Goal: Task Accomplishment & Management: Complete application form

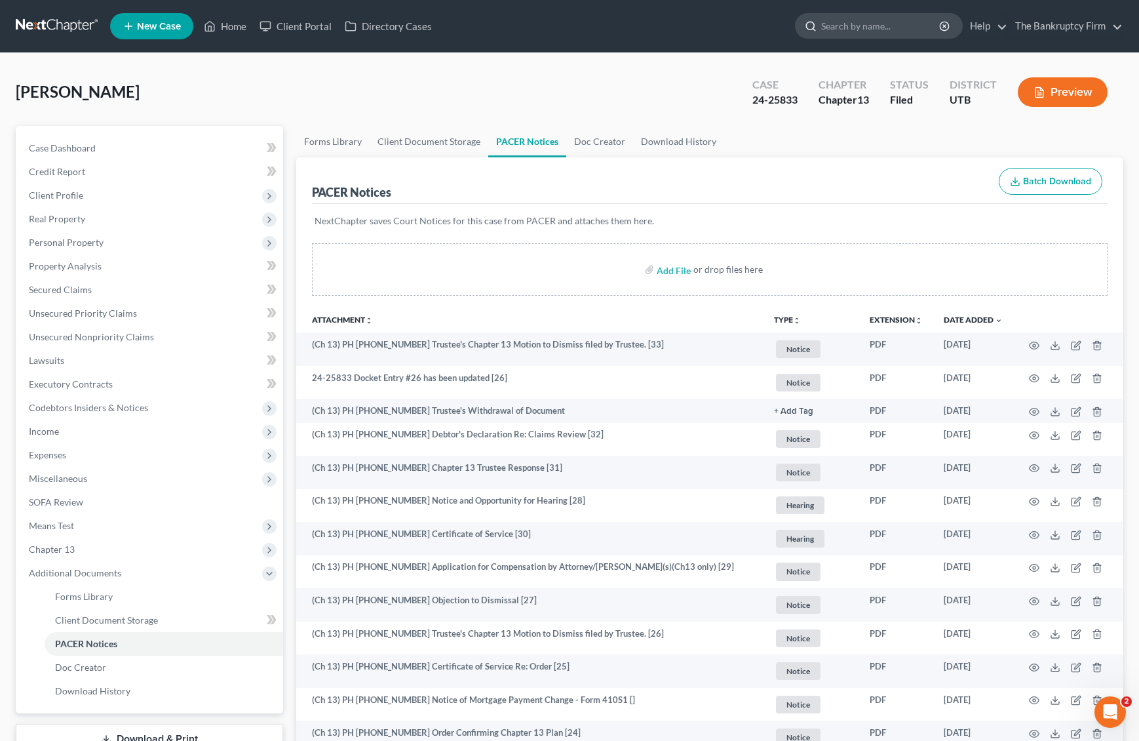
click at [844, 29] on input "search" at bounding box center [881, 26] width 120 height 24
type input "[PERSON_NAME]"
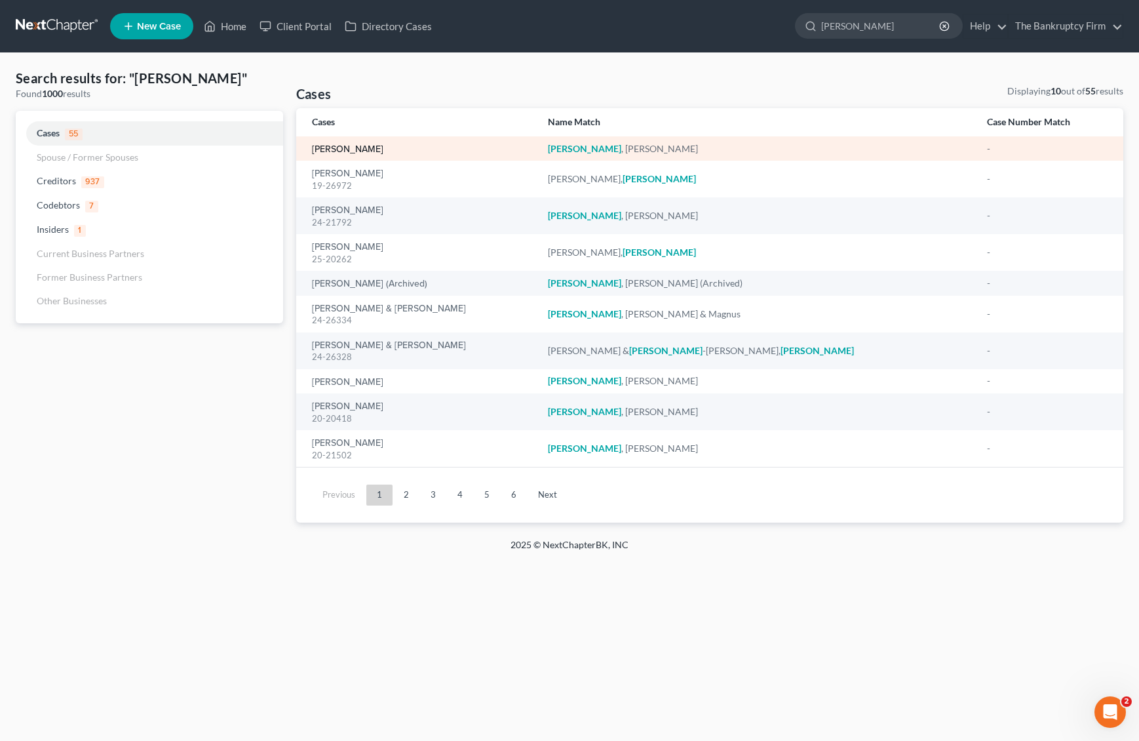
click at [362, 148] on link "[PERSON_NAME]" at bounding box center [347, 149] width 71 height 9
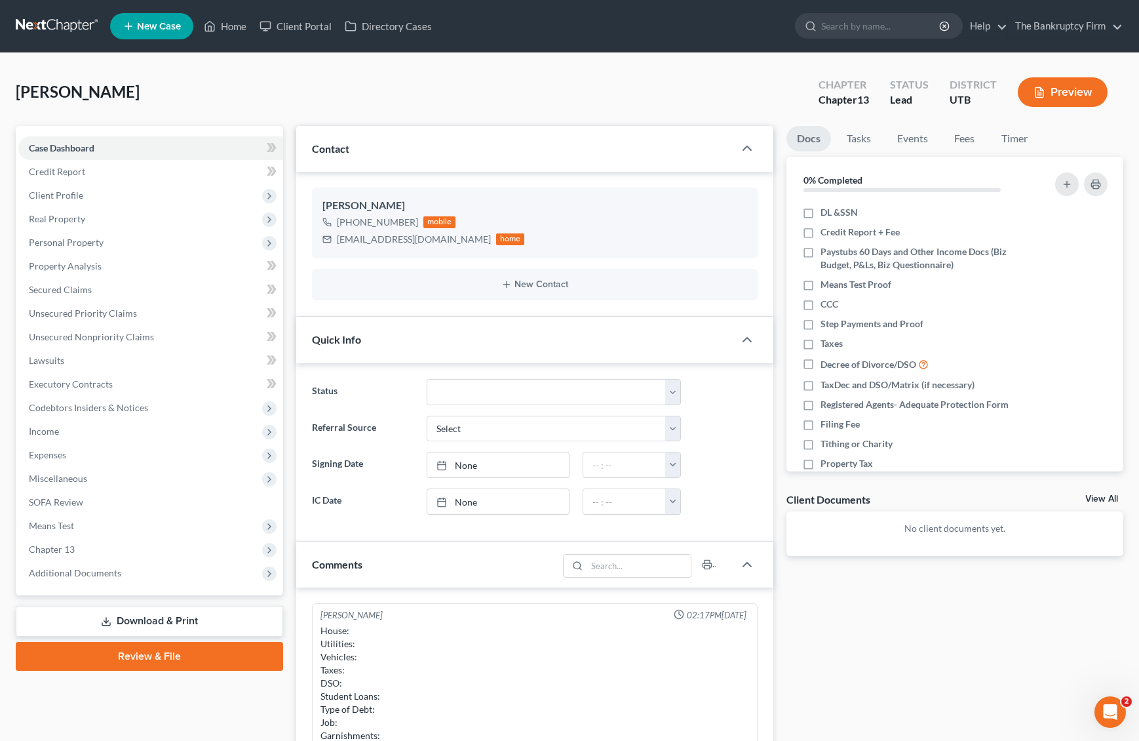
scroll to position [103, 0]
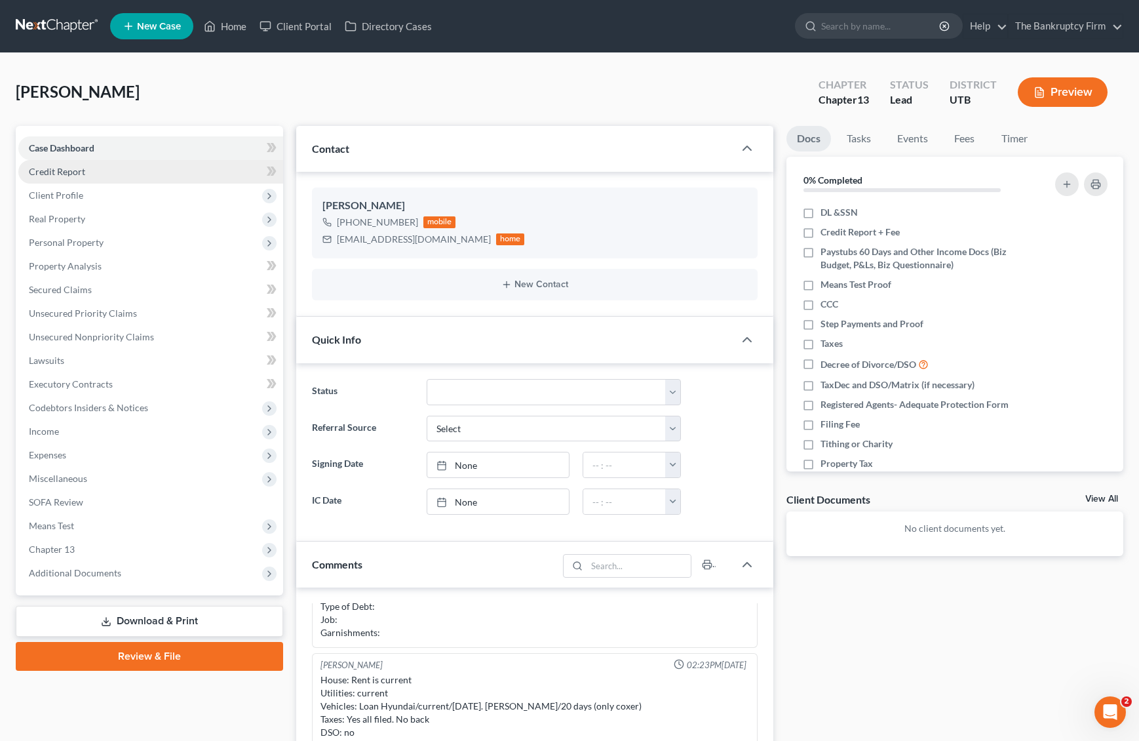
click at [68, 170] on span "Credit Report" at bounding box center [57, 171] width 56 height 11
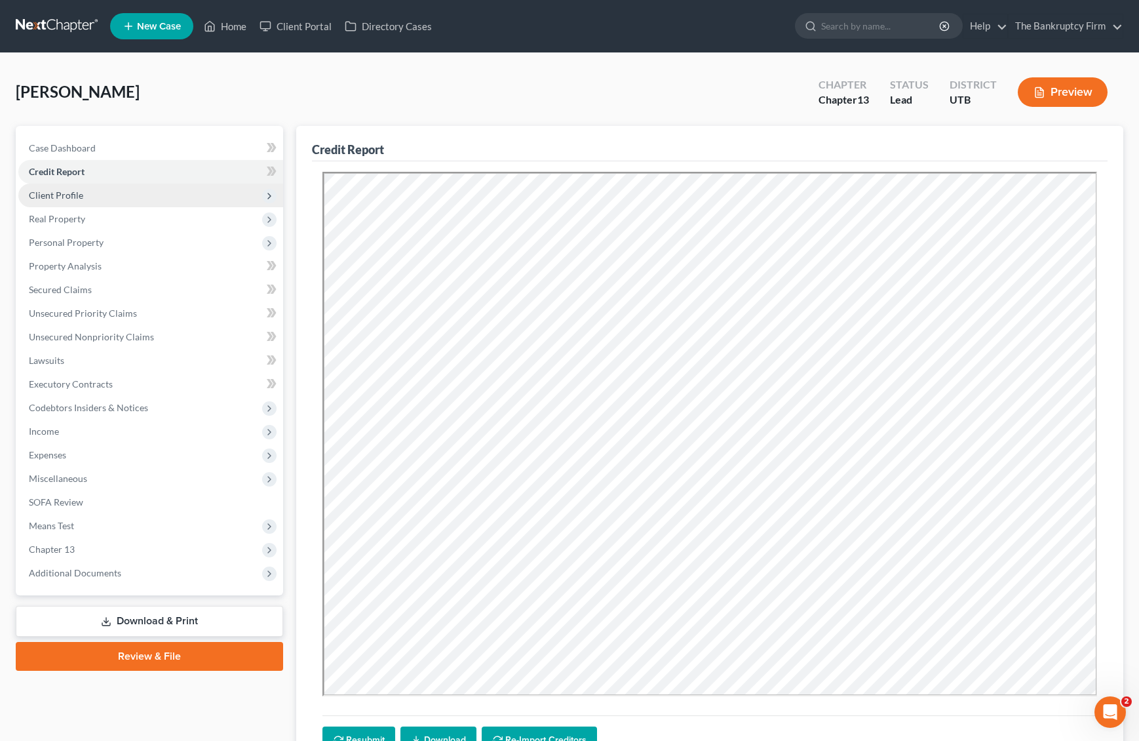
click at [65, 197] on span "Client Profile" at bounding box center [56, 194] width 54 height 11
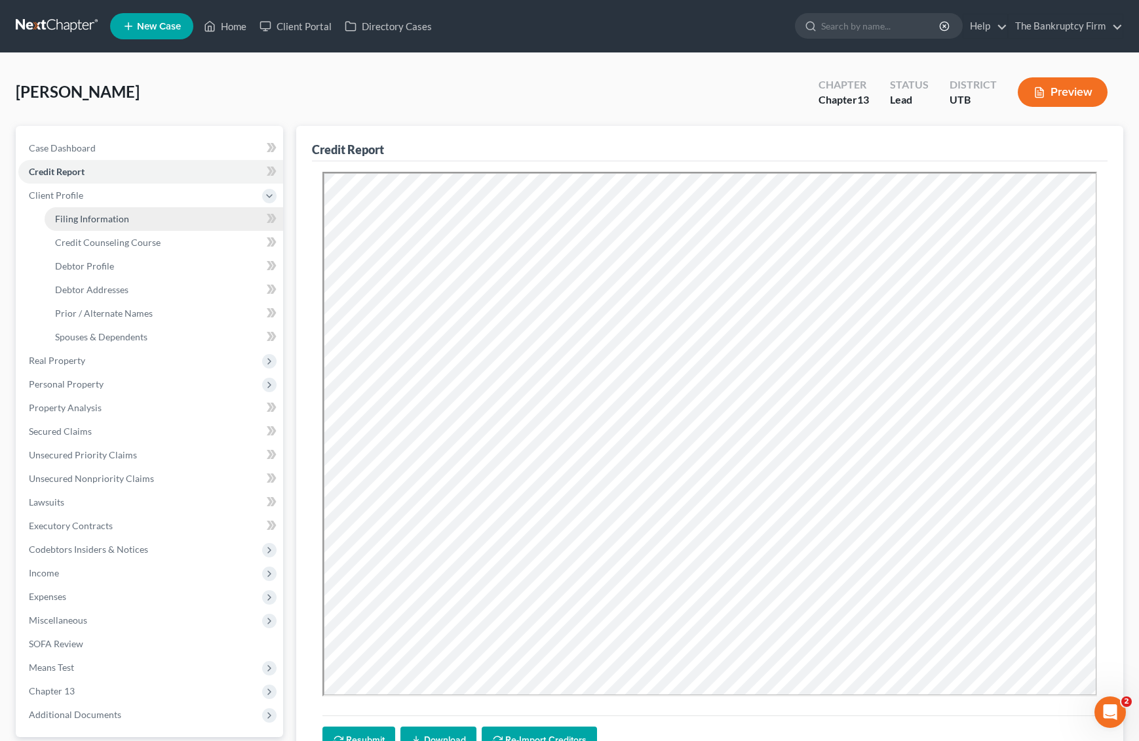
click at [90, 214] on span "Filing Information" at bounding box center [92, 218] width 74 height 11
select select "1"
select select "0"
select select "3"
select select "46"
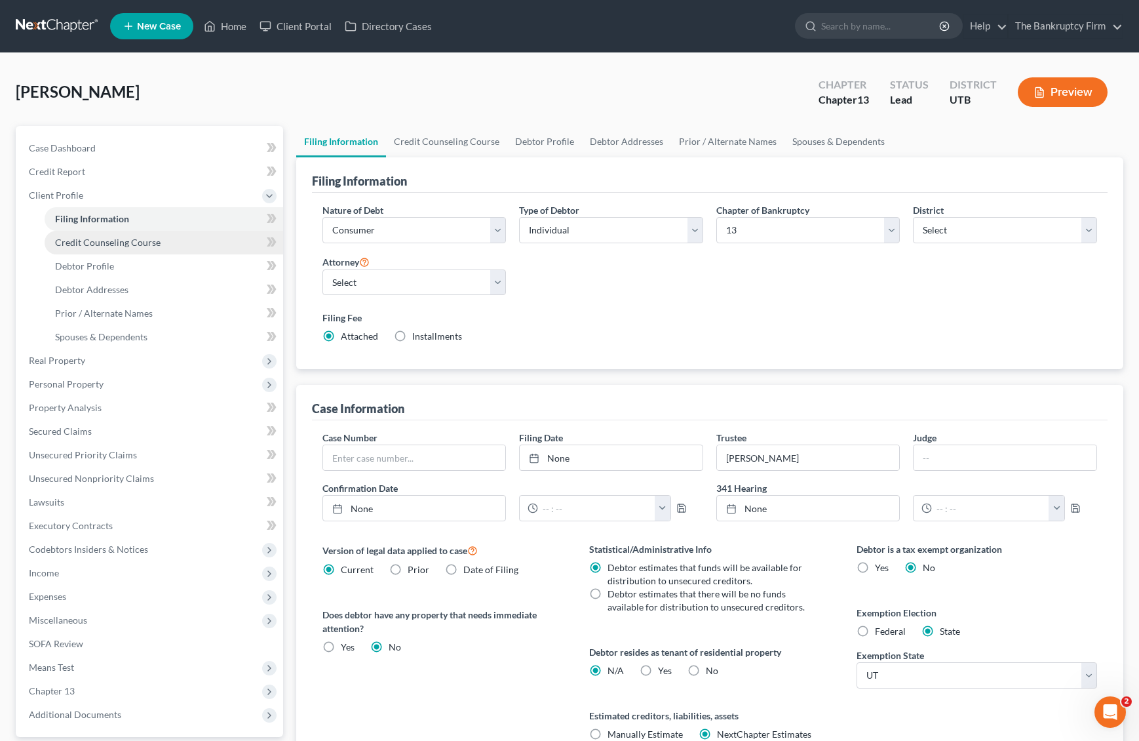
click at [112, 245] on span "Credit Counseling Course" at bounding box center [108, 242] width 106 height 11
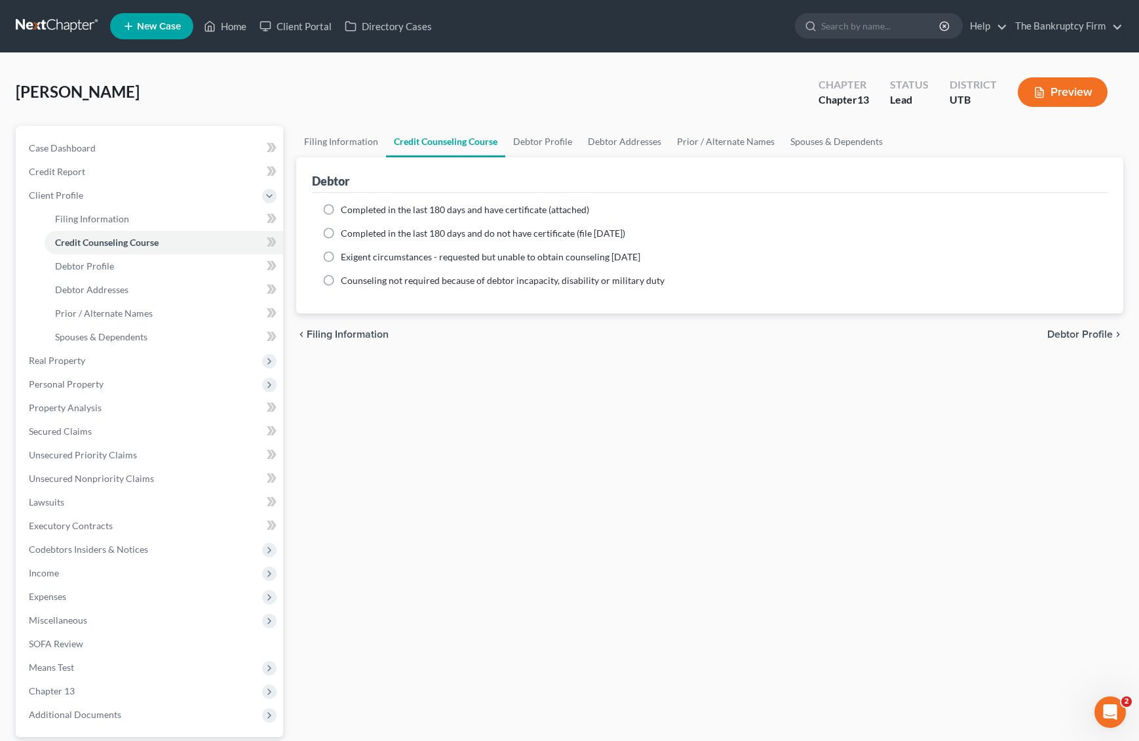
click at [341, 207] on label "Completed in the last 180 days and have certificate (attached)" at bounding box center [465, 209] width 248 height 13
click at [346, 207] on input "Completed in the last 180 days and have certificate (attached)" at bounding box center [350, 207] width 9 height 9
radio input "true"
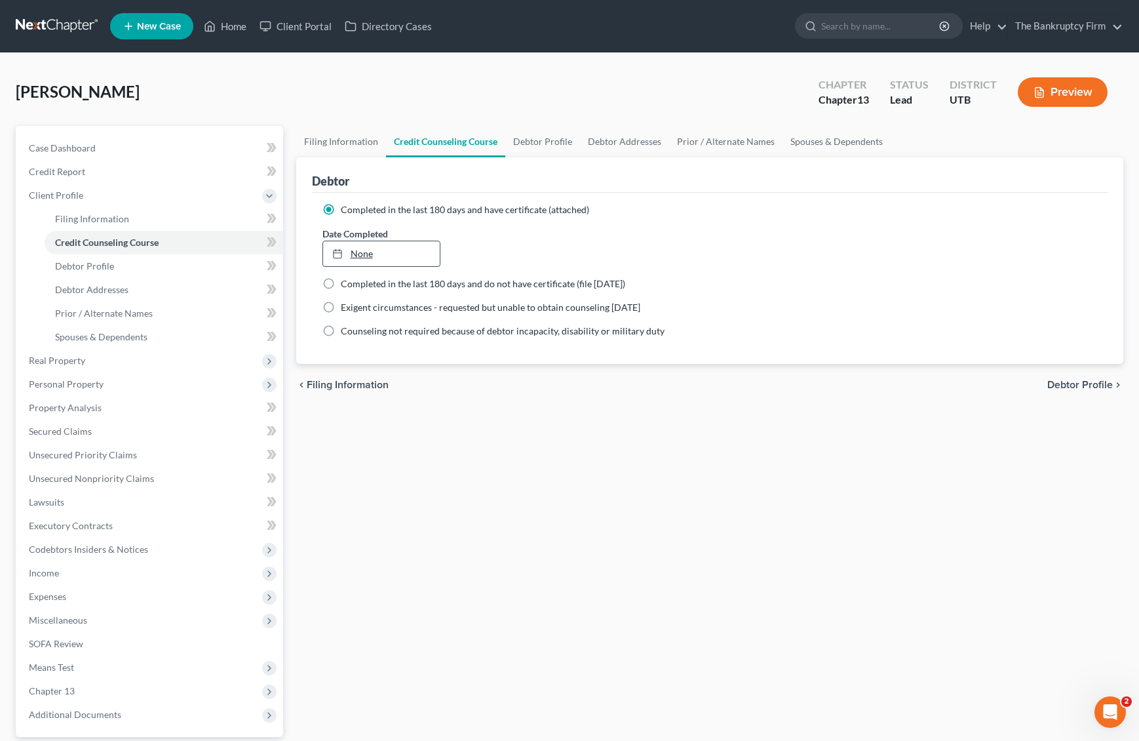
click at [396, 256] on link "None" at bounding box center [381, 253] width 117 height 25
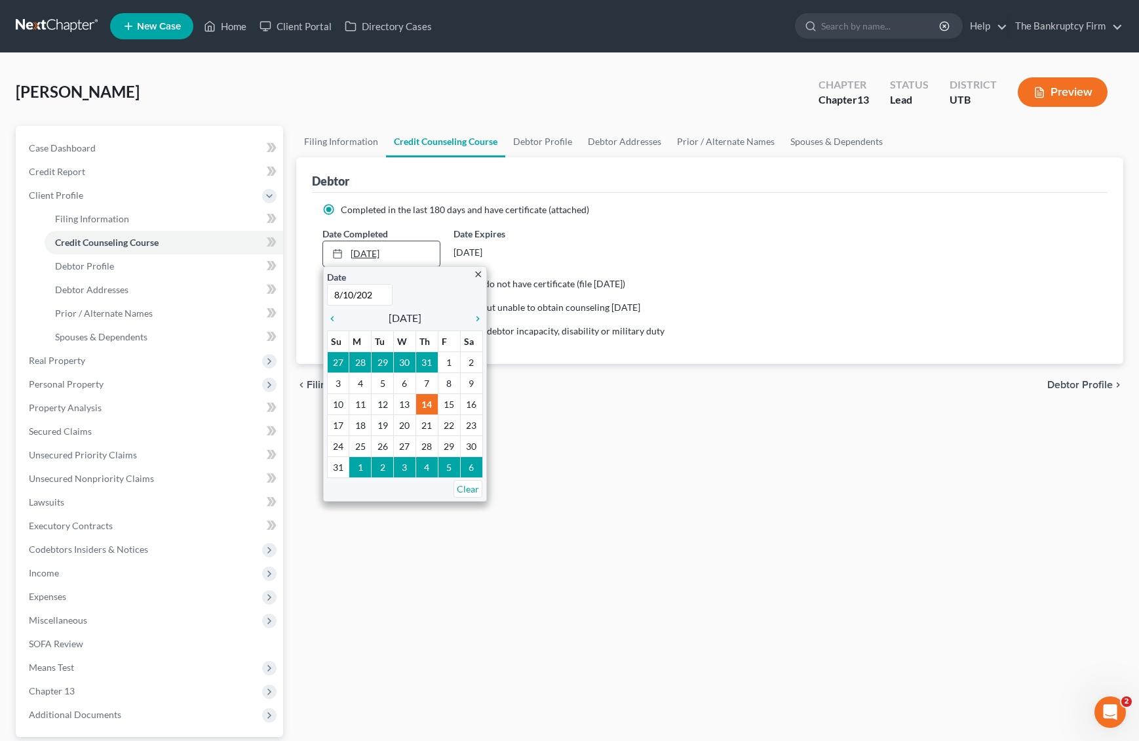
type input "[DATE]"
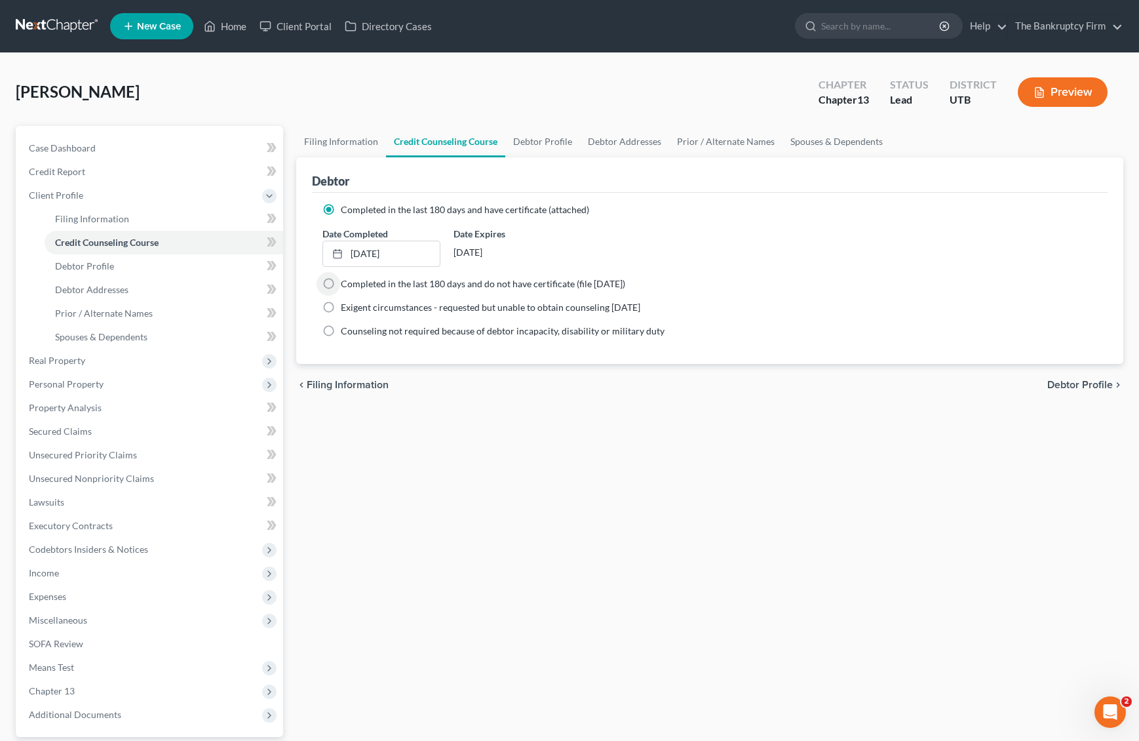
click at [496, 411] on div "Filing Information Credit Counseling Course Debtor Profile Debtor Addresses Pri…" at bounding box center [710, 469] width 841 height 686
click at [553, 144] on link "Debtor Profile" at bounding box center [542, 141] width 75 height 31
select select "3"
select select "1"
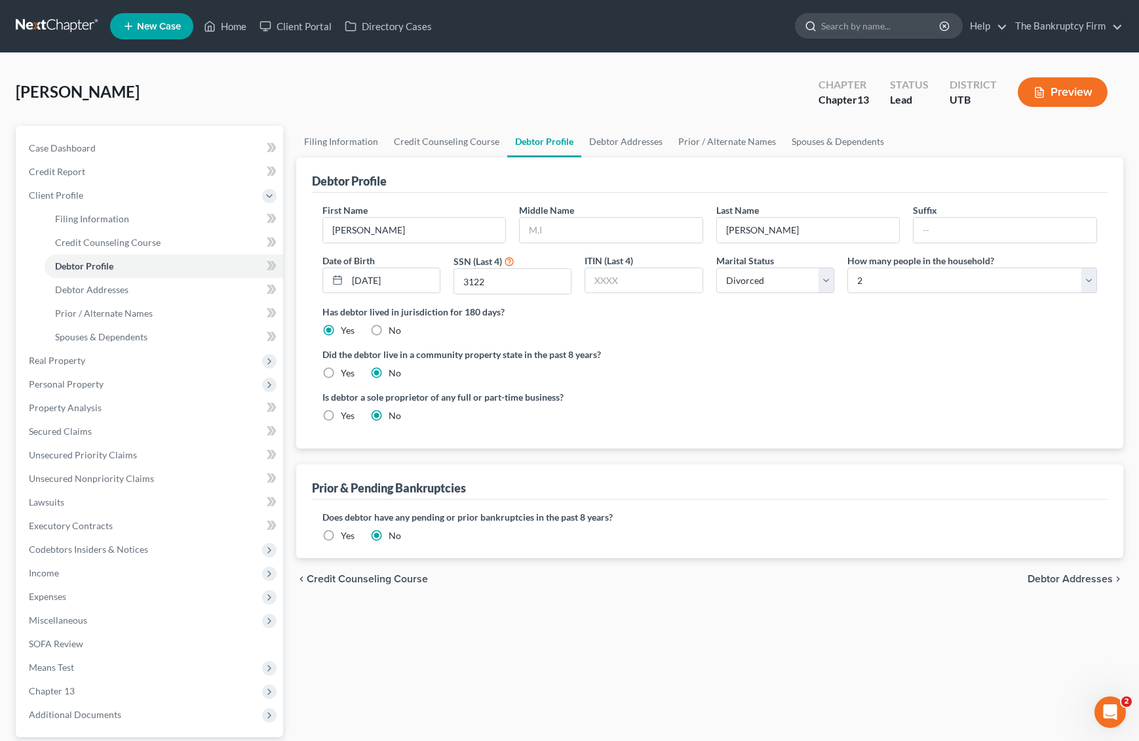
click at [848, 23] on input "search" at bounding box center [881, 26] width 120 height 24
type input "oilivearas"
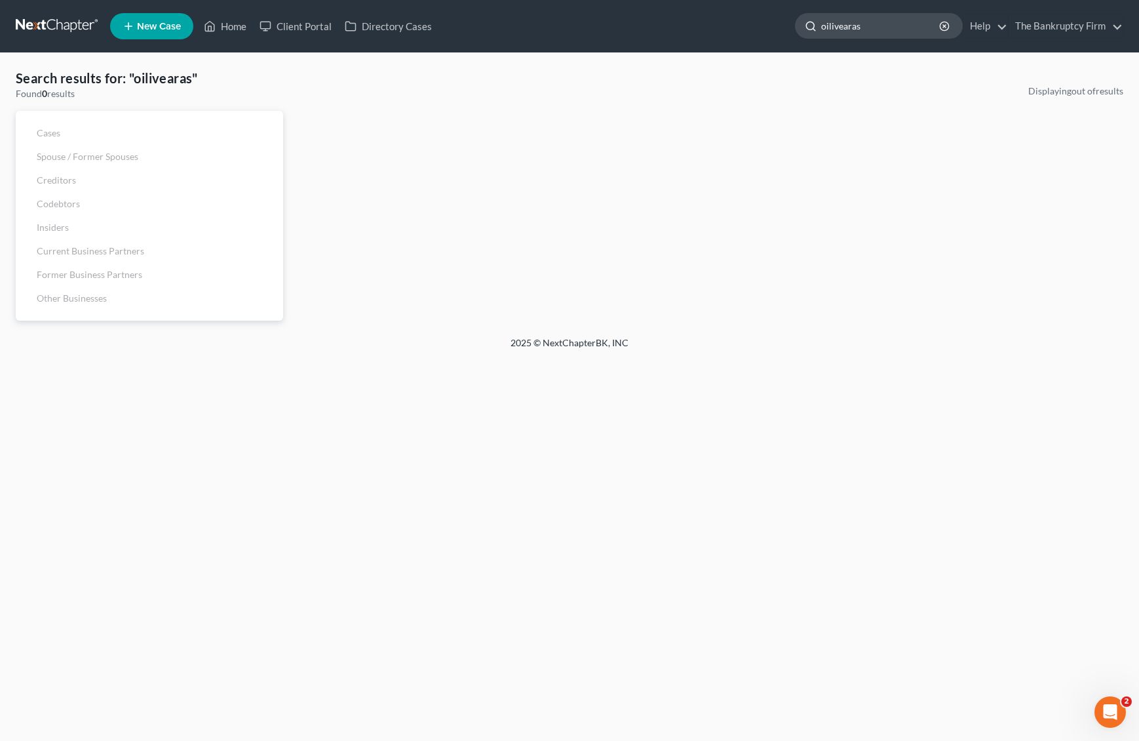
click at [882, 27] on input "oilivearas" at bounding box center [881, 26] width 120 height 24
click at [885, 31] on input "oiliveras" at bounding box center [881, 26] width 120 height 24
type input "[PERSON_NAME]"
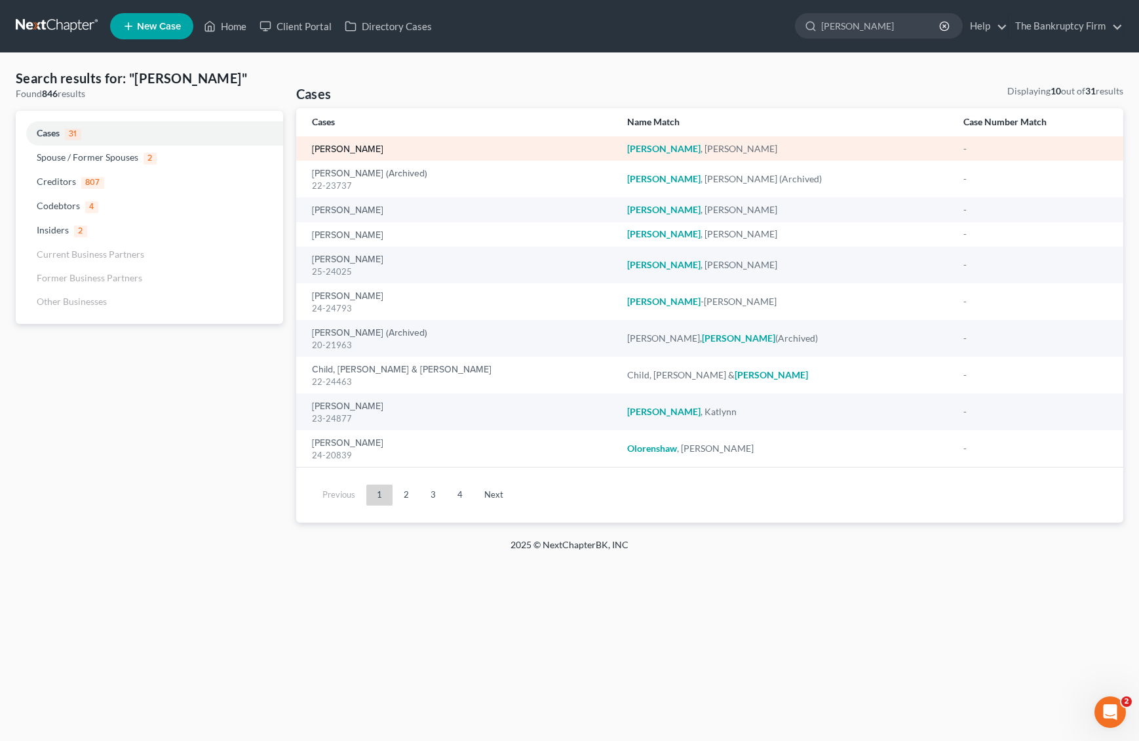
click at [336, 145] on link "[PERSON_NAME]" at bounding box center [347, 149] width 71 height 9
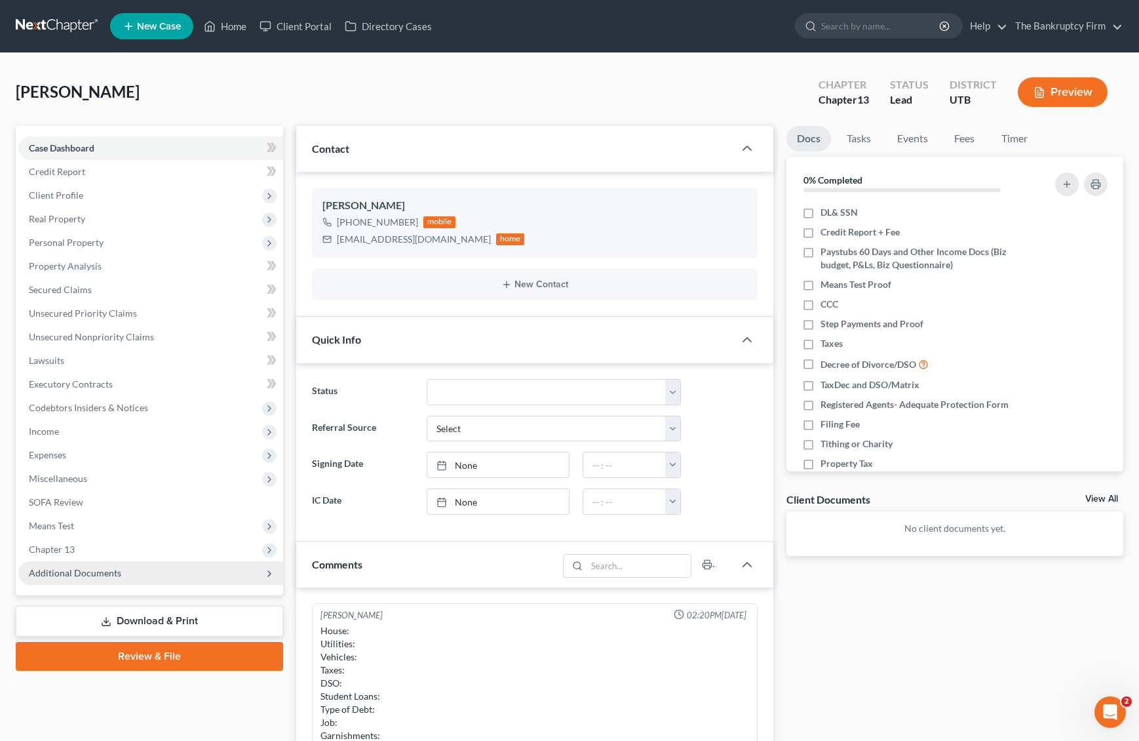
click at [92, 575] on span "Additional Documents" at bounding box center [75, 572] width 92 height 11
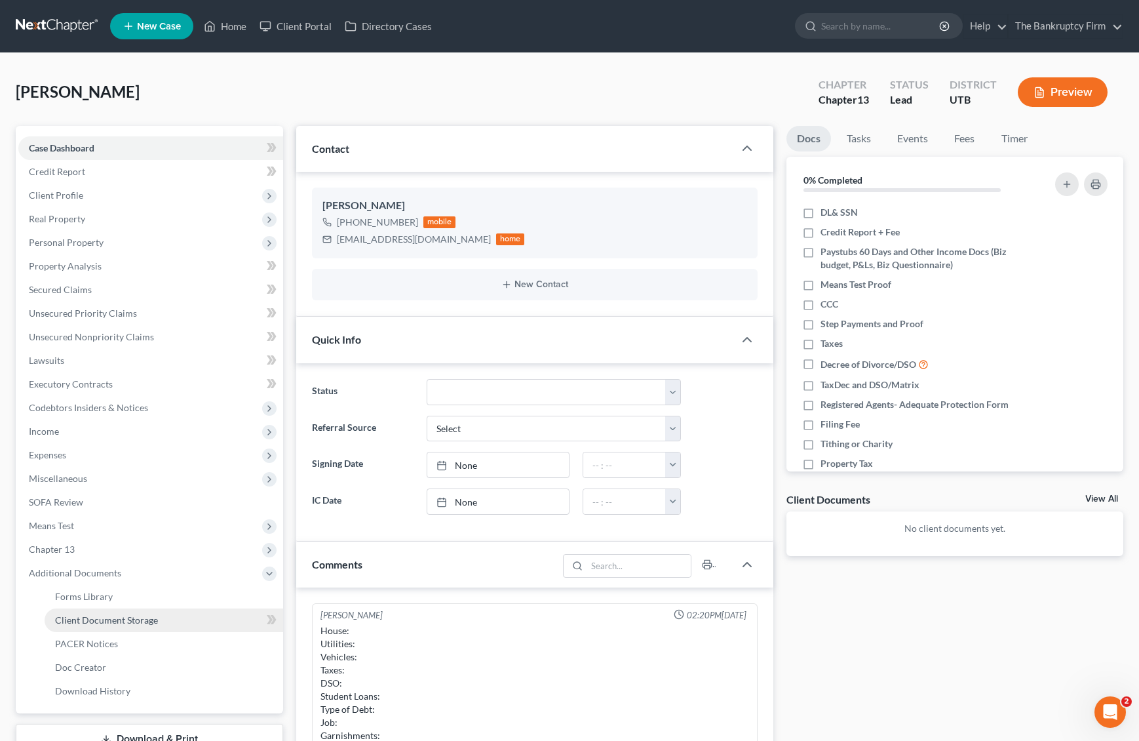
click at [148, 616] on span "Client Document Storage" at bounding box center [106, 619] width 103 height 11
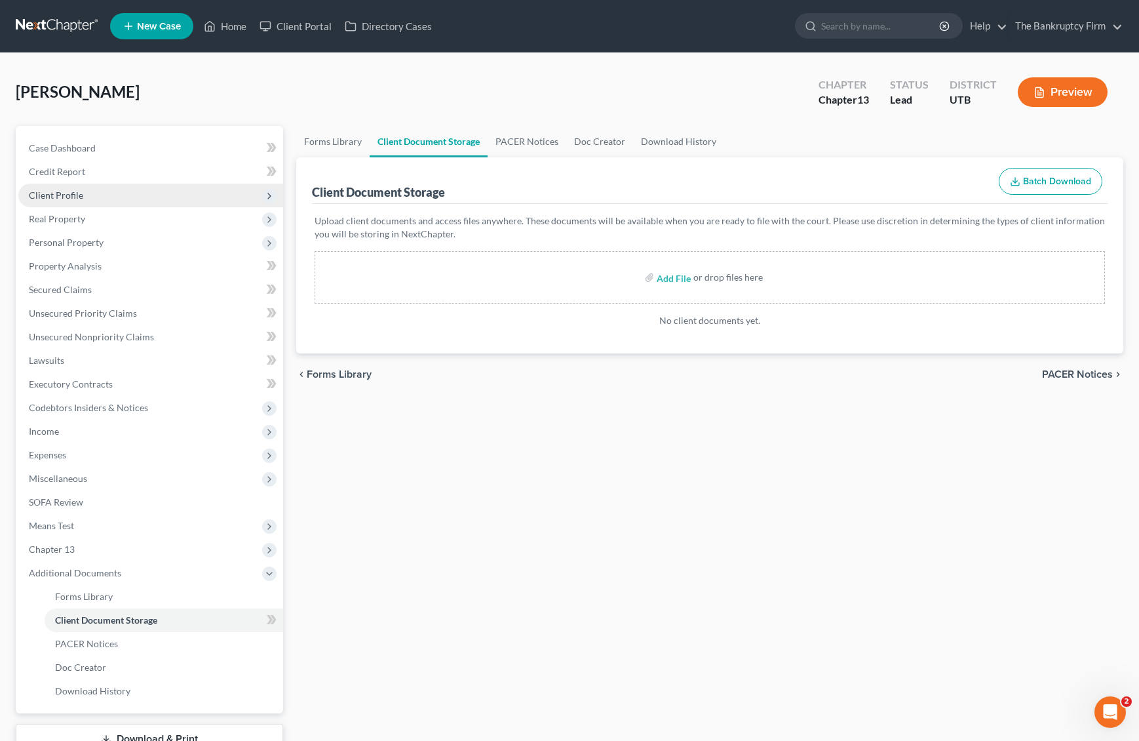
click at [67, 198] on span "Client Profile" at bounding box center [56, 194] width 54 height 11
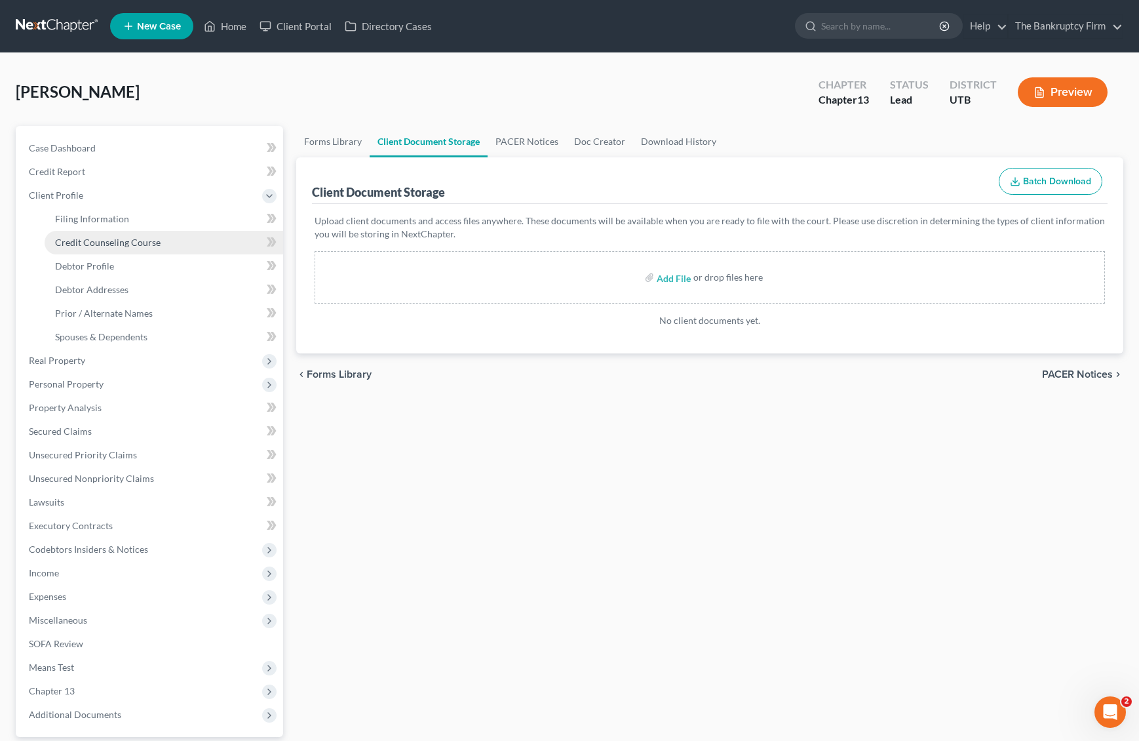
click at [106, 239] on span "Credit Counseling Course" at bounding box center [108, 242] width 106 height 11
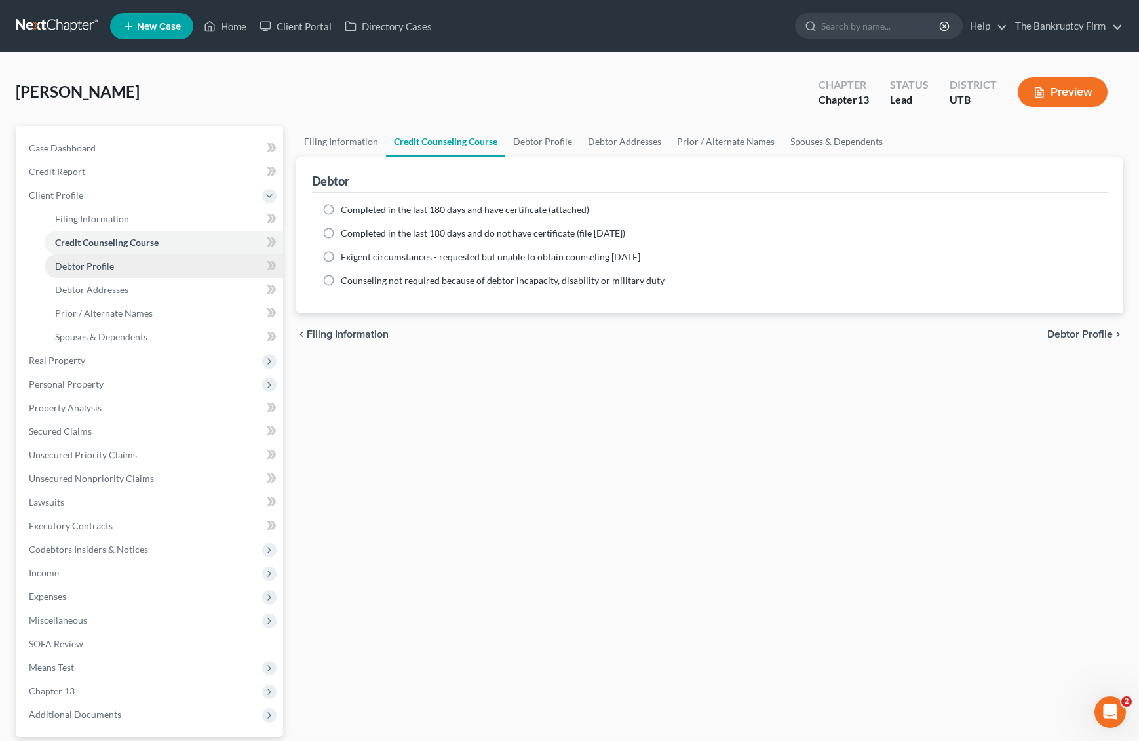
click at [104, 269] on span "Debtor Profile" at bounding box center [84, 265] width 59 height 11
select select "0"
select select "1"
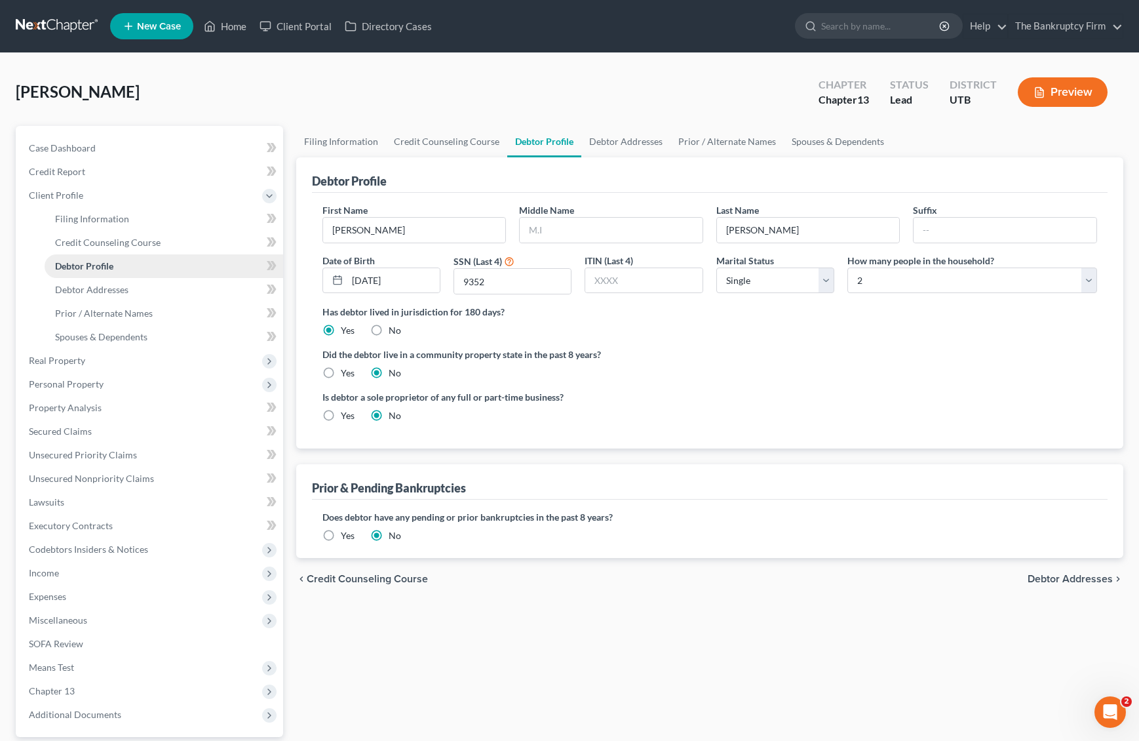
radio input "true"
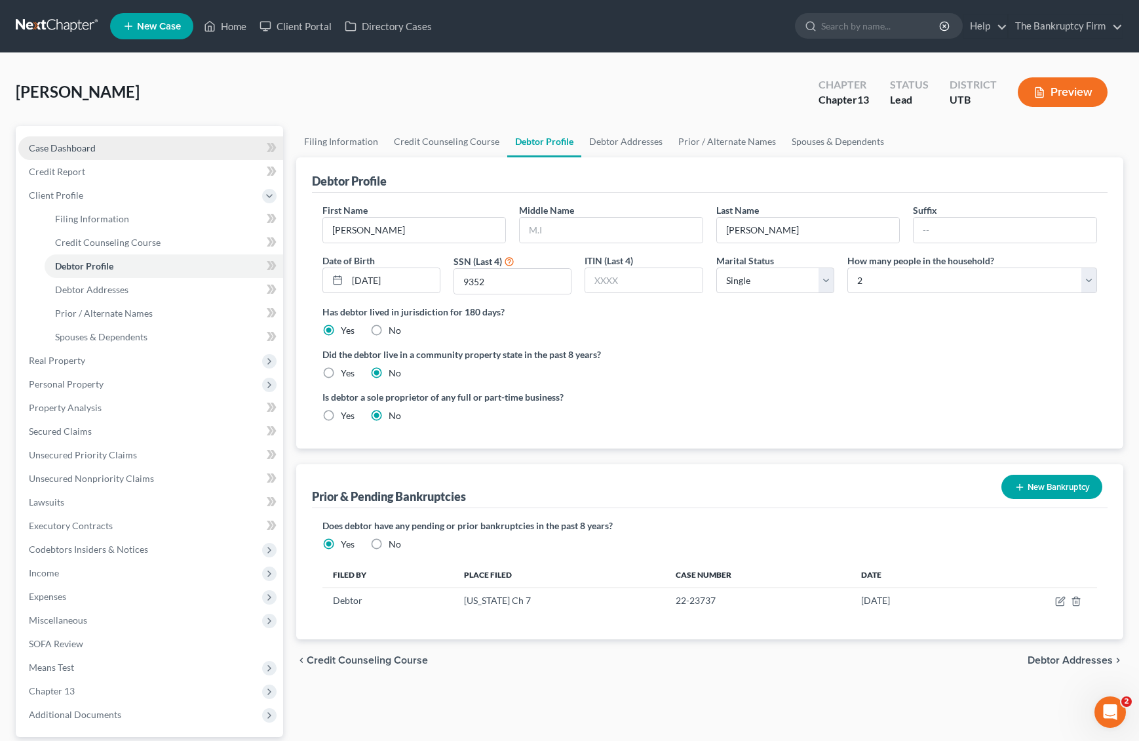
click at [70, 149] on span "Case Dashboard" at bounding box center [62, 147] width 67 height 11
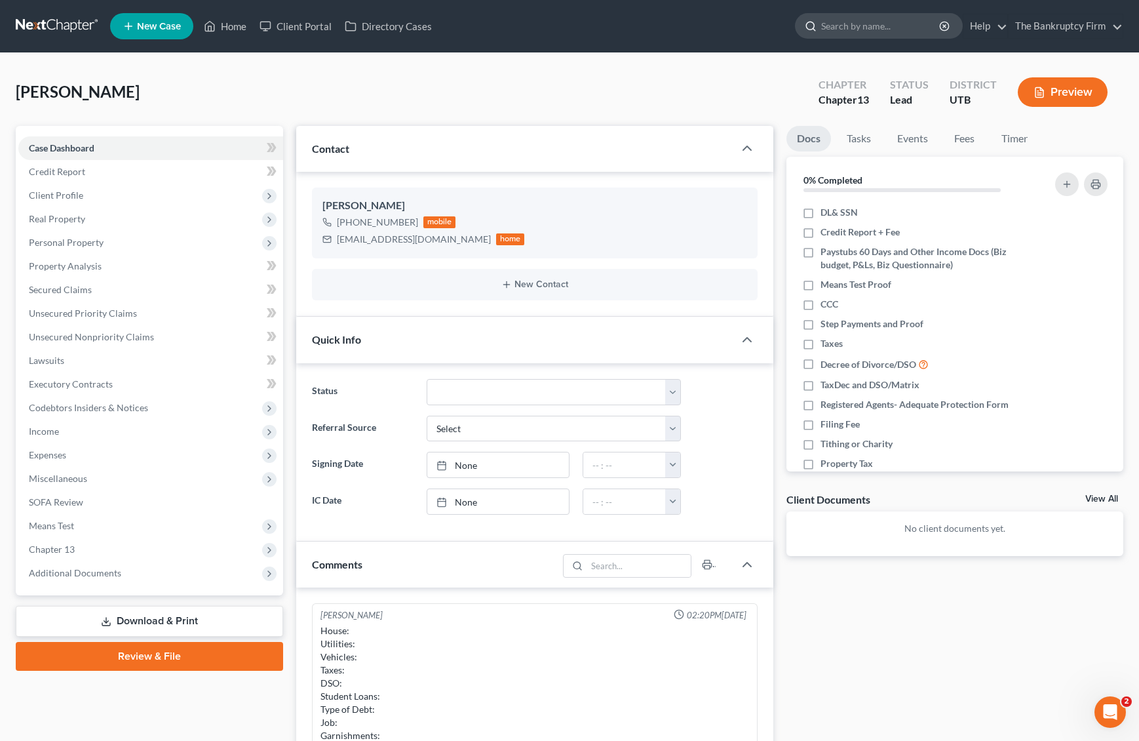
click at [863, 18] on input "search" at bounding box center [881, 26] width 120 height 24
type input "[PERSON_NAME]"
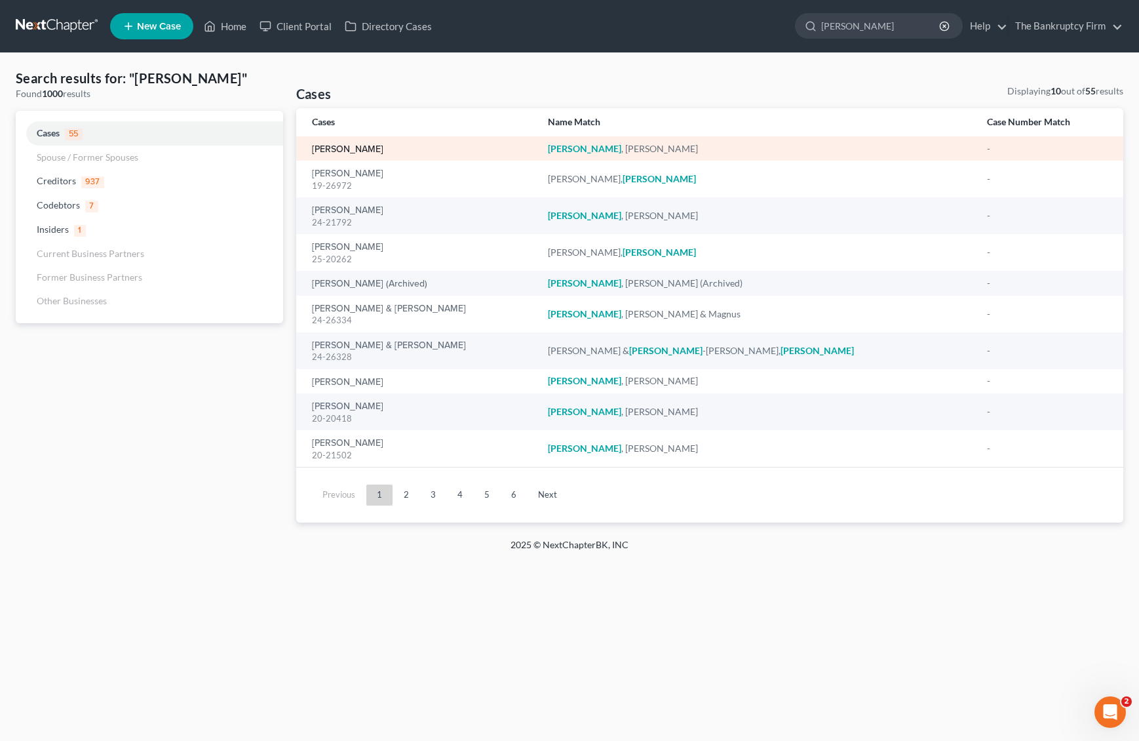
click at [358, 147] on link "[PERSON_NAME]" at bounding box center [347, 149] width 71 height 9
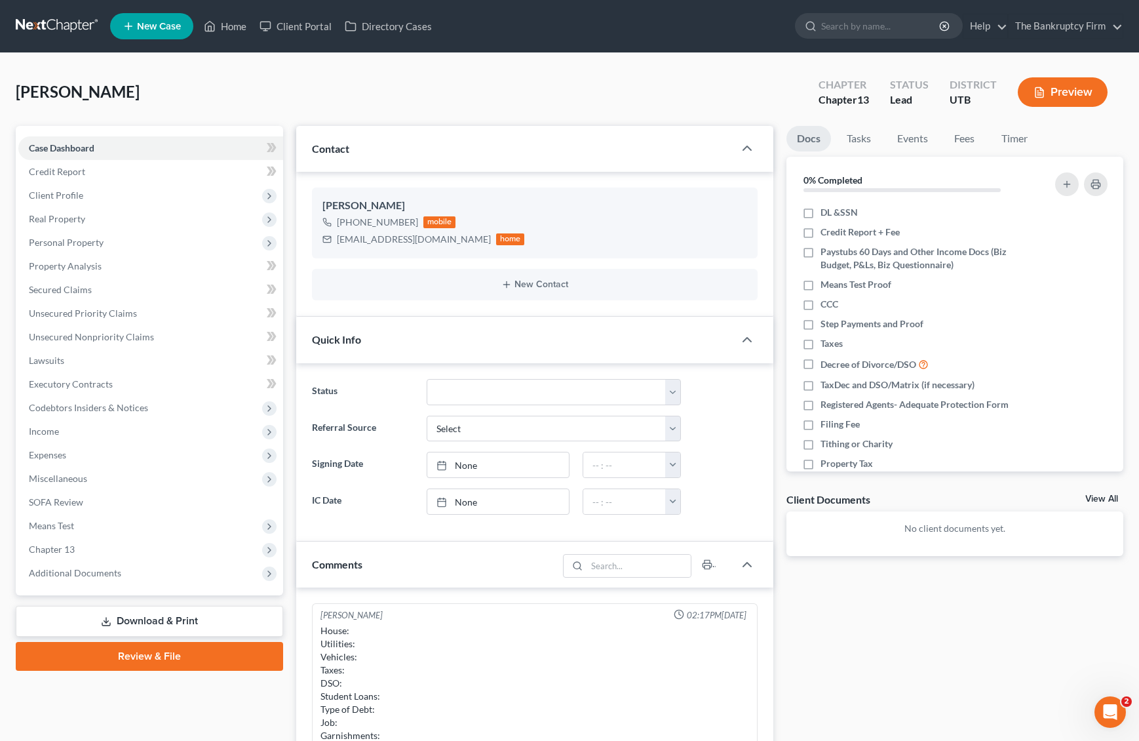
scroll to position [103, 0]
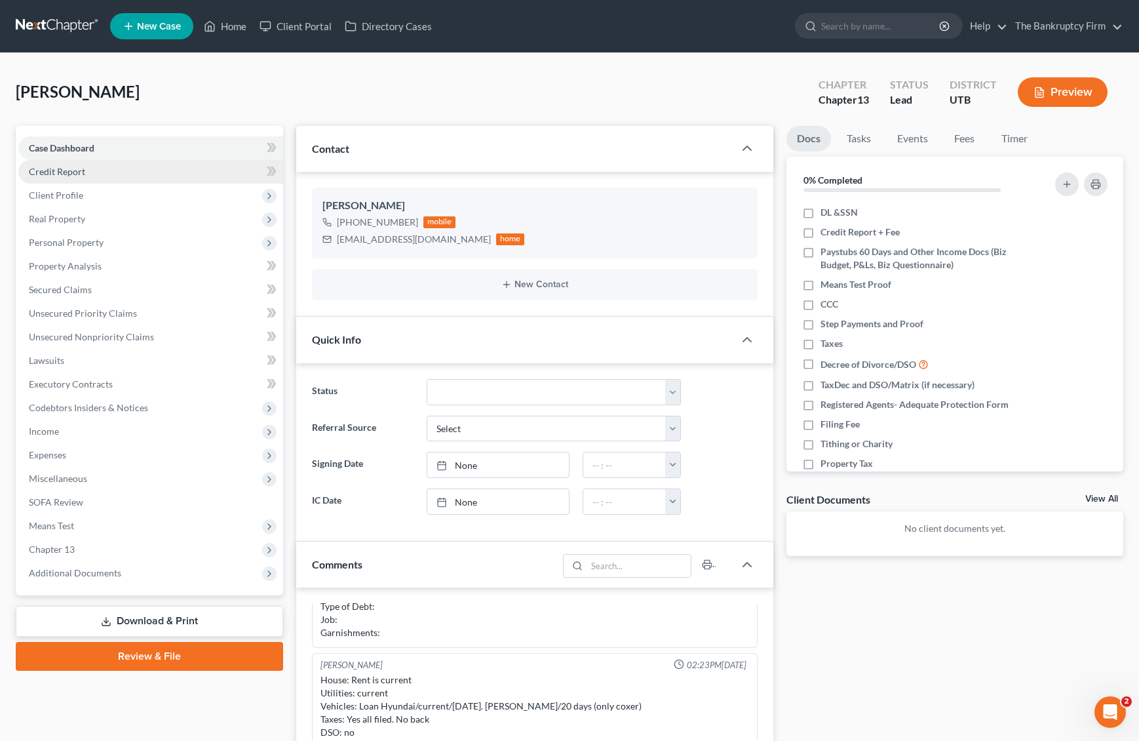
click at [60, 167] on span "Credit Report" at bounding box center [57, 171] width 56 height 11
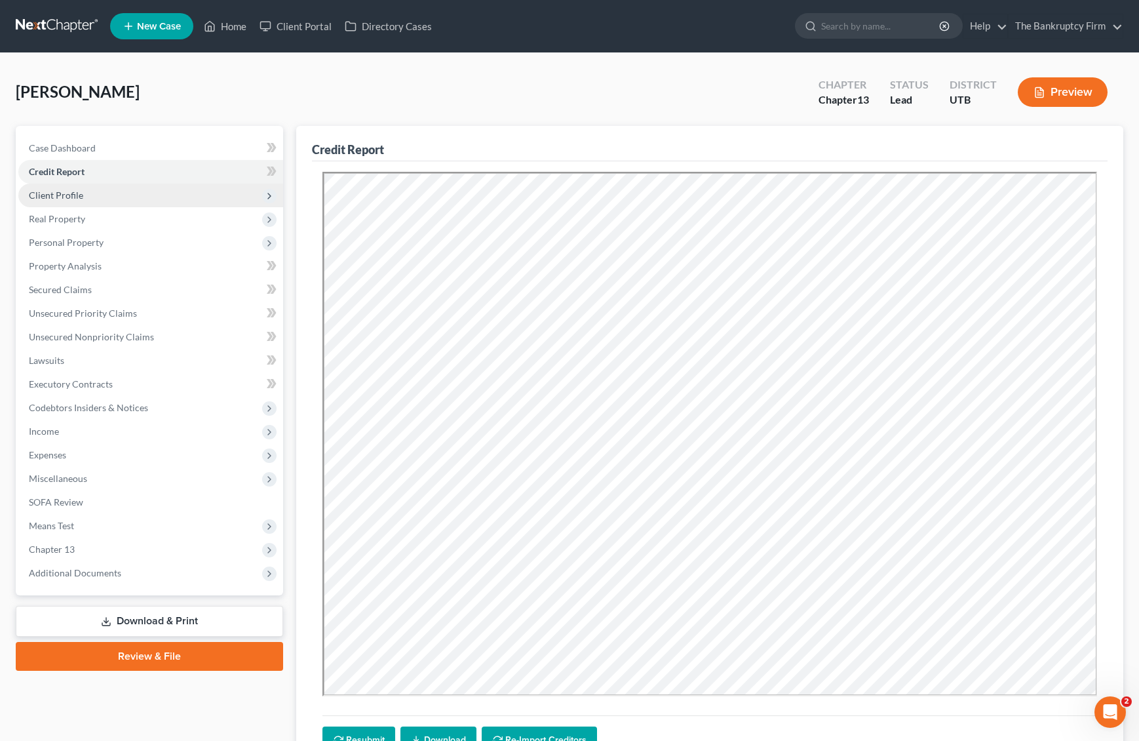
click at [98, 195] on span "Client Profile" at bounding box center [150, 196] width 265 height 24
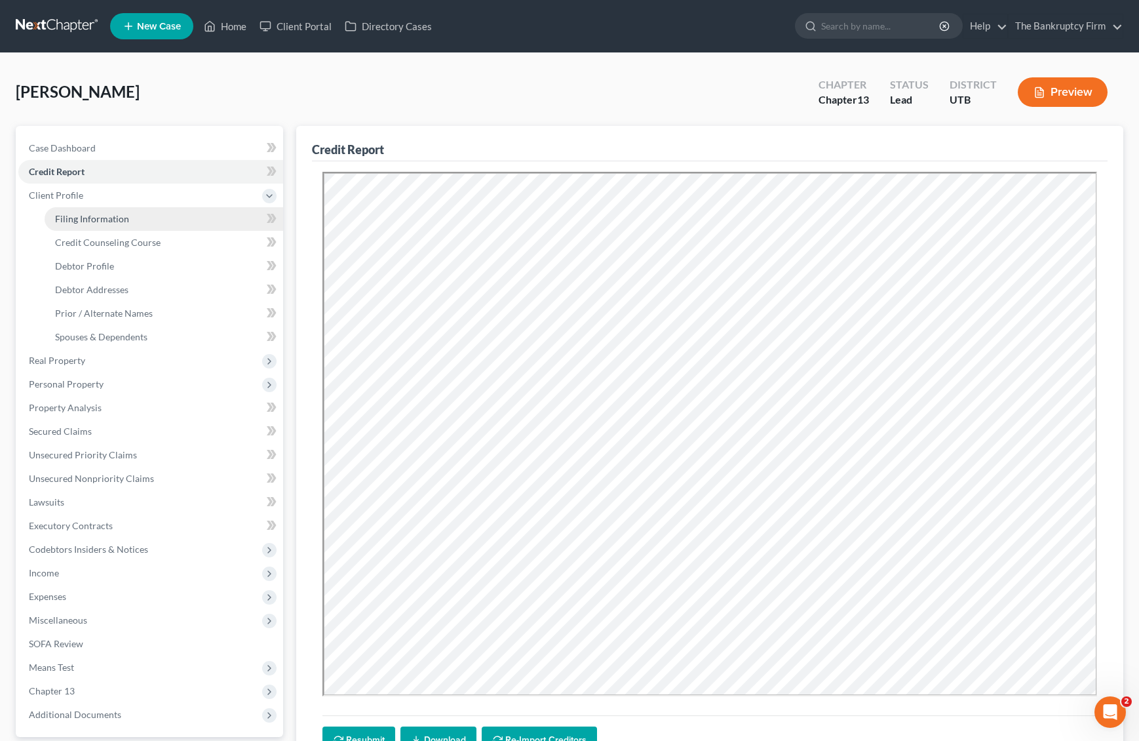
click at [148, 218] on link "Filing Information" at bounding box center [164, 219] width 239 height 24
select select "1"
select select "0"
select select "3"
select select "81"
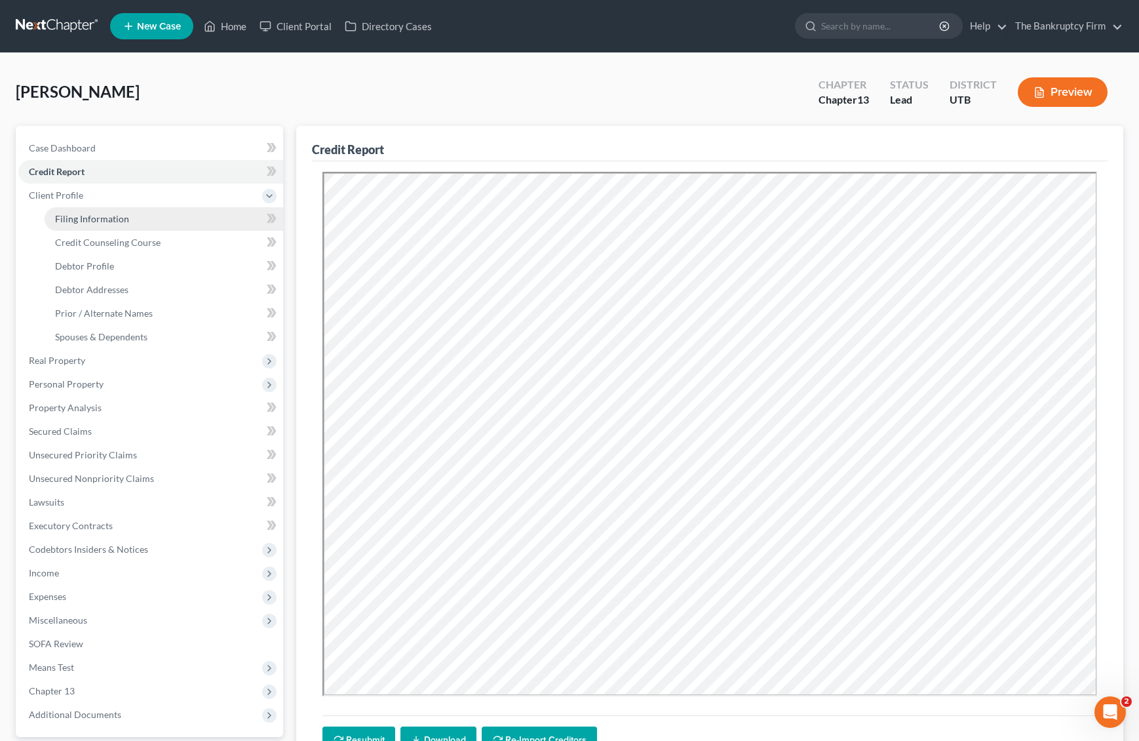
select select "0"
select select "46"
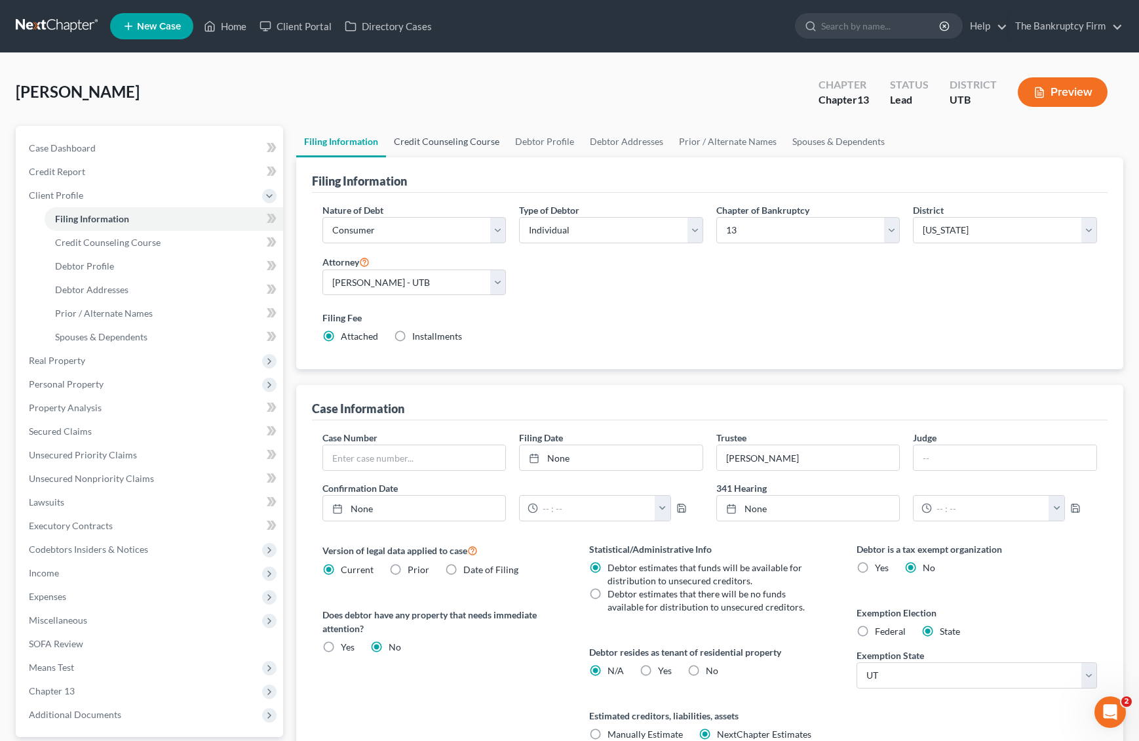
click at [460, 139] on link "Credit Counseling Course" at bounding box center [446, 141] width 121 height 31
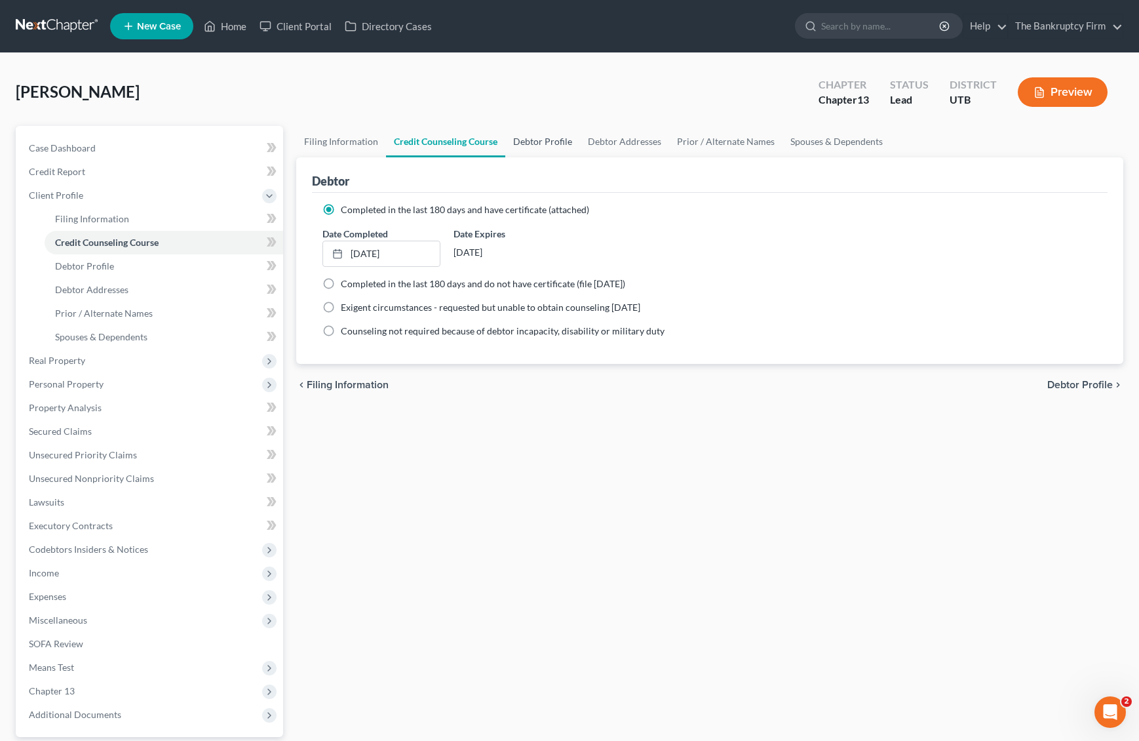
click at [532, 138] on link "Debtor Profile" at bounding box center [542, 141] width 75 height 31
select select "3"
select select "1"
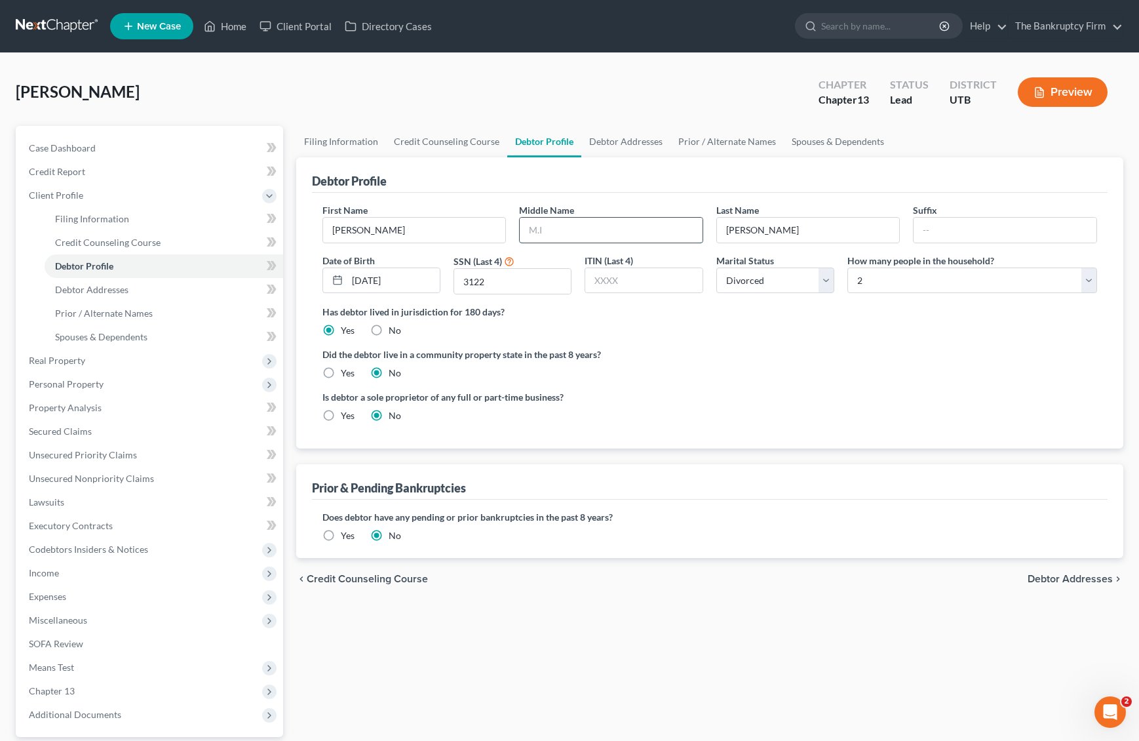
click at [595, 233] on input "text" at bounding box center [611, 230] width 183 height 25
type input "[PERSON_NAME]"
click at [618, 142] on link "Debtor Addresses" at bounding box center [626, 141] width 89 height 31
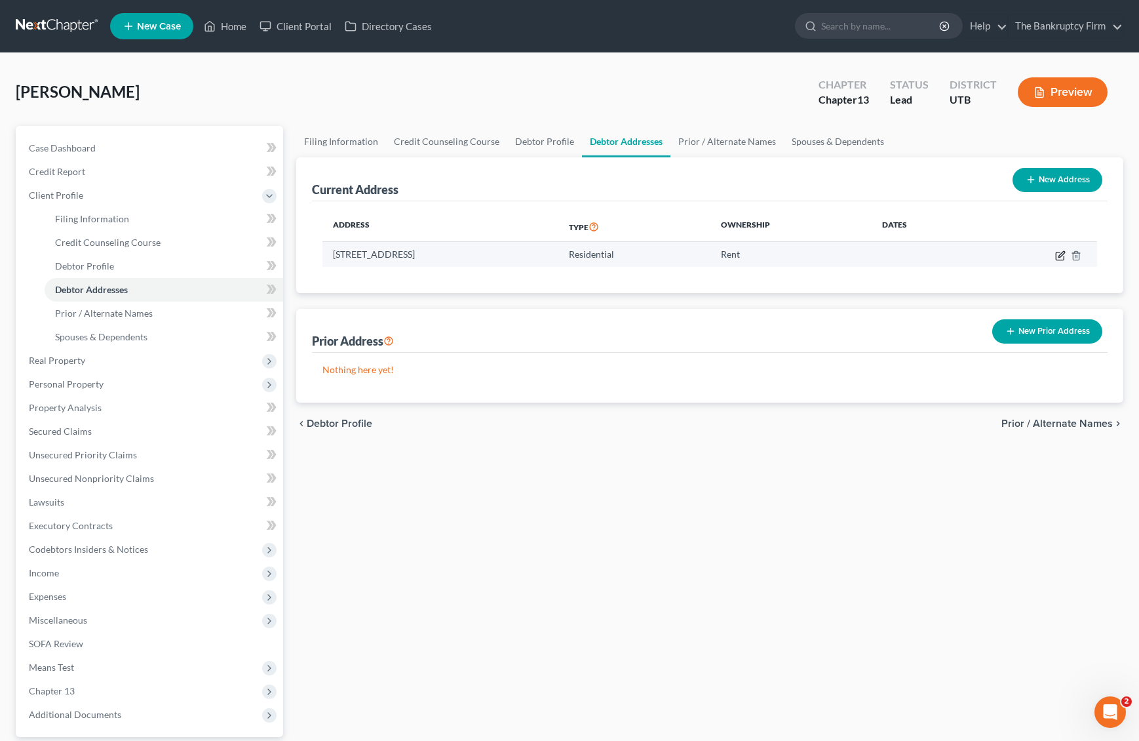
click at [1061, 254] on icon "button" at bounding box center [1061, 255] width 10 height 10
select select "46"
select select "0"
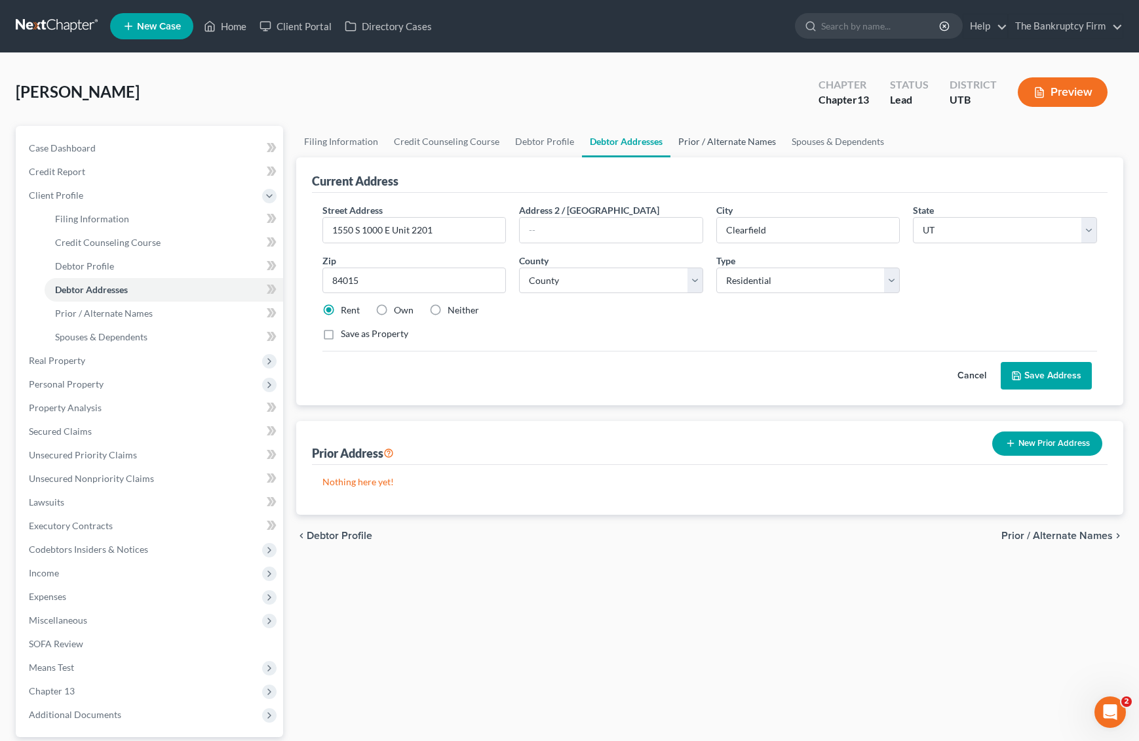
click at [721, 131] on link "Prior / Alternate Names" at bounding box center [727, 141] width 113 height 31
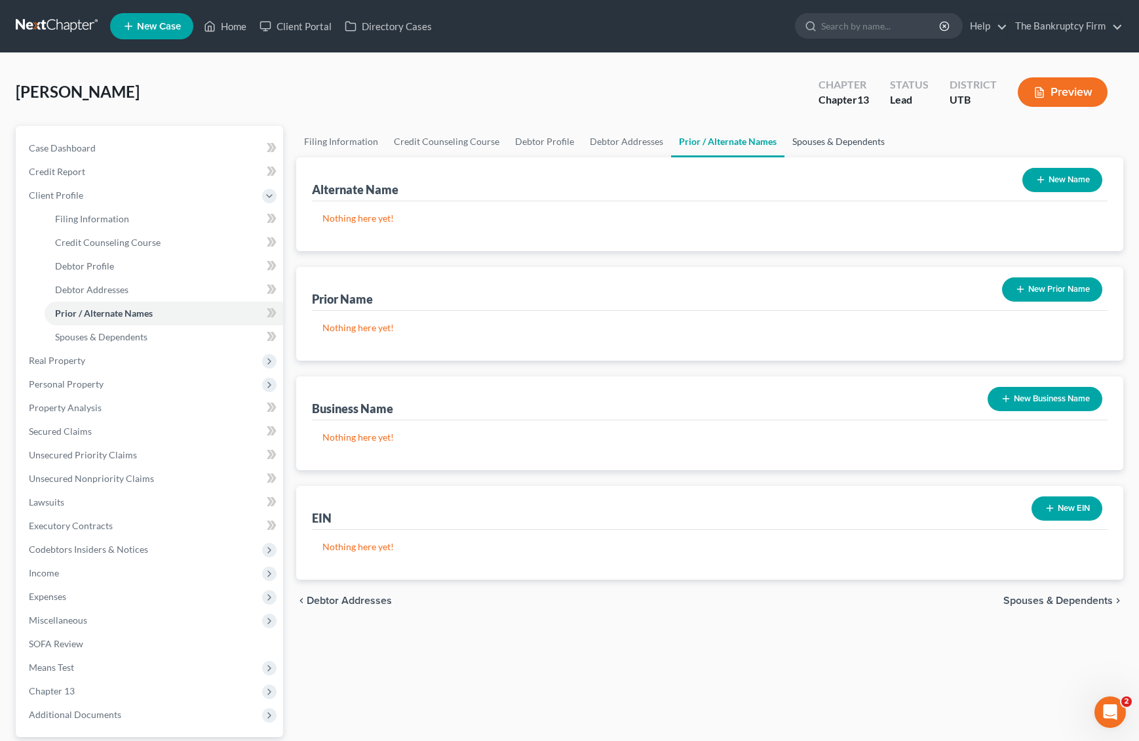
click at [826, 143] on link "Spouses & Dependents" at bounding box center [839, 141] width 108 height 31
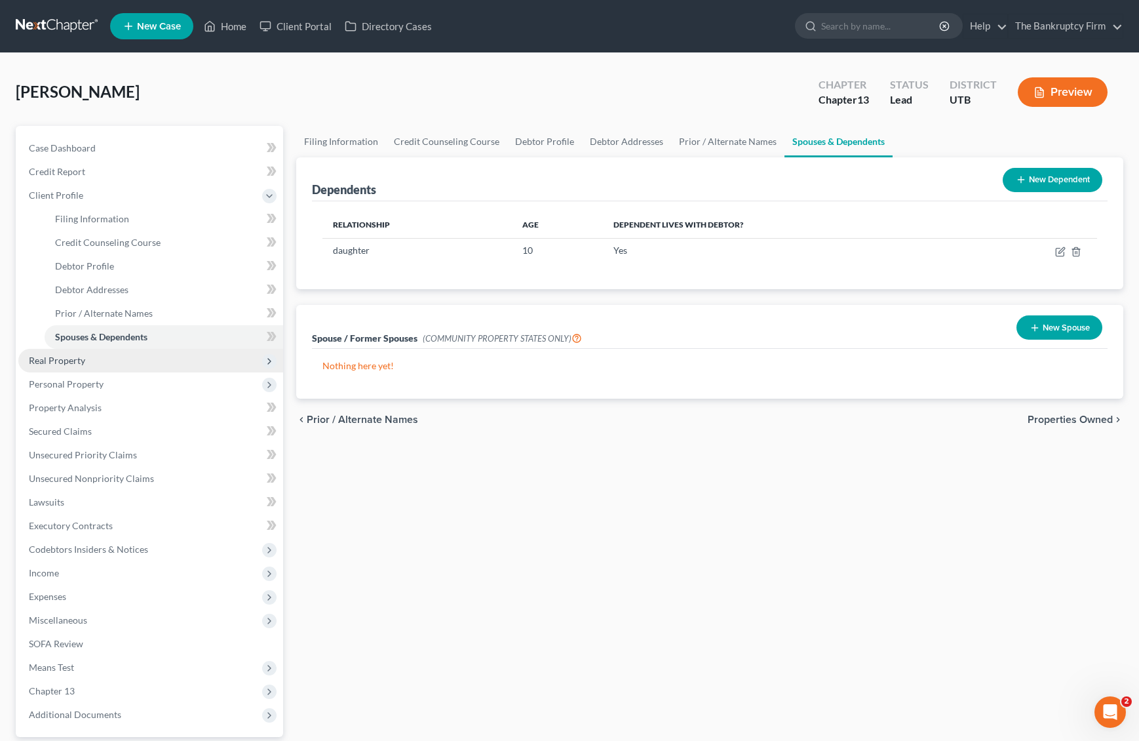
click at [96, 360] on span "Real Property" at bounding box center [150, 361] width 265 height 24
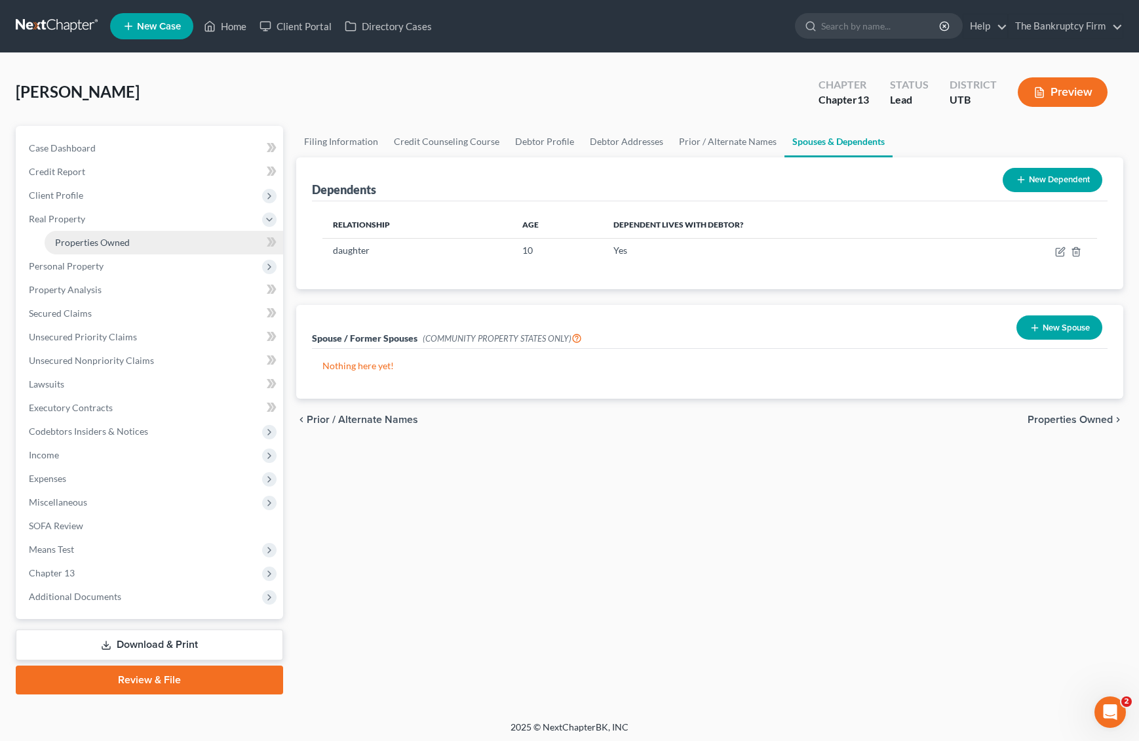
click at [115, 239] on span "Properties Owned" at bounding box center [92, 242] width 75 height 11
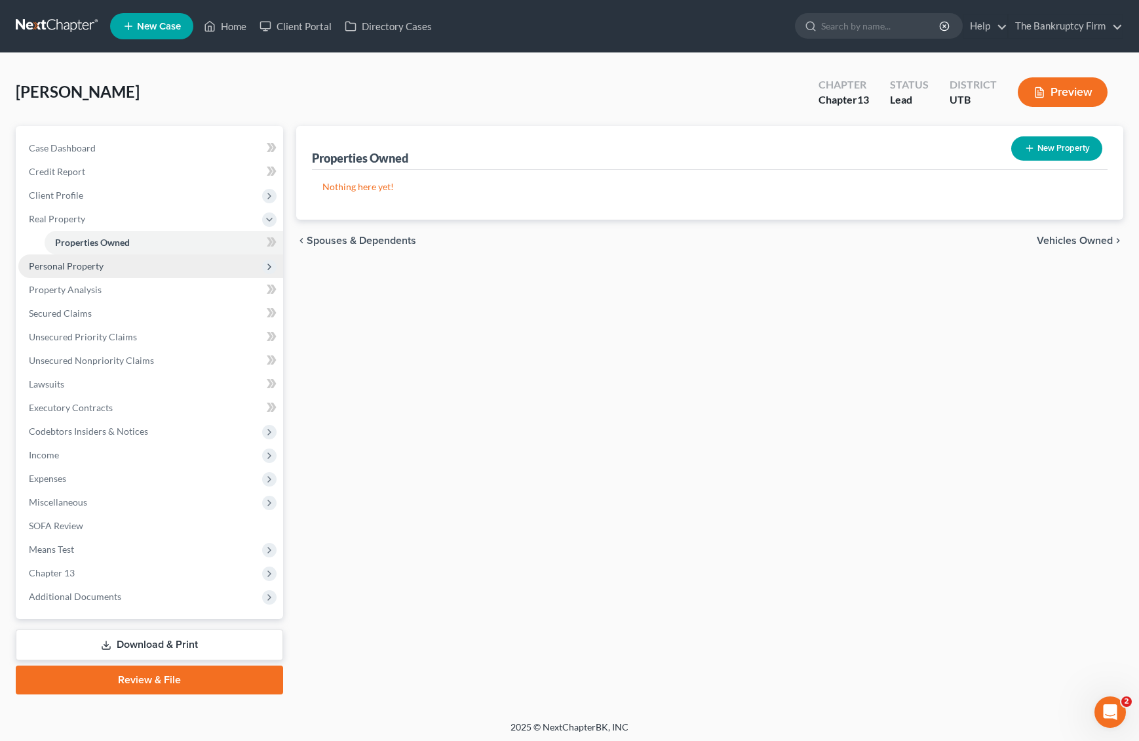
click at [77, 267] on span "Personal Property" at bounding box center [66, 265] width 75 height 11
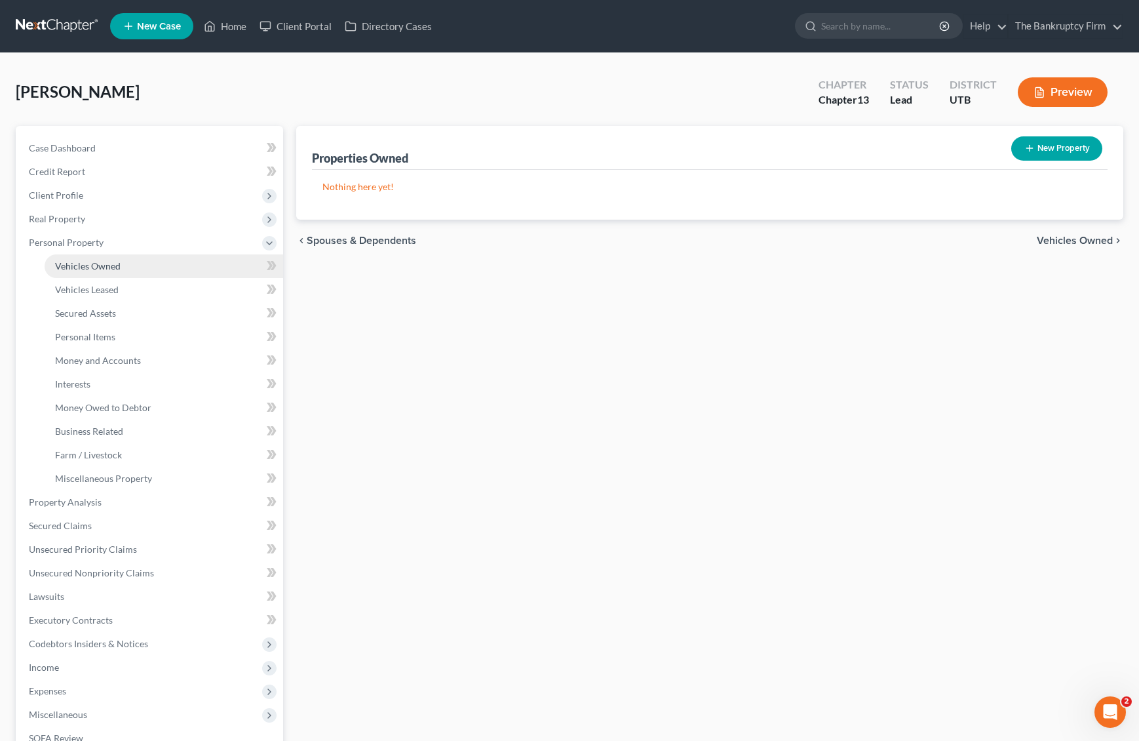
click at [108, 265] on span "Vehicles Owned" at bounding box center [88, 265] width 66 height 11
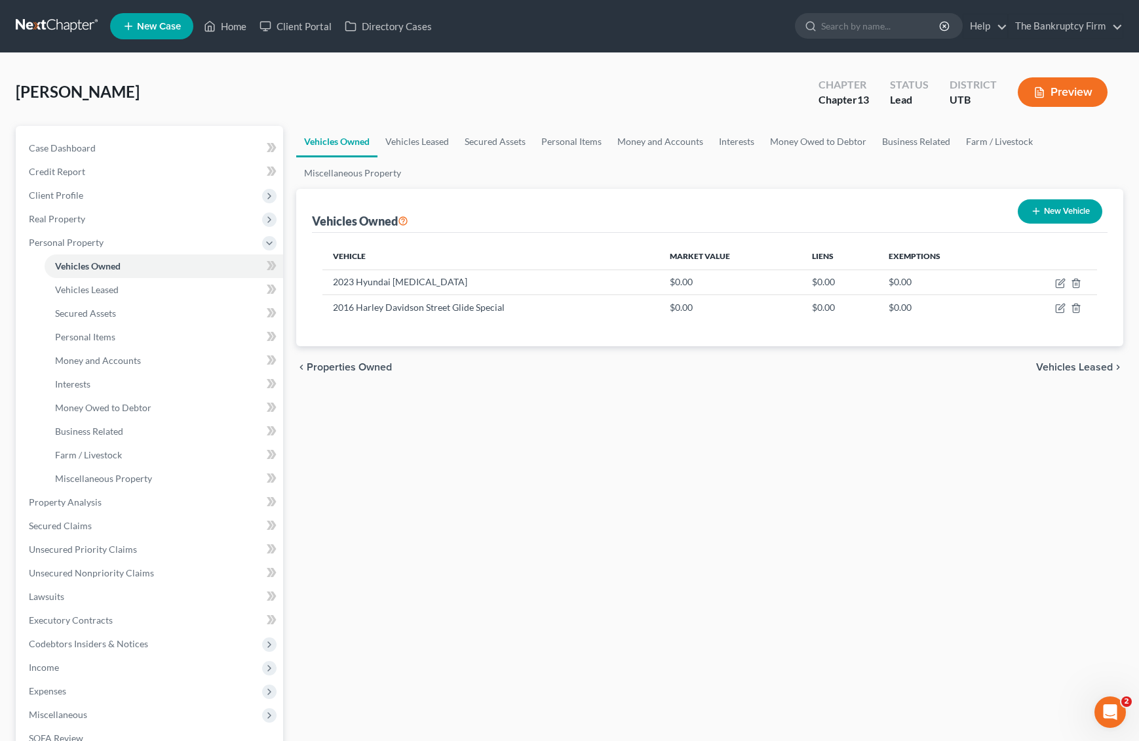
click at [461, 171] on ul "Vehicles Owned Vehicles Leased Secured Assets Personal Items Money and Accounts…" at bounding box center [710, 157] width 828 height 63
click at [1063, 279] on icon "button" at bounding box center [1062, 282] width 6 height 6
select select "0"
select select "3"
select select "0"
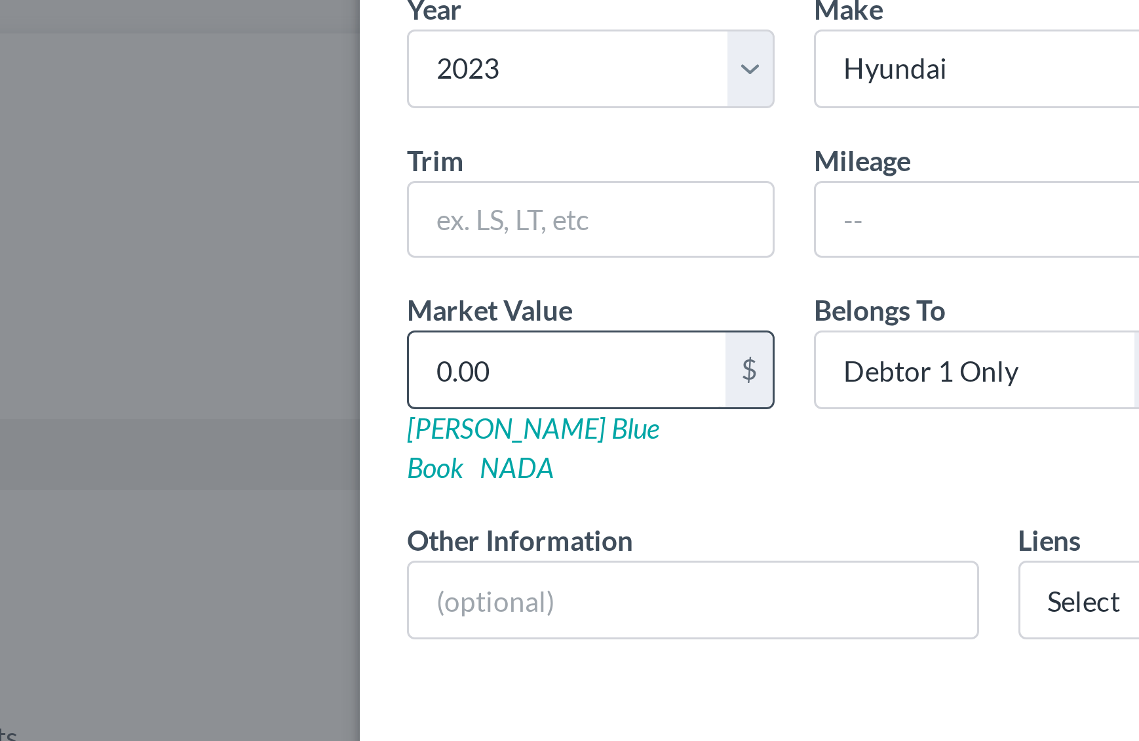
click at [253, 195] on div "Edit Vehicle × Vehicle Type Select Automobile Truck Trailer Watercraft Aircraft…" at bounding box center [569, 370] width 1139 height 741
click at [325, 239] on input "0.00" at bounding box center [324, 238] width 106 height 25
type input "2"
type input "2.00"
type input "21"
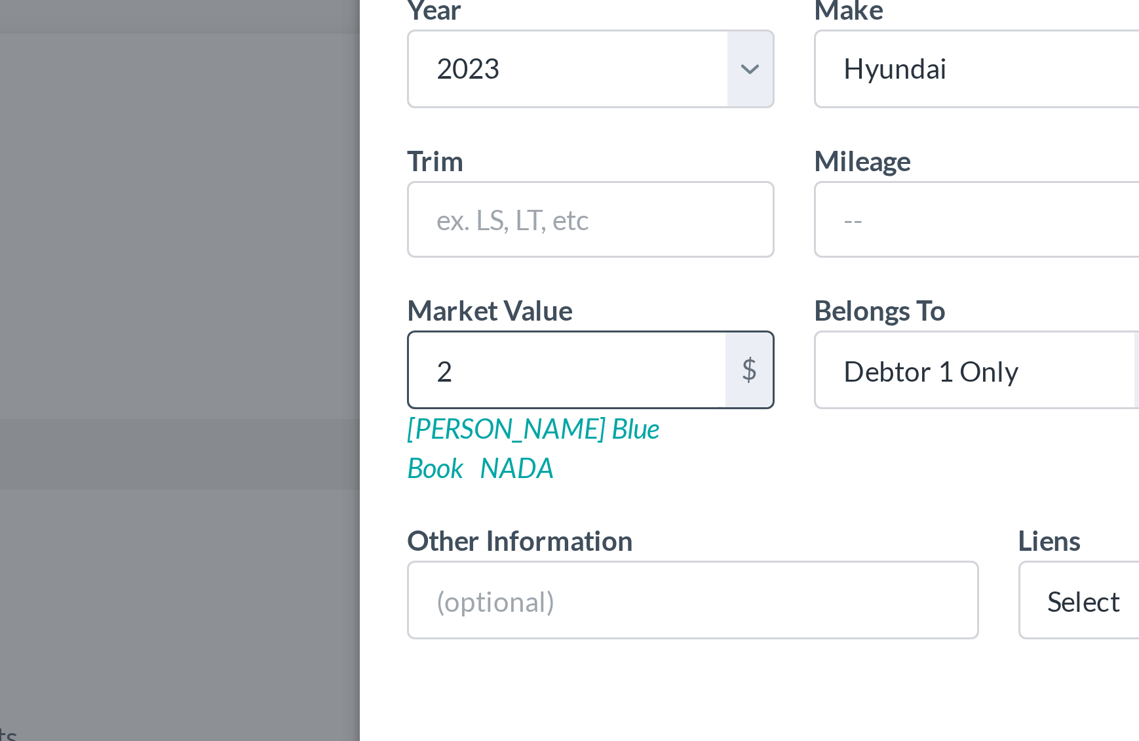
type input "21.00"
type input "210"
type input "210.00"
type input "2100"
type input "2,100.00"
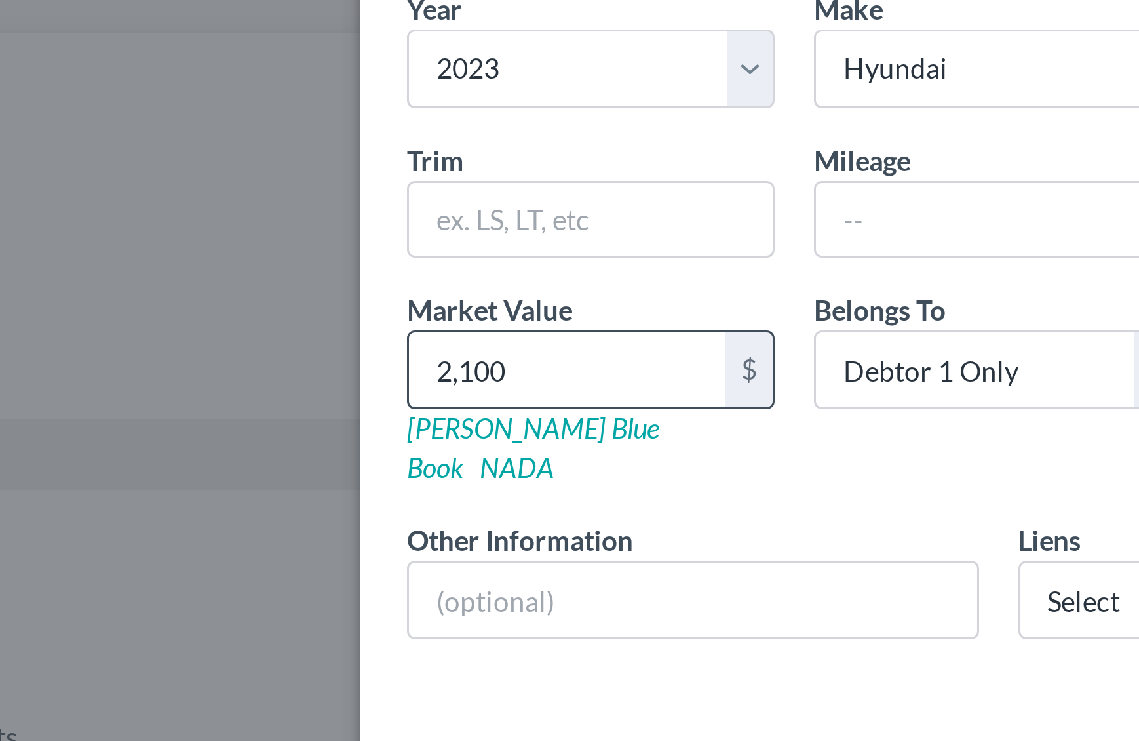
type input "2,1000"
type input "21,000.00"
type input "21,000"
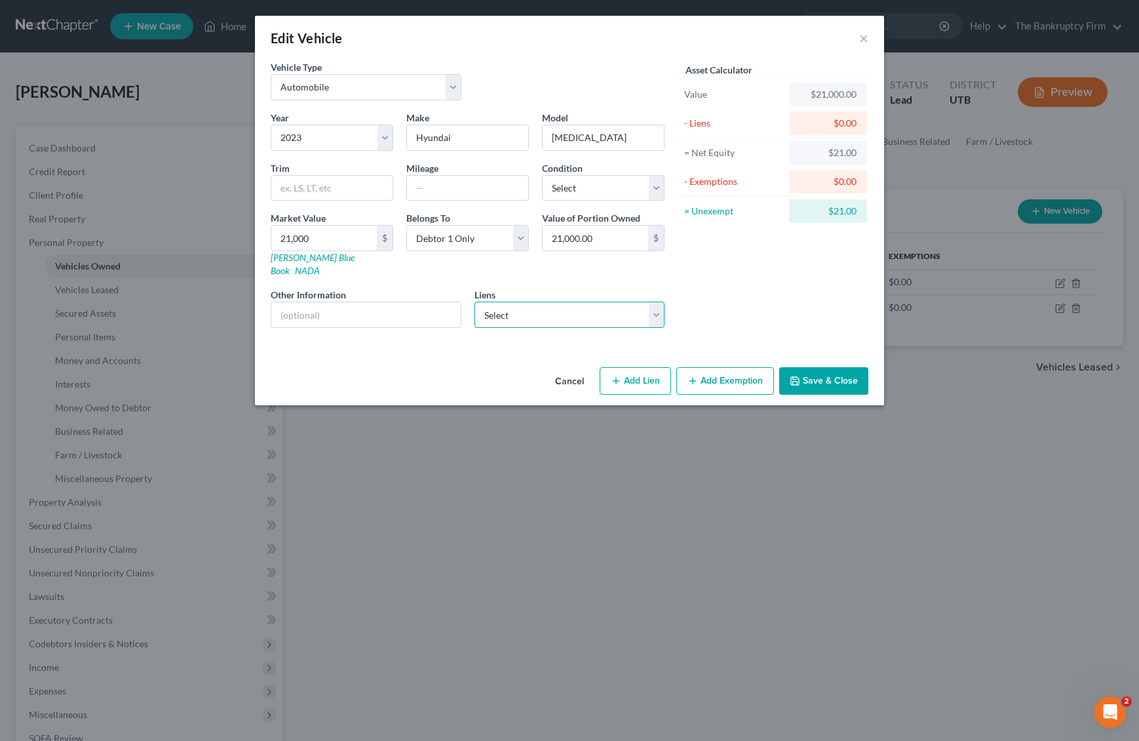
click at [660, 304] on select "Select Exeter Fin - $27,966.00" at bounding box center [570, 315] width 191 height 26
click select "Select Exeter Fin - $27,966.00" at bounding box center [570, 315] width 191 height 26
select select "45"
select select "0"
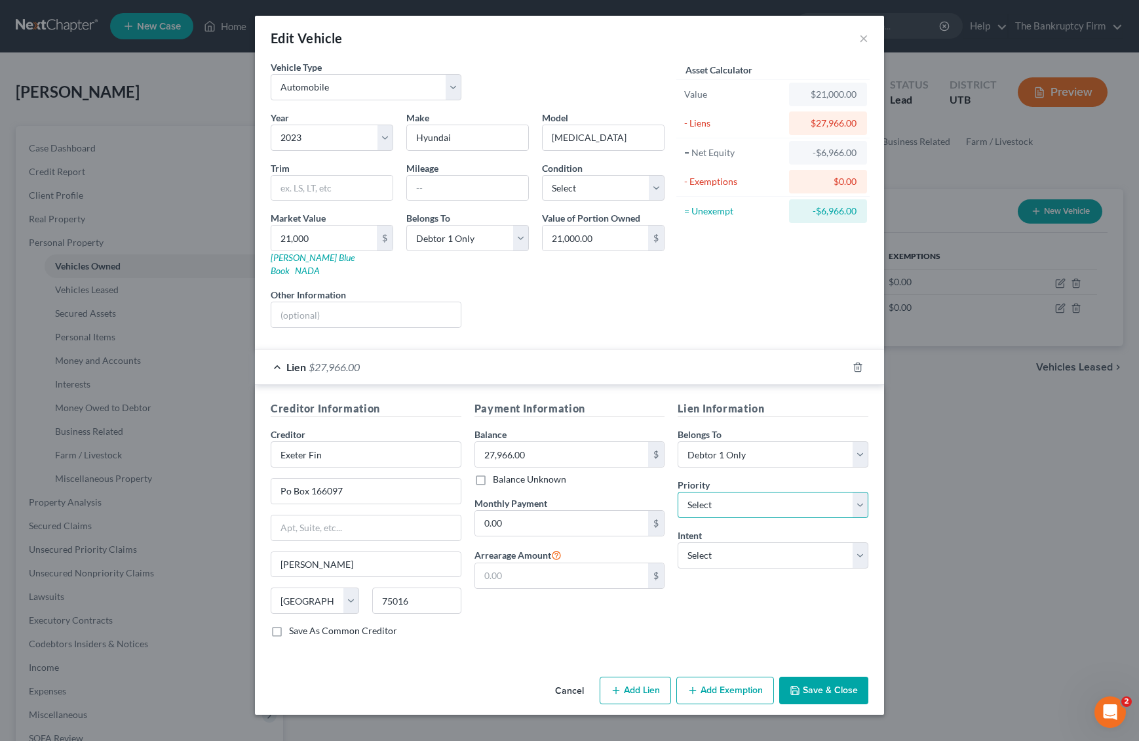
click at [805, 493] on select "Select 1st 2nd 3rd 4th 5th 6th 7th 8th 9th 10th 11th 12th 13th 14th 15th 16th 1…" at bounding box center [773, 505] width 191 height 26
select select "0"
click at [678, 492] on select "Select 1st 2nd 3rd 4th 5th 6th 7th 8th 9th 10th 11th 12th 13th 14th 15th 16th 1…" at bounding box center [773, 505] width 191 height 26
click at [795, 545] on select "Select Surrender Redeem Reaffirm Avoid Other" at bounding box center [773, 555] width 191 height 26
select select "0"
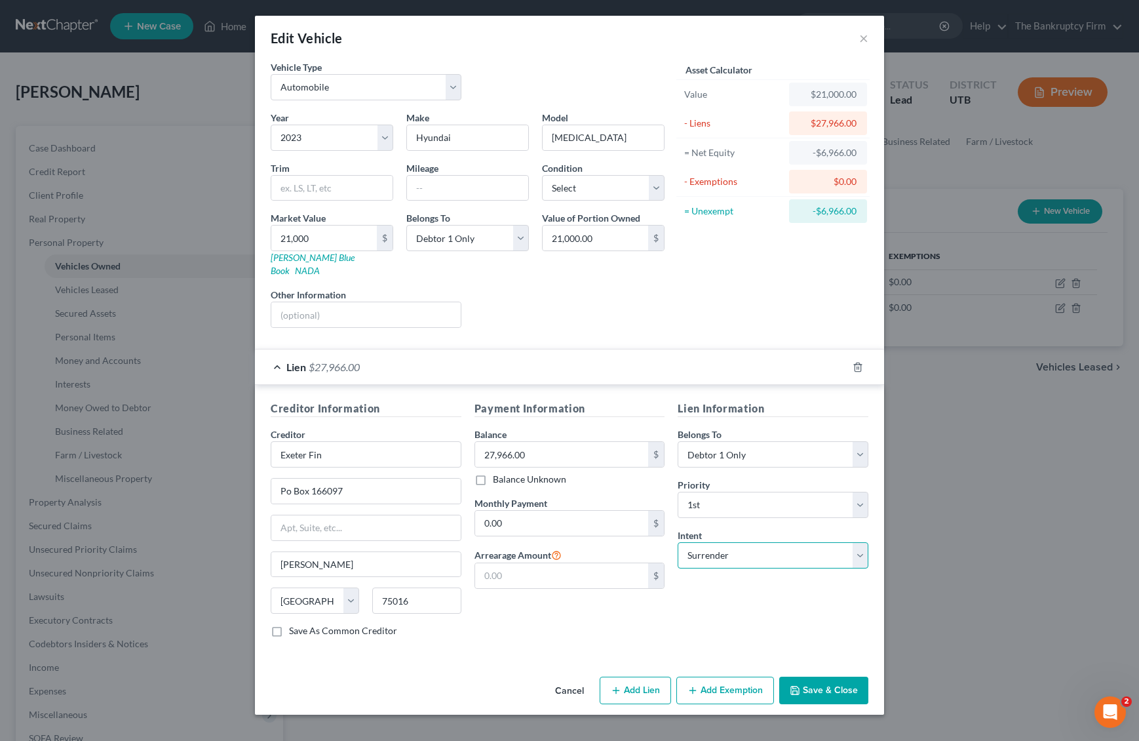
click at [678, 542] on select "Select Surrender Redeem Reaffirm Avoid Other" at bounding box center [773, 555] width 191 height 26
click at [835, 677] on button "Save & Close" at bounding box center [824, 691] width 89 height 28
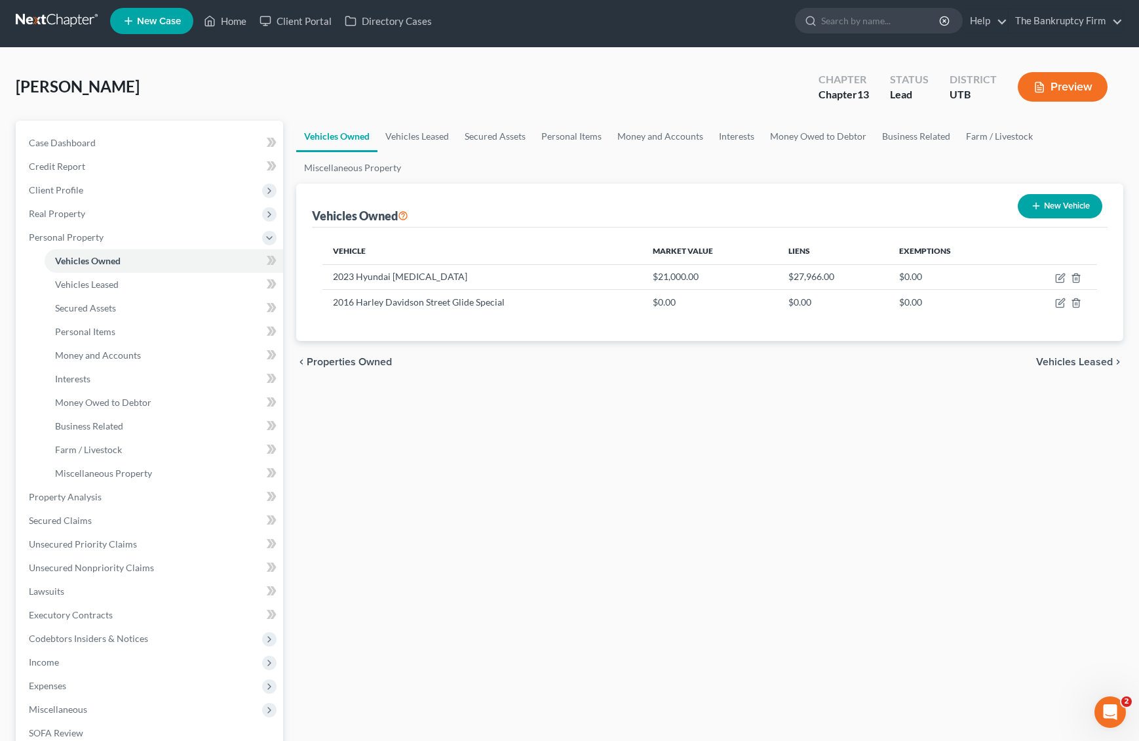
scroll to position [2, 0]
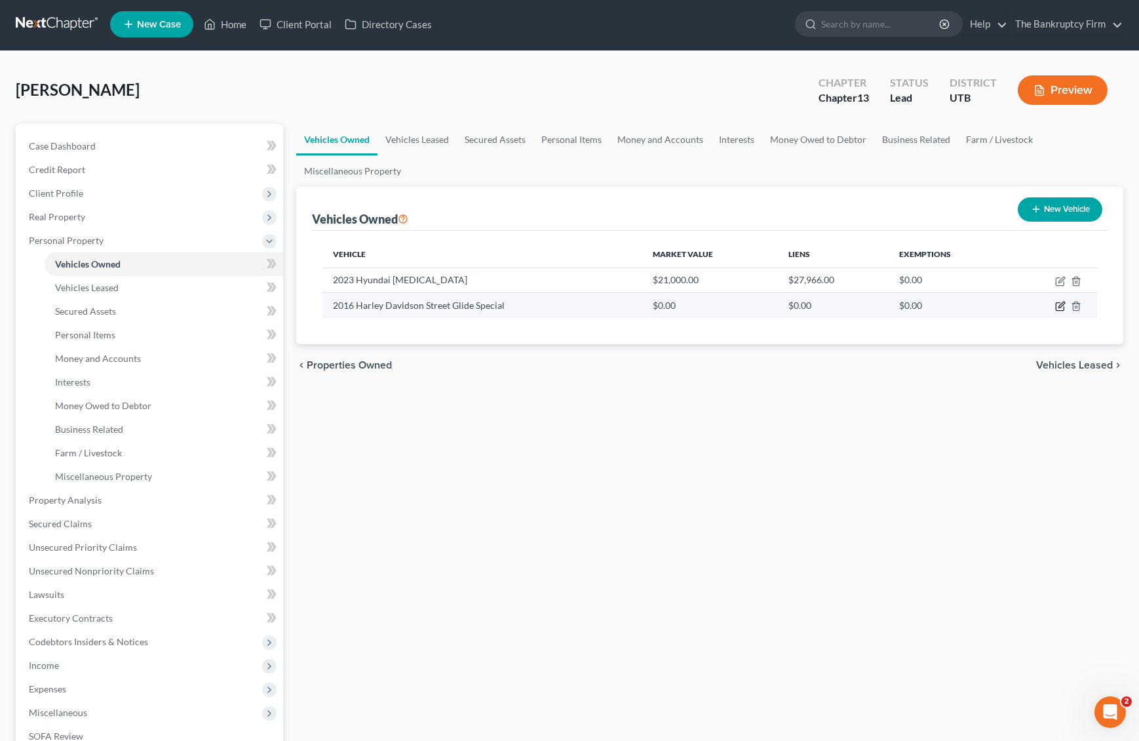
click at [1059, 306] on icon "button" at bounding box center [1062, 305] width 6 height 6
select select "7"
select select "10"
select select "0"
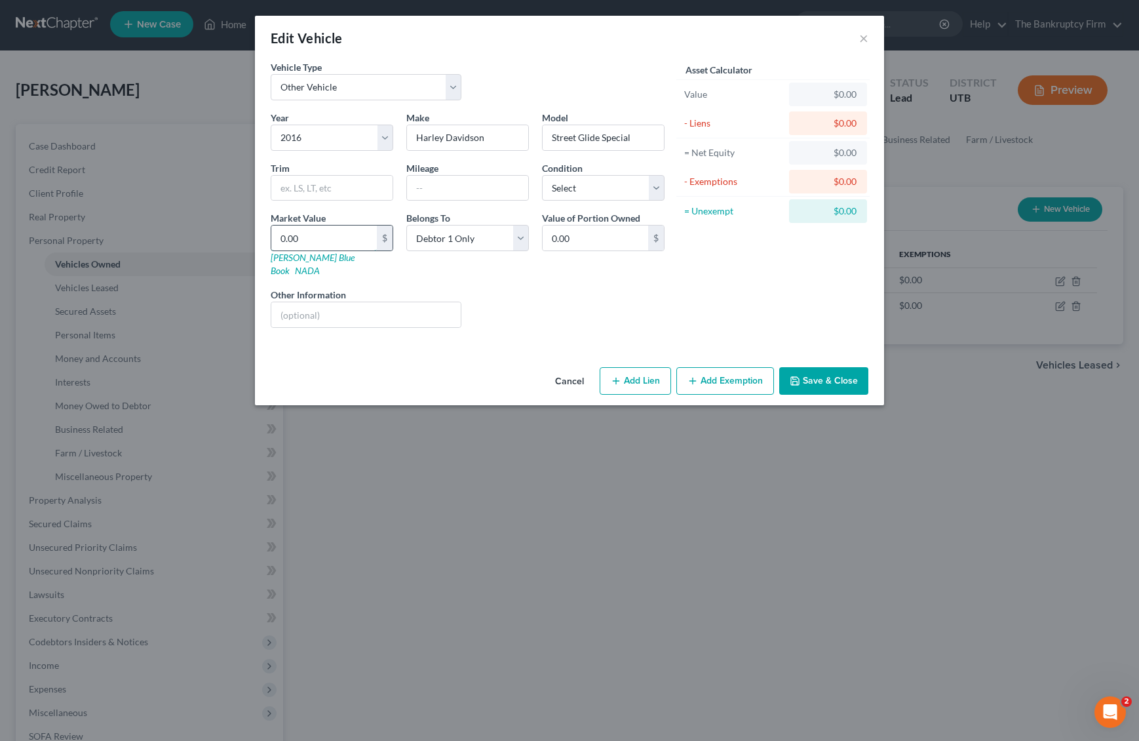
click at [318, 235] on input "0.00" at bounding box center [324, 238] width 106 height 25
paste input "15,05"
type input "15,050.00"
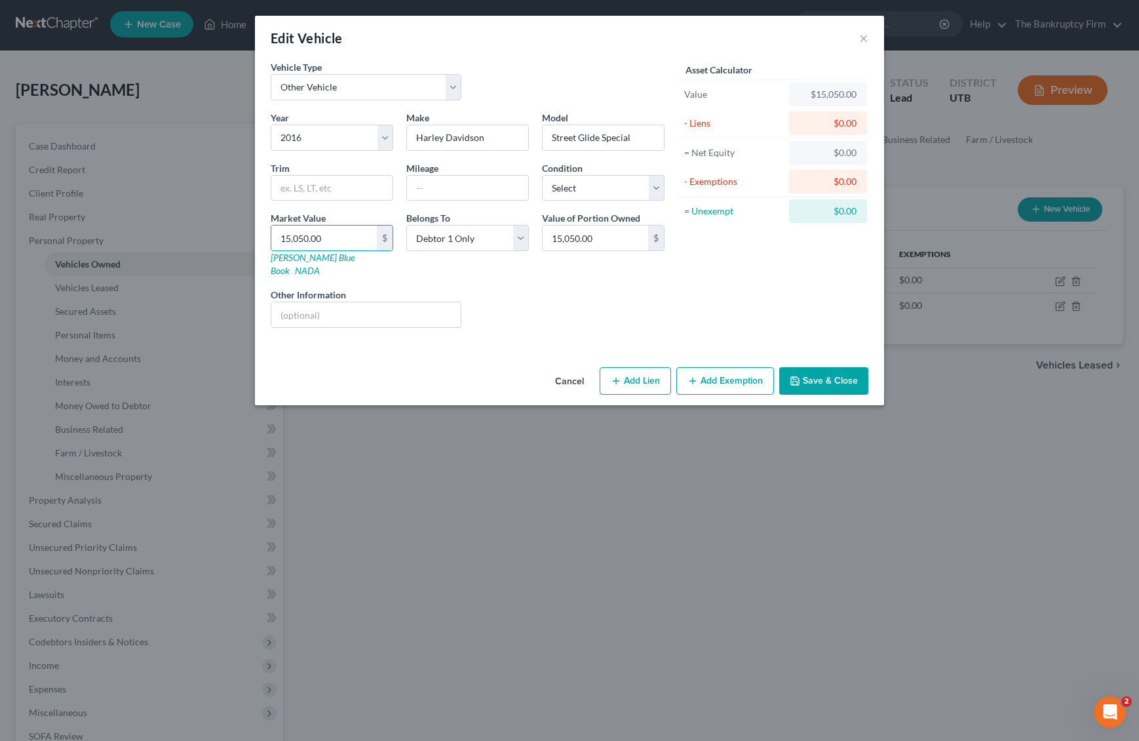
click at [990, 176] on div "Edit Vehicle × Vehicle Type Select Automobile Truck Trailer Watercraft Aircraft…" at bounding box center [569, 370] width 1139 height 741
click at [835, 367] on button "Save & Close" at bounding box center [824, 381] width 89 height 28
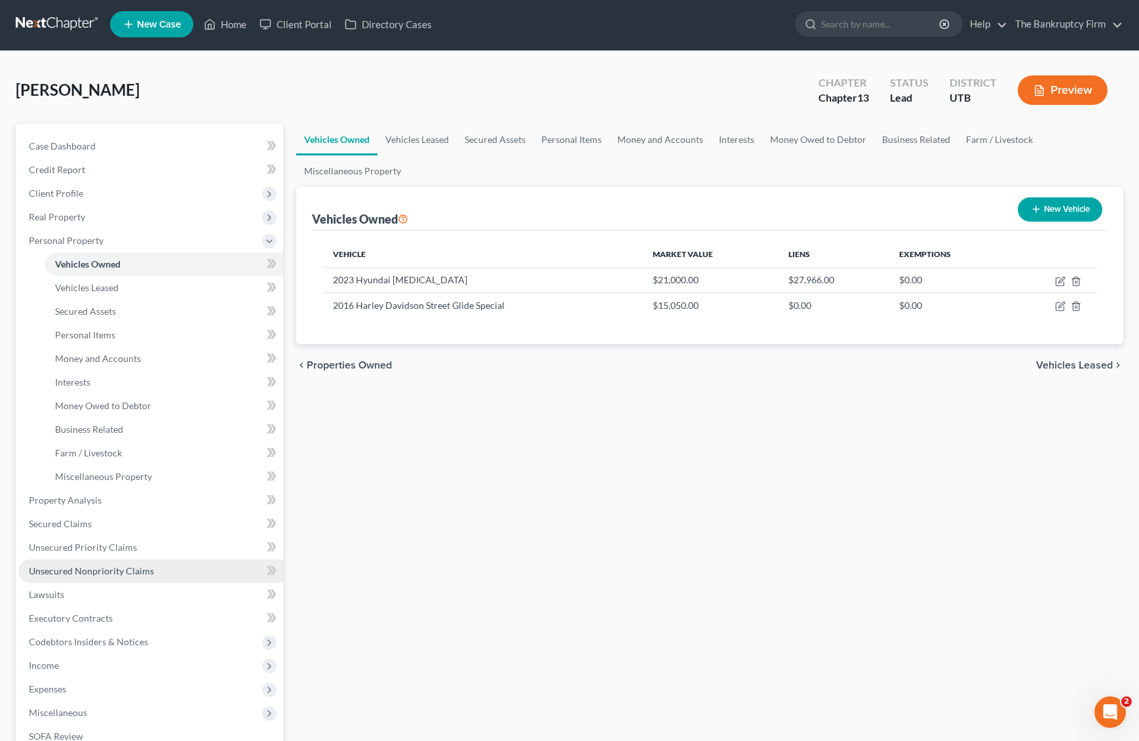
click at [100, 572] on span "Unsecured Nonpriority Claims" at bounding box center [91, 570] width 125 height 11
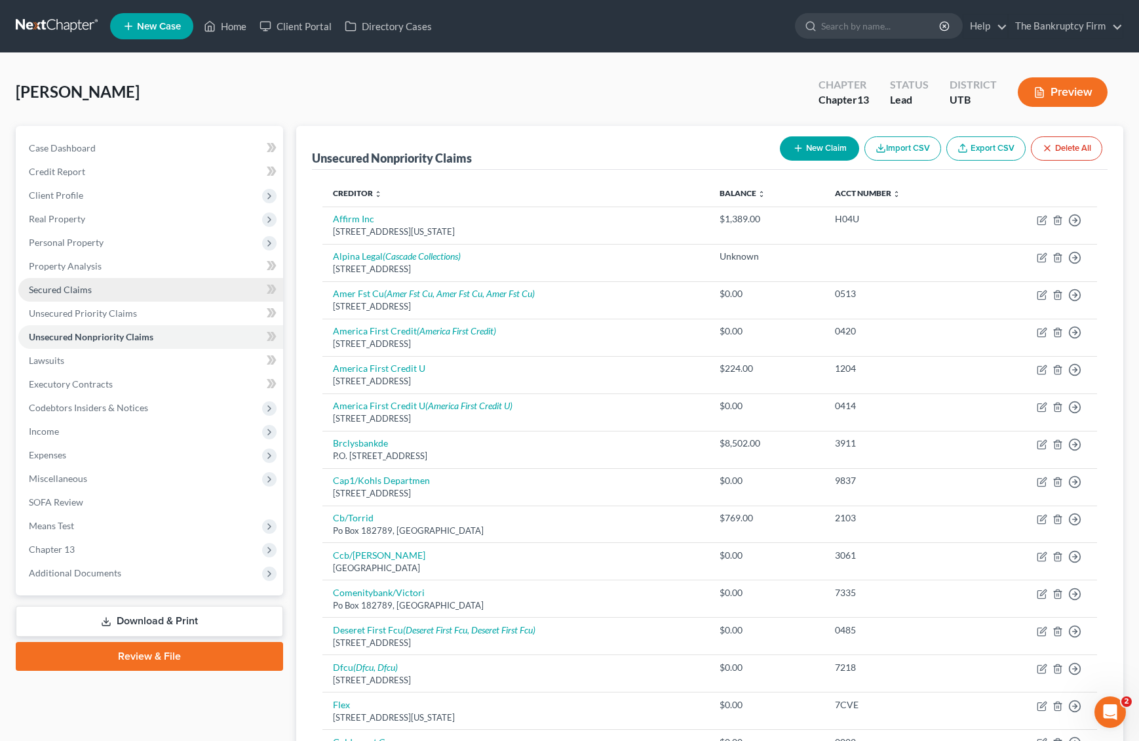
click at [68, 288] on span "Secured Claims" at bounding box center [60, 289] width 63 height 11
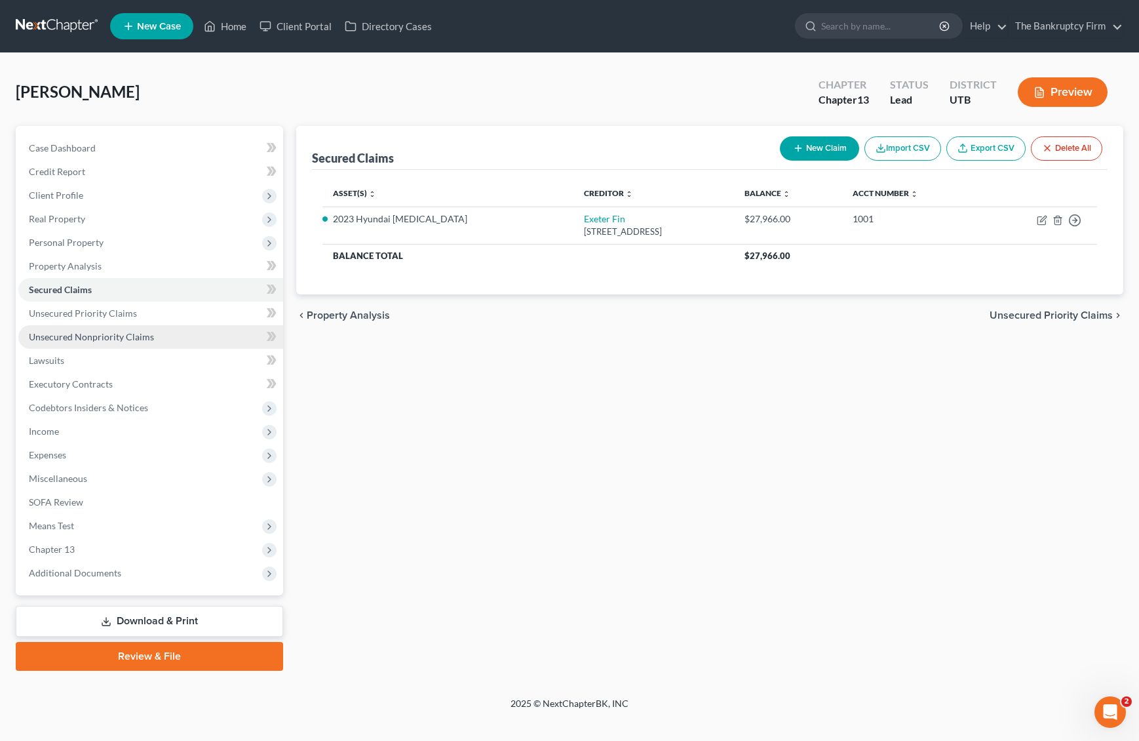
click at [80, 336] on span "Unsecured Nonpriority Claims" at bounding box center [91, 336] width 125 height 11
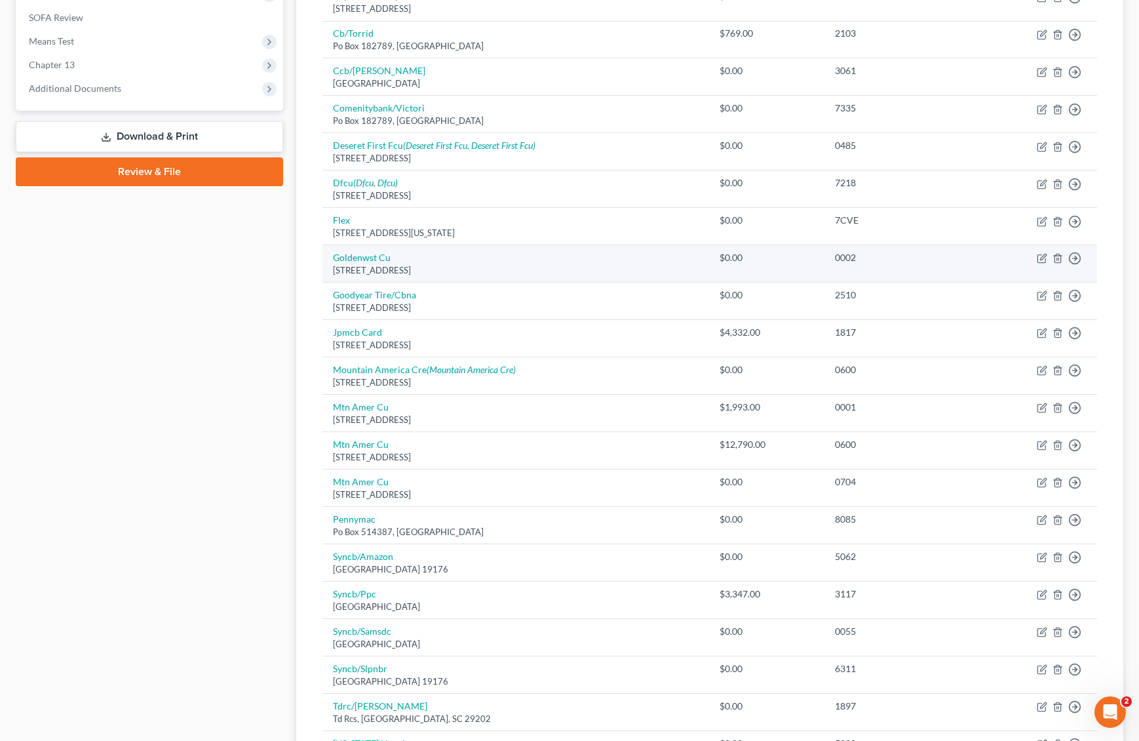
scroll to position [489, 0]
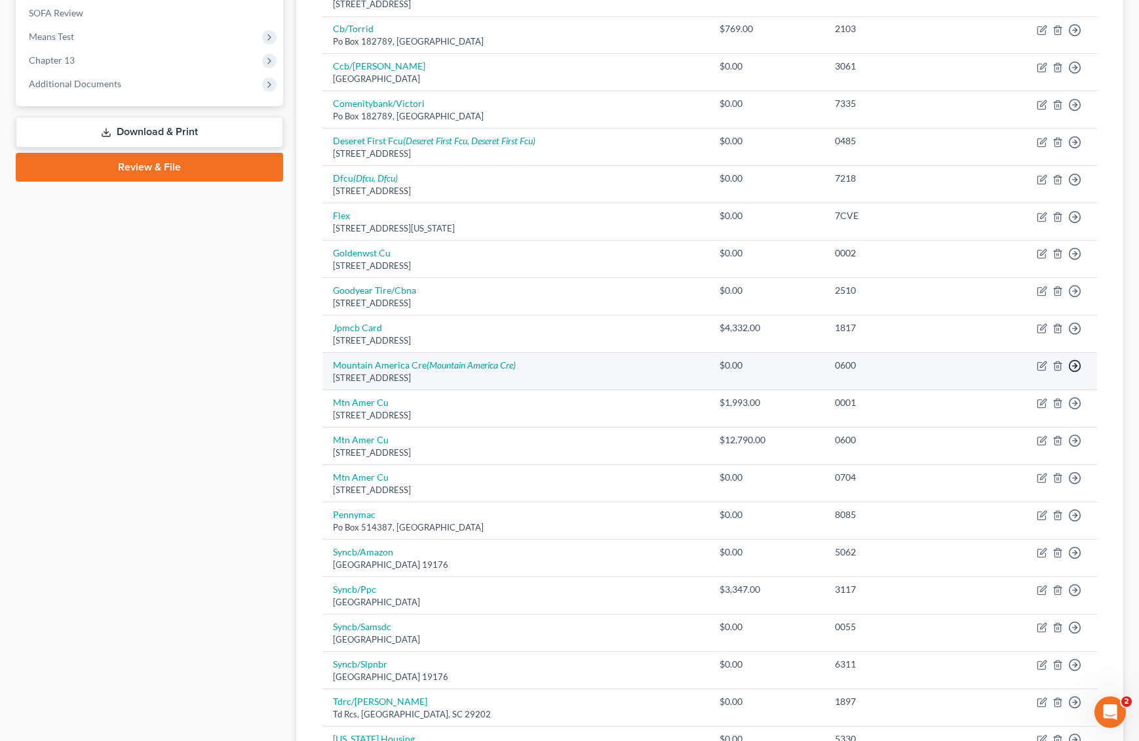
click at [1016, 374] on link "Move to D" at bounding box center [1014, 376] width 109 height 22
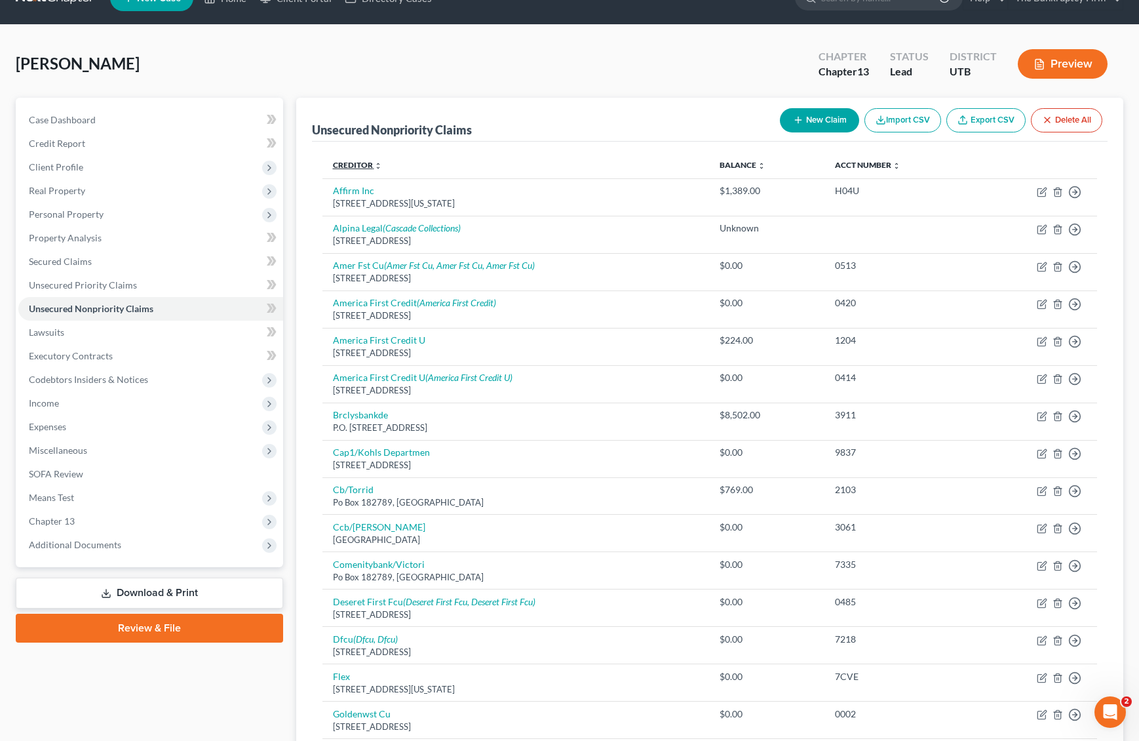
scroll to position [24, 0]
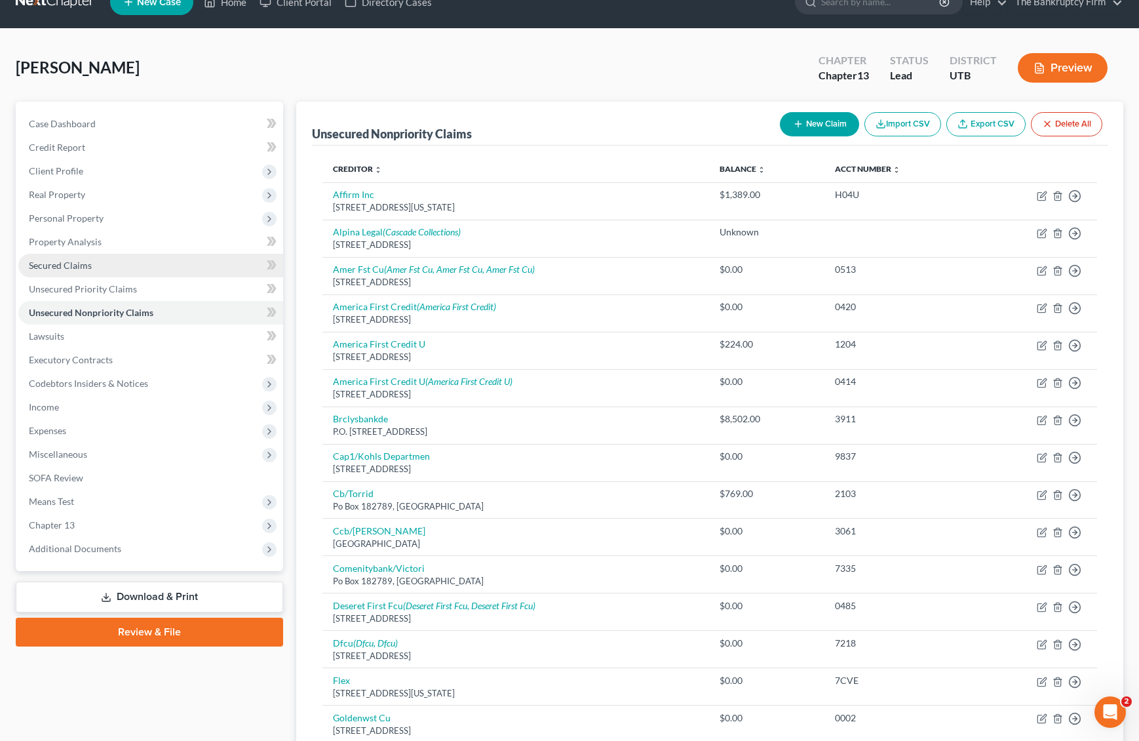
click at [72, 269] on span "Secured Claims" at bounding box center [60, 265] width 63 height 11
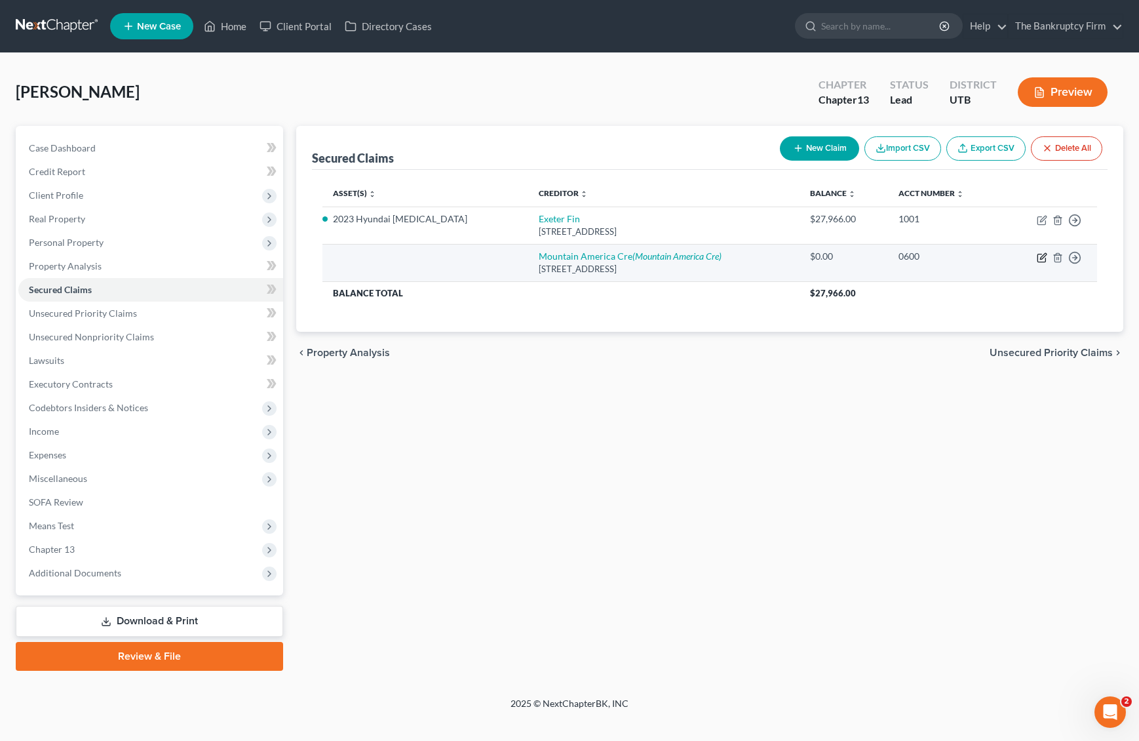
click at [1042, 257] on icon "button" at bounding box center [1042, 257] width 10 height 10
select select "46"
select select "0"
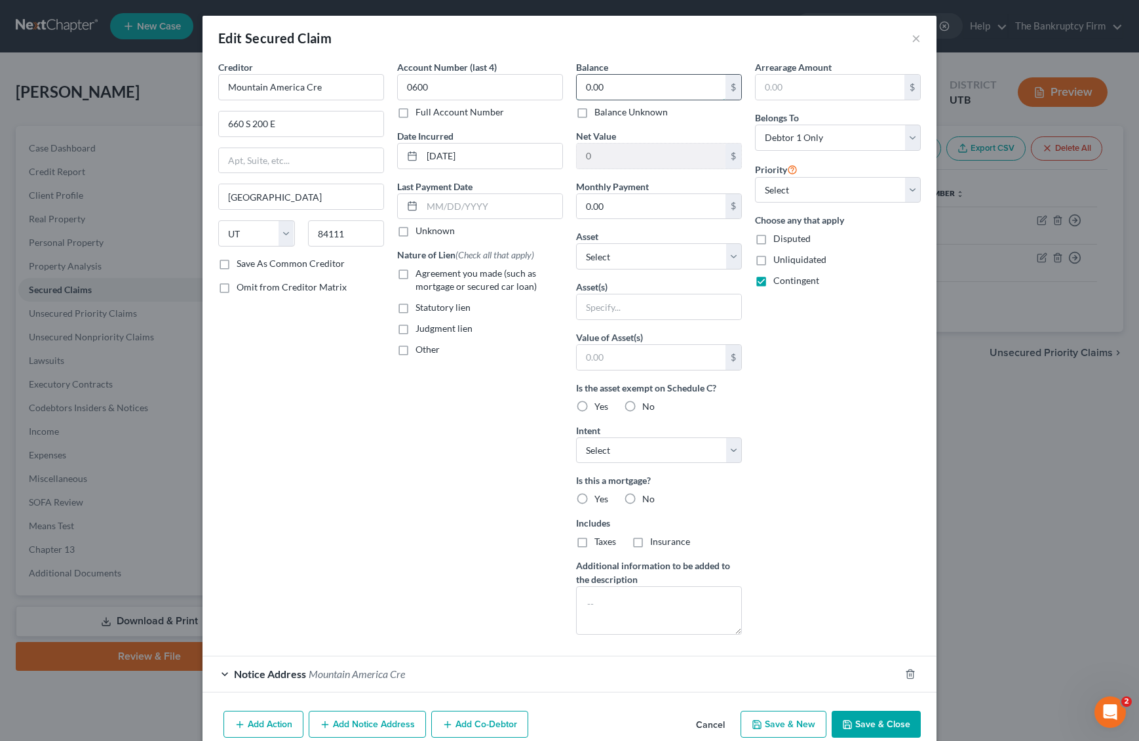
click at [618, 81] on input "0.00" at bounding box center [651, 87] width 149 height 25
type input "7,150"
click at [679, 260] on select "Select Other Multiple Assets 2023 Hyundai [MEDICAL_DATA] - $21000.0 2016 Harley…" at bounding box center [659, 256] width 166 height 26
select select "3"
click at [576, 243] on select "Select Other Multiple Assets 2023 Hyundai [MEDICAL_DATA] - $21000.0 2016 Harley…" at bounding box center [659, 256] width 166 height 26
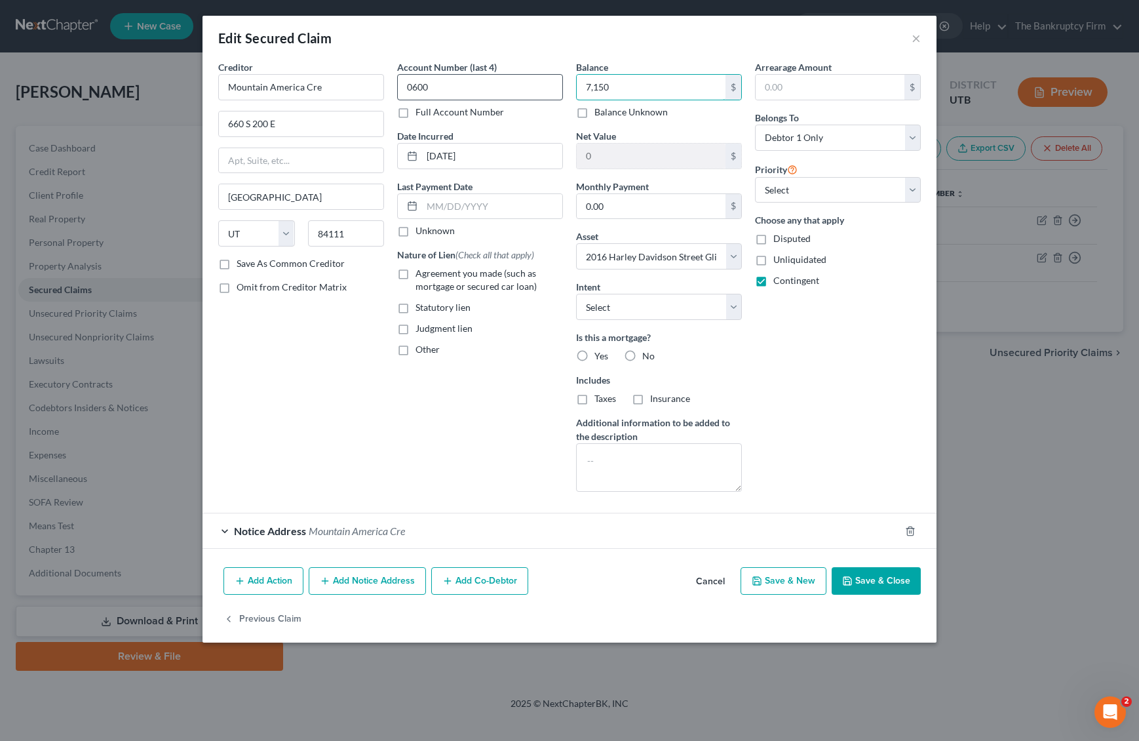
drag, startPoint x: 591, startPoint y: 83, endPoint x: 562, endPoint y: 82, distance: 29.5
click at [562, 82] on div "Creditor * [GEOGRAPHIC_DATA] Cre 660 S 200 E [GEOGRAPHIC_DATA] [US_STATE][GEOGR…" at bounding box center [570, 281] width 716 height 442
type input "12,150"
click at [887, 580] on button "Save & Close" at bounding box center [876, 581] width 89 height 28
select select
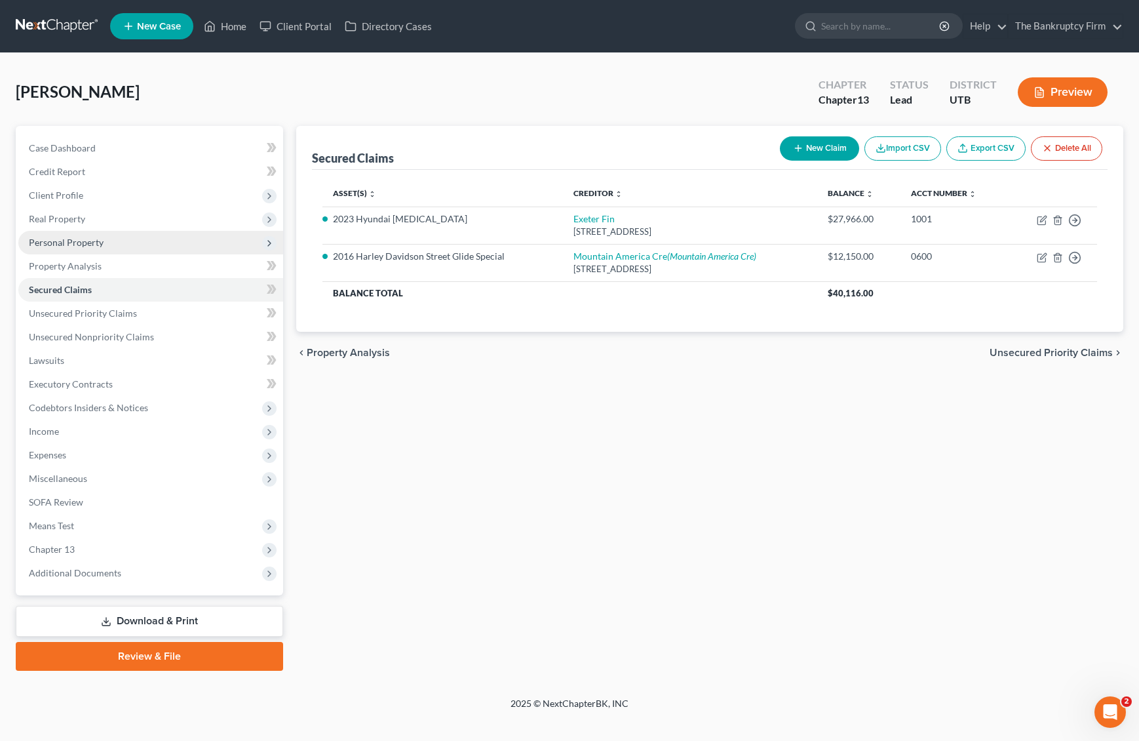
click at [71, 242] on span "Personal Property" at bounding box center [66, 242] width 75 height 11
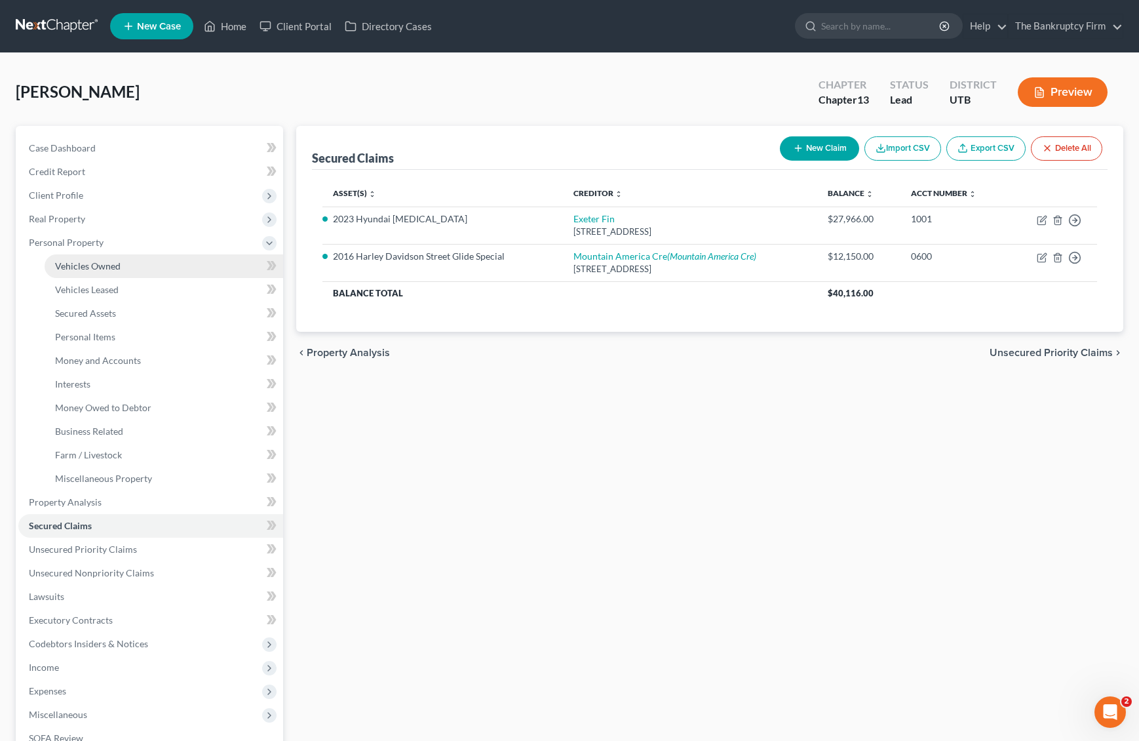
click at [100, 265] on span "Vehicles Owned" at bounding box center [88, 265] width 66 height 11
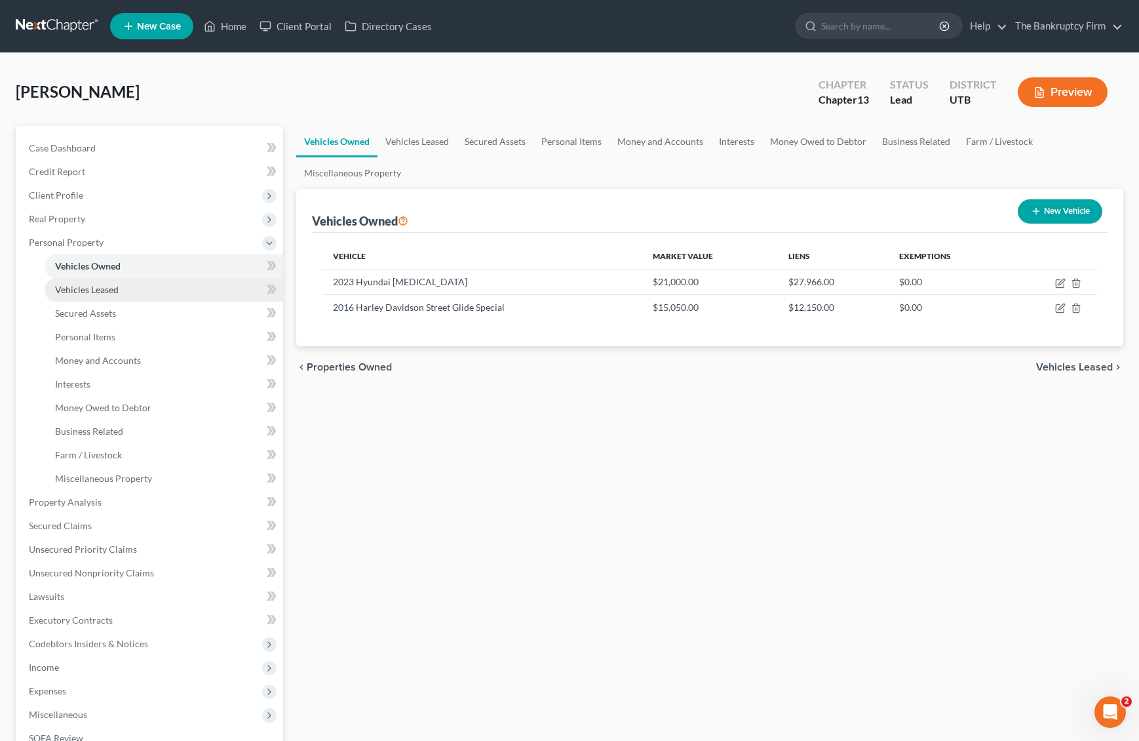
click at [107, 286] on span "Vehicles Leased" at bounding box center [87, 289] width 64 height 11
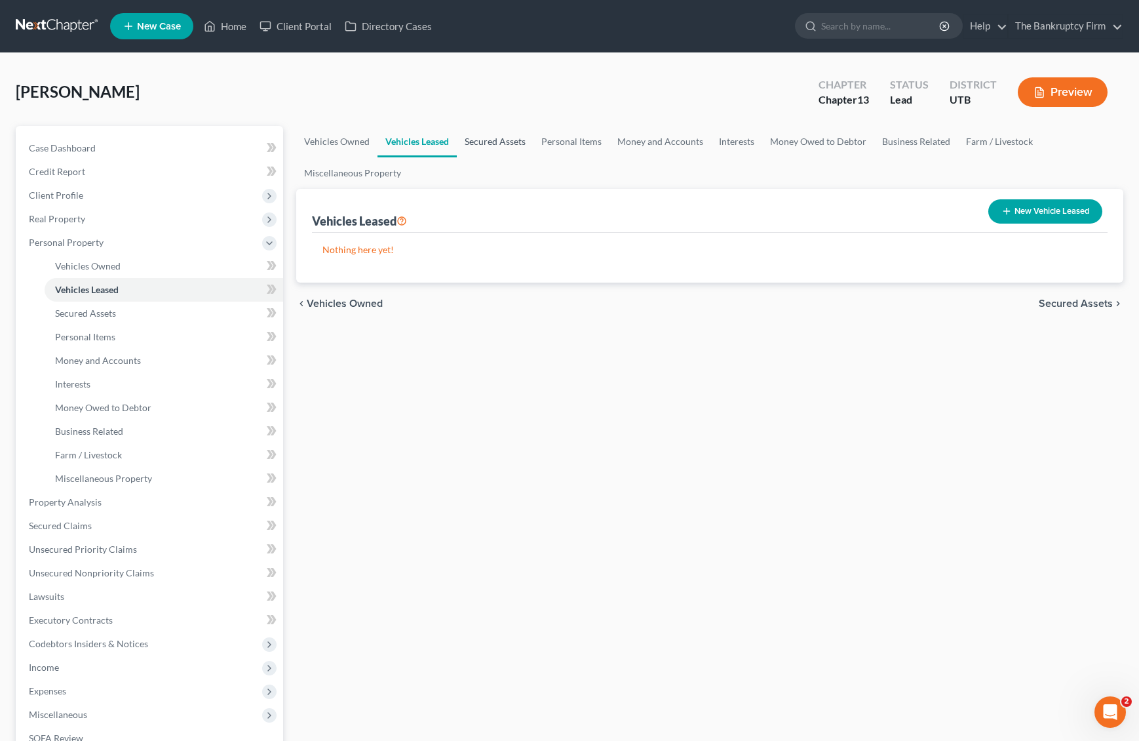
click at [486, 141] on link "Secured Assets" at bounding box center [495, 141] width 77 height 31
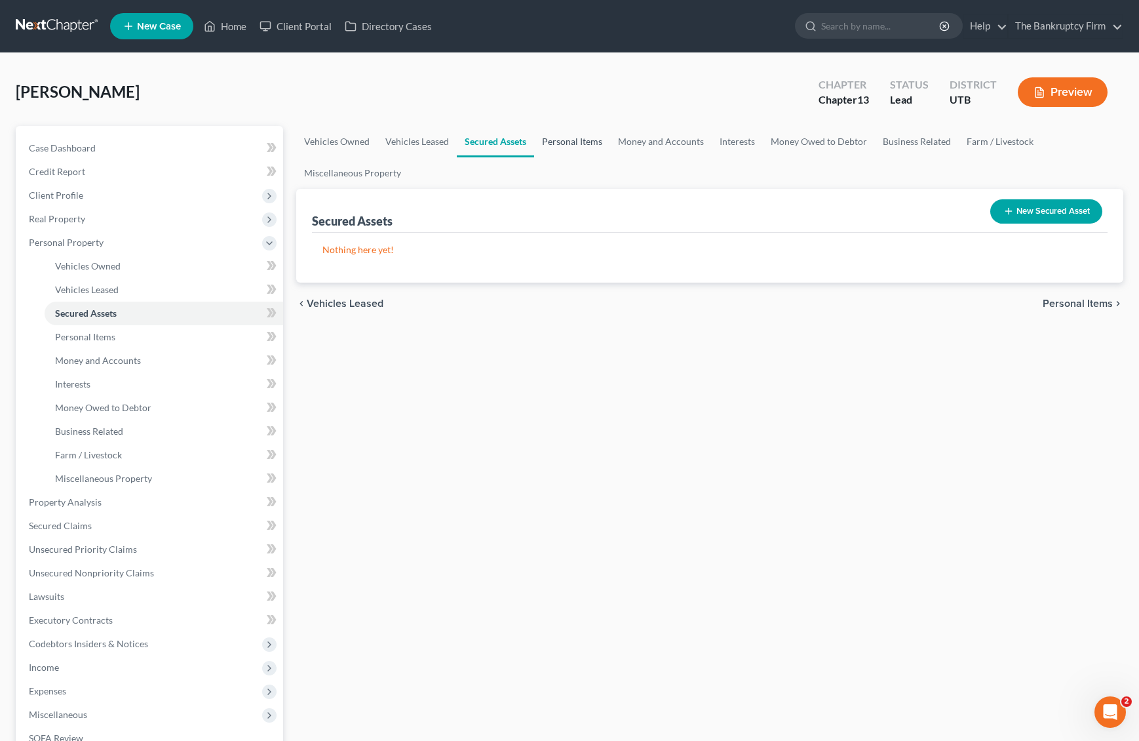
click at [566, 142] on link "Personal Items" at bounding box center [572, 141] width 76 height 31
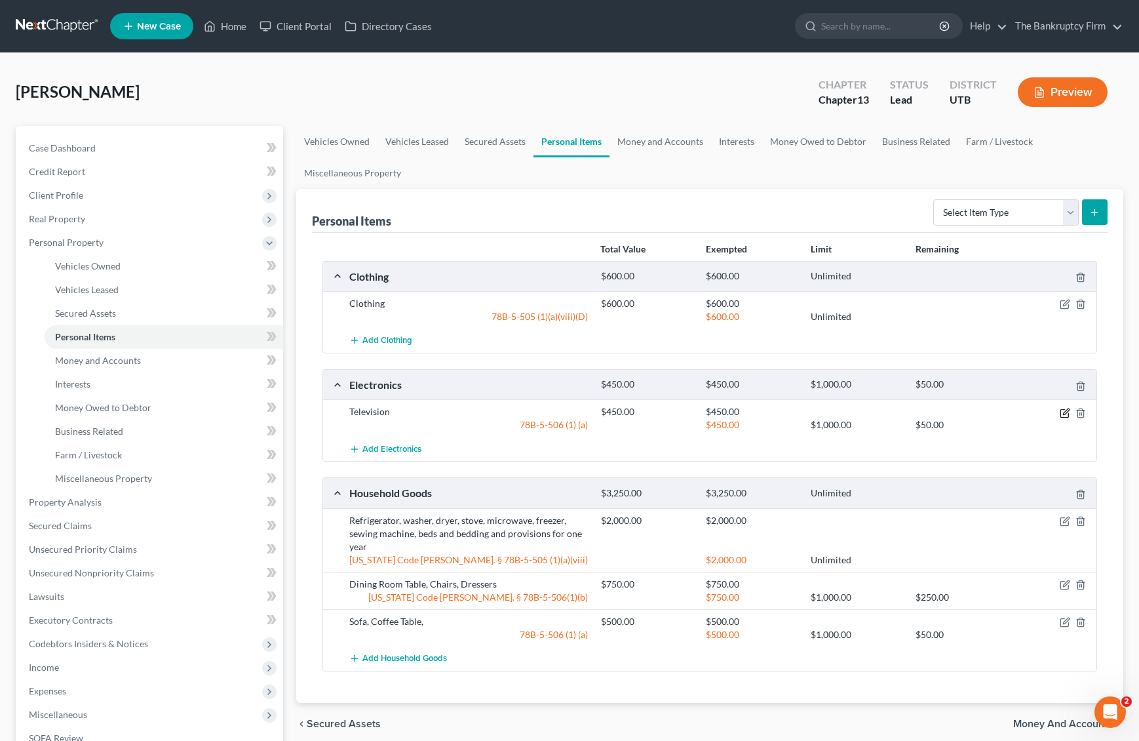
click at [1067, 412] on icon "button" at bounding box center [1066, 411] width 6 height 6
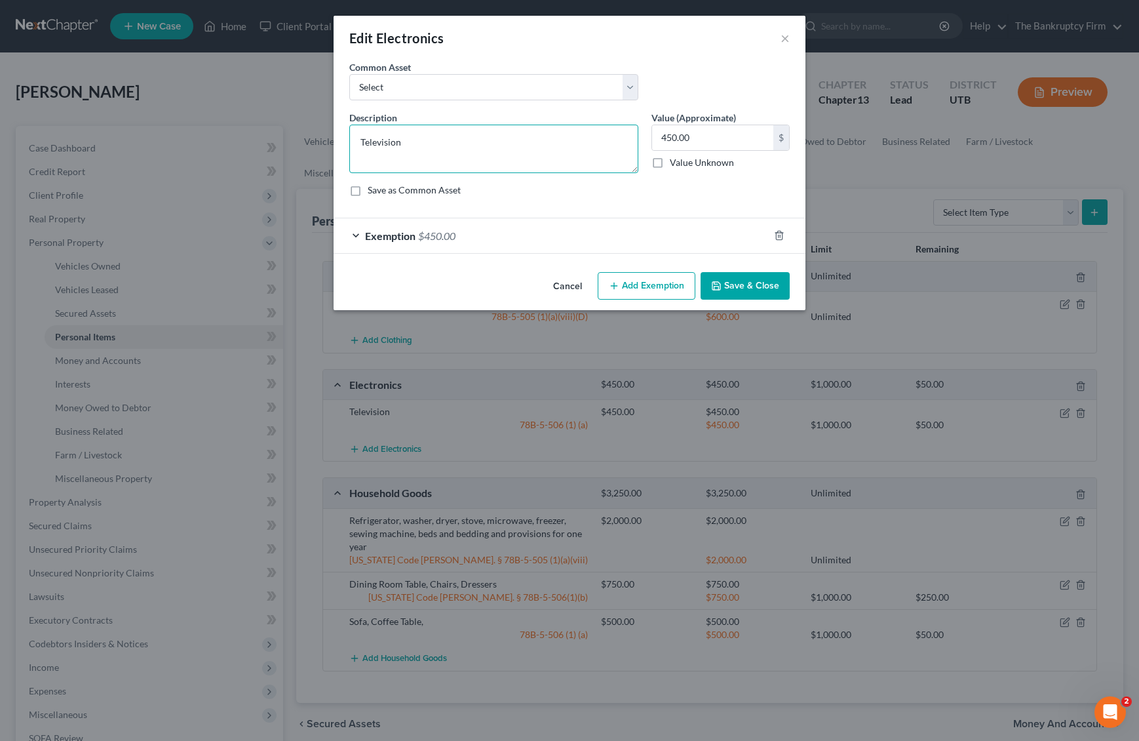
click at [425, 148] on textarea "Television" at bounding box center [493, 149] width 289 height 49
type textarea "Television, Cell Phone, PC, Tablet"
click at [760, 289] on button "Save & Close" at bounding box center [745, 286] width 89 height 28
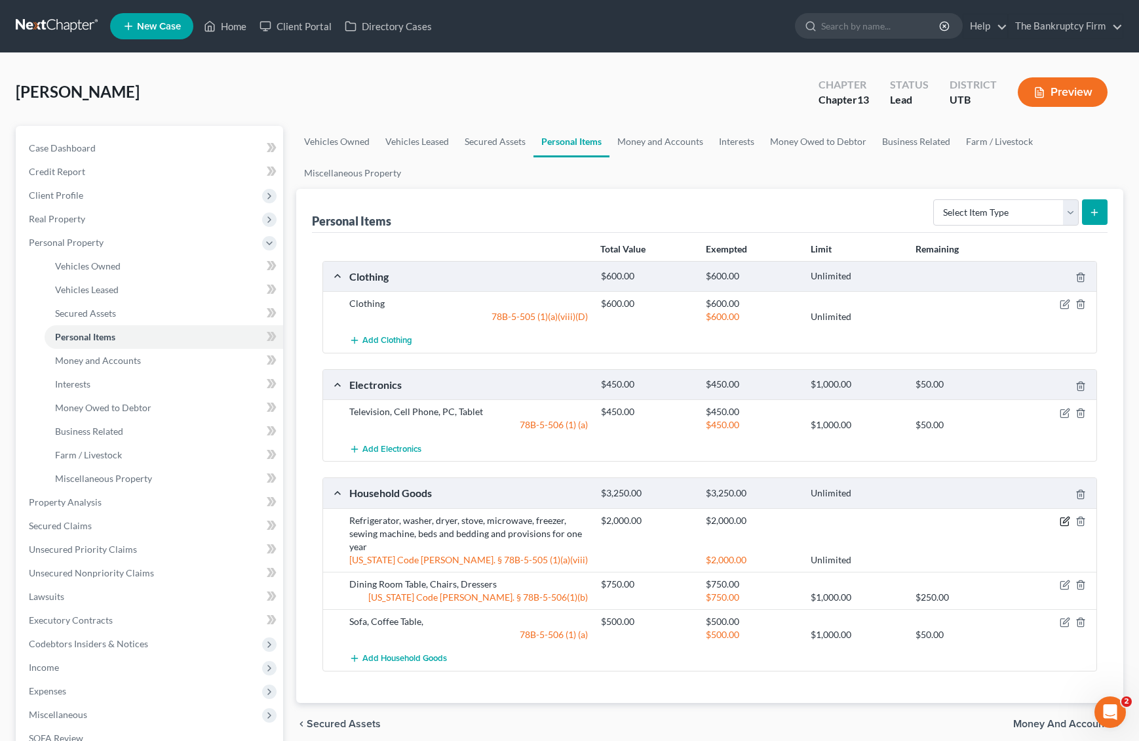
click at [1066, 521] on icon "button" at bounding box center [1066, 520] width 6 height 6
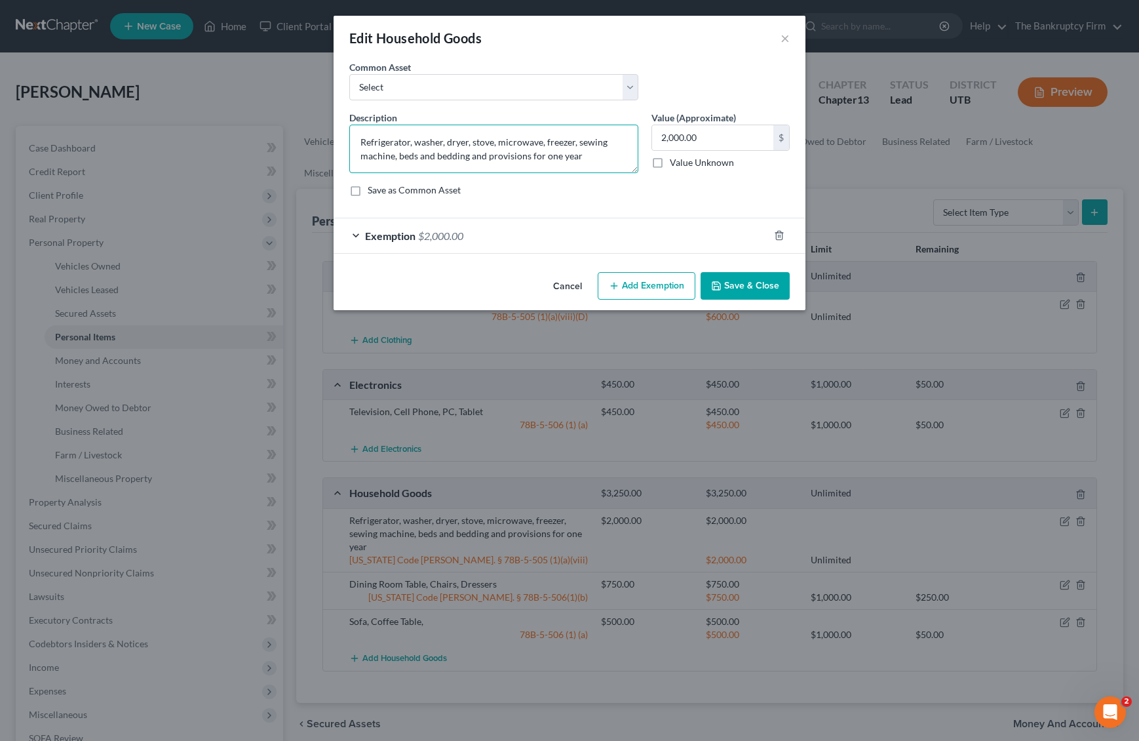
drag, startPoint x: 578, startPoint y: 142, endPoint x: 352, endPoint y: 142, distance: 225.5
click at [352, 142] on textarea "Refrigerator, washer, dryer, stove, microwave, freezer, sewing machine, beds an…" at bounding box center [493, 149] width 289 height 49
type textarea "Beds and bedding and provisions for one year"
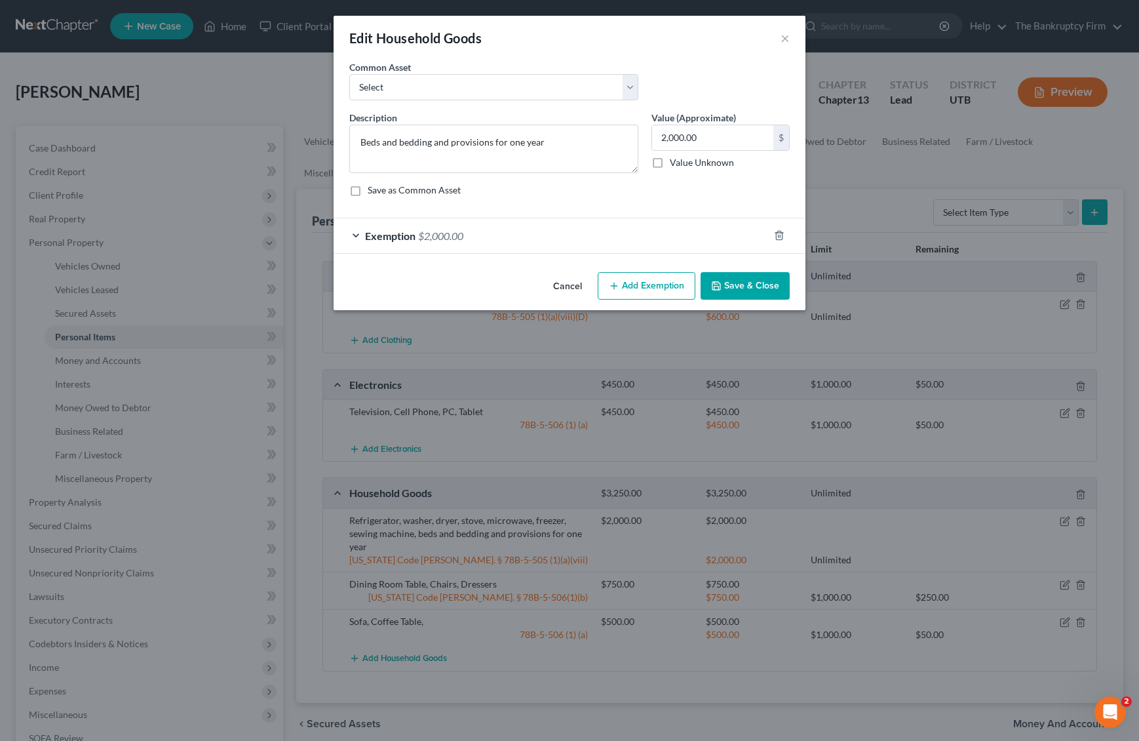
click at [766, 288] on button "Save & Close" at bounding box center [745, 286] width 89 height 28
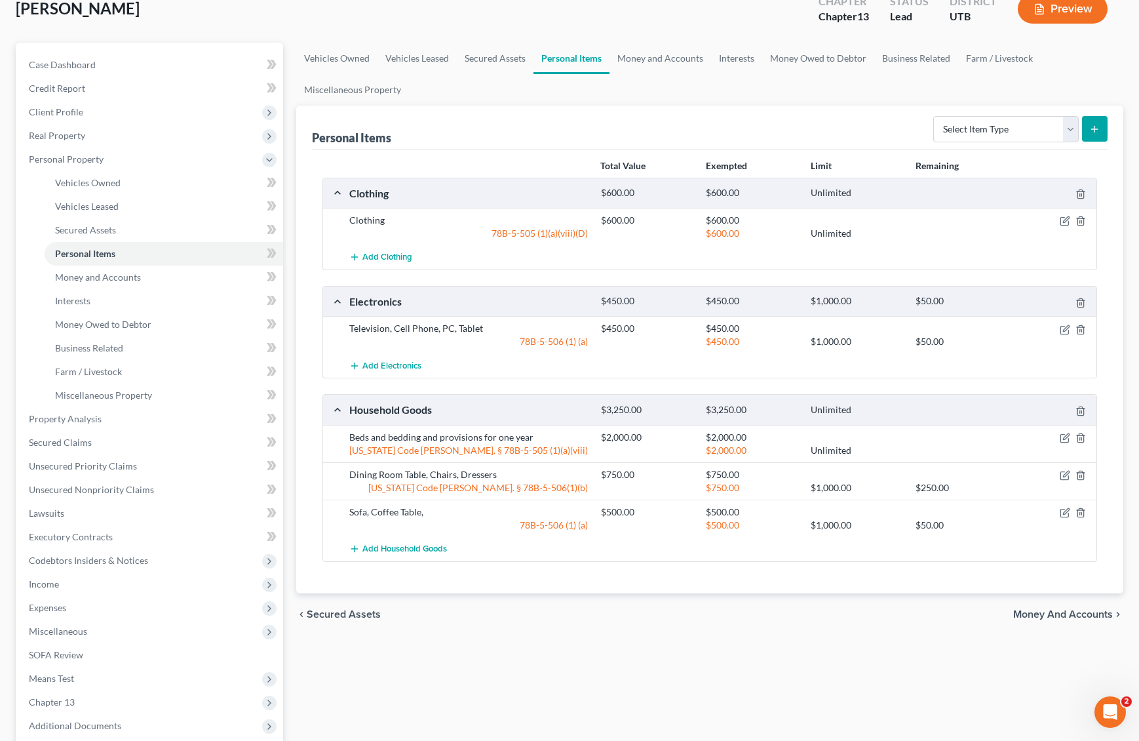
scroll to position [86, 0]
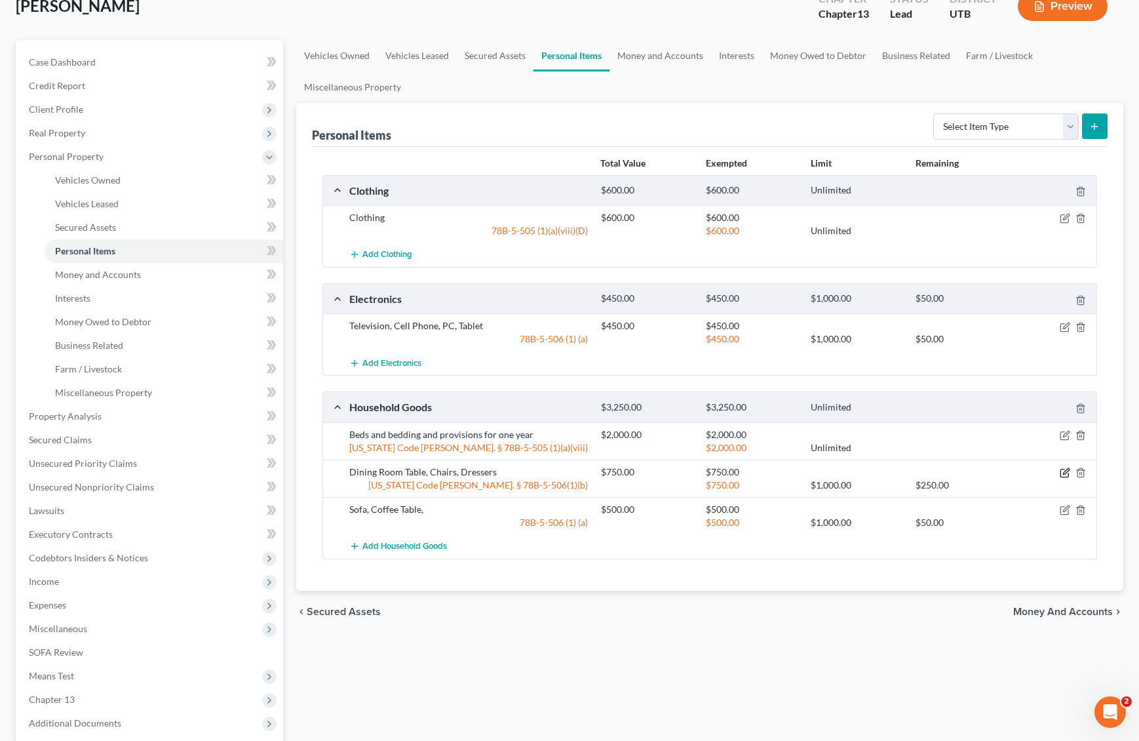
click at [1066, 470] on icon "button" at bounding box center [1066, 471] width 6 height 6
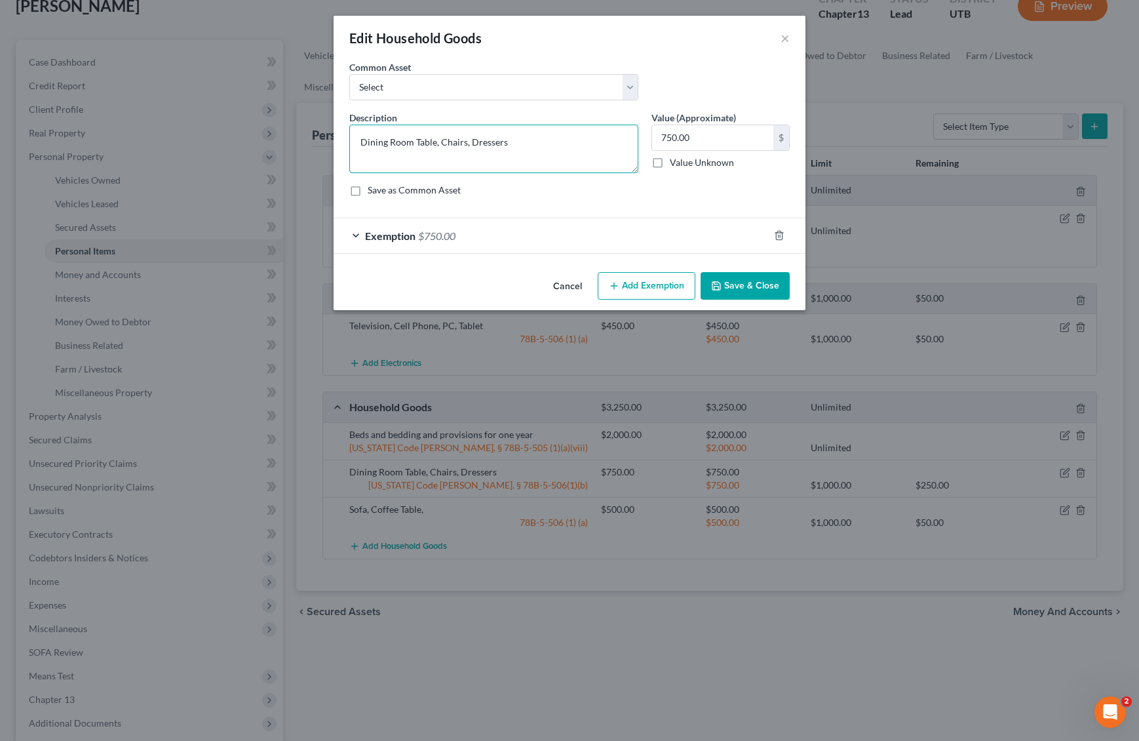
click at [552, 151] on textarea "Dining Room Table, Chairs, Dressers" at bounding box center [493, 149] width 289 height 49
click at [763, 283] on button "Save & Close" at bounding box center [745, 286] width 89 height 28
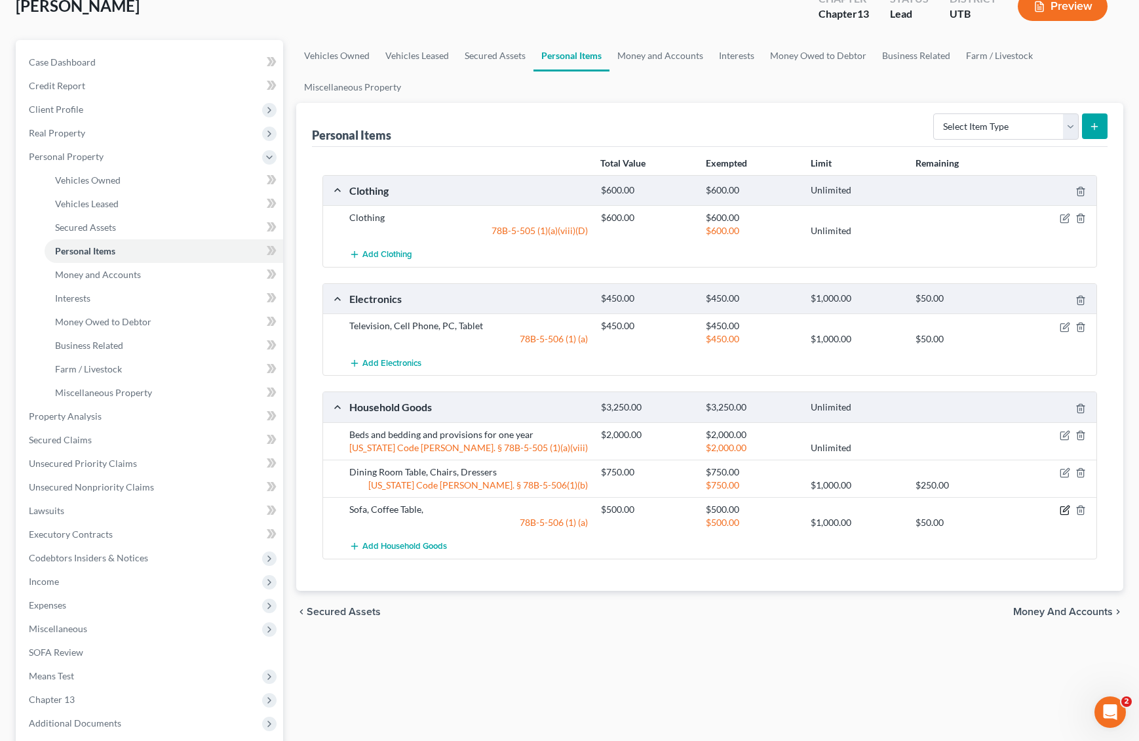
click at [1067, 511] on icon "button" at bounding box center [1065, 510] width 10 height 10
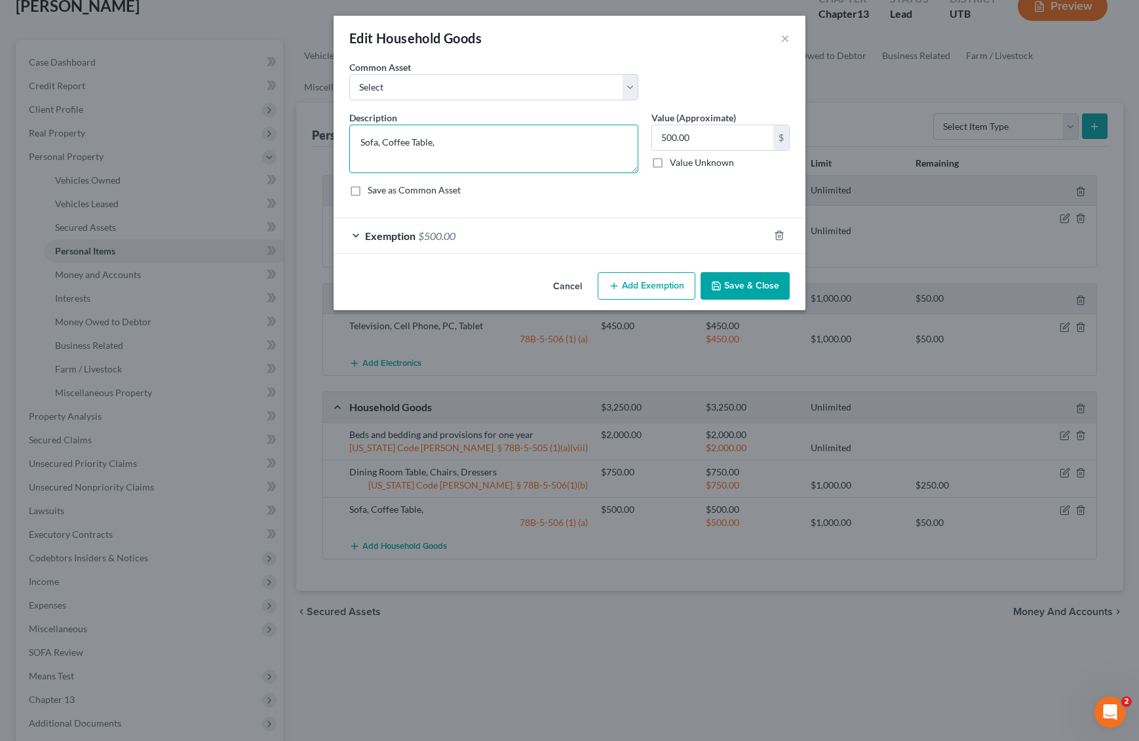
drag, startPoint x: 475, startPoint y: 146, endPoint x: 286, endPoint y: 134, distance: 189.2
click at [286, 134] on div "Edit Household Goods × An exemption set must first be selected from the Filing …" at bounding box center [569, 370] width 1139 height 741
type textarea "Couch, Love Seat, End Tables, Coffee Table, Lamps, Bookshelves, Desk"
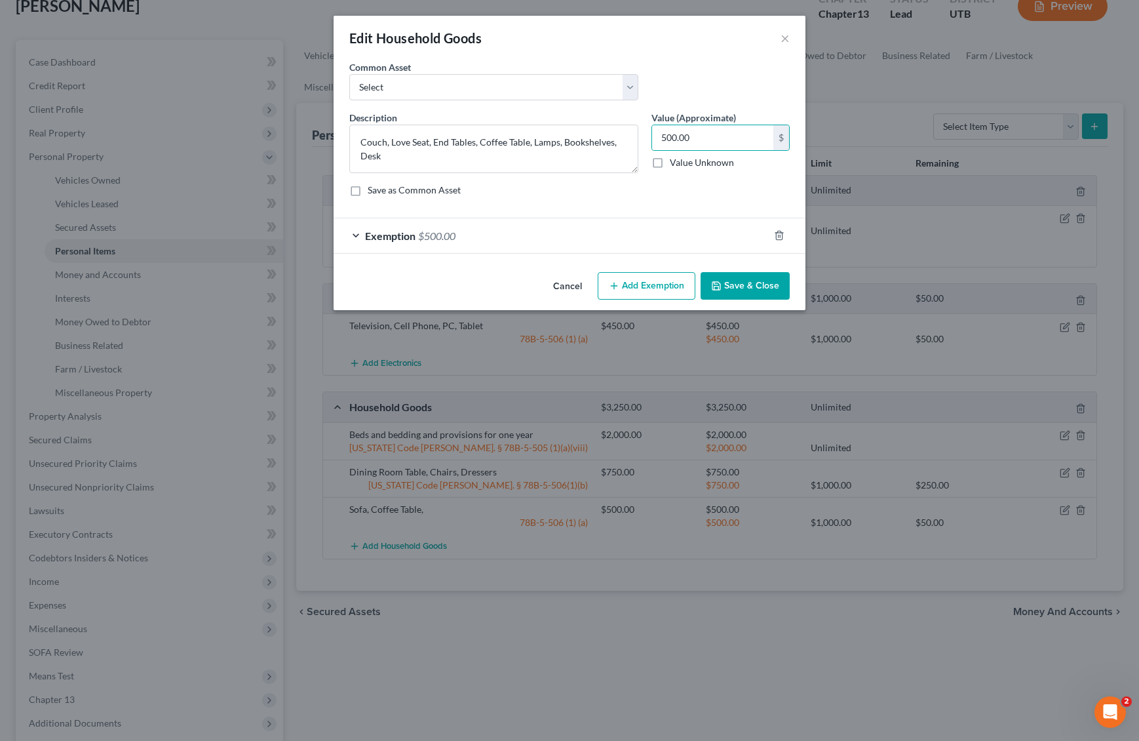
click at [752, 285] on button "Save & Close" at bounding box center [745, 286] width 89 height 28
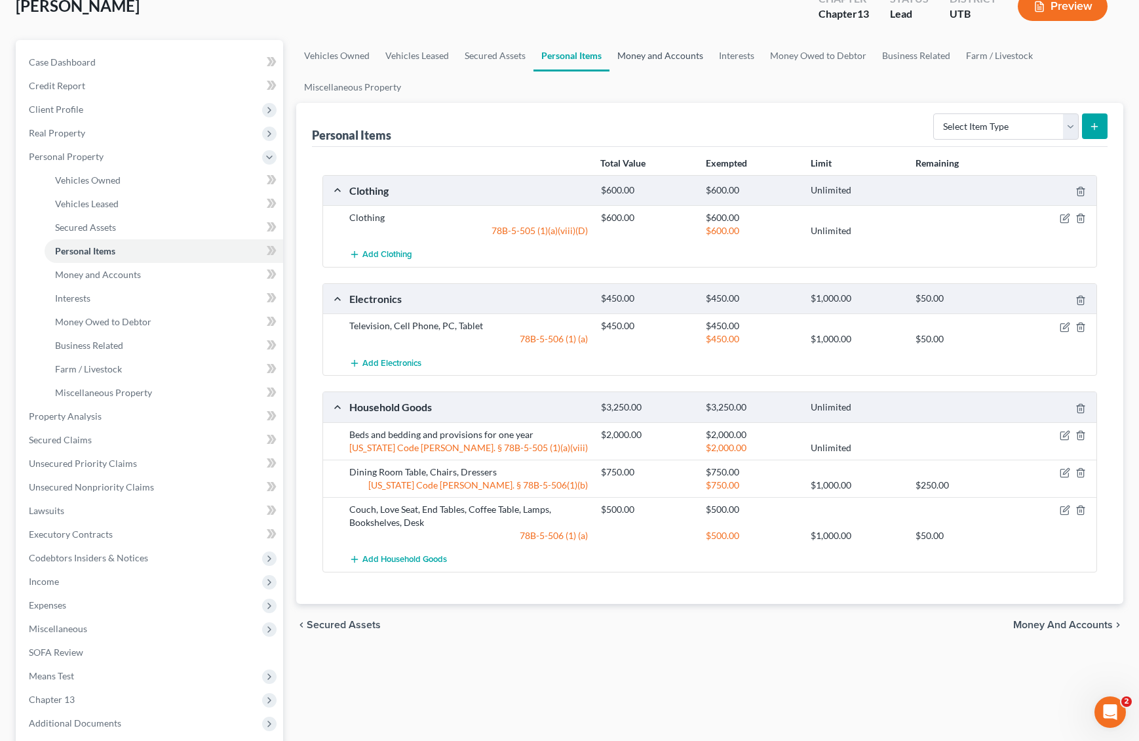
click at [656, 56] on link "Money and Accounts" at bounding box center [661, 55] width 102 height 31
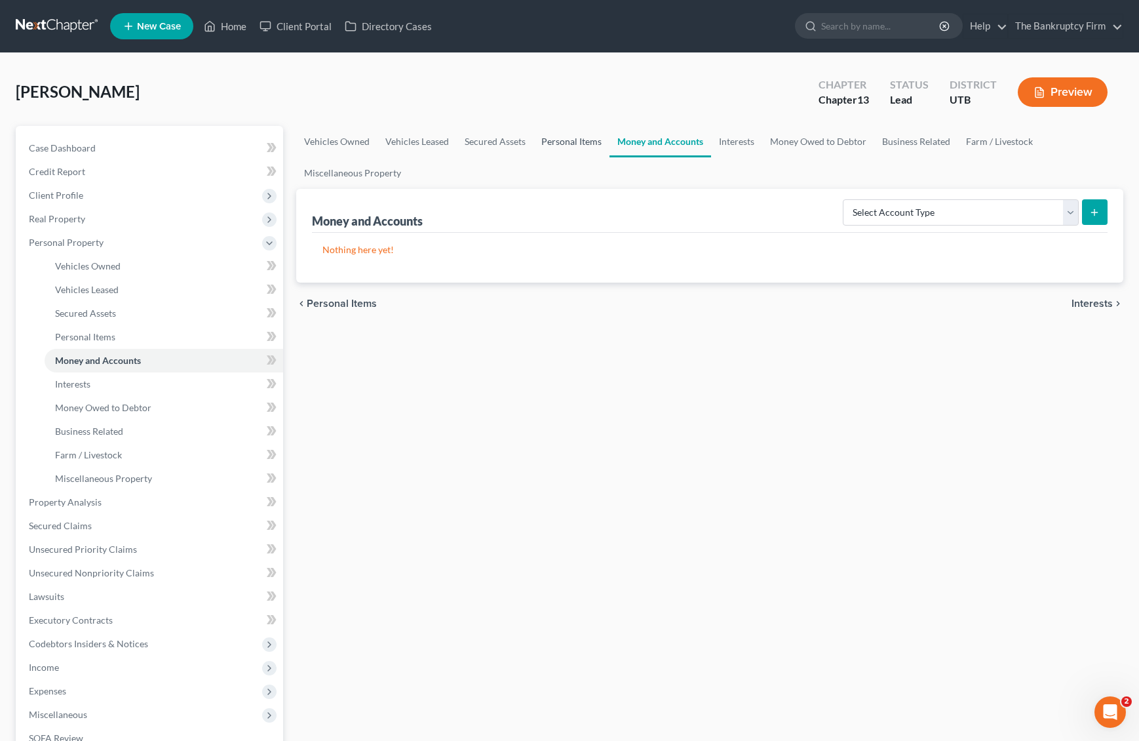
drag, startPoint x: 568, startPoint y: 140, endPoint x: 637, endPoint y: 150, distance: 69.5
click at [568, 140] on link "Personal Items" at bounding box center [572, 141] width 76 height 31
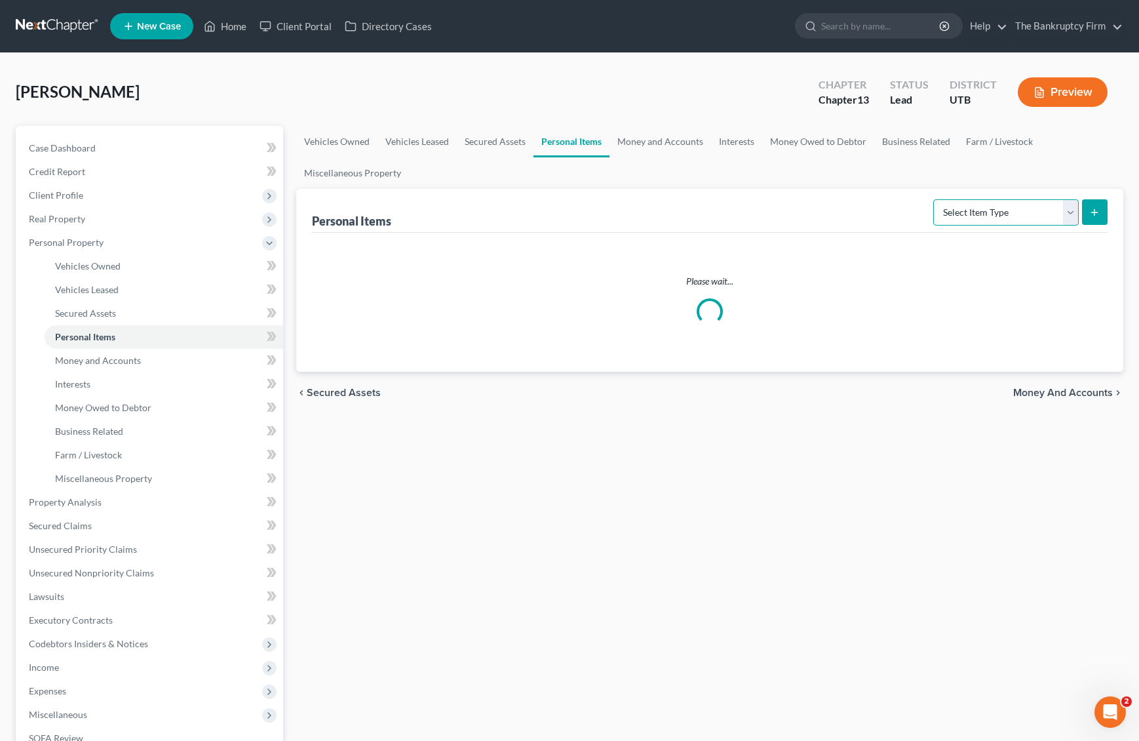
click at [1036, 214] on select "Select Item Type Clothing Collectibles Of Value Electronics Firearms Household …" at bounding box center [1007, 212] width 146 height 26
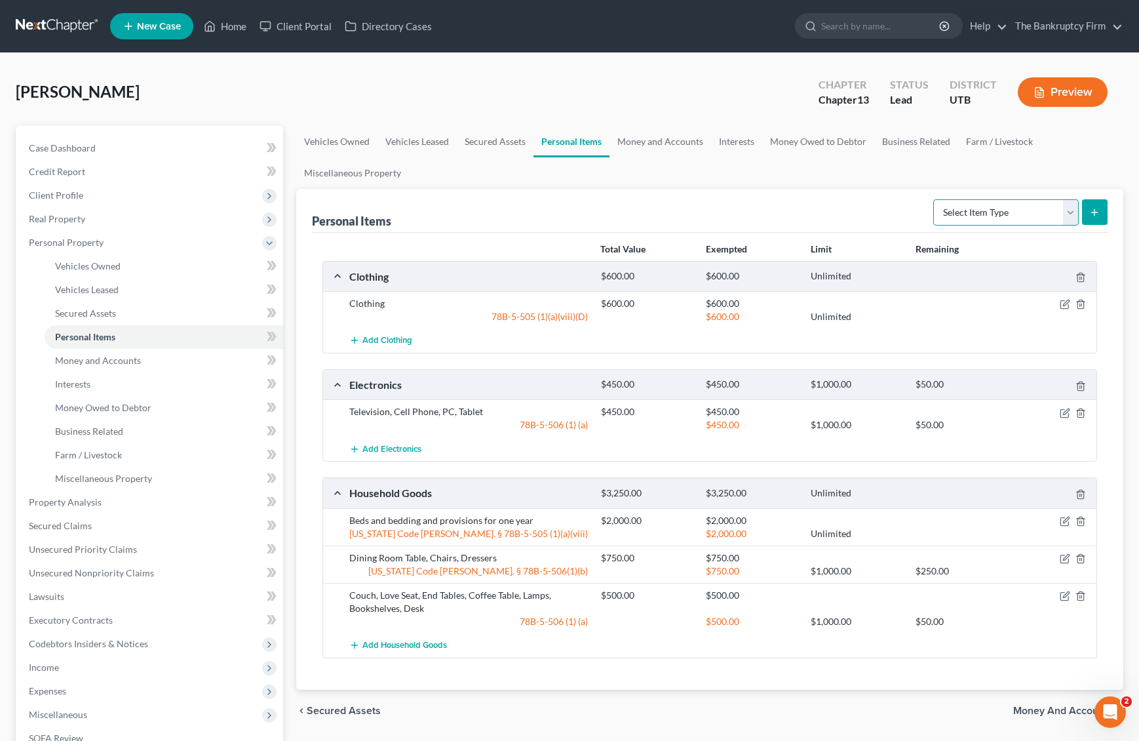
select select "jewelry"
click at [935, 199] on select "Select Item Type Clothing Collectibles Of Value Electronics Firearms Household …" at bounding box center [1007, 212] width 146 height 26
click at [1091, 206] on button "submit" at bounding box center [1095, 212] width 26 height 26
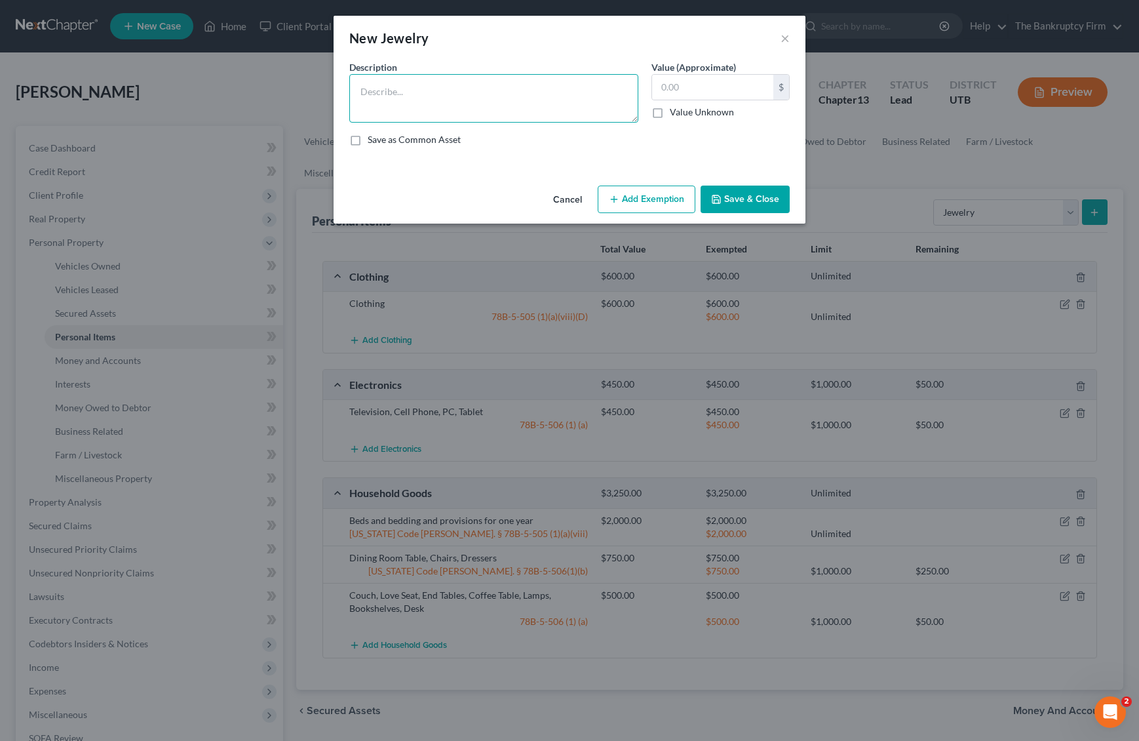
click at [410, 87] on textarea at bounding box center [493, 98] width 289 height 49
type textarea "Engagement Ring"
type input "500"
click at [622, 193] on button "Add Exemption" at bounding box center [647, 200] width 98 height 28
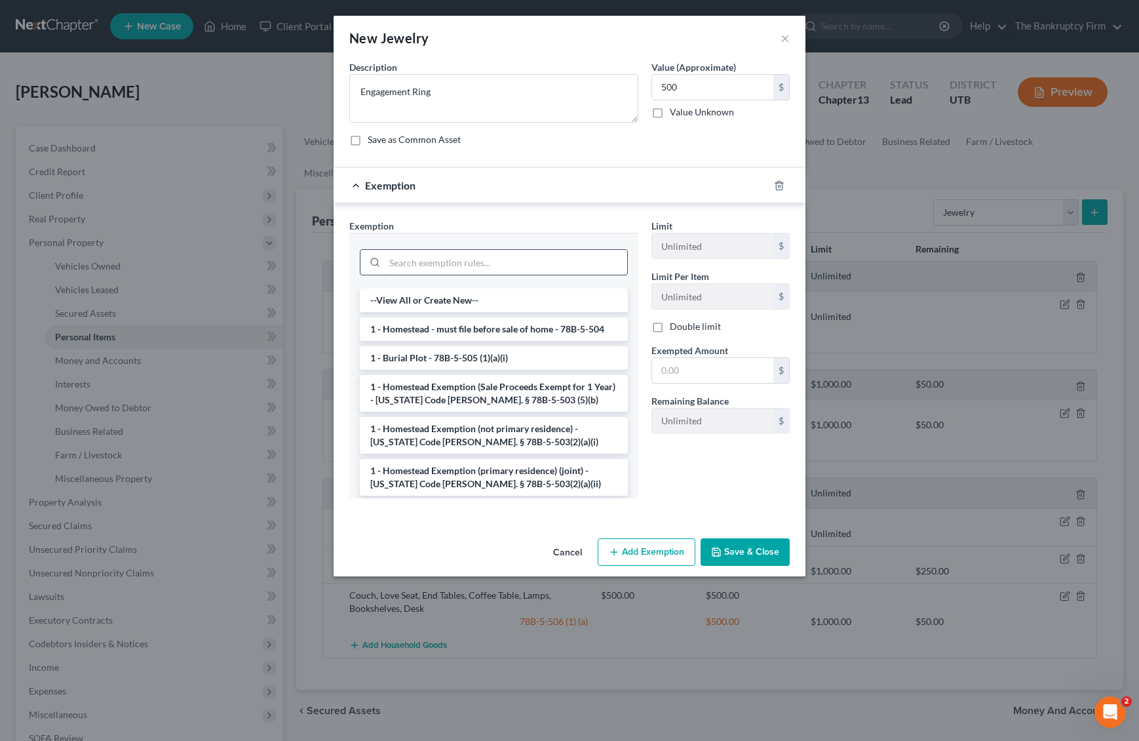
click at [466, 264] on input "search" at bounding box center [506, 262] width 243 height 25
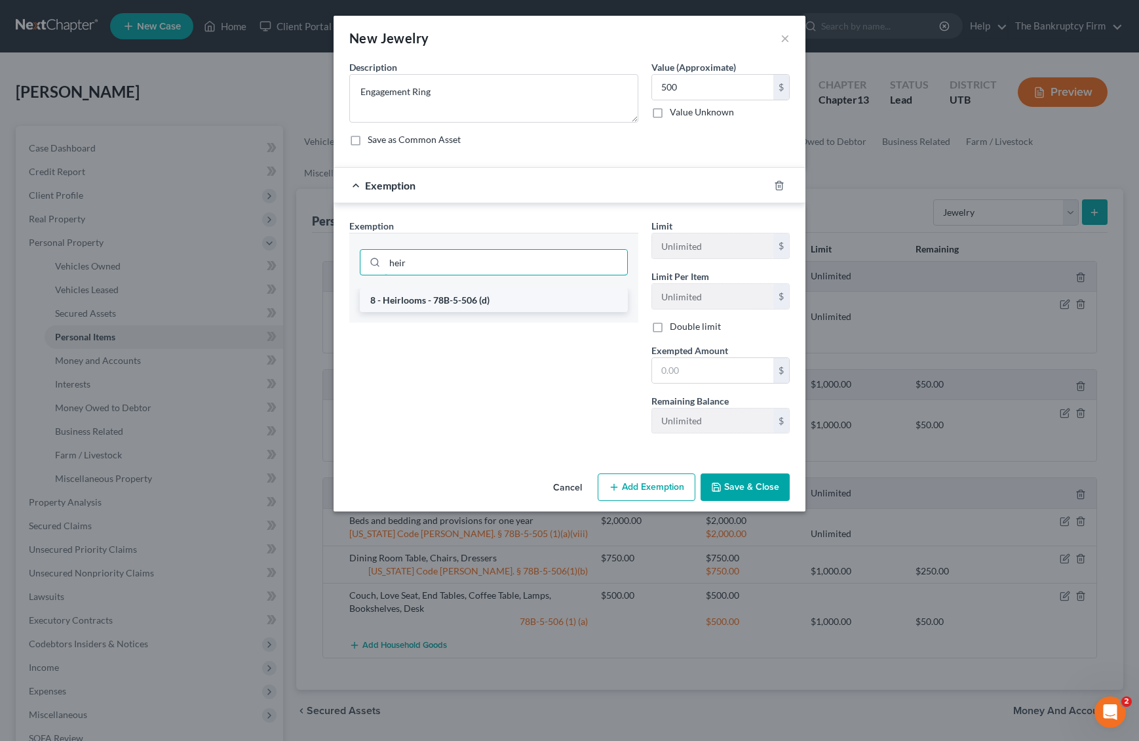
type input "heir"
click at [452, 292] on li "8 - Heirlooms - 78B-5-506 (d)" at bounding box center [494, 300] width 268 height 24
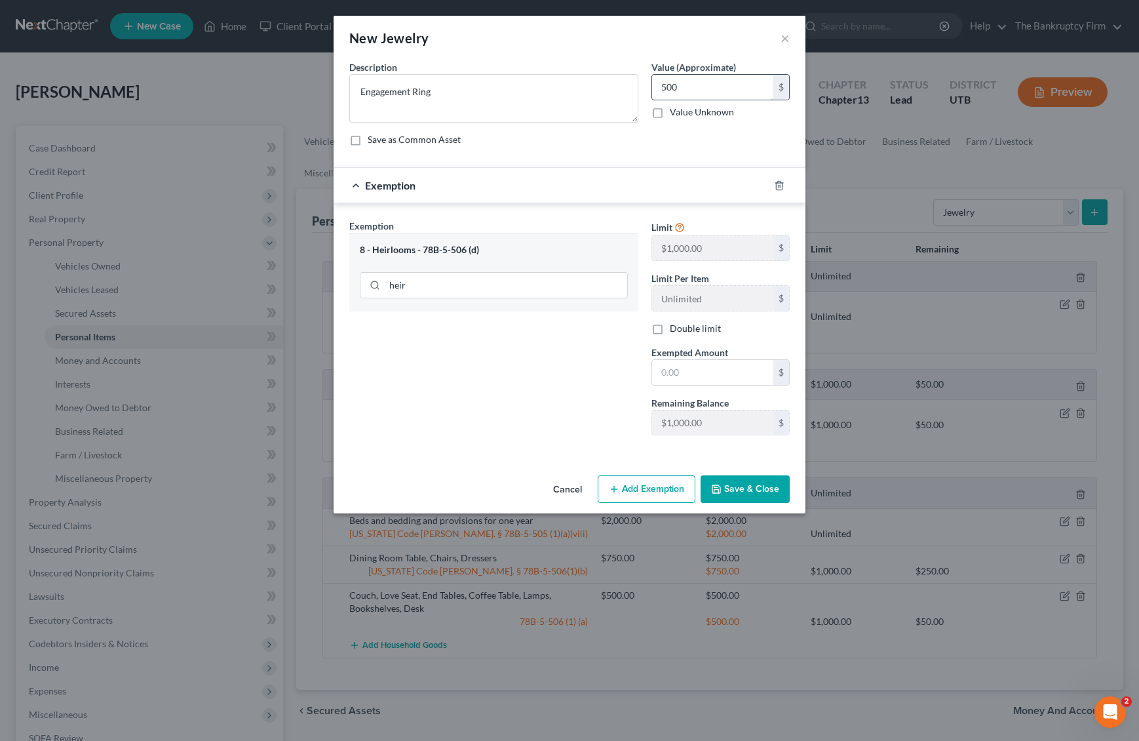
click at [708, 87] on input "500" at bounding box center [712, 87] width 121 height 25
type input "1,000"
click at [684, 376] on input "text" at bounding box center [712, 372] width 121 height 25
type input "1,000"
drag, startPoint x: 644, startPoint y: 84, endPoint x: 519, endPoint y: 68, distance: 125.6
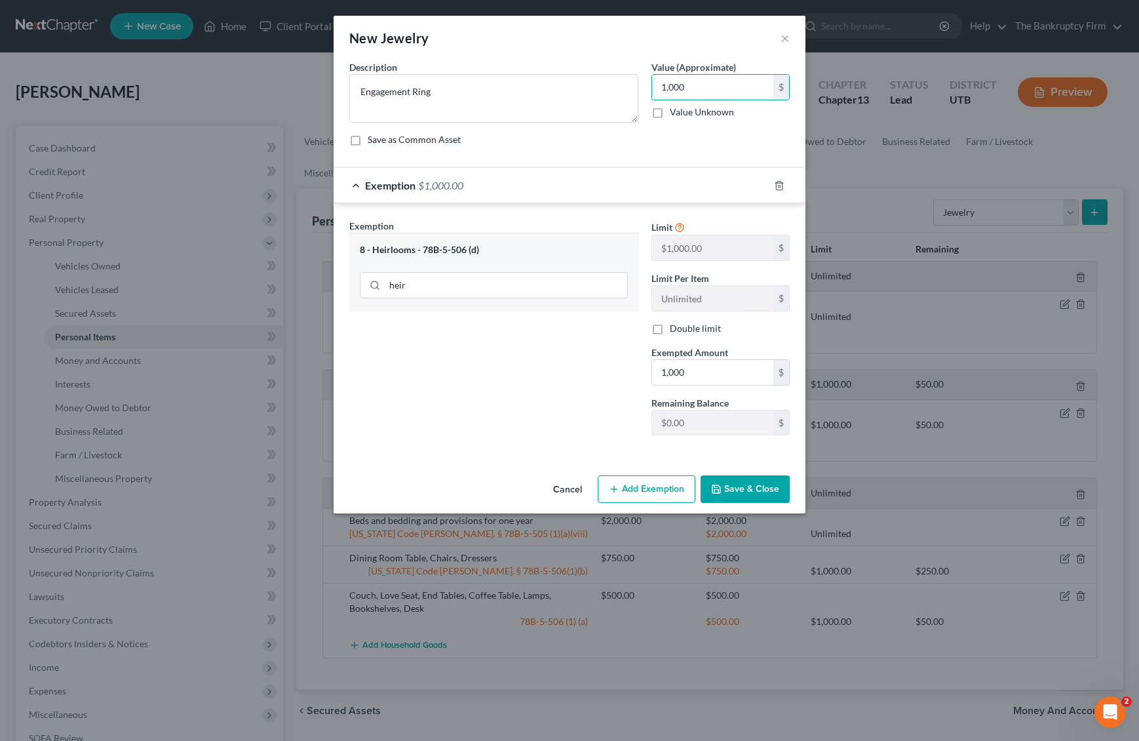
click at [519, 68] on div "Description * Engagement Ring Value (Approximate) 1,000.00 $ Value Unknown Bala…" at bounding box center [570, 108] width 454 height 96
drag, startPoint x: 708, startPoint y: 92, endPoint x: 650, endPoint y: 91, distance: 58.4
click at [650, 91] on div "Value (Approximate) 1,000.00 $ Value Unknown Balance Undetermined 1,000 $ Value…" at bounding box center [720, 91] width 151 height 62
type input "80"
click at [749, 486] on button "Save & Close" at bounding box center [745, 489] width 89 height 28
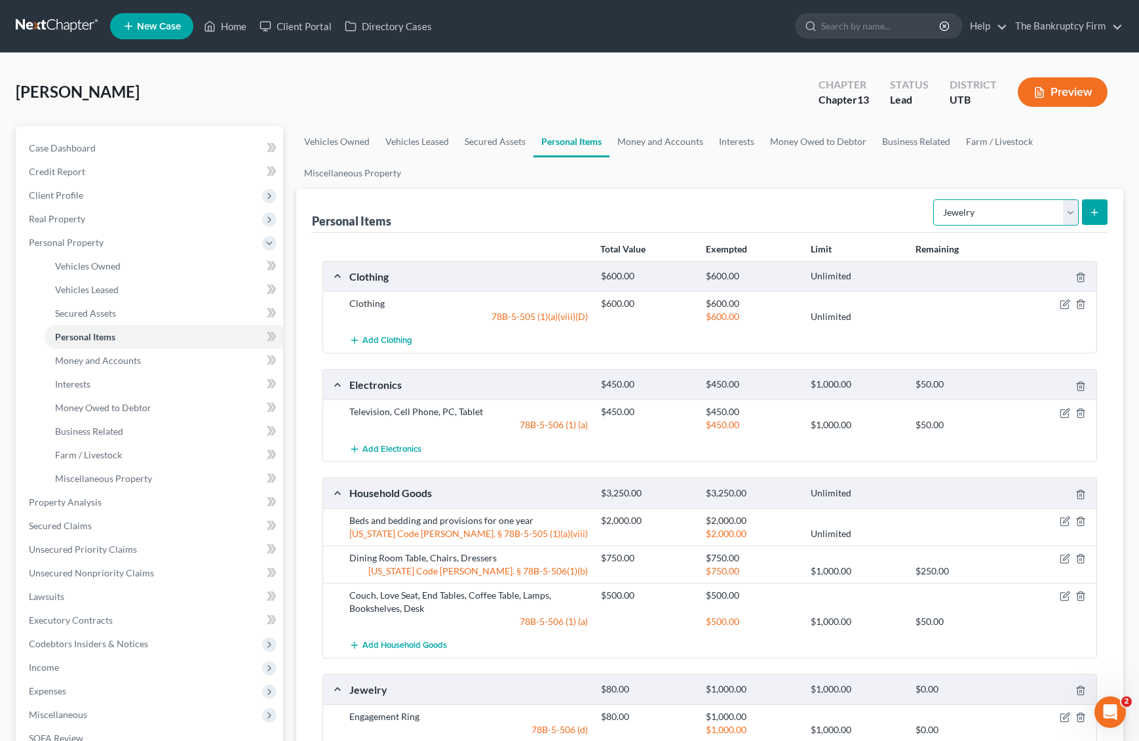
click at [1006, 207] on select "Select Item Type Clothing Collectibles Of Value Electronics Firearms Household …" at bounding box center [1007, 212] width 146 height 26
select select "pets"
click at [935, 199] on select "Select Item Type Clothing Collectibles Of Value Electronics Firearms Household …" at bounding box center [1007, 212] width 146 height 26
click at [1098, 208] on icon "submit" at bounding box center [1095, 212] width 10 height 10
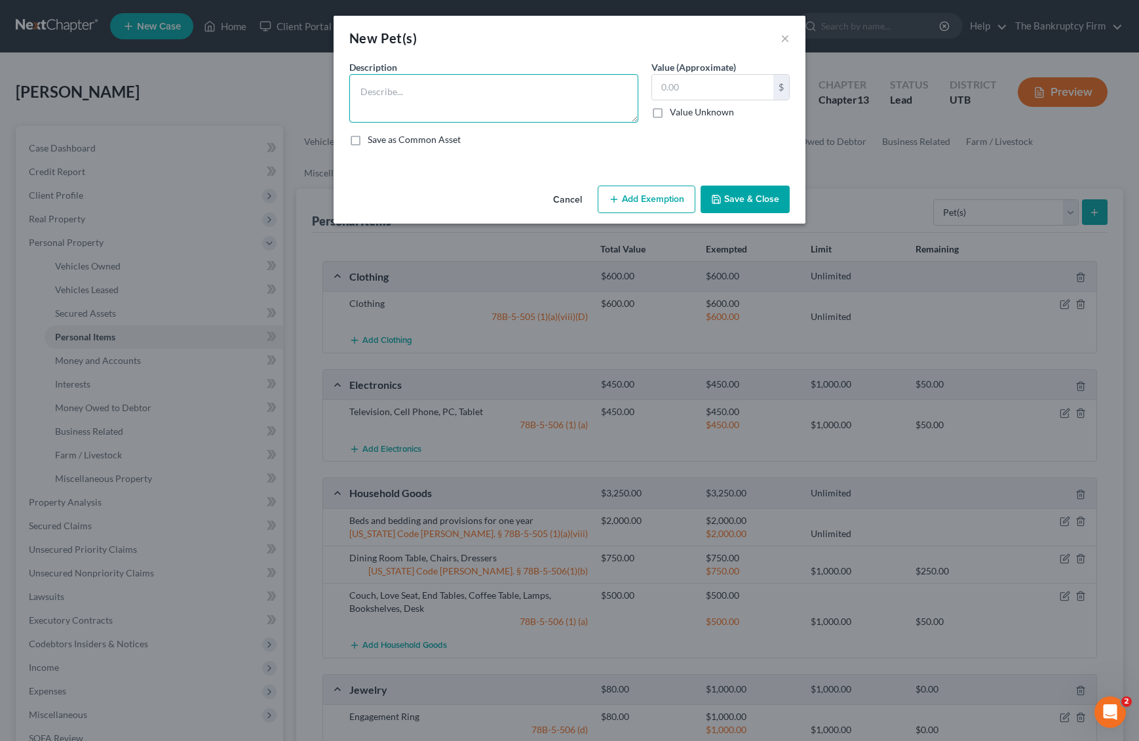
click at [387, 79] on textarea at bounding box center [493, 98] width 289 height 49
type textarea "Cat"
type input "50"
click at [619, 197] on icon "button" at bounding box center [614, 199] width 10 height 10
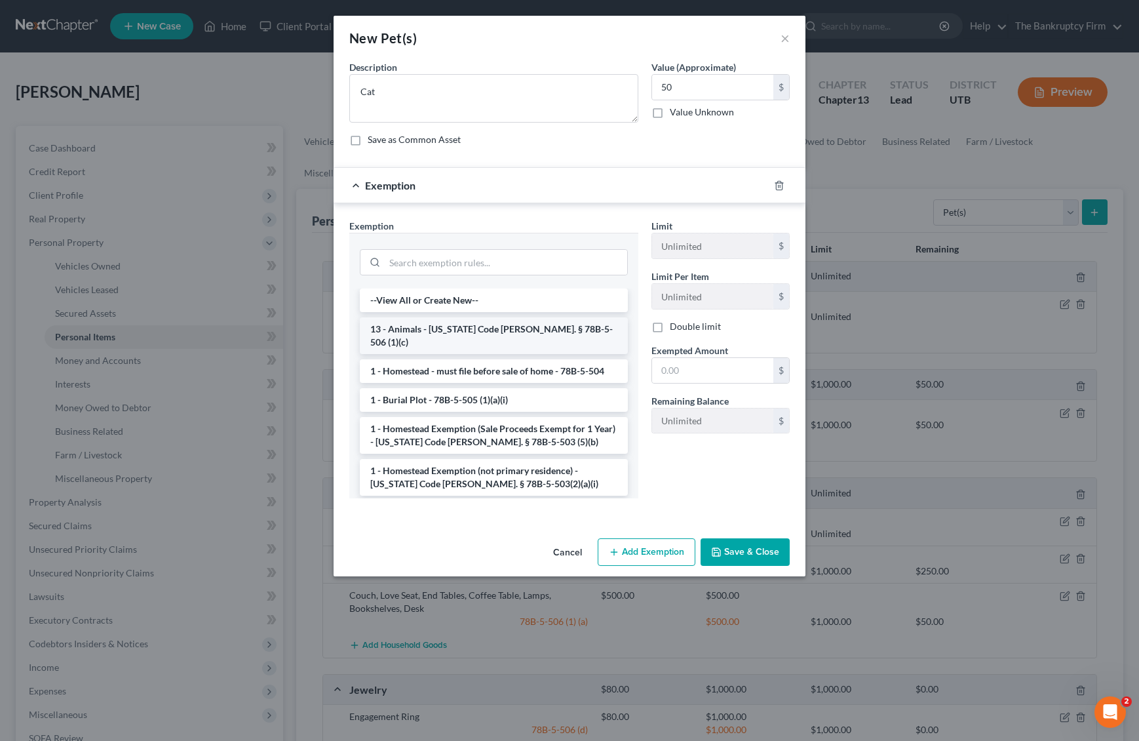
click at [456, 334] on li "13 - Animals - [US_STATE] Code [PERSON_NAME]. § 78B-5-506 (1)(c)" at bounding box center [494, 335] width 268 height 37
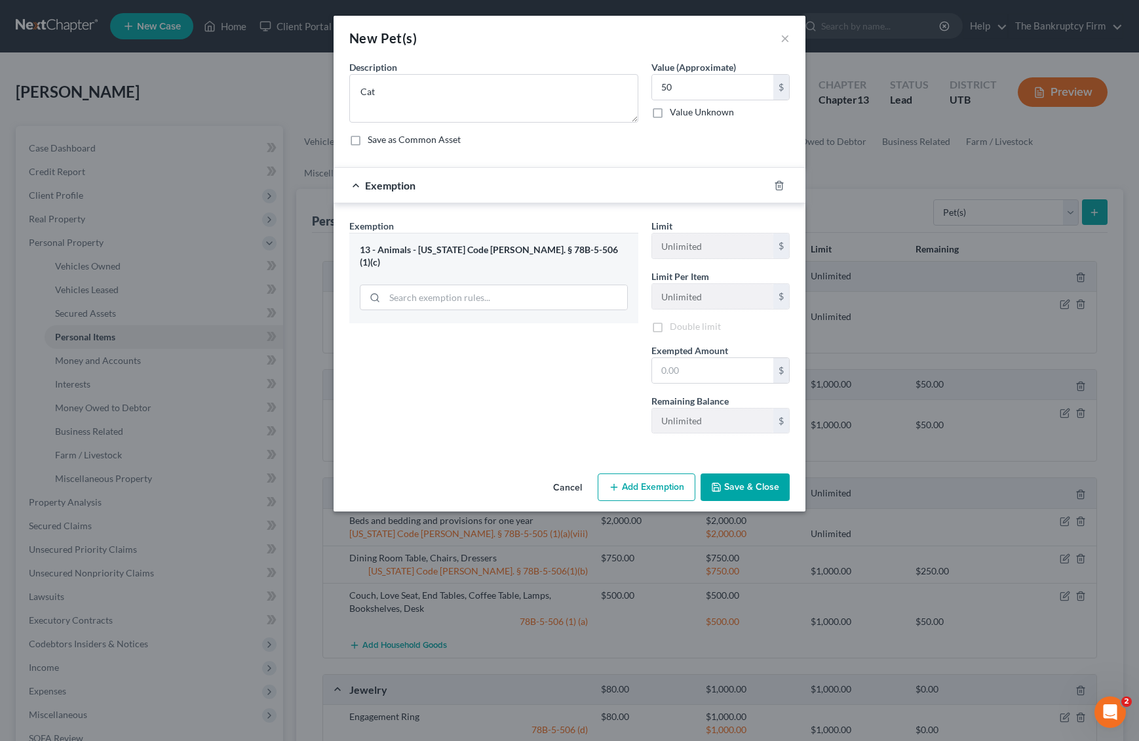
click at [456, 334] on div "Exemption Set must be selected for CA. Exemption * 13 - Animals - [US_STATE] Co…" at bounding box center [494, 331] width 302 height 225
click at [689, 376] on input "text" at bounding box center [712, 372] width 121 height 25
type input "50"
click at [526, 424] on div "Exemption Set must be selected for CA. Exemption * 13 - Animals - [US_STATE] Co…" at bounding box center [494, 332] width 302 height 227
click at [759, 484] on button "Save & Close" at bounding box center [745, 489] width 89 height 28
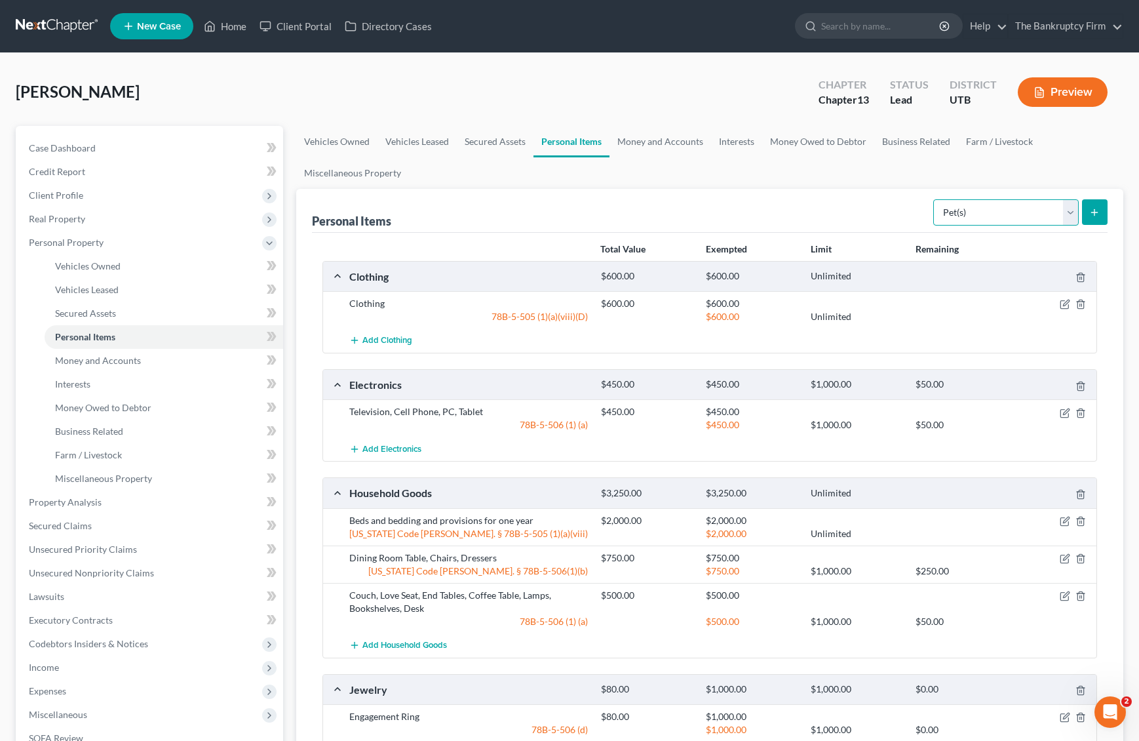
click at [1059, 209] on select "Select Item Type Clothing Collectibles Of Value Electronics Firearms Household …" at bounding box center [1007, 212] width 146 height 26
click at [657, 138] on link "Money and Accounts" at bounding box center [661, 141] width 102 height 31
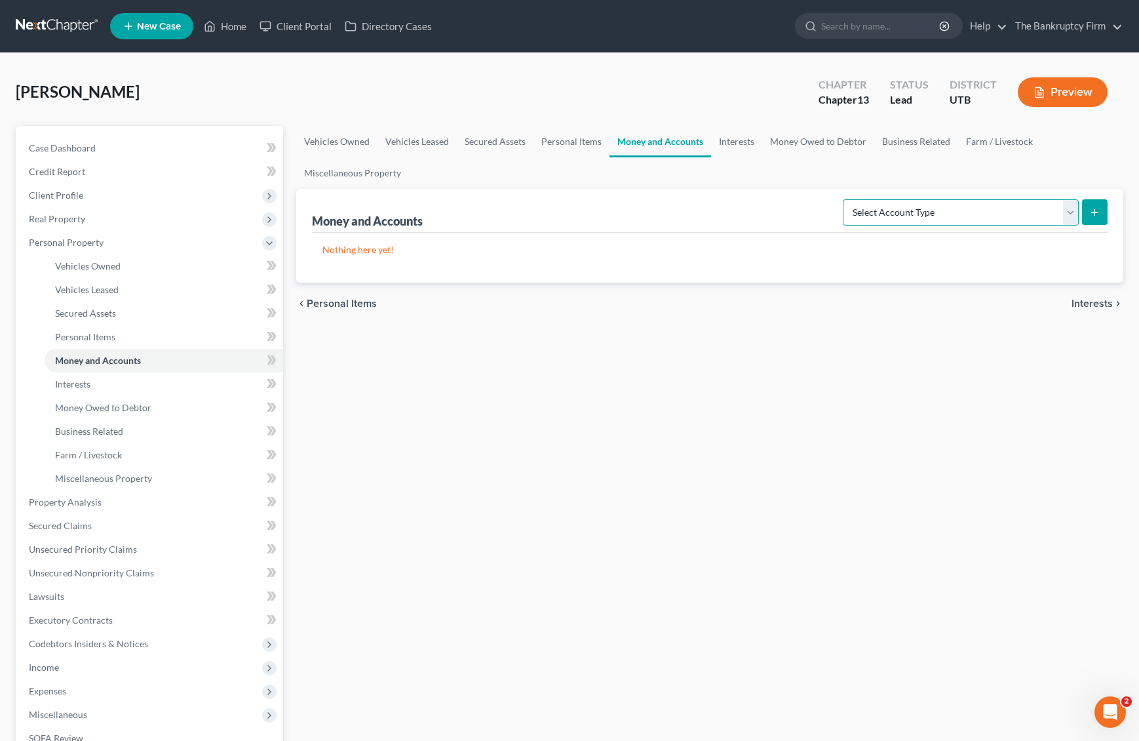
click at [1069, 216] on select "Select Account Type Brokerage Cash on Hand Certificates of Deposit Checking Acc…" at bounding box center [961, 212] width 236 height 26
select select "checking"
click at [846, 199] on select "Select Account Type Brokerage Cash on Hand Certificates of Deposit Checking Acc…" at bounding box center [961, 212] width 236 height 26
click at [1096, 205] on button "submit" at bounding box center [1095, 212] width 26 height 26
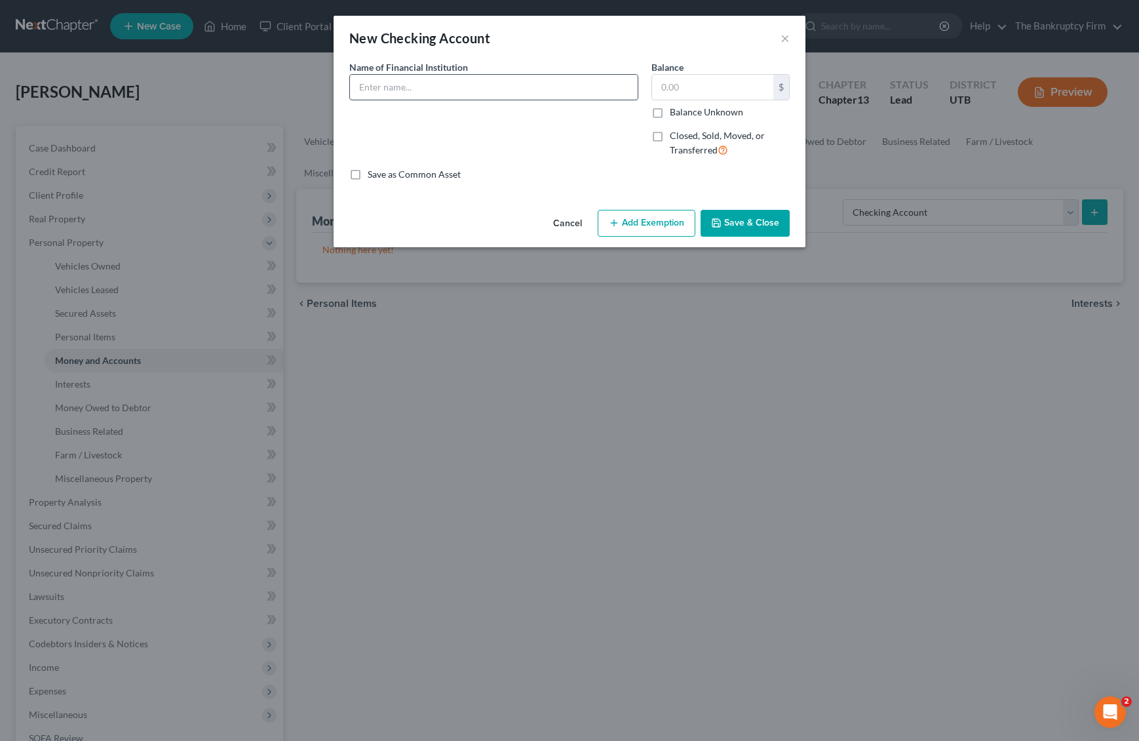
click at [488, 85] on input "text" at bounding box center [494, 87] width 288 height 25
type input "MACU"
click at [745, 223] on button "Save & Close" at bounding box center [745, 224] width 89 height 28
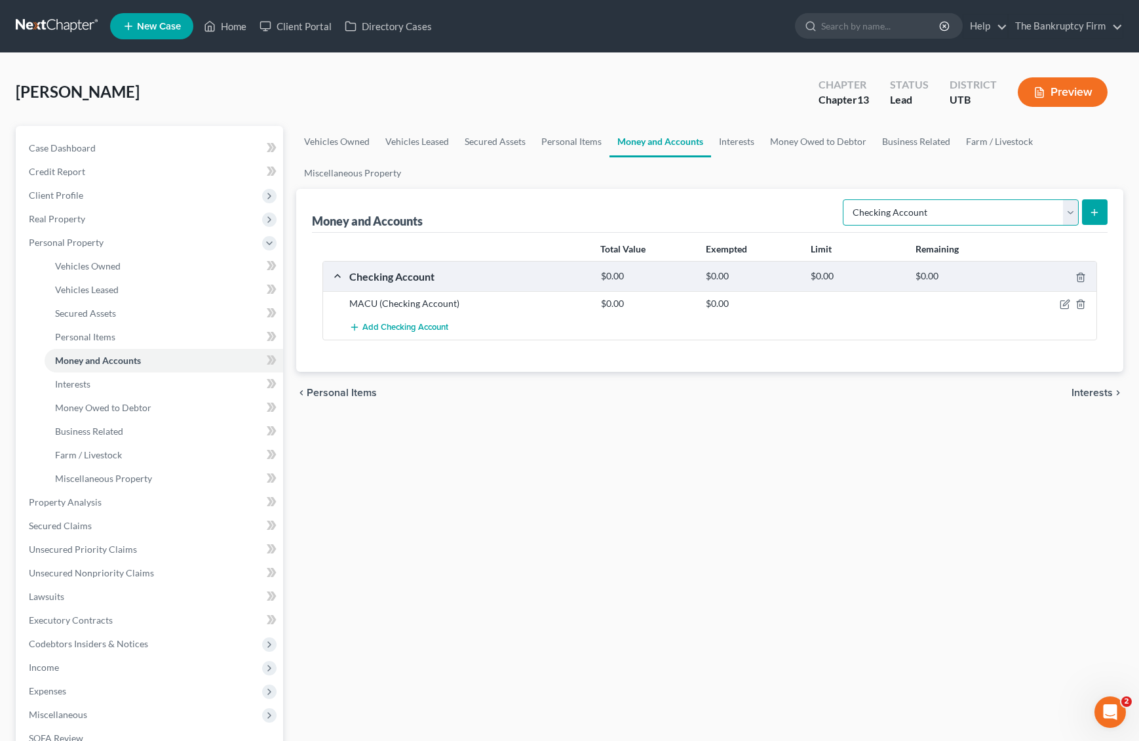
click at [941, 209] on select "Select Account Type Brokerage Cash on Hand Certificates of Deposit Checking Acc…" at bounding box center [961, 212] width 236 height 26
click at [1096, 210] on icon "submit" at bounding box center [1095, 212] width 10 height 10
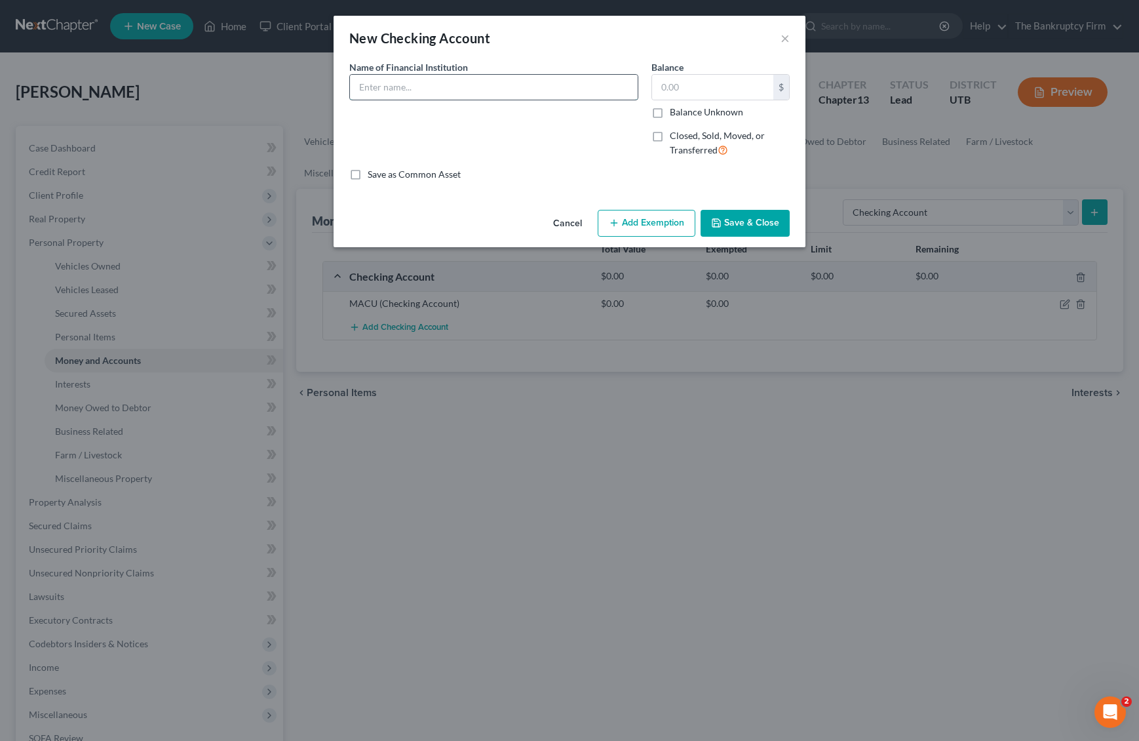
click at [420, 92] on input "text" at bounding box center [494, 87] width 288 height 25
type input "AFCU"
click at [766, 220] on button "Save & Close" at bounding box center [745, 224] width 89 height 28
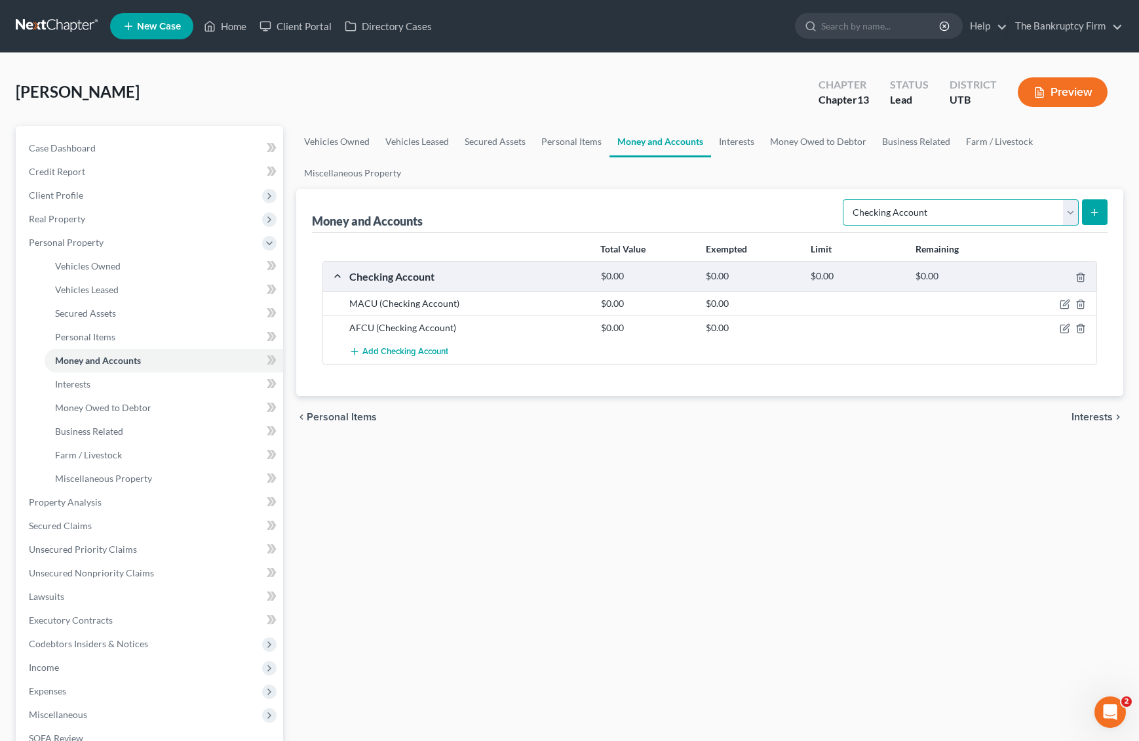
click at [1024, 216] on select "Select Account Type Brokerage Cash on Hand Certificates of Deposit Checking Acc…" at bounding box center [961, 212] width 236 height 26
click at [846, 199] on select "Select Account Type Brokerage Cash on Hand Certificates of Deposit Checking Acc…" at bounding box center [961, 212] width 236 height 26
click at [1055, 206] on select "Select Account Type Brokerage Cash on Hand Certificates of Deposit Checking Acc…" at bounding box center [961, 212] width 236 height 26
select select "savings"
click at [846, 199] on select "Select Account Type Brokerage Cash on Hand Certificates of Deposit Checking Acc…" at bounding box center [961, 212] width 236 height 26
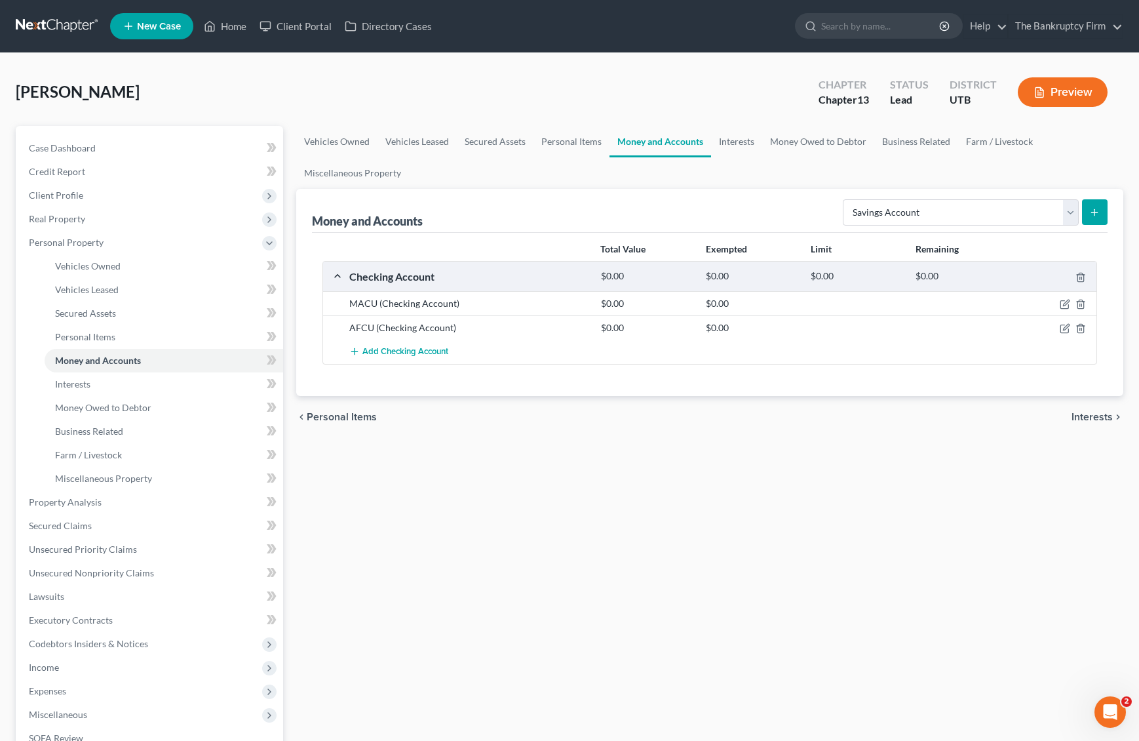
click at [1095, 212] on line "submit" at bounding box center [1095, 212] width 6 height 0
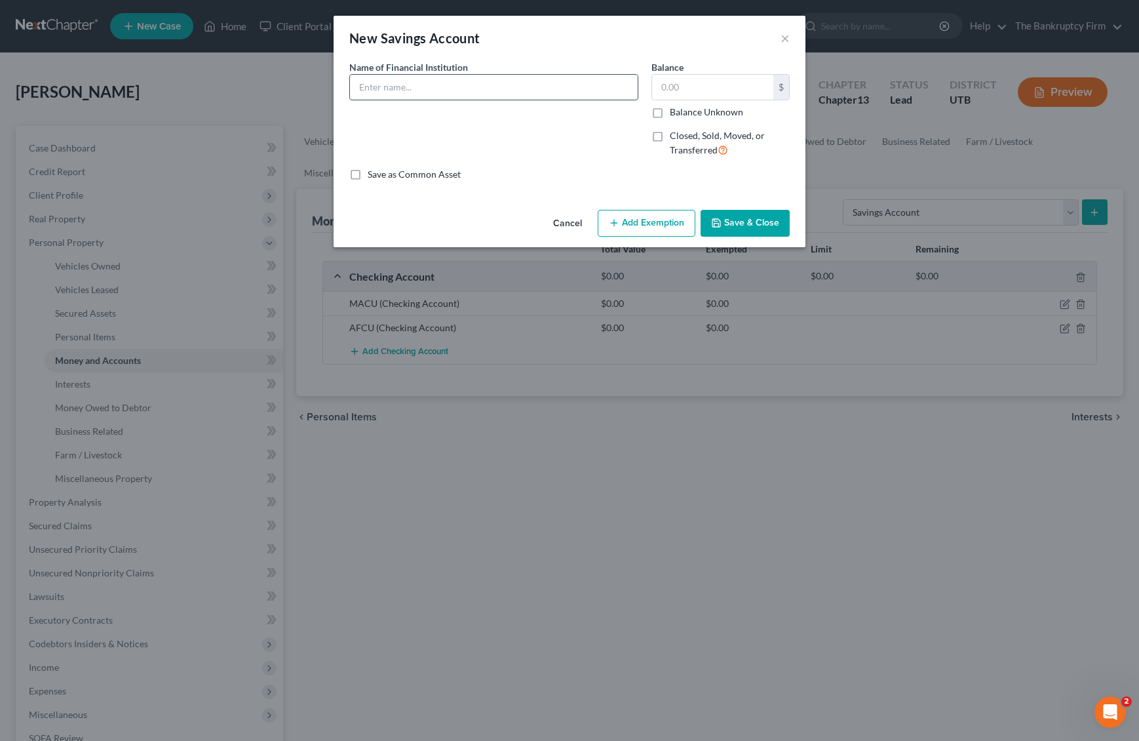
click at [459, 87] on input "text" at bounding box center [494, 87] width 288 height 25
type input "MACU"
click at [723, 87] on input "text" at bounding box center [712, 87] width 121 height 25
click at [756, 223] on button "Save & Close" at bounding box center [745, 224] width 89 height 28
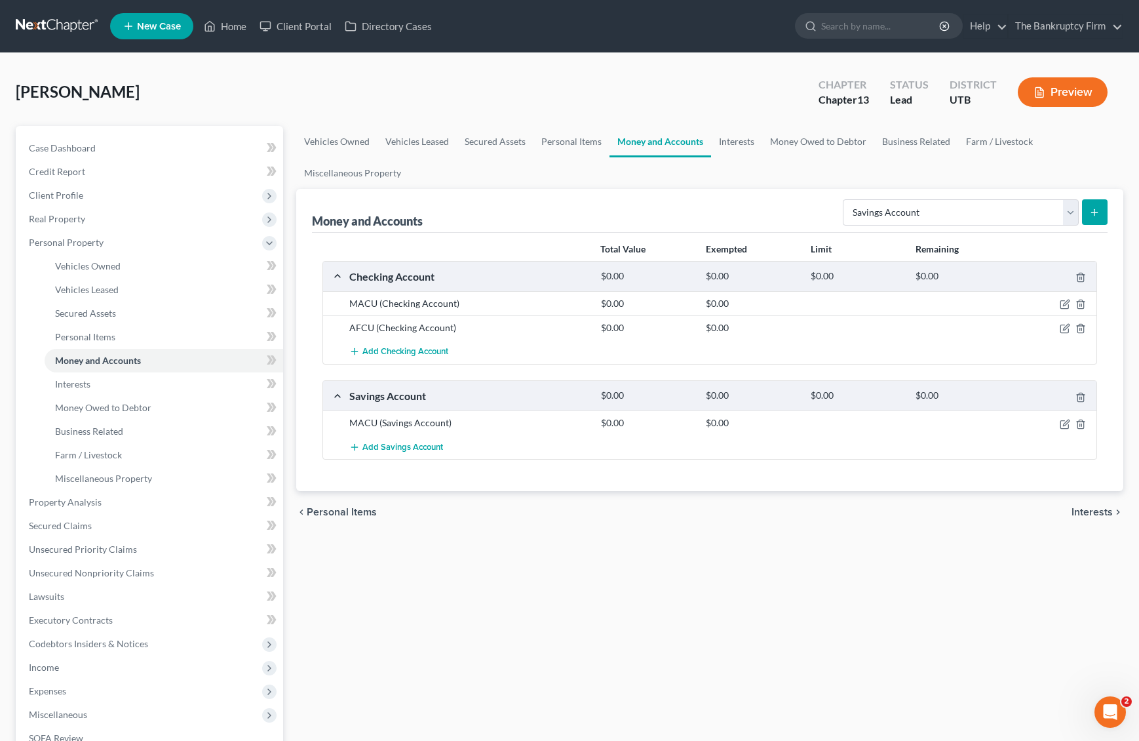
click at [1101, 210] on button "submit" at bounding box center [1095, 212] width 26 height 26
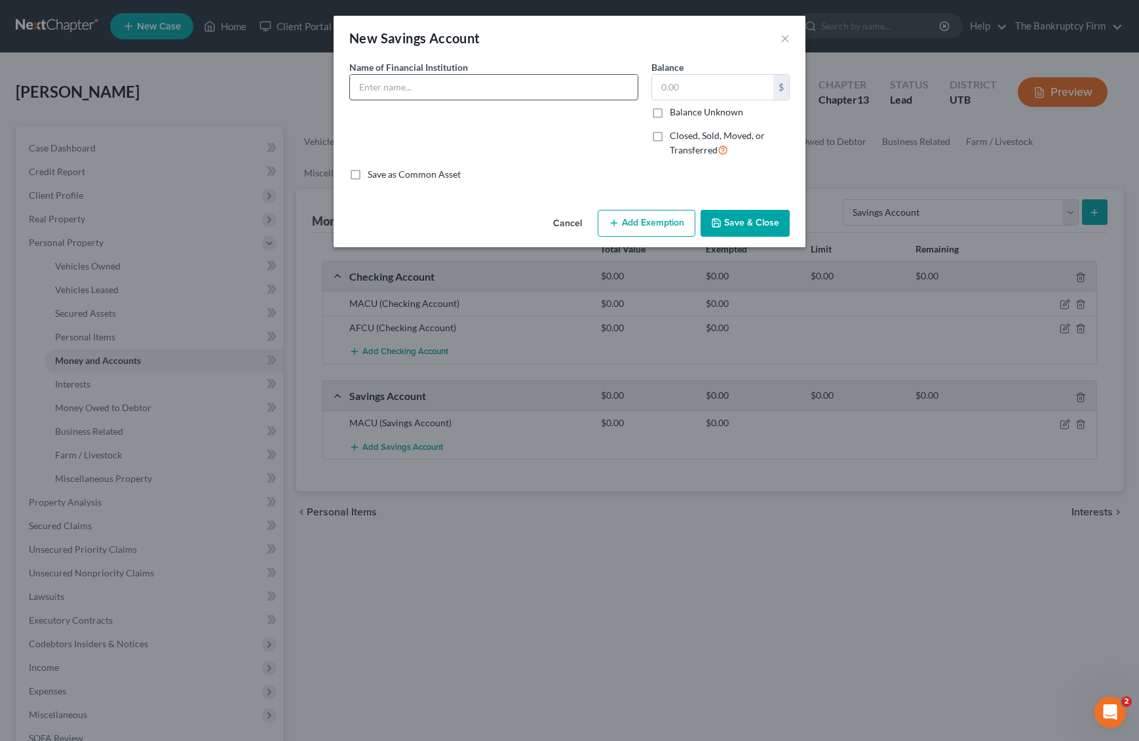
click at [401, 86] on input "text" at bounding box center [494, 87] width 288 height 25
type input "AFCU"
type input "1.00"
click at [740, 222] on button "Save & Close" at bounding box center [745, 224] width 89 height 28
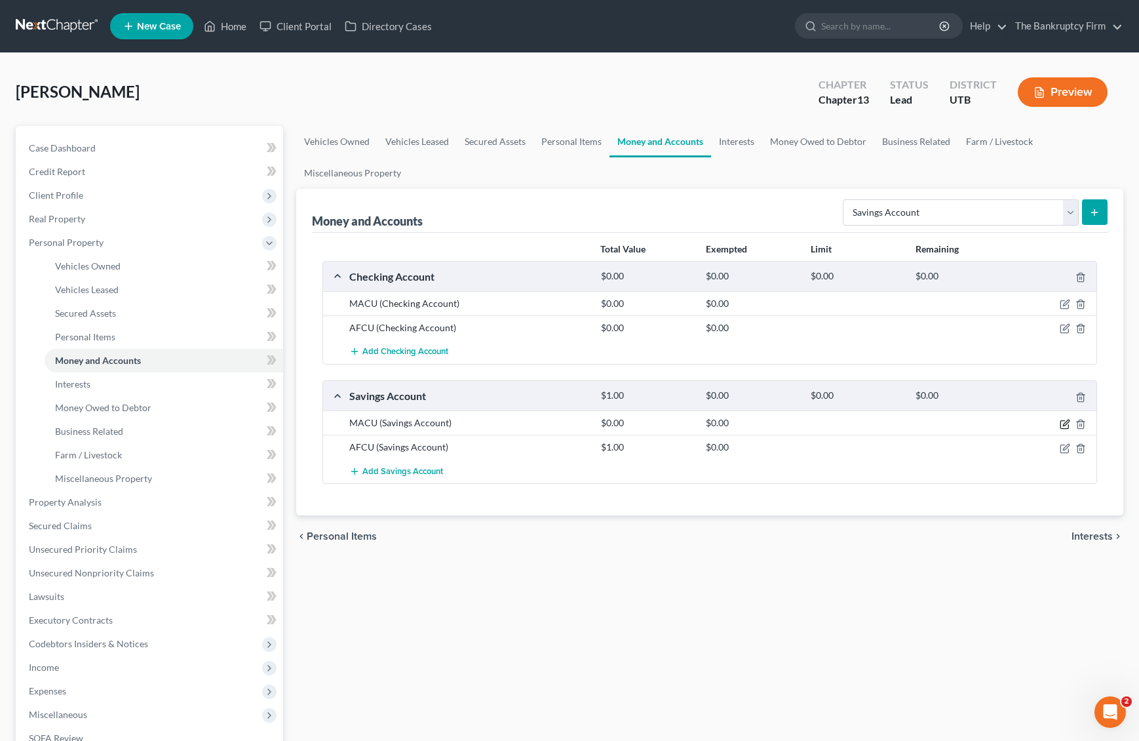
click at [1069, 424] on icon "button" at bounding box center [1065, 424] width 10 height 10
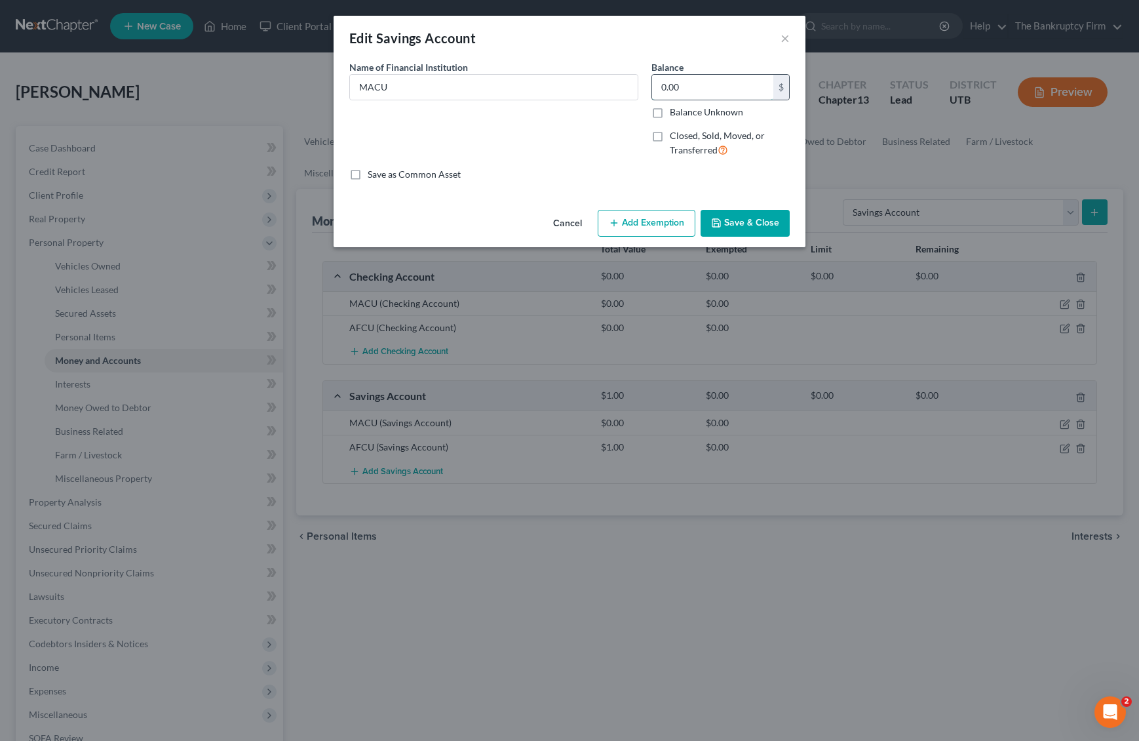
click at [703, 89] on input "0.00" at bounding box center [712, 87] width 121 height 25
type input "1.00"
click at [749, 226] on button "Save & Close" at bounding box center [745, 224] width 89 height 28
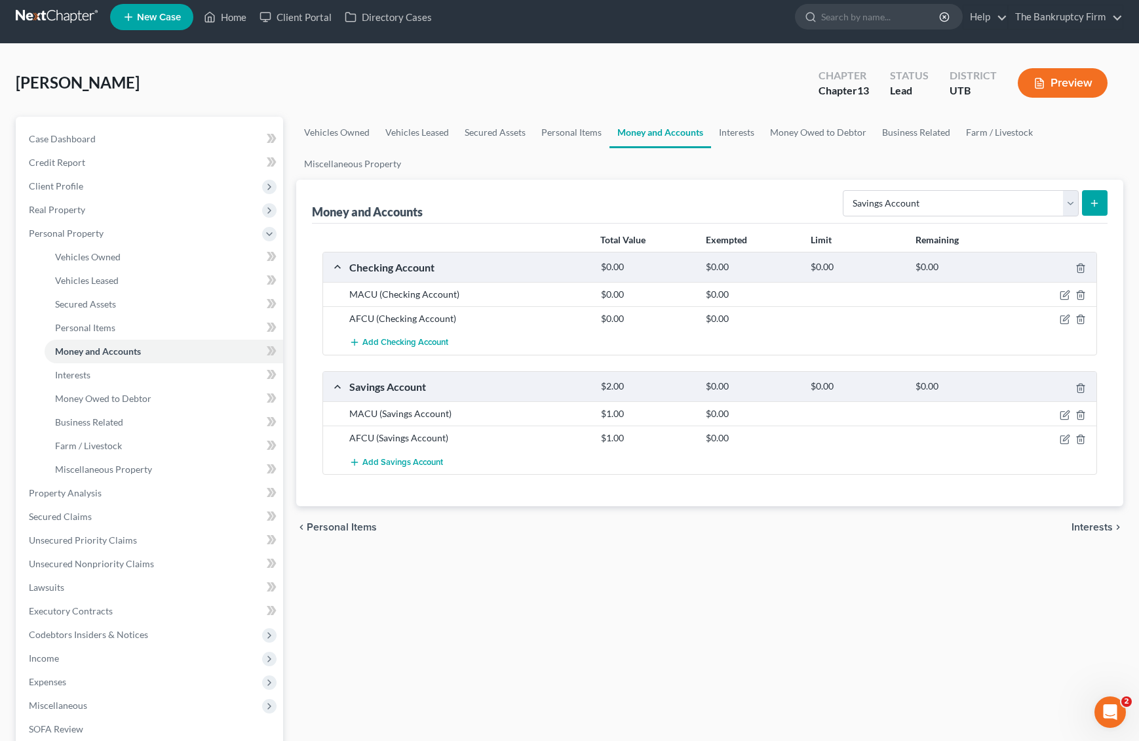
scroll to position [11, 0]
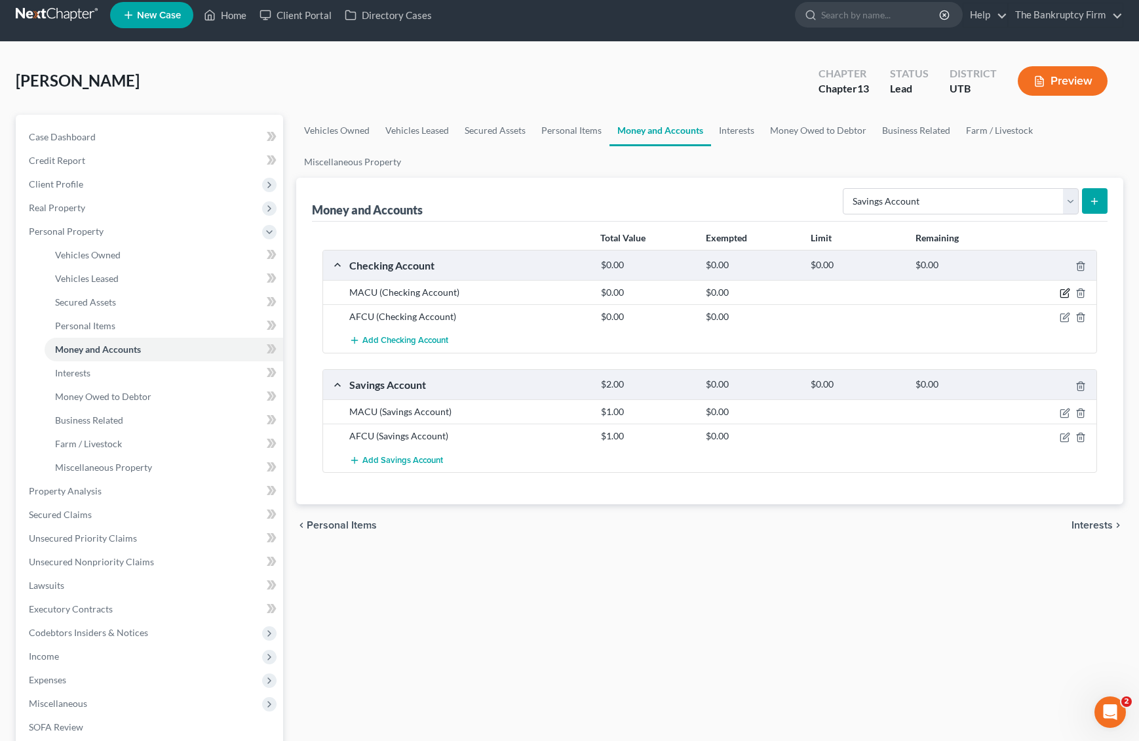
click at [1066, 294] on icon "button" at bounding box center [1065, 293] width 10 height 10
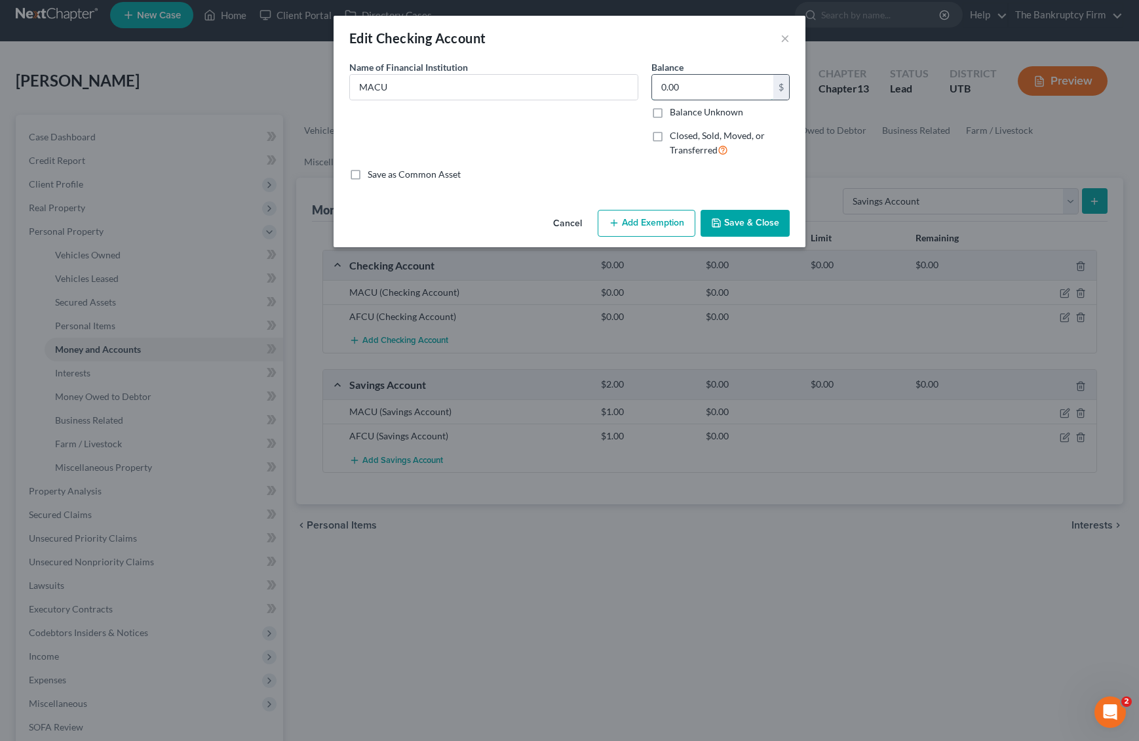
click at [697, 89] on input "0.00" at bounding box center [712, 87] width 121 height 25
type input "15.00"
click at [751, 220] on button "Save & Close" at bounding box center [745, 224] width 89 height 28
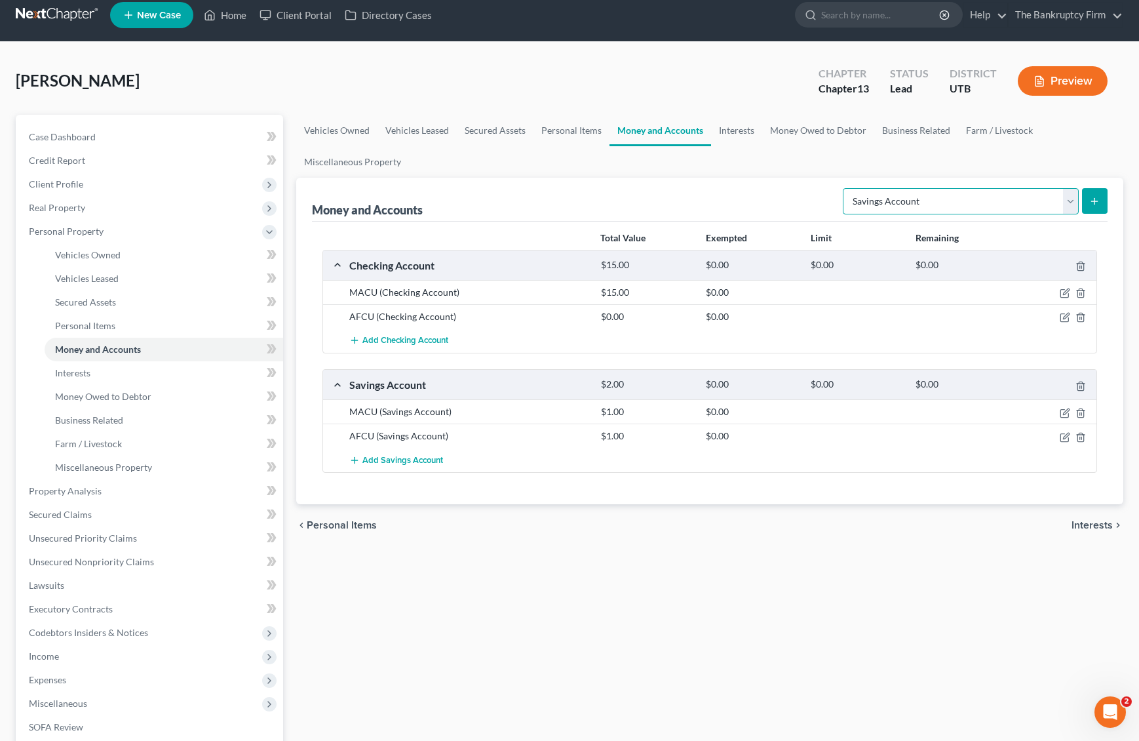
click at [1073, 195] on select "Select Account Type Brokerage Cash on Hand Certificates of Deposit Checking Acc…" at bounding box center [961, 201] width 236 height 26
select select "other"
click at [846, 188] on select "Select Account Type Brokerage Cash on Hand Certificates of Deposit Checking Acc…" at bounding box center [961, 201] width 236 height 26
click at [1093, 199] on icon "submit" at bounding box center [1095, 201] width 10 height 10
click at [1096, 198] on icon "submit" at bounding box center [1095, 201] width 10 height 10
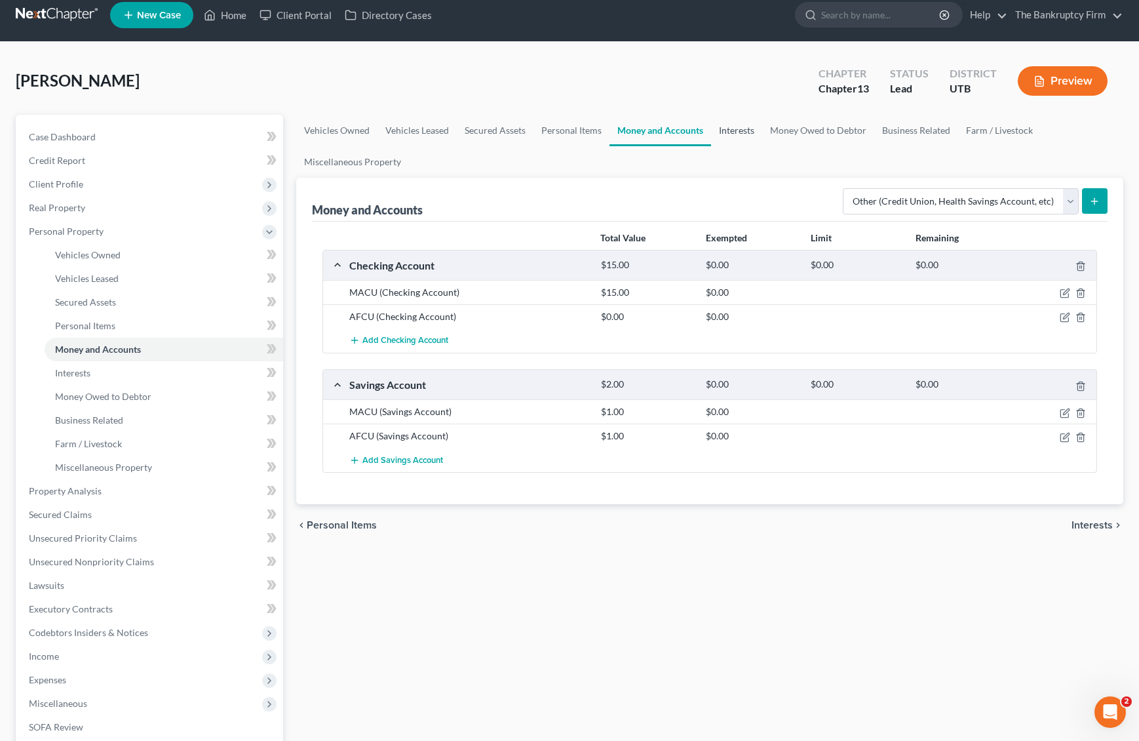
click at [735, 129] on link "Interests" at bounding box center [736, 130] width 51 height 31
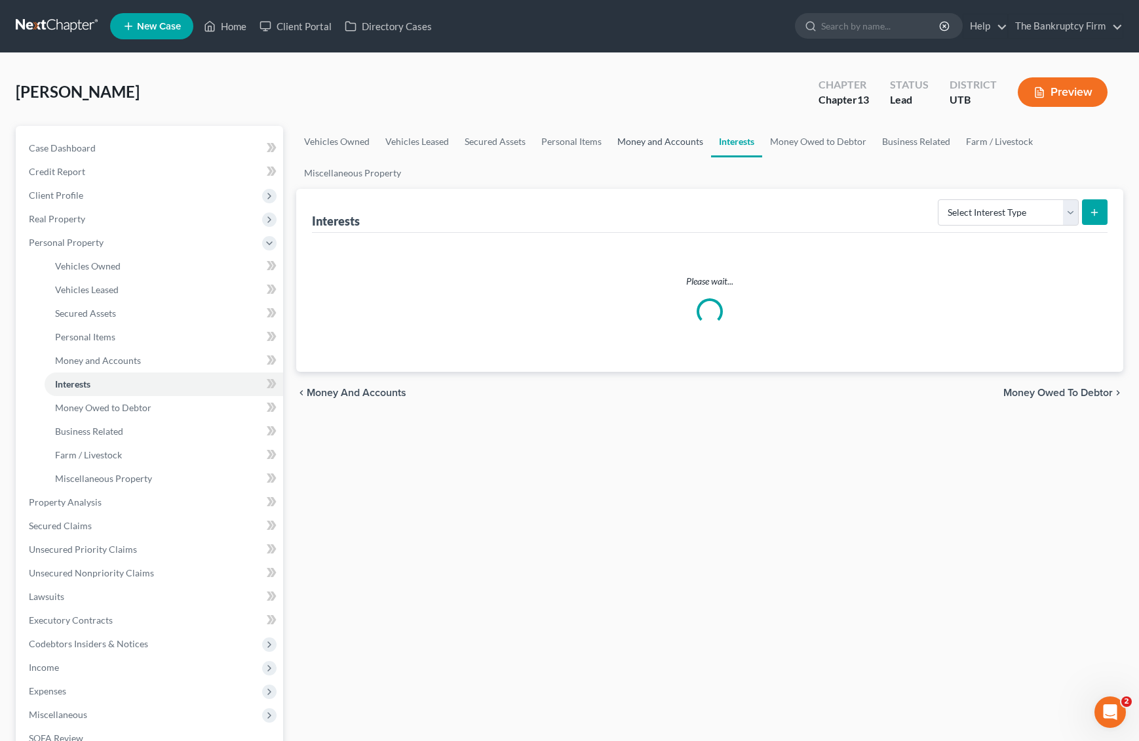
click at [649, 137] on link "Money and Accounts" at bounding box center [661, 141] width 102 height 31
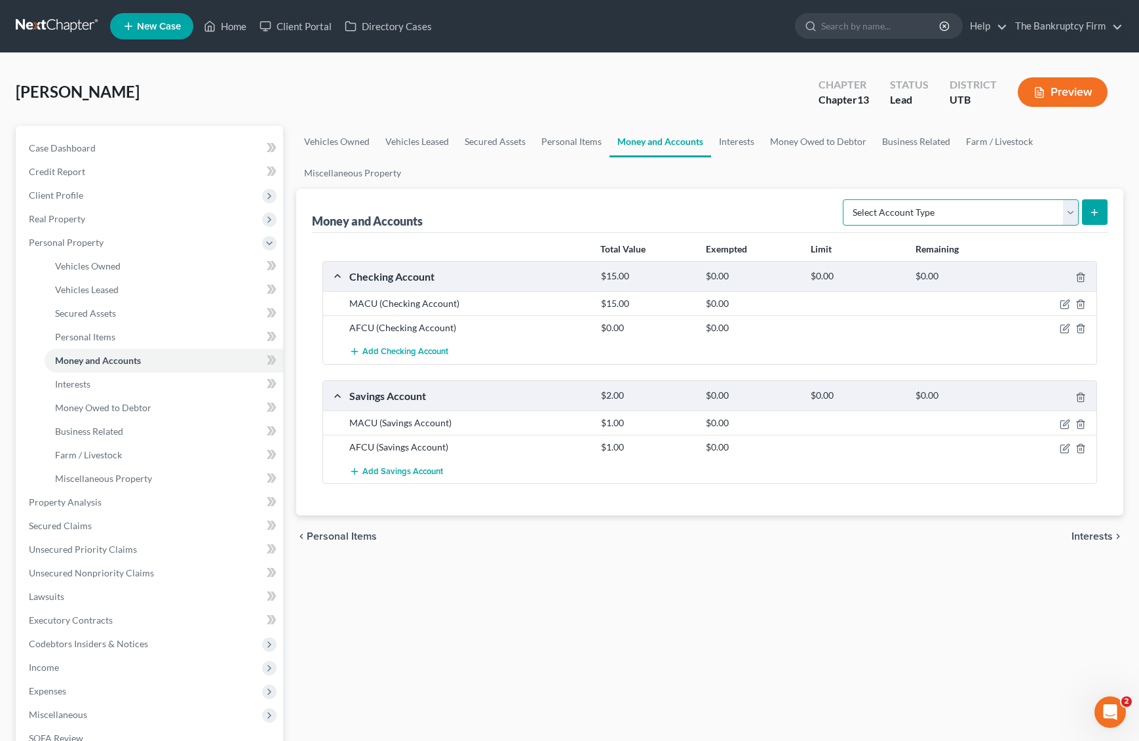
click at [1064, 210] on select "Select Account Type Brokerage Cash on Hand Certificates of Deposit Checking Acc…" at bounding box center [961, 212] width 236 height 26
select select "other"
click at [846, 199] on select "Select Account Type Brokerage Cash on Hand Certificates of Deposit Checking Acc…" at bounding box center [961, 212] width 236 height 26
click at [1094, 212] on icon "submit" at bounding box center [1095, 212] width 10 height 10
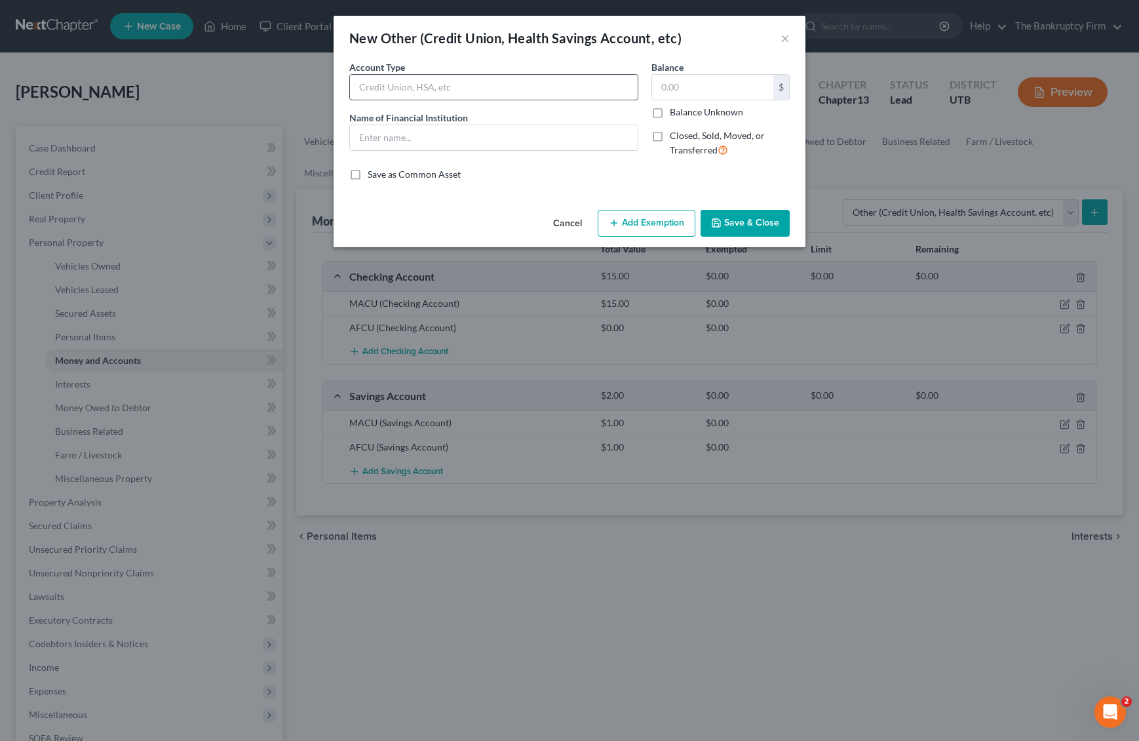
click at [419, 92] on input "text" at bounding box center [494, 87] width 288 height 25
type input "Venmo"
click at [759, 225] on button "Save & Close" at bounding box center [745, 224] width 89 height 28
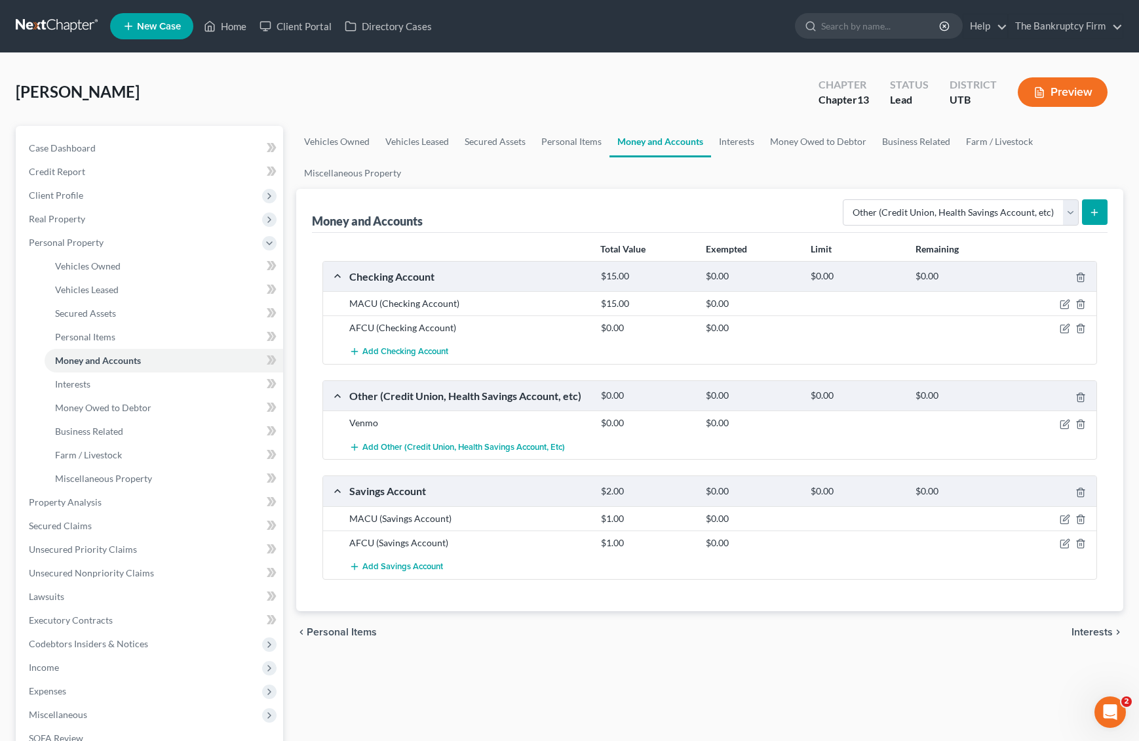
click at [1099, 212] on icon "submit" at bounding box center [1095, 212] width 10 height 10
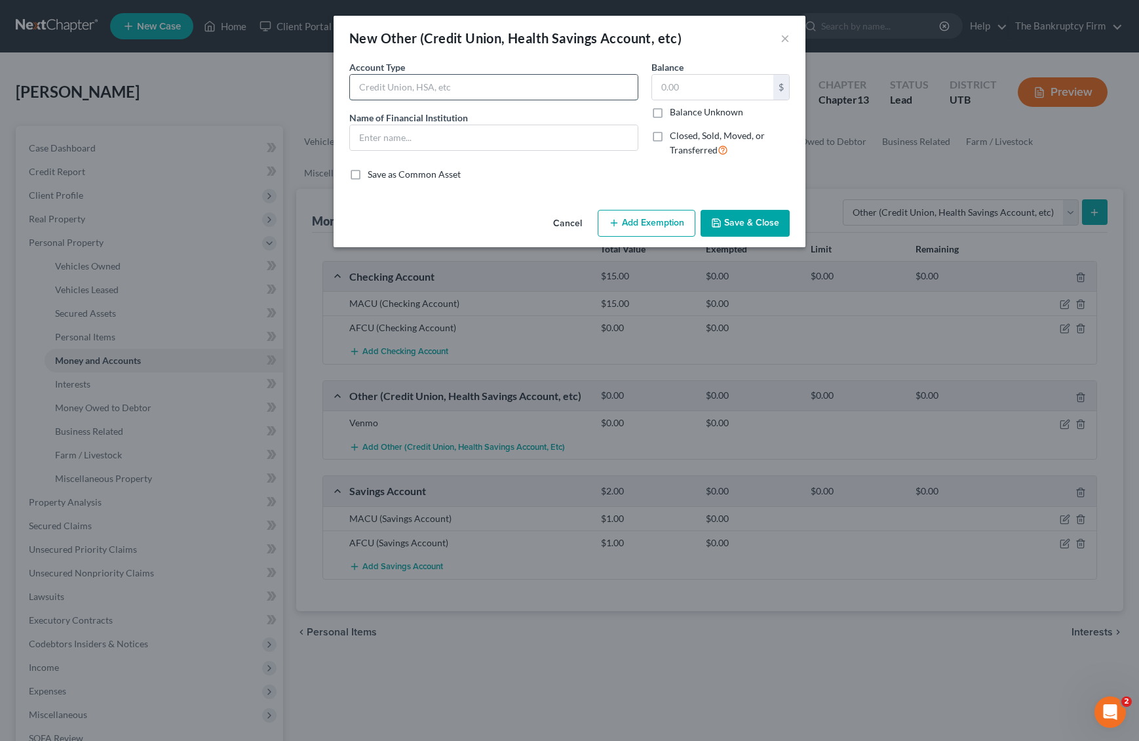
click at [382, 82] on input "text" at bounding box center [494, 87] width 288 height 25
type input "{"
type input "Palpay"
type input "Paypal"
drag, startPoint x: 403, startPoint y: 81, endPoint x: 383, endPoint y: 83, distance: 20.4
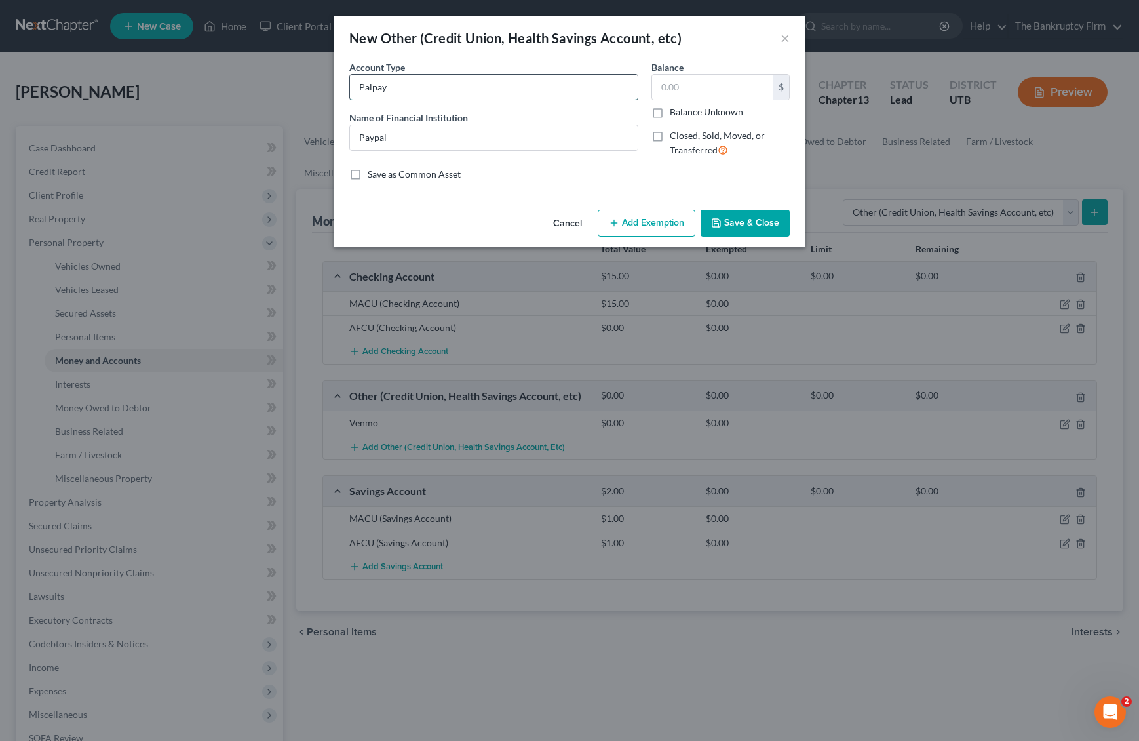
click at [400, 81] on input "Palpay" at bounding box center [494, 87] width 288 height 25
drag, startPoint x: 368, startPoint y: 84, endPoint x: 413, endPoint y: 86, distance: 44.6
click at [413, 86] on input "Palpay" at bounding box center [494, 87] width 288 height 25
type input "Paypal"
click at [747, 219] on button "Save & Close" at bounding box center [745, 224] width 89 height 28
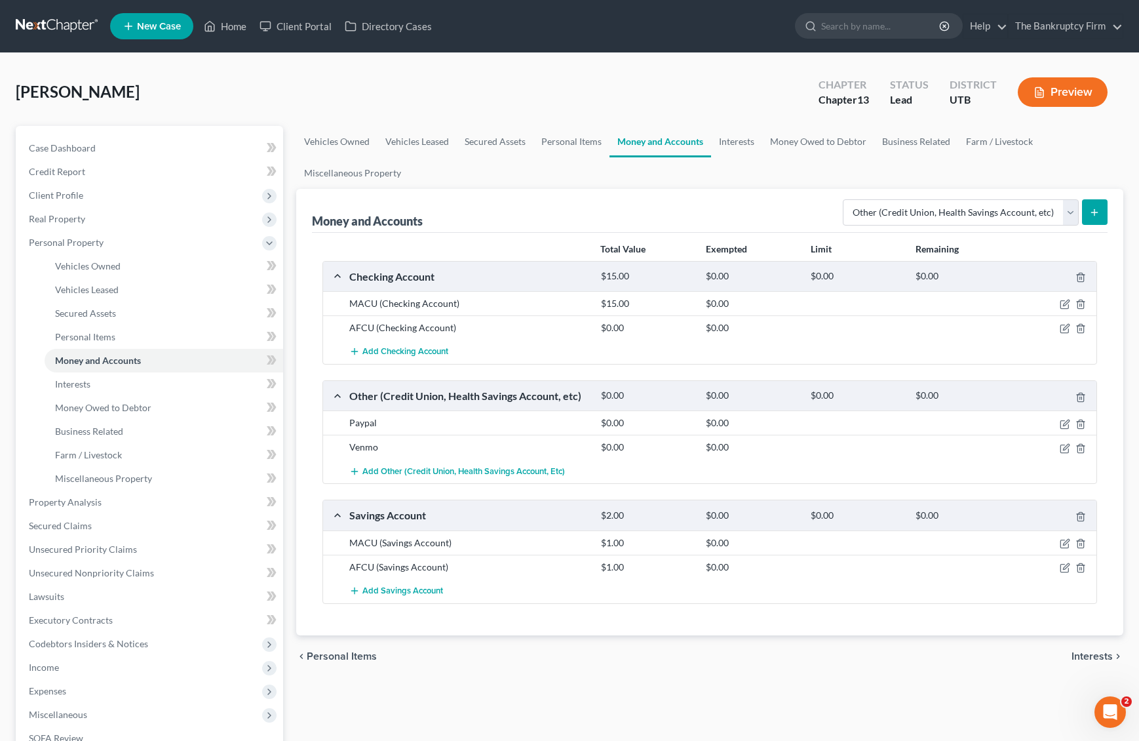
click at [667, 179] on ul "Vehicles Owned Vehicles Leased Secured Assets Personal Items Money and Accounts…" at bounding box center [710, 157] width 828 height 63
click at [1066, 208] on select "Select Account Type Brokerage Cash on Hand Certificates of Deposit Checking Acc…" at bounding box center [961, 212] width 236 height 26
click at [734, 140] on link "Interests" at bounding box center [736, 141] width 51 height 31
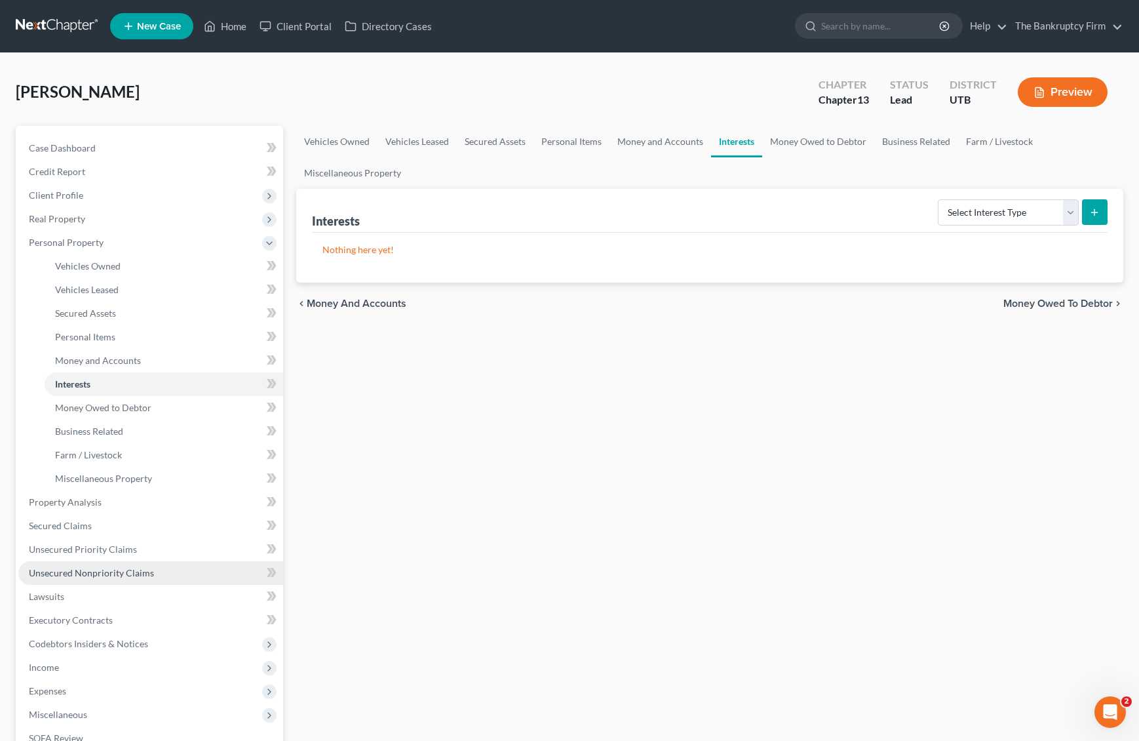
click at [151, 568] on link "Unsecured Nonpriority Claims" at bounding box center [150, 573] width 265 height 24
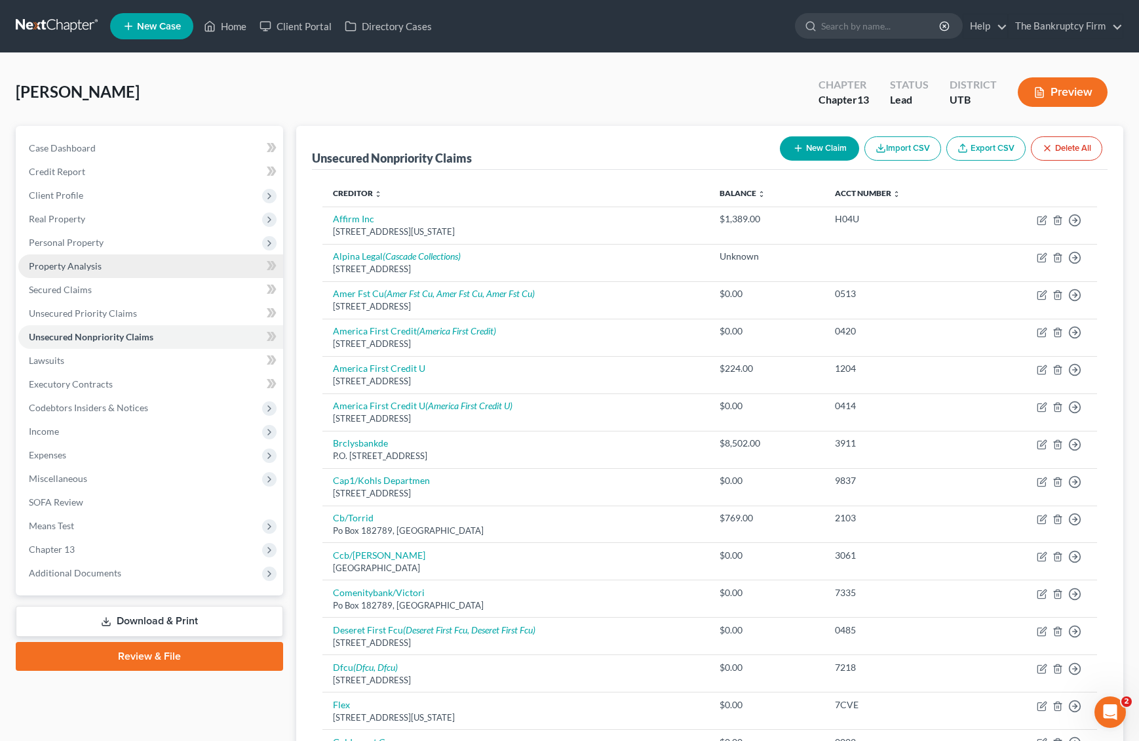
click at [74, 260] on span "Property Analysis" at bounding box center [65, 265] width 73 height 11
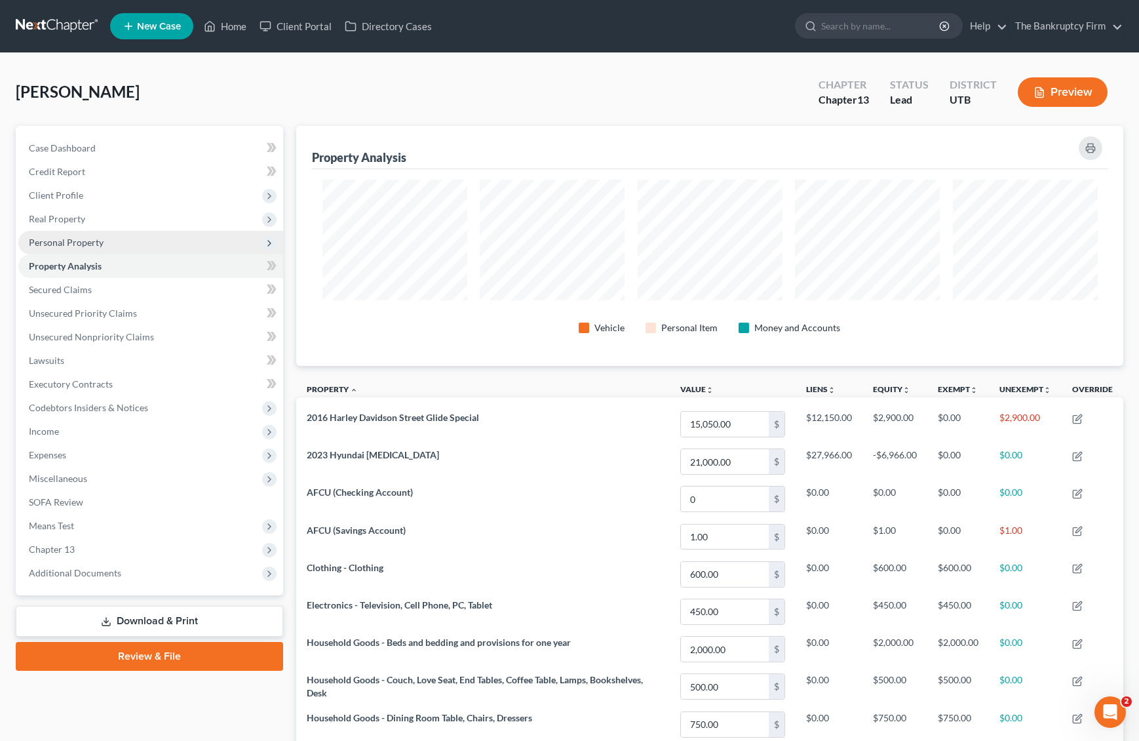
scroll to position [240, 827]
click at [68, 211] on span "Real Property" at bounding box center [150, 219] width 265 height 24
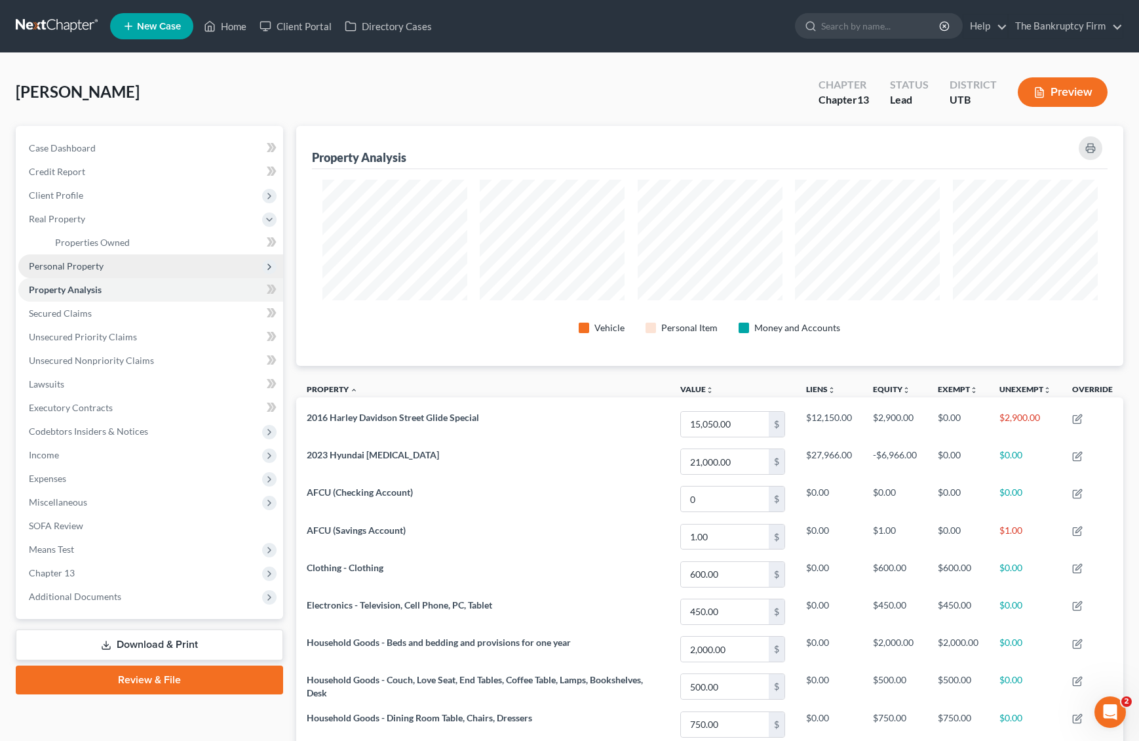
click at [91, 264] on span "Personal Property" at bounding box center [66, 265] width 75 height 11
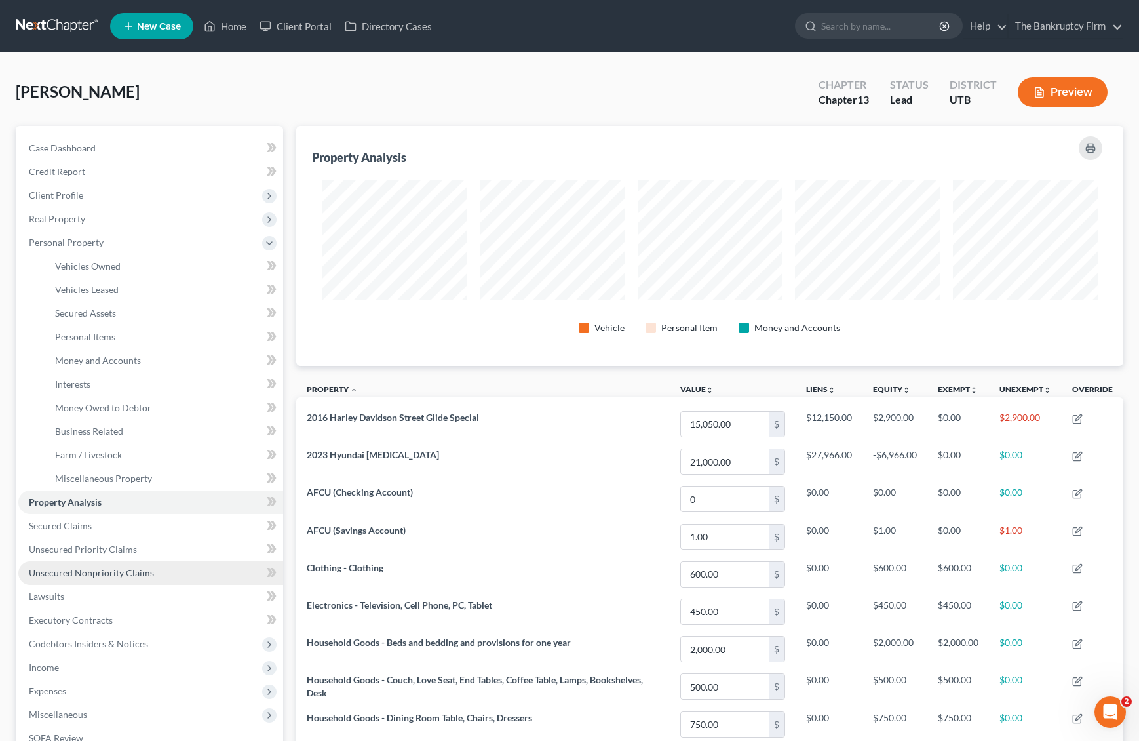
click at [113, 572] on span "Unsecured Nonpriority Claims" at bounding box center [91, 572] width 125 height 11
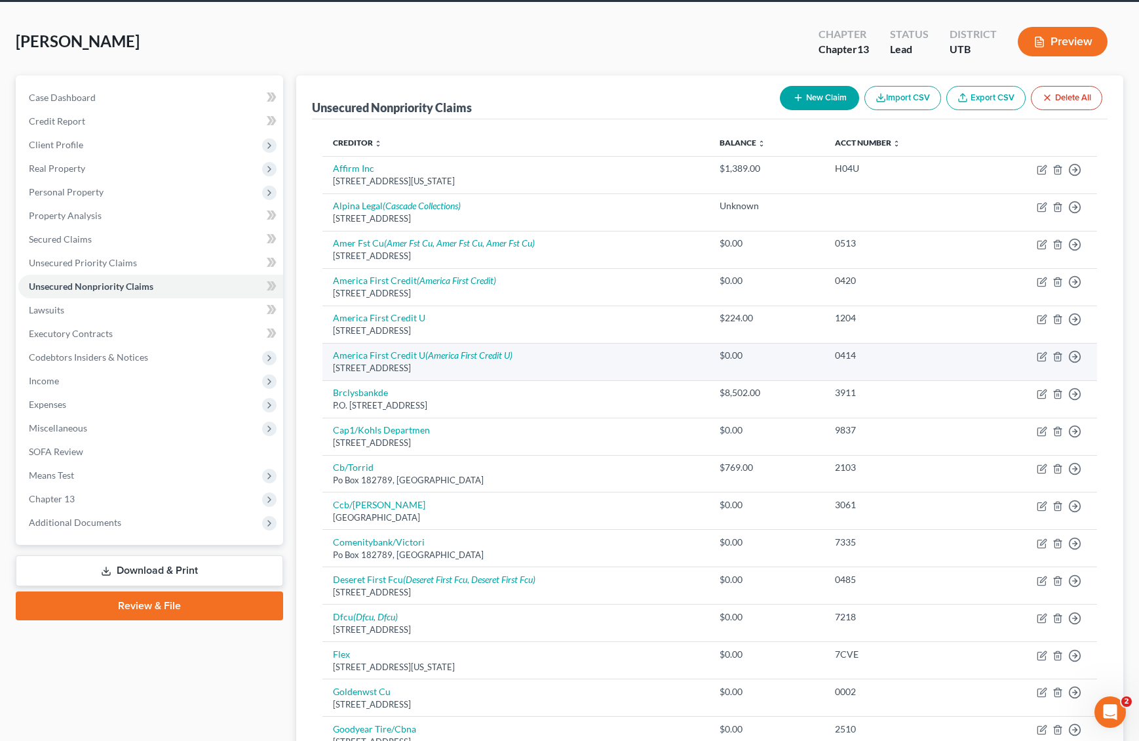
scroll to position [52, 0]
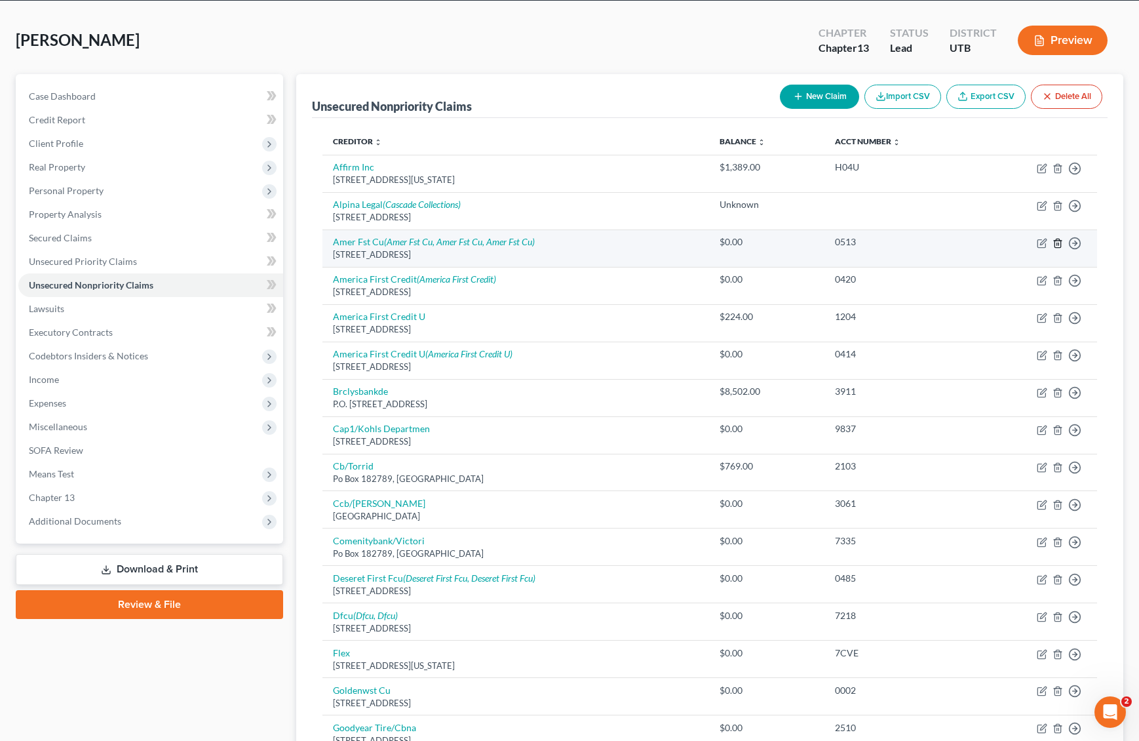
click at [1061, 241] on icon "button" at bounding box center [1058, 243] width 6 height 9
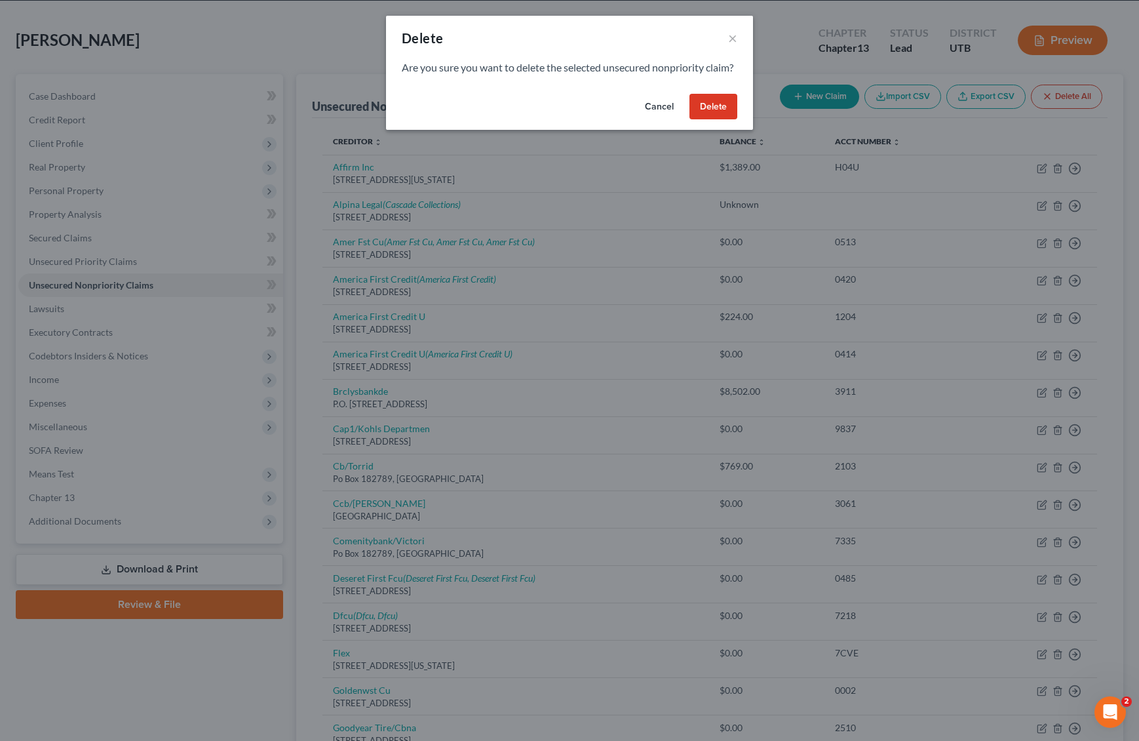
click at [705, 115] on button "Delete" at bounding box center [714, 107] width 48 height 26
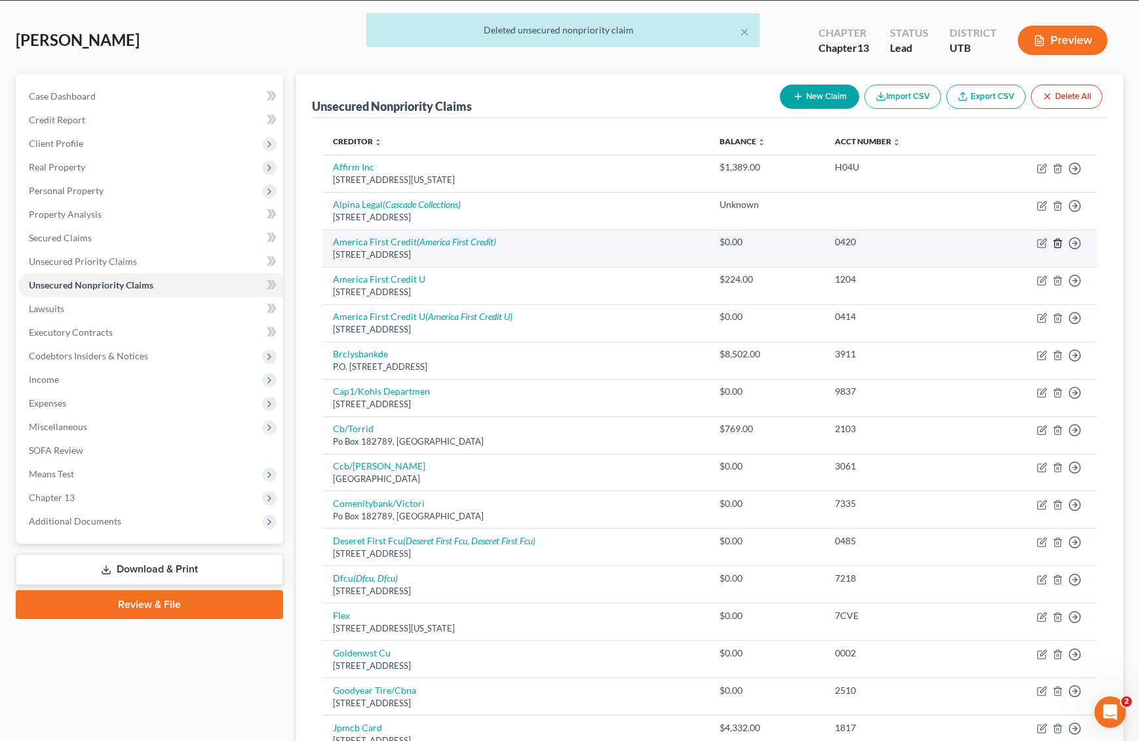
click at [1055, 242] on icon "button" at bounding box center [1058, 243] width 6 height 9
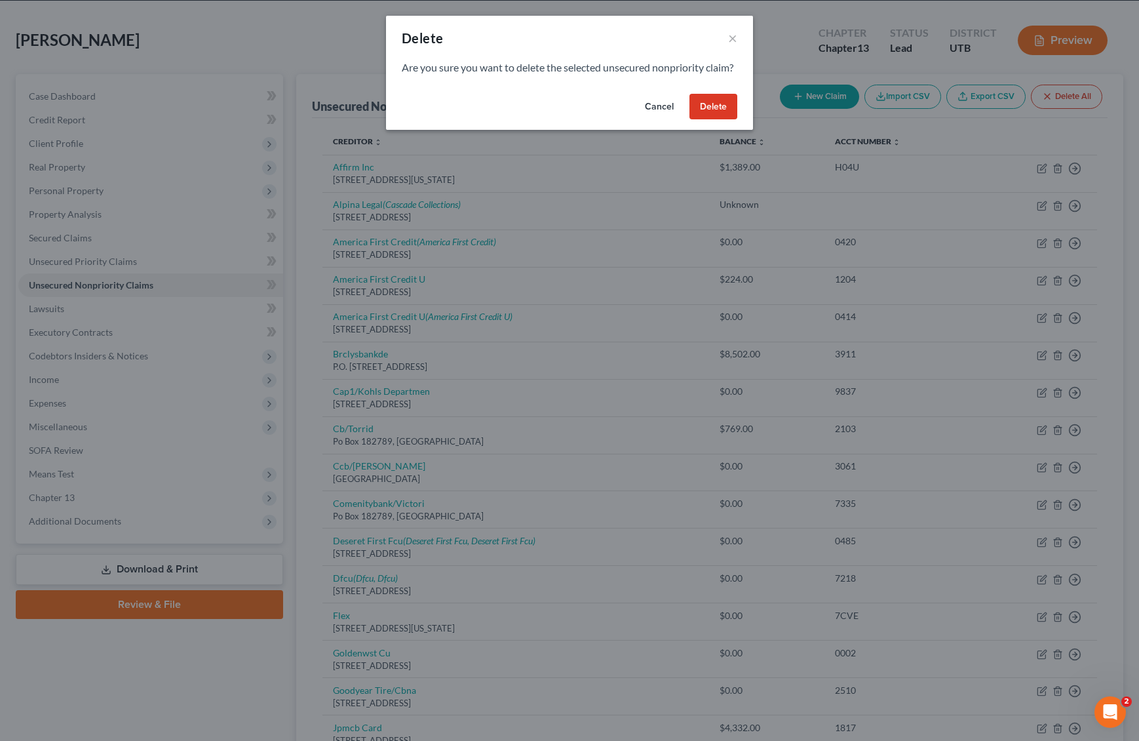
click at [722, 120] on button "Delete" at bounding box center [714, 107] width 48 height 26
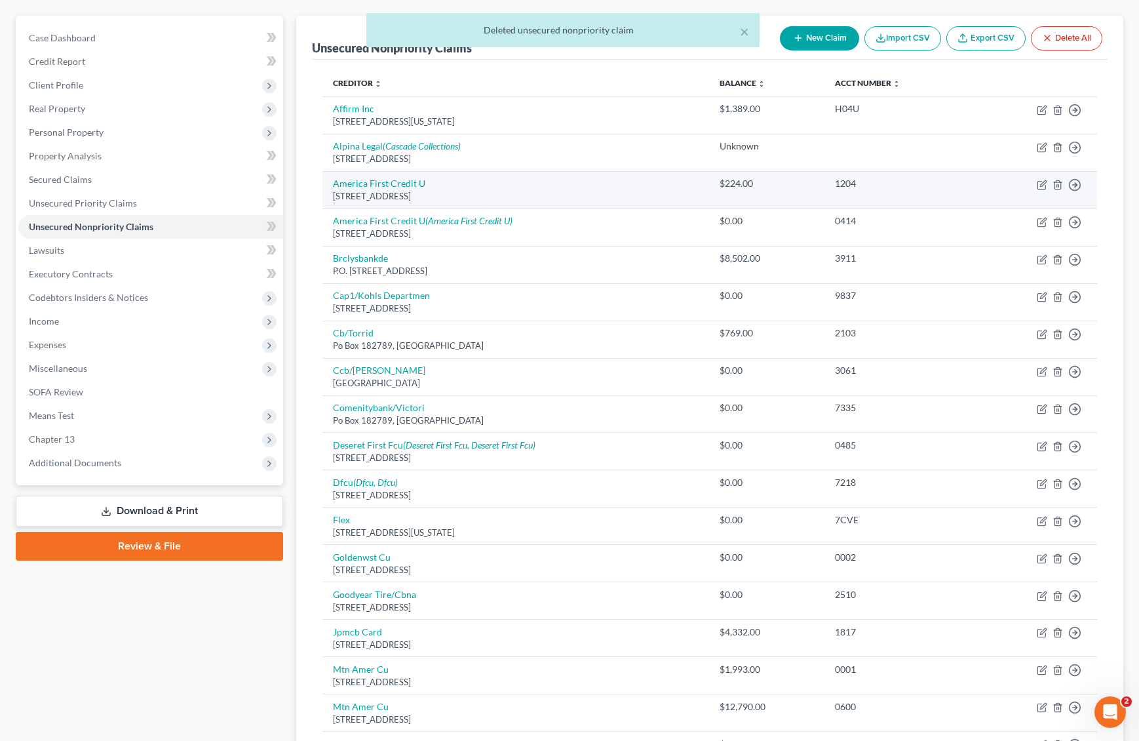
scroll to position [111, 0]
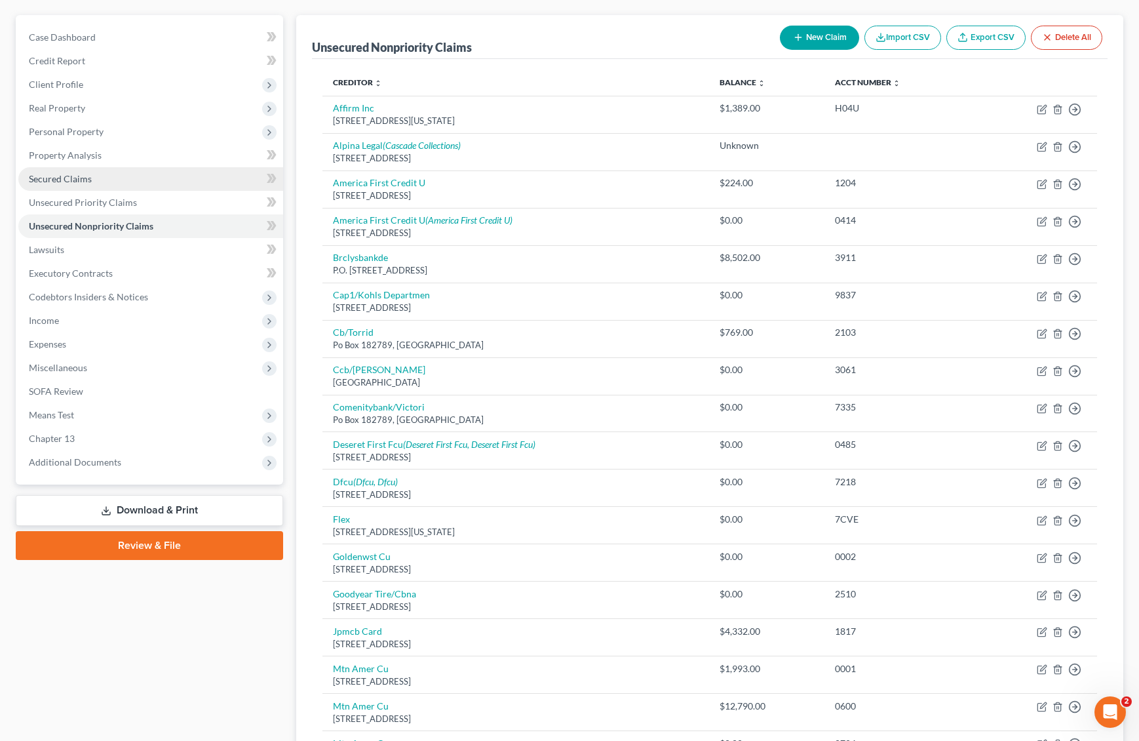
click at [64, 183] on span "Secured Claims" at bounding box center [60, 178] width 63 height 11
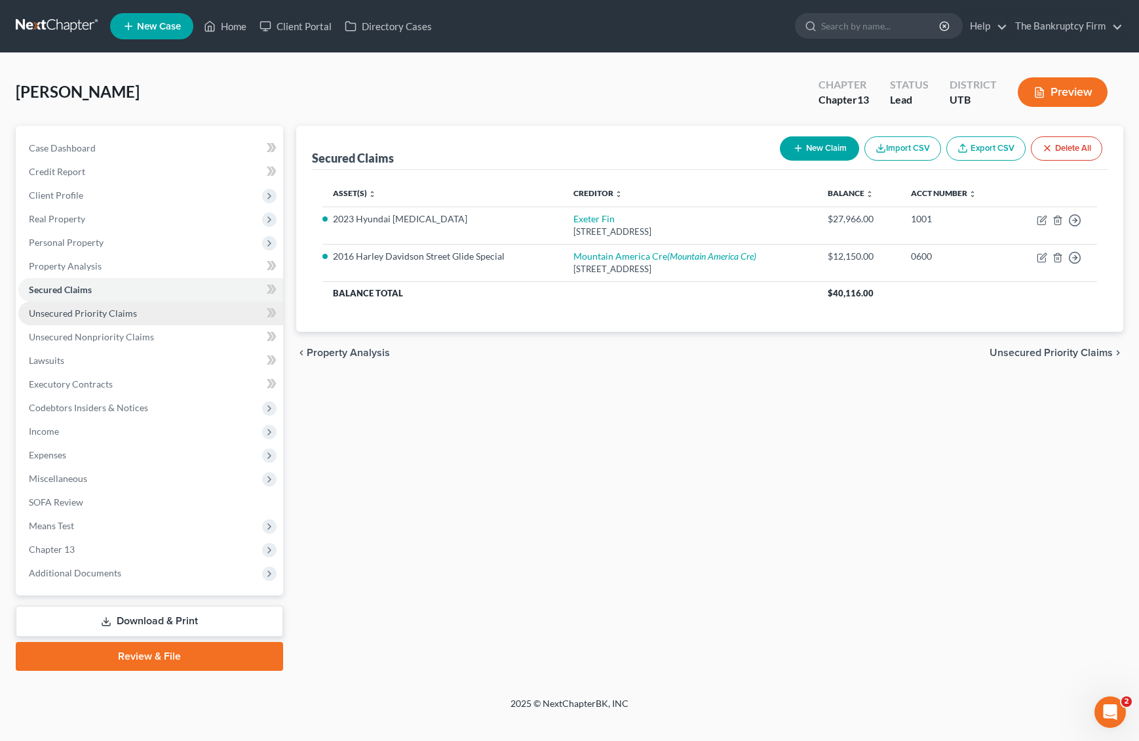
click at [115, 311] on span "Unsecured Priority Claims" at bounding box center [83, 312] width 108 height 11
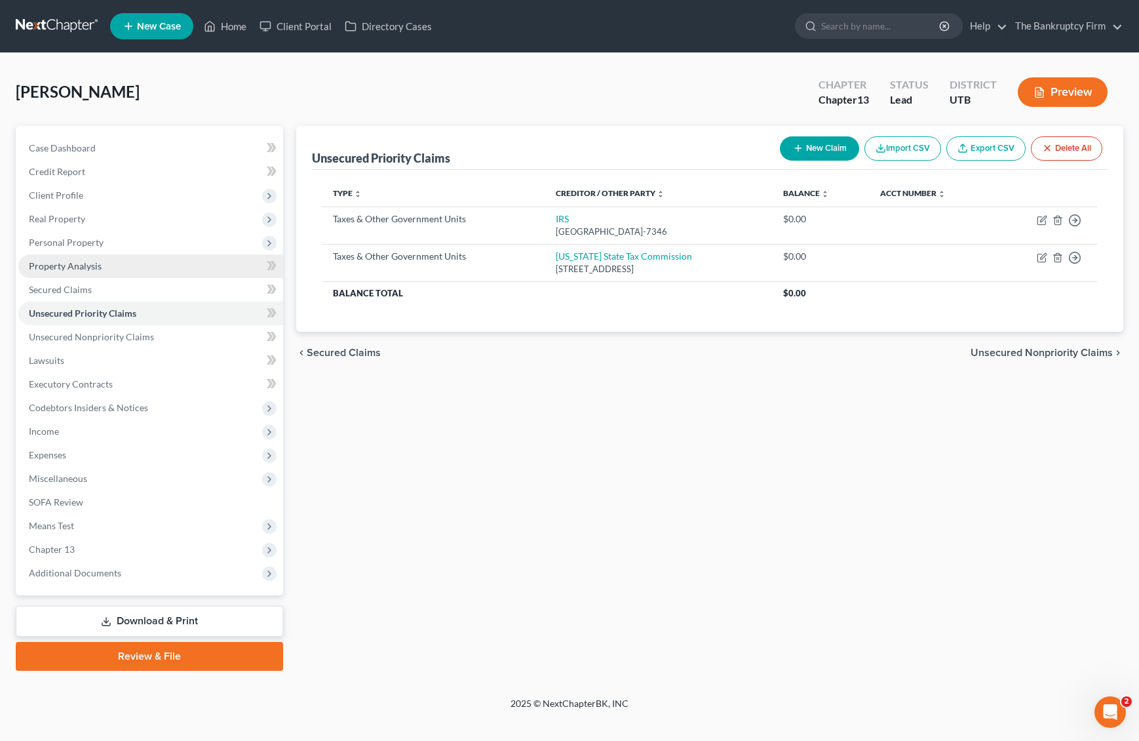
click at [75, 262] on span "Property Analysis" at bounding box center [65, 265] width 73 height 11
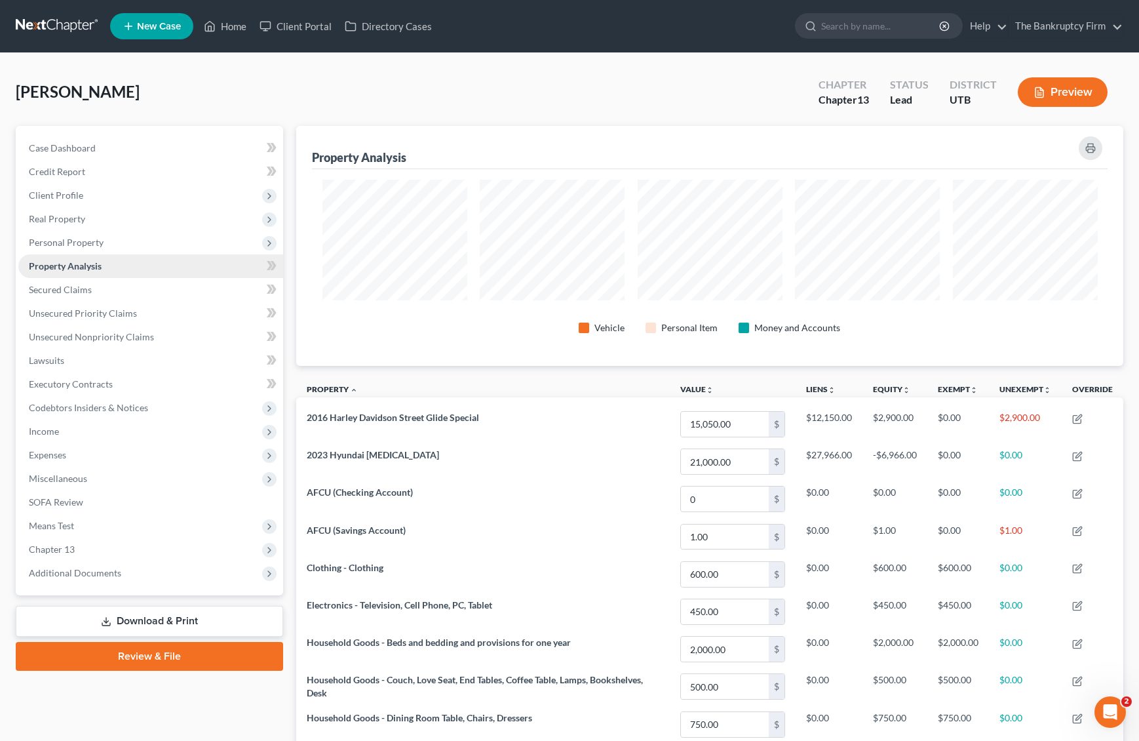
scroll to position [240, 827]
click at [79, 242] on span "Personal Property" at bounding box center [66, 242] width 75 height 11
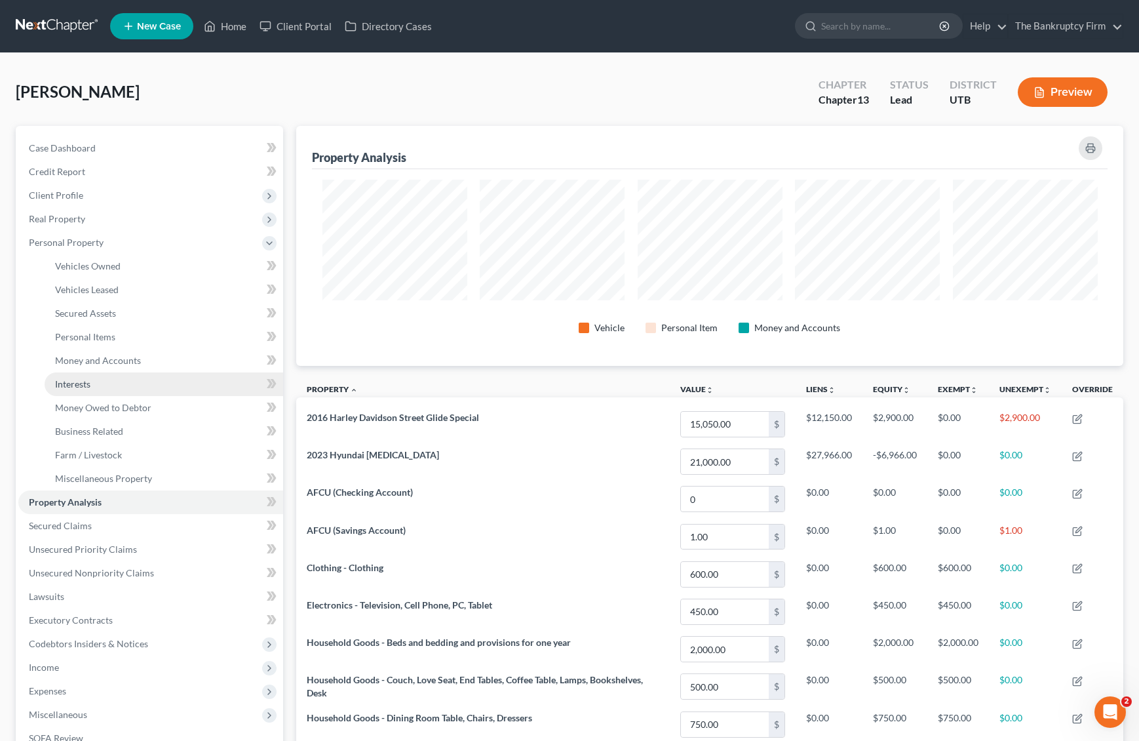
click at [78, 383] on span "Interests" at bounding box center [72, 383] width 35 height 11
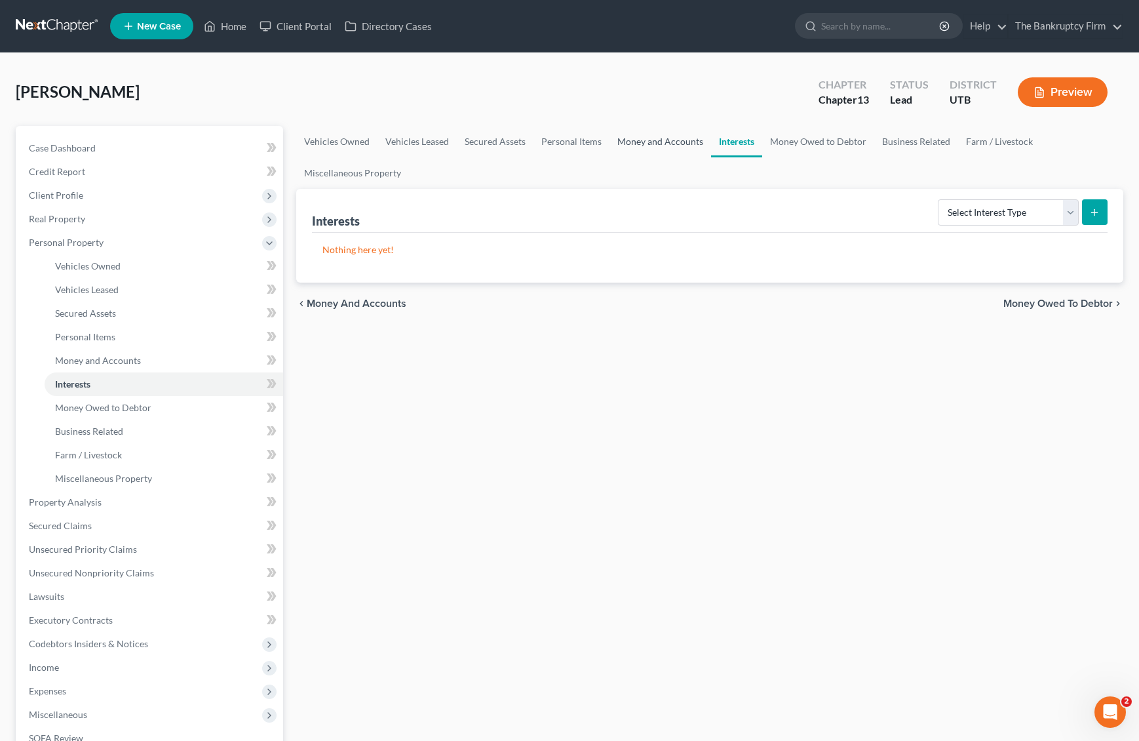
click at [647, 144] on link "Money and Accounts" at bounding box center [661, 141] width 102 height 31
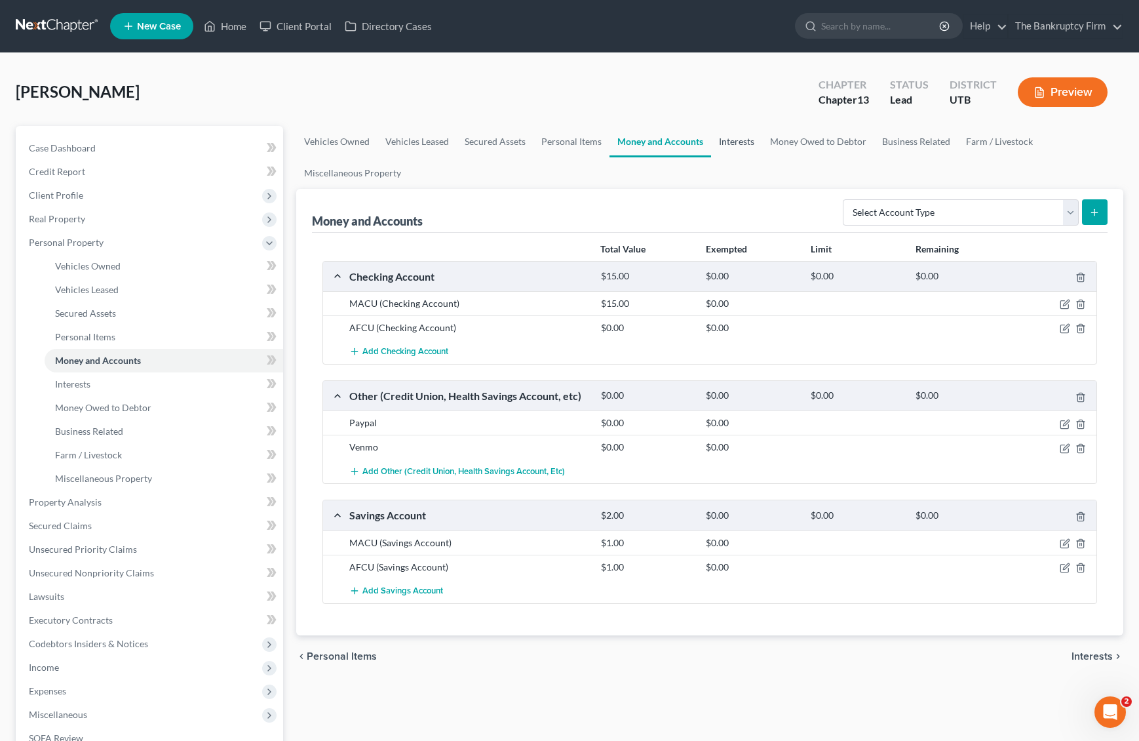
click at [728, 138] on link "Interests" at bounding box center [736, 141] width 51 height 31
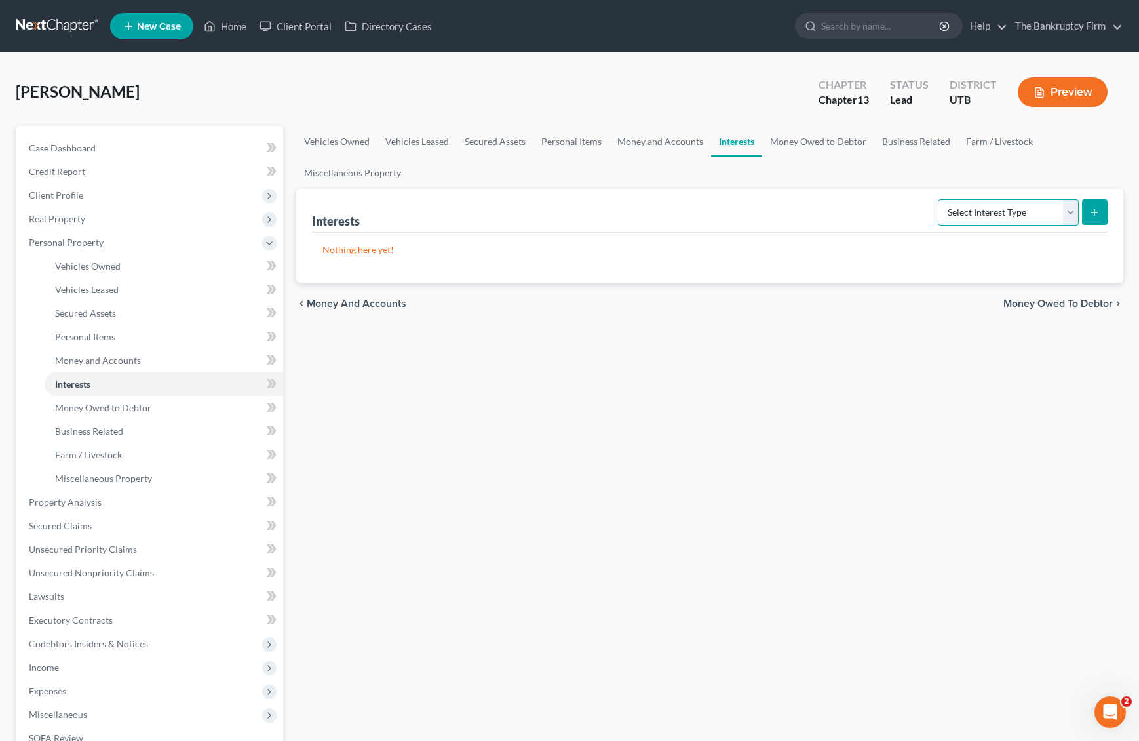
click at [1014, 207] on select "Select Interest Type 401K Annuity Bond Education IRA Government Bond Government…" at bounding box center [1008, 212] width 141 height 26
click at [816, 139] on link "Money Owed to Debtor" at bounding box center [818, 141] width 112 height 31
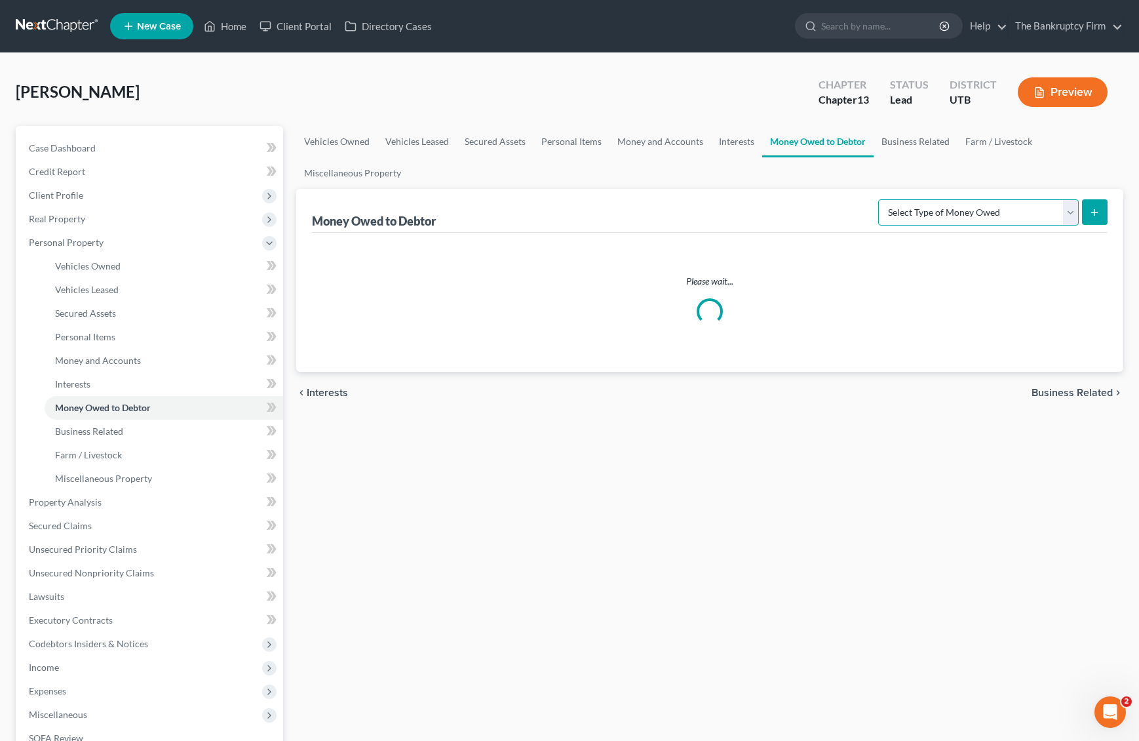
click at [1043, 214] on select "Select Type of Money Owed Accounts Receivable Alimony Child Support Claims Agai…" at bounding box center [979, 212] width 201 height 26
select select "child_support"
click at [880, 199] on select "Select Type of Money Owed Accounts Receivable Alimony Child Support Claims Agai…" at bounding box center [979, 212] width 201 height 26
click at [968, 214] on select "Select Type of Money Owed Accounts Receivable Alimony Child Support Claims Agai…" at bounding box center [979, 212] width 201 height 26
click at [880, 199] on select "Select Type of Money Owed Accounts Receivable Alimony Child Support Claims Agai…" at bounding box center [979, 212] width 201 height 26
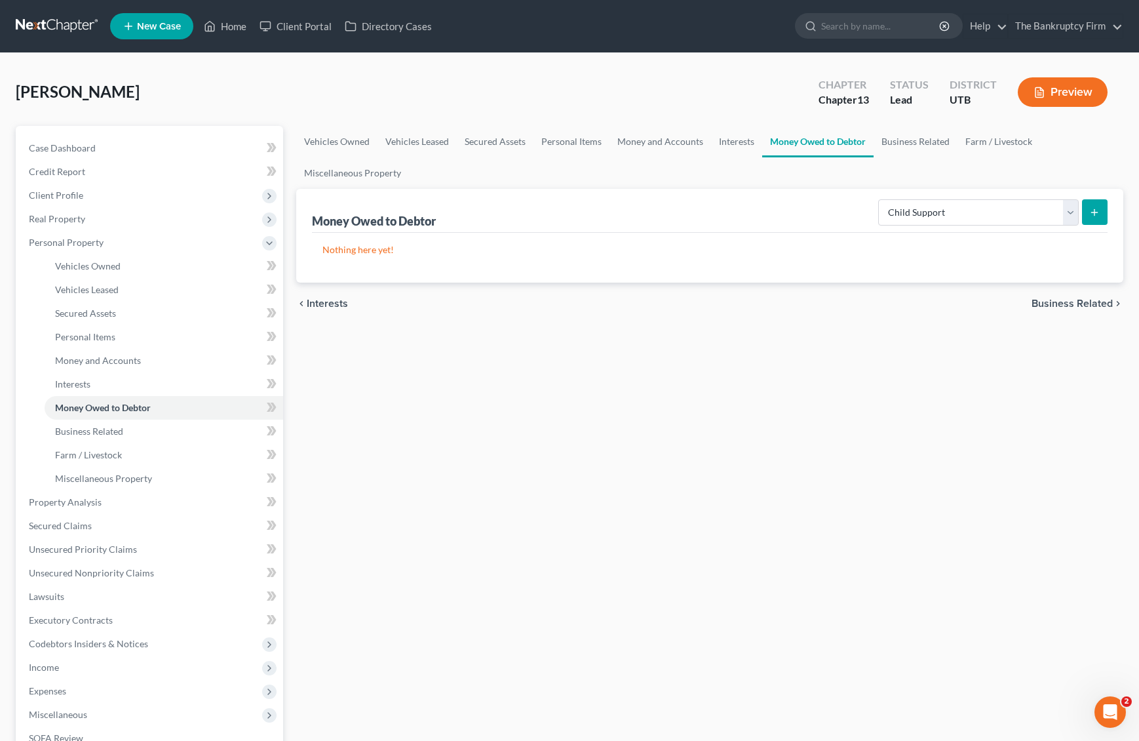
click at [1099, 213] on icon "submit" at bounding box center [1095, 212] width 10 height 10
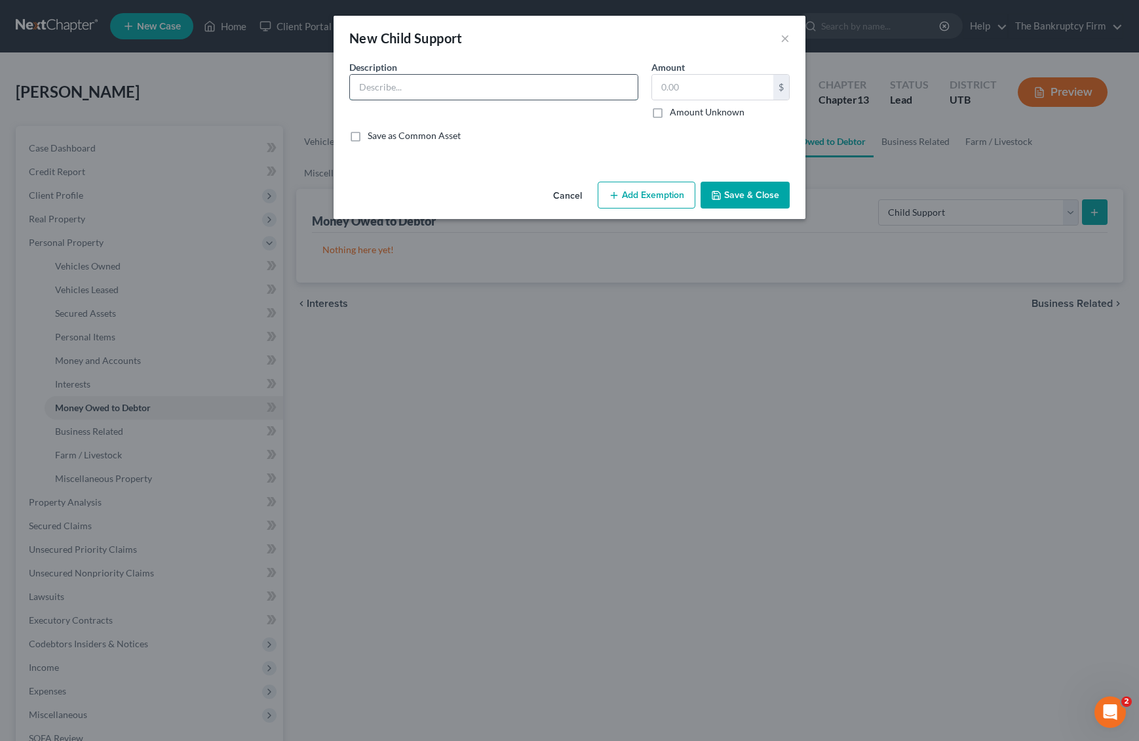
click at [414, 88] on input "text" at bounding box center [494, 87] width 288 height 25
type input "O"
type input "Child Support"
click at [676, 87] on input "text" at bounding box center [712, 87] width 121 height 25
type input "47.50"
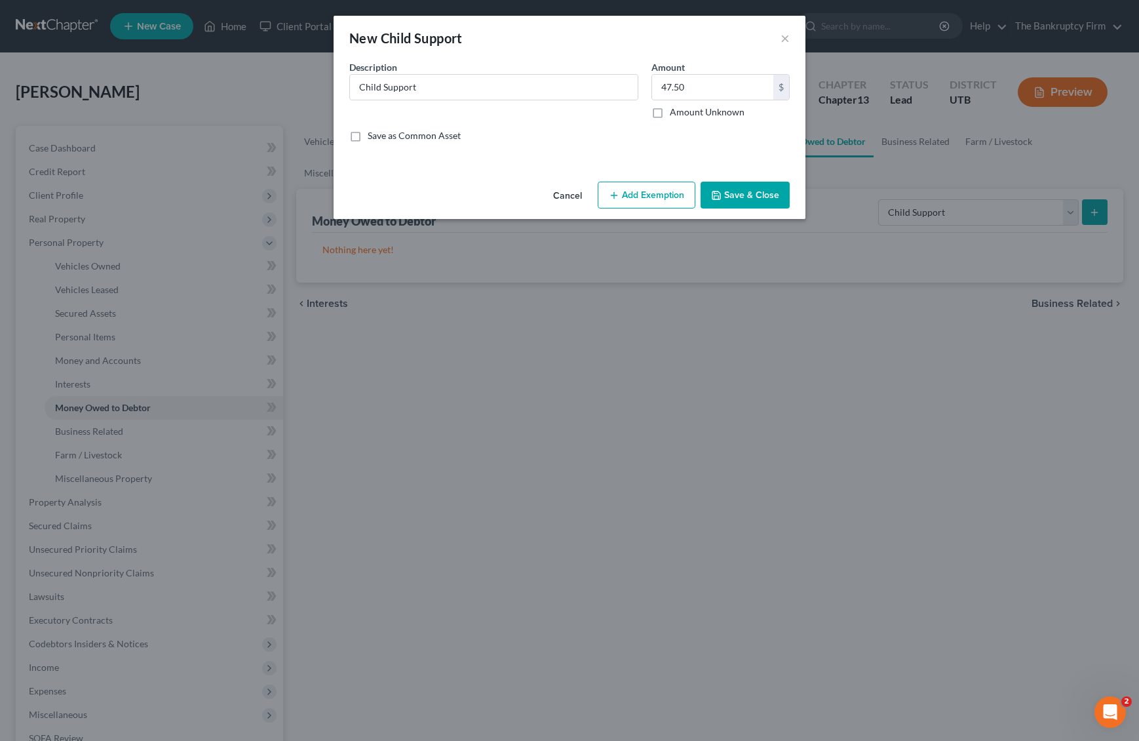
click at [755, 195] on button "Save & Close" at bounding box center [745, 196] width 89 height 28
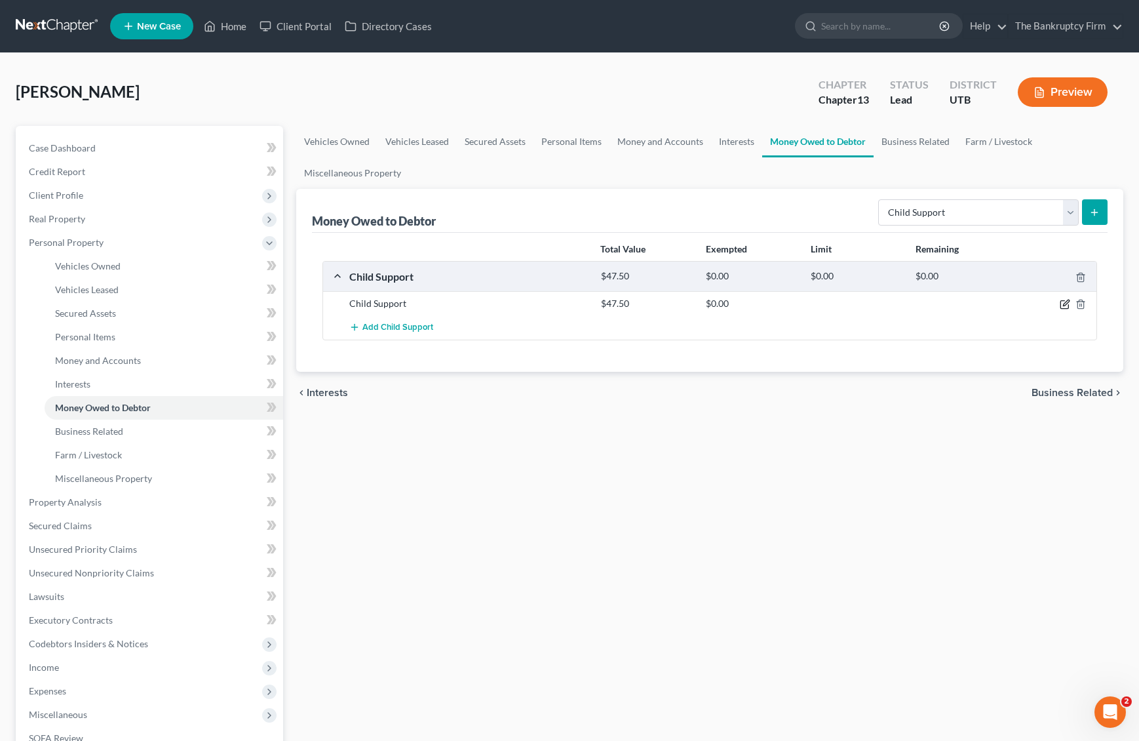
click at [1069, 304] on icon "button" at bounding box center [1065, 304] width 10 height 10
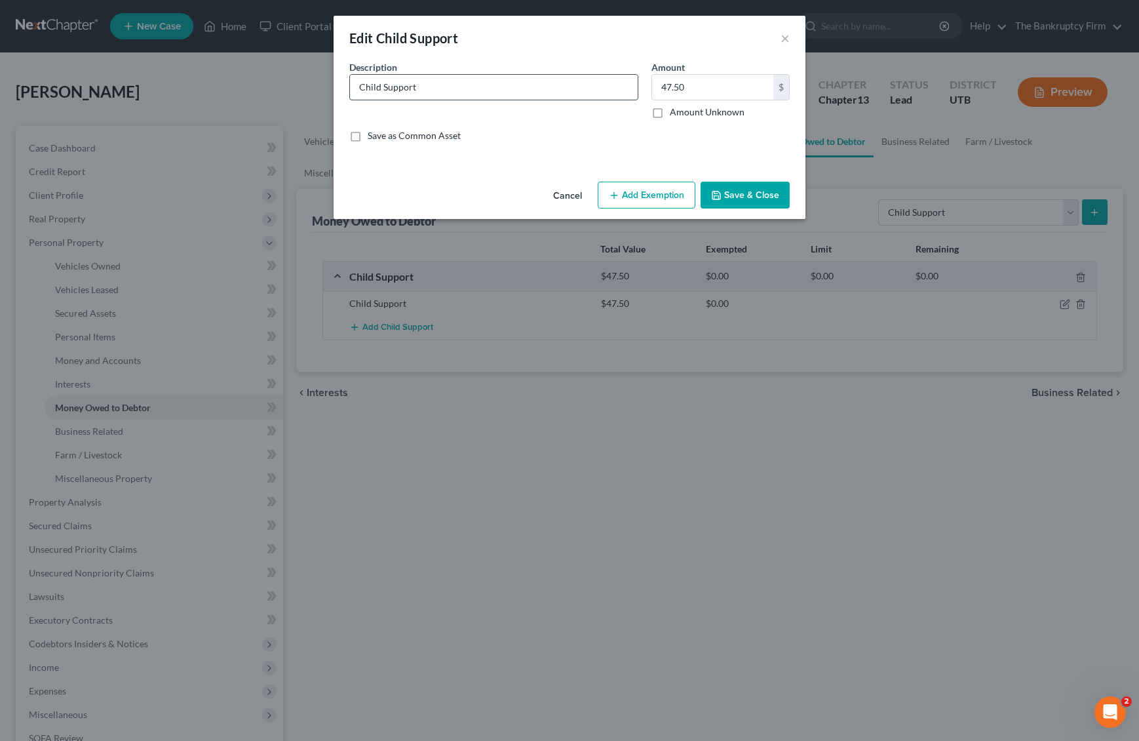
click at [361, 85] on input "Child Support" at bounding box center [494, 87] width 288 height 25
type input "Back Child Support"
click at [768, 194] on button "Save & Close" at bounding box center [745, 196] width 89 height 28
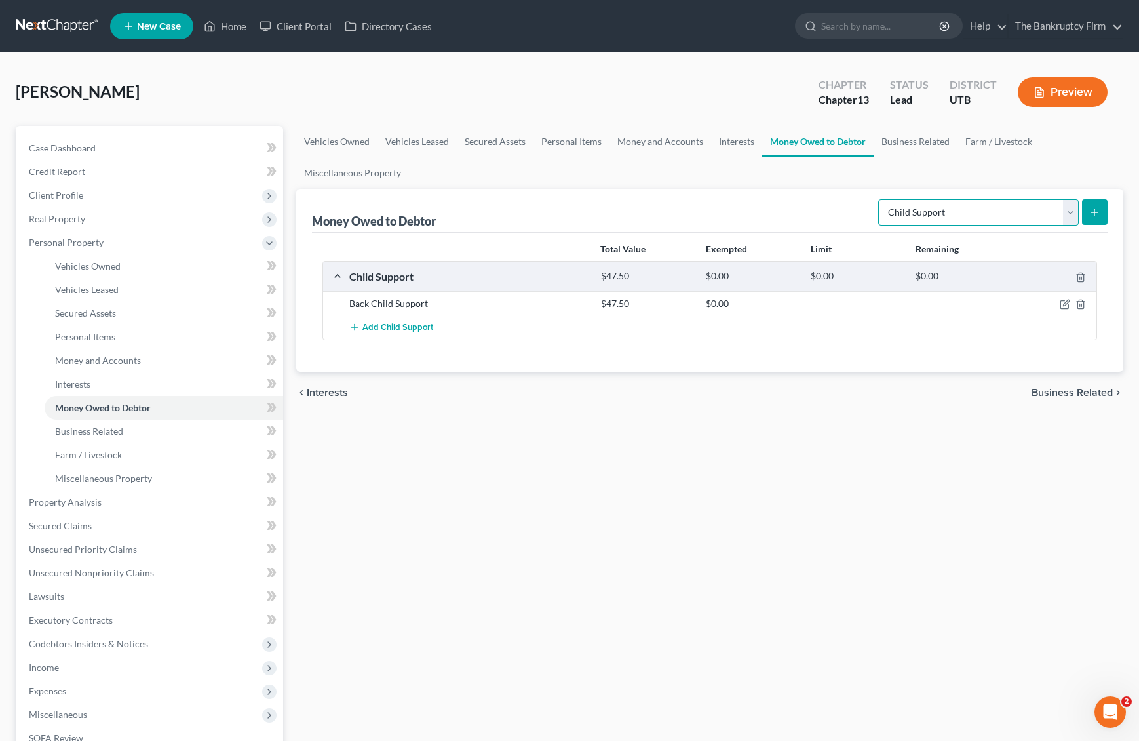
click at [1008, 212] on select "Select Type of Money Owed Accounts Receivable Alimony Child Support Claims Agai…" at bounding box center [979, 212] width 201 height 26
click at [913, 136] on link "Business Related" at bounding box center [916, 141] width 84 height 31
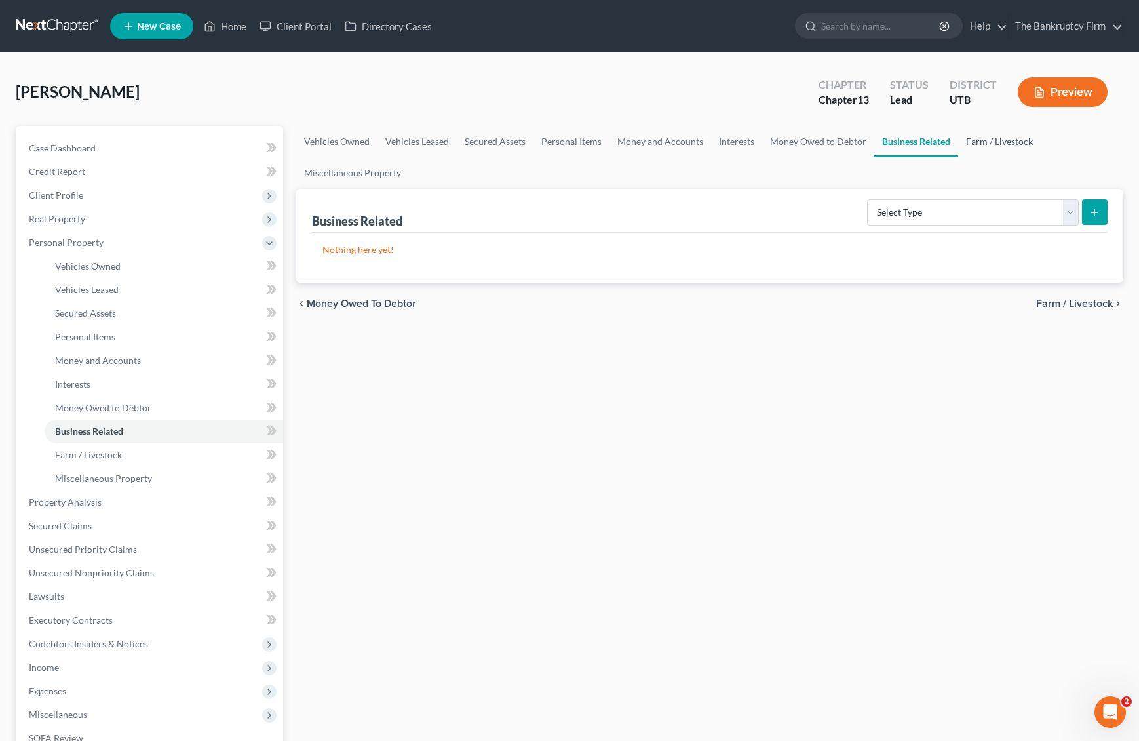
click at [997, 138] on link "Farm / Livestock" at bounding box center [999, 141] width 83 height 31
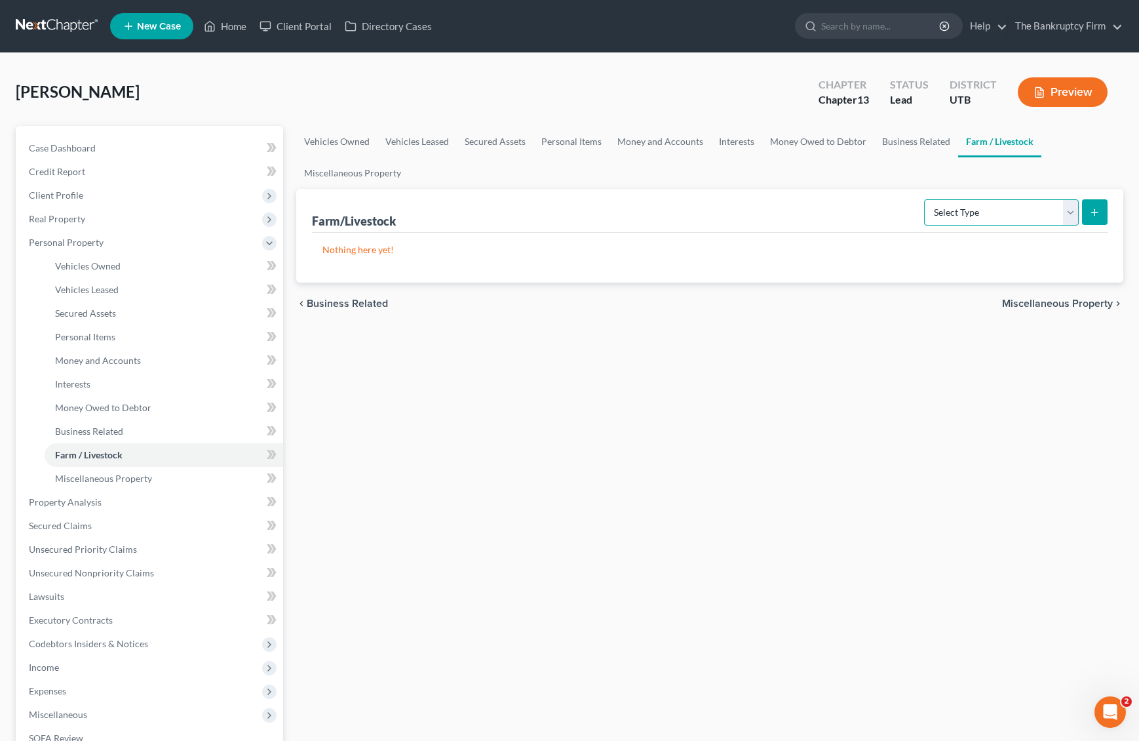
click at [1073, 212] on select "Select Type Animals & Livestock Crops: Growing or Harvested Farming Equipment F…" at bounding box center [1001, 212] width 155 height 26
click at [350, 172] on link "Miscellaneous Property" at bounding box center [352, 172] width 113 height 31
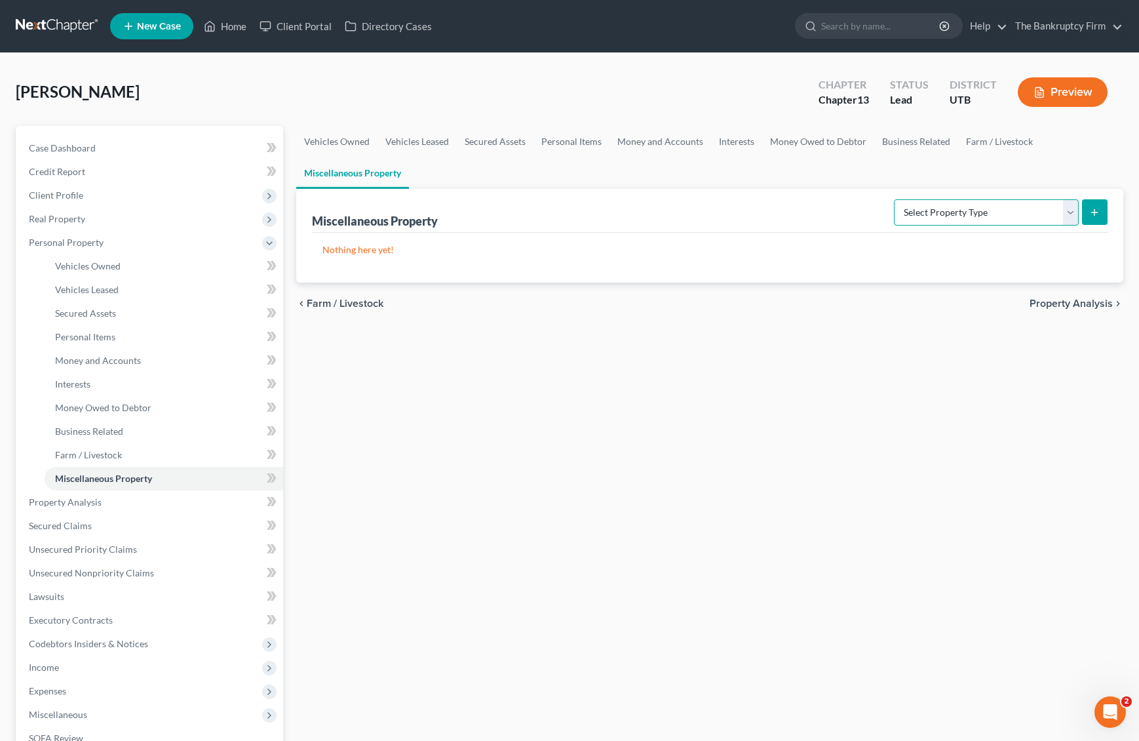
click at [1066, 206] on select "Select Property Type Assigned for Creditor Benefit [DATE] Holding for Another N…" at bounding box center [986, 212] width 185 height 26
click at [87, 498] on span "Property Analysis" at bounding box center [65, 501] width 73 height 11
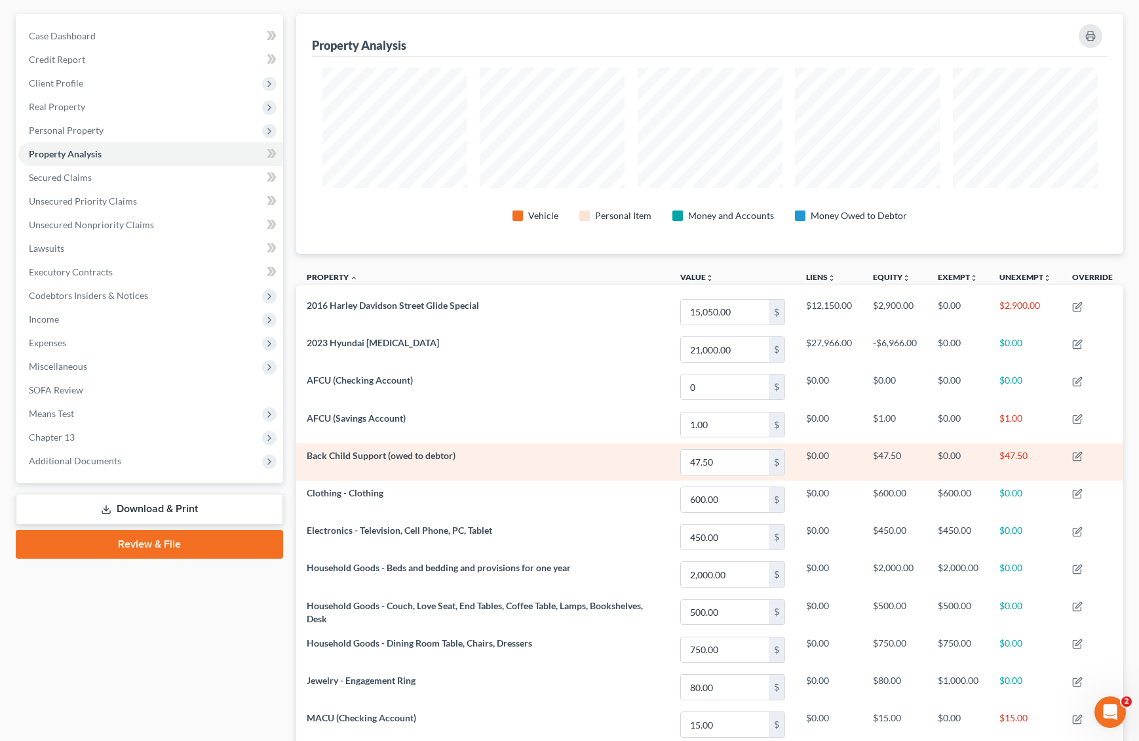
scroll to position [116, 0]
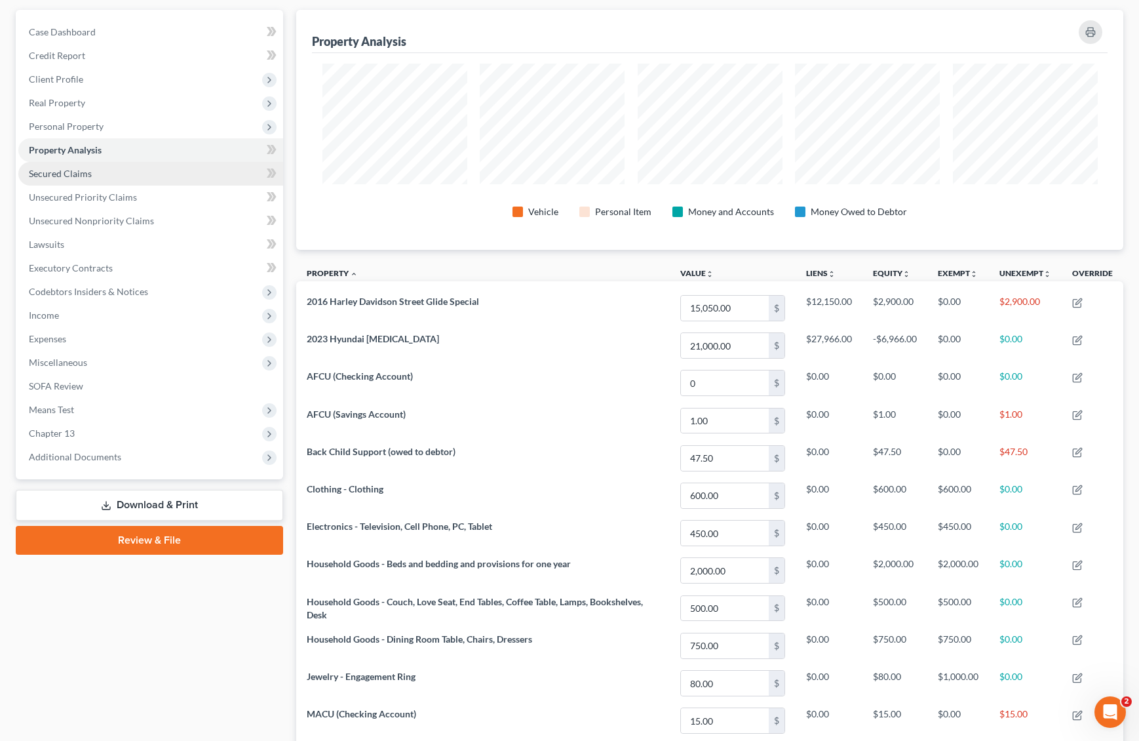
click at [49, 172] on span "Secured Claims" at bounding box center [60, 173] width 63 height 11
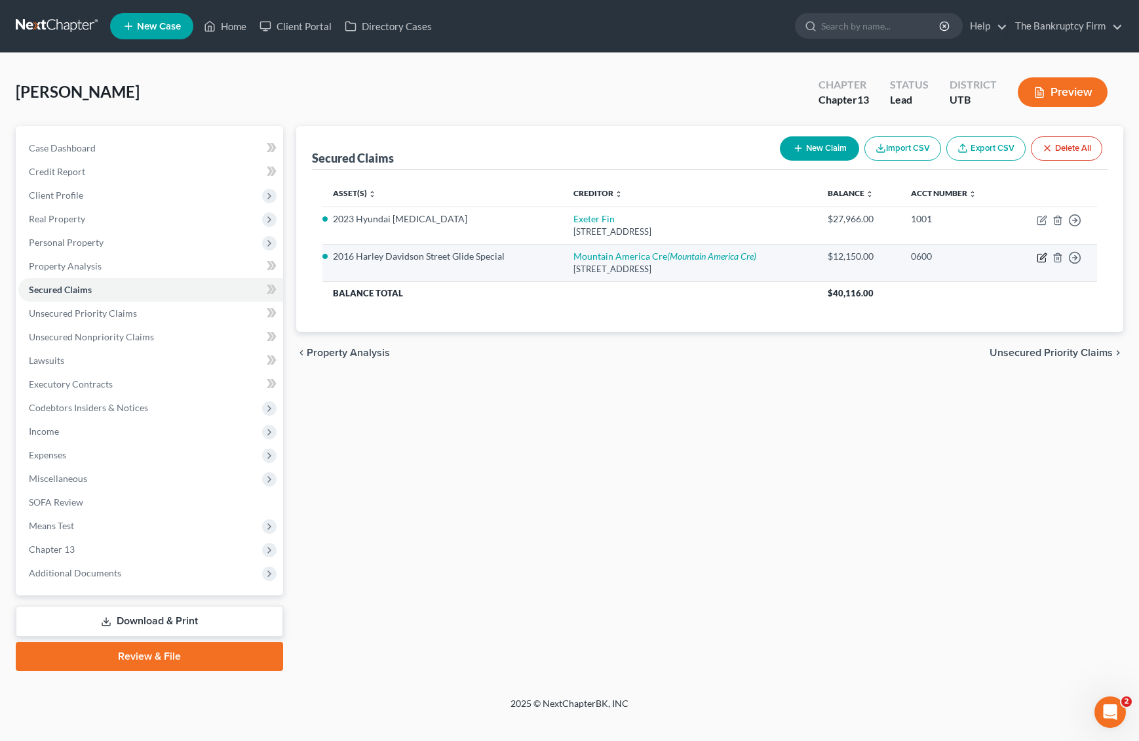
click at [1039, 255] on icon "button" at bounding box center [1042, 257] width 10 height 10
select select "46"
select select "0"
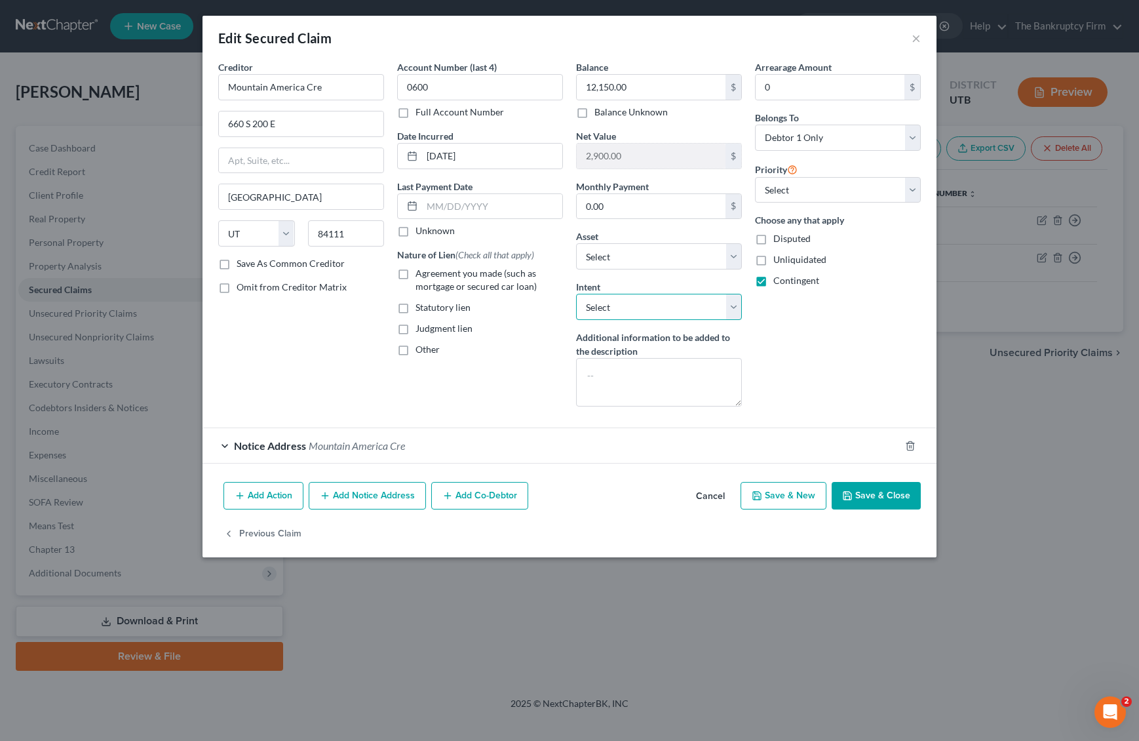
click at [735, 308] on select "Select Surrender Redeem Reaffirm Avoid Other" at bounding box center [659, 307] width 166 height 26
select select "0"
click at [576, 294] on select "Select Surrender Redeem Reaffirm Avoid Other" at bounding box center [659, 307] width 166 height 26
click at [803, 323] on div "Arrearage Amount 0 $ Belongs To * Select Debtor 1 Only Debtor 2 Only Debtor 1 A…" at bounding box center [838, 238] width 179 height 357
click at [866, 186] on select "Select 1st 2nd 3rd 4th 5th 6th 7th 8th 9th 10th 11th 12th 13th 14th 15th 16th 1…" at bounding box center [838, 190] width 166 height 26
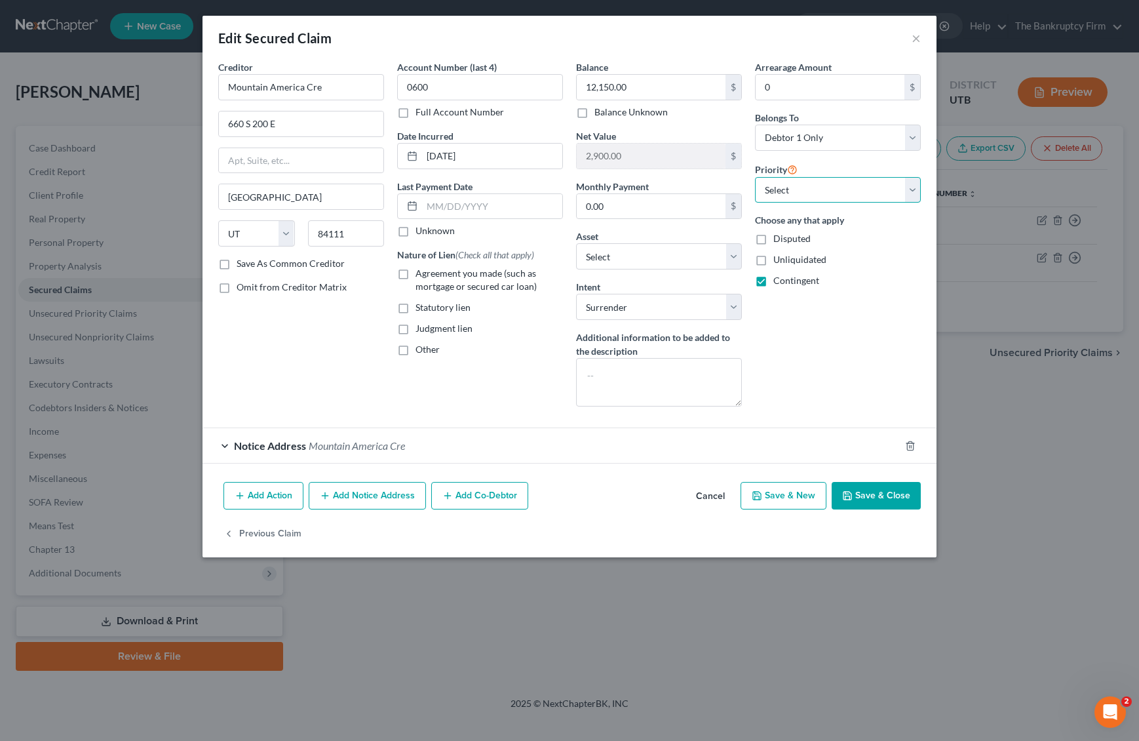
select select "0"
click at [755, 177] on select "Select 1st 2nd 3rd 4th 5th 6th 7th 8th 9th 10th 11th 12th 13th 14th 15th 16th 1…" at bounding box center [838, 190] width 166 height 26
click at [890, 498] on button "Save & Close" at bounding box center [876, 496] width 89 height 28
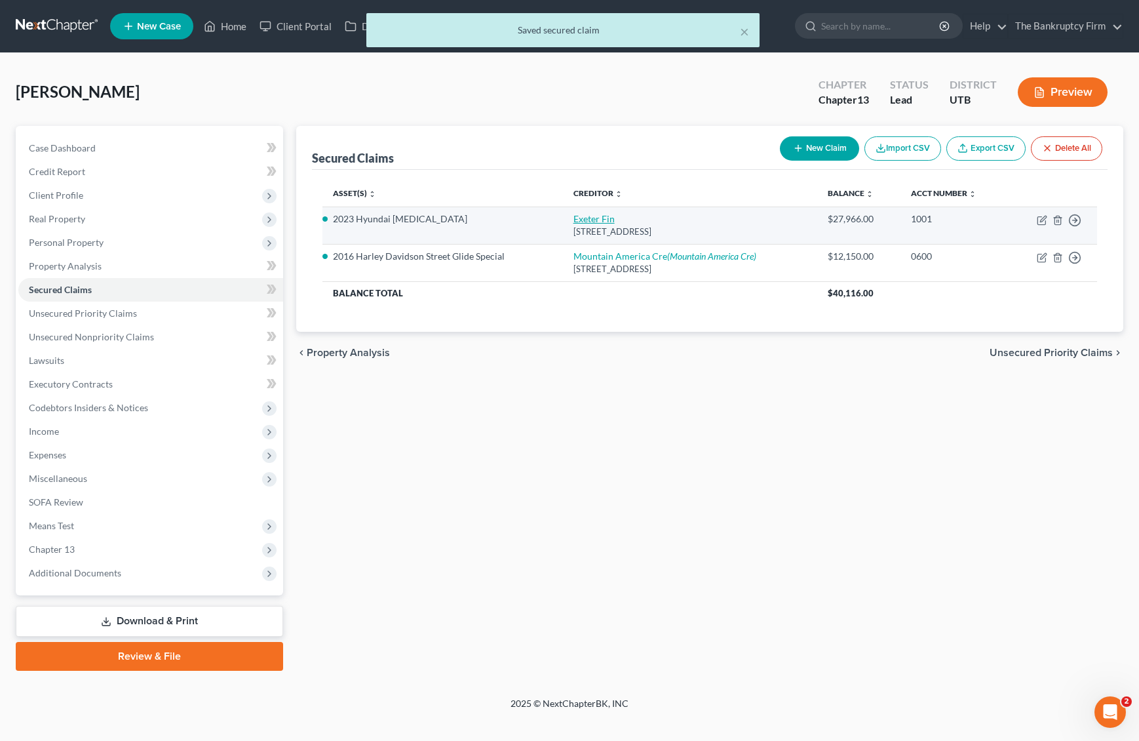
click at [587, 216] on link "Exeter Fin" at bounding box center [594, 218] width 41 height 11
select select "45"
select select "0"
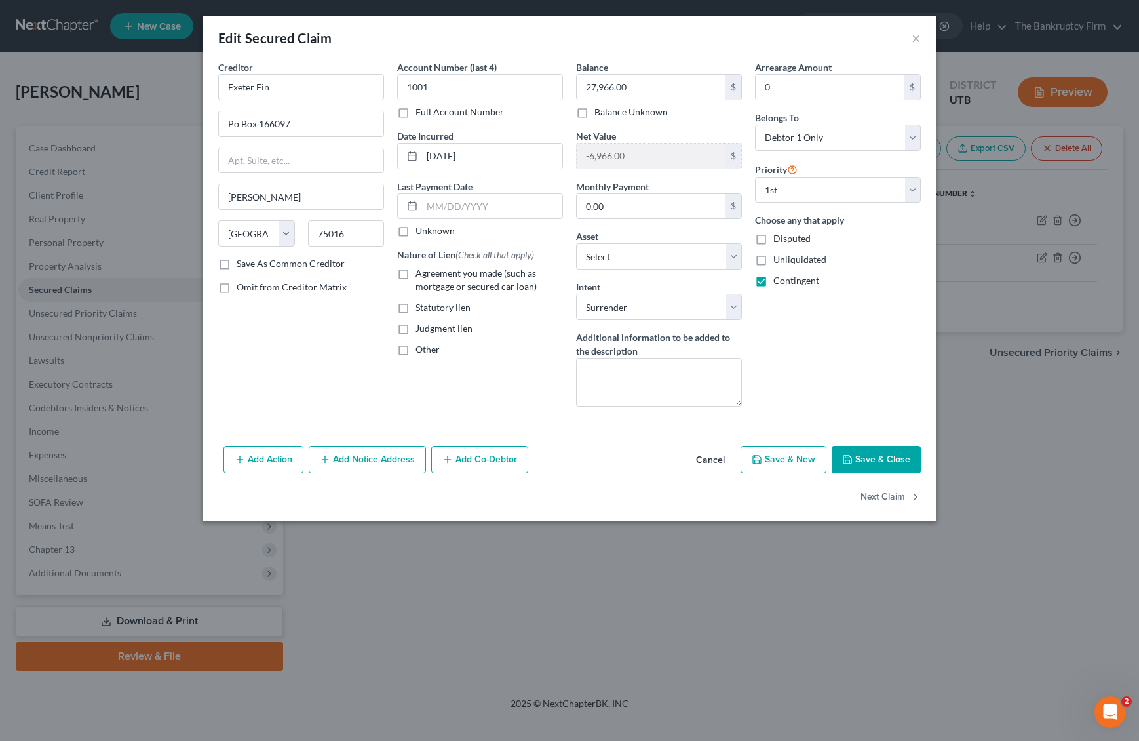
click at [879, 454] on button "Save & Close" at bounding box center [876, 460] width 89 height 28
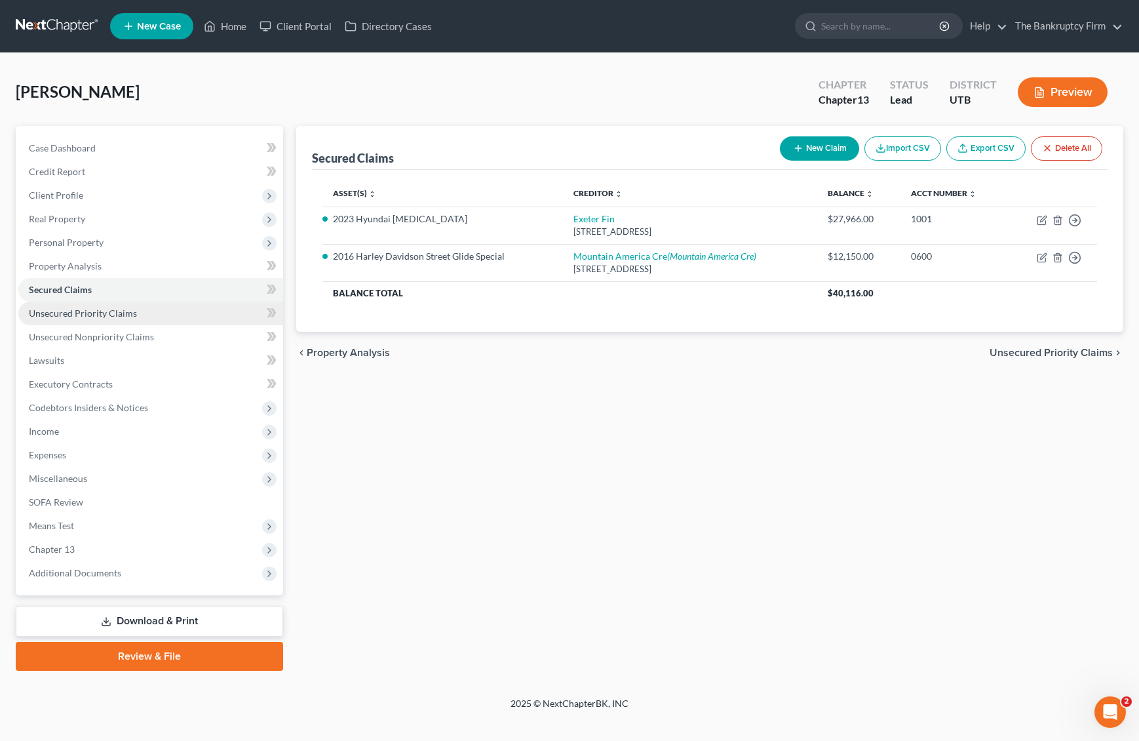
click at [140, 318] on link "Unsecured Priority Claims" at bounding box center [150, 314] width 265 height 24
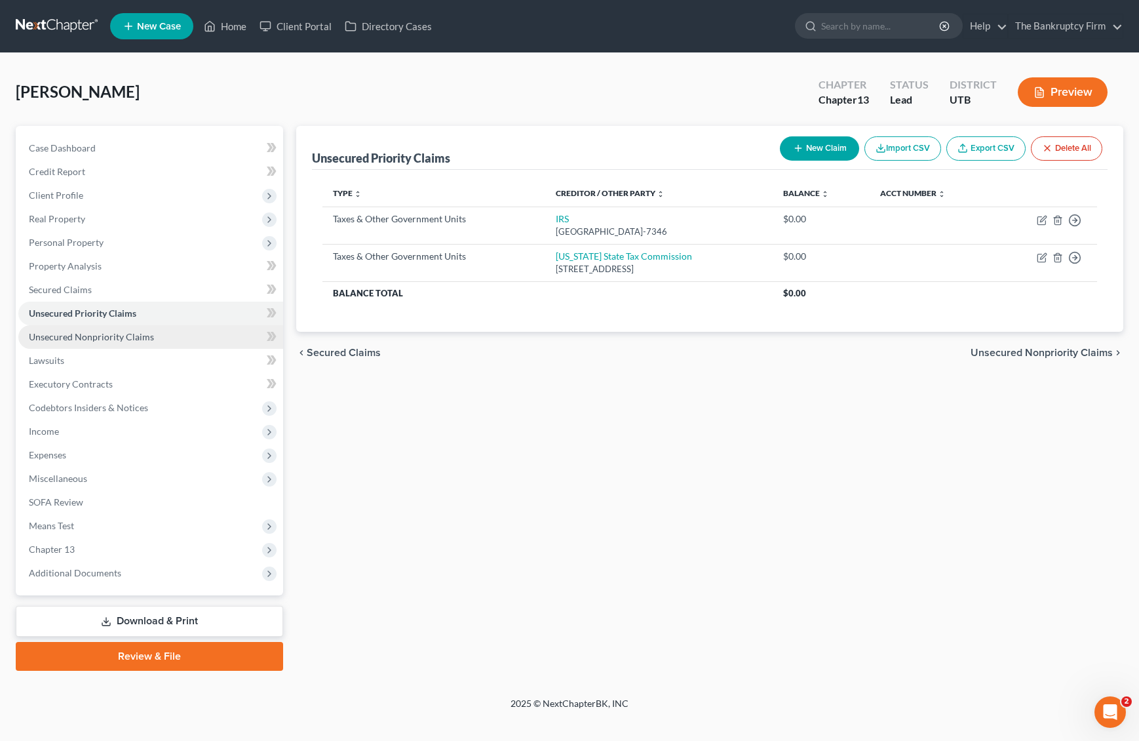
click at [106, 336] on span "Unsecured Nonpriority Claims" at bounding box center [91, 336] width 125 height 11
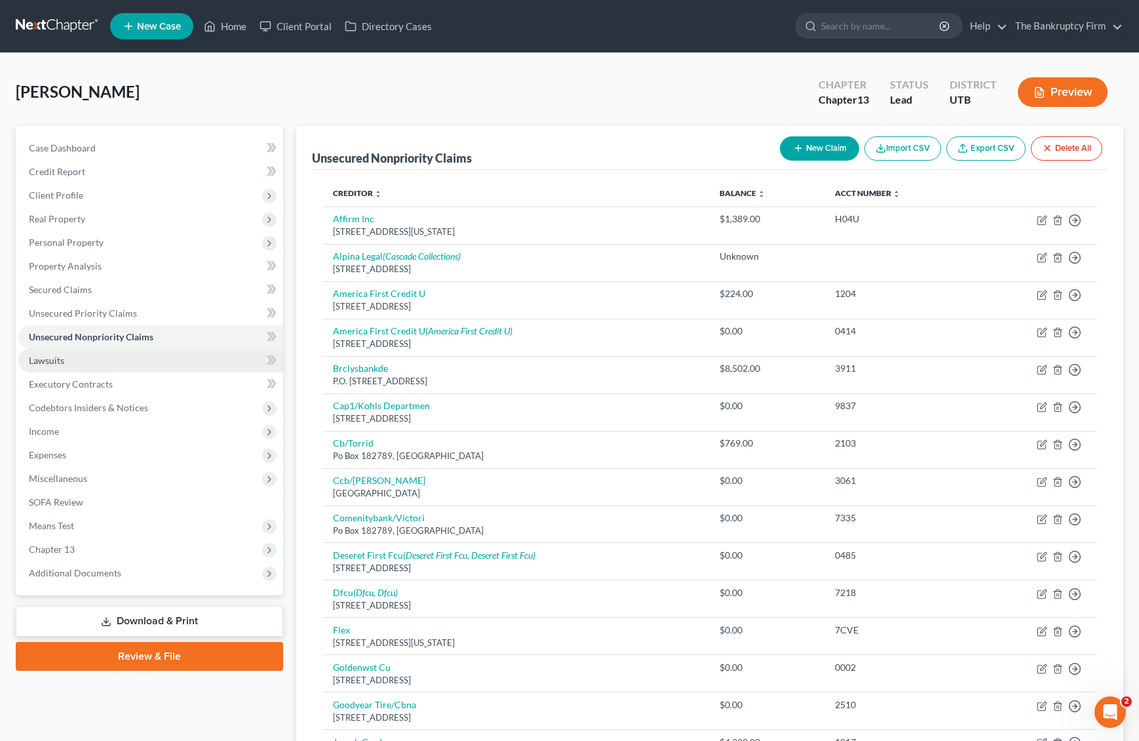
click at [63, 359] on span "Lawsuits" at bounding box center [46, 360] width 35 height 11
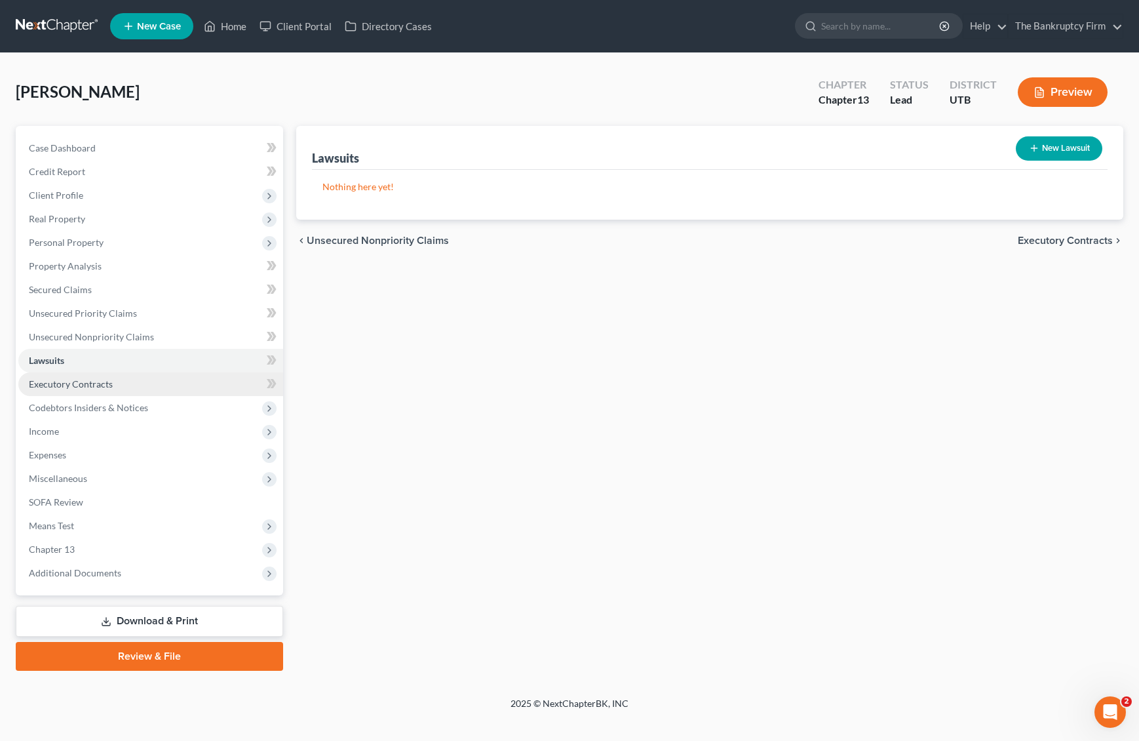
click at [97, 382] on span "Executory Contracts" at bounding box center [71, 383] width 84 height 11
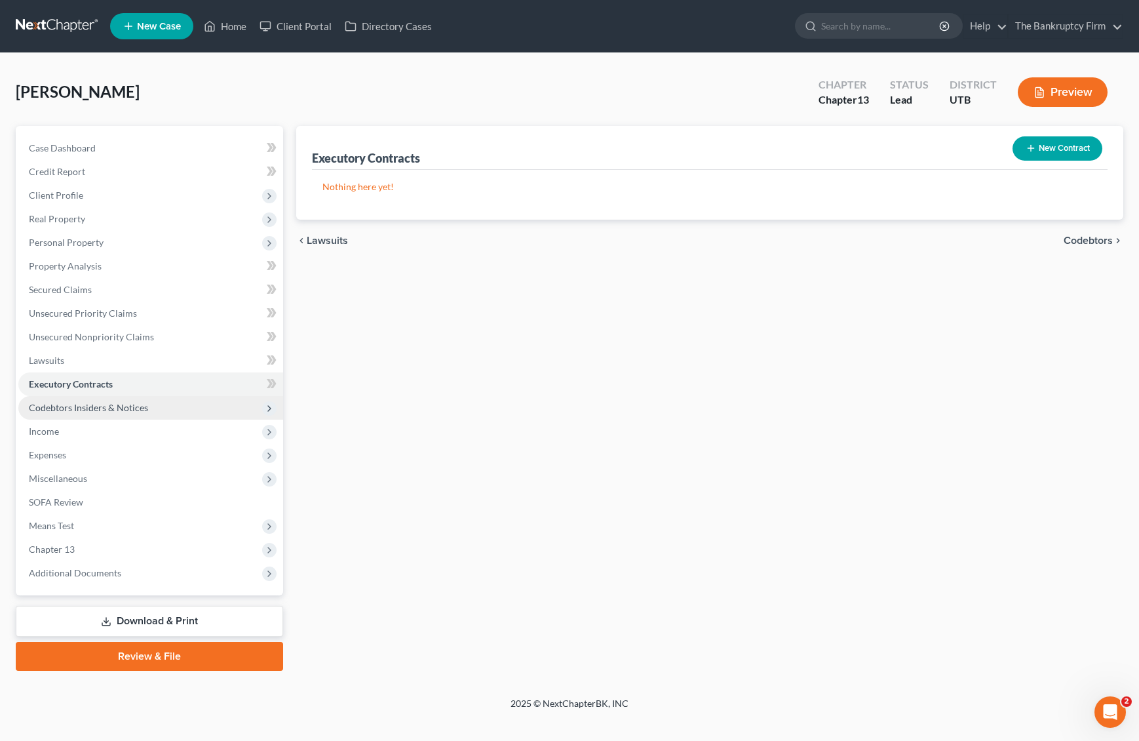
click at [106, 408] on span "Codebtors Insiders & Notices" at bounding box center [88, 407] width 119 height 11
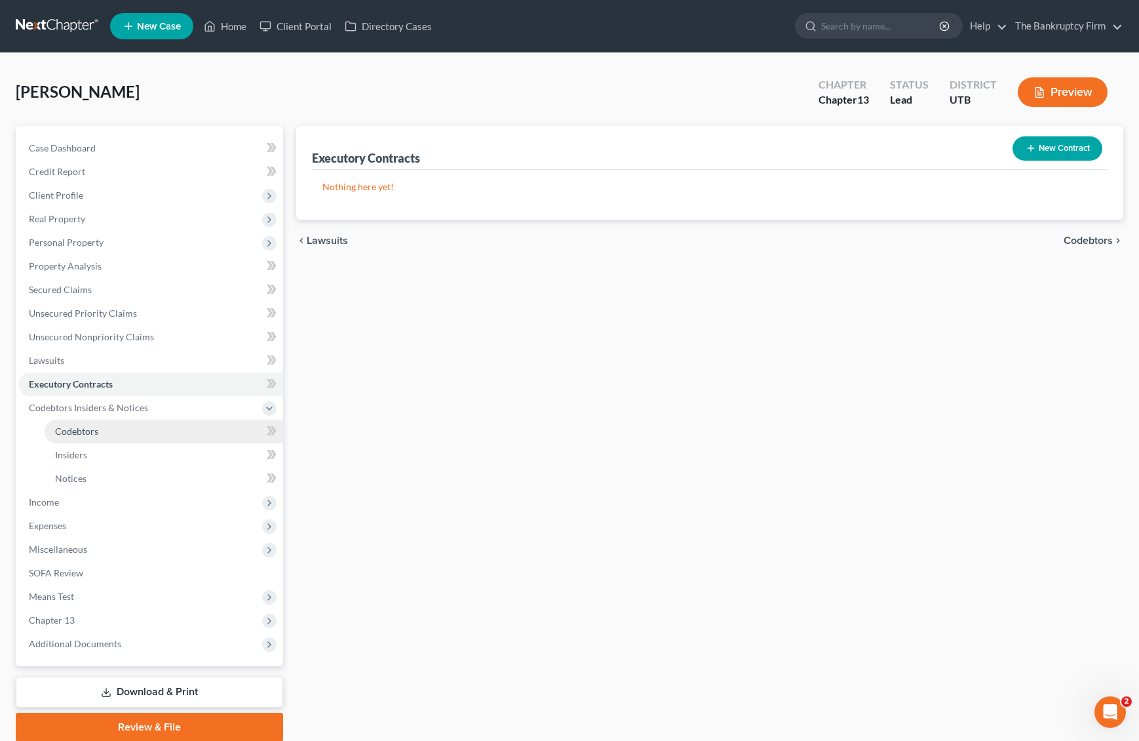
click at [105, 430] on link "Codebtors" at bounding box center [164, 432] width 239 height 24
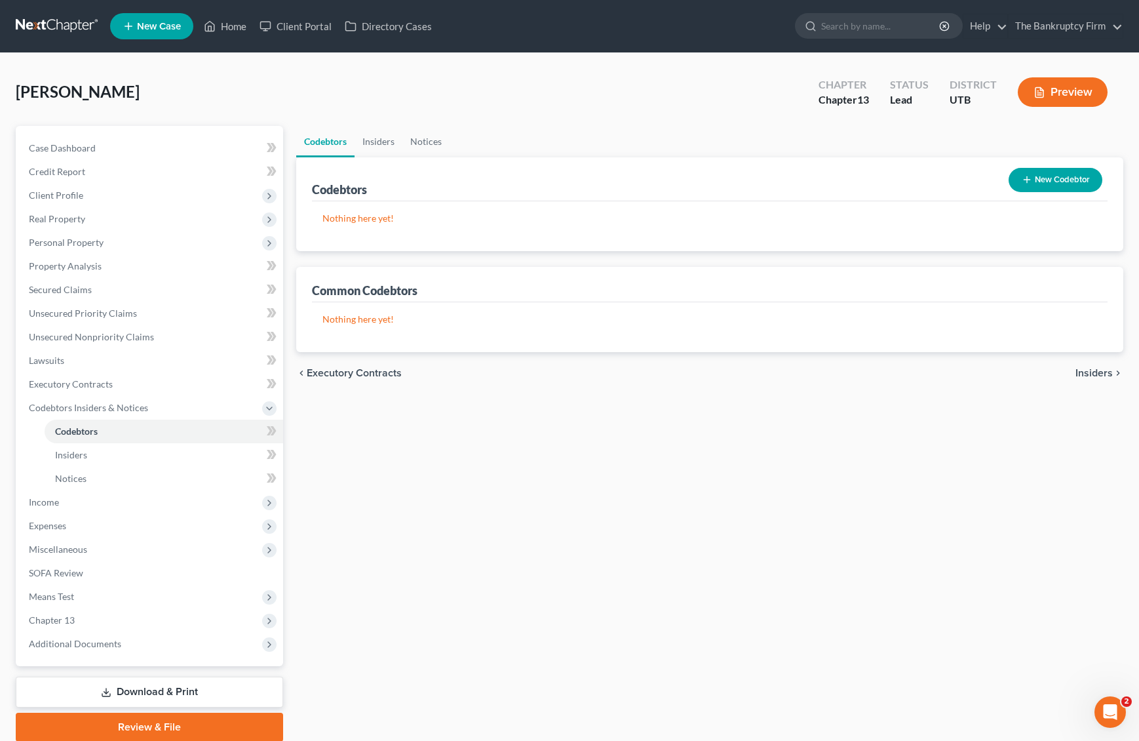
click at [1057, 171] on button "New Codebtor" at bounding box center [1056, 180] width 94 height 24
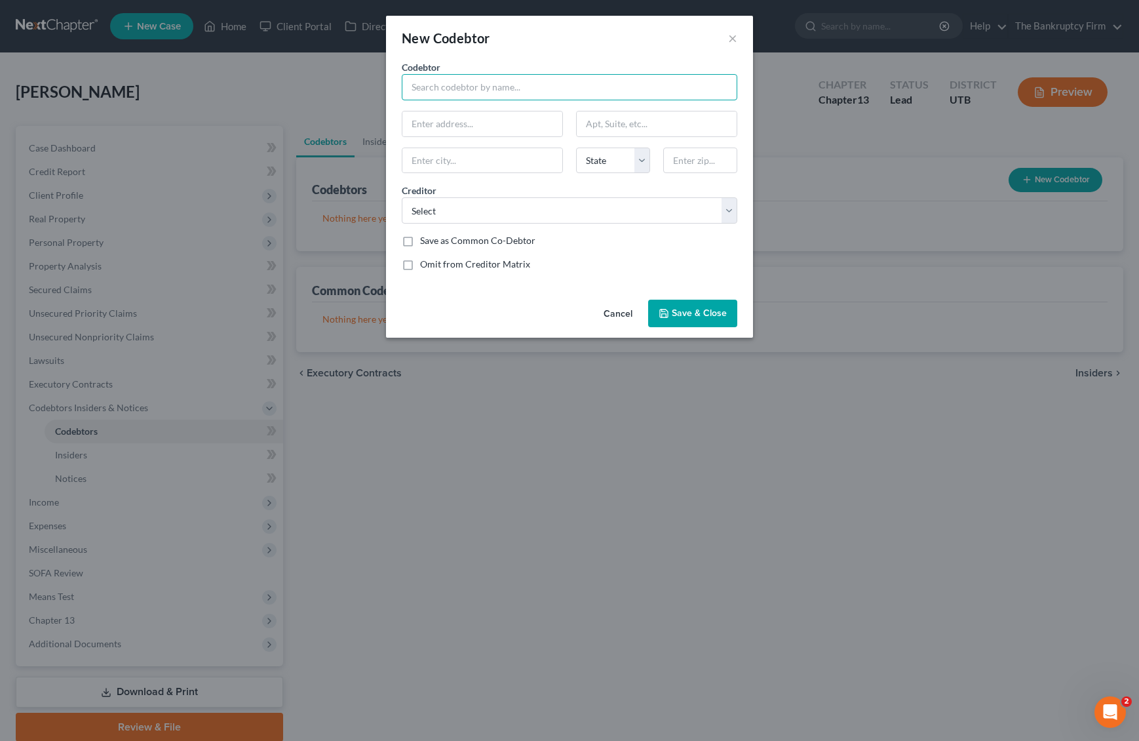
click at [489, 89] on input "text" at bounding box center [570, 87] width 336 height 26
type input "[PERSON_NAME]"
click at [455, 125] on input "text" at bounding box center [483, 123] width 160 height 25
paste input "17 S 500 W,"
type input "17 S 500 W,"
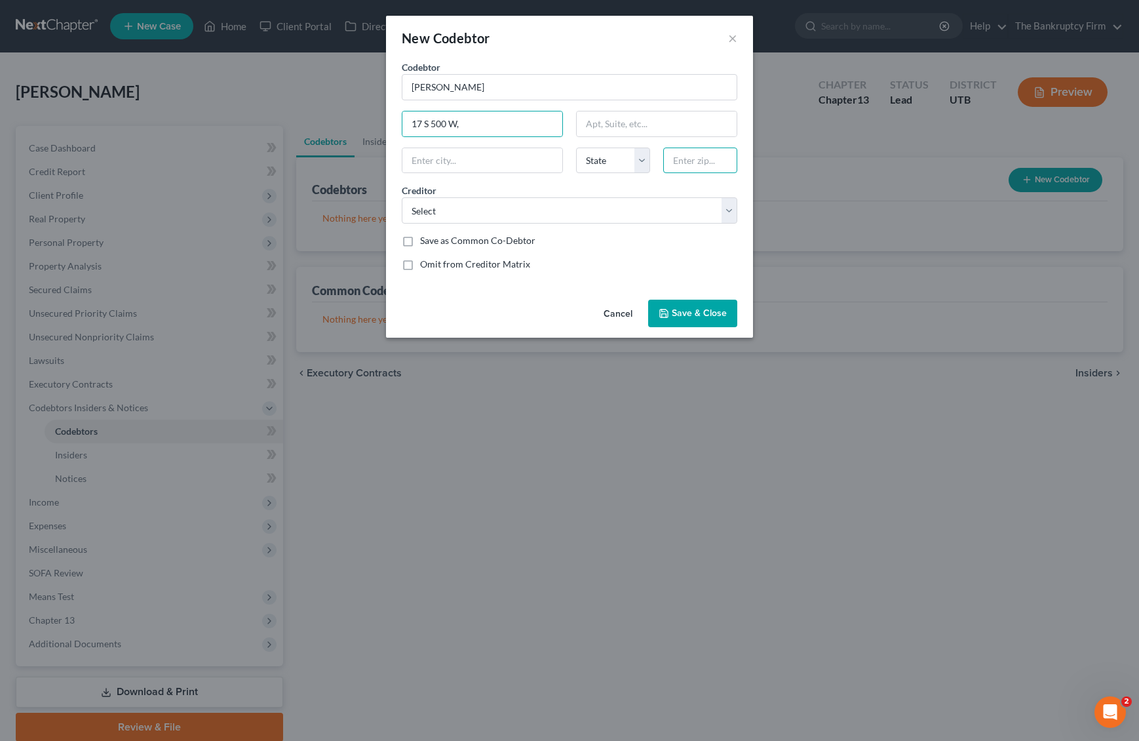
click at [714, 161] on input "text" at bounding box center [700, 161] width 74 height 26
type input "84015"
type input "Clearfield"
select select "46"
click at [667, 212] on select "Select Xactus Abacus Credit Counseling IRS [US_STATE] State Tax Commission Unit…" at bounding box center [570, 210] width 336 height 26
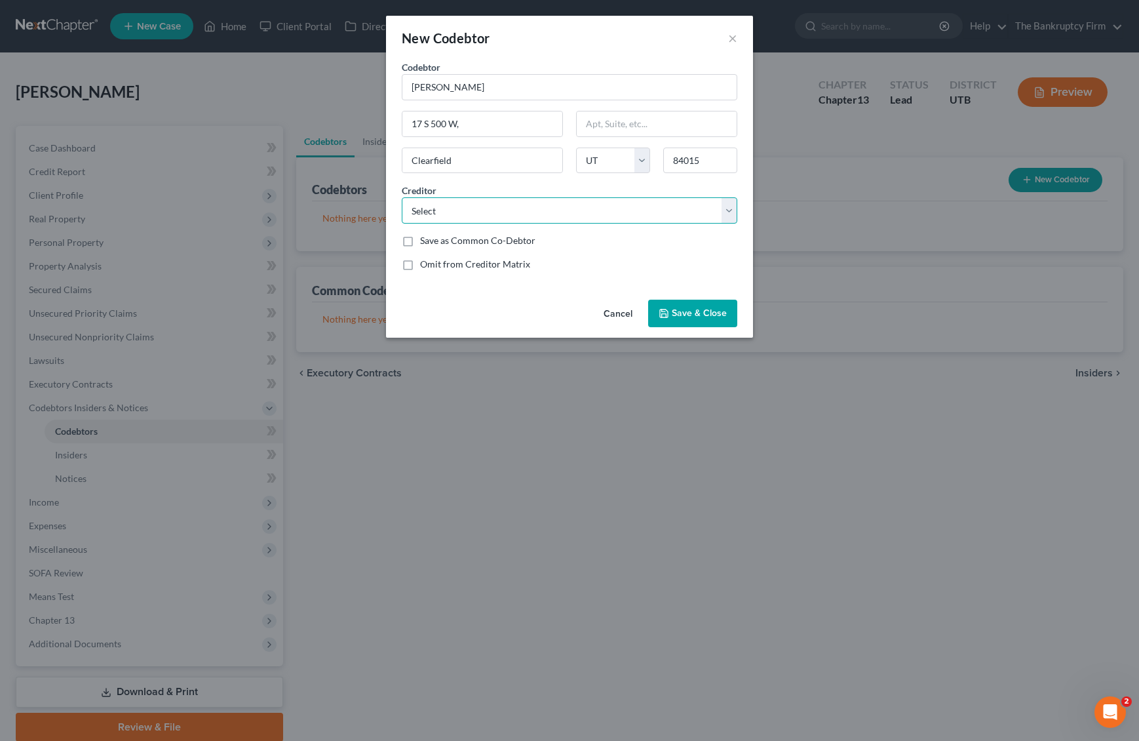
select select "6"
click at [402, 197] on select "Select Xactus Abacus Credit Counseling IRS [US_STATE] State Tax Commission Unit…" at bounding box center [570, 210] width 336 height 26
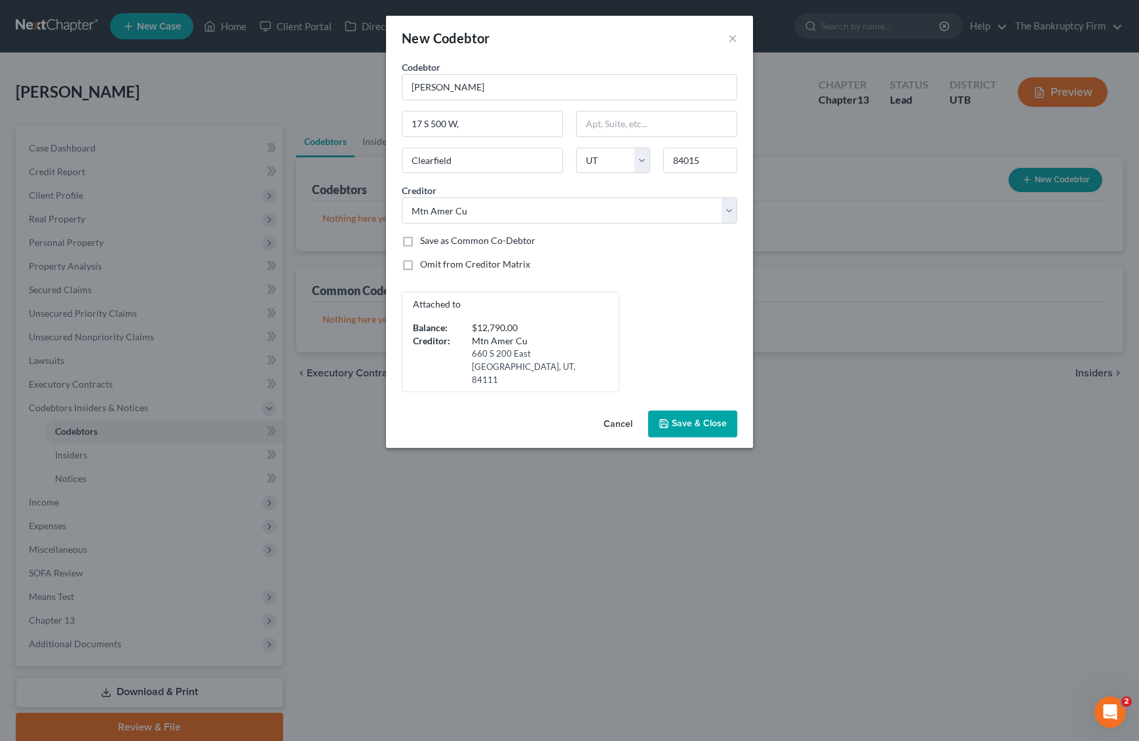
click at [420, 240] on label "Save as Common Co-Debtor" at bounding box center [477, 240] width 115 height 13
click at [425, 240] on input "Save as Common Co-Debtor" at bounding box center [429, 238] width 9 height 9
checkbox input "true"
click at [697, 418] on span "Save & Close" at bounding box center [699, 423] width 55 height 11
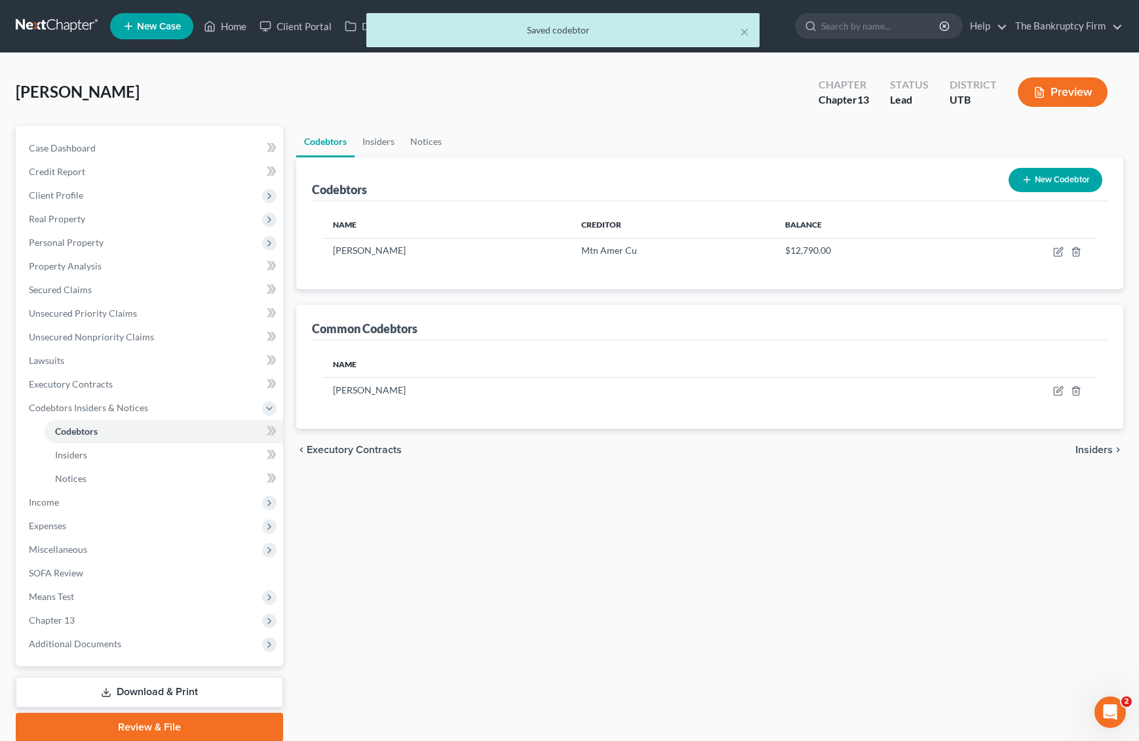
click at [1061, 175] on button "New Codebtor" at bounding box center [1056, 180] width 94 height 24
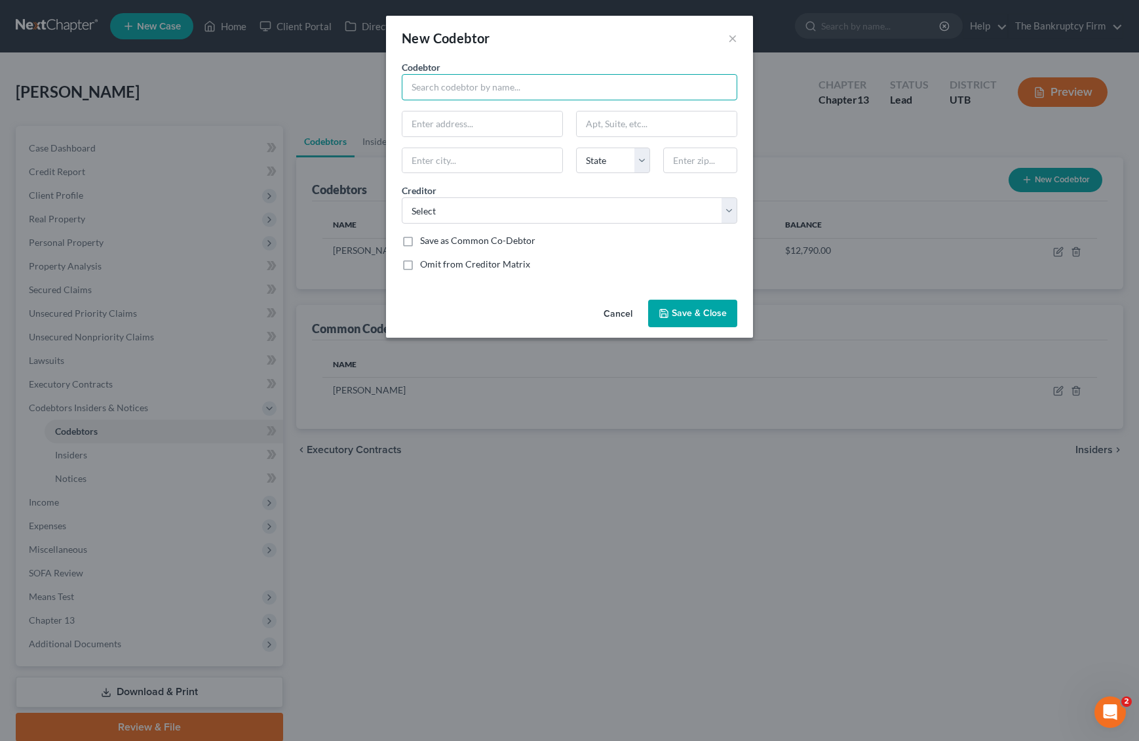
click at [467, 92] on input "text" at bounding box center [570, 87] width 336 height 26
type input "t"
type input "[PERSON_NAME]"
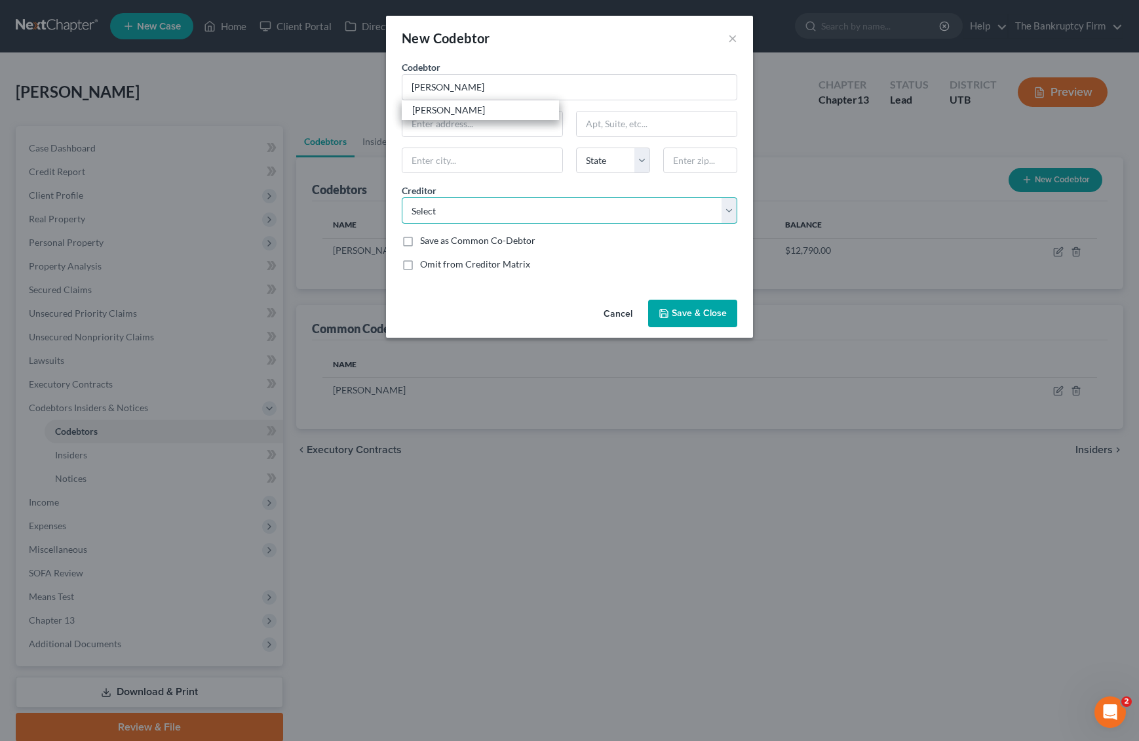
click at [724, 212] on select "Select Xactus Abacus Credit Counseling IRS [US_STATE] State Tax Commission Unit…" at bounding box center [570, 210] width 336 height 26
select select "33"
click at [402, 197] on select "Select Xactus Abacus Credit Counseling IRS [US_STATE] State Tax Commission Unit…" at bounding box center [570, 210] width 336 height 26
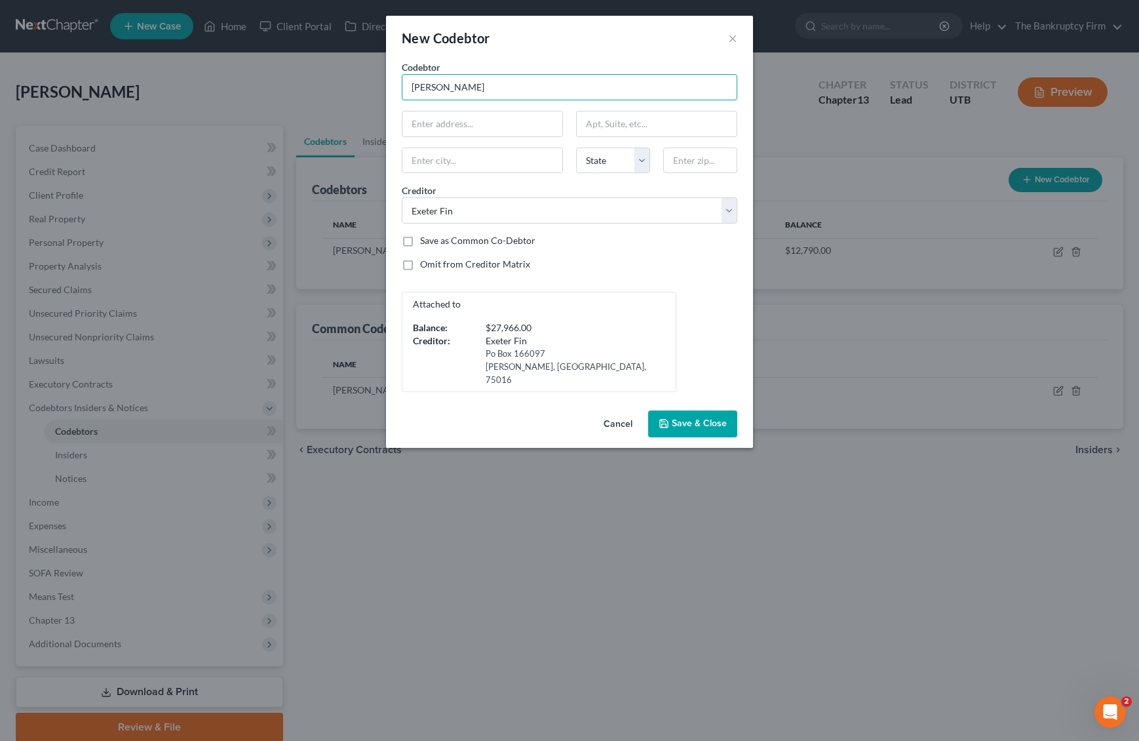
click at [469, 89] on input "[PERSON_NAME]" at bounding box center [570, 87] width 336 height 26
drag, startPoint x: 548, startPoint y: 24, endPoint x: 873, endPoint y: 36, distance: 325.4
click at [873, 36] on div "New Codebtor × Codebtor * [PERSON_NAME] Codebtor * State [US_STATE] AK AR AZ CA…" at bounding box center [569, 370] width 1139 height 741
click at [694, 418] on span "Save & Close" at bounding box center [699, 423] width 55 height 11
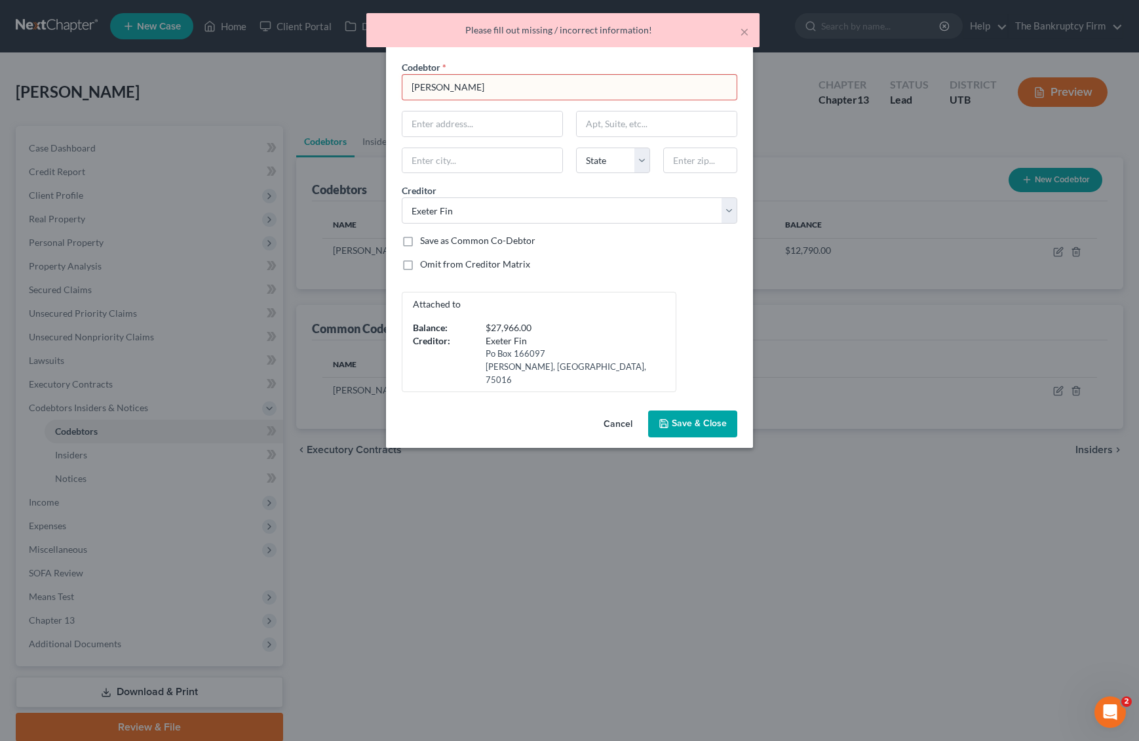
click at [515, 89] on input "[PERSON_NAME]" at bounding box center [570, 87] width 336 height 26
type input "[PERSON_NAME]"
paste input "17 S 500 W,"
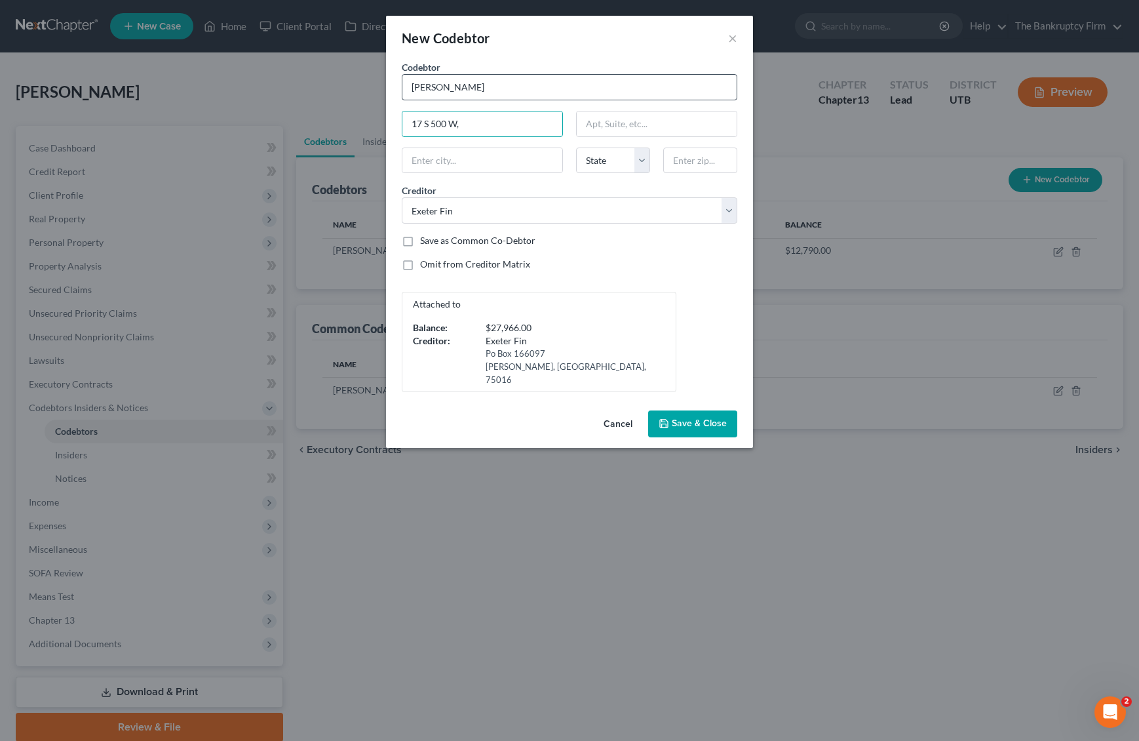
type input "17 S 500 W,"
type input "84015"
type input "Clearfield"
select select "46"
click at [711, 418] on span "Save & Close" at bounding box center [699, 423] width 55 height 11
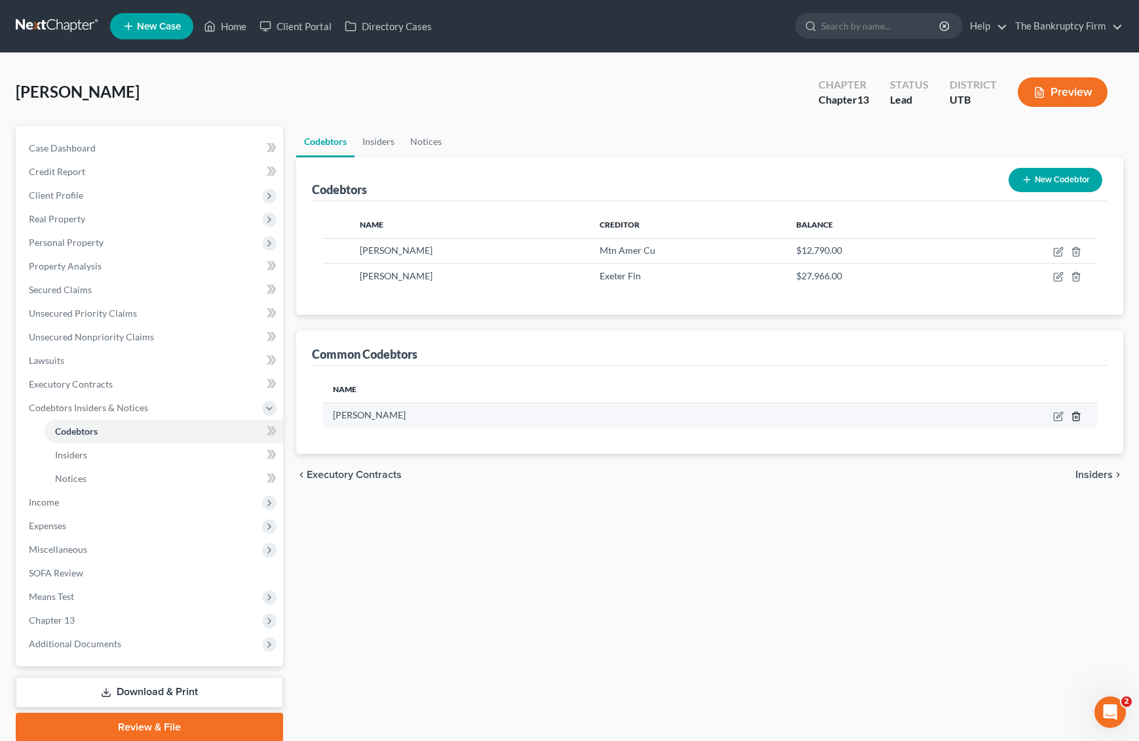
click at [1076, 415] on icon "button" at bounding box center [1076, 416] width 10 height 10
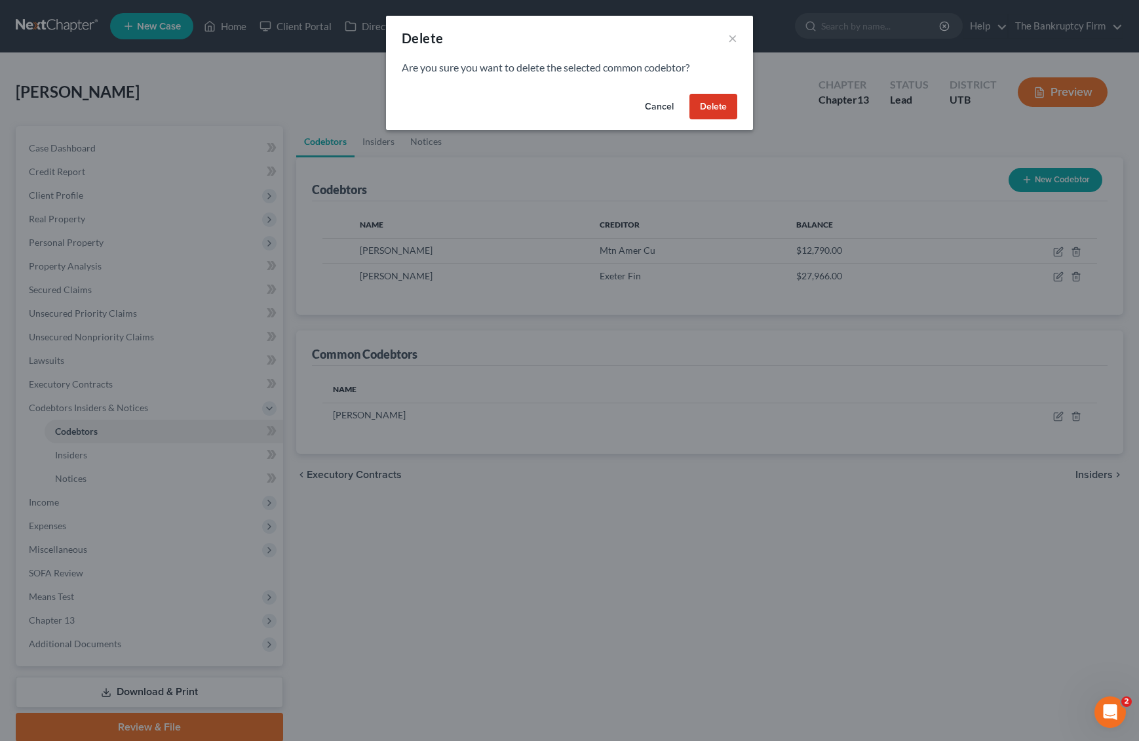
click at [706, 108] on button "Delete" at bounding box center [714, 107] width 48 height 26
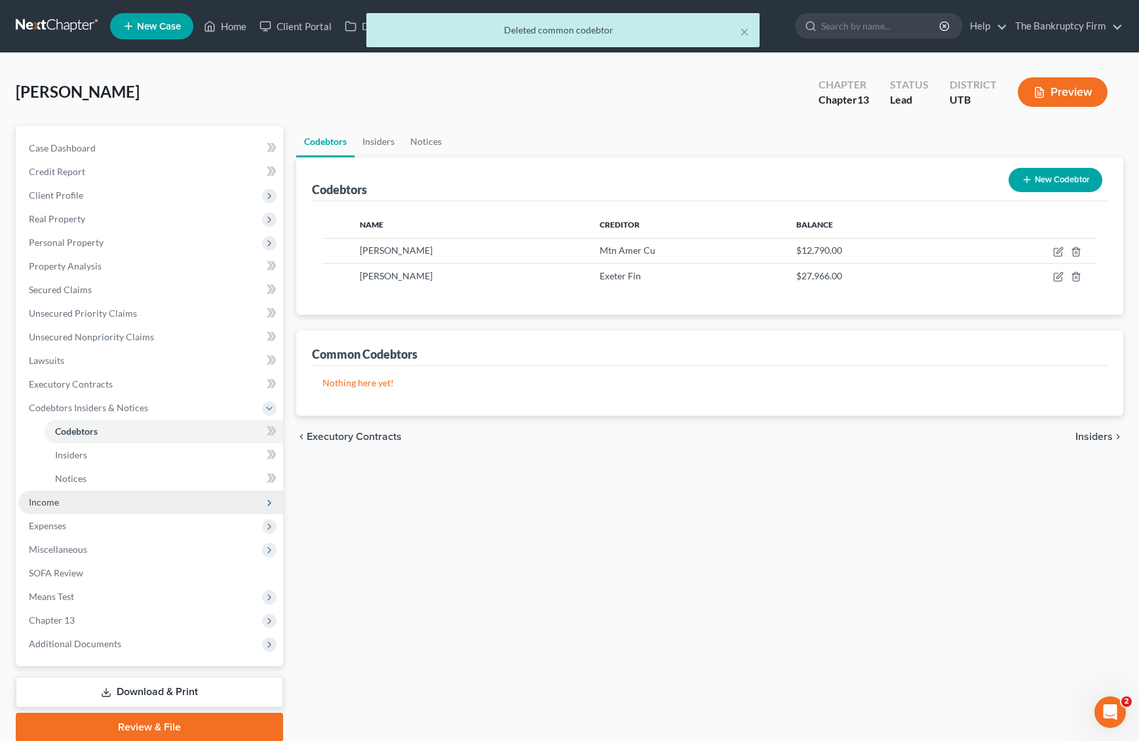
click at [64, 498] on span "Income" at bounding box center [150, 502] width 265 height 24
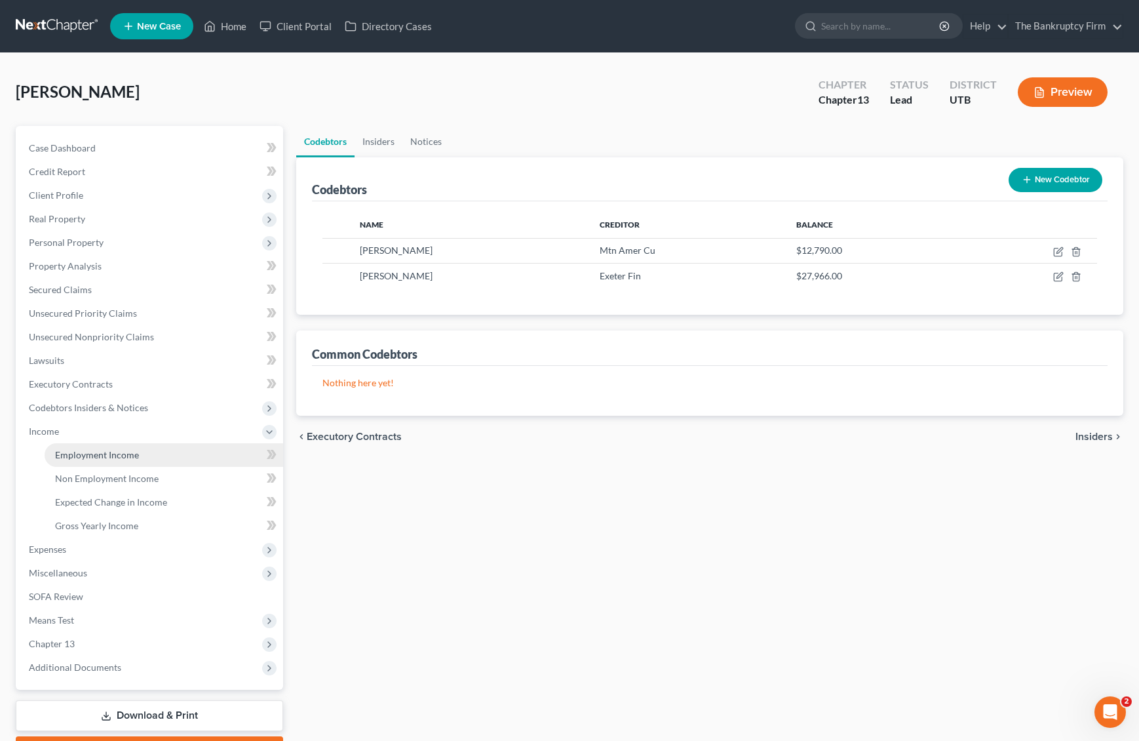
click at [125, 457] on span "Employment Income" at bounding box center [97, 454] width 84 height 11
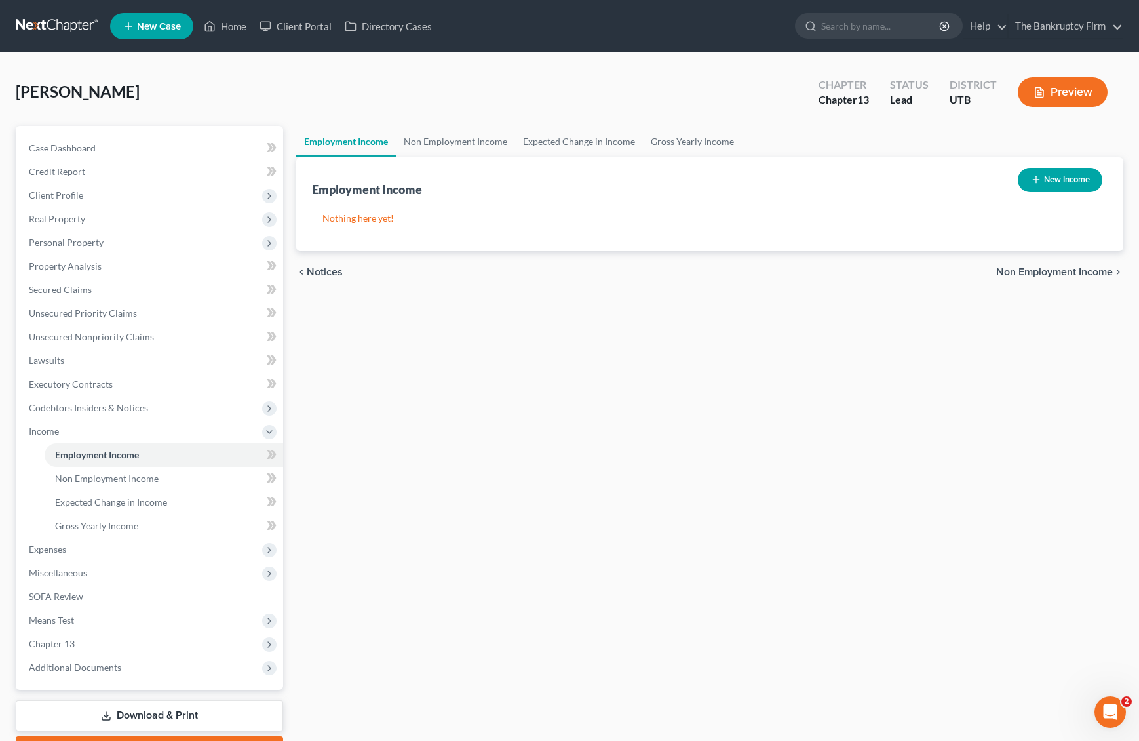
click at [1057, 181] on button "New Income" at bounding box center [1060, 180] width 85 height 24
select select "0"
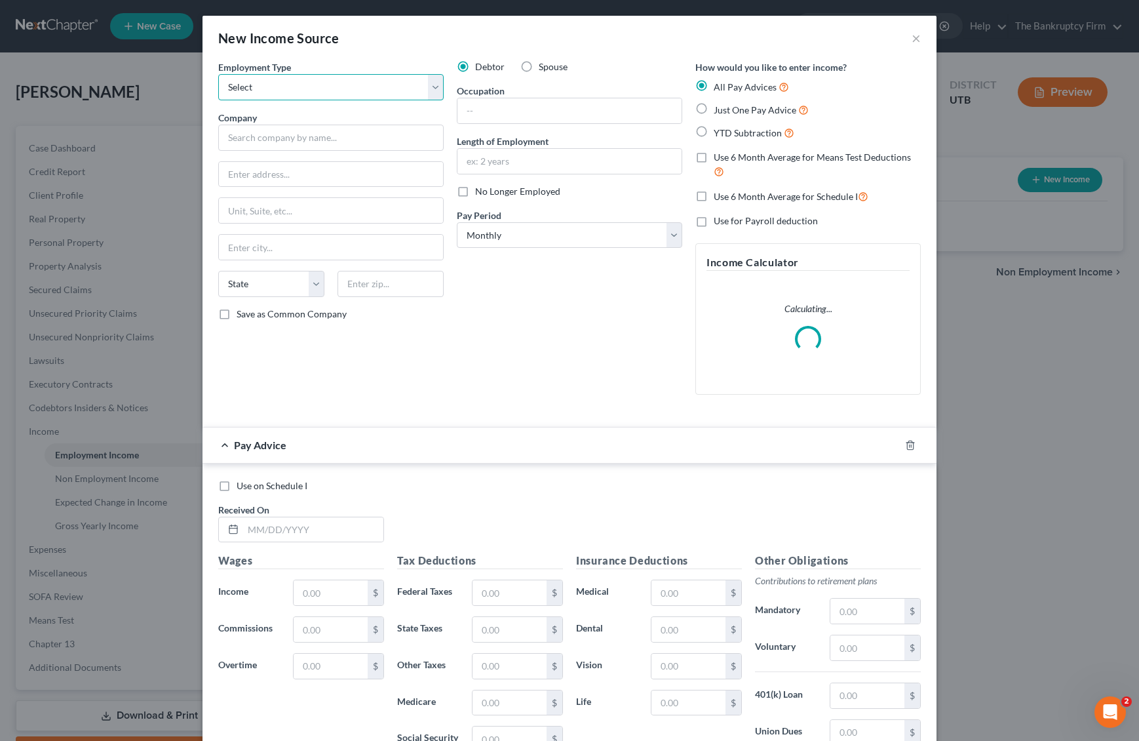
click at [288, 87] on select "Select Full or [DEMOGRAPHIC_DATA] Employment Self Employment" at bounding box center [331, 87] width 226 height 26
select select "0"
click at [218, 74] on select "Select Full or [DEMOGRAPHIC_DATA] Employment Self Employment" at bounding box center [331, 87] width 226 height 26
click at [262, 138] on input "text" at bounding box center [331, 138] width 226 height 26
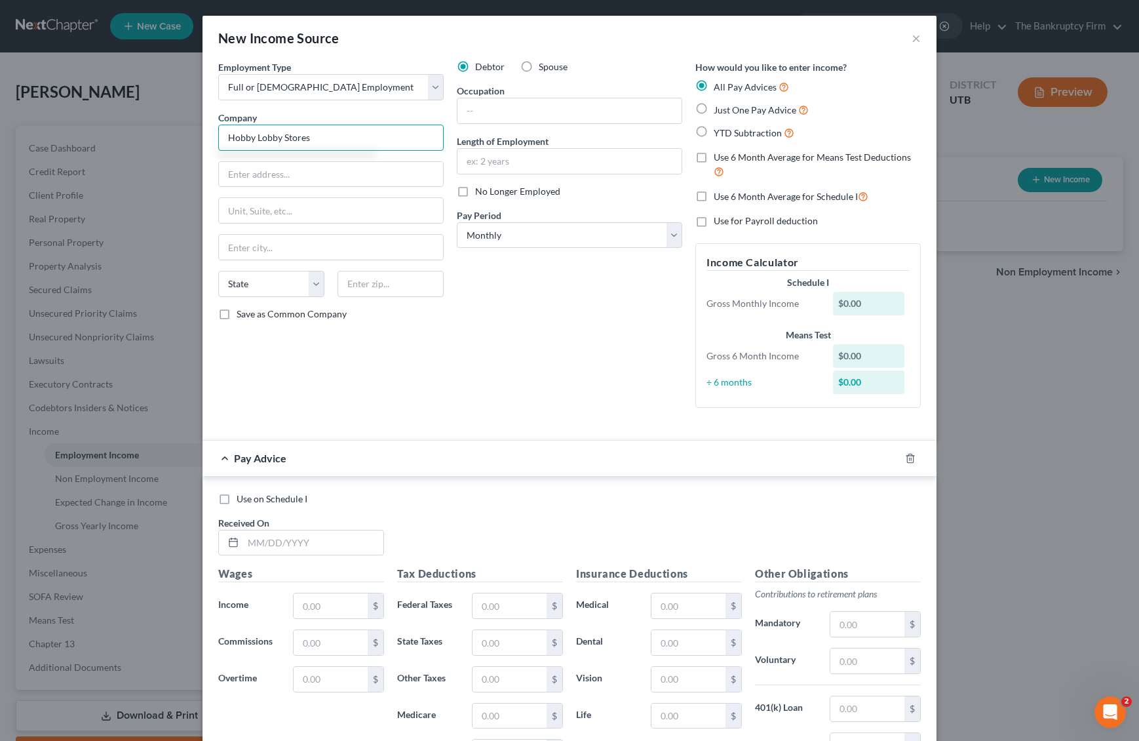
type input "Hobby Lobby Stores"
type input "[STREET_ADDRESS]"
type input "73179"
type input "[US_STATE][GEOGRAPHIC_DATA]"
select select "37"
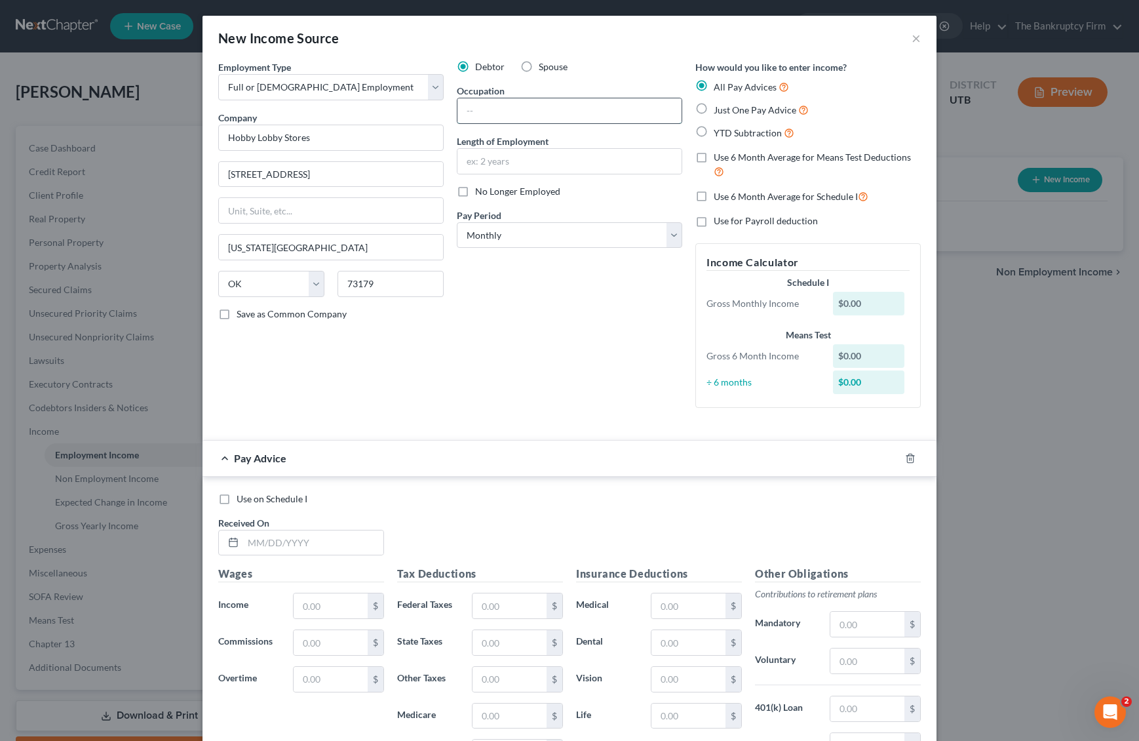
click at [542, 111] on input "text" at bounding box center [570, 110] width 224 height 25
type input "Retail Department Head"
type input "4 Years"
click at [586, 237] on select "Select Monthly Twice Monthly Every Other Week Weekly" at bounding box center [570, 235] width 226 height 26
select select "2"
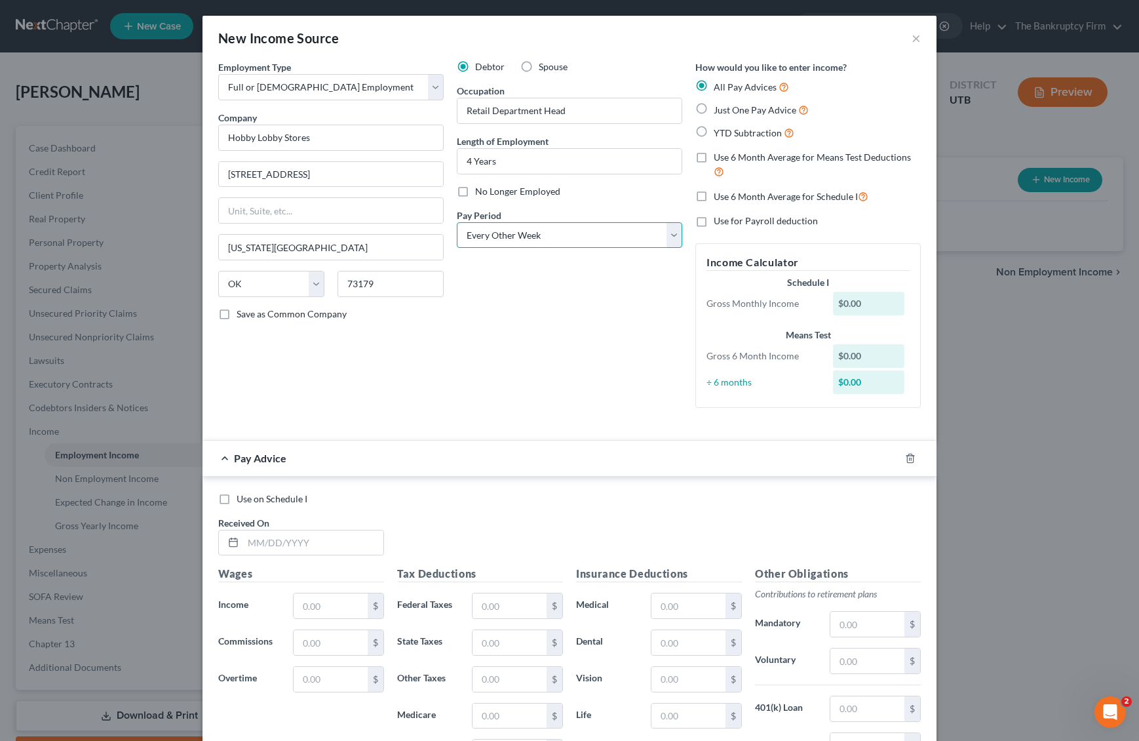
click at [457, 222] on select "Select Monthly Twice Monthly Every Other Week Weekly" at bounding box center [570, 235] width 226 height 26
click at [714, 128] on label "YTD Subtraction" at bounding box center [754, 132] width 81 height 15
click at [719, 128] on input "YTD Subtraction" at bounding box center [723, 129] width 9 height 9
radio input "true"
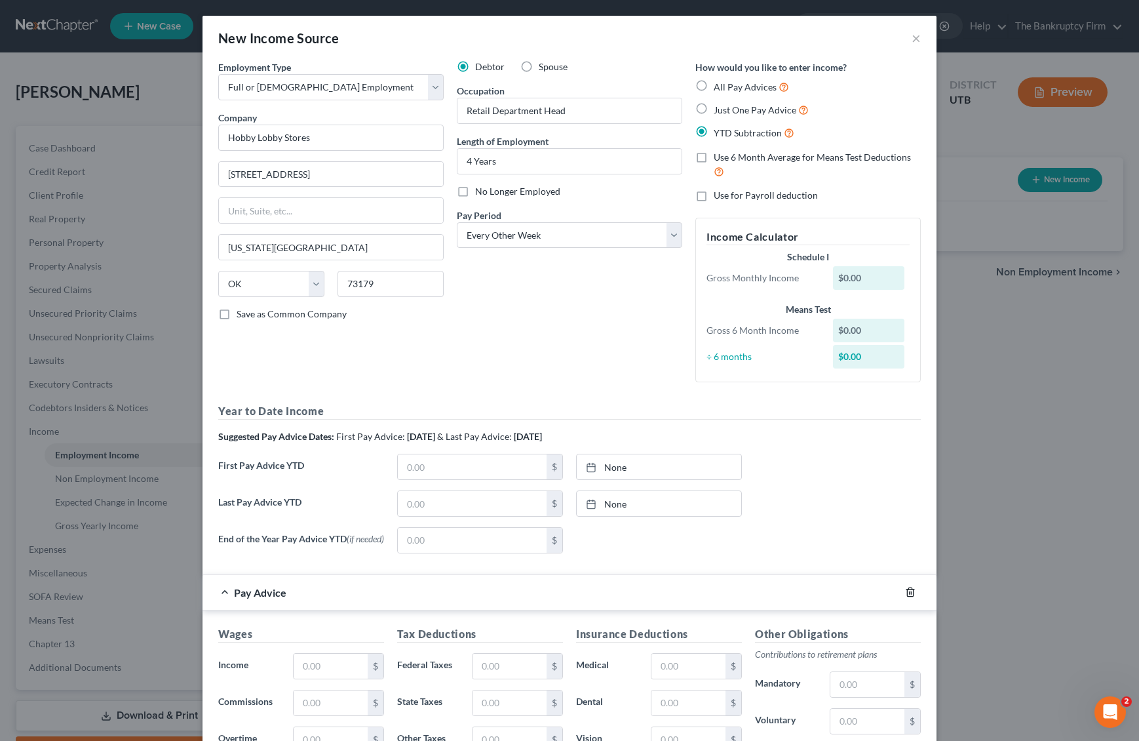
click at [911, 593] on icon "button" at bounding box center [910, 592] width 10 height 10
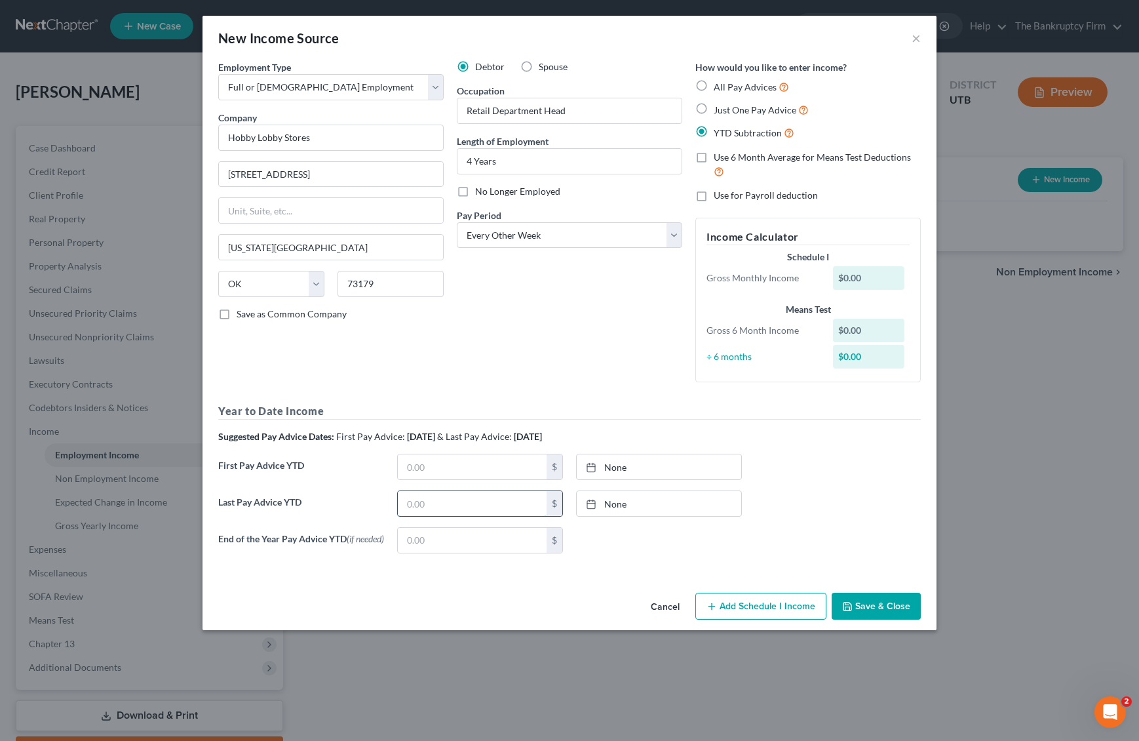
click at [466, 502] on input "text" at bounding box center [472, 503] width 149 height 25
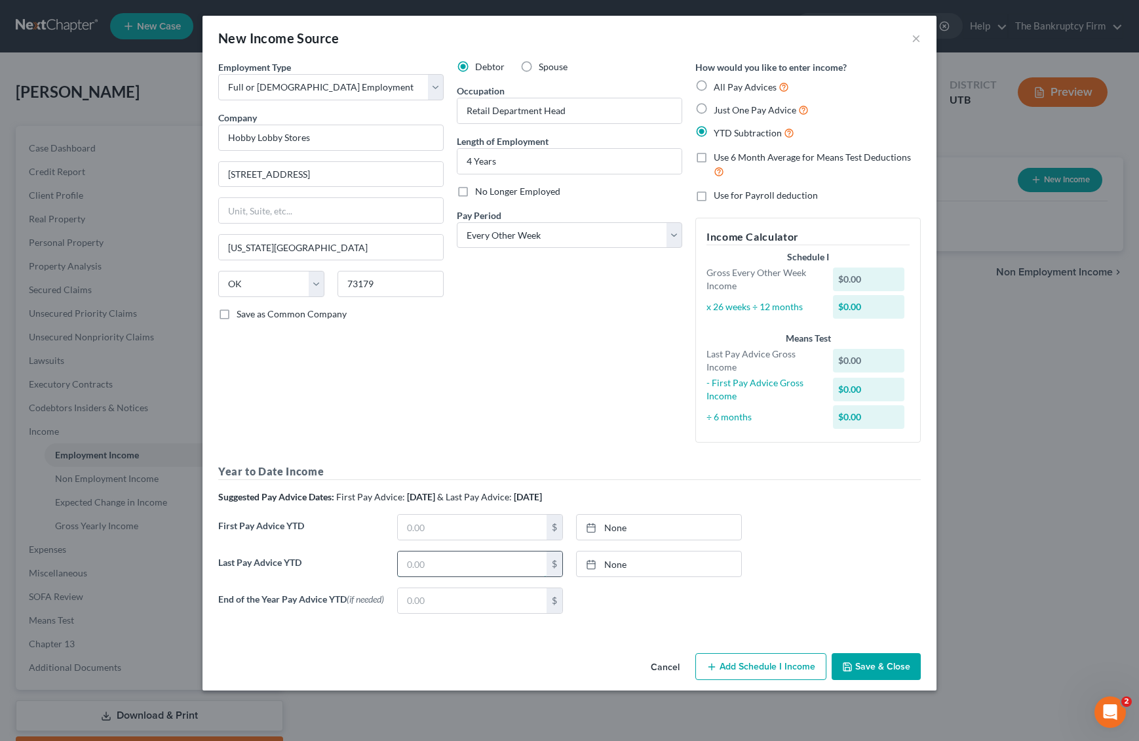
click at [426, 566] on input "text" at bounding box center [472, 563] width 149 height 25
type input "15,213.77"
type input "[DATE]"
click at [665, 570] on link "None" at bounding box center [659, 563] width 165 height 25
click at [426, 526] on input "text" at bounding box center [472, 527] width 149 height 25
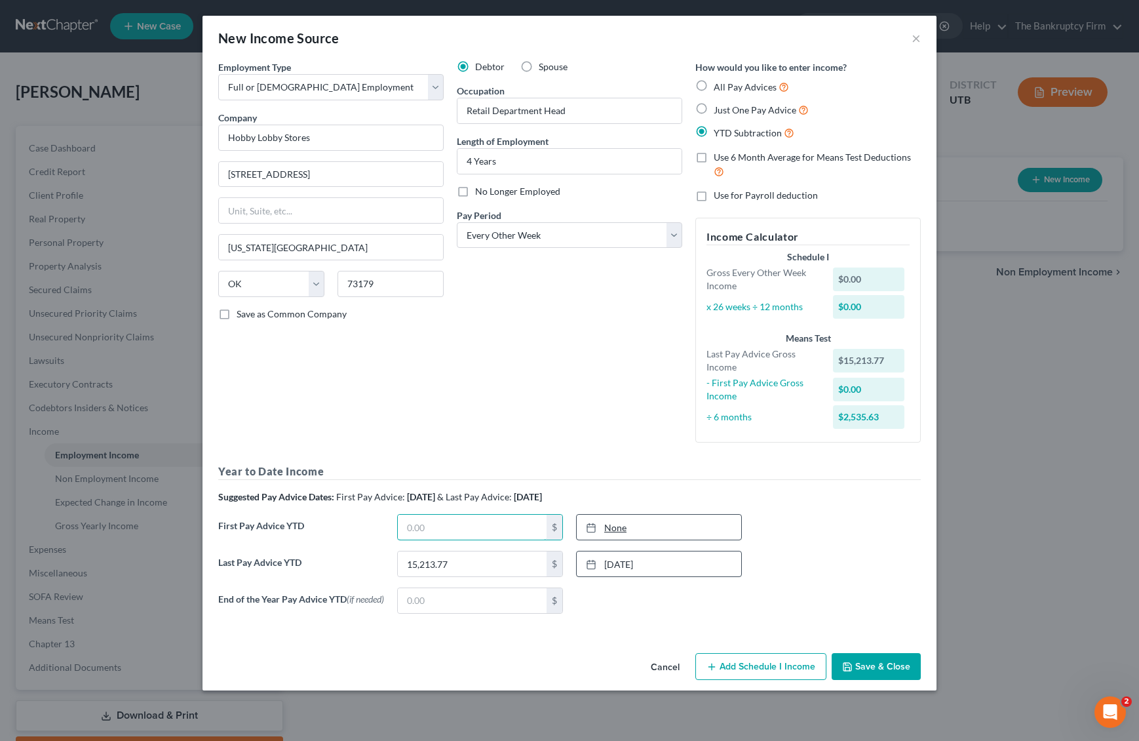
paste input "1412.95"
type input "1,412.95"
click at [658, 523] on link "[DATE]" at bounding box center [659, 527] width 165 height 25
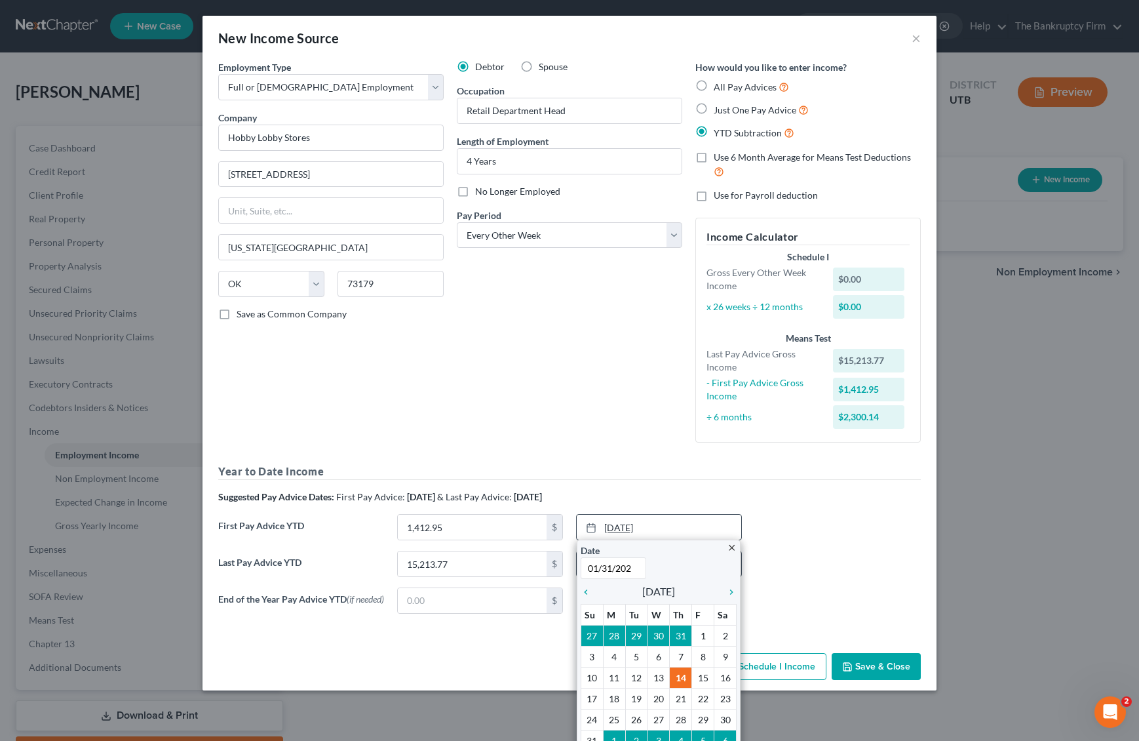
type input "[DATE]"
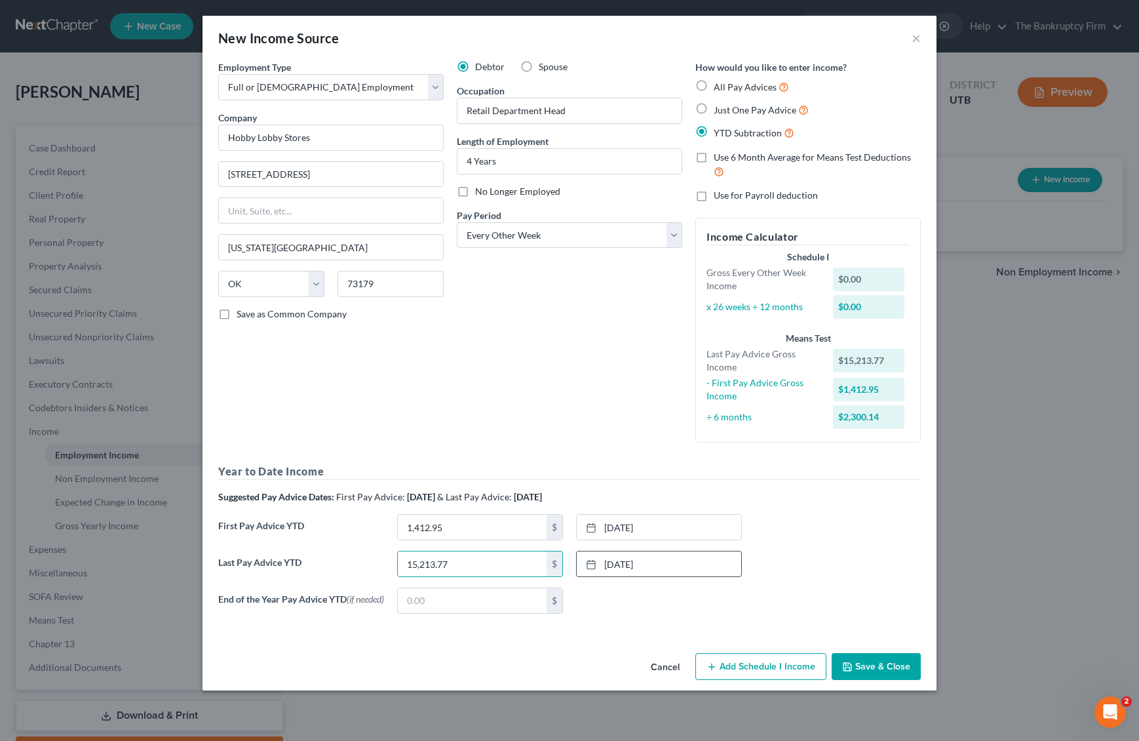
click at [755, 667] on button "Add Schedule I Income" at bounding box center [761, 667] width 131 height 28
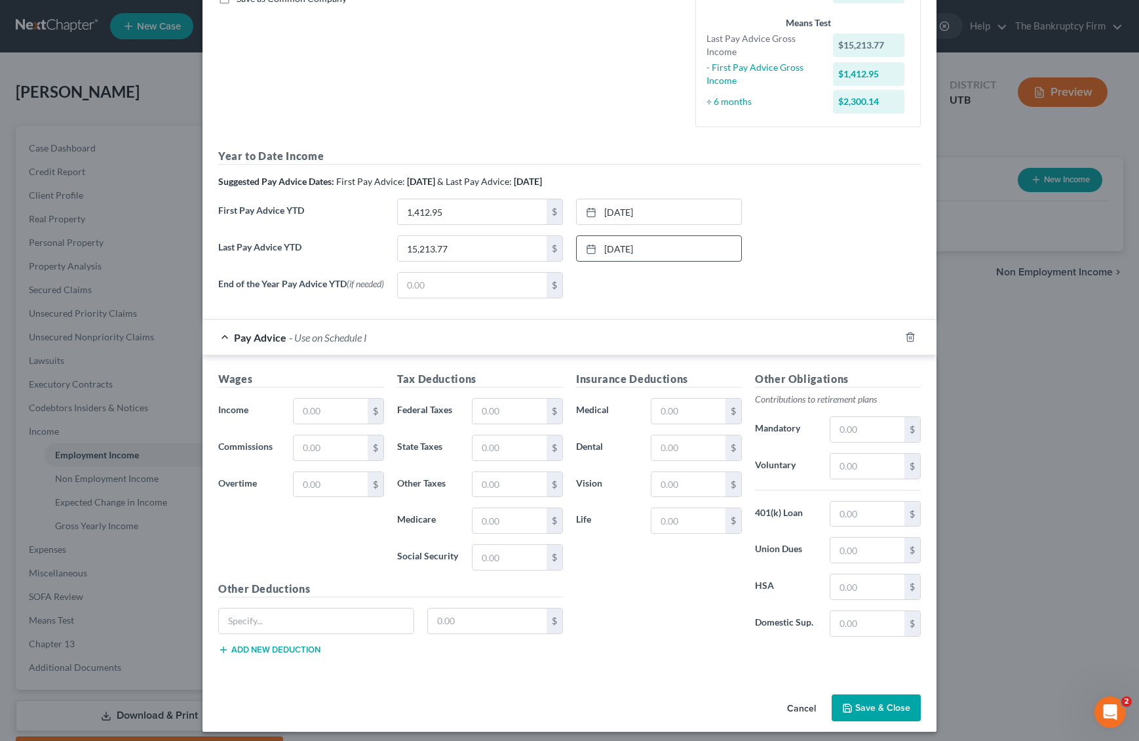
scroll to position [325, 0]
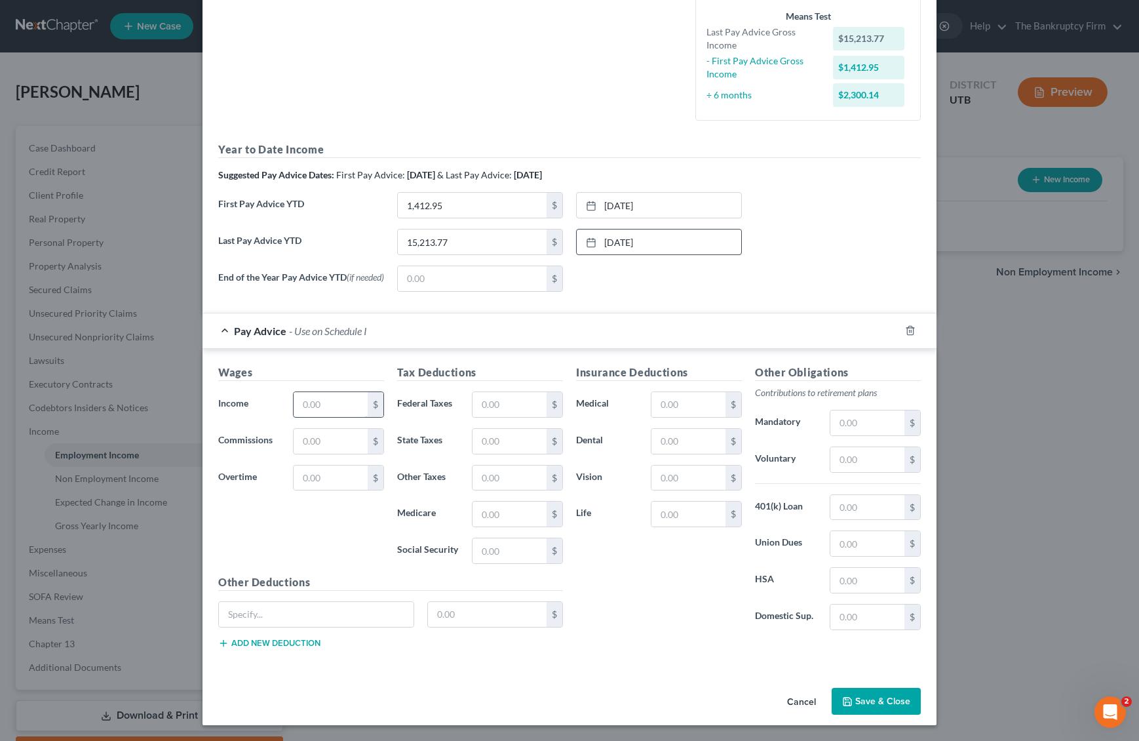
click at [322, 405] on input "text" at bounding box center [331, 404] width 74 height 25
type input "1,273.59"
click at [679, 406] on input "text" at bounding box center [689, 404] width 74 height 25
type input "86.38"
click at [511, 404] on input "text" at bounding box center [510, 404] width 74 height 25
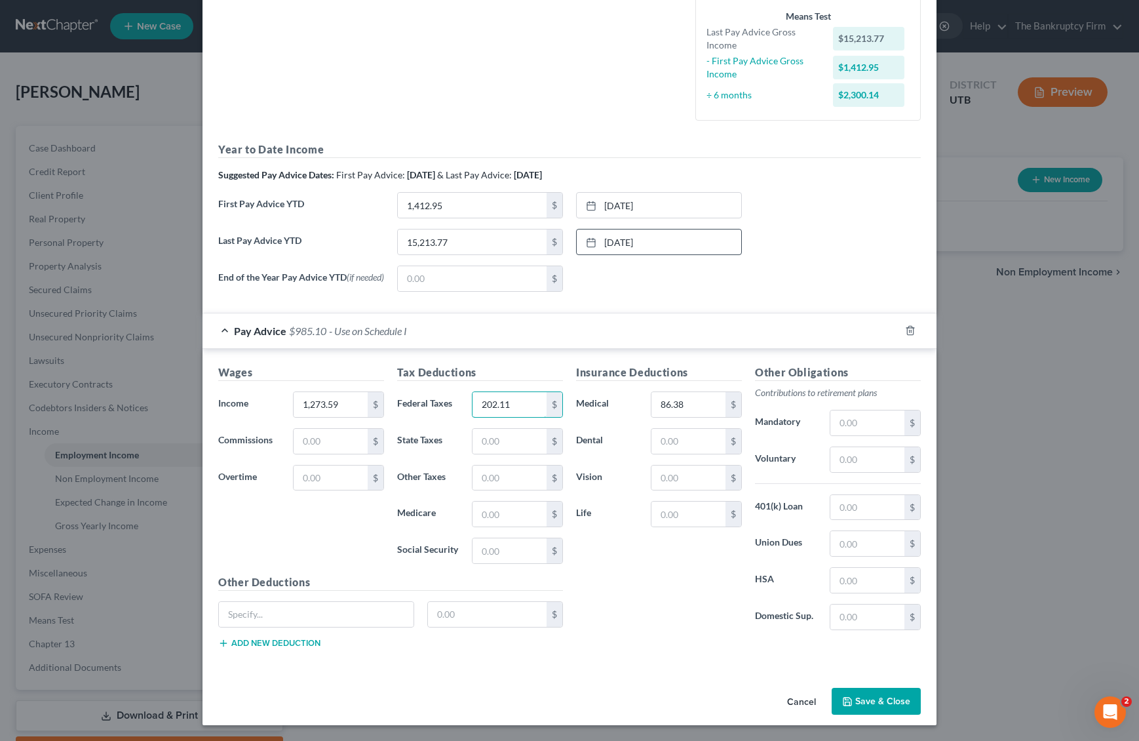
type input "202.11"
click at [882, 708] on button "Save & Close" at bounding box center [876, 702] width 89 height 28
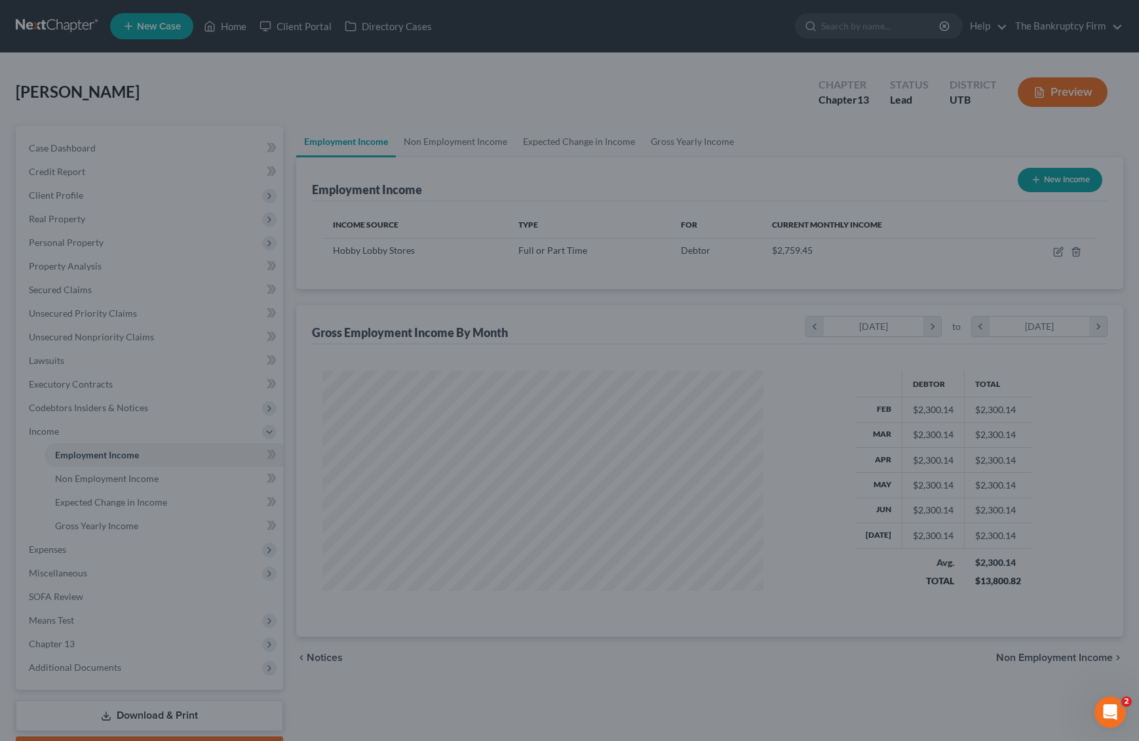
scroll to position [235, 467]
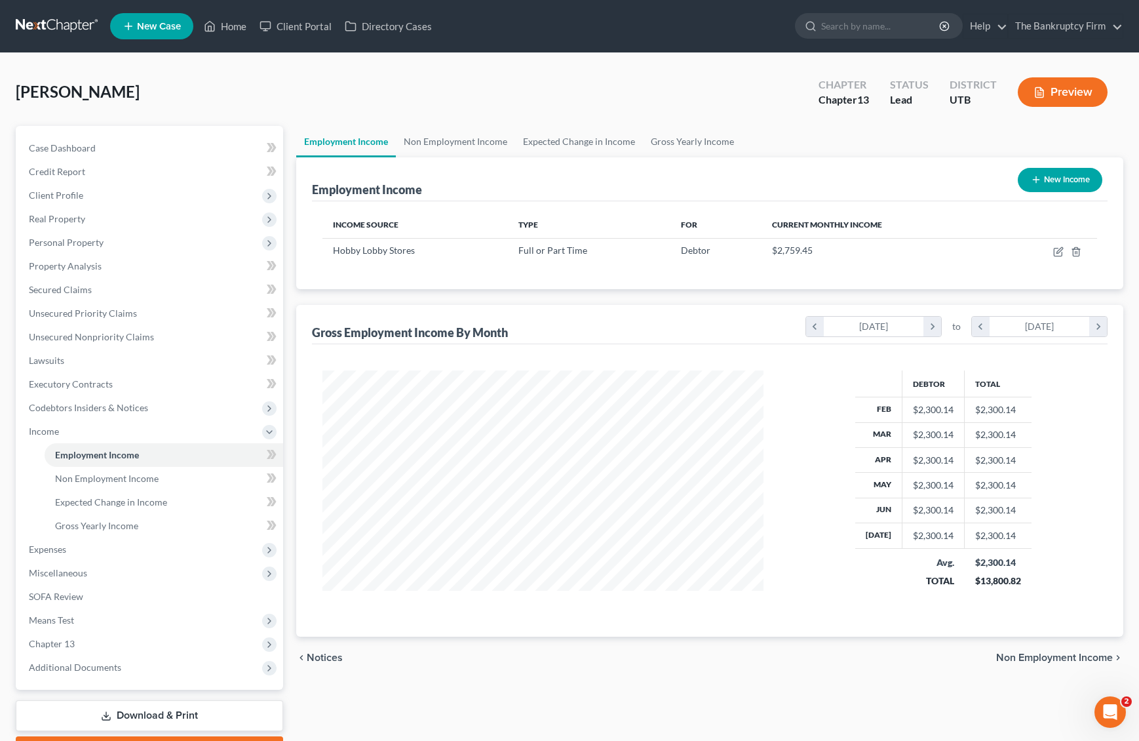
click at [1072, 180] on button "New Income" at bounding box center [1060, 180] width 85 height 24
select select "0"
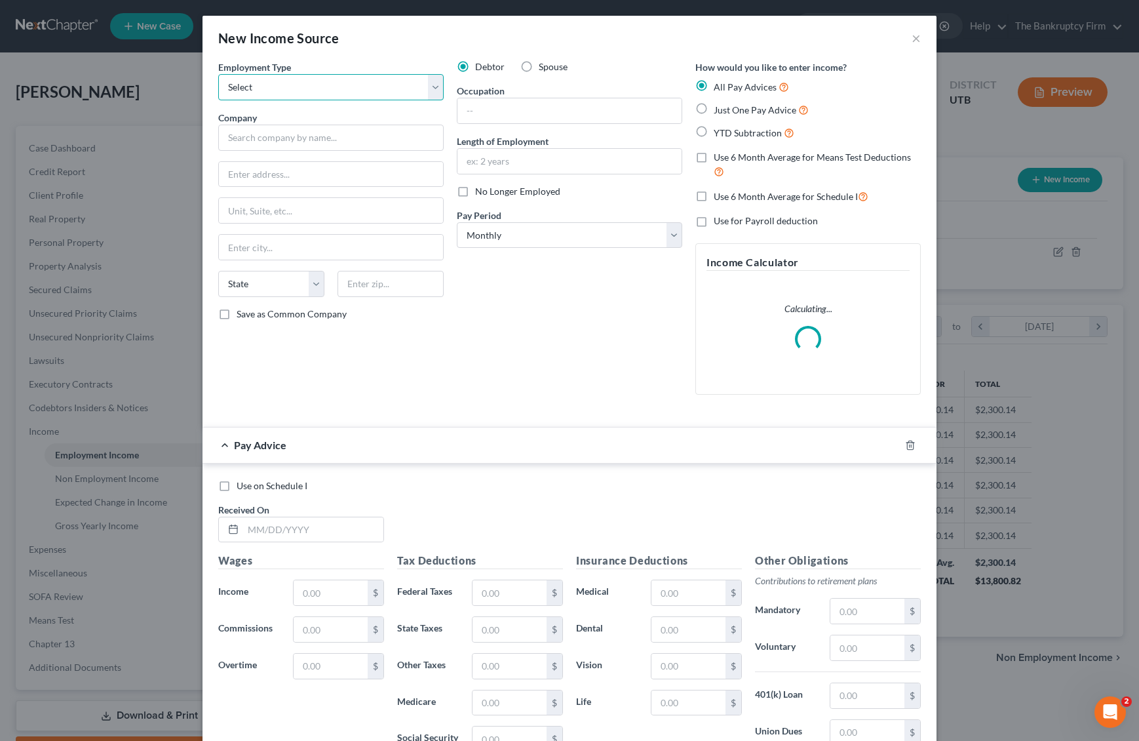
click at [280, 85] on select "Select Full or [DEMOGRAPHIC_DATA] Employment Self Employment" at bounding box center [331, 87] width 226 height 26
select select "0"
click at [218, 74] on select "Select Full or [DEMOGRAPHIC_DATA] Employment Self Employment" at bounding box center [331, 87] width 226 height 26
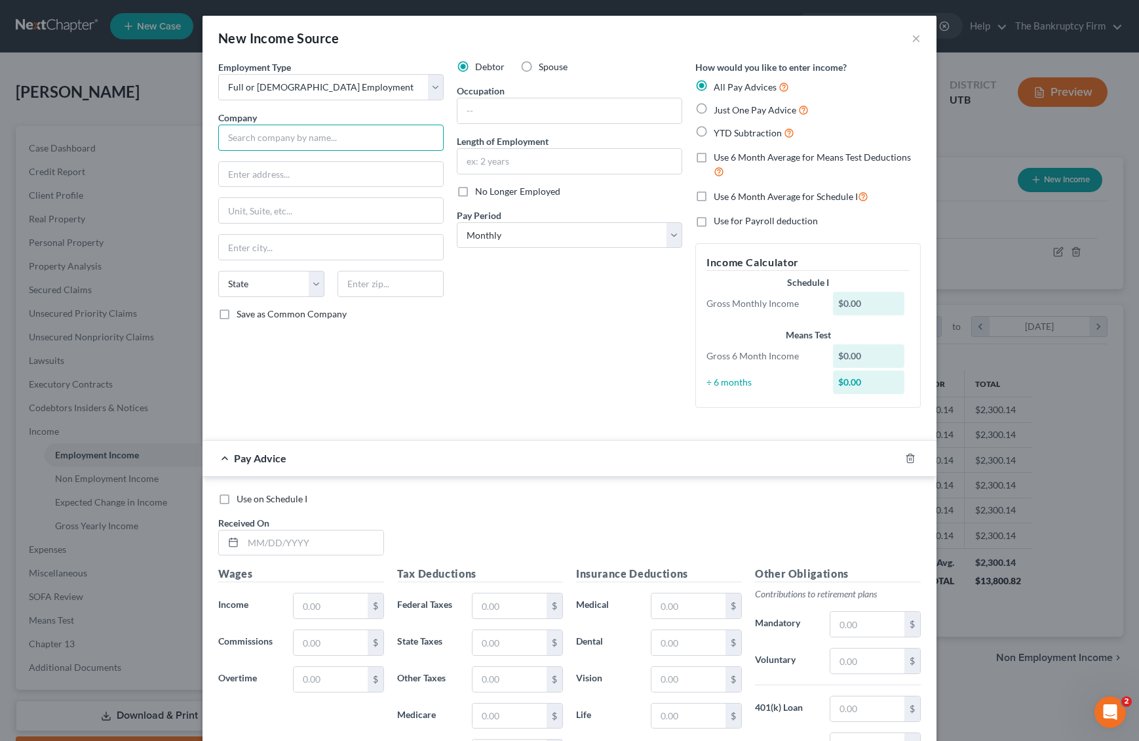
click at [258, 143] on input "text" at bounding box center [331, 138] width 226 height 26
type input "Evolution Fitness & Personal Training"
type input "1979 S 3475 W"
type input "84075"
type input "[GEOGRAPHIC_DATA]"
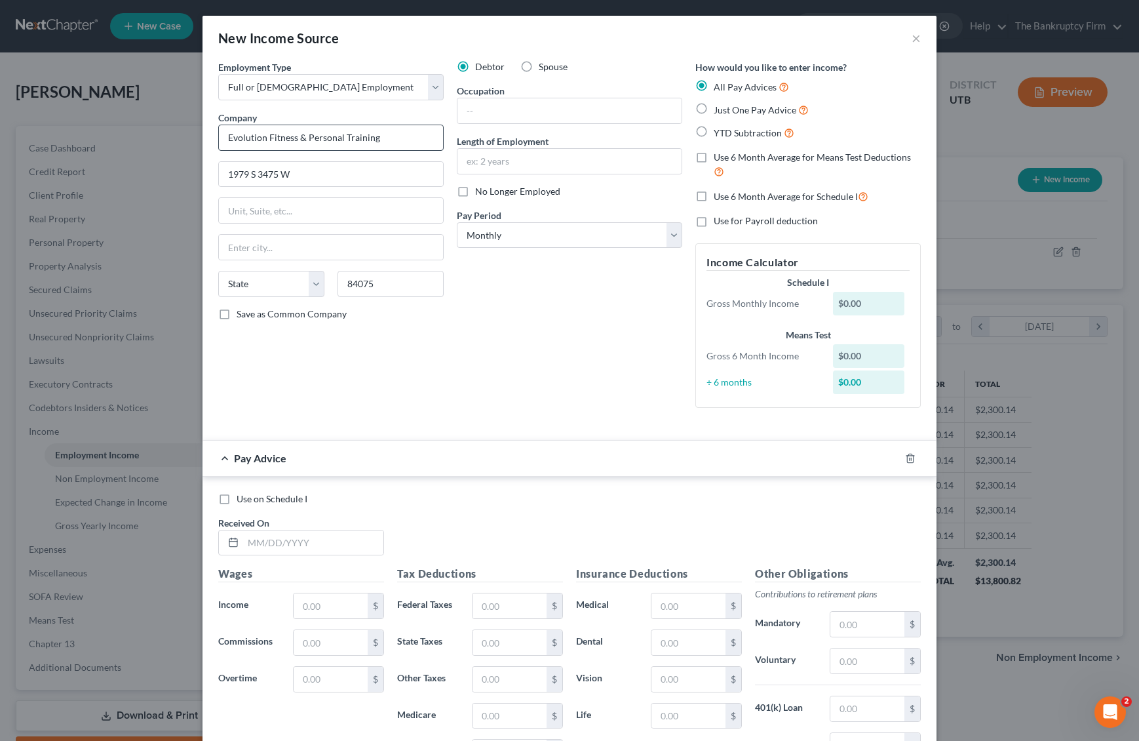
select select "46"
click at [529, 108] on input "text" at bounding box center [570, 110] width 224 height 25
type input "Head Janitorial"
drag, startPoint x: 530, startPoint y: 163, endPoint x: 460, endPoint y: 162, distance: 69.5
click at [460, 162] on input "1 Month" at bounding box center [570, 161] width 224 height 25
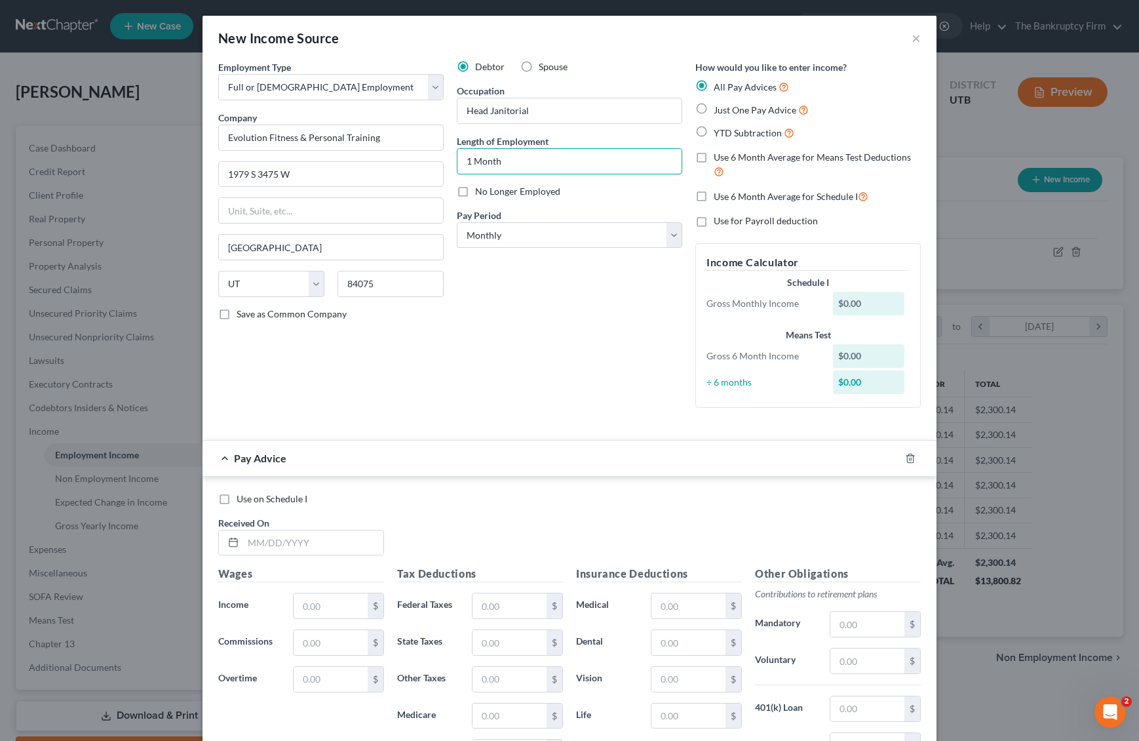
type input "1 Month"
click at [475, 191] on label "No Longer Employed" at bounding box center [517, 191] width 85 height 13
click at [481, 191] on input "No Longer Employed" at bounding box center [485, 189] width 9 height 9
checkbox input "true"
click at [536, 235] on select "Select Monthly Twice Monthly Every Other Week Weekly" at bounding box center [570, 235] width 226 height 26
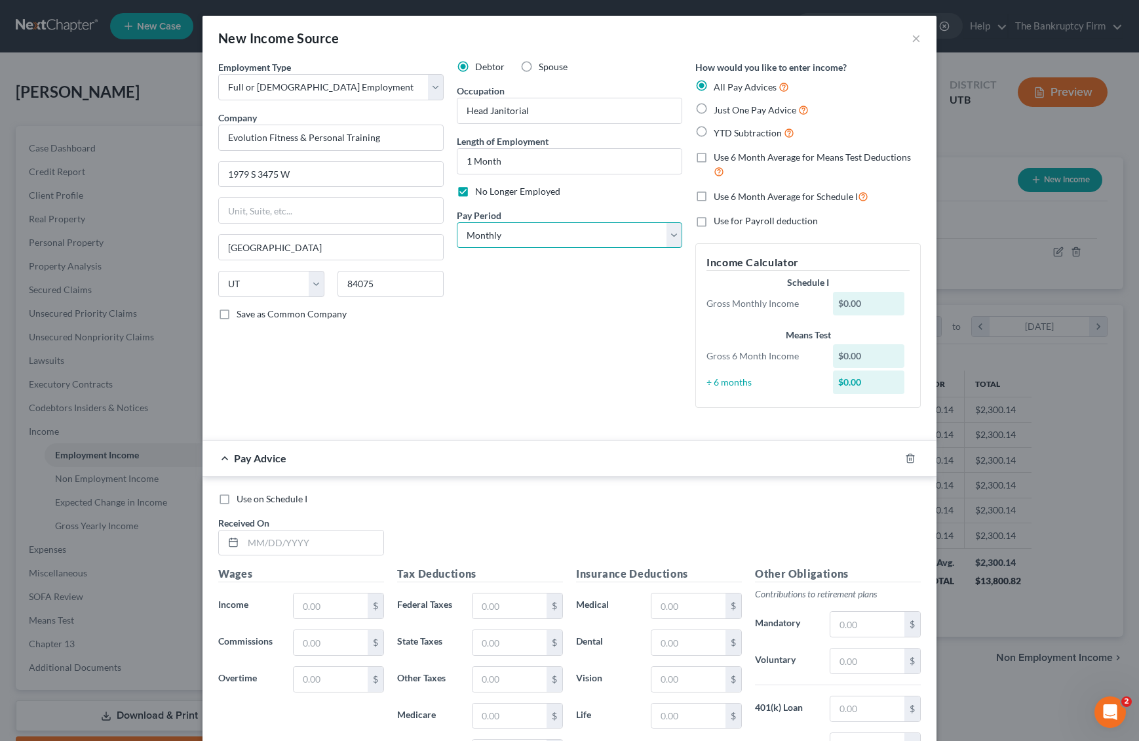
click at [457, 222] on select "Select Monthly Twice Monthly Every Other Week Weekly" at bounding box center [570, 235] width 226 height 26
click at [714, 130] on label "YTD Subtraction" at bounding box center [754, 132] width 81 height 15
click at [719, 130] on input "YTD Subtraction" at bounding box center [723, 129] width 9 height 9
radio input "true"
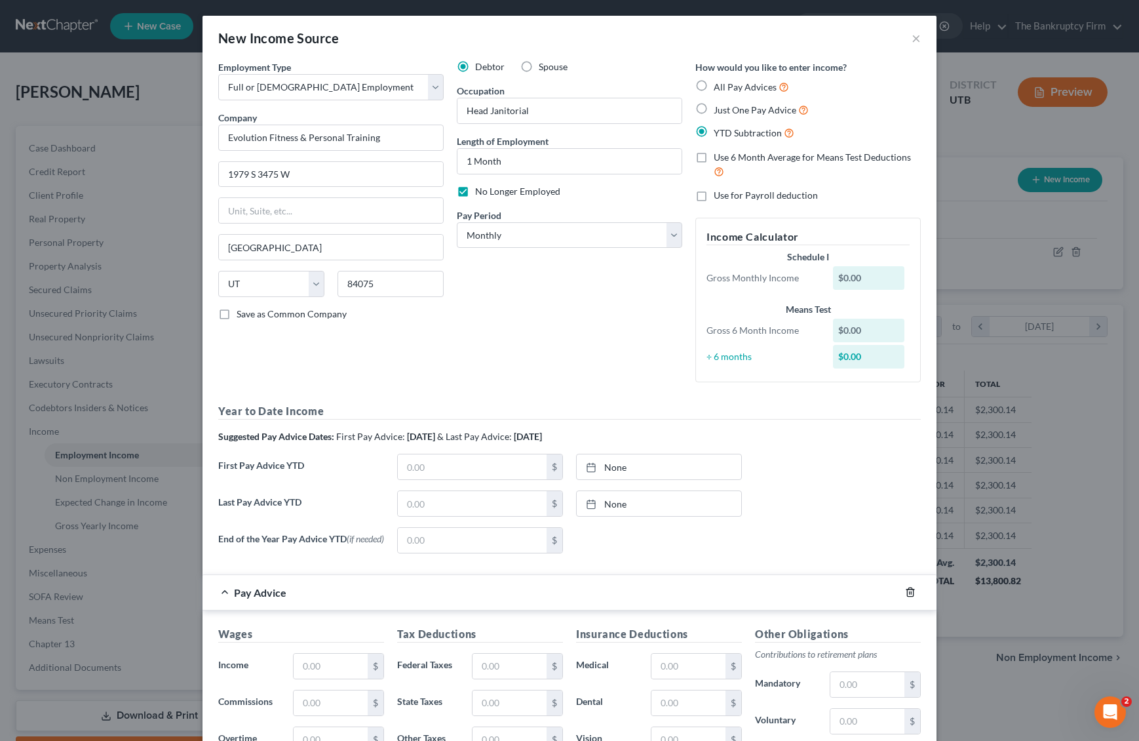
drag, startPoint x: 909, startPoint y: 595, endPoint x: 856, endPoint y: 580, distance: 55.7
click at [908, 595] on icon "button" at bounding box center [910, 592] width 10 height 10
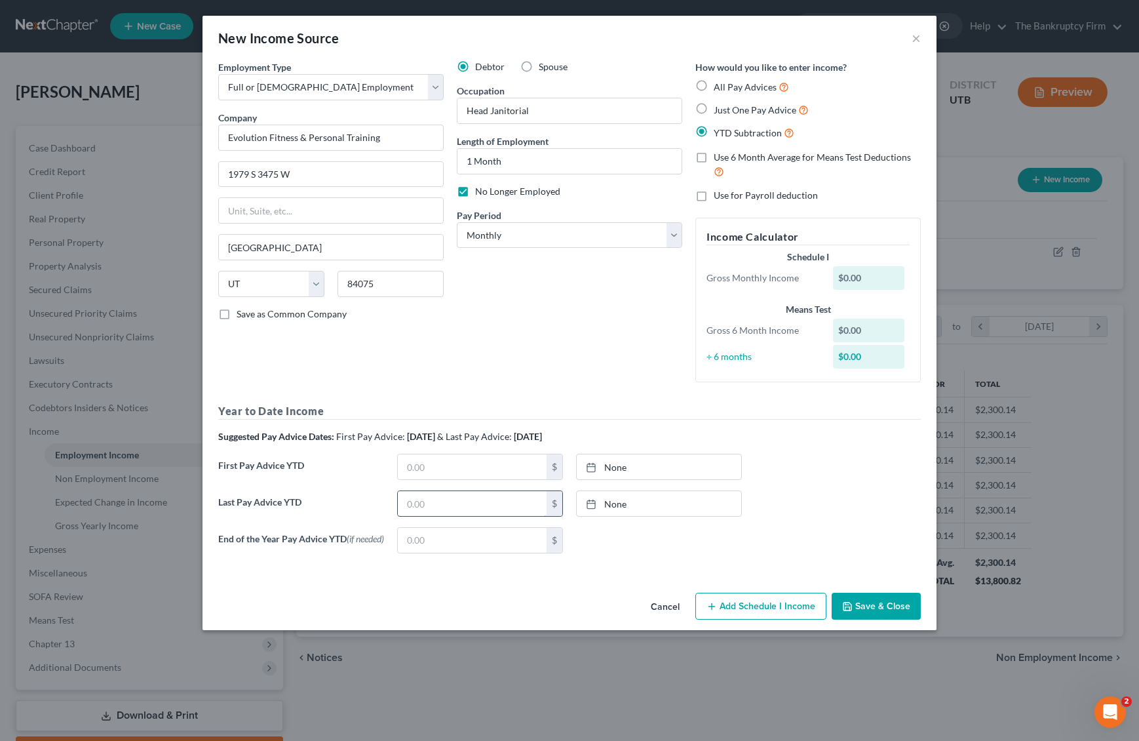
click at [509, 499] on input "text" at bounding box center [472, 503] width 149 height 25
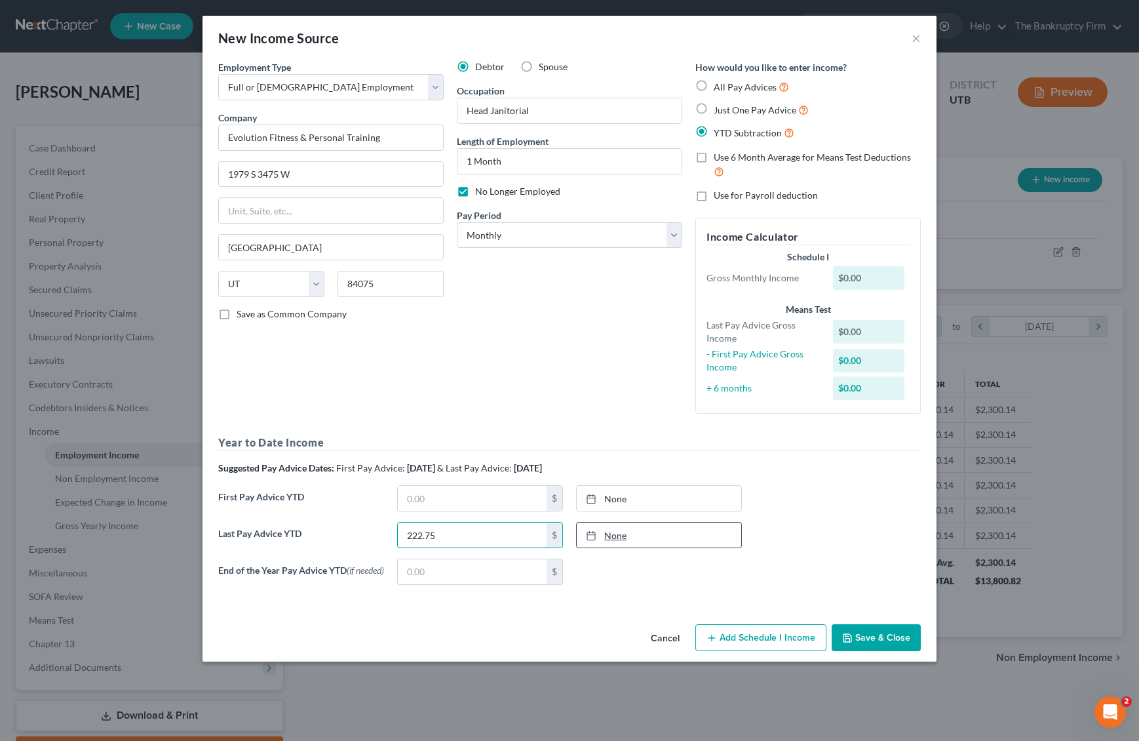
type input "222.75"
click at [675, 543] on link "None" at bounding box center [659, 535] width 165 height 25
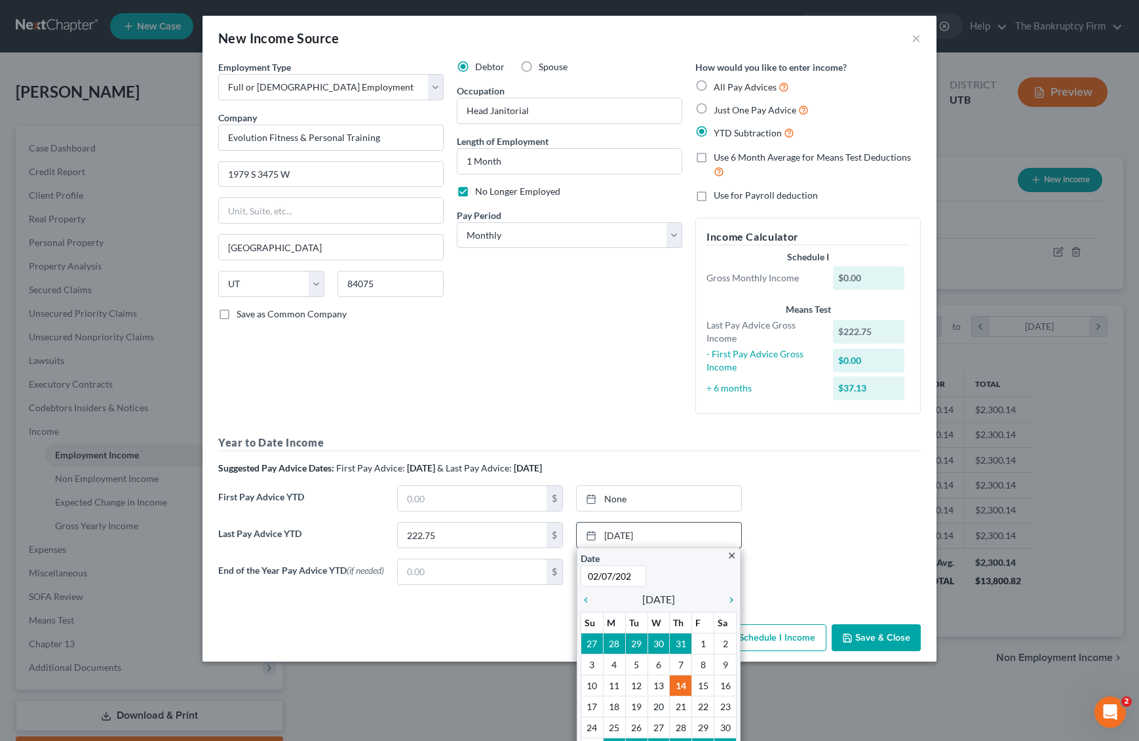
type input "[DATE]"
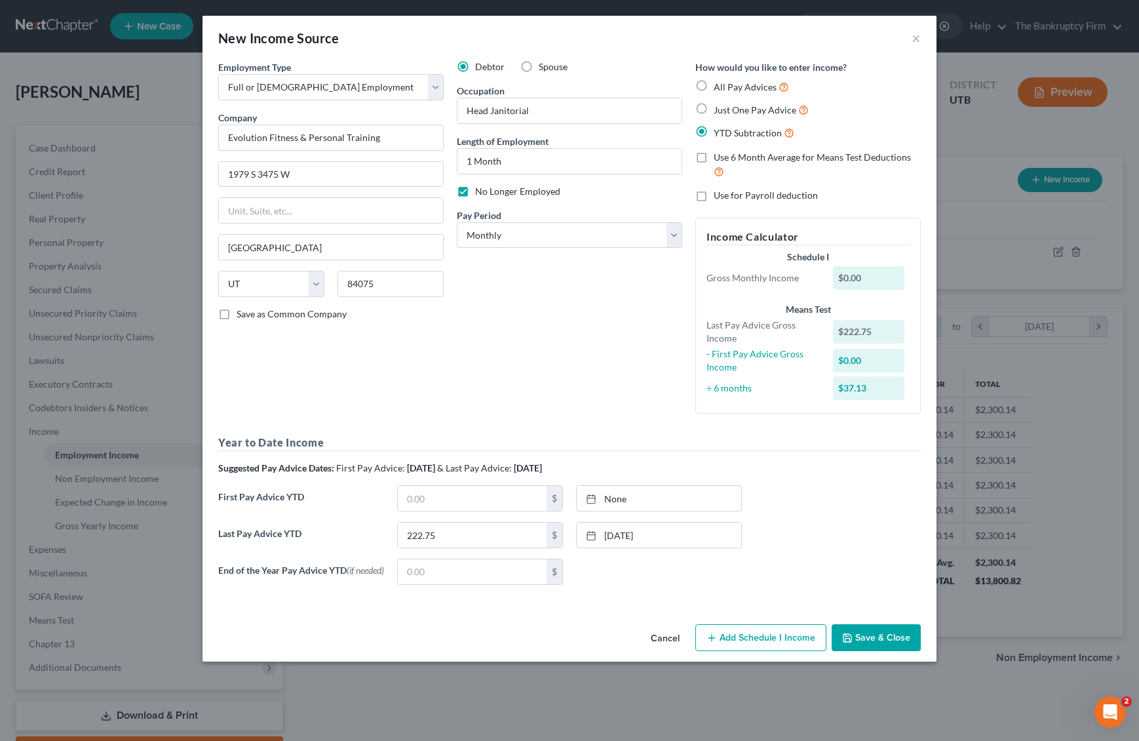
click at [873, 637] on button "Save & Close" at bounding box center [876, 638] width 89 height 28
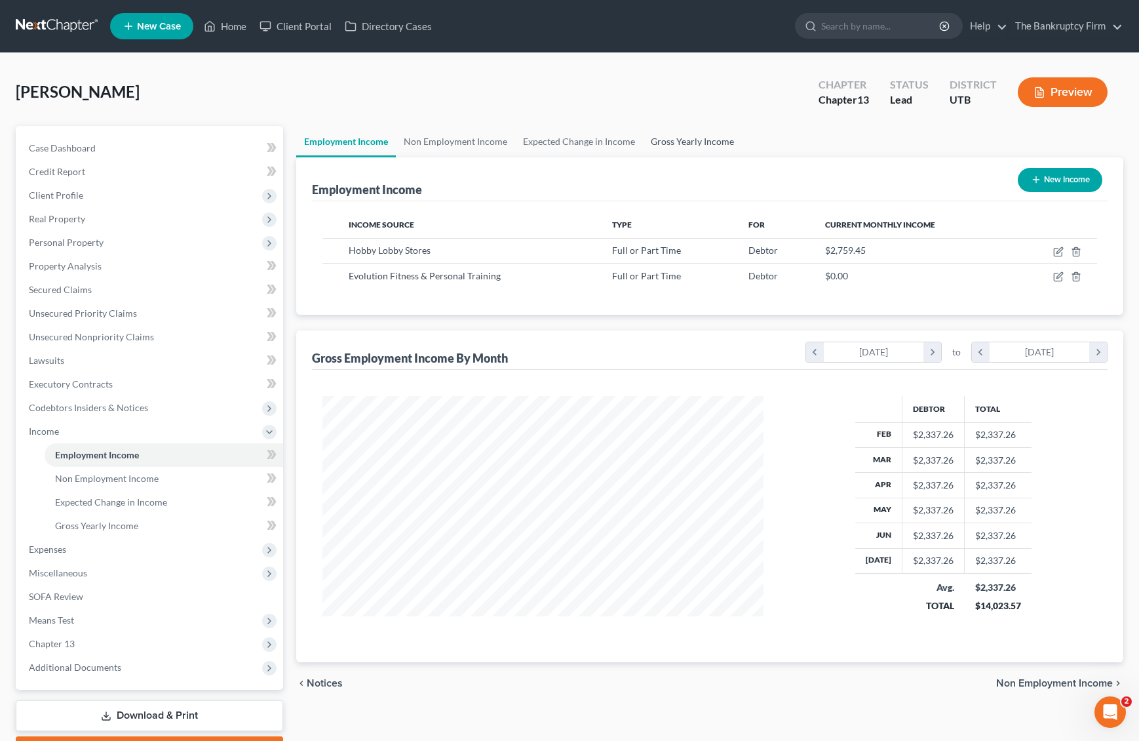
click at [702, 144] on link "Gross Yearly Income" at bounding box center [692, 141] width 99 height 31
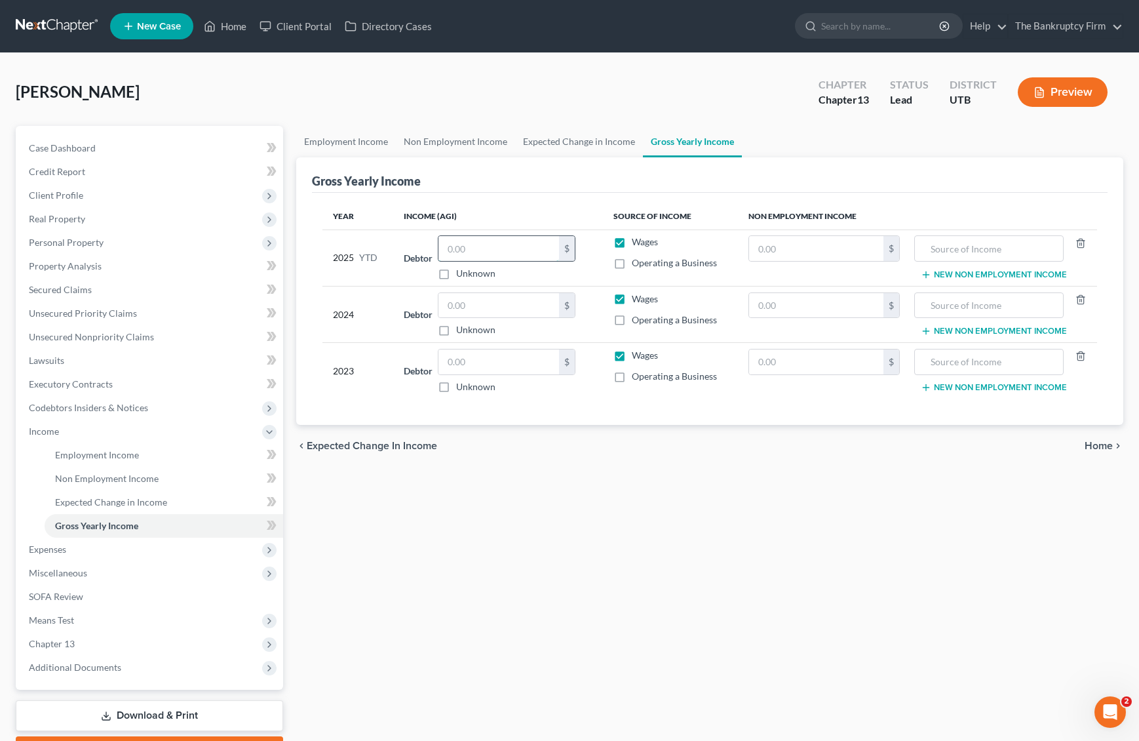
click at [493, 248] on input "text" at bounding box center [499, 248] width 121 height 25
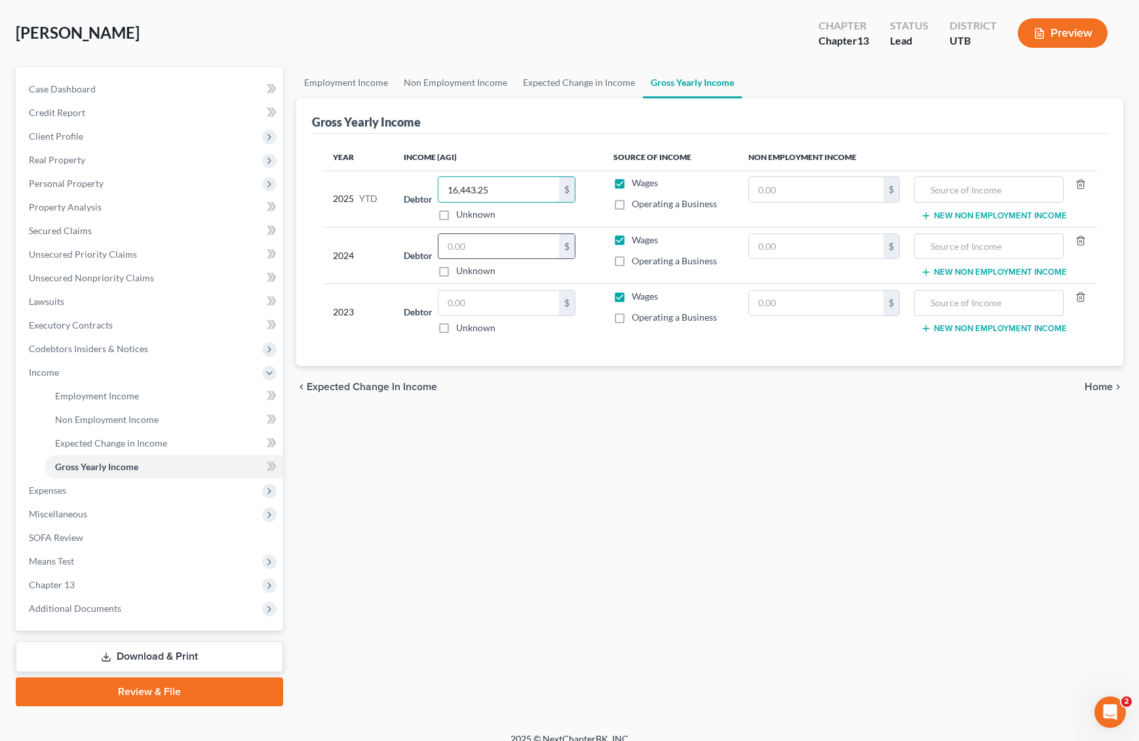
scroll to position [60, 0]
type input "16,443.25"
click at [481, 243] on input "text" at bounding box center [499, 245] width 121 height 25
type input "28,095"
click at [477, 296] on input "text" at bounding box center [499, 302] width 121 height 25
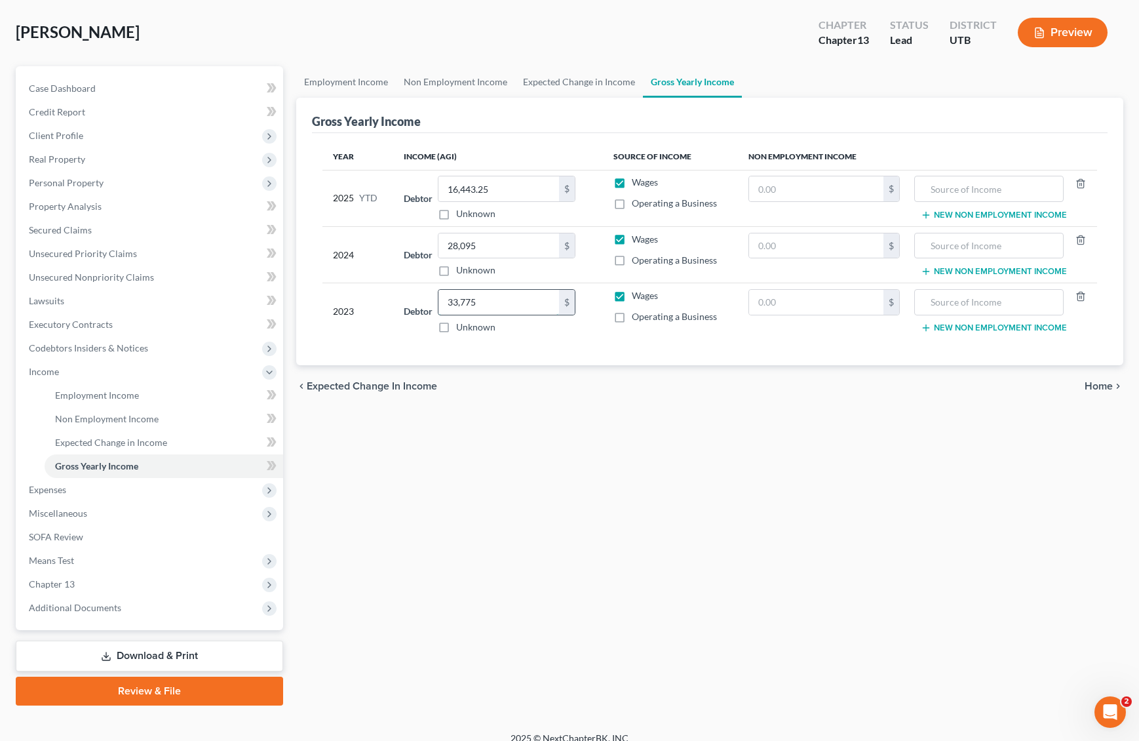
type input "33,775"
click at [583, 72] on link "Expected Change in Income" at bounding box center [579, 81] width 128 height 31
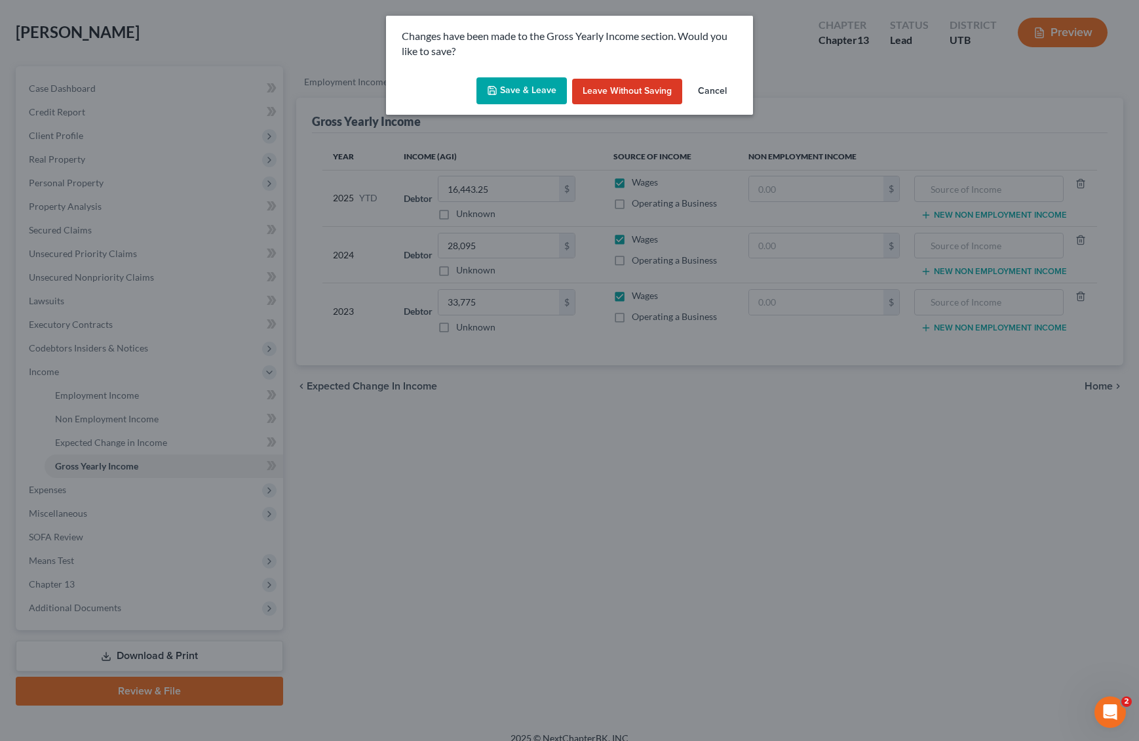
click at [513, 92] on button "Save & Leave" at bounding box center [522, 91] width 90 height 28
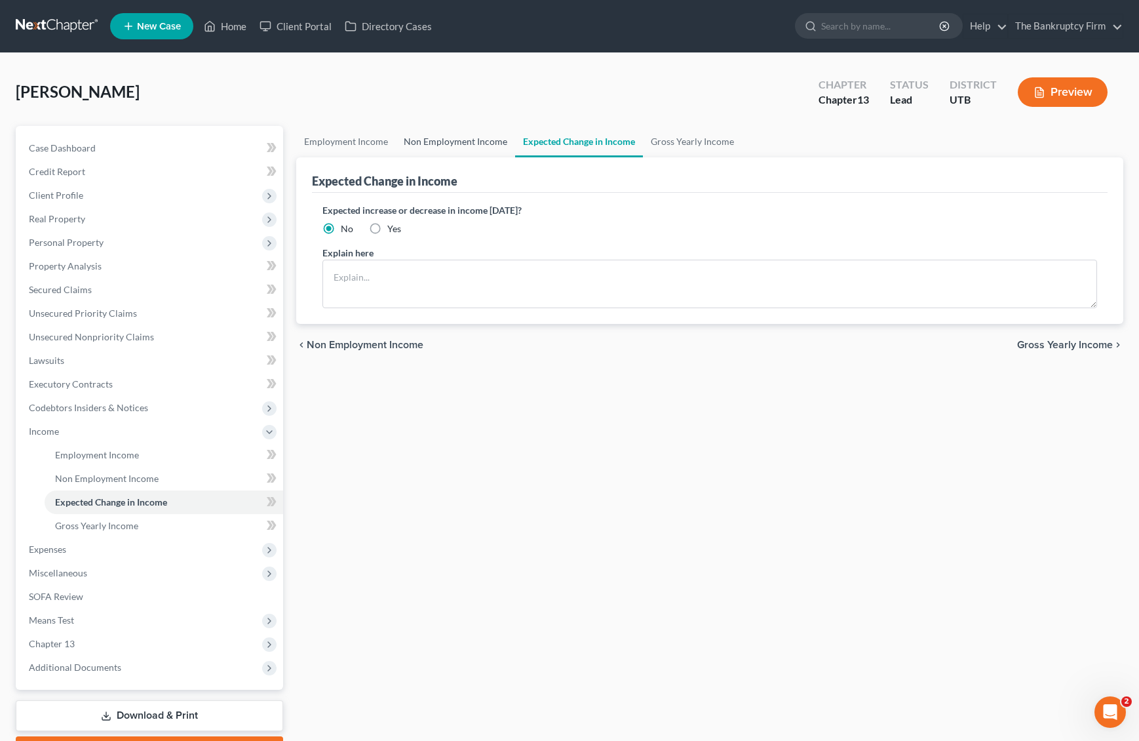
click at [446, 138] on link "Non Employment Income" at bounding box center [455, 141] width 119 height 31
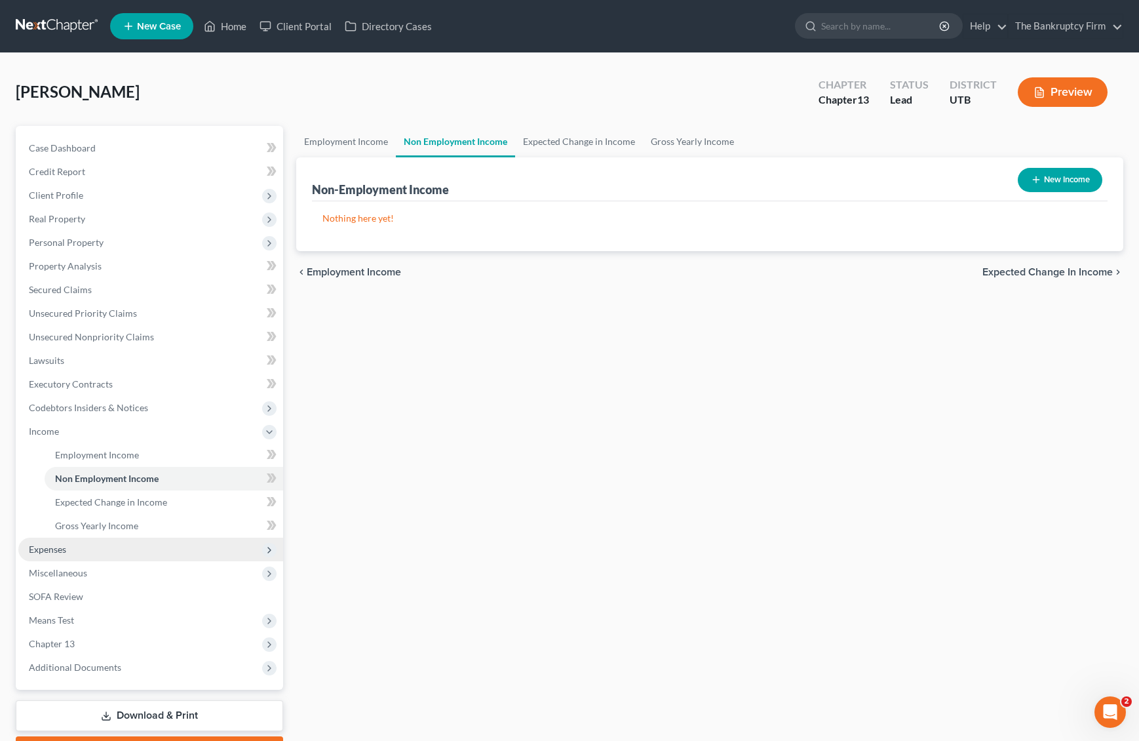
click at [62, 551] on span "Expenses" at bounding box center [47, 548] width 37 height 11
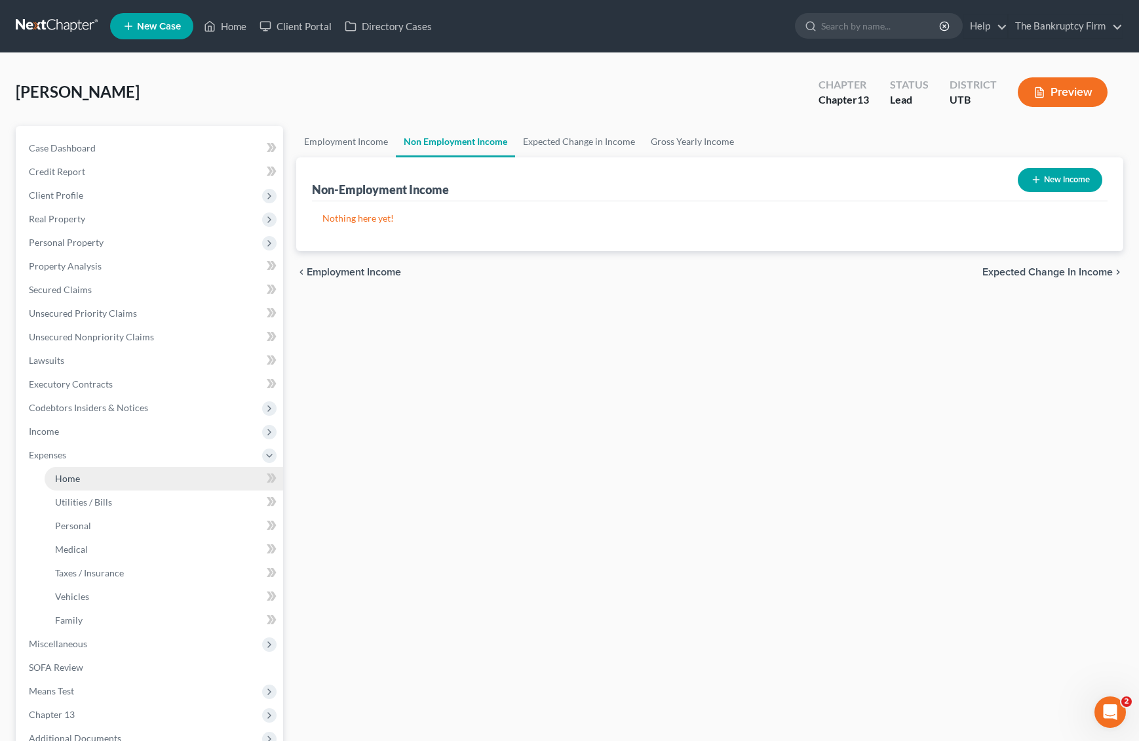
click at [86, 484] on link "Home" at bounding box center [164, 479] width 239 height 24
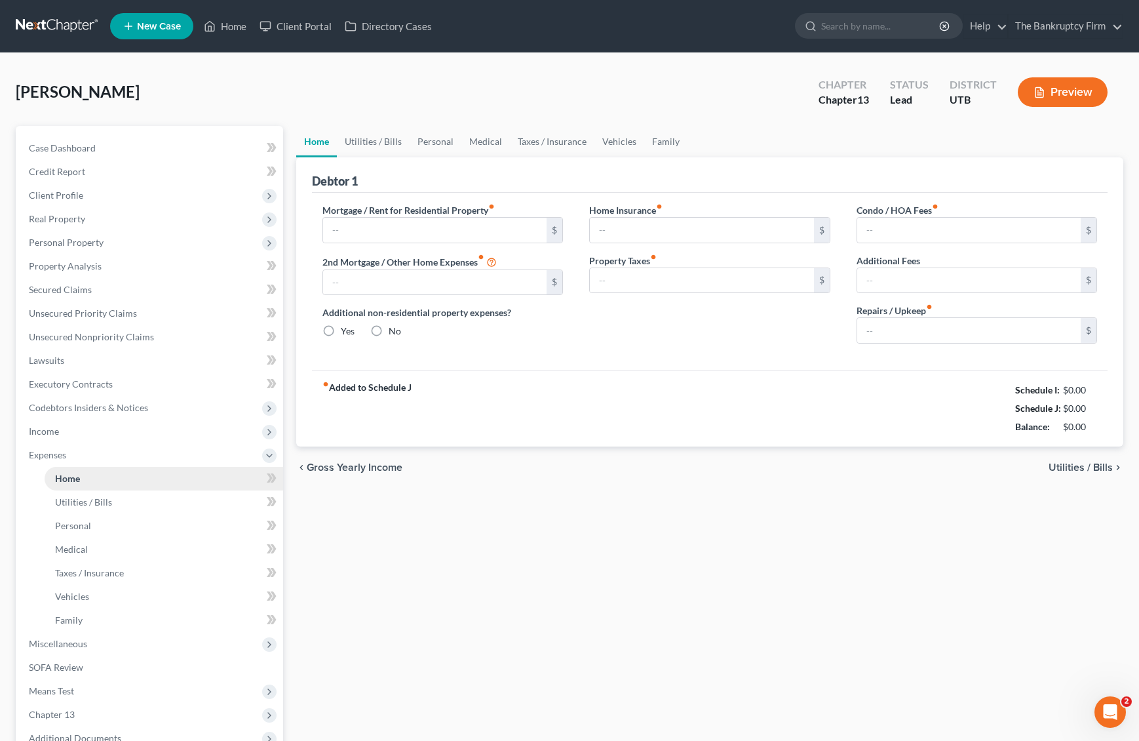
type input "0.00"
radio input "true"
type input "0.00"
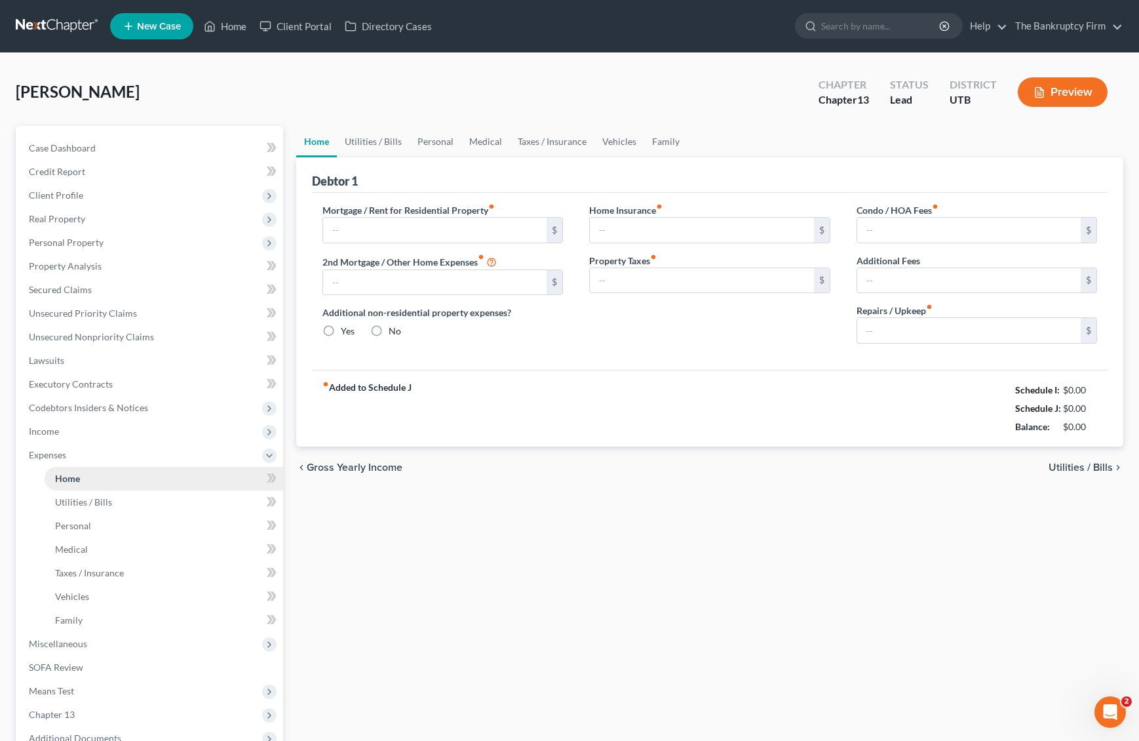
type input "0.00"
click at [58, 430] on span "Income" at bounding box center [44, 430] width 30 height 11
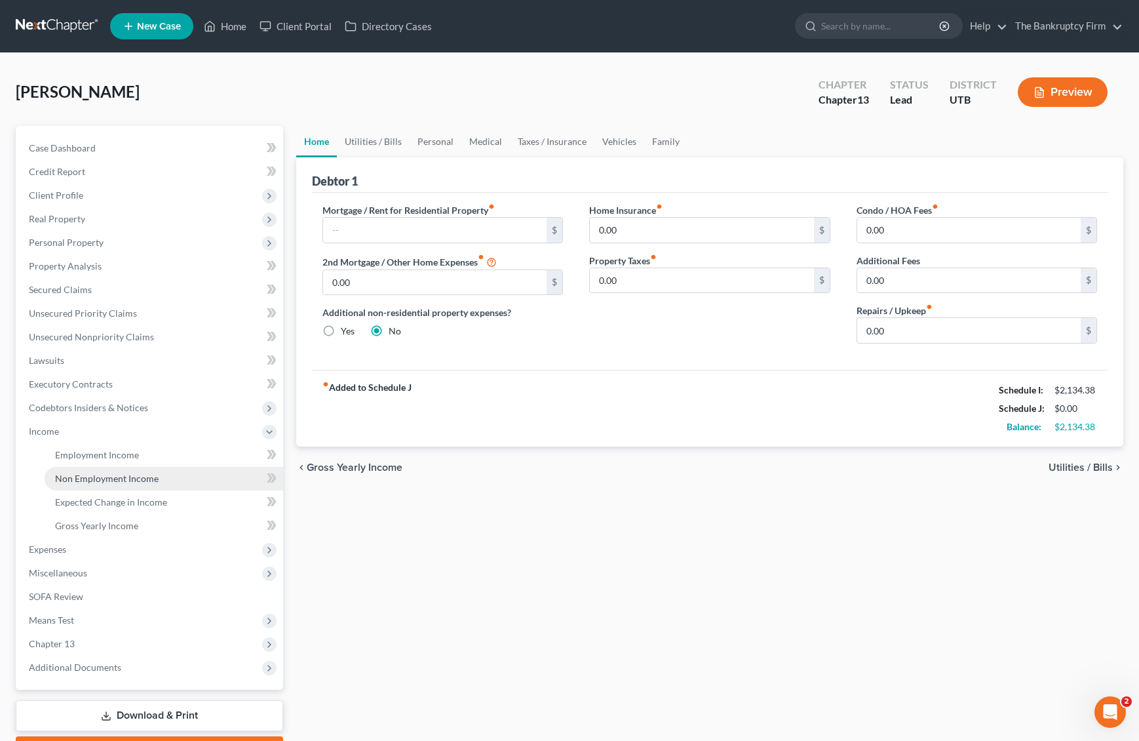
click at [140, 478] on span "Non Employment Income" at bounding box center [107, 478] width 104 height 11
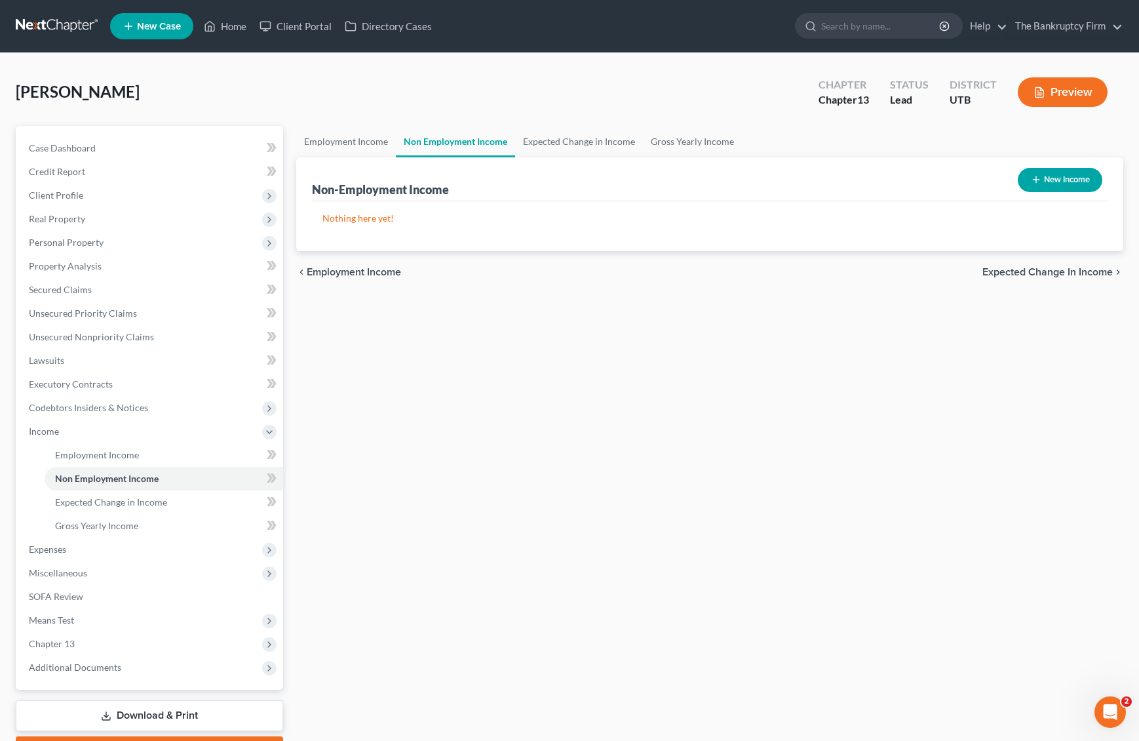
click at [1067, 180] on button "New Income" at bounding box center [1060, 180] width 85 height 24
select select "0"
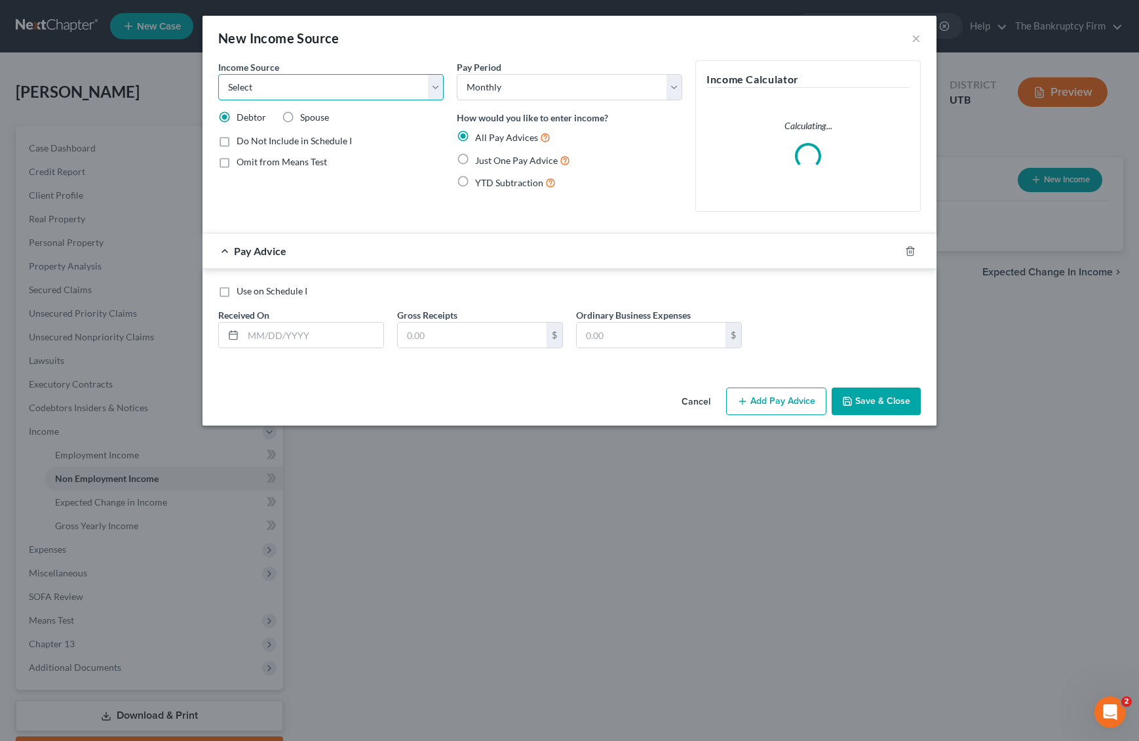
click at [309, 81] on select "Select Unemployment Disability (from employer) Pension Retirement Social Securi…" at bounding box center [331, 87] width 226 height 26
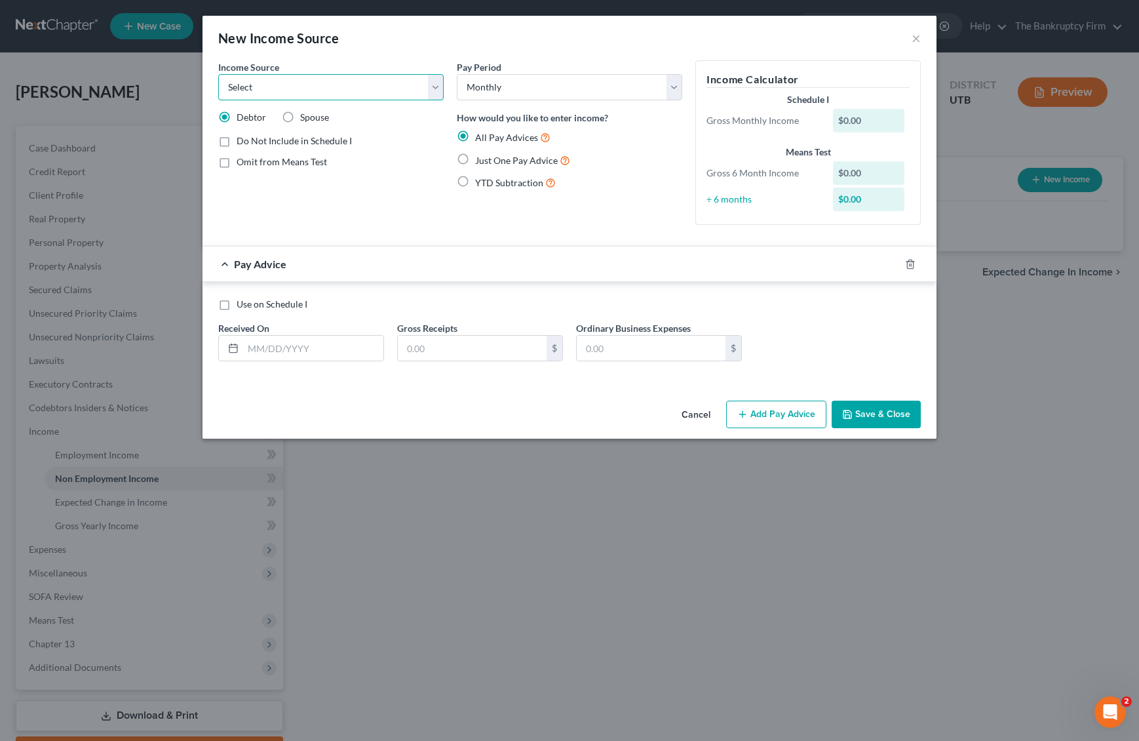
select select "7"
click at [218, 74] on select "Select Unemployment Disability (from employer) Pension Retirement Social Securi…" at bounding box center [331, 87] width 226 height 26
click at [536, 92] on select "Select Monthly Twice Monthly Every Other Week Weekly" at bounding box center [570, 87] width 226 height 26
click at [909, 265] on icon "button" at bounding box center [910, 264] width 10 height 10
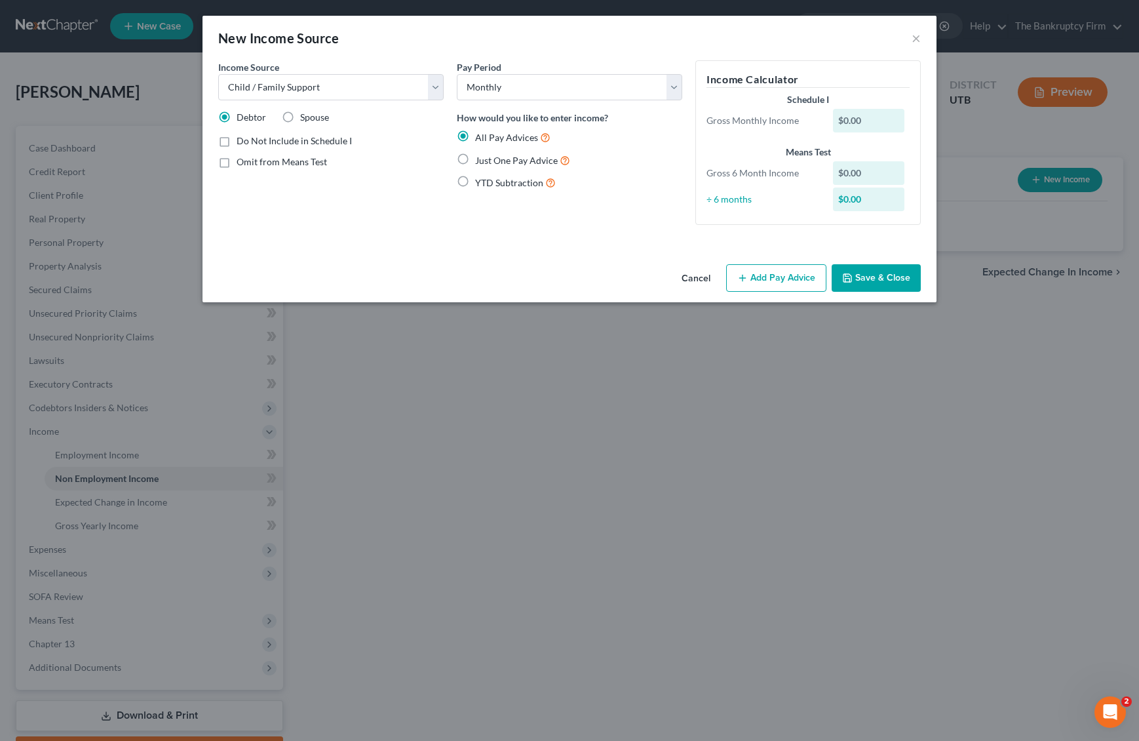
click at [475, 182] on label "YTD Subtraction" at bounding box center [515, 182] width 81 height 15
click at [481, 182] on input "YTD Subtraction" at bounding box center [485, 179] width 9 height 9
radio input "true"
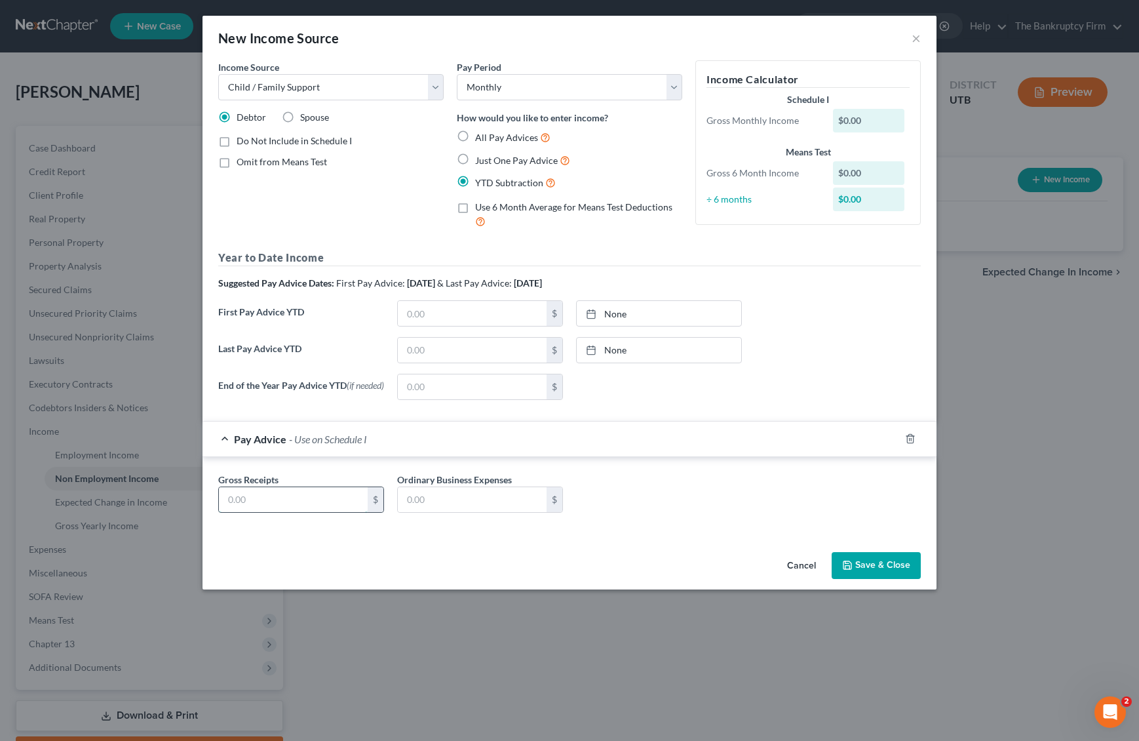
click at [273, 501] on input "text" at bounding box center [293, 499] width 149 height 25
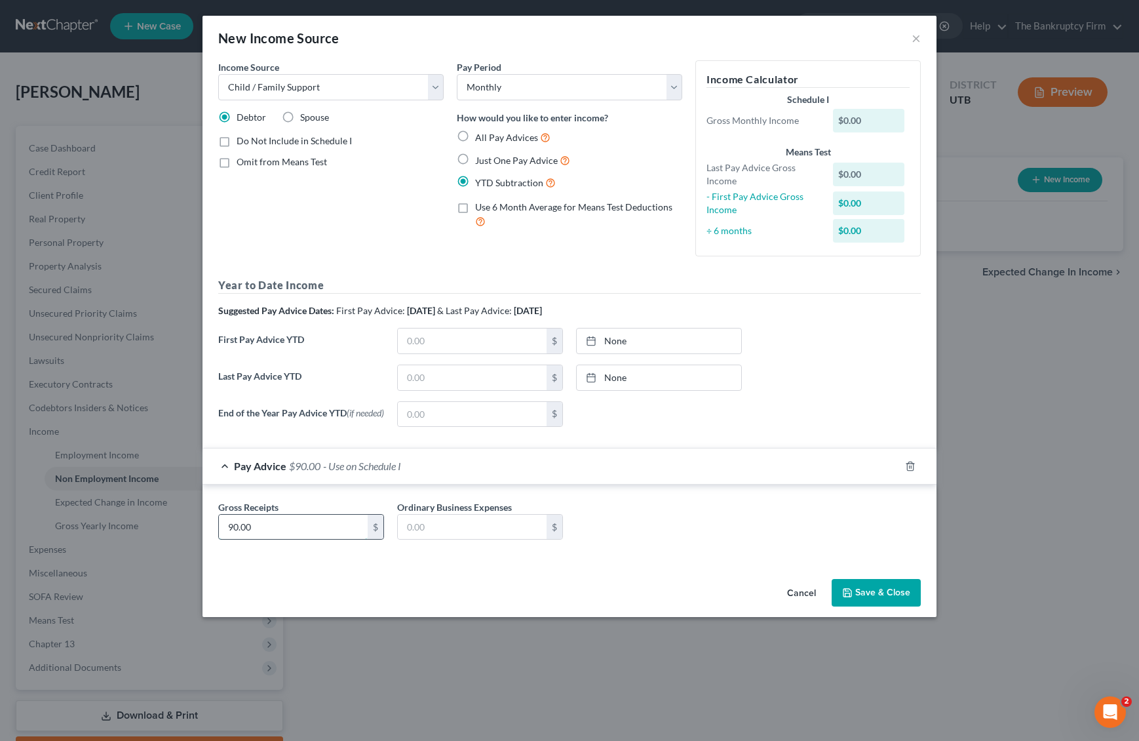
type input "90.00"
click at [688, 408] on div "None close Date Time chevron_left [DATE] chevron_right Su M Tu W Th F Sa 27 28 …" at bounding box center [659, 414] width 179 height 26
click at [885, 599] on button "Save & Close" at bounding box center [876, 593] width 89 height 28
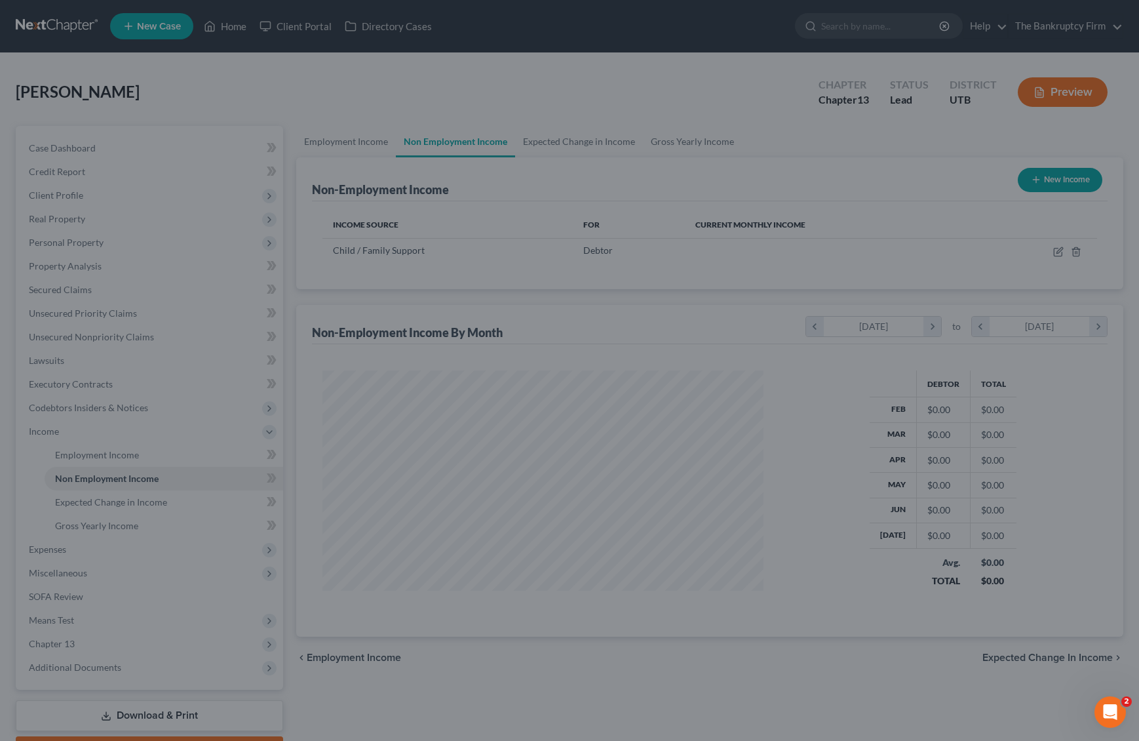
scroll to position [235, 467]
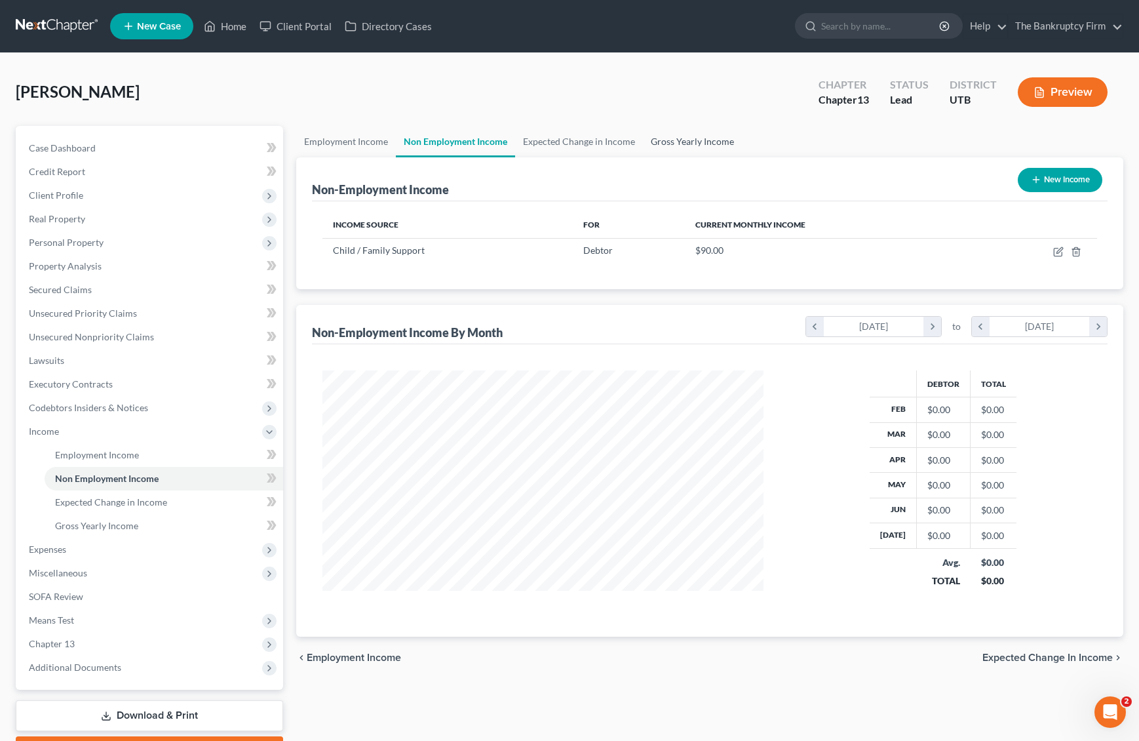
click at [701, 144] on link "Gross Yearly Income" at bounding box center [692, 141] width 99 height 31
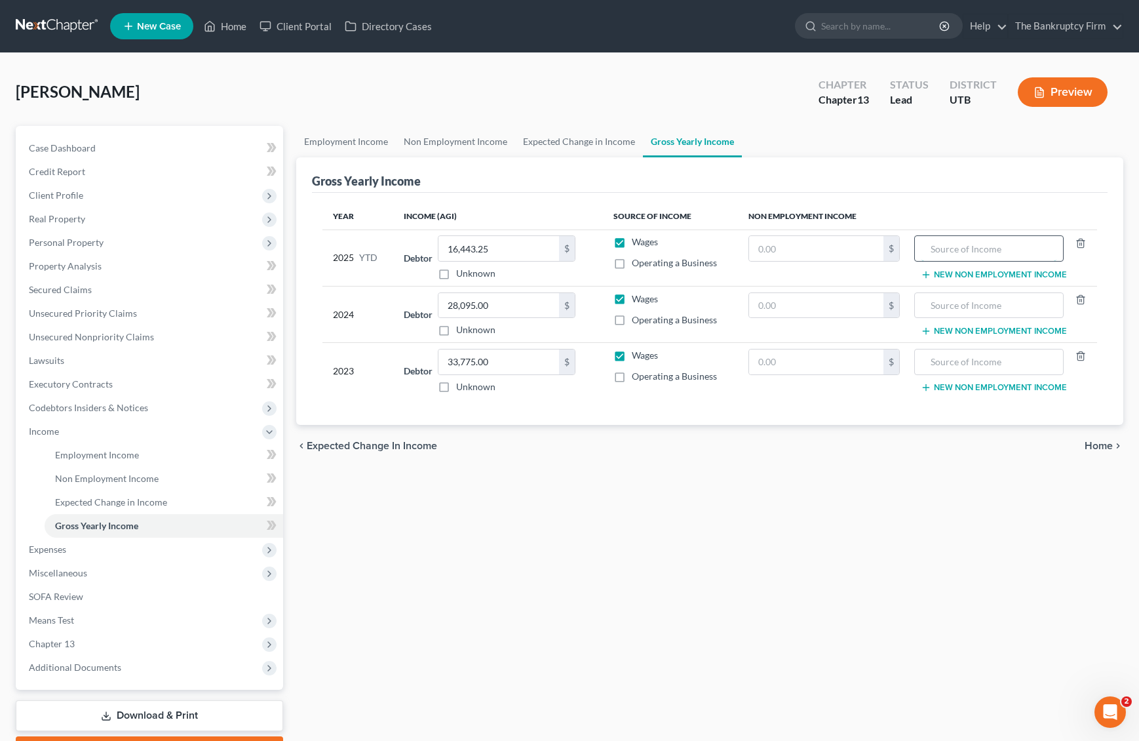
click at [980, 248] on input "text" at bounding box center [989, 248] width 134 height 25
type input "Child Support"
click at [788, 248] on input "text" at bounding box center [816, 248] width 134 height 25
type input "630"
click at [75, 543] on span "Expenses" at bounding box center [150, 550] width 265 height 24
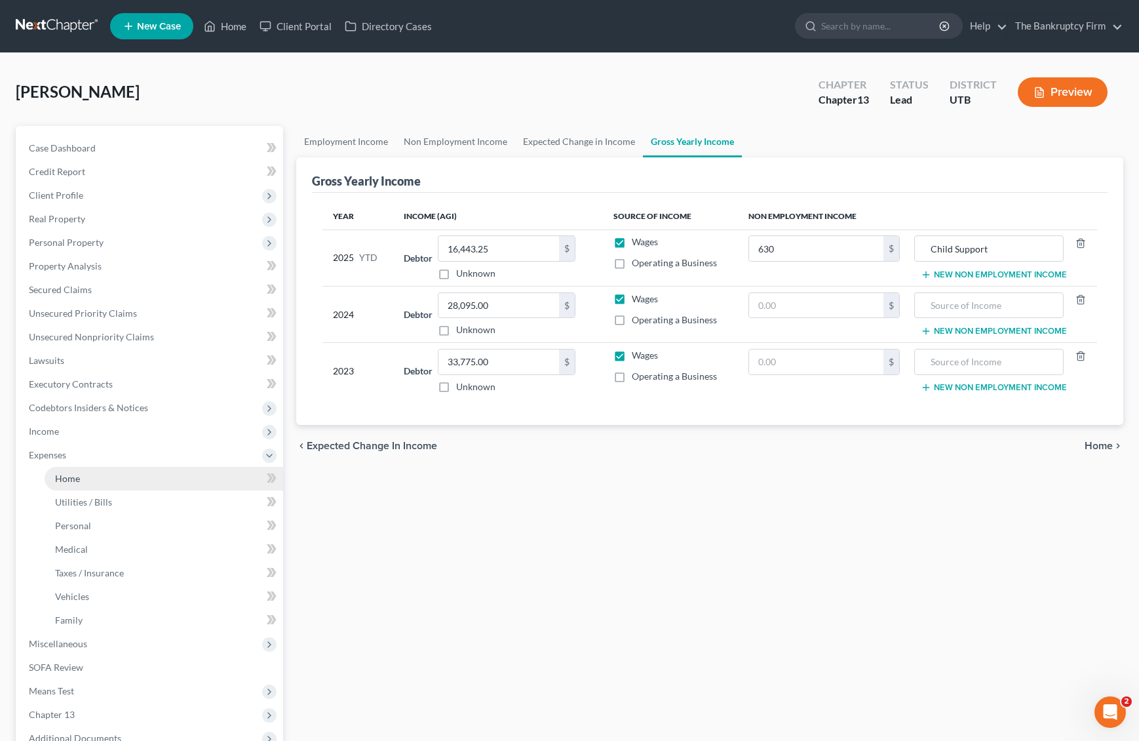
click at [82, 480] on link "Home" at bounding box center [164, 479] width 239 height 24
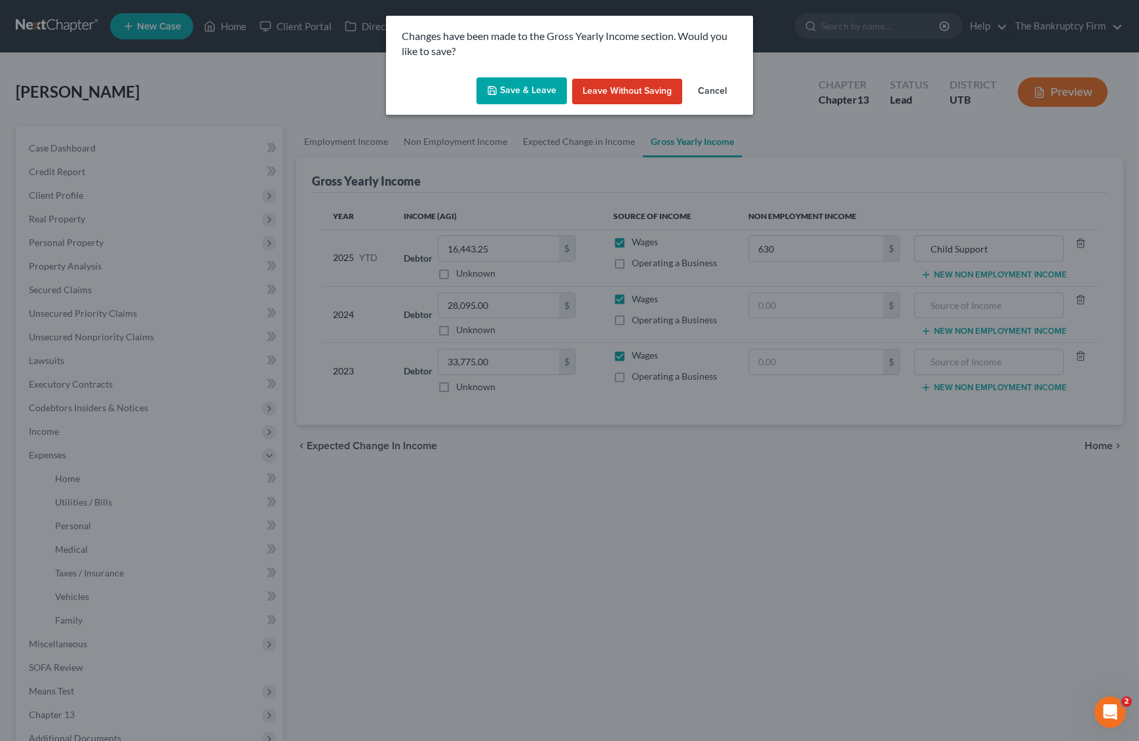
click at [518, 85] on button "Save & Leave" at bounding box center [522, 91] width 90 height 28
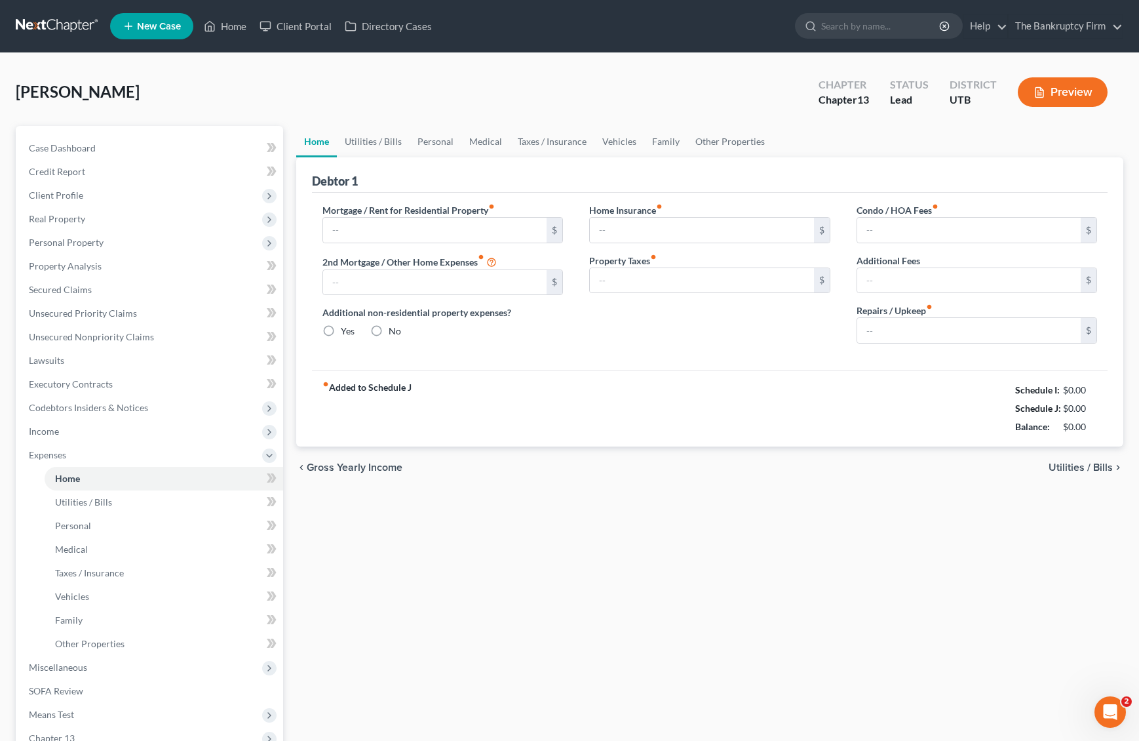
type input "0.00"
radio input "true"
type input "0.00"
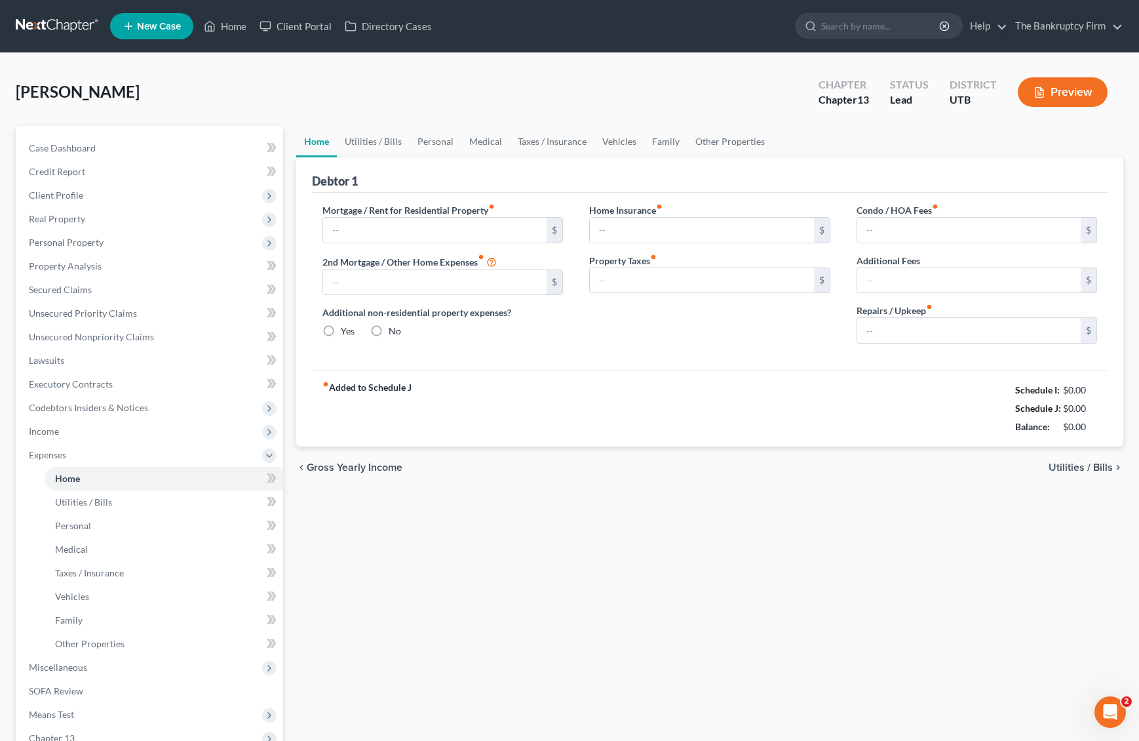
type input "0.00"
click at [383, 231] on input "text" at bounding box center [435, 230] width 224 height 25
type input "1,597.00"
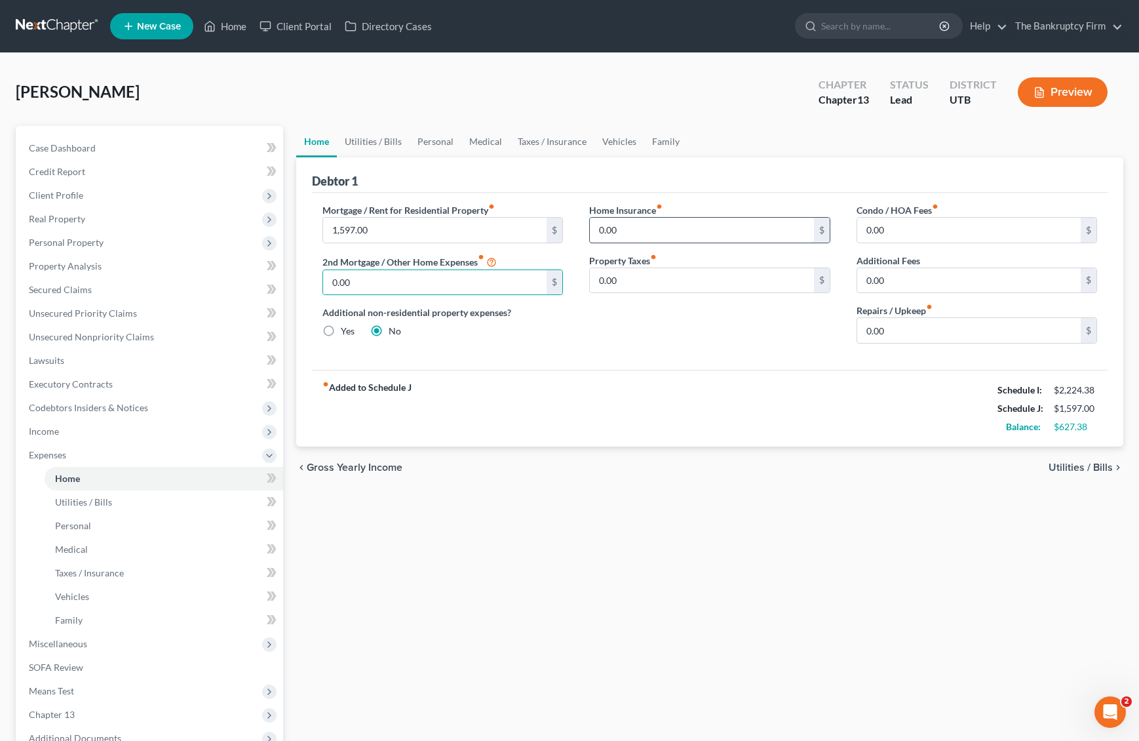
click at [624, 233] on input "0.00" at bounding box center [702, 230] width 224 height 25
type input "10.75"
click at [356, 136] on link "Utilities / Bills" at bounding box center [373, 141] width 73 height 31
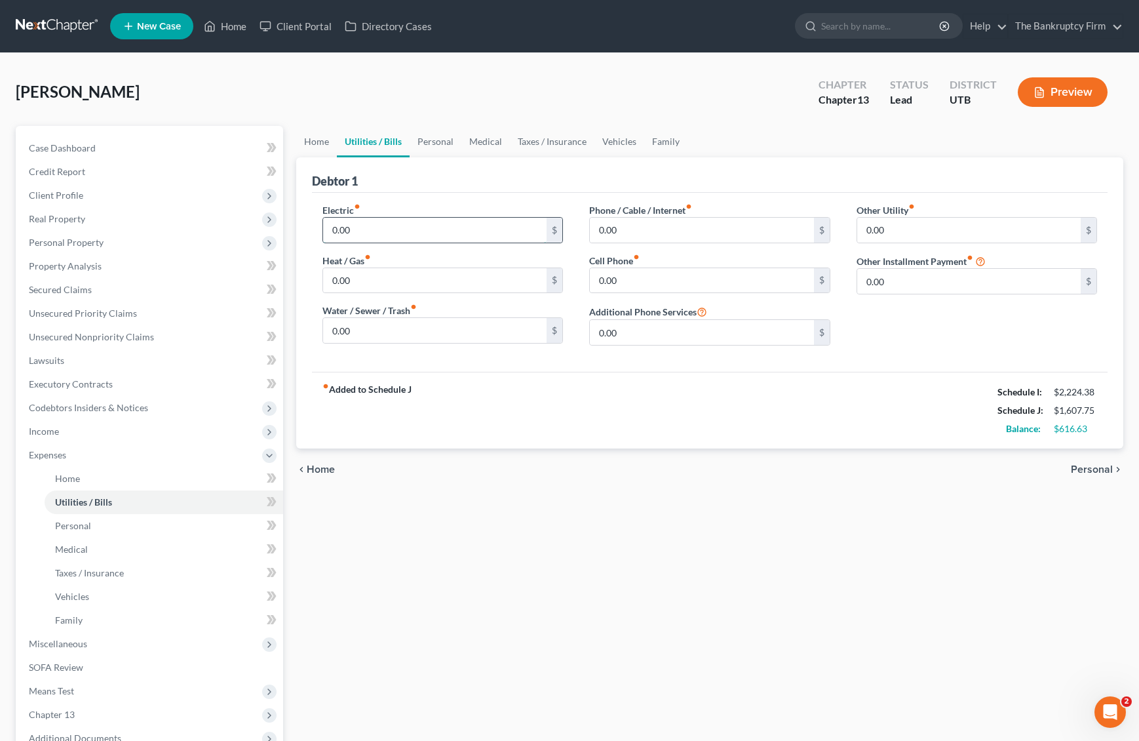
click at [384, 223] on input "0.00" at bounding box center [435, 230] width 224 height 25
type input "64"
type input "26"
click at [680, 229] on input "0.00" at bounding box center [702, 230] width 224 height 25
click at [642, 277] on input "0.00" at bounding box center [702, 280] width 224 height 25
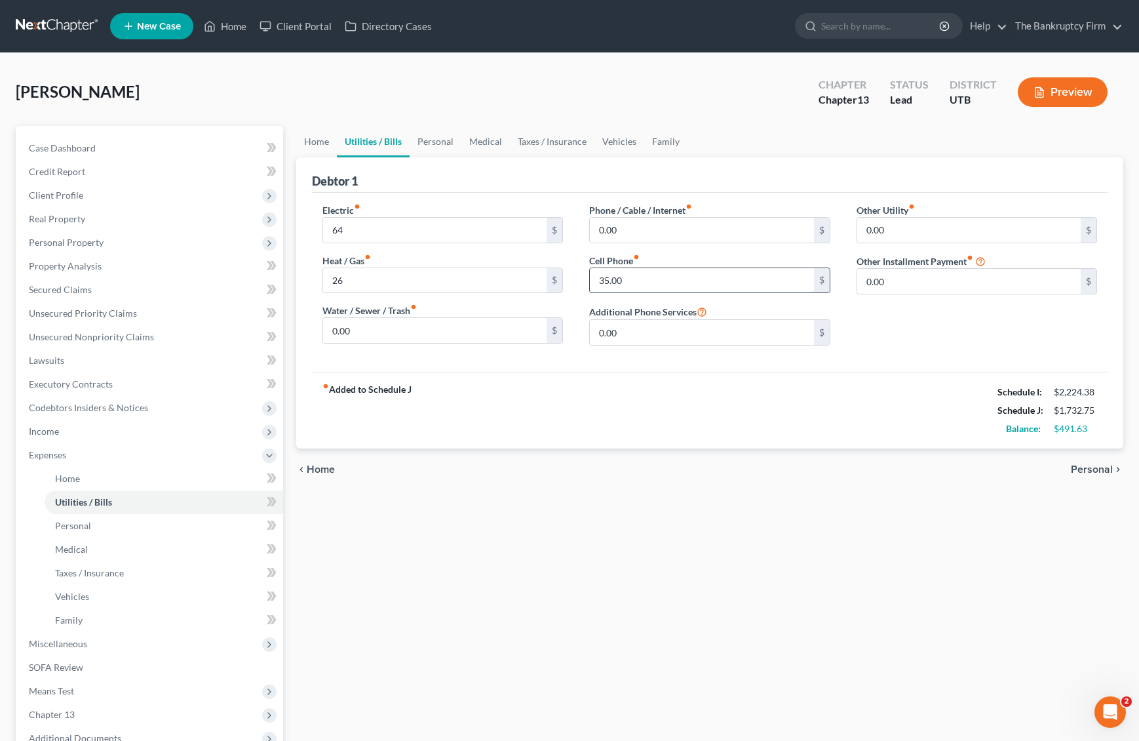
type input "35.00"
click at [431, 143] on link "Personal" at bounding box center [436, 141] width 52 height 31
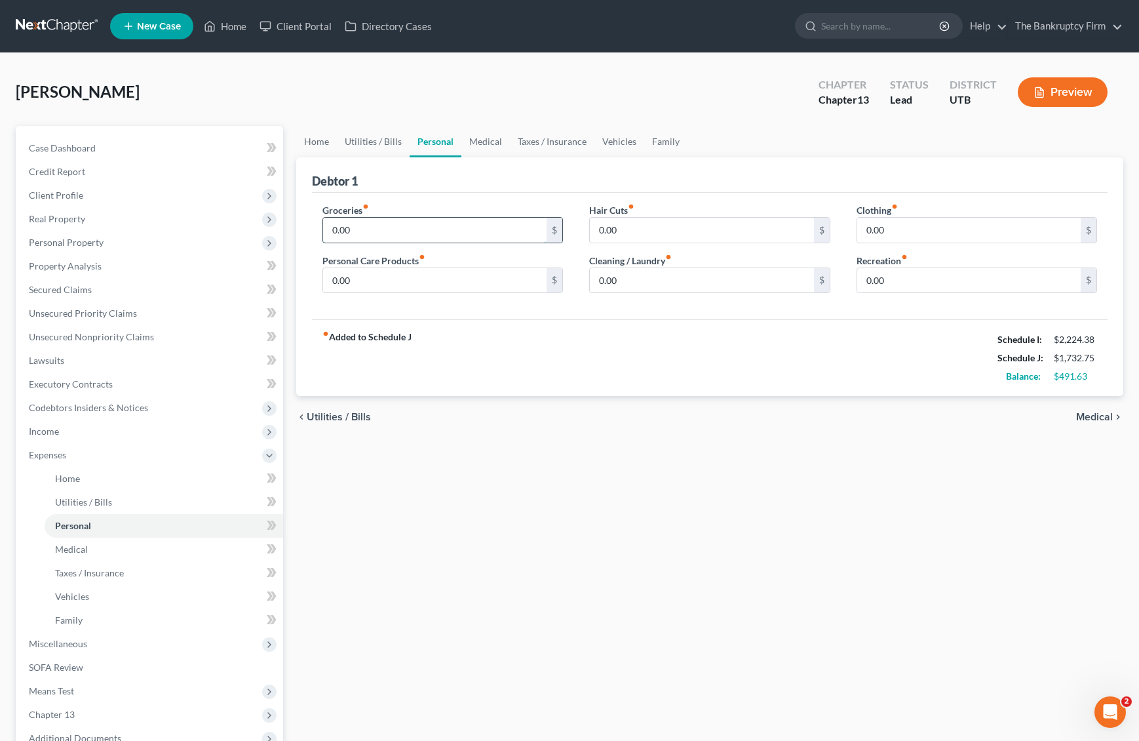
click at [366, 229] on input "0.00" at bounding box center [435, 230] width 224 height 25
type input "200"
type input "20"
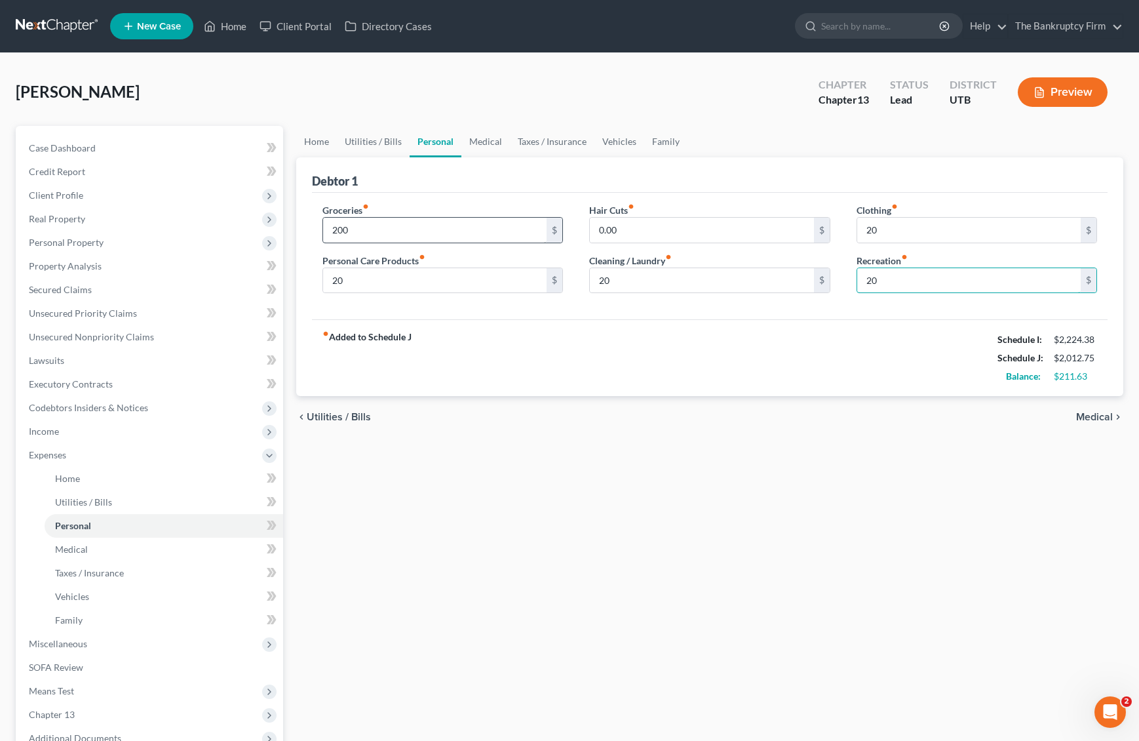
type input "20"
click at [365, 138] on link "Utilities / Bills" at bounding box center [373, 141] width 73 height 31
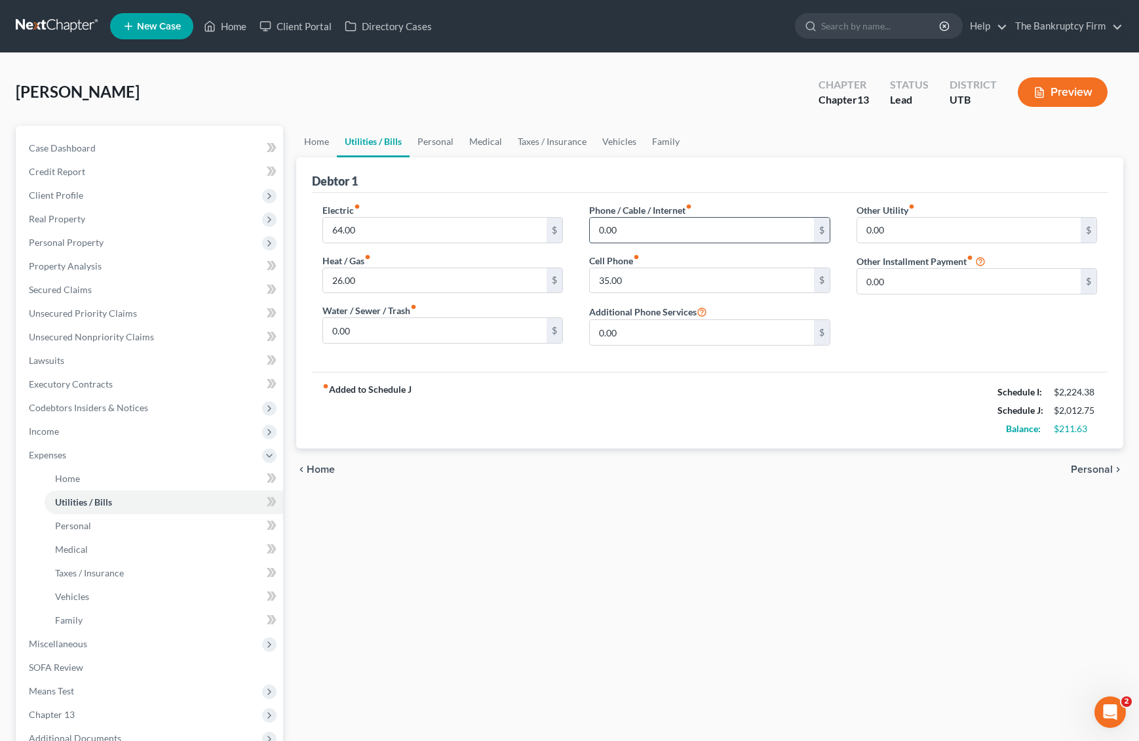
click at [664, 229] on input "0.00" at bounding box center [702, 230] width 224 height 25
type input "40"
click at [443, 143] on link "Personal" at bounding box center [436, 141] width 52 height 31
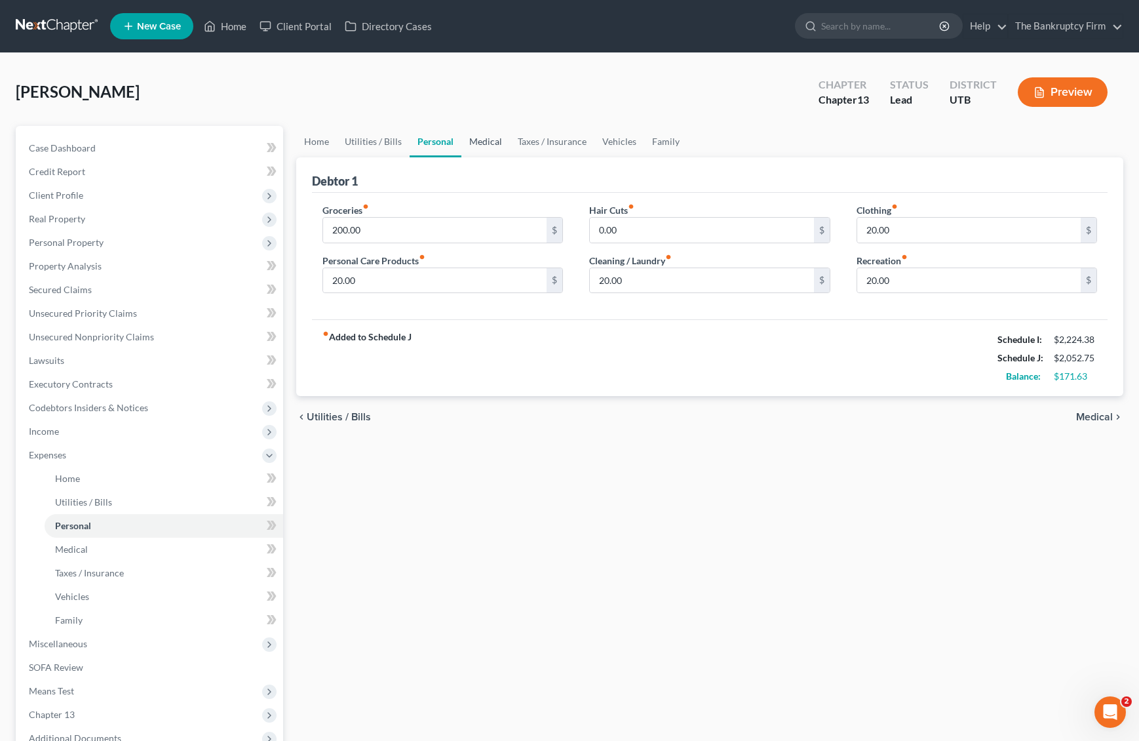
click at [484, 142] on link "Medical" at bounding box center [486, 141] width 49 height 31
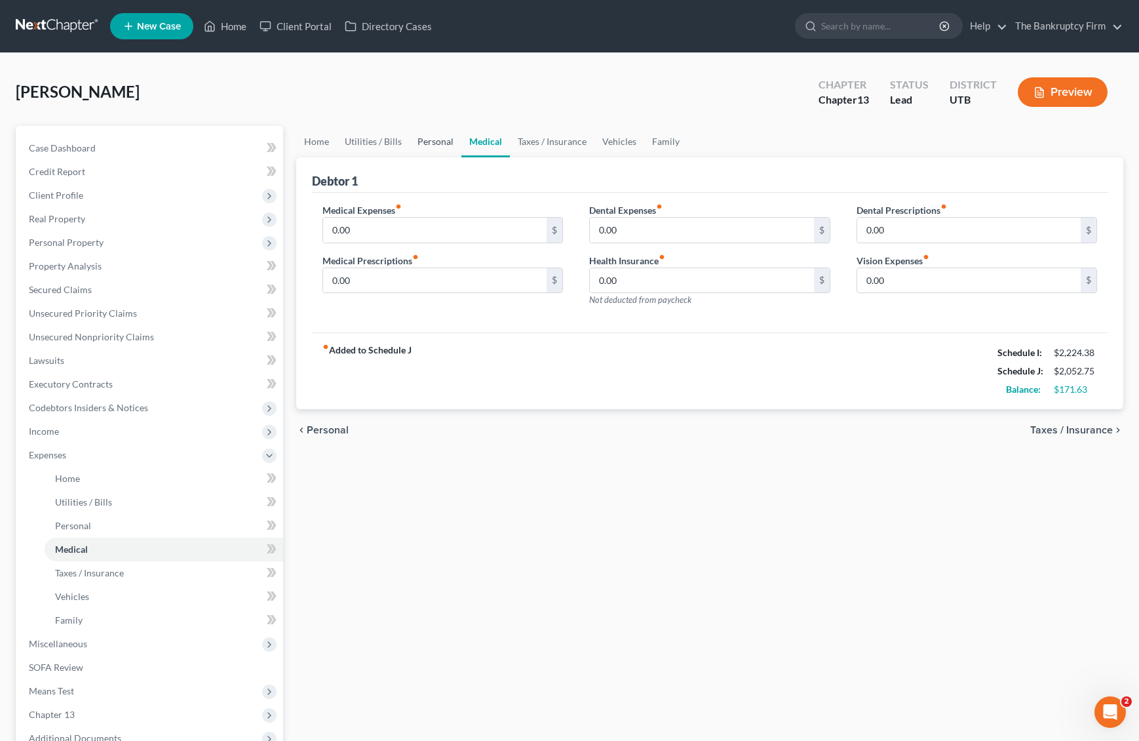
click at [424, 140] on link "Personal" at bounding box center [436, 141] width 52 height 31
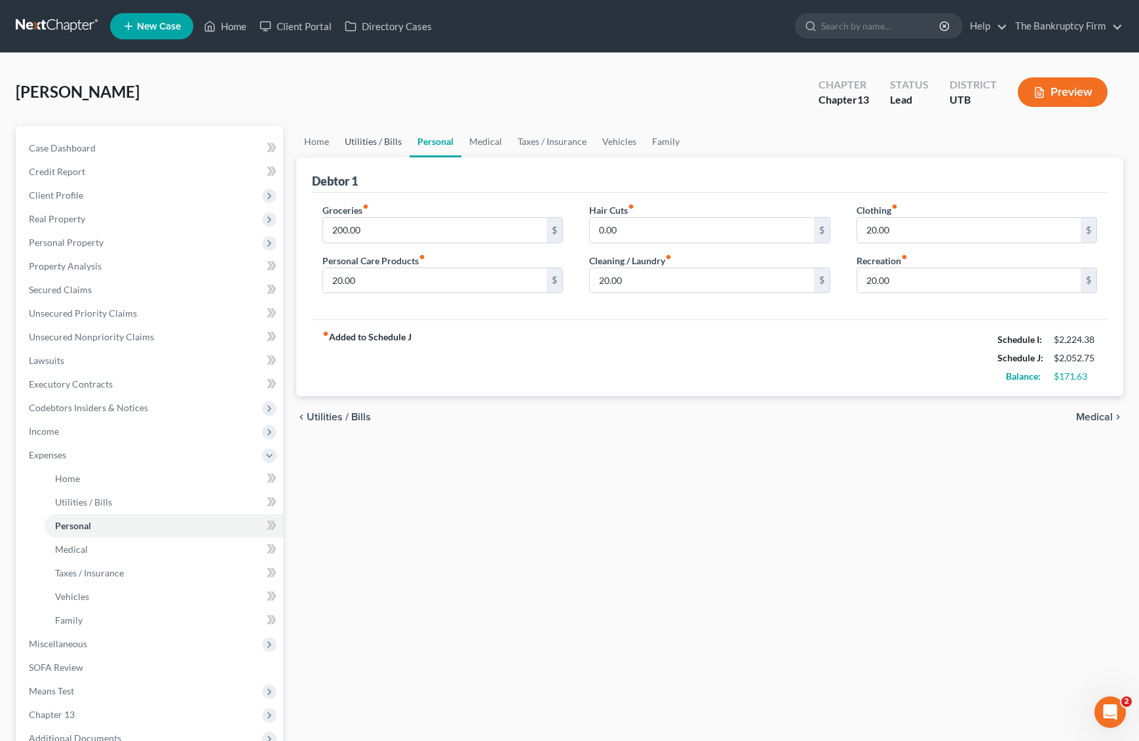
click at [375, 140] on link "Utilities / Bills" at bounding box center [373, 141] width 73 height 31
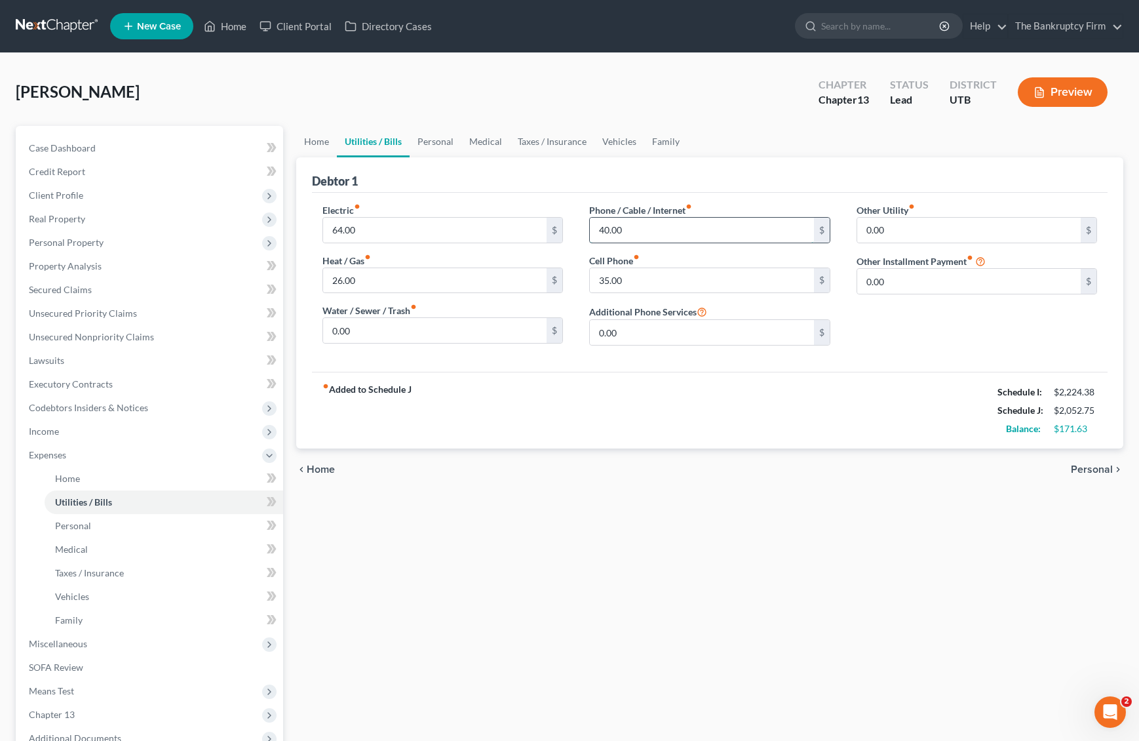
click at [677, 225] on input "40.00" at bounding box center [702, 230] width 224 height 25
type input "37.94"
click at [437, 144] on link "Personal" at bounding box center [436, 141] width 52 height 31
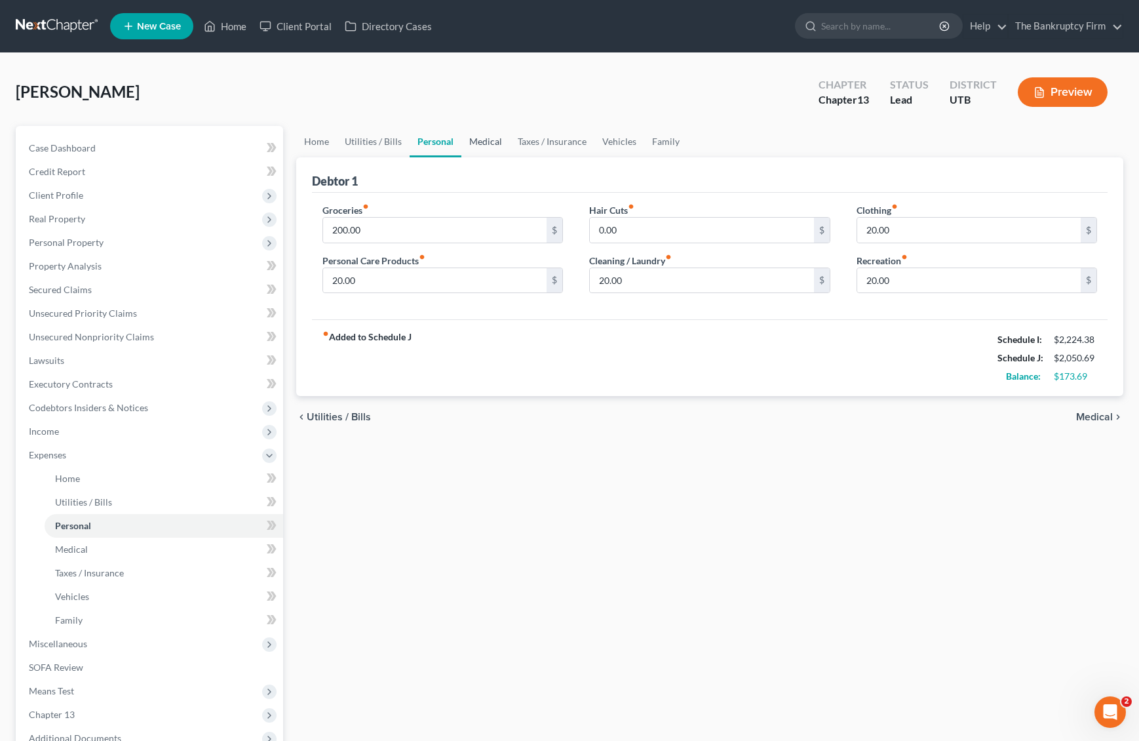
click at [492, 143] on link "Medical" at bounding box center [486, 141] width 49 height 31
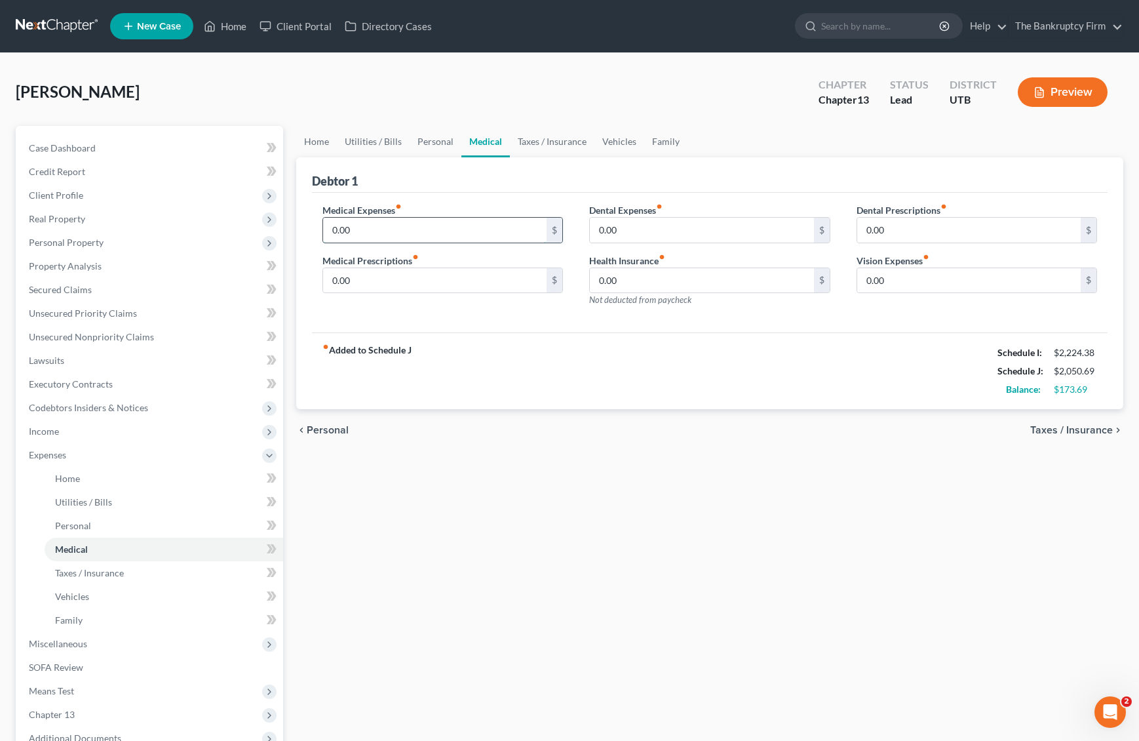
click at [385, 234] on input "0.00" at bounding box center [435, 230] width 224 height 25
type input "25"
click at [540, 140] on link "Taxes / Insurance" at bounding box center [552, 141] width 85 height 31
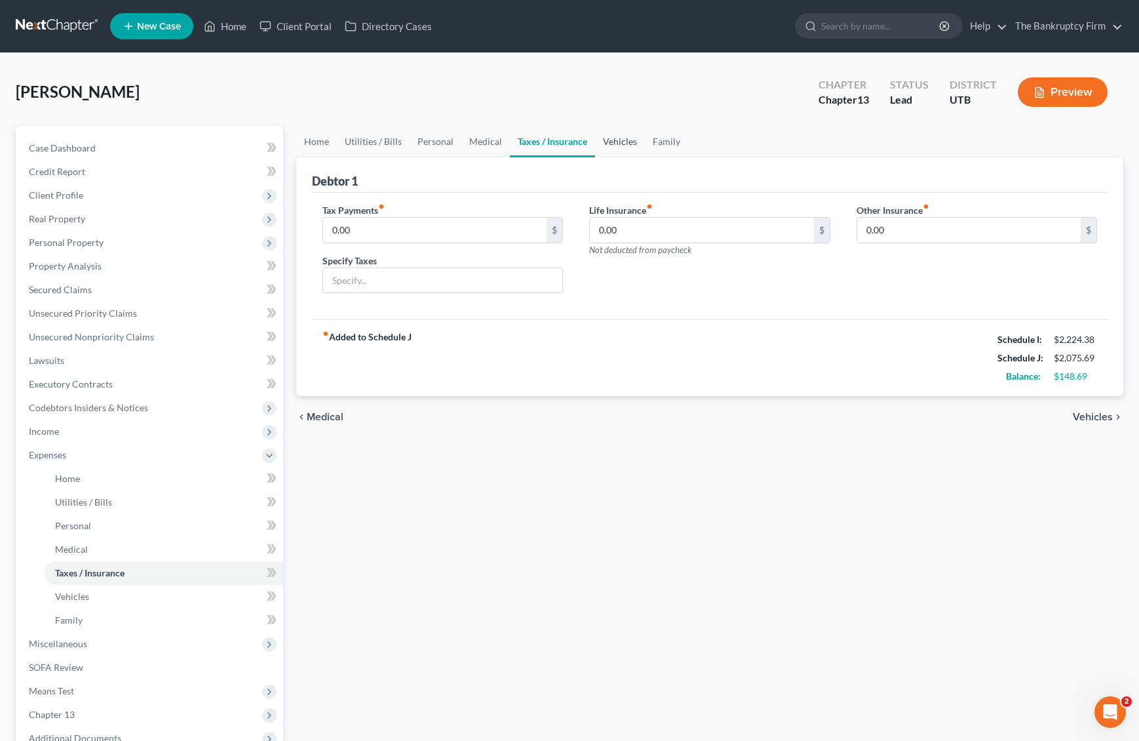
click at [623, 147] on link "Vehicles" at bounding box center [620, 141] width 50 height 31
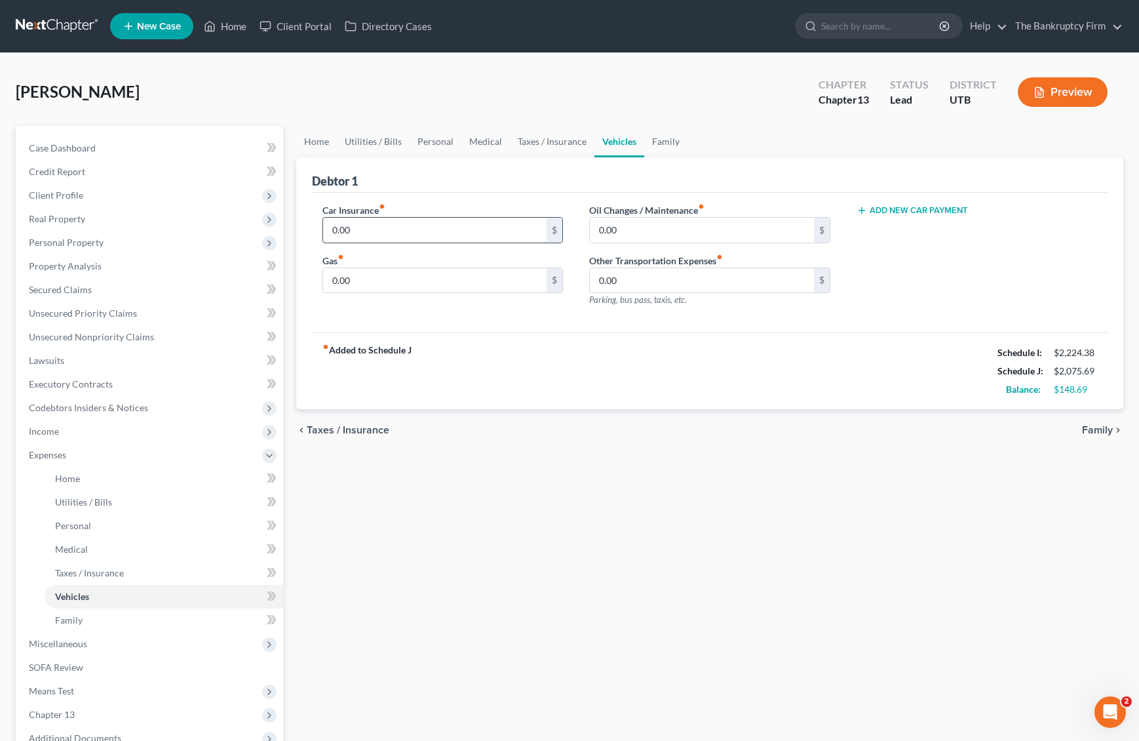
click at [366, 235] on input "0.00" at bounding box center [435, 230] width 224 height 25
click at [391, 283] on input "0.00" at bounding box center [435, 280] width 224 height 25
type input "250.00"
type input "20"
click at [499, 176] on div "Debtor 1" at bounding box center [710, 174] width 797 height 35
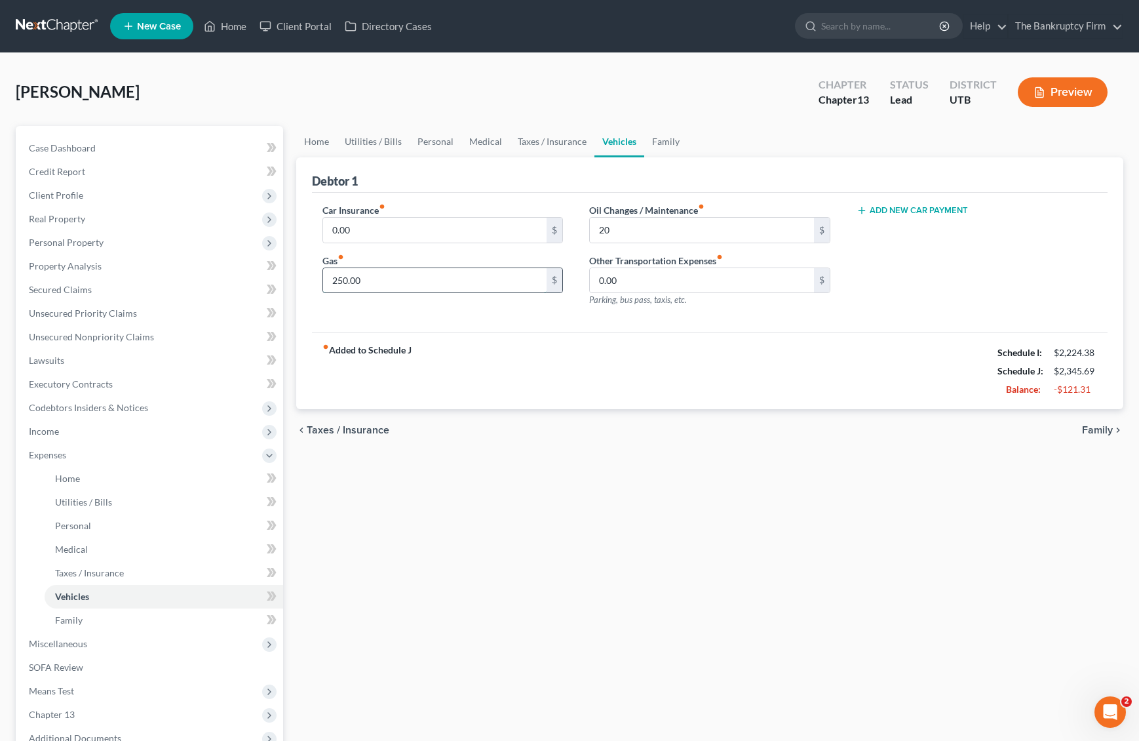
click at [385, 281] on input "250.00" at bounding box center [435, 280] width 224 height 25
type input "100"
type input "85"
click at [538, 143] on link "Taxes / Insurance" at bounding box center [552, 141] width 85 height 31
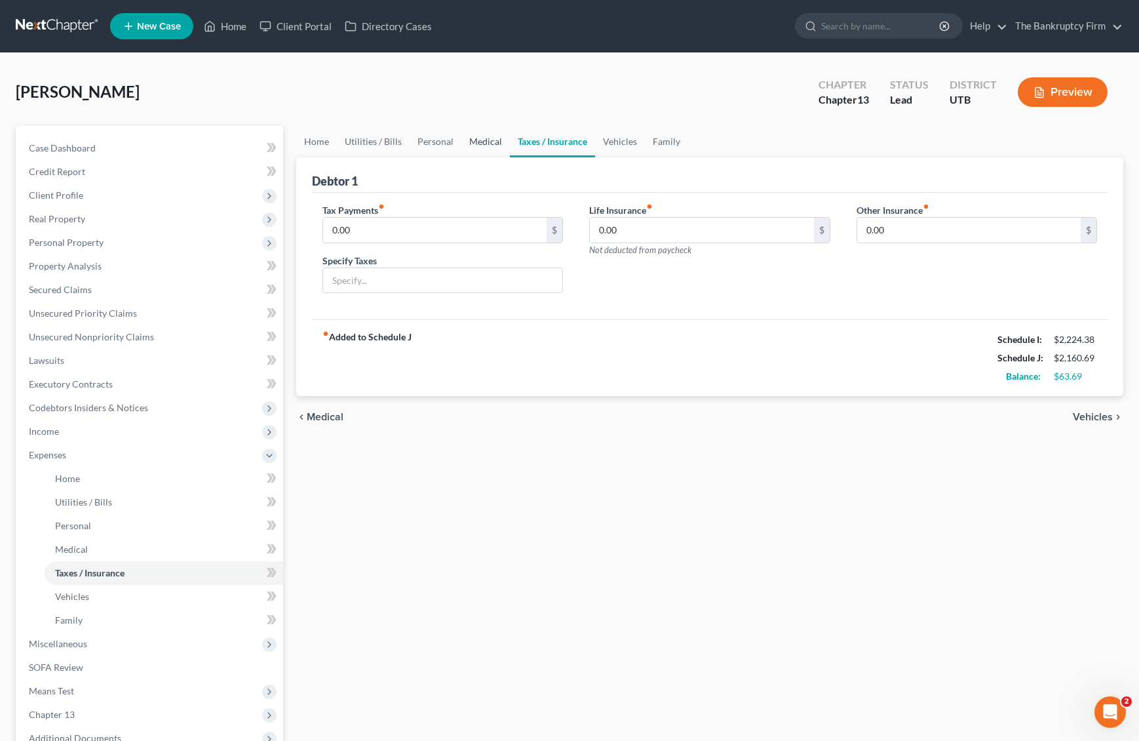
click at [486, 143] on link "Medical" at bounding box center [486, 141] width 49 height 31
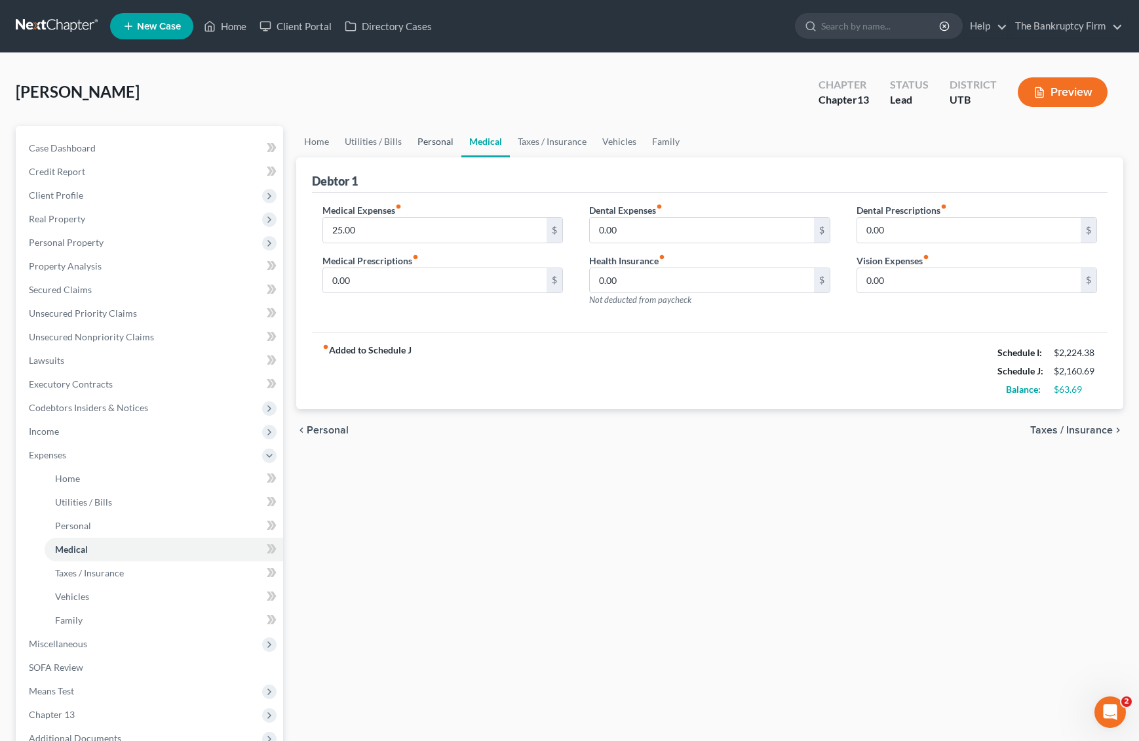
click at [435, 146] on link "Personal" at bounding box center [436, 141] width 52 height 31
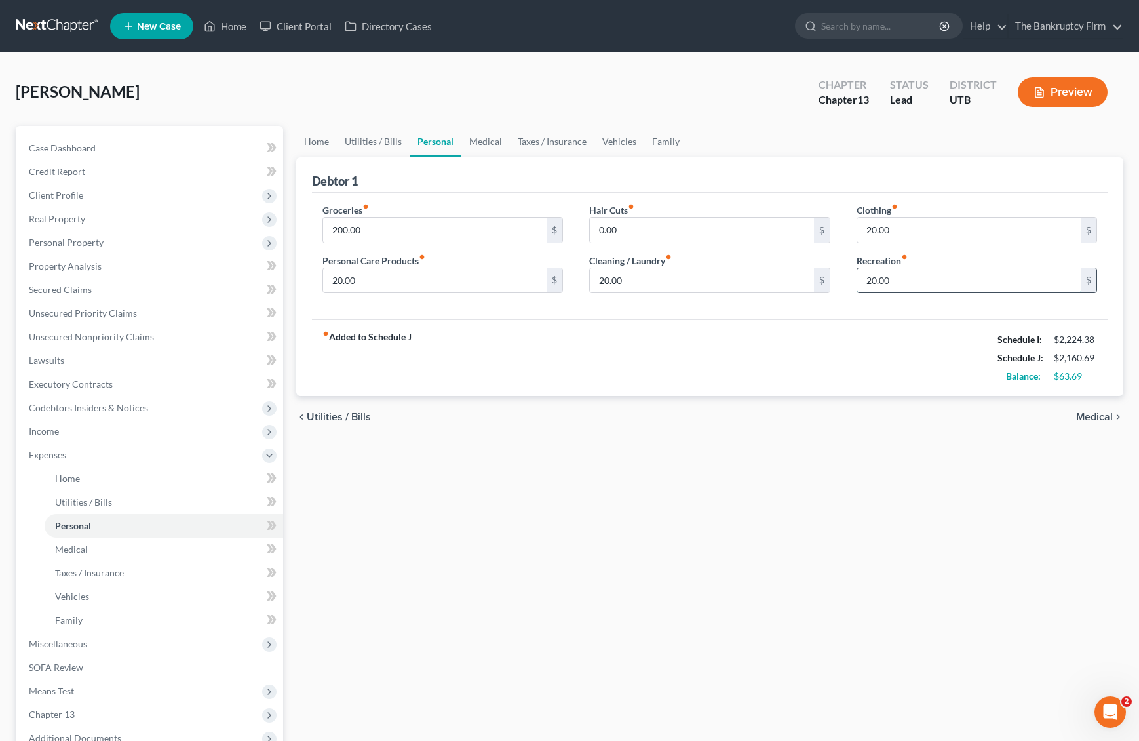
click at [930, 281] on input "20.00" at bounding box center [970, 280] width 224 height 25
click at [930, 231] on input "20.00" at bounding box center [970, 230] width 224 height 25
type input "18.69"
click at [758, 268] on input "20.00" at bounding box center [702, 280] width 224 height 25
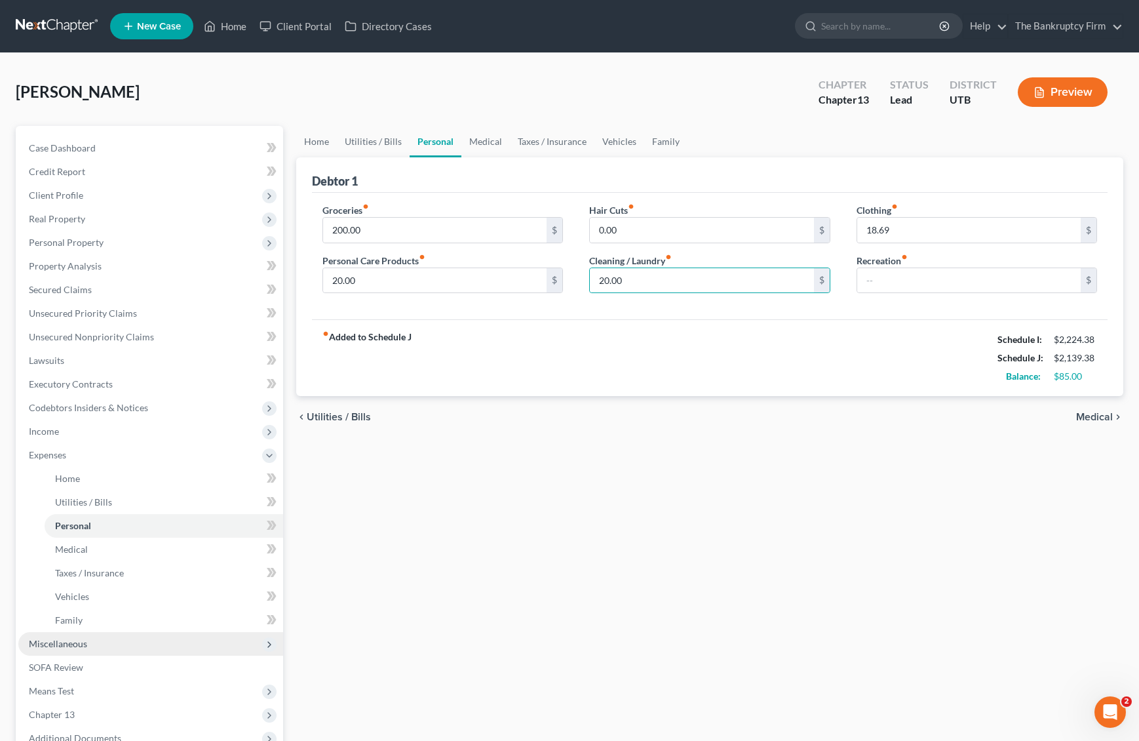
click at [87, 645] on span "Miscellaneous" at bounding box center [150, 644] width 265 height 24
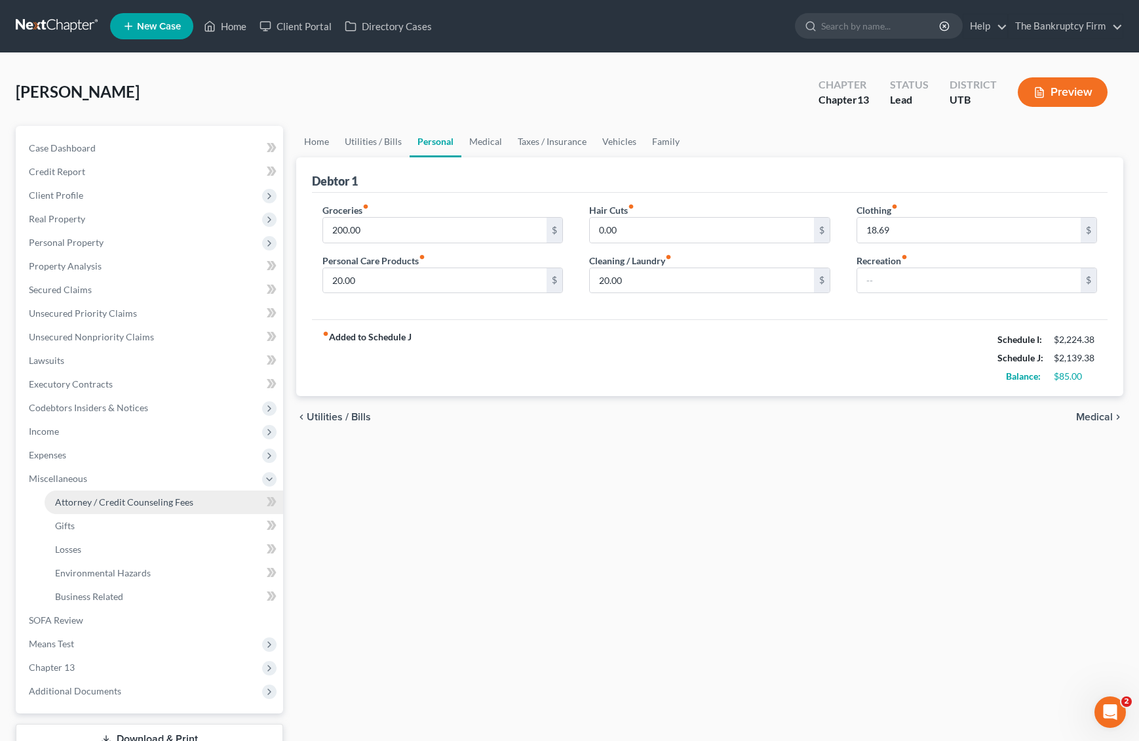
click at [137, 501] on span "Attorney / Credit Counseling Fees" at bounding box center [124, 501] width 138 height 11
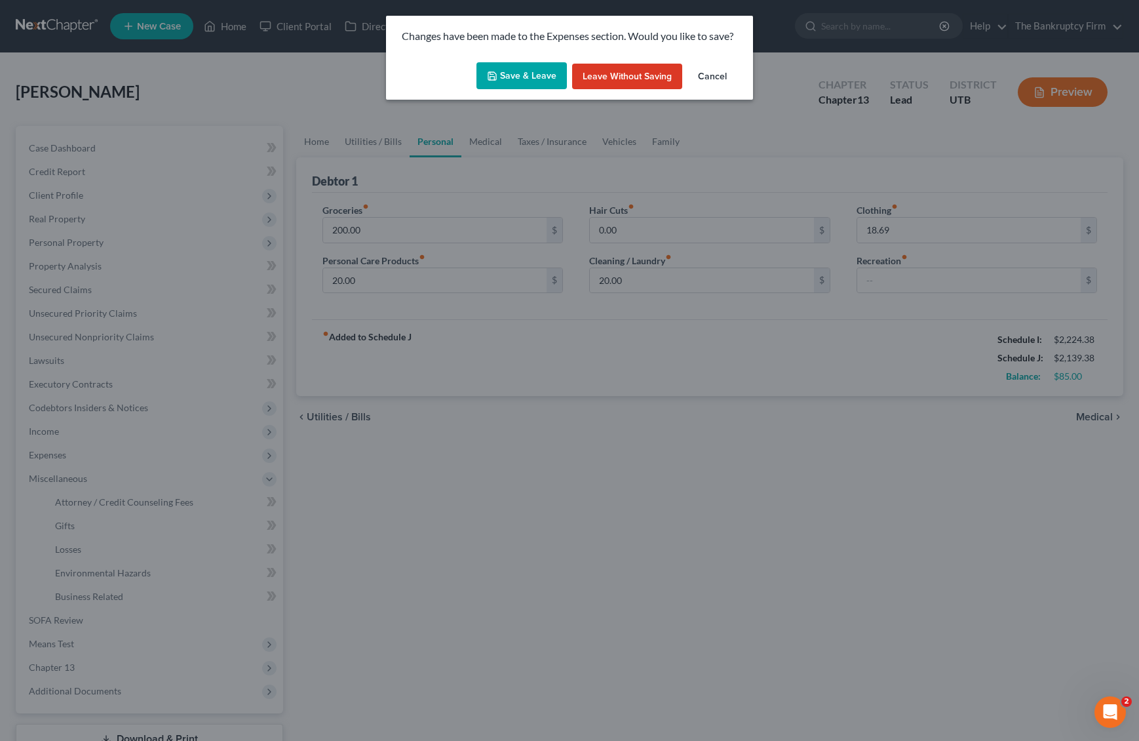
click at [514, 74] on button "Save & Leave" at bounding box center [522, 76] width 90 height 28
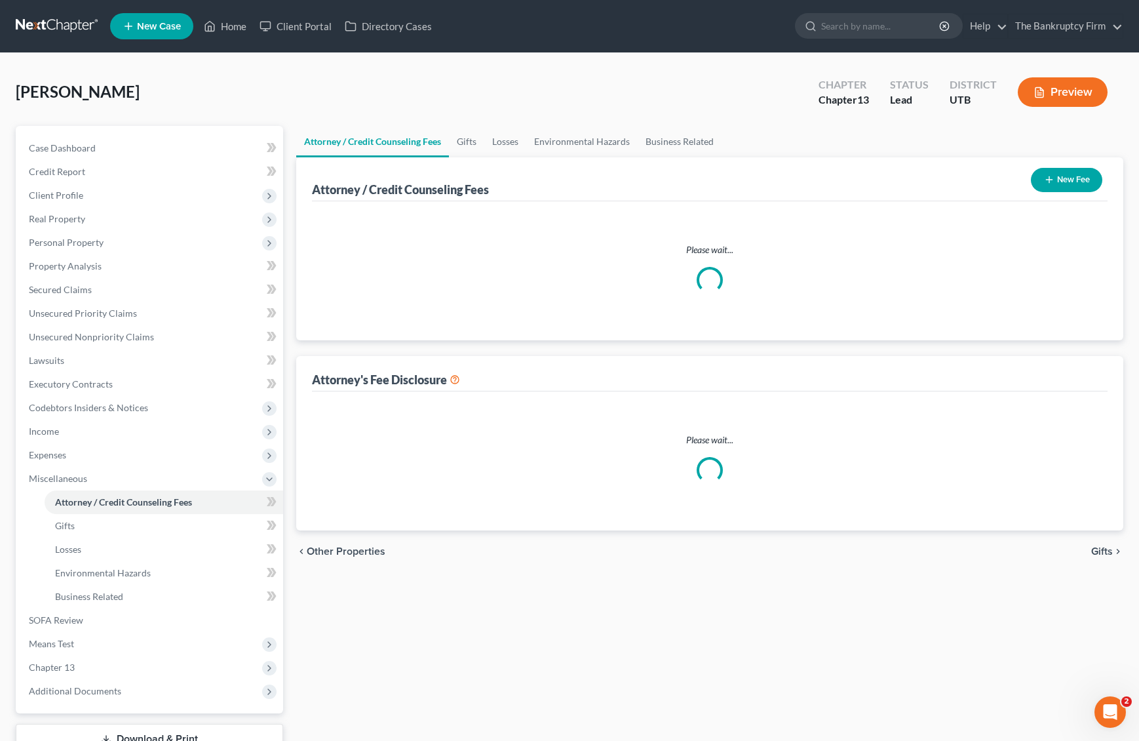
select select "0"
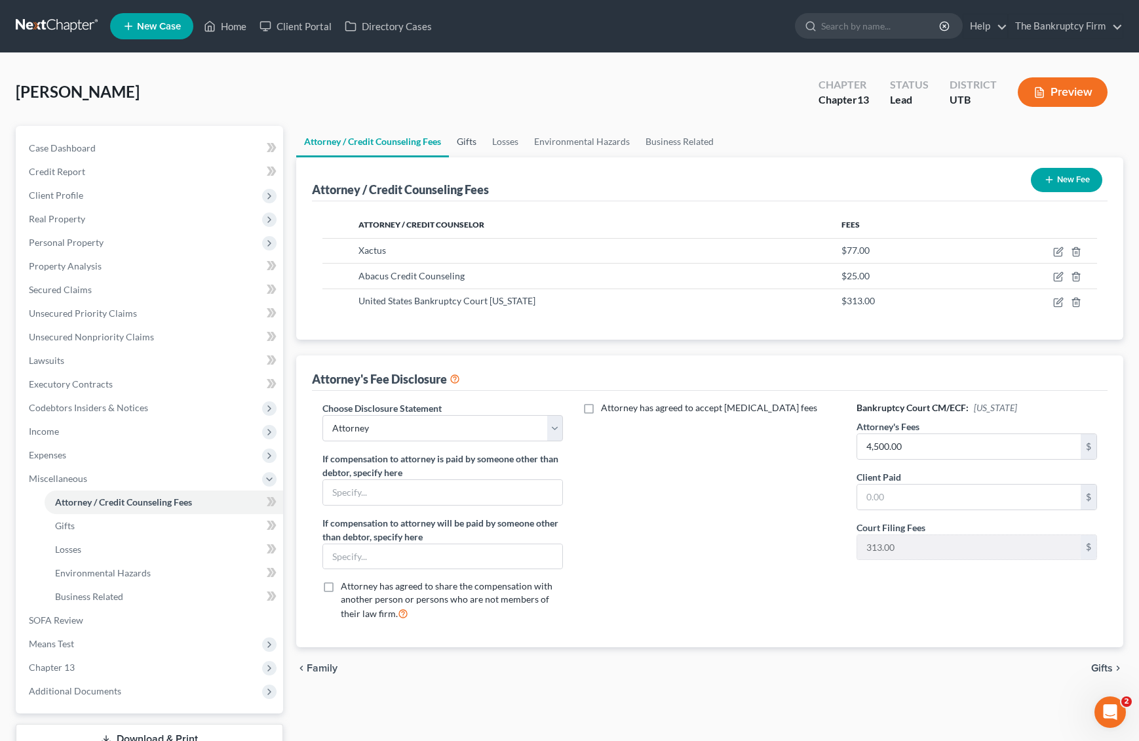
click at [468, 143] on link "Gifts" at bounding box center [466, 141] width 35 height 31
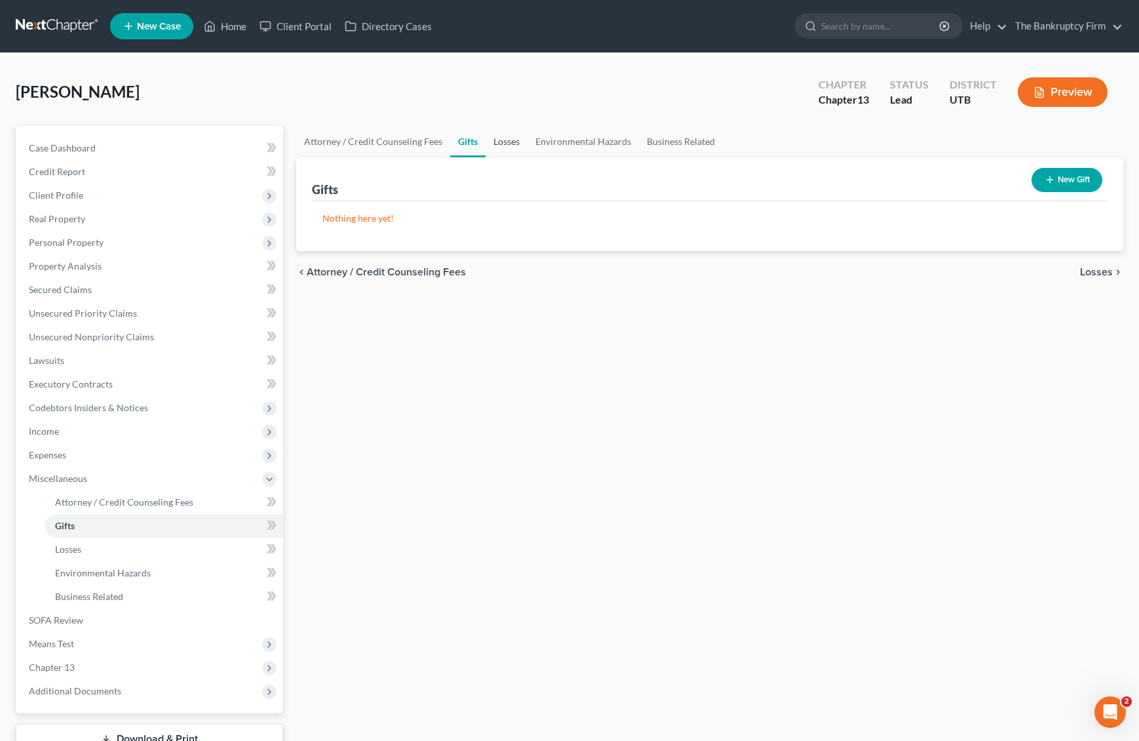
click at [511, 144] on link "Losses" at bounding box center [507, 141] width 42 height 31
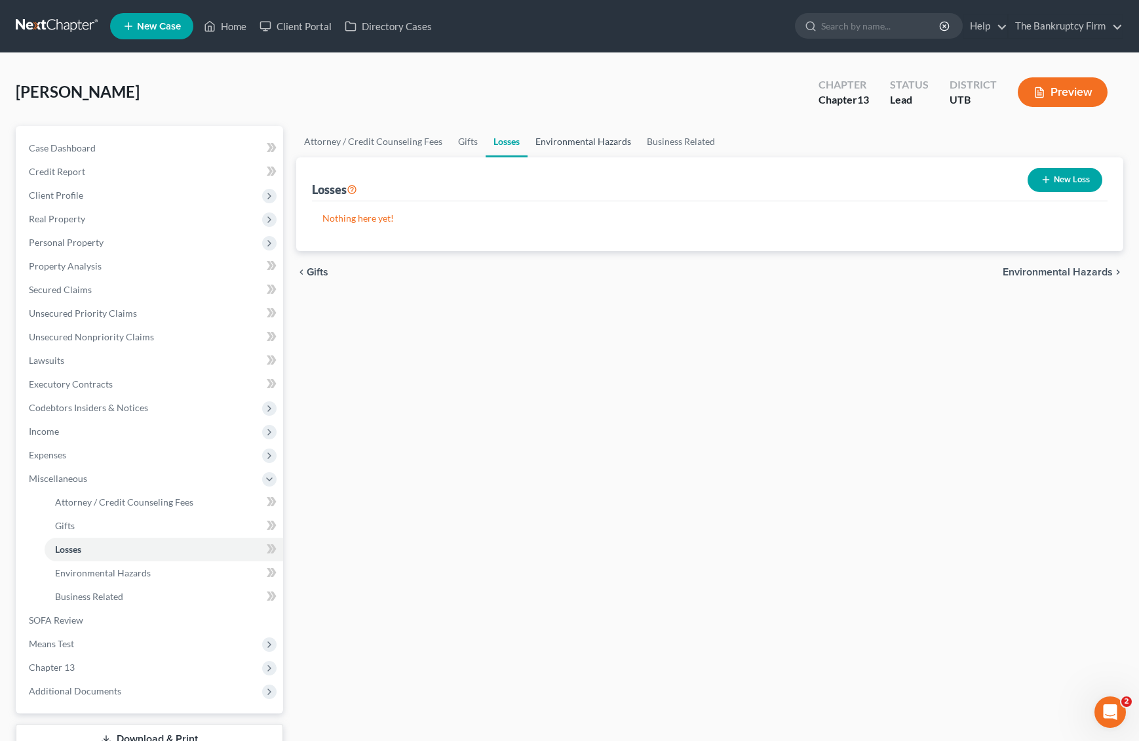
click at [585, 138] on link "Environmental Hazards" at bounding box center [583, 141] width 111 height 31
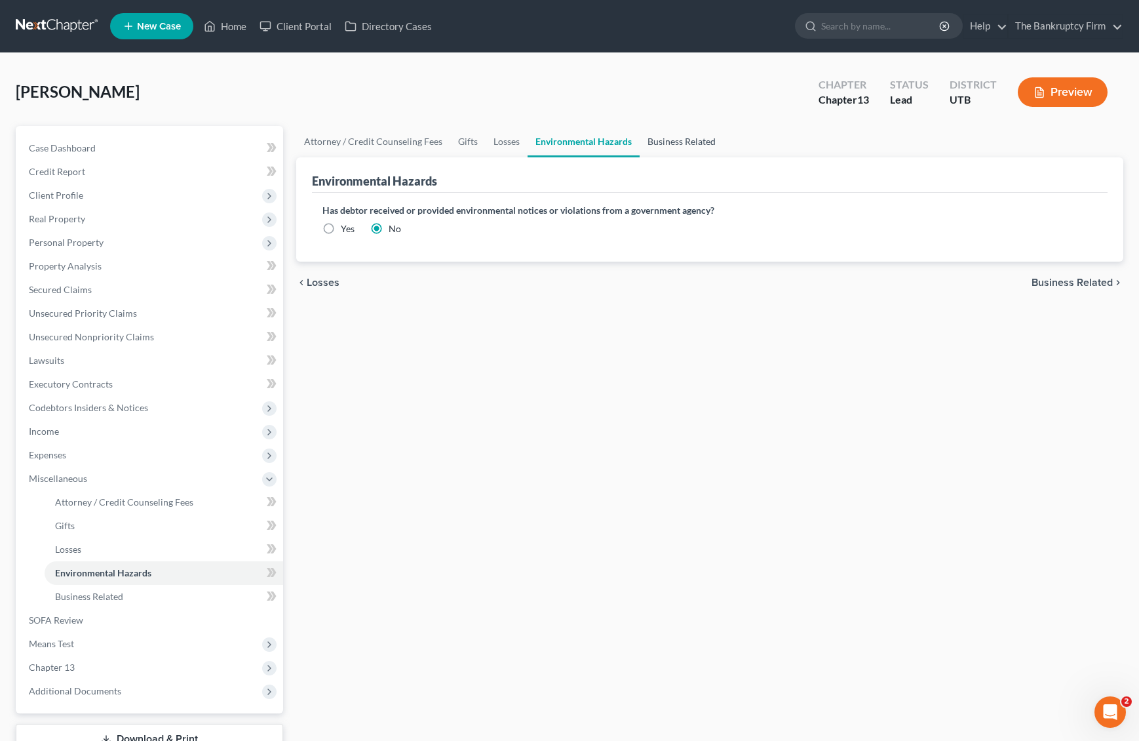
click at [702, 146] on link "Business Related" at bounding box center [682, 141] width 84 height 31
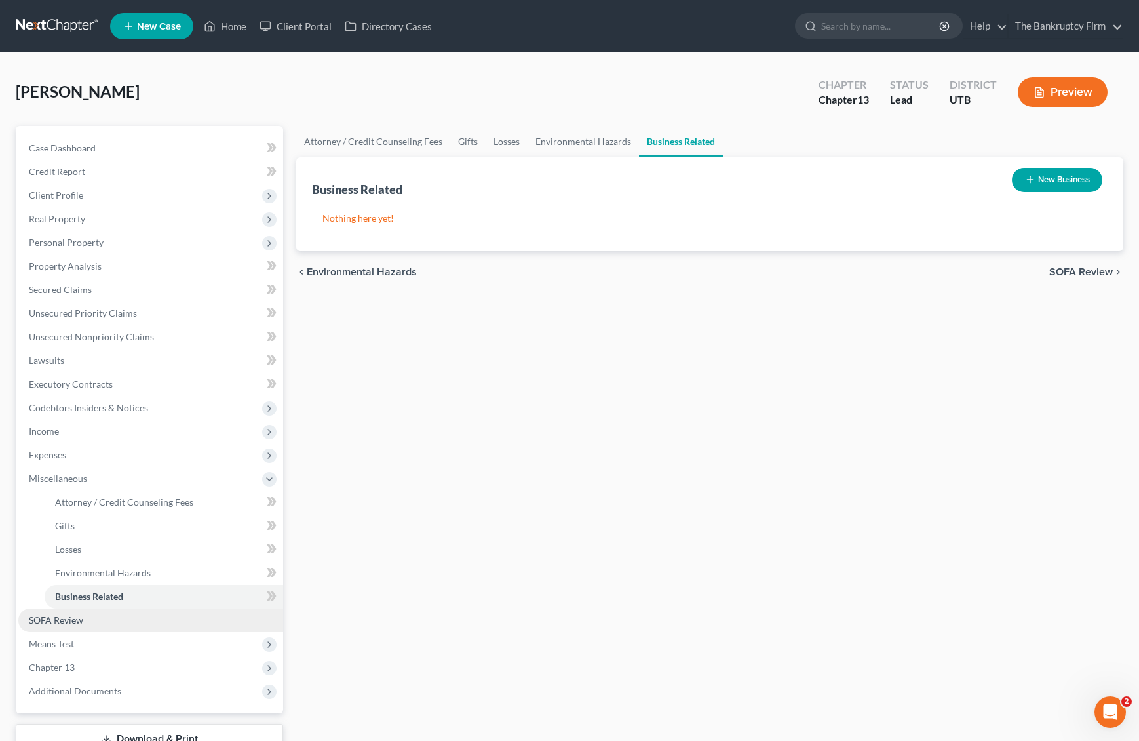
click at [67, 619] on span "SOFA Review" at bounding box center [56, 619] width 54 height 11
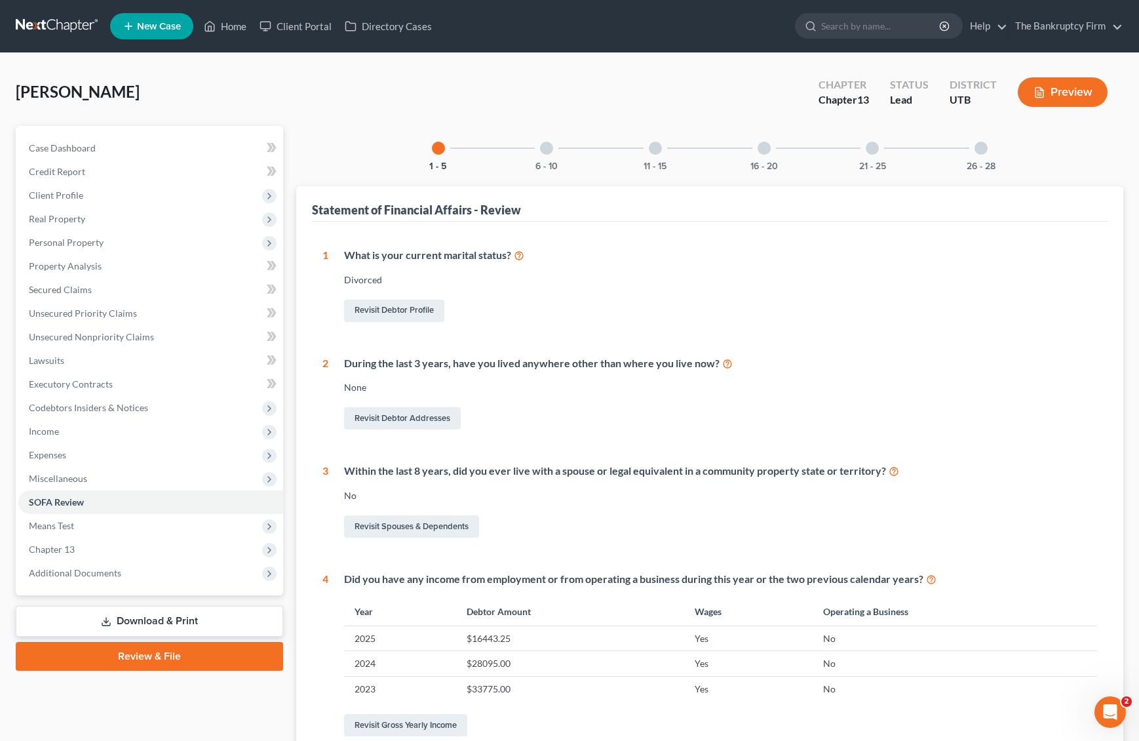
click at [543, 146] on div at bounding box center [546, 148] width 13 height 13
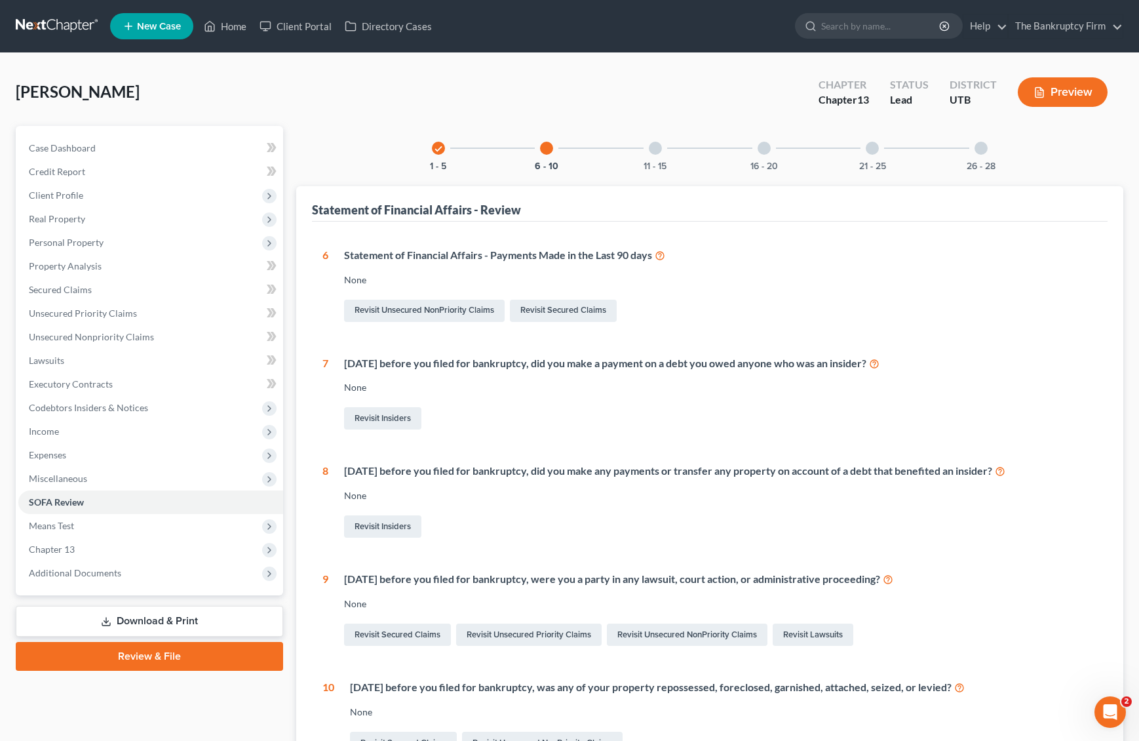
click at [655, 148] on div at bounding box center [655, 148] width 13 height 13
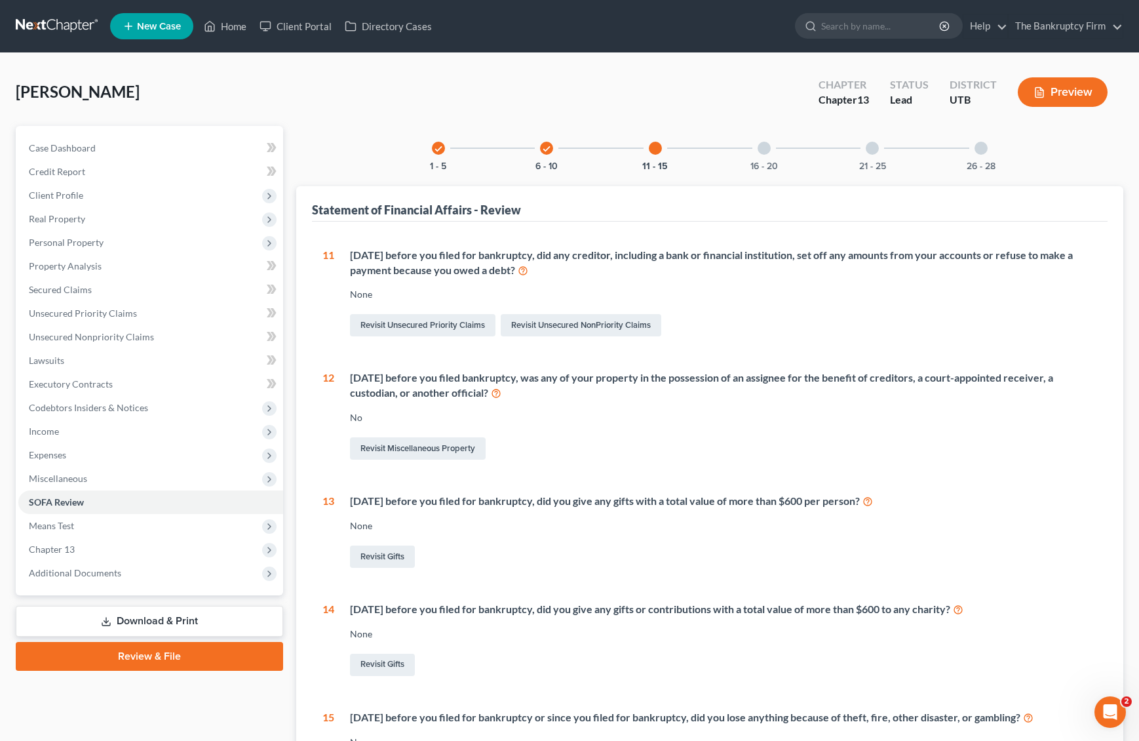
click at [764, 148] on div at bounding box center [764, 148] width 13 height 13
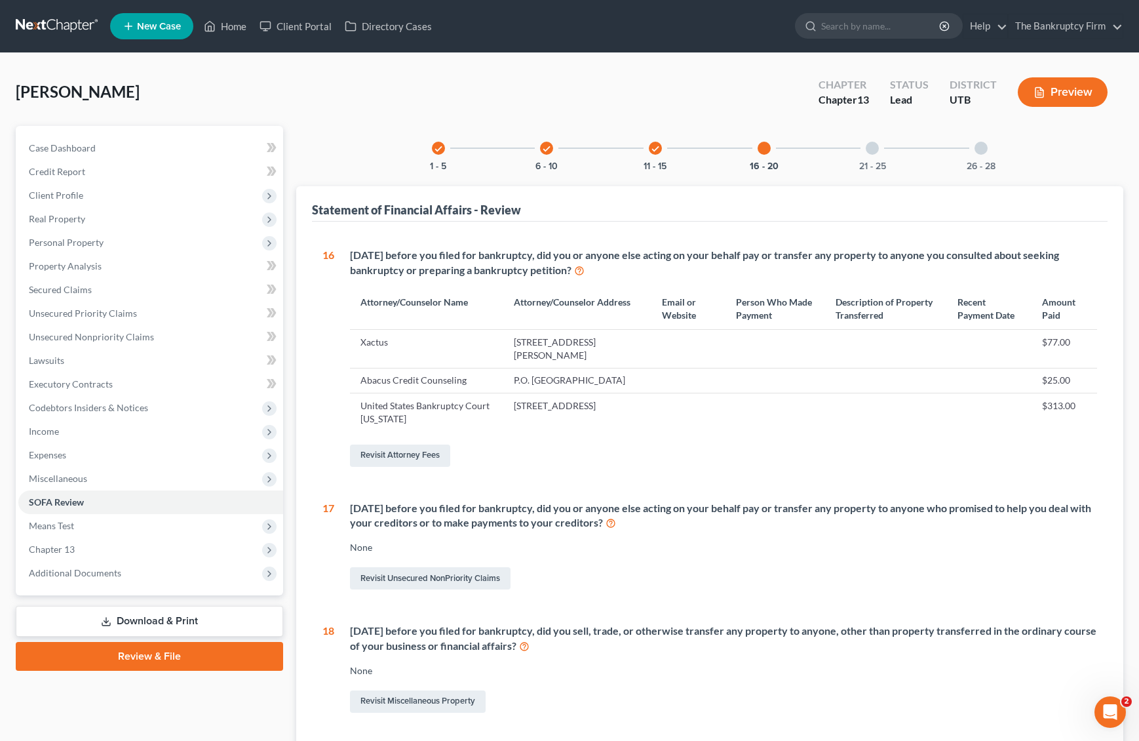
click at [875, 146] on div at bounding box center [872, 148] width 13 height 13
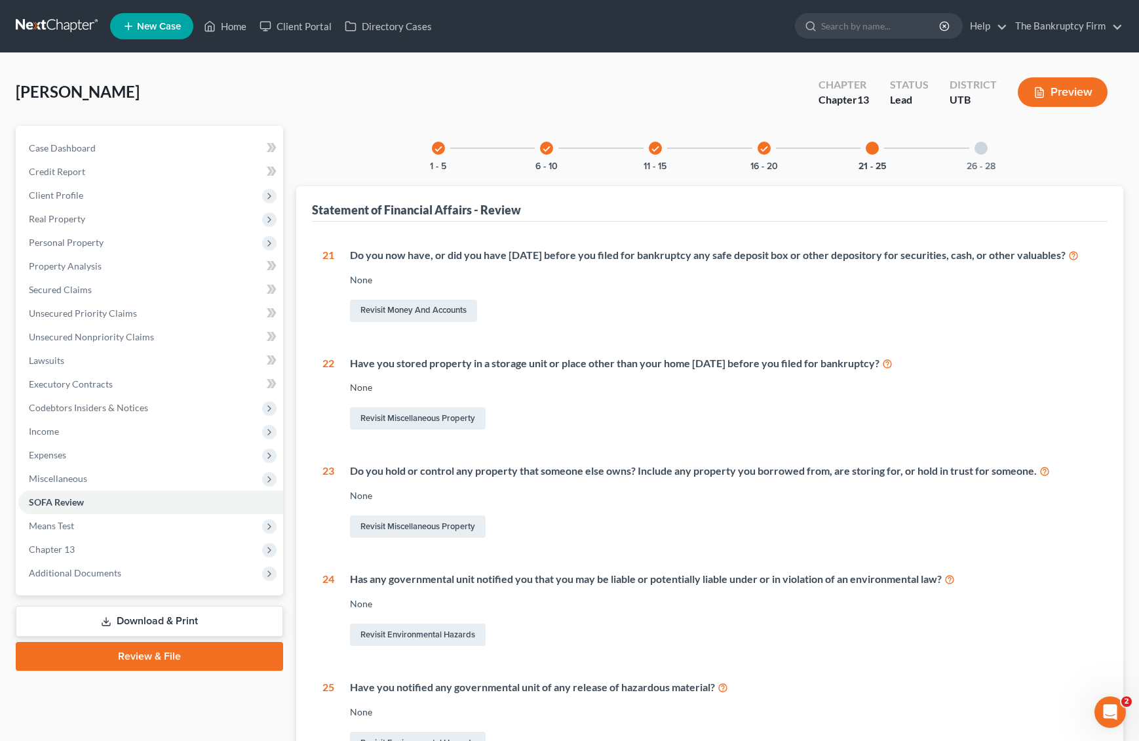
click at [987, 149] on div "26 - 28" at bounding box center [981, 148] width 45 height 45
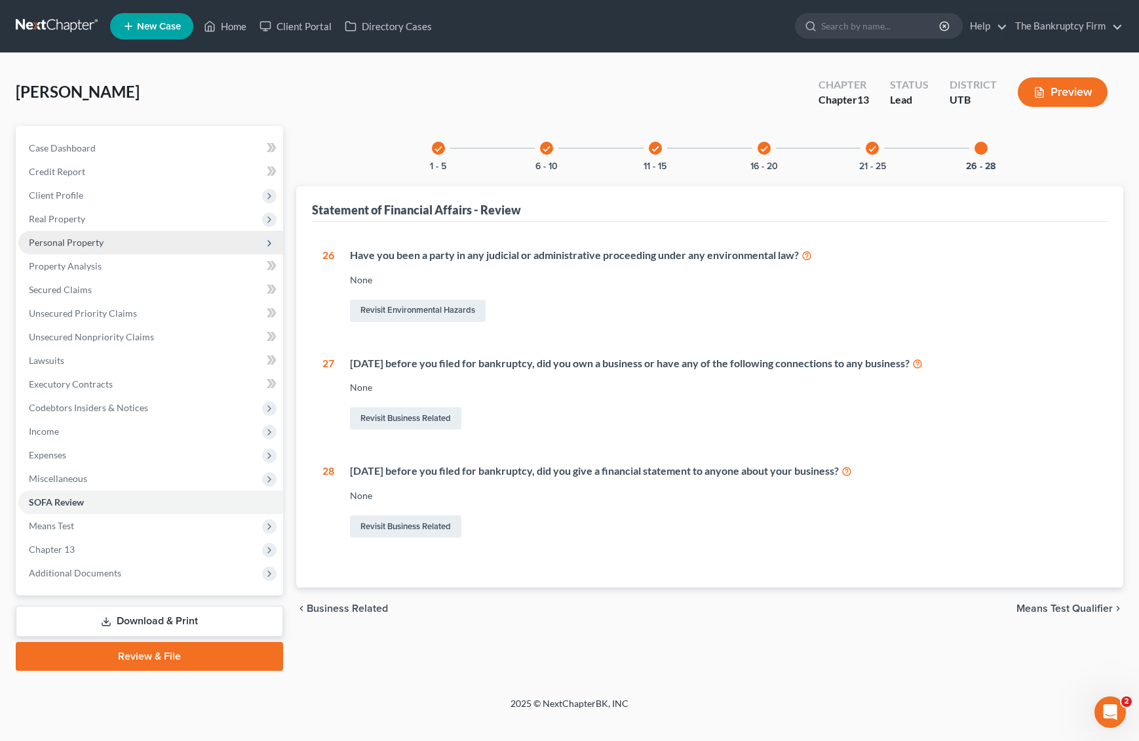
click at [70, 237] on span "Personal Property" at bounding box center [66, 242] width 75 height 11
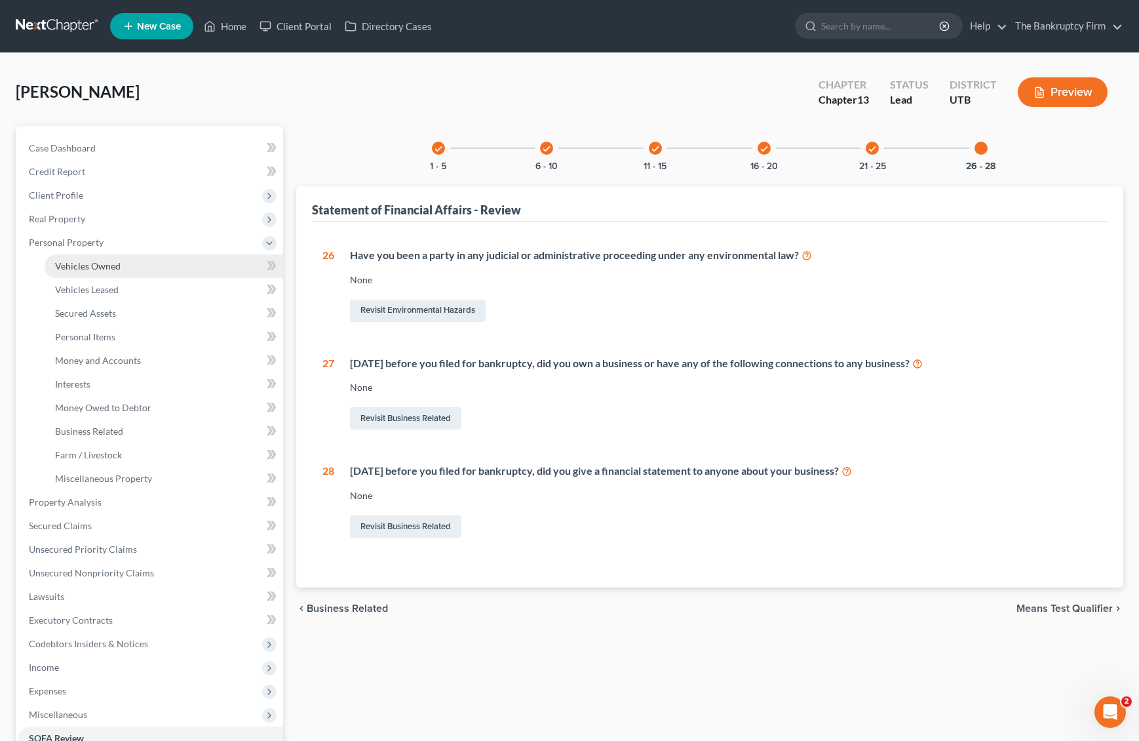
click at [102, 262] on span "Vehicles Owned" at bounding box center [88, 265] width 66 height 11
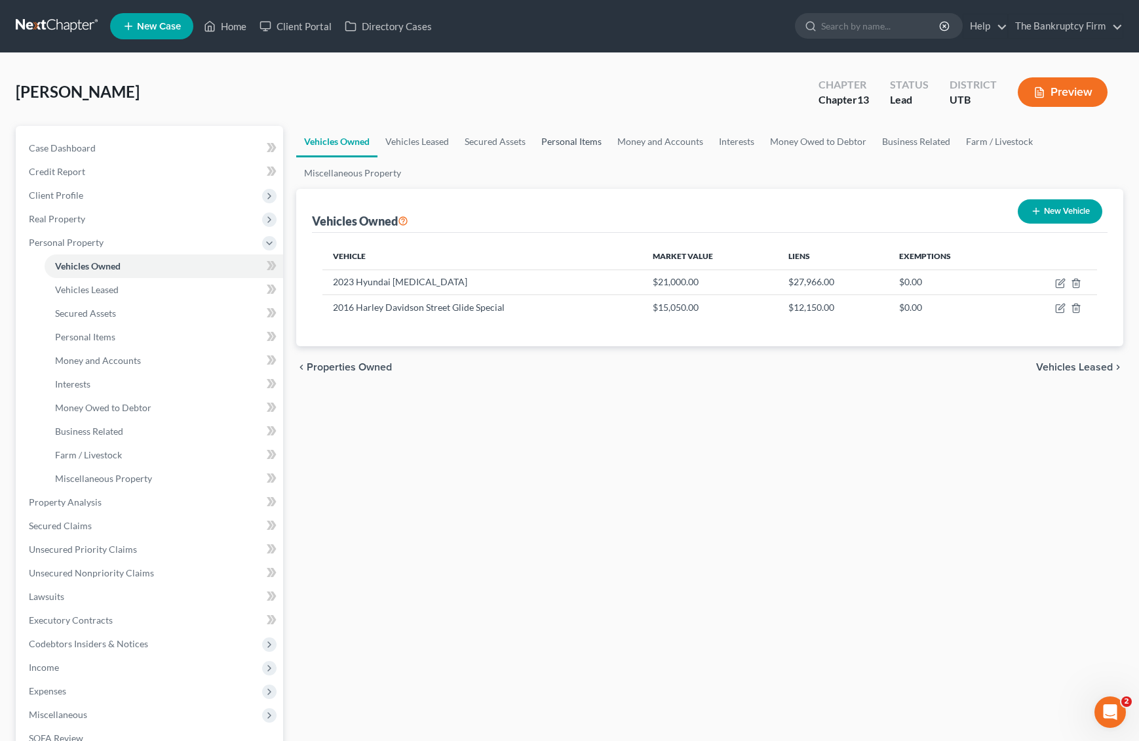
click at [560, 140] on link "Personal Items" at bounding box center [572, 141] width 76 height 31
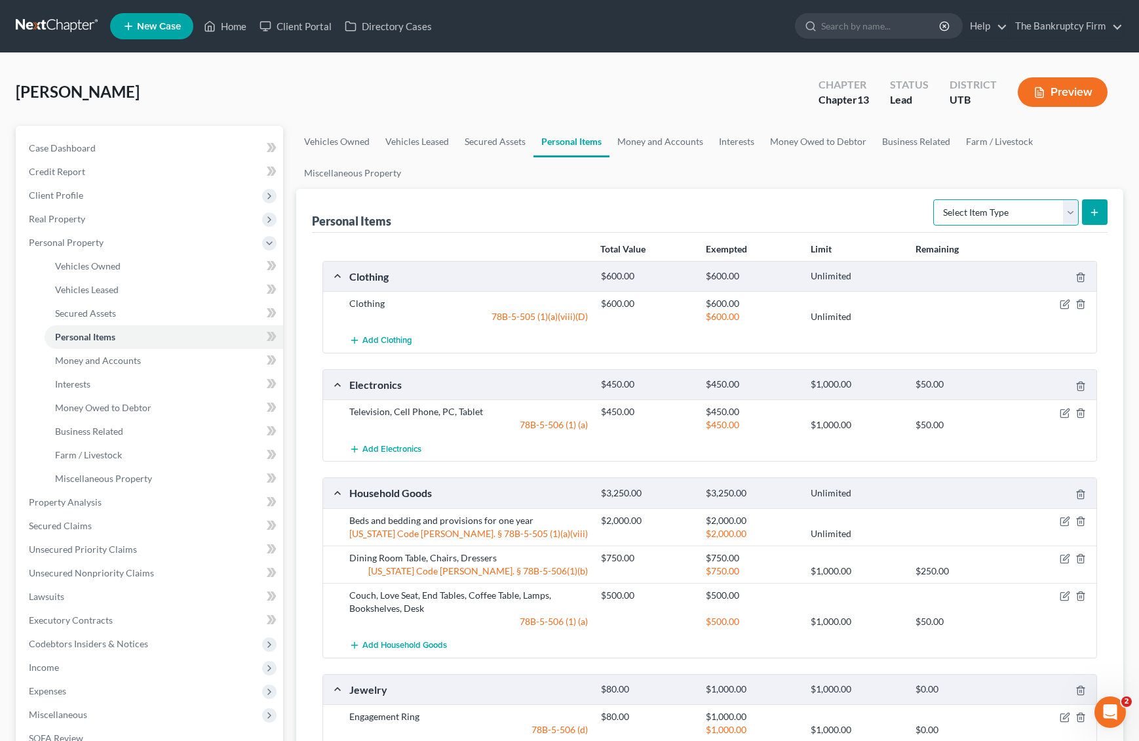
click at [1035, 208] on select "Select Item Type Clothing Collectibles Of Value Electronics Firearms Household …" at bounding box center [1007, 212] width 146 height 26
click at [650, 138] on link "Money and Accounts" at bounding box center [661, 141] width 102 height 31
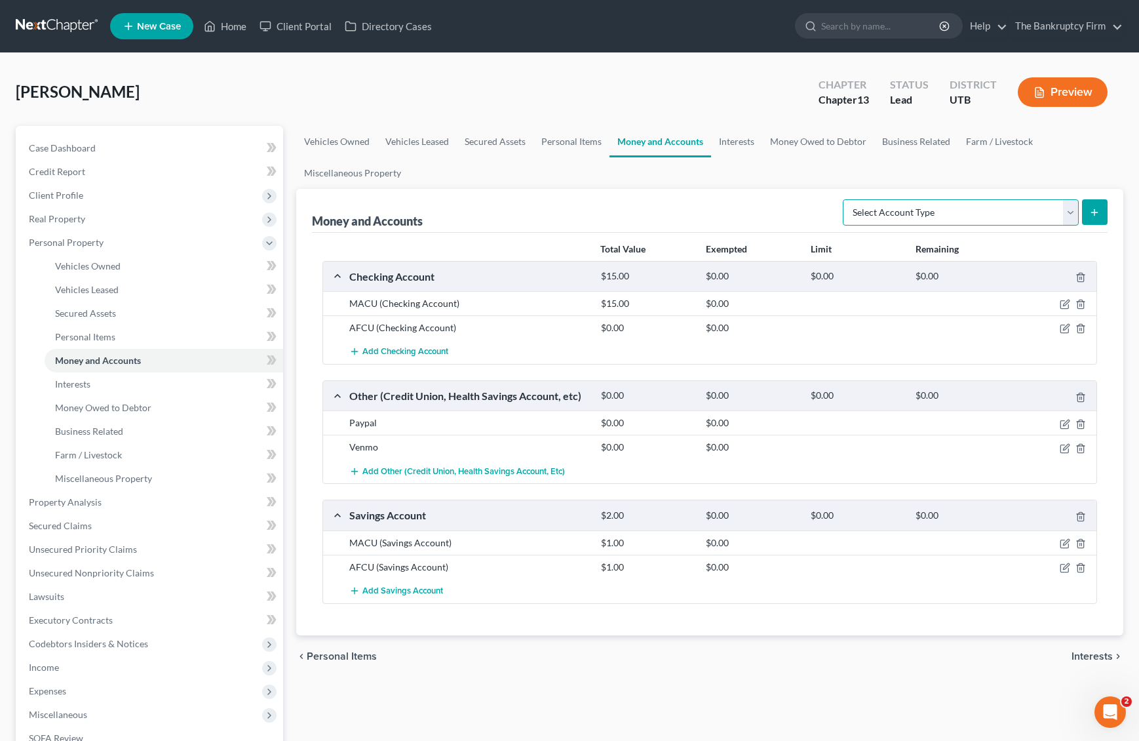
click at [1014, 210] on select "Select Account Type Brokerage Cash on Hand Certificates of Deposit Checking Acc…" at bounding box center [961, 212] width 236 height 26
click at [361, 170] on link "Miscellaneous Property" at bounding box center [352, 172] width 113 height 31
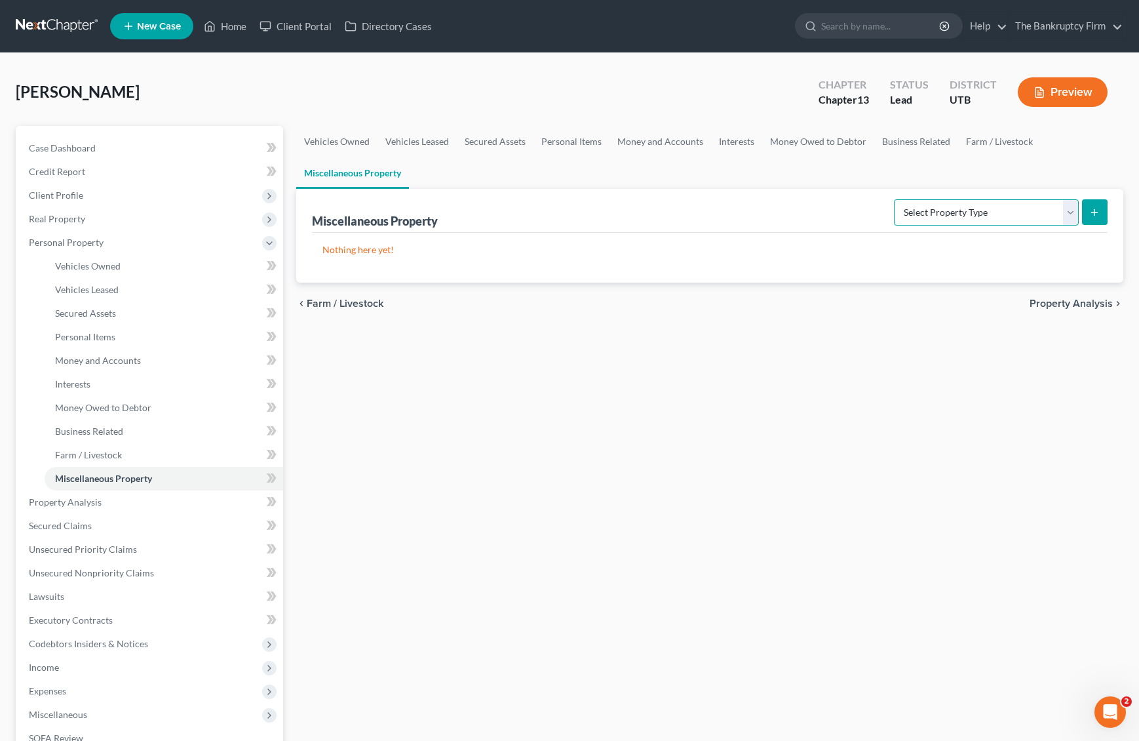
click at [995, 212] on select "Select Property Type Assigned for Creditor Benefit [DATE] Holding for Another N…" at bounding box center [986, 212] width 185 height 26
select select "holding_for_another"
click at [894, 199] on select "Select Property Type Assigned for Creditor Benefit [DATE] Holding for Another N…" at bounding box center [986, 212] width 185 height 26
click at [1093, 207] on icon "submit" at bounding box center [1095, 212] width 10 height 10
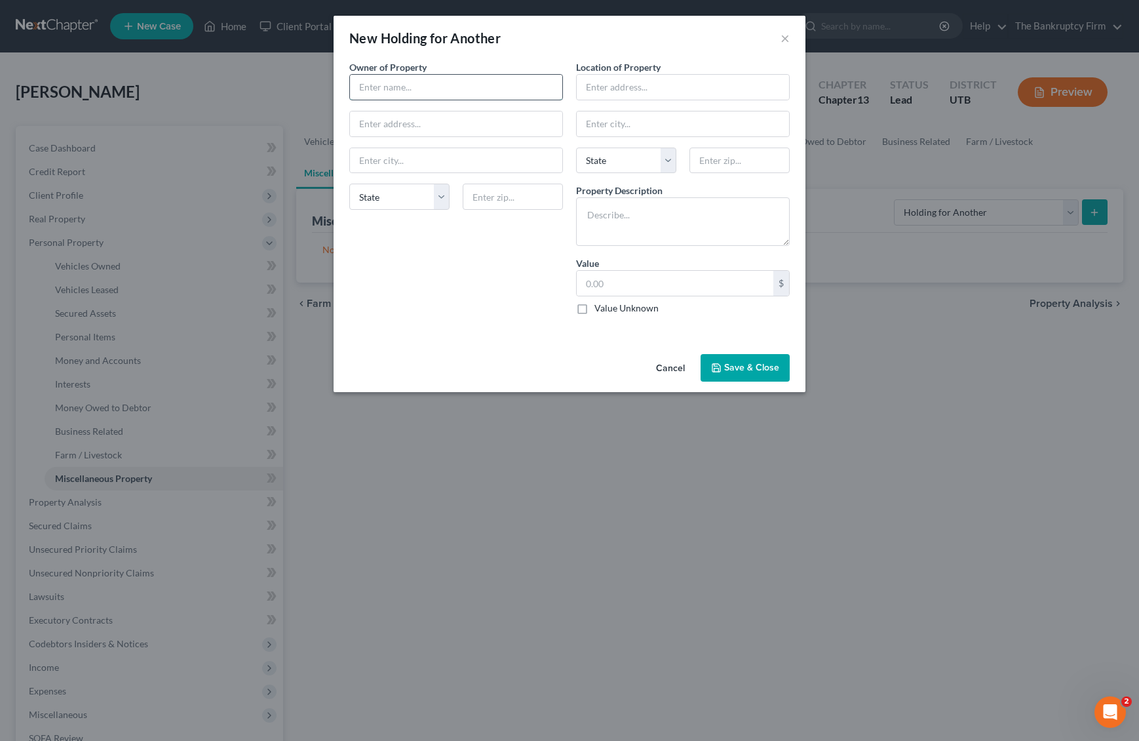
click at [385, 90] on input "text" at bounding box center [456, 87] width 212 height 25
type input "h"
type input "[PERSON_NAME]"
click at [629, 89] on input "text" at bounding box center [683, 87] width 212 height 25
click at [619, 214] on textarea at bounding box center [683, 221] width 214 height 49
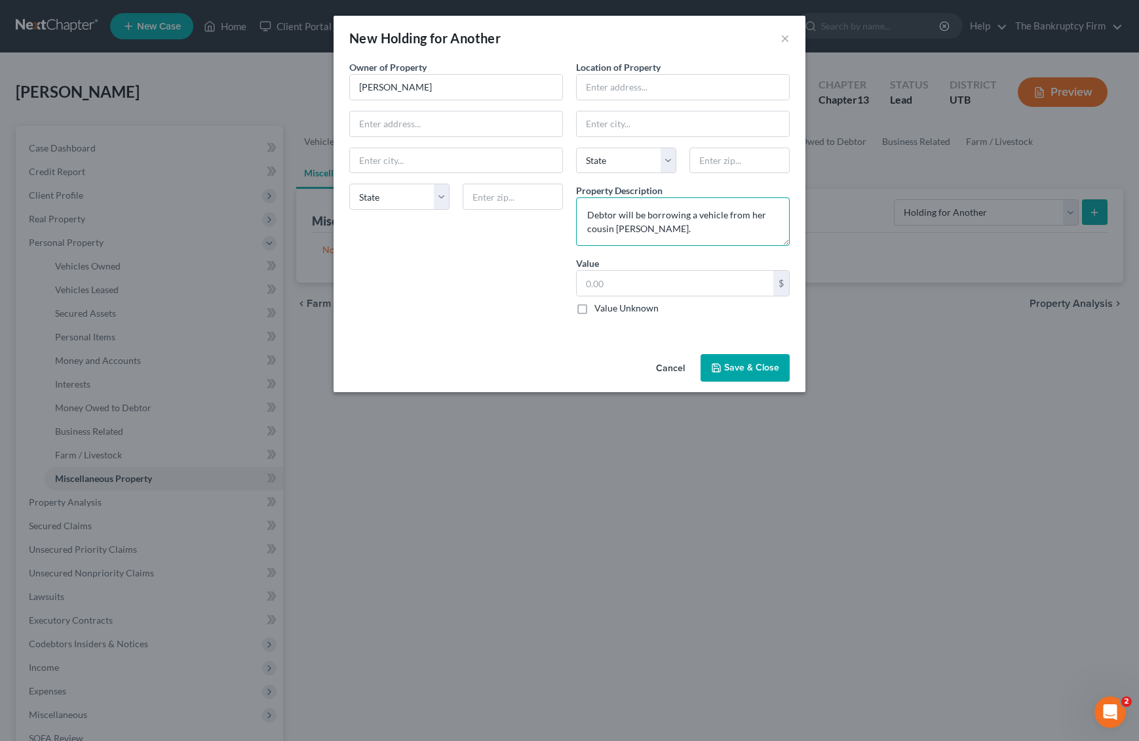
click at [694, 233] on textarea "Debtor will be borrowing a vehicle from her cousin [PERSON_NAME]." at bounding box center [683, 221] width 214 height 49
click at [698, 216] on textarea "Debtor will be borrowing a vehicle from her cousin [PERSON_NAME]." at bounding box center [683, 221] width 214 height 49
click at [708, 231] on textarea "Debtor will be borrowing an extra vehicle from her cousin [PERSON_NAME]." at bounding box center [683, 221] width 214 height 49
click at [728, 233] on textarea "Debtor will be borrowing an extra vehicle from her cousin [PERSON_NAME]." at bounding box center [683, 221] width 214 height 49
drag, startPoint x: 700, startPoint y: 230, endPoint x: 725, endPoint y: 230, distance: 25.6
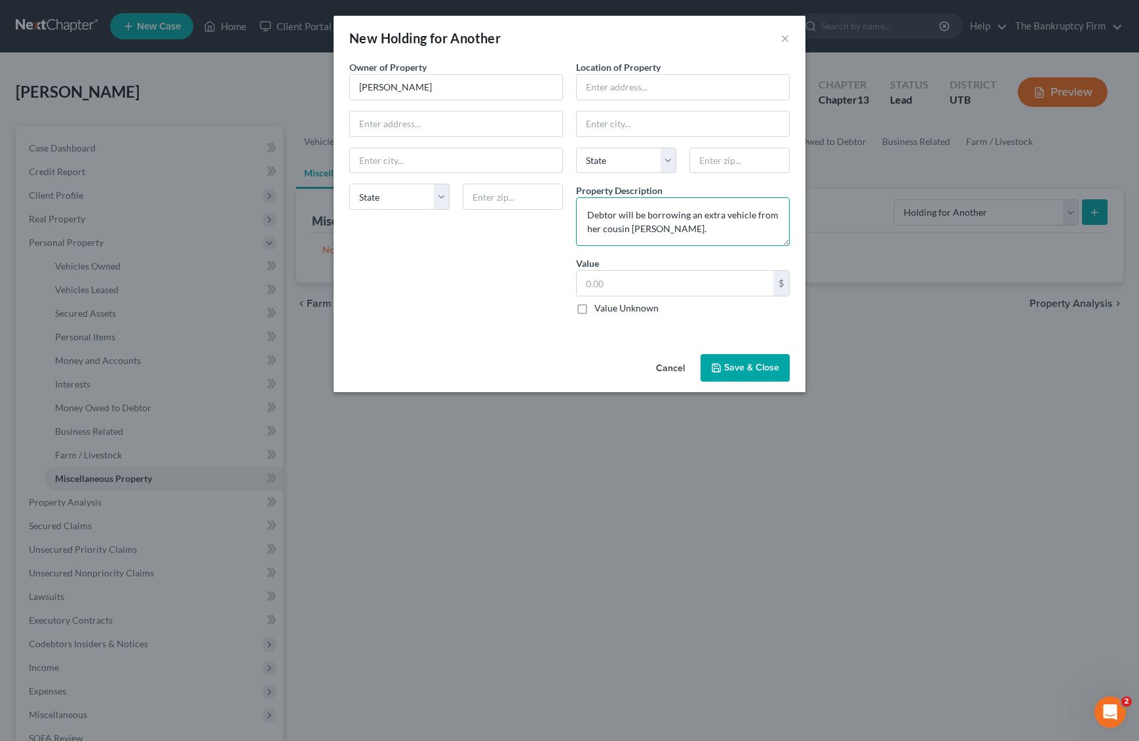
click at [721, 230] on textarea "Debtor will be borrowing an extra vehicle from her cousin [PERSON_NAME]." at bounding box center [683, 221] width 214 height 49
click at [725, 230] on textarea "Debtor will be borrowing an extra vehicle from her cousin [PERSON_NAME]." at bounding box center [683, 221] width 214 height 49
drag, startPoint x: 698, startPoint y: 233, endPoint x: 574, endPoint y: 209, distance: 125.6
click at [574, 209] on div "Location of Property State [US_STATE][GEOGRAPHIC_DATA] [GEOGRAPHIC_DATA] [GEOGR…" at bounding box center [683, 192] width 227 height 265
type textarea "Debtor will be borrowing an extra vehicle from her cousin [PERSON_NAME]."
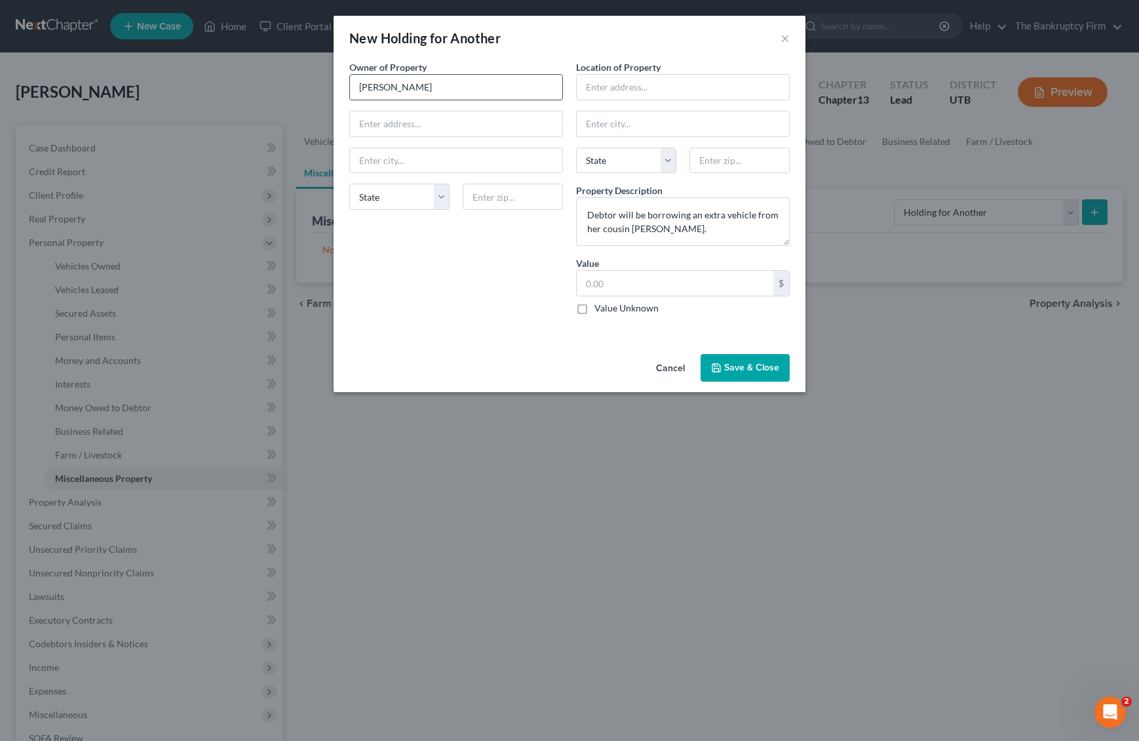
click at [439, 87] on input "[PERSON_NAME]" at bounding box center [456, 87] width 212 height 25
click at [438, 87] on input "[PERSON_NAME]" at bounding box center [456, 87] width 212 height 25
drag, startPoint x: 692, startPoint y: 213, endPoint x: 700, endPoint y: 226, distance: 14.7
click at [737, 248] on div "Location of Property State [US_STATE][GEOGRAPHIC_DATA] [GEOGRAPHIC_DATA] [GEOGR…" at bounding box center [683, 192] width 227 height 265
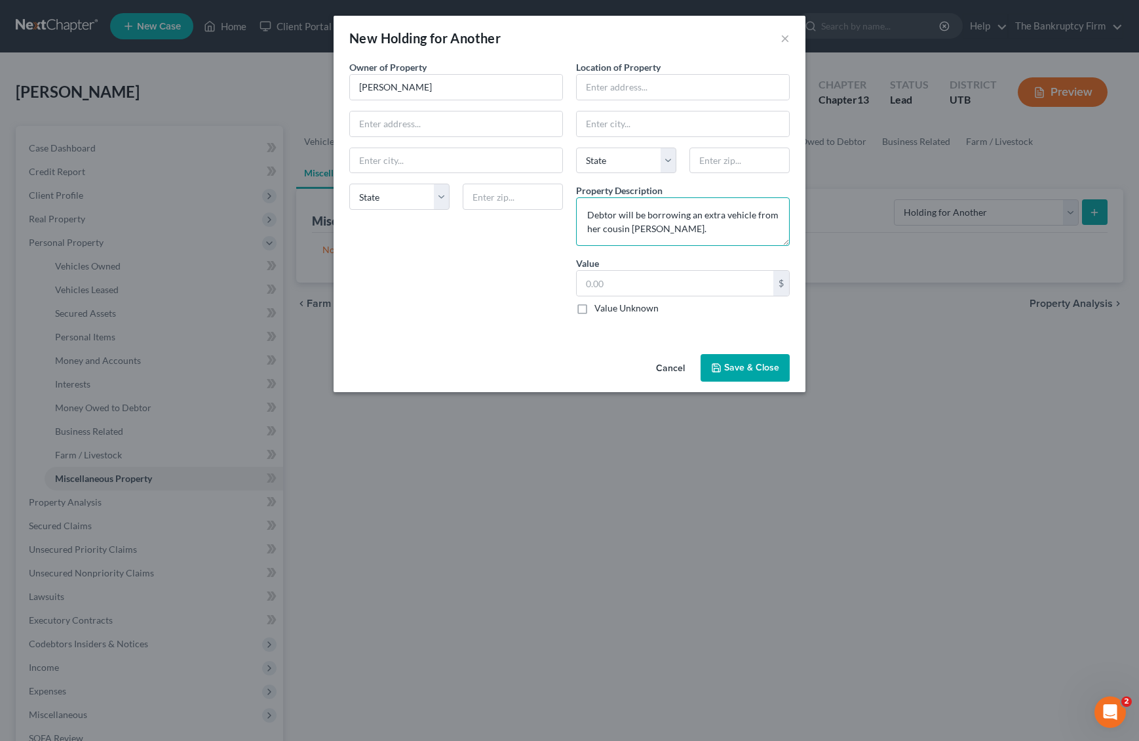
drag, startPoint x: 689, startPoint y: 212, endPoint x: 709, endPoint y: 239, distance: 33.7
click at [709, 239] on textarea "Debtor will be borrowing an extra vehicle from her cousin [PERSON_NAME]." at bounding box center [683, 221] width 214 height 49
click at [627, 216] on textarea "Debtor will be borrowing her mother's vehicle once car is surrendered." at bounding box center [683, 221] width 214 height 49
click at [645, 220] on textarea "Debtor will be borrowing her mother's vehicle once car is surrendered." at bounding box center [683, 221] width 214 height 49
click at [696, 230] on textarea "Debtor will be borrowing her mother's vehicle once car is surrendered." at bounding box center [683, 221] width 214 height 49
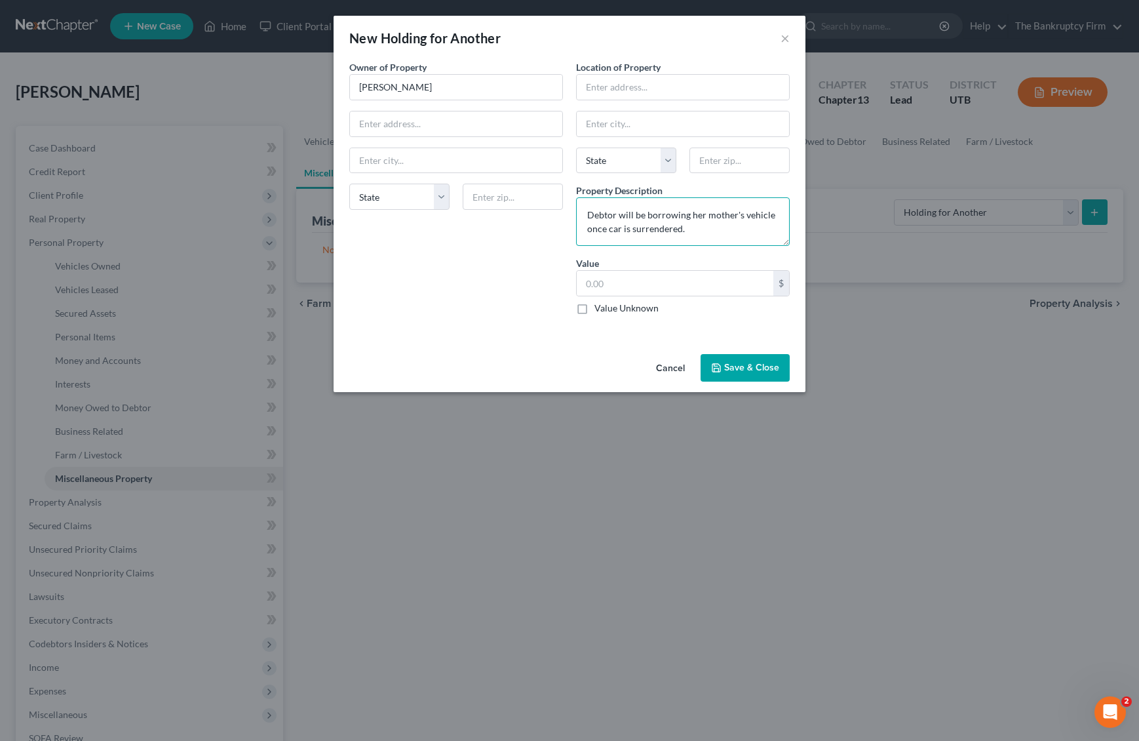
click at [647, 231] on textarea "Debtor will be borrowing her mother's vehicle once car is surrendered." at bounding box center [683, 221] width 214 height 49
click at [718, 232] on textarea "Debtor will be borrowing her mother's vehicle once car is surrendered." at bounding box center [683, 221] width 214 height 49
drag, startPoint x: 587, startPoint y: 219, endPoint x: 722, endPoint y: 233, distance: 135.8
click at [722, 233] on textarea "Debtor will be borrowing her mother's vehicle once car is surrendered." at bounding box center [683, 221] width 214 height 49
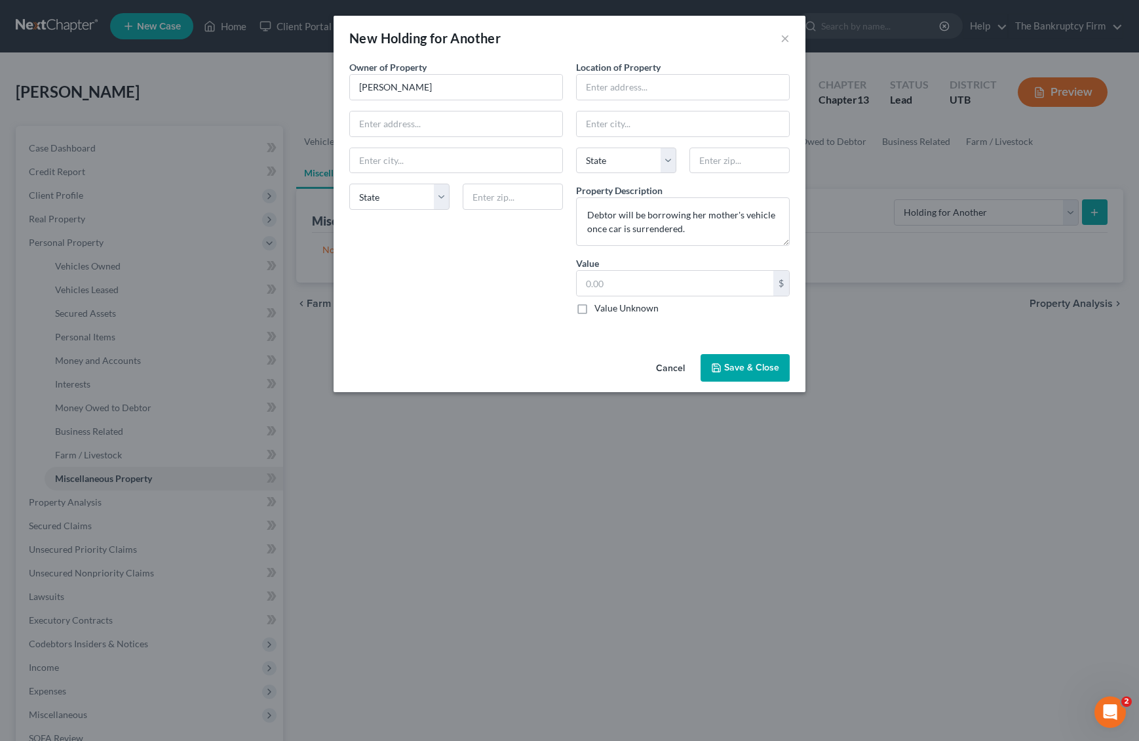
click at [595, 309] on label "Value Unknown" at bounding box center [627, 308] width 64 height 13
click at [600, 309] on input "Value Unknown" at bounding box center [604, 306] width 9 height 9
click at [595, 309] on label "Value Unknown" at bounding box center [627, 308] width 64 height 13
click at [600, 309] on input "Value Unknown" at bounding box center [604, 306] width 9 height 9
click at [469, 264] on div "Owner of Property * [PERSON_NAME] State [US_STATE] AK AR AZ CA CO CT DE DC [GEO…" at bounding box center [456, 192] width 227 height 265
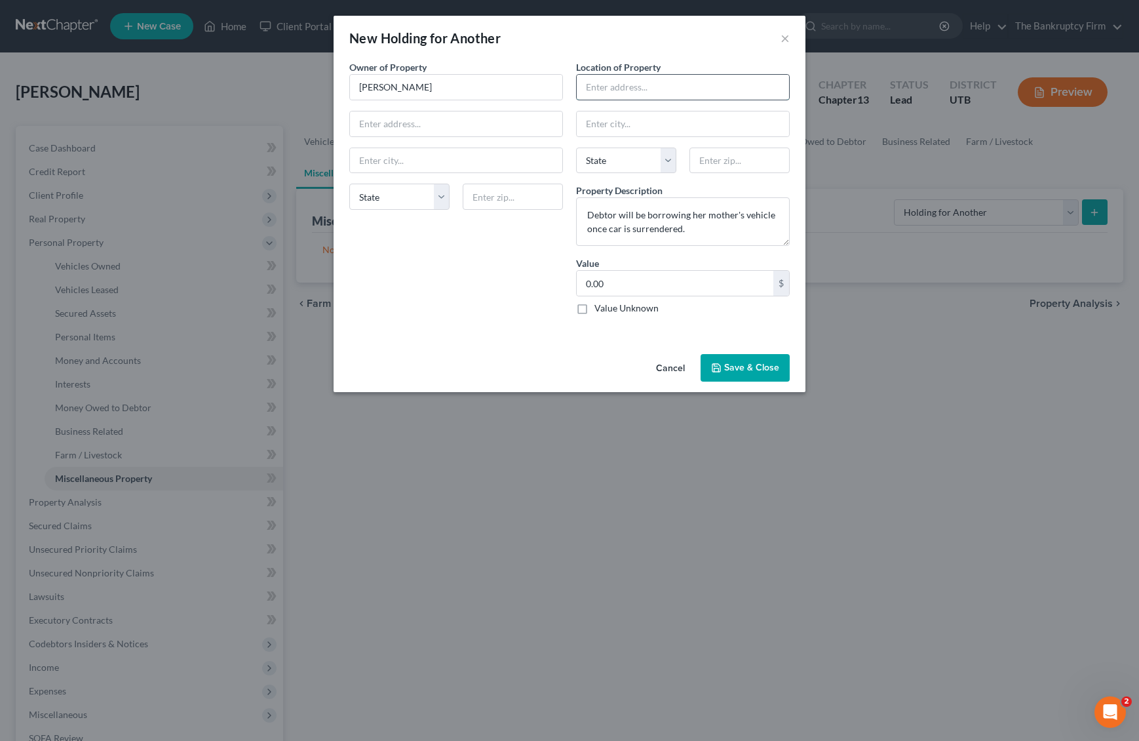
click at [623, 87] on input "text" at bounding box center [683, 87] width 212 height 25
click at [698, 324] on div "Location of Property Debtor's Address State [US_STATE][GEOGRAPHIC_DATA] CO [GEO…" at bounding box center [683, 192] width 227 height 265
click at [750, 364] on button "Save & Close" at bounding box center [745, 368] width 89 height 28
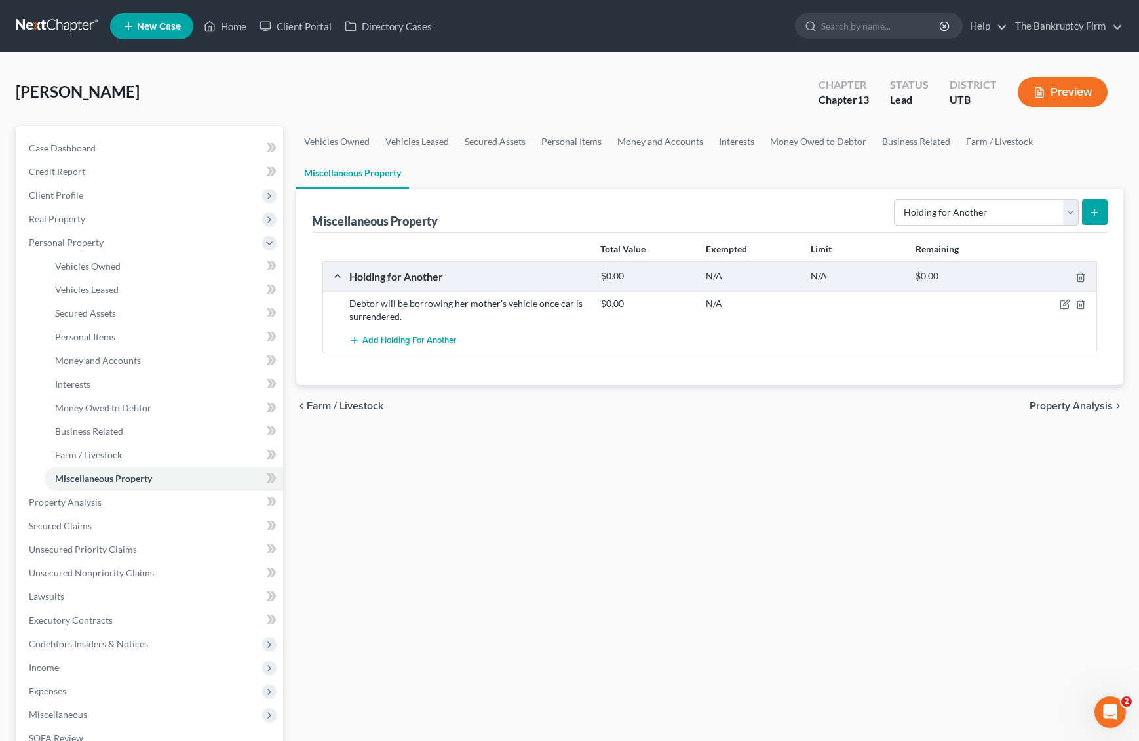
click at [668, 488] on div "Vehicles Owned Vehicles Leased Secured Assets Personal Items Money and Accounts…" at bounding box center [710, 516] width 841 height 781
click at [607, 180] on ul "Vehicles Owned Vehicles Leased Secured Assets Personal Items Money and Accounts…" at bounding box center [710, 157] width 828 height 63
click at [559, 210] on div "Miscellaneous Property Select Property Type Assigned for Creditor Benefit [DATE…" at bounding box center [710, 211] width 797 height 44
click at [98, 504] on span "Property Analysis" at bounding box center [65, 501] width 73 height 11
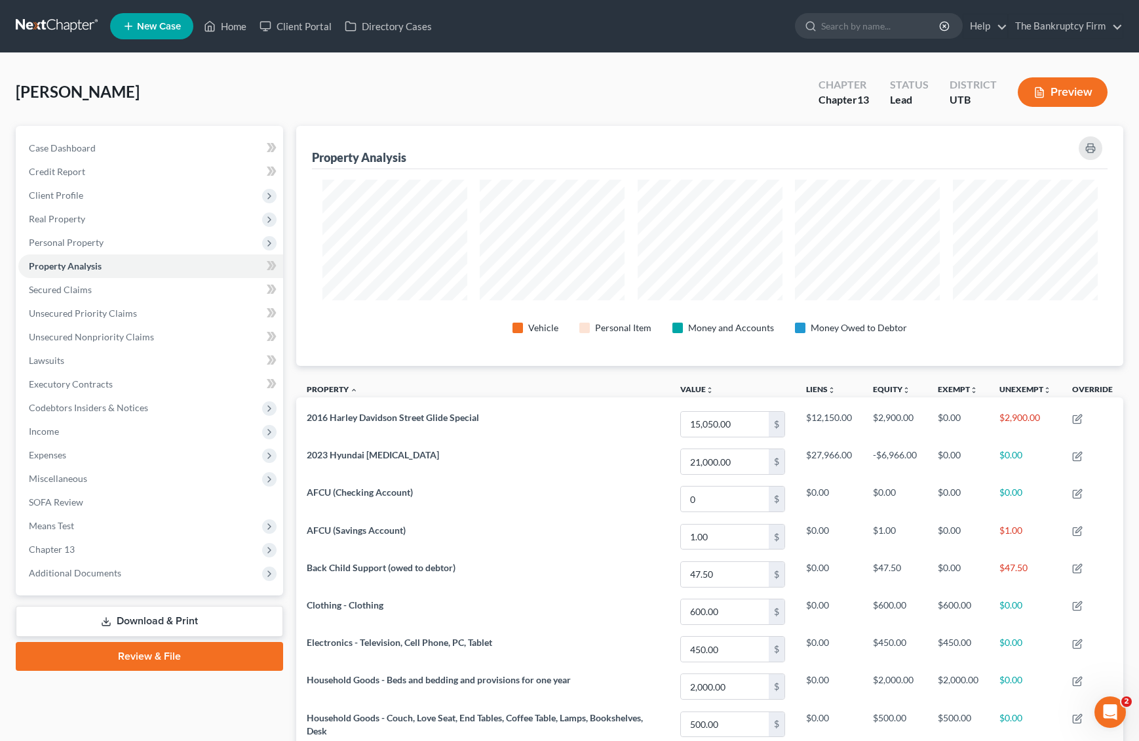
scroll to position [240, 827]
click at [58, 291] on span "Secured Claims" at bounding box center [60, 289] width 63 height 11
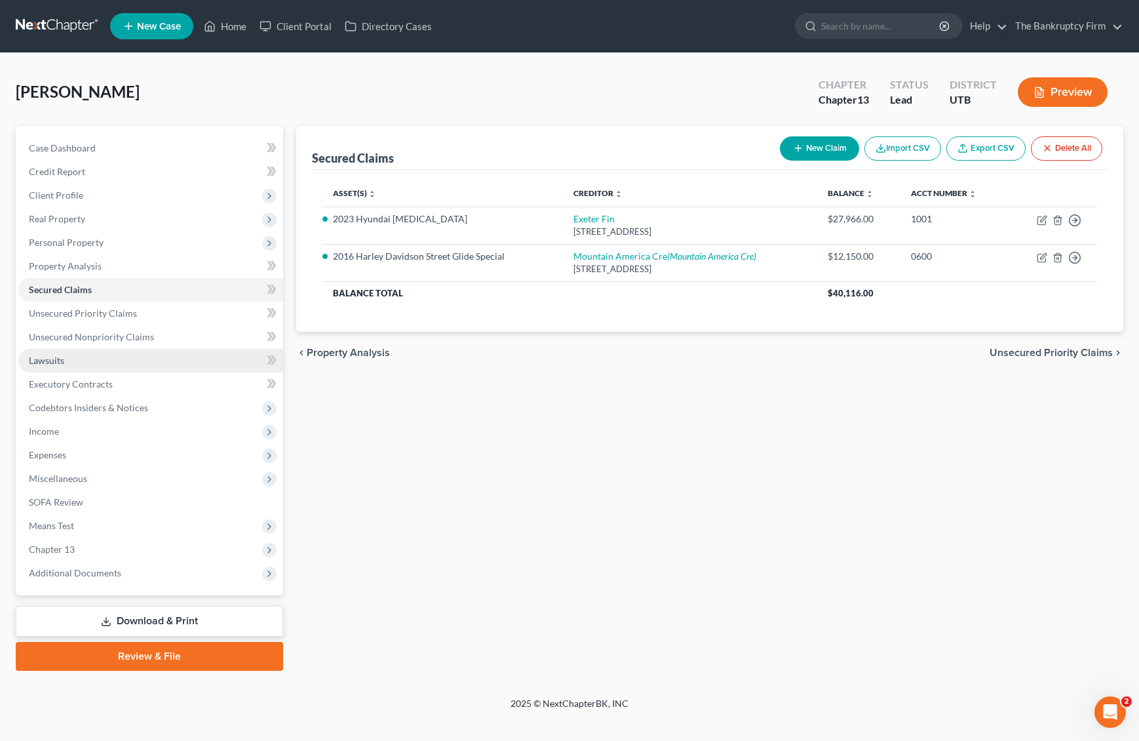
click at [66, 359] on link "Lawsuits" at bounding box center [150, 361] width 265 height 24
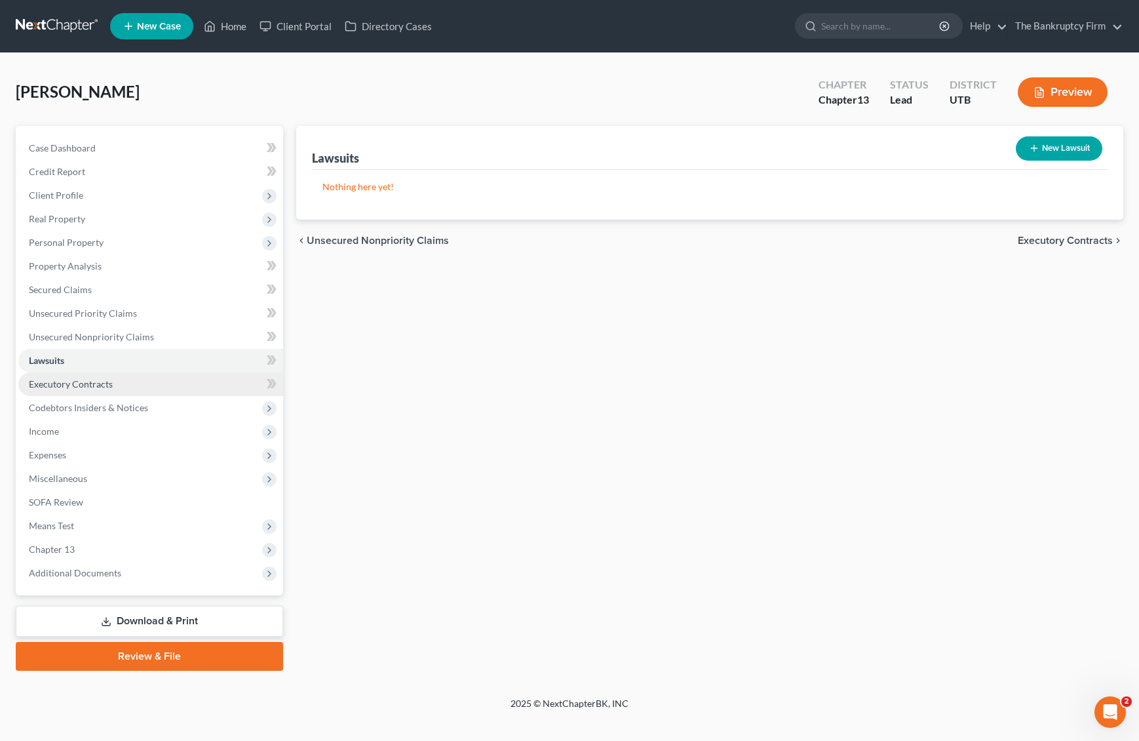
click at [133, 385] on link "Executory Contracts" at bounding box center [150, 384] width 265 height 24
click at [65, 364] on link "Lawsuits" at bounding box center [150, 361] width 265 height 24
click at [63, 455] on span "Expenses" at bounding box center [47, 454] width 37 height 11
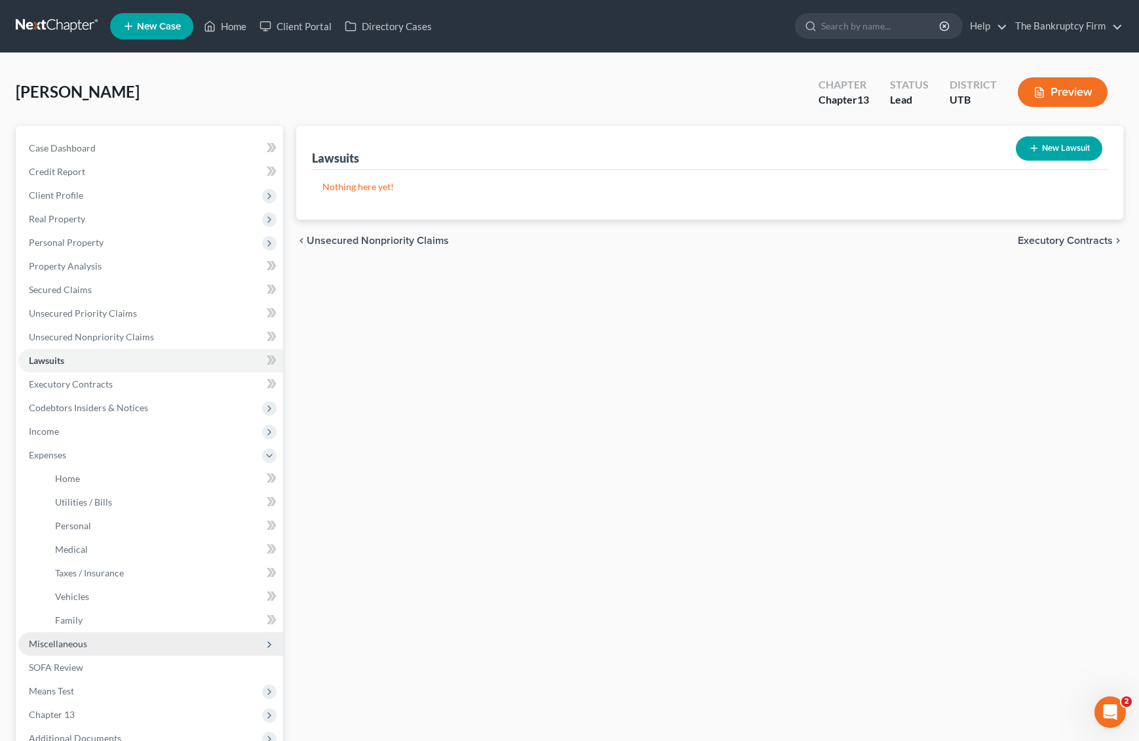
click at [77, 645] on span "Miscellaneous" at bounding box center [58, 643] width 58 height 11
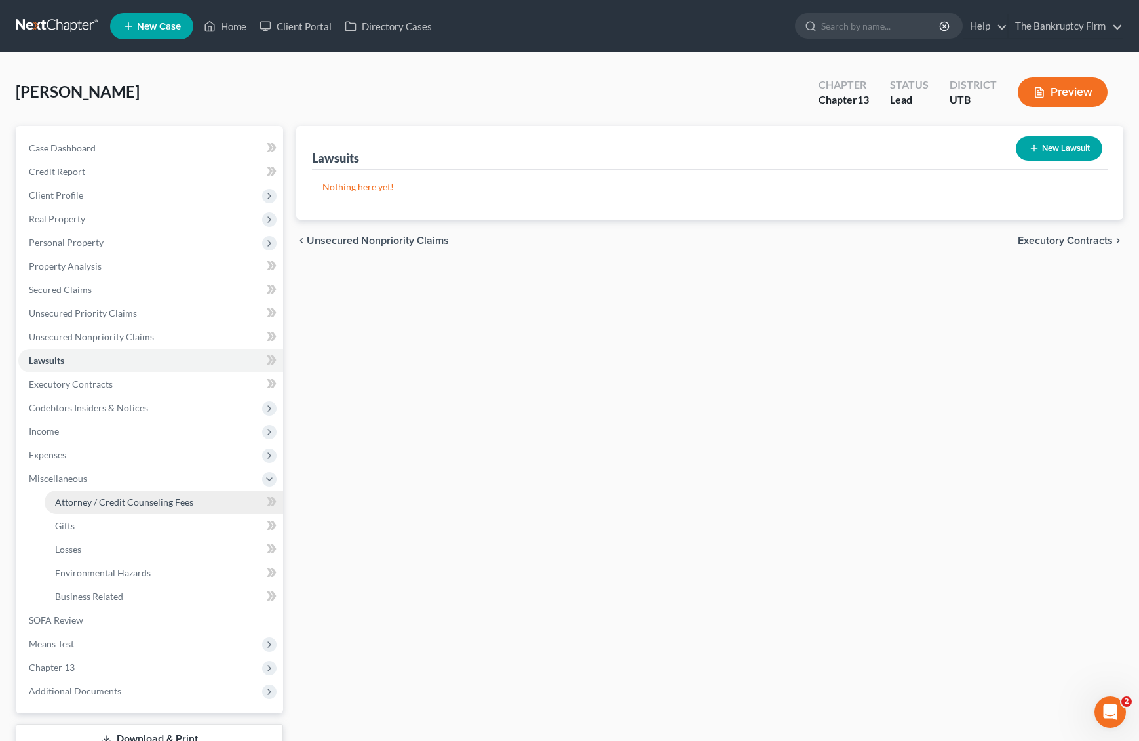
click at [136, 507] on link "Attorney / Credit Counseling Fees" at bounding box center [164, 502] width 239 height 24
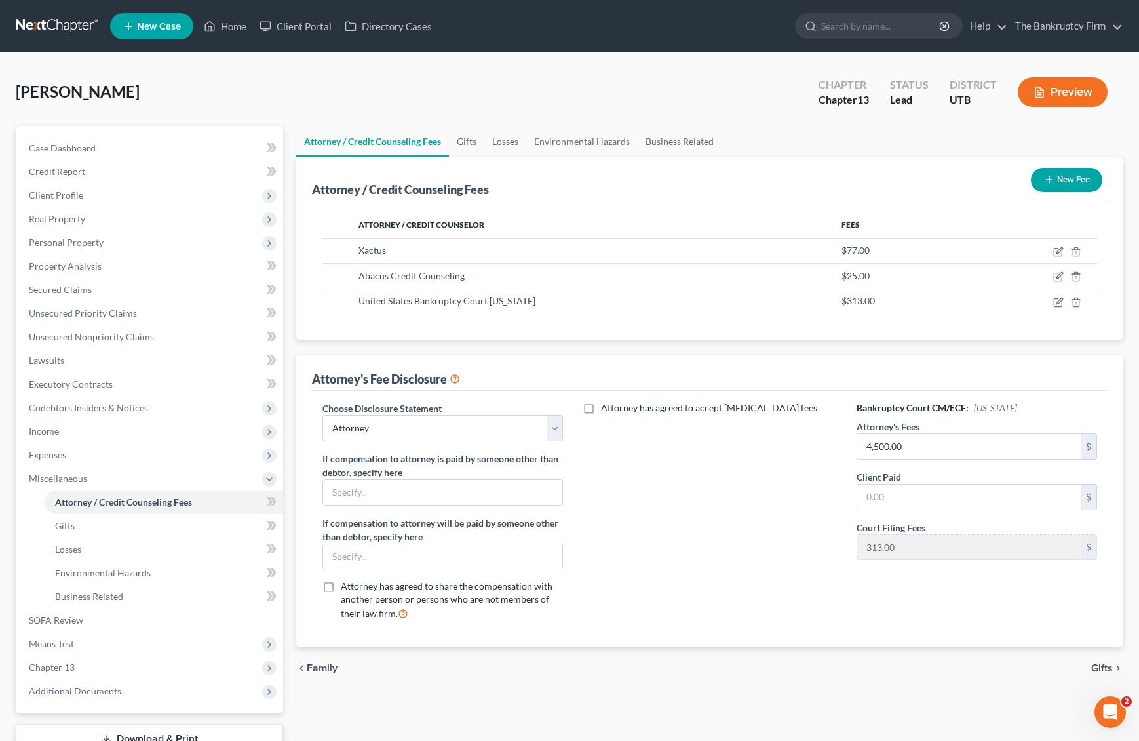
click at [552, 374] on div "Attorney's Fee Disclosure" at bounding box center [710, 372] width 797 height 35
click at [464, 140] on link "Gifts" at bounding box center [466, 141] width 35 height 31
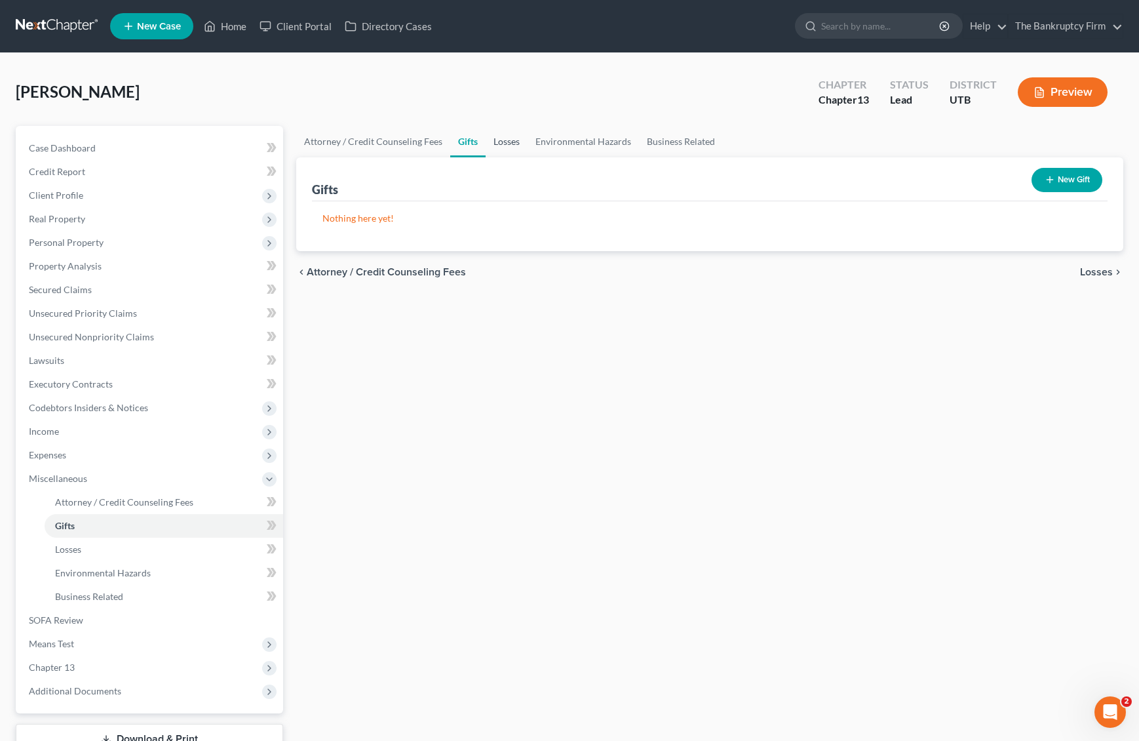
click at [511, 140] on link "Losses" at bounding box center [507, 141] width 42 height 31
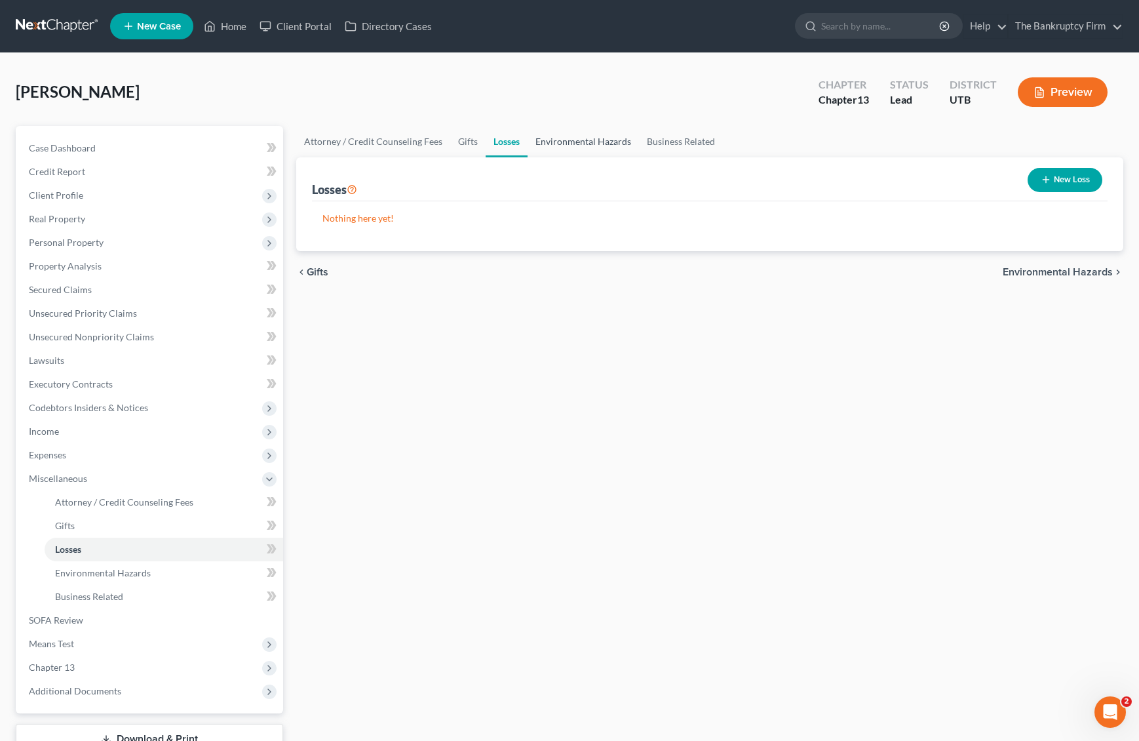
click at [603, 140] on link "Environmental Hazards" at bounding box center [583, 141] width 111 height 31
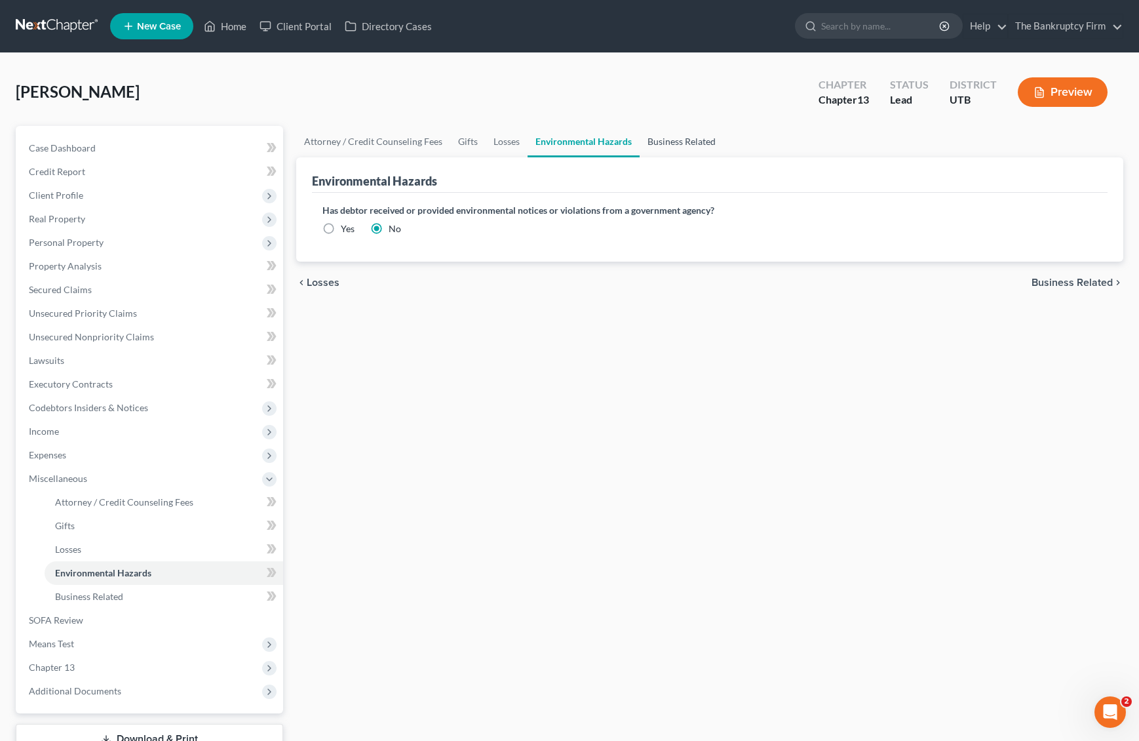
click at [697, 140] on link "Business Related" at bounding box center [682, 141] width 84 height 31
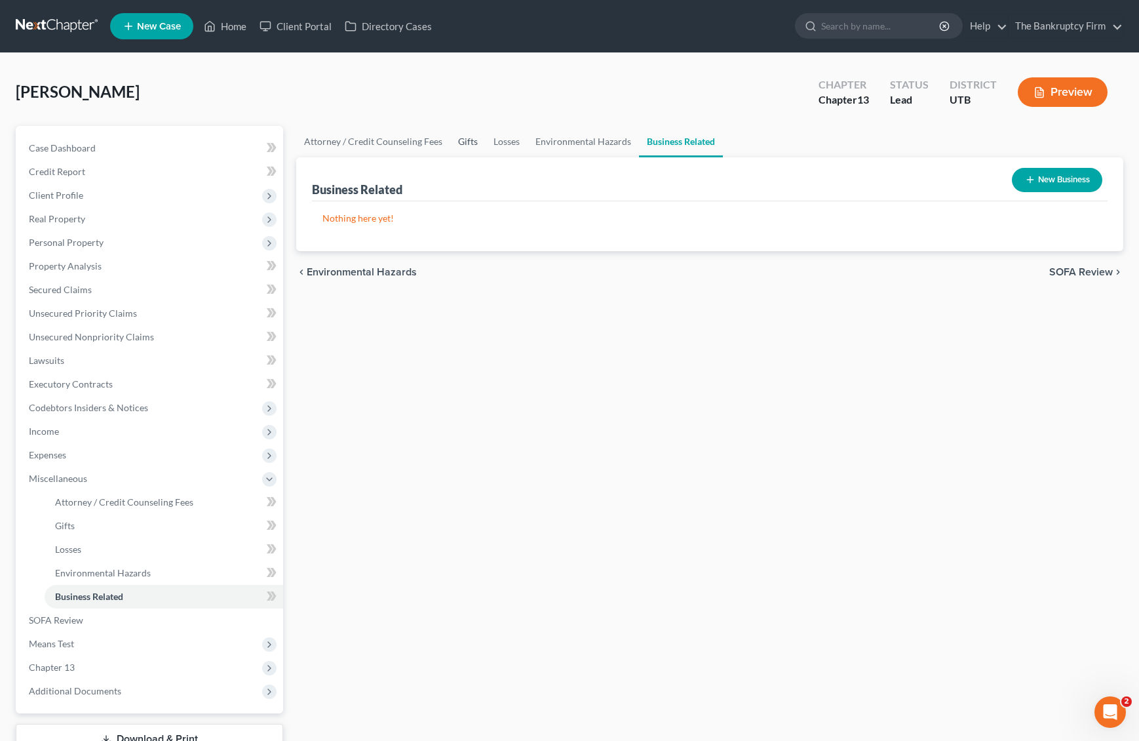
click at [462, 144] on link "Gifts" at bounding box center [467, 141] width 35 height 31
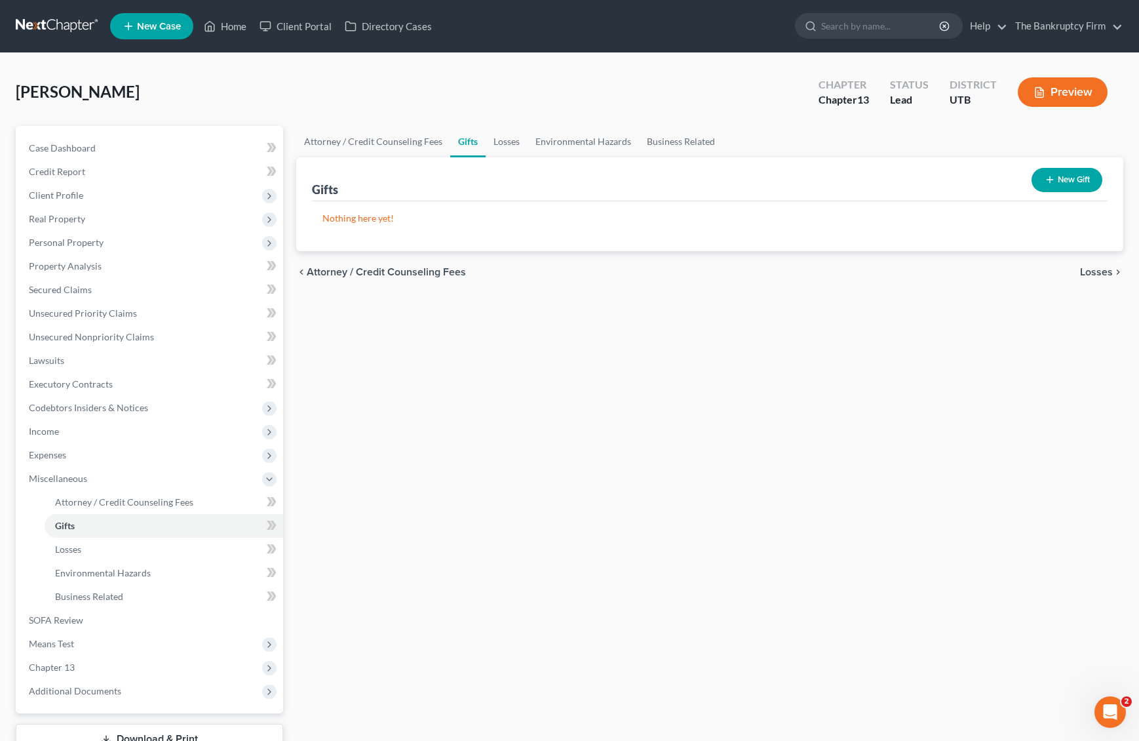
scroll to position [98, 0]
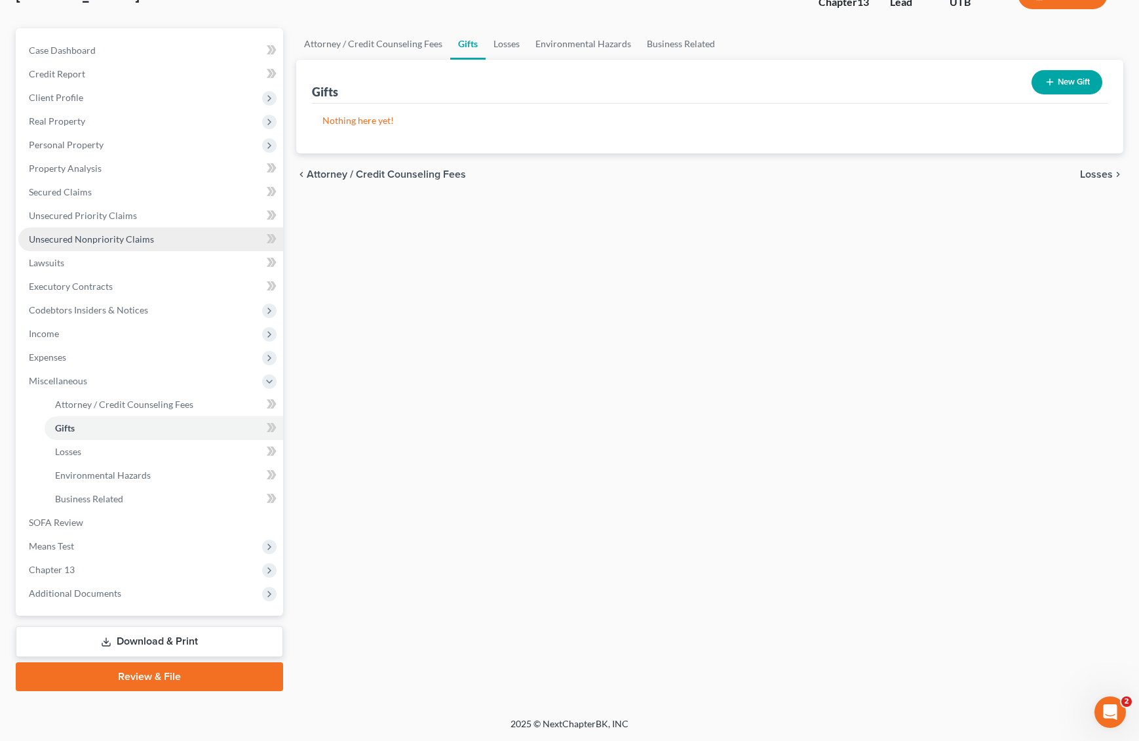
click at [128, 232] on link "Unsecured Nonpriority Claims" at bounding box center [150, 239] width 265 height 24
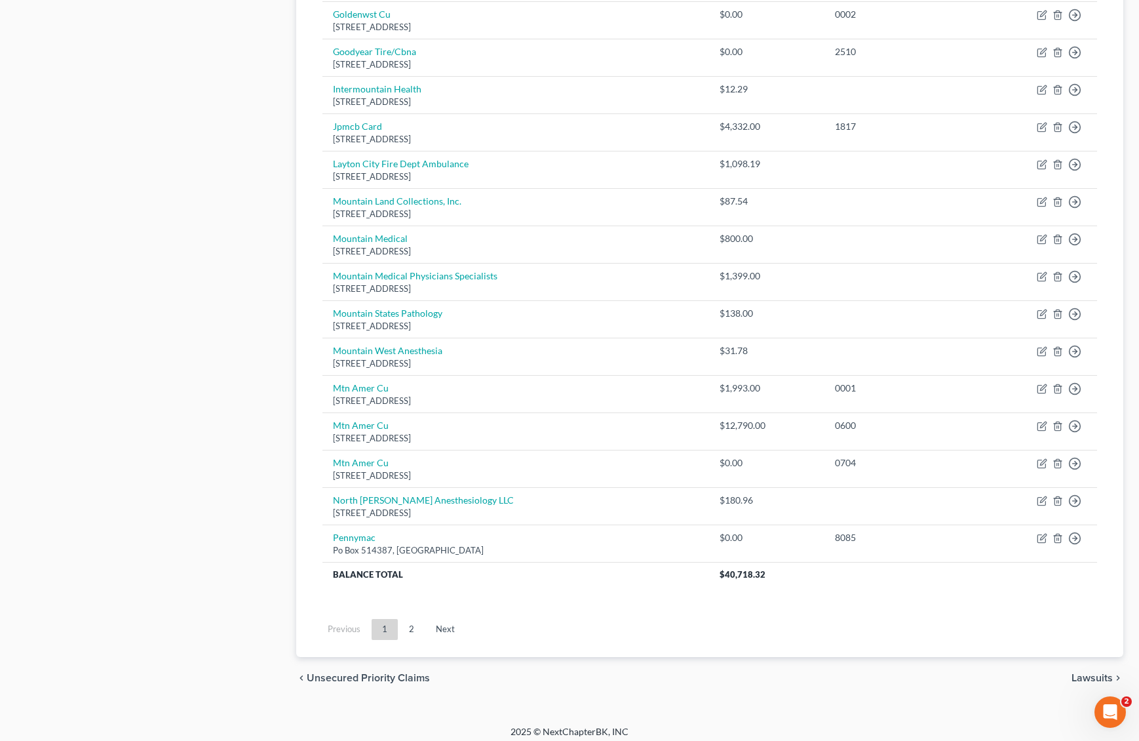
scroll to position [773, 0]
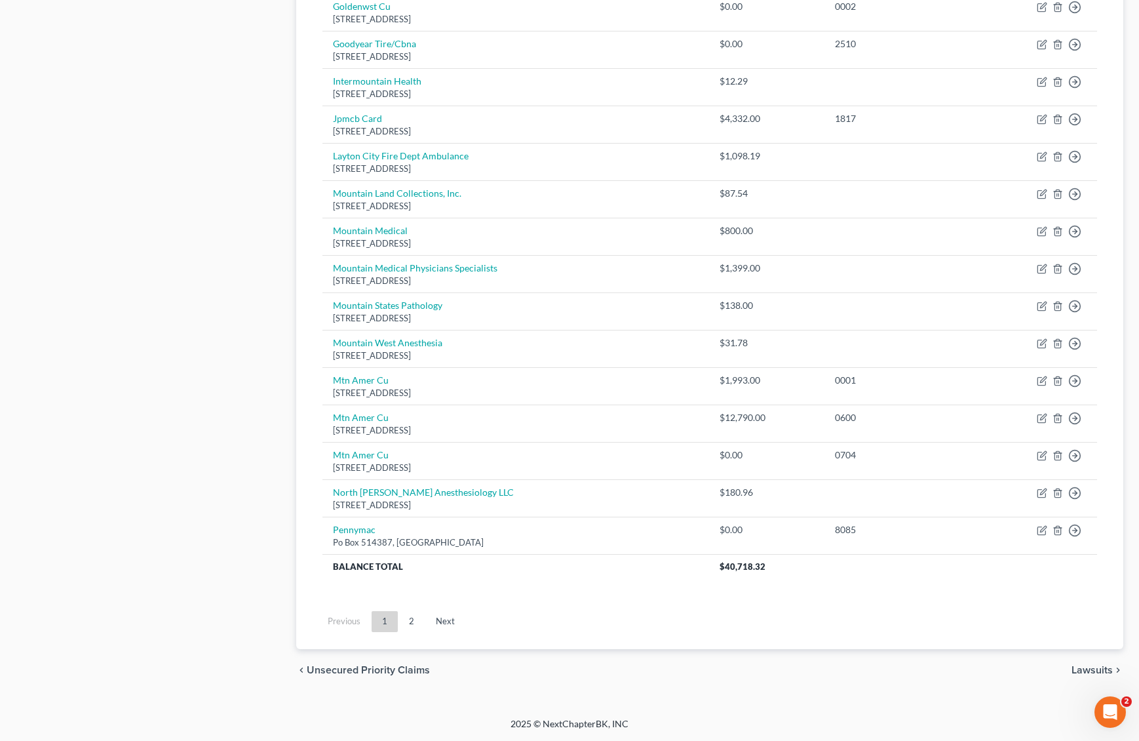
click at [410, 625] on link "2" at bounding box center [412, 621] width 26 height 21
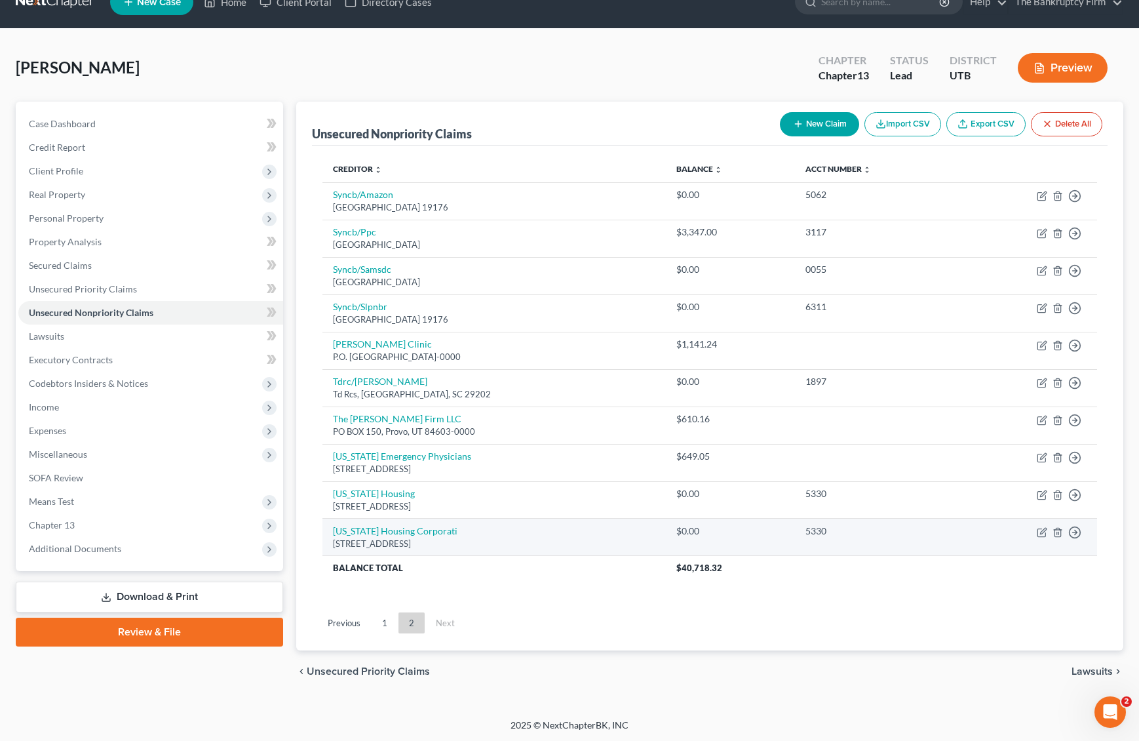
scroll to position [26, 0]
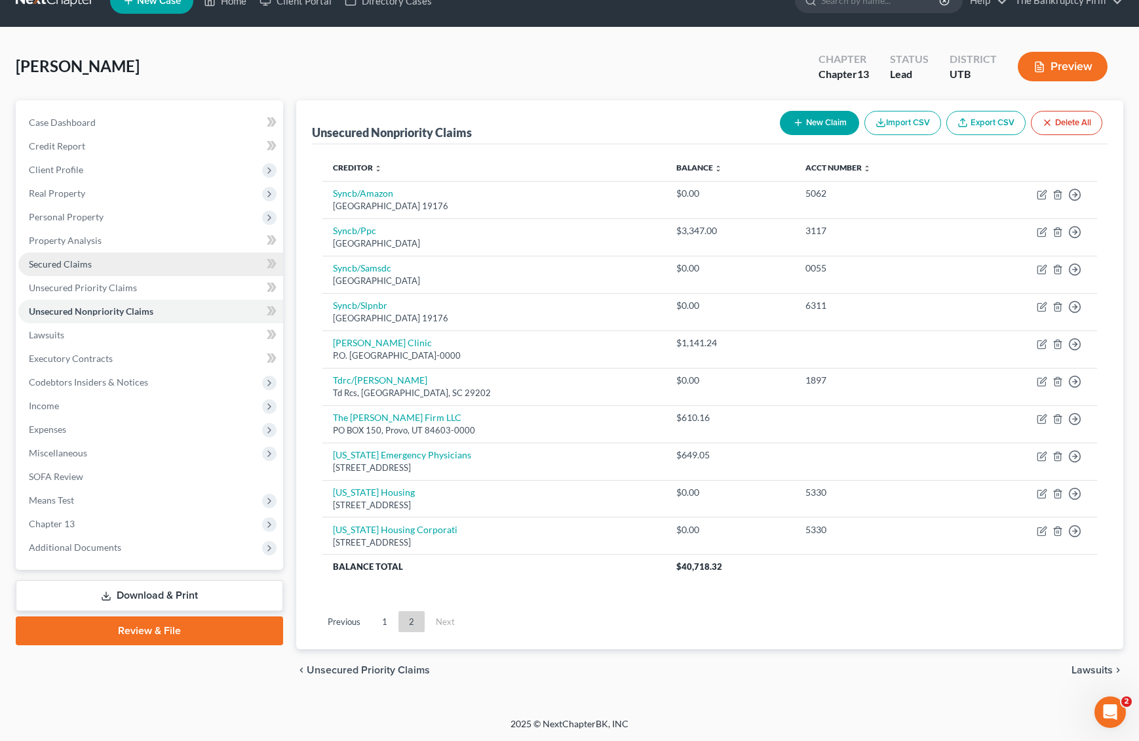
click at [47, 261] on span "Secured Claims" at bounding box center [60, 263] width 63 height 11
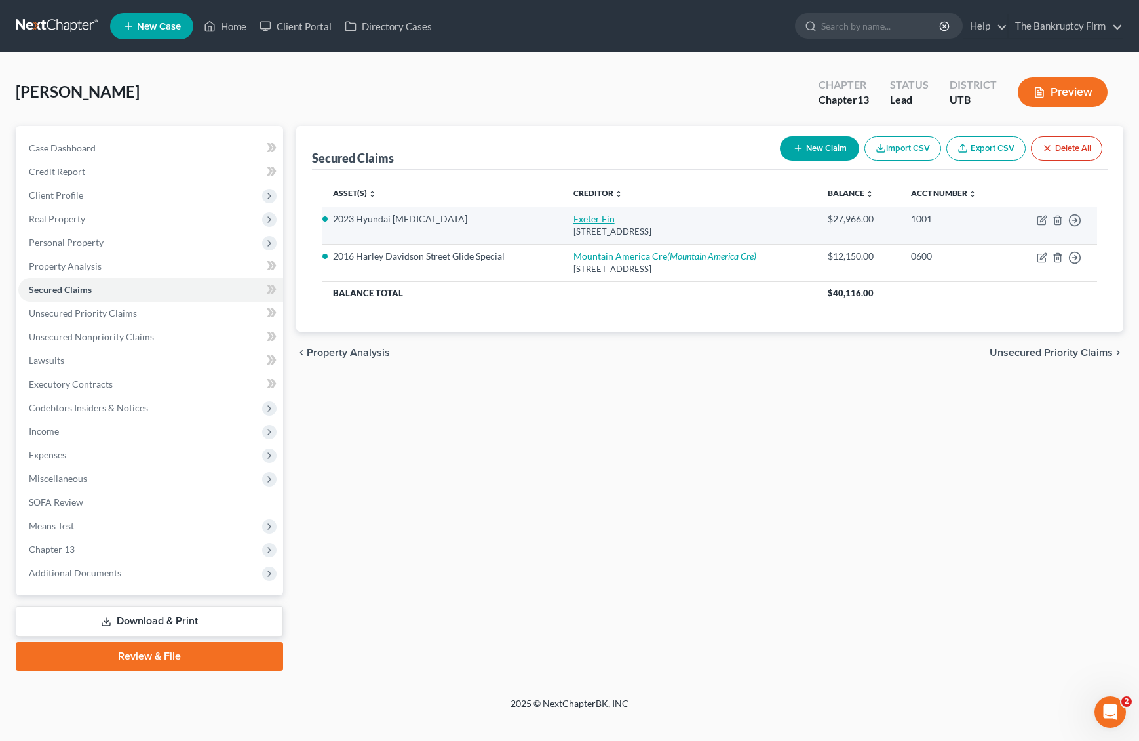
click at [592, 216] on link "Exeter Fin" at bounding box center [594, 218] width 41 height 11
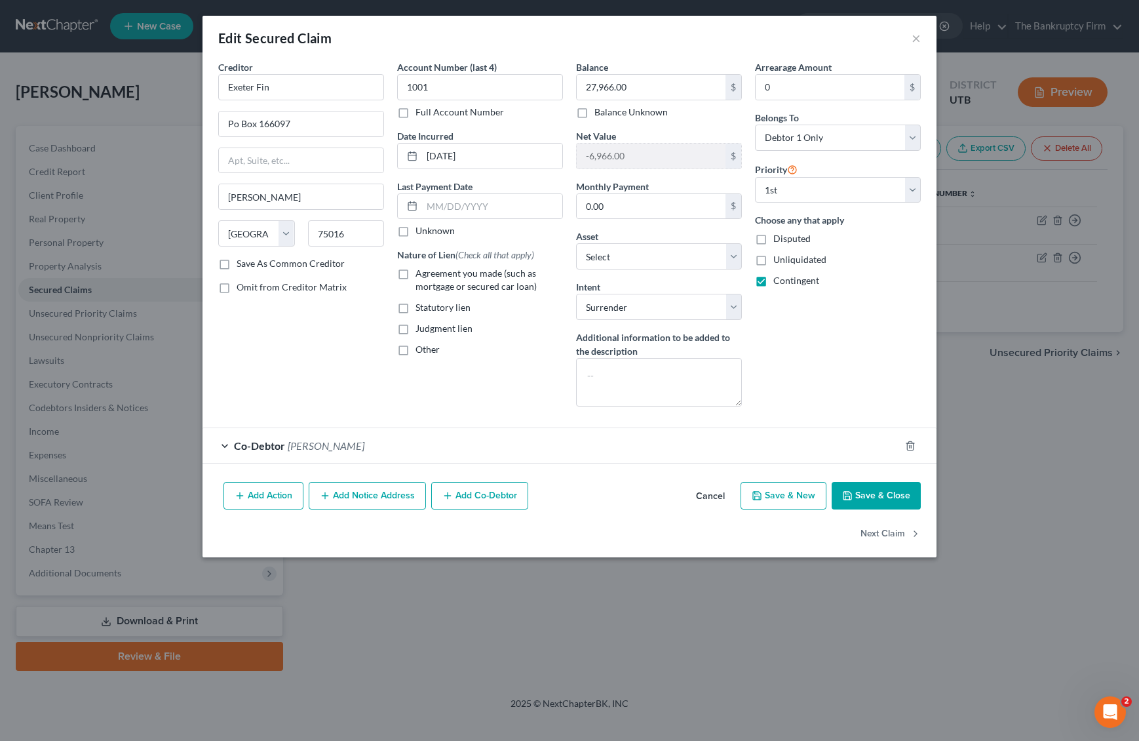
click at [355, 492] on button "Add Notice Address" at bounding box center [367, 496] width 117 height 28
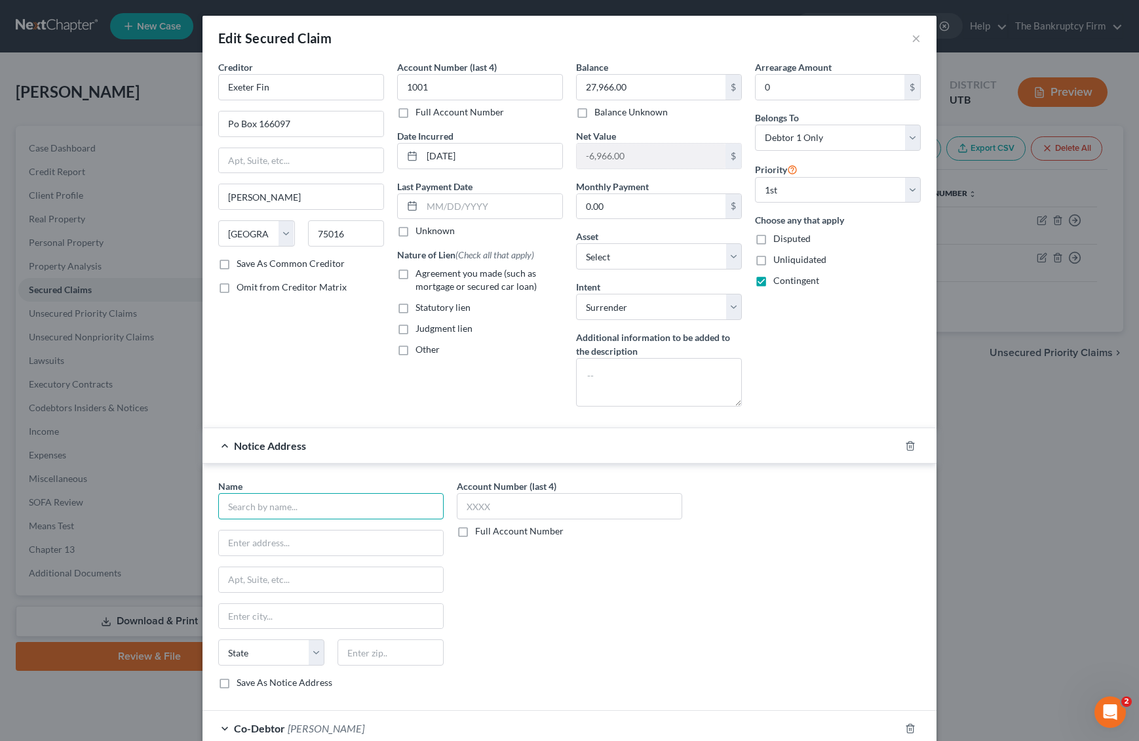
click at [286, 507] on input "text" at bounding box center [331, 506] width 226 height 26
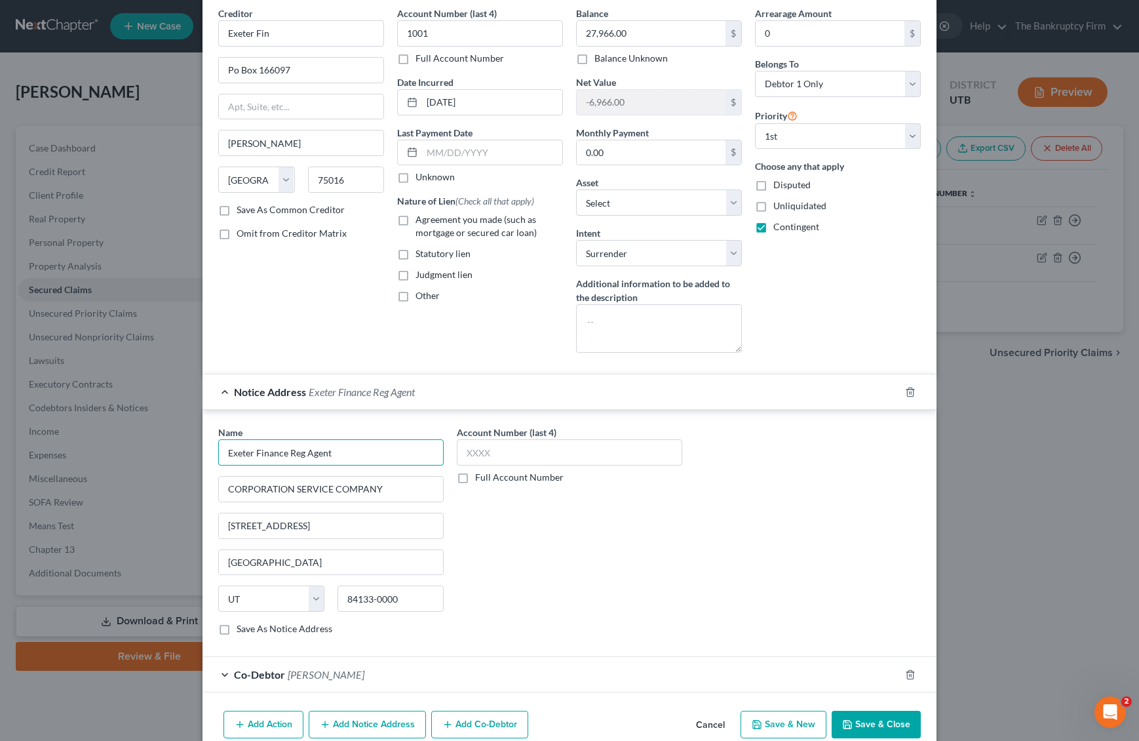
scroll to position [115, 0]
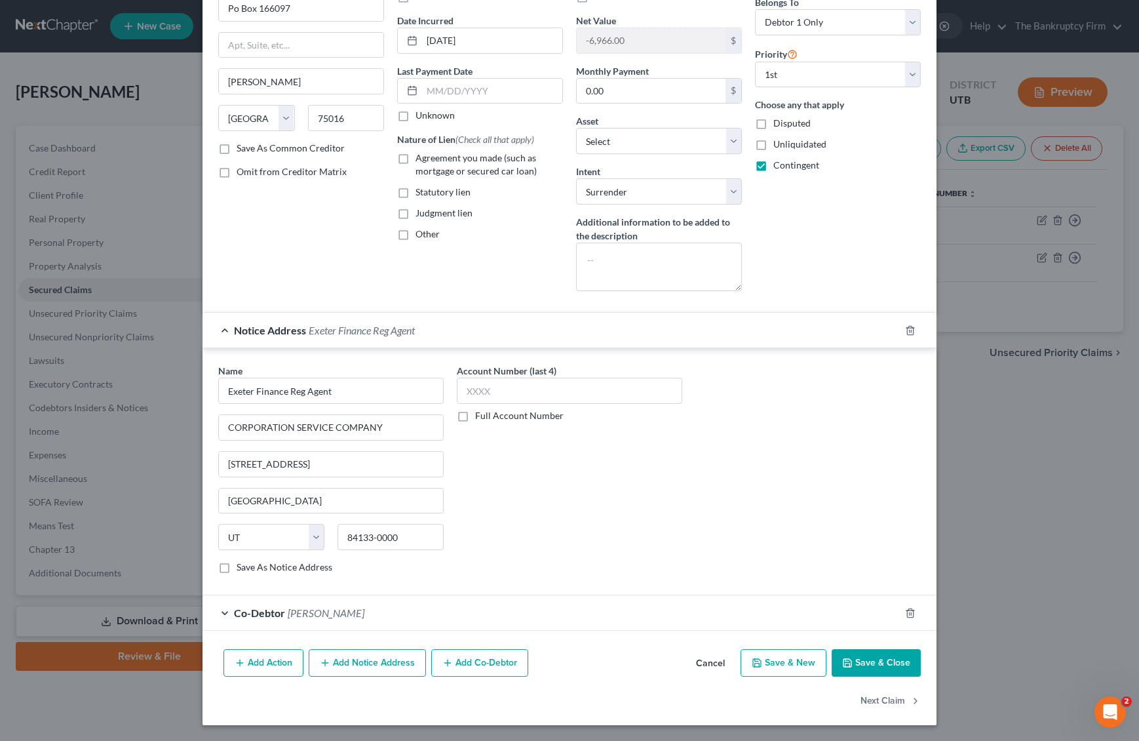
click at [892, 658] on button "Save & Close" at bounding box center [876, 663] width 89 height 28
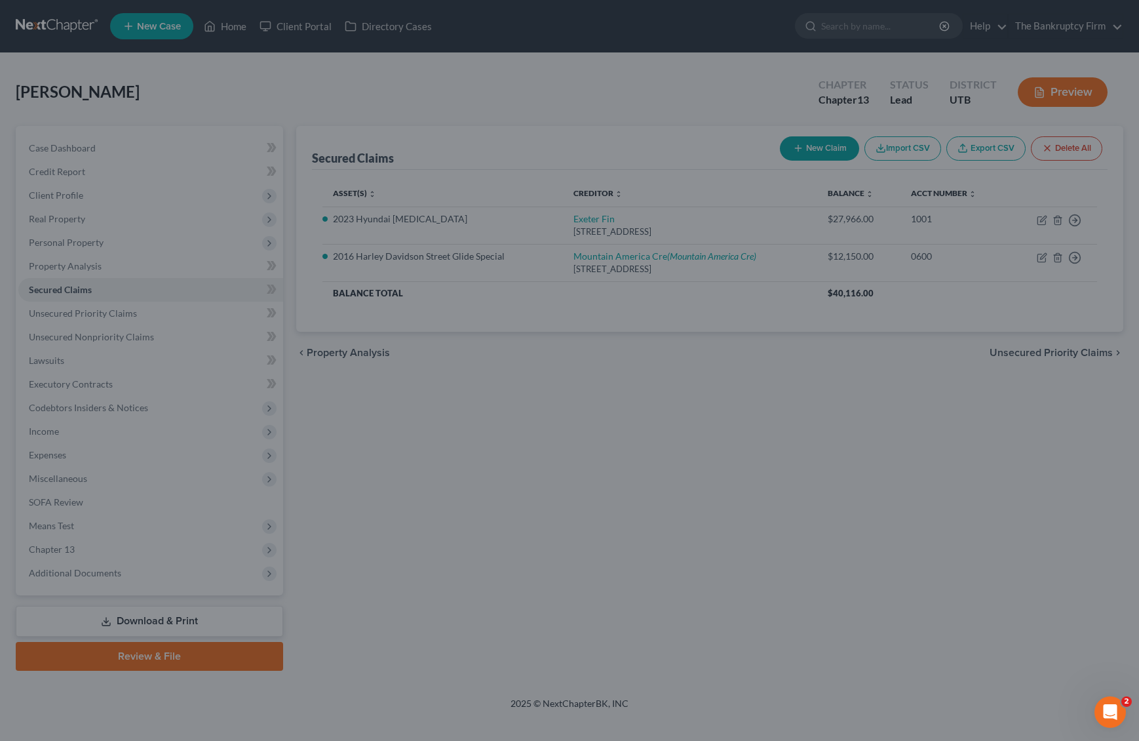
scroll to position [0, 0]
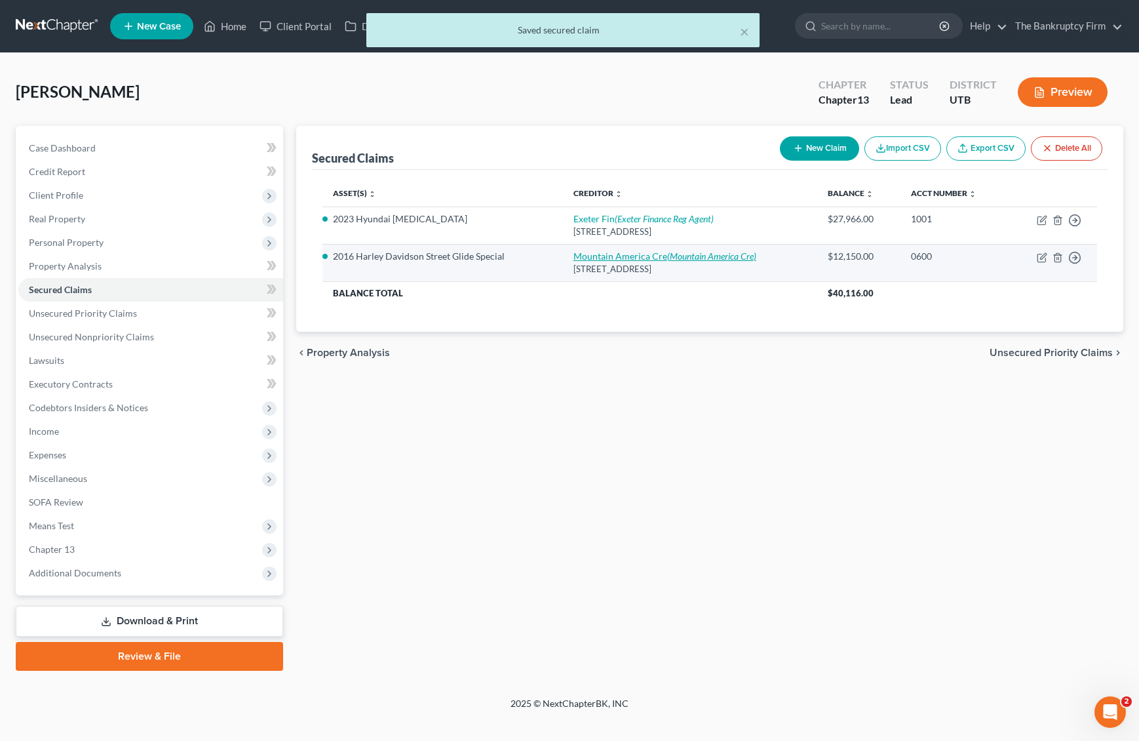
click at [692, 254] on icon "(Mountain America Cre)" at bounding box center [711, 255] width 89 height 11
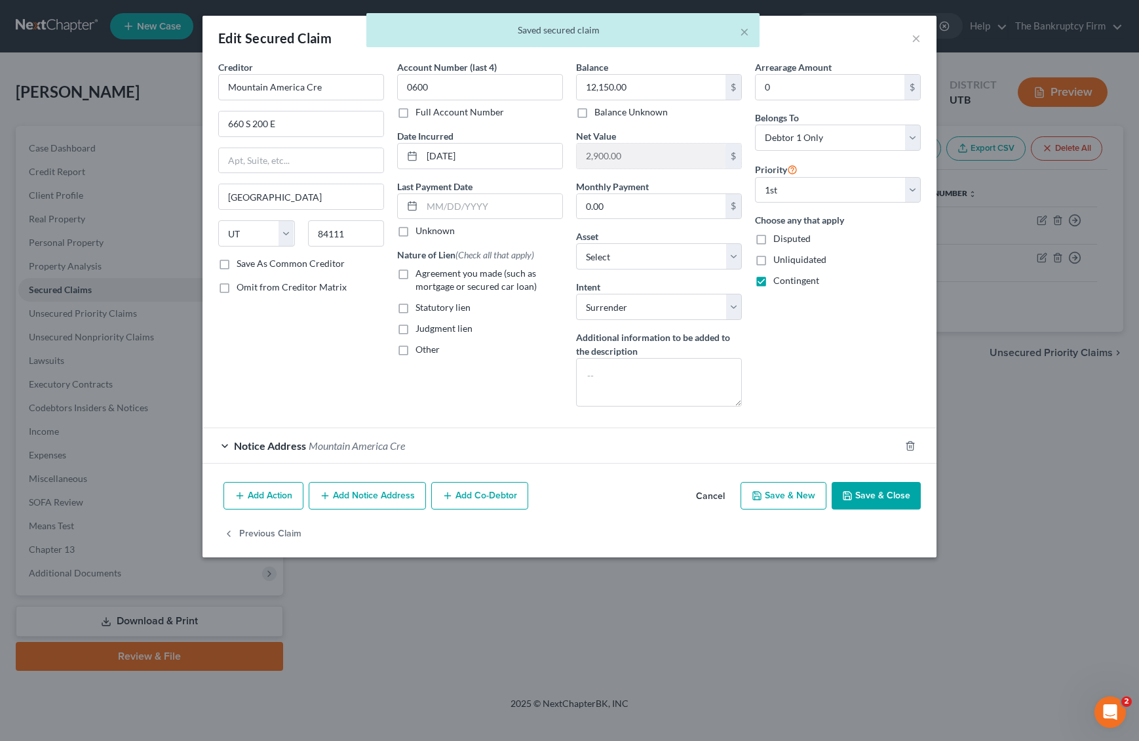
click at [237, 442] on span "Notice Address" at bounding box center [270, 445] width 72 height 12
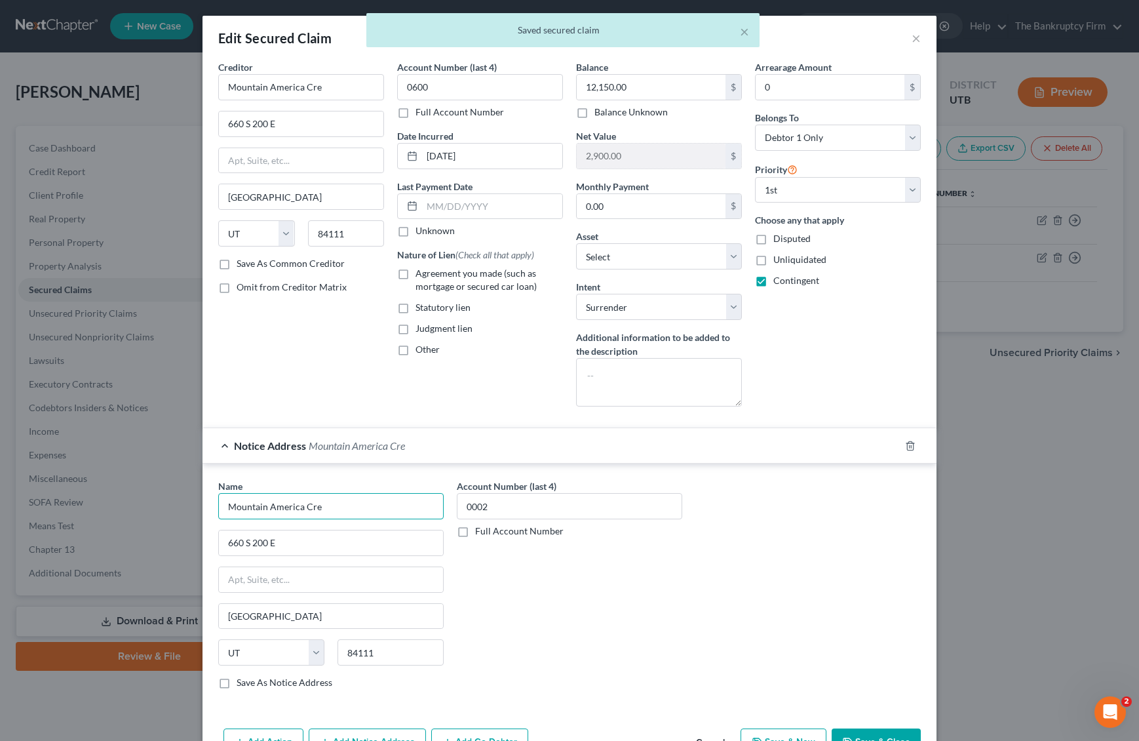
click at [365, 509] on input "Mountain America Cre" at bounding box center [331, 506] width 226 height 26
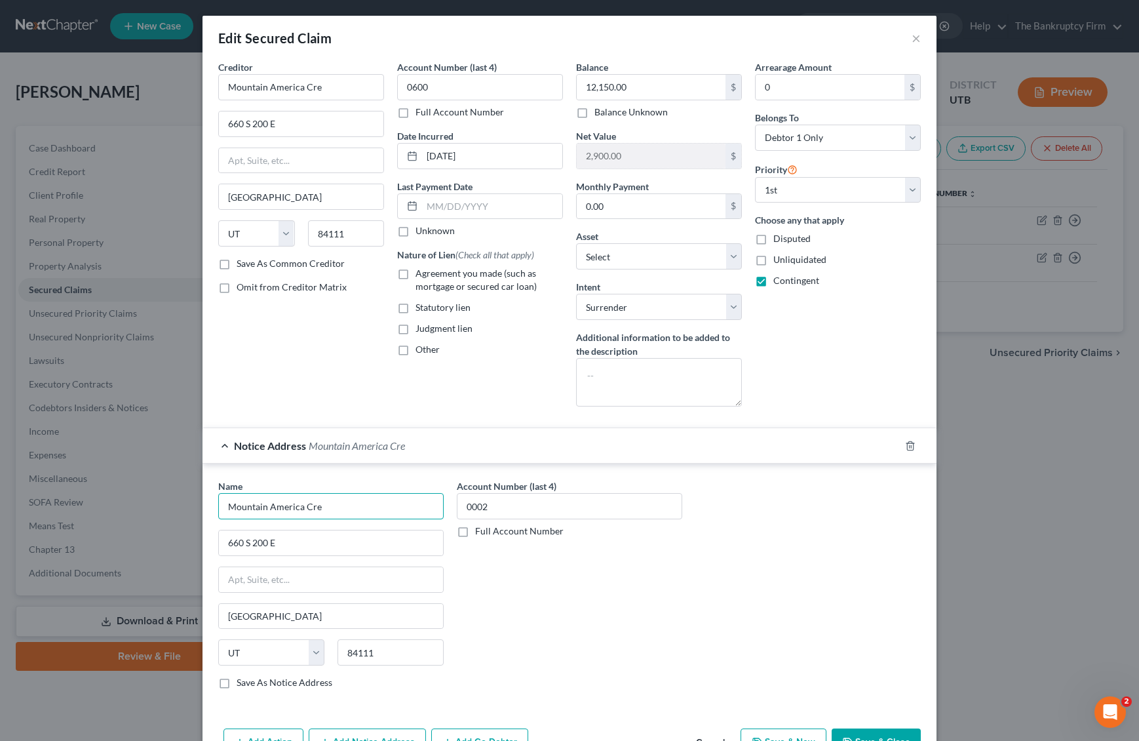
click at [365, 509] on input "Mountain America Cre" at bounding box center [331, 506] width 226 height 26
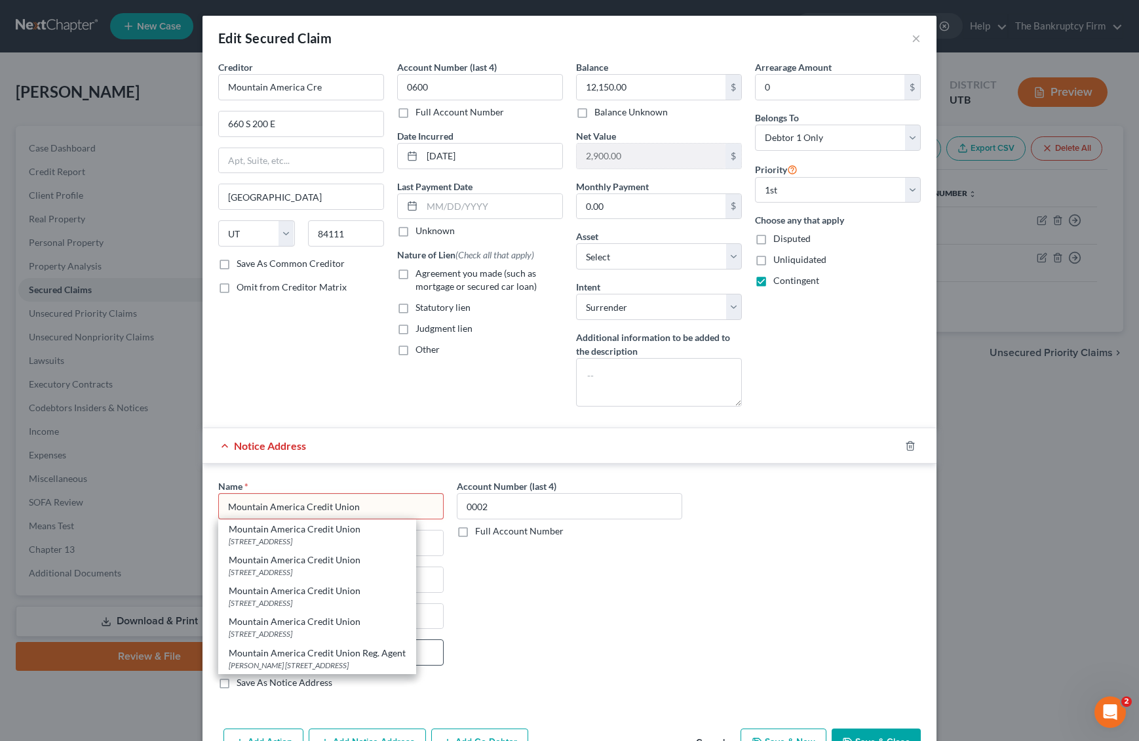
click at [384, 660] on div "[PERSON_NAME] [STREET_ADDRESS]" at bounding box center [317, 665] width 177 height 11
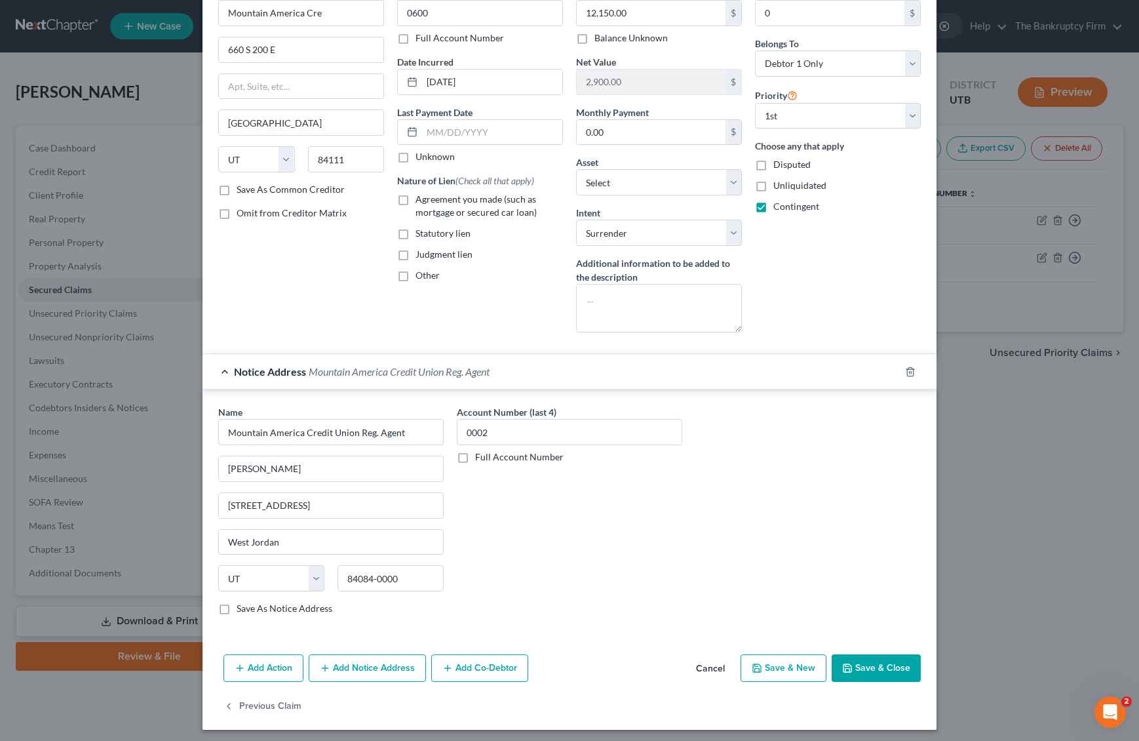
scroll to position [79, 0]
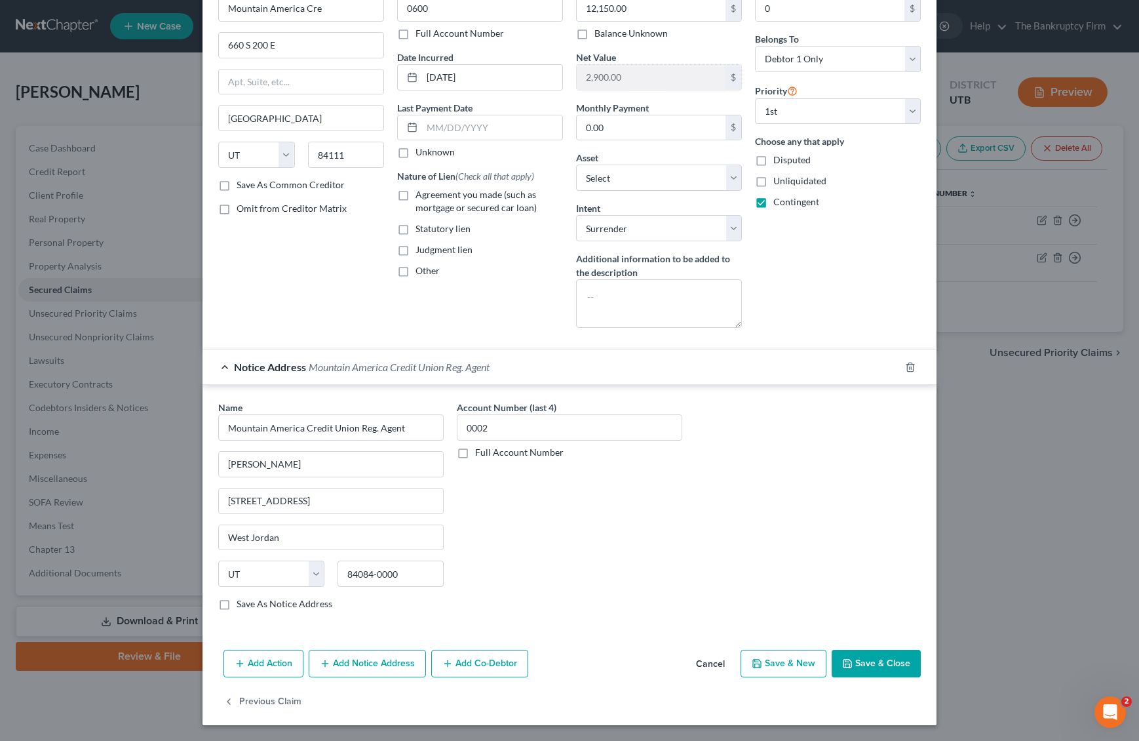
click at [880, 663] on button "Save & Close" at bounding box center [876, 664] width 89 height 28
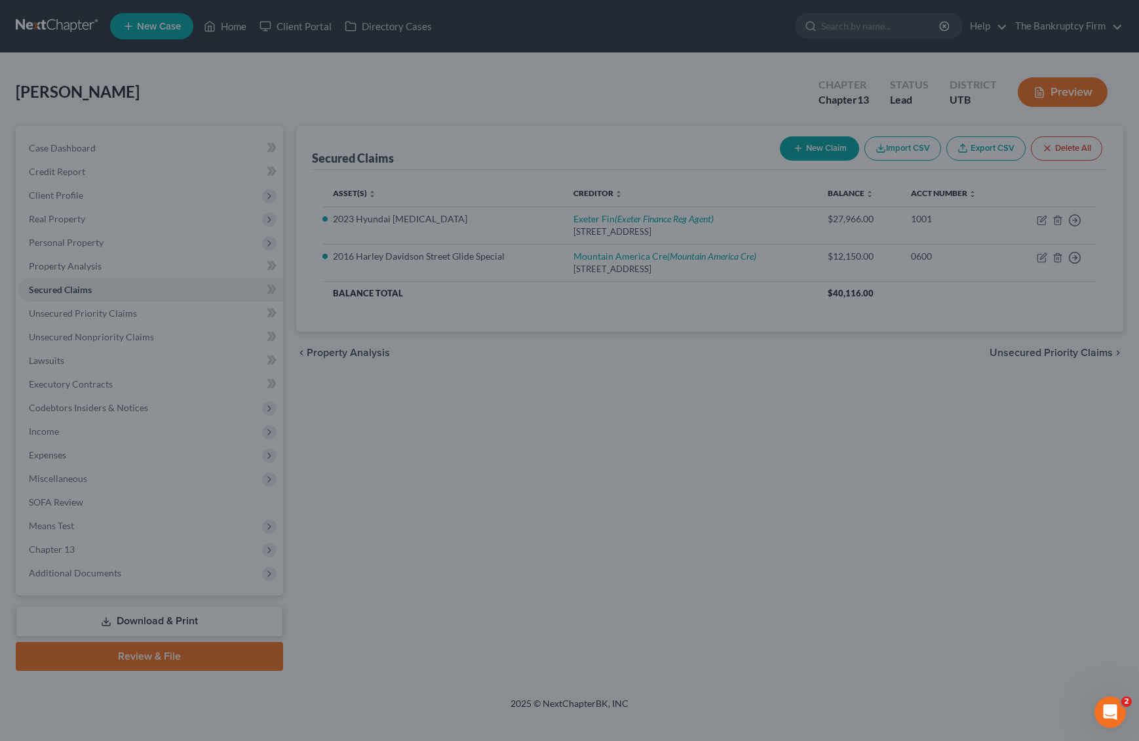
scroll to position [0, 0]
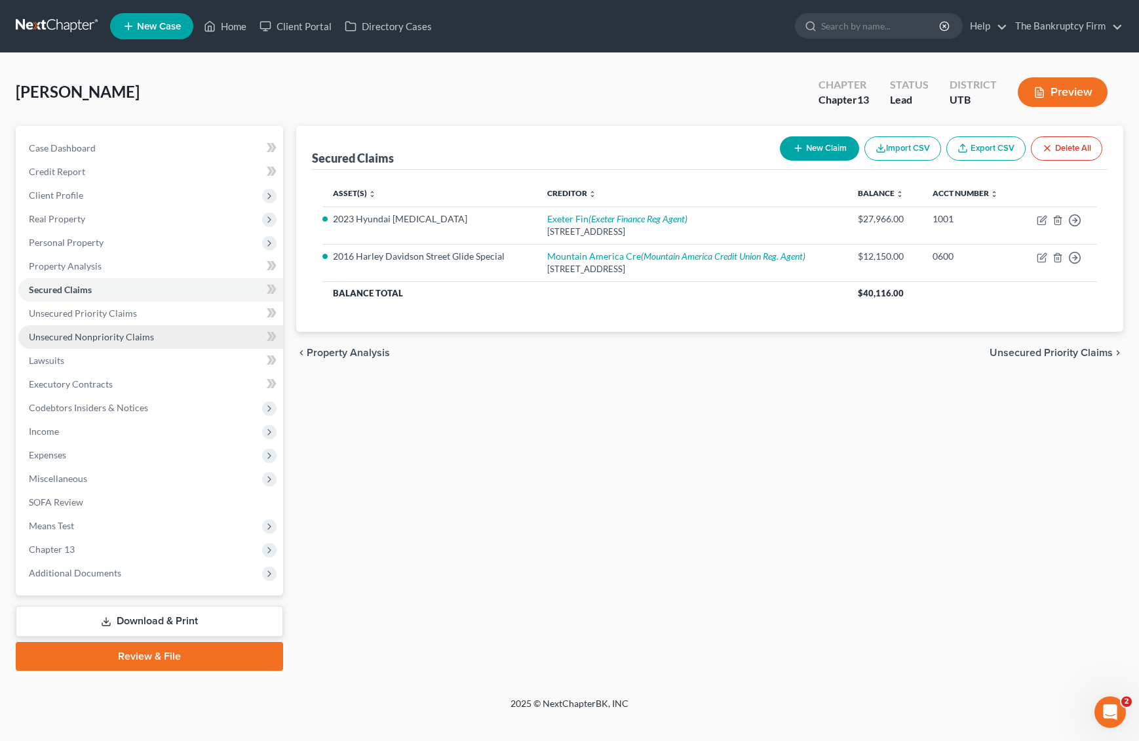
click at [70, 334] on span "Unsecured Nonpriority Claims" at bounding box center [91, 336] width 125 height 11
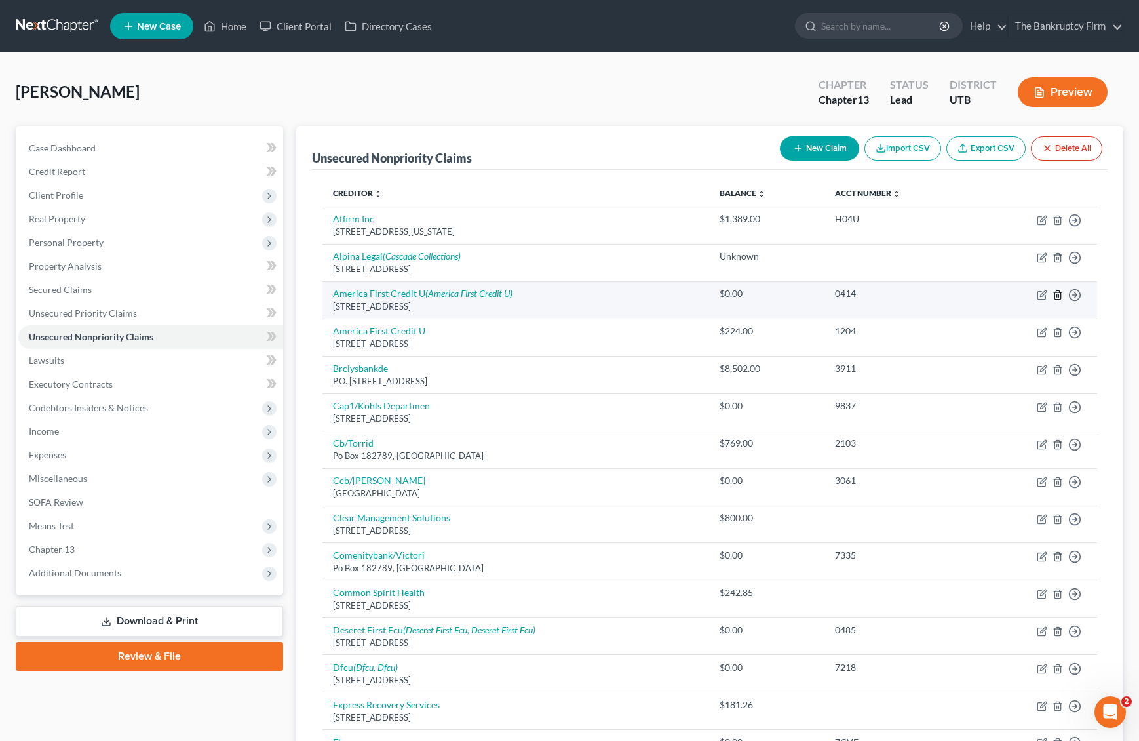
click at [1057, 292] on icon "button" at bounding box center [1058, 295] width 10 height 10
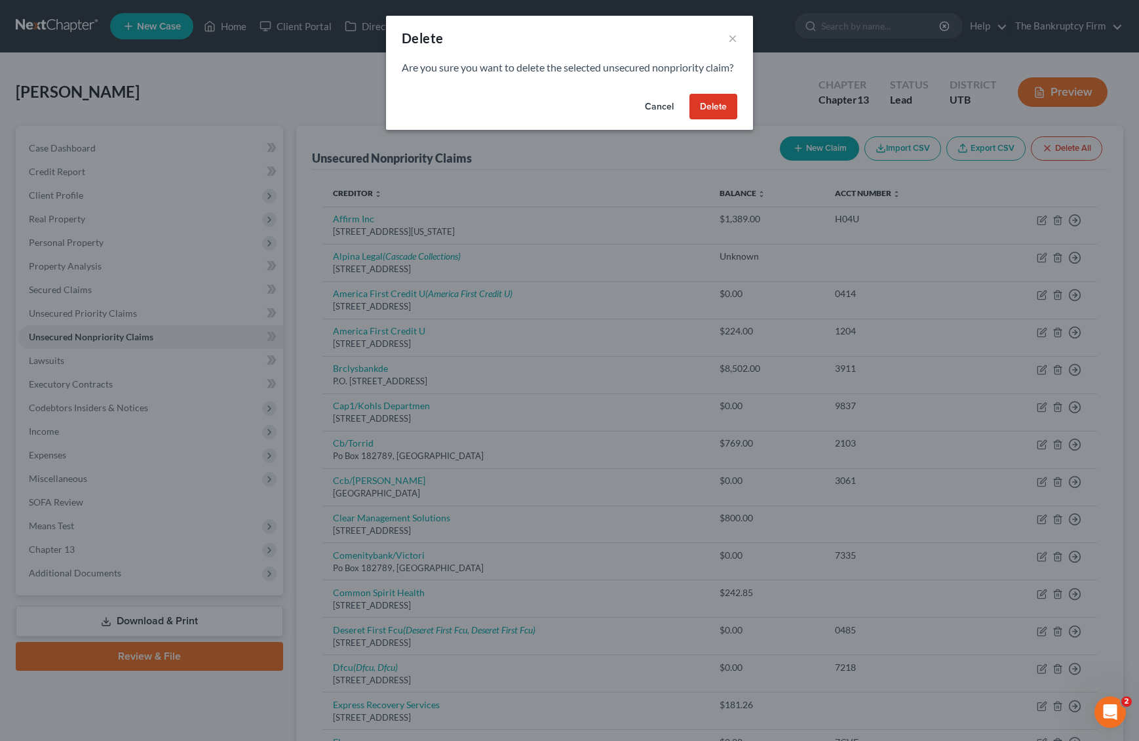
click at [710, 115] on button "Delete" at bounding box center [714, 107] width 48 height 26
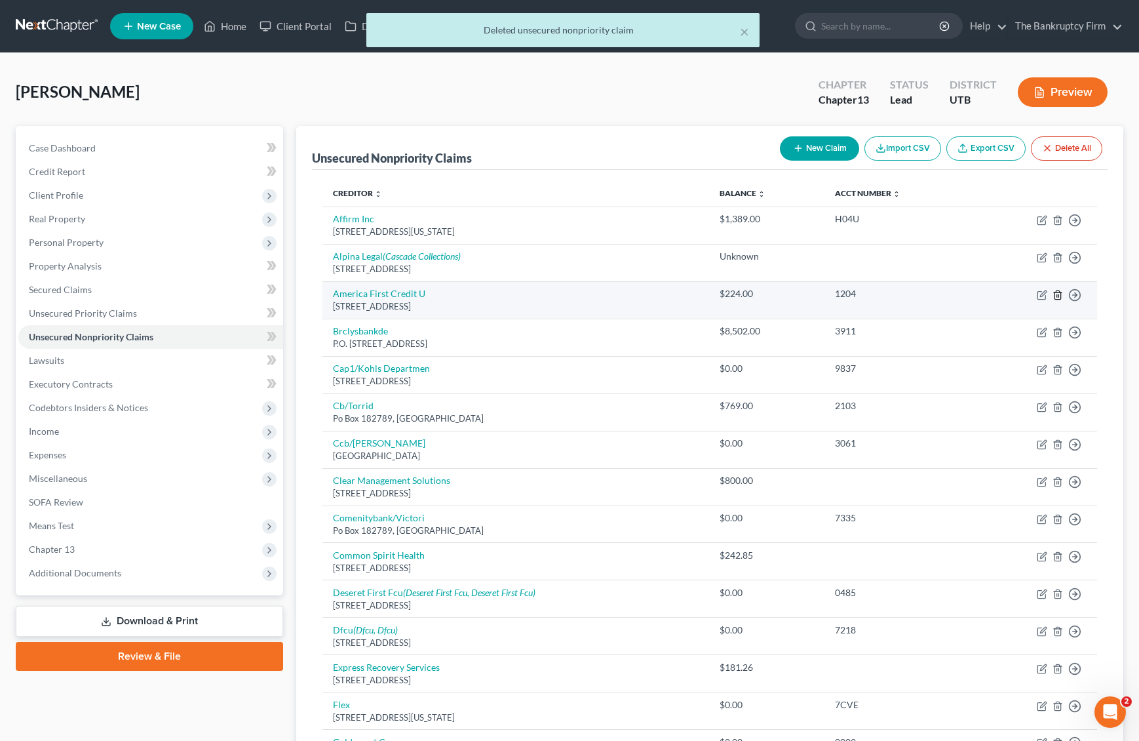
click at [1057, 293] on icon "button" at bounding box center [1058, 295] width 10 height 10
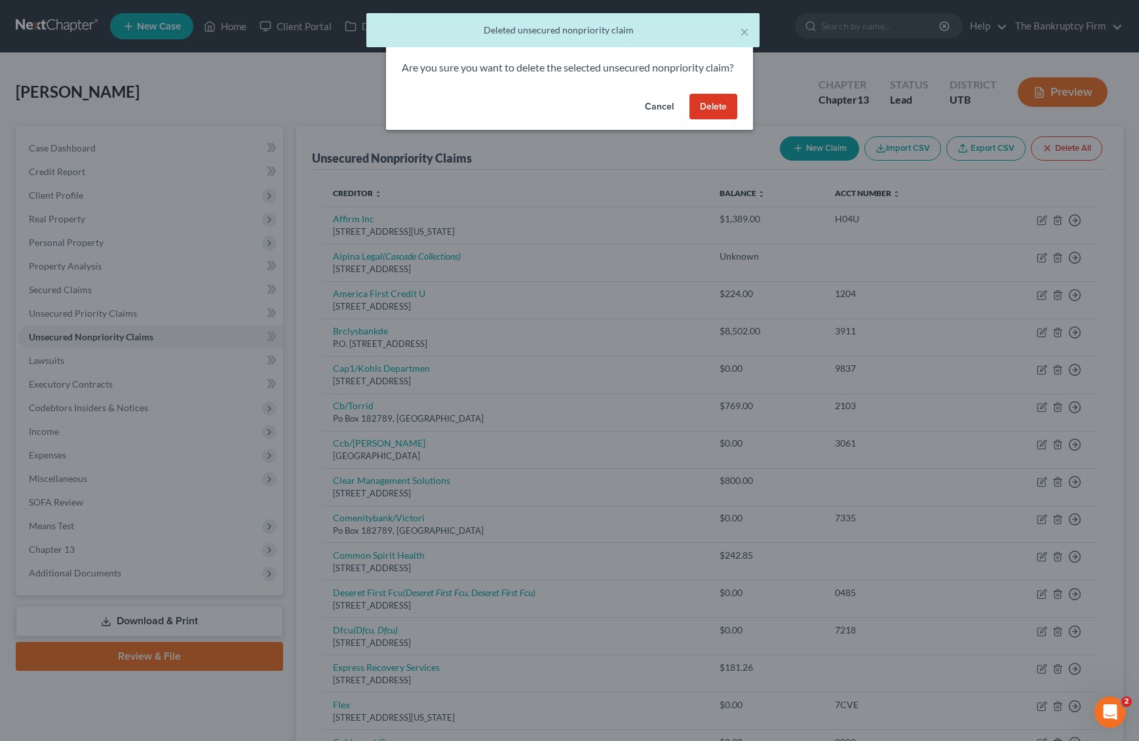
click at [717, 116] on button "Delete" at bounding box center [714, 107] width 48 height 26
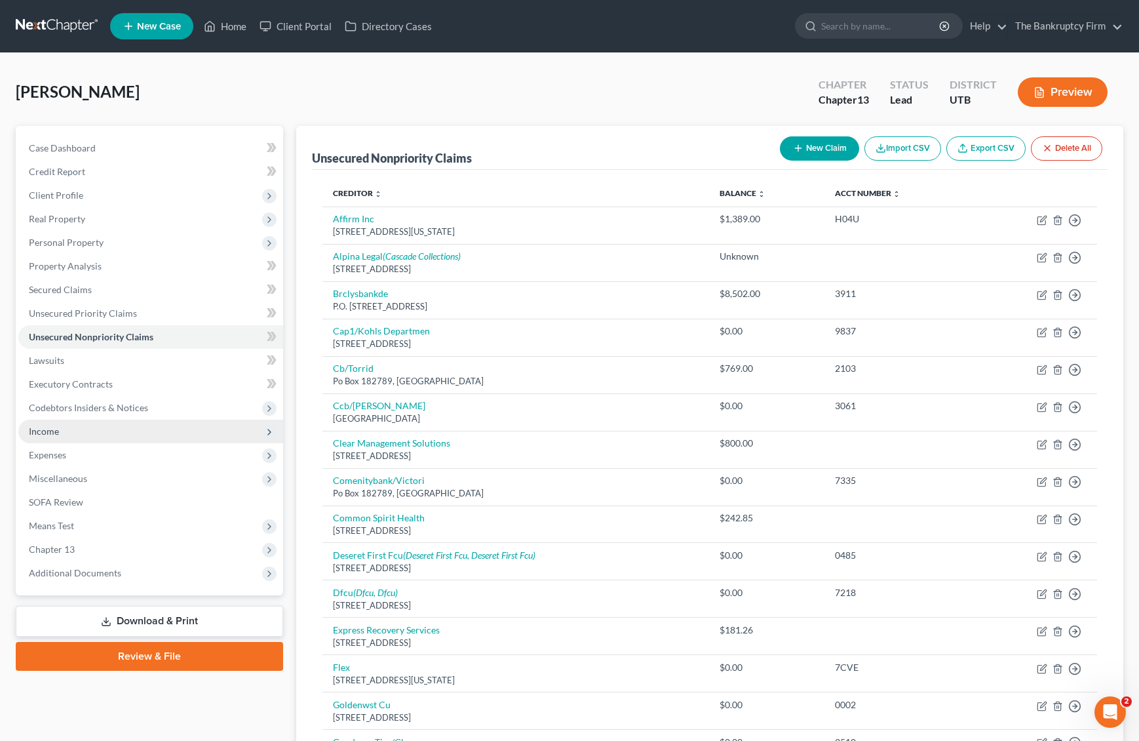
click at [64, 433] on span "Income" at bounding box center [150, 432] width 265 height 24
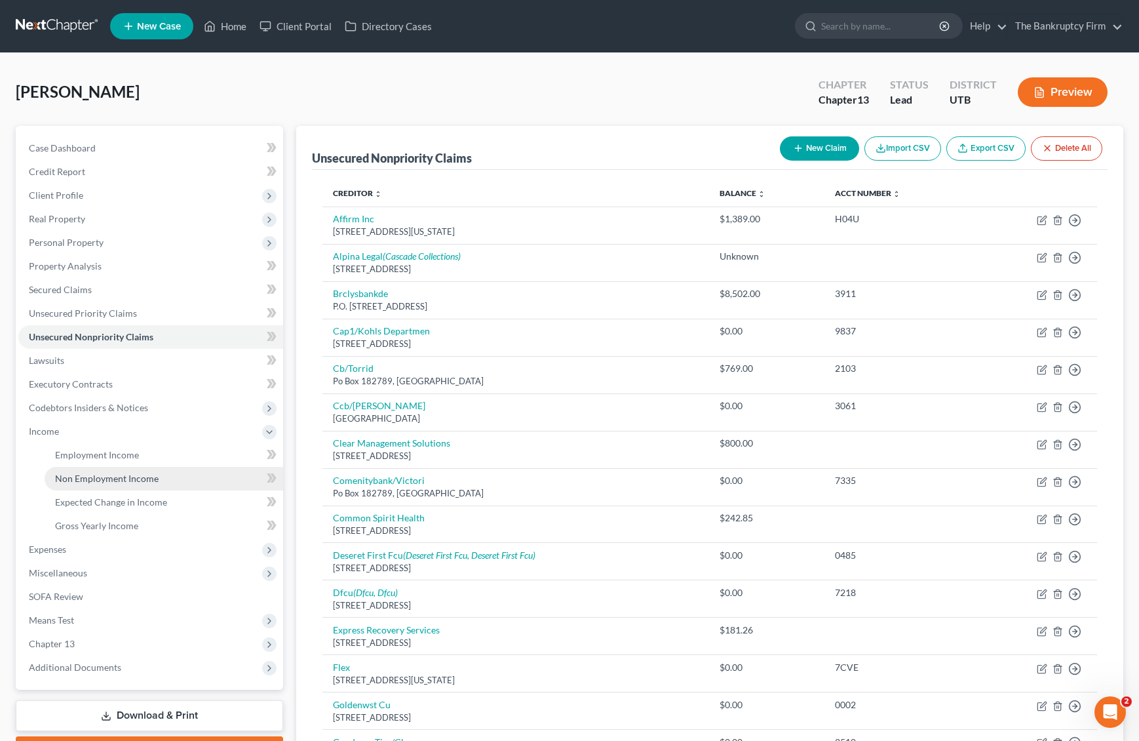
click at [112, 477] on span "Non Employment Income" at bounding box center [107, 478] width 104 height 11
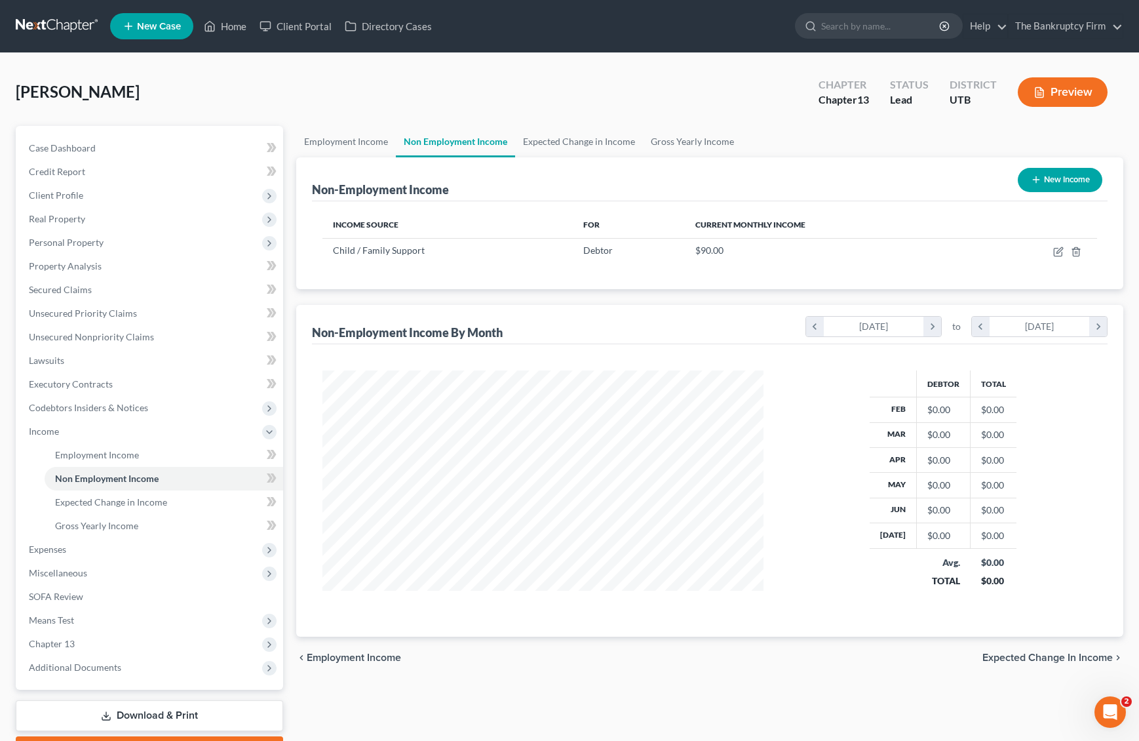
scroll to position [235, 467]
click at [68, 549] on span "Expenses" at bounding box center [150, 550] width 265 height 24
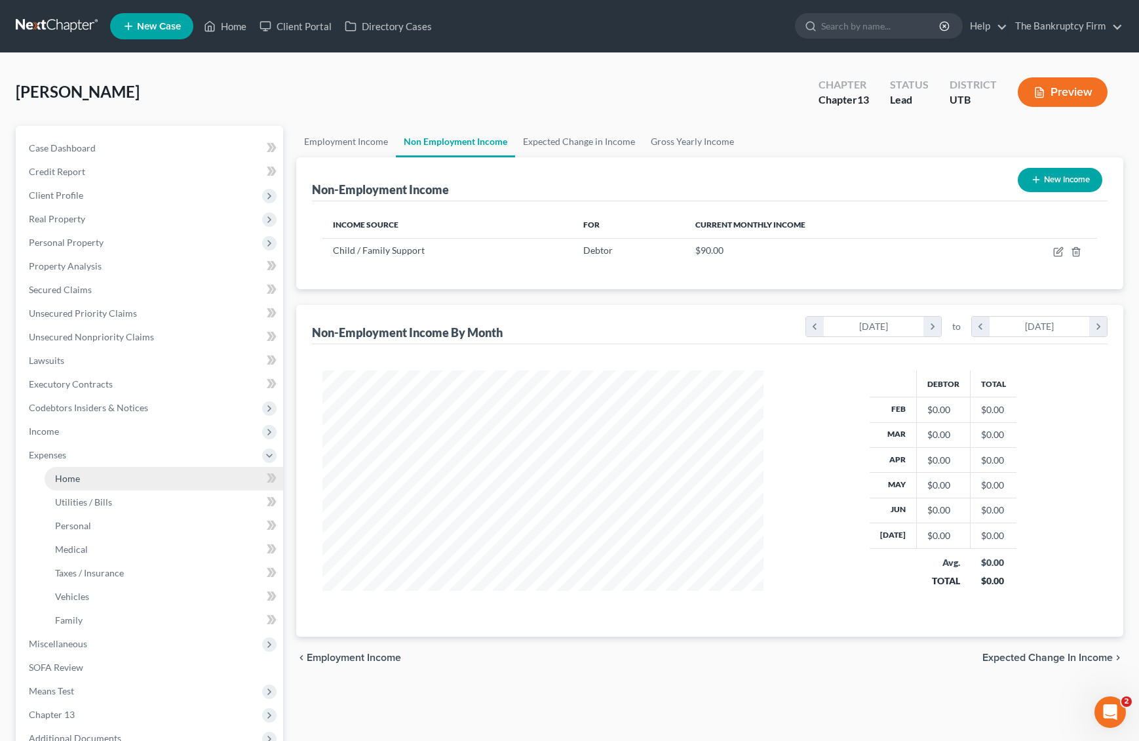
click at [85, 481] on link "Home" at bounding box center [164, 479] width 239 height 24
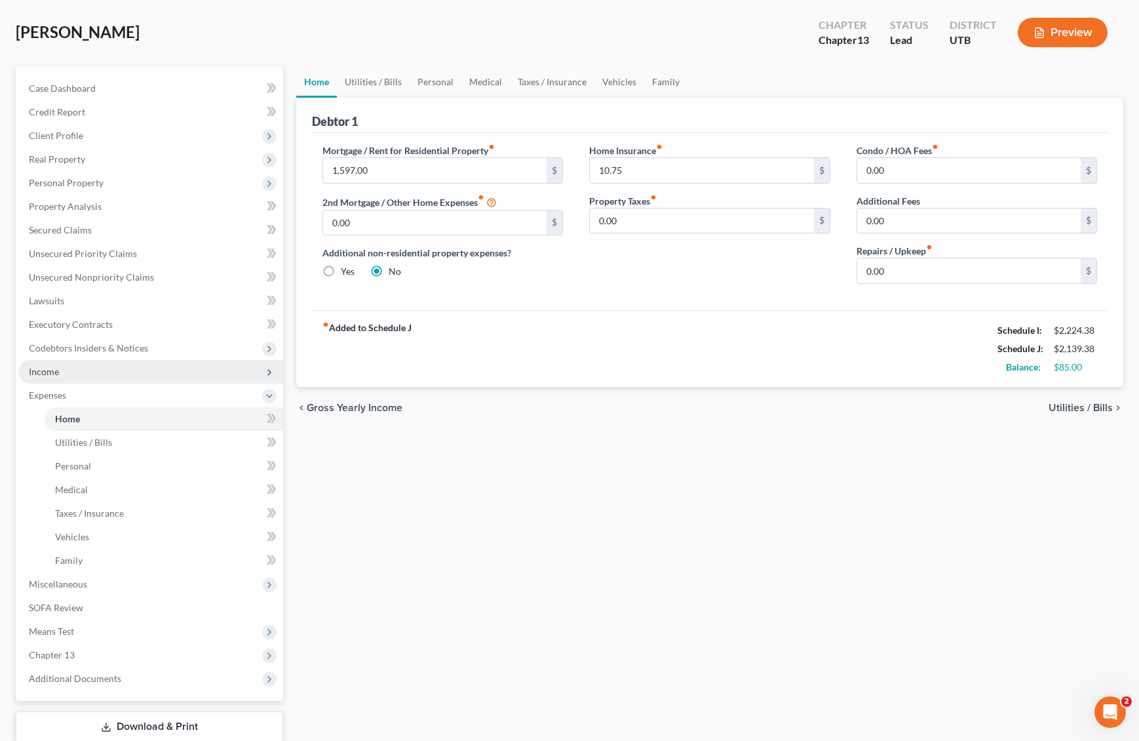
scroll to position [145, 0]
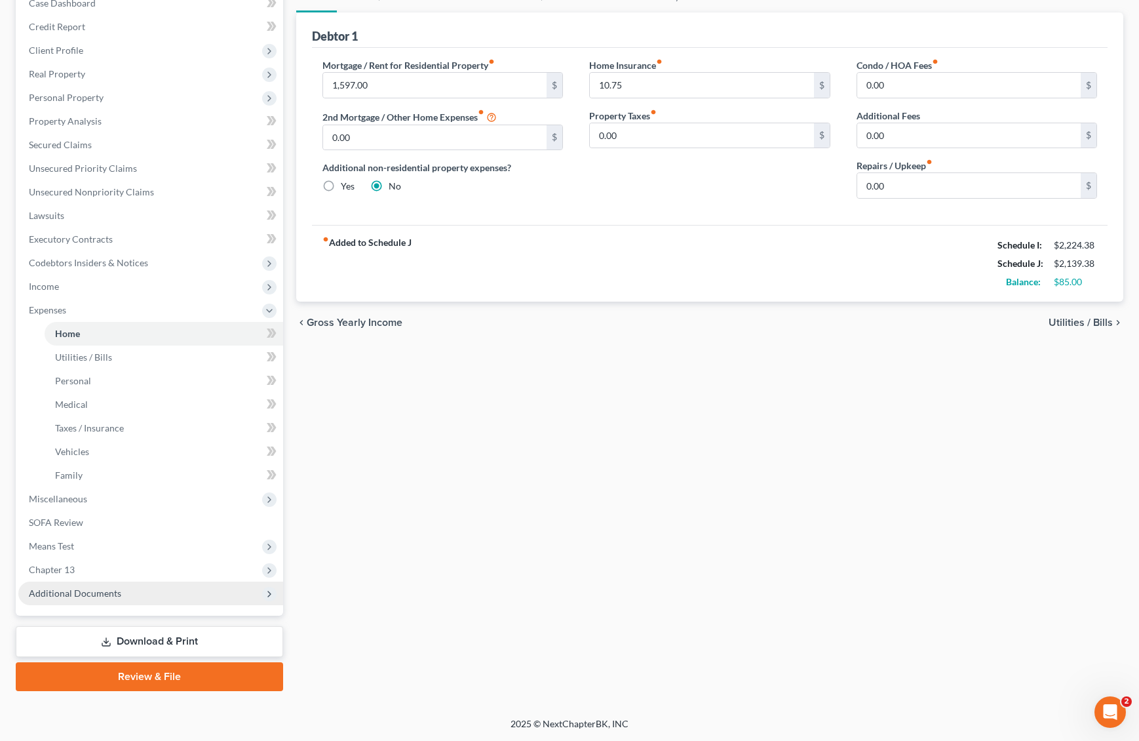
click at [138, 589] on span "Additional Documents" at bounding box center [150, 594] width 265 height 24
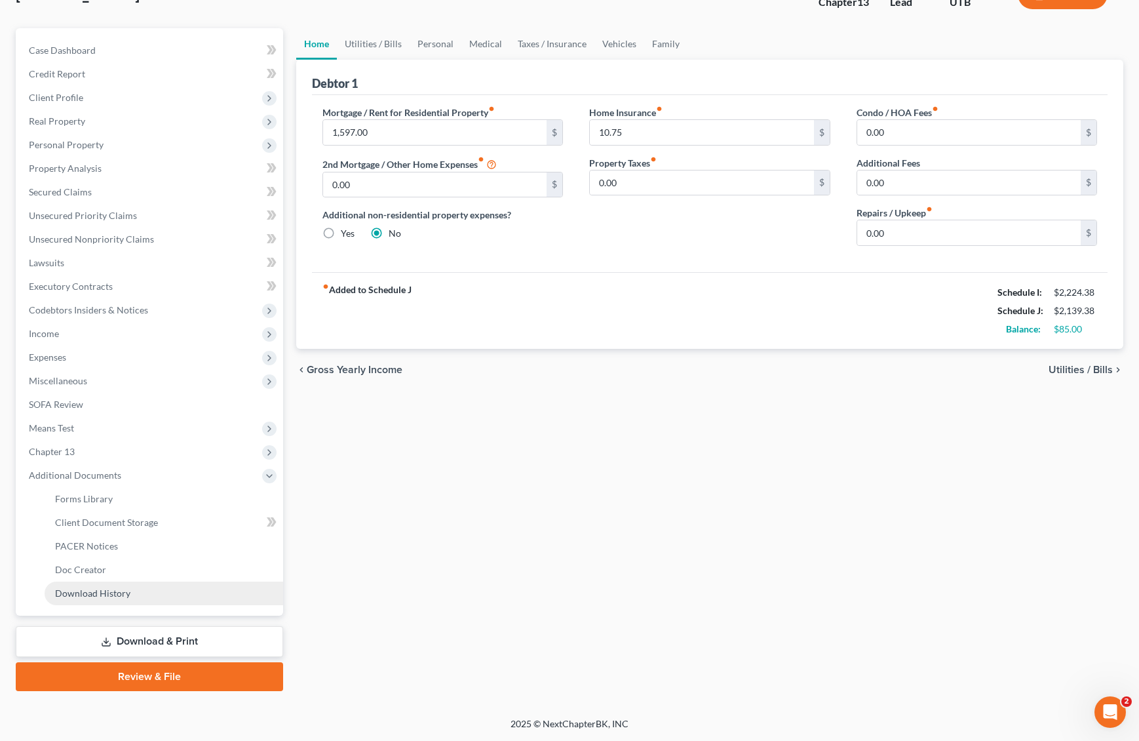
scroll to position [98, 0]
click at [146, 521] on span "Client Document Storage" at bounding box center [106, 522] width 103 height 11
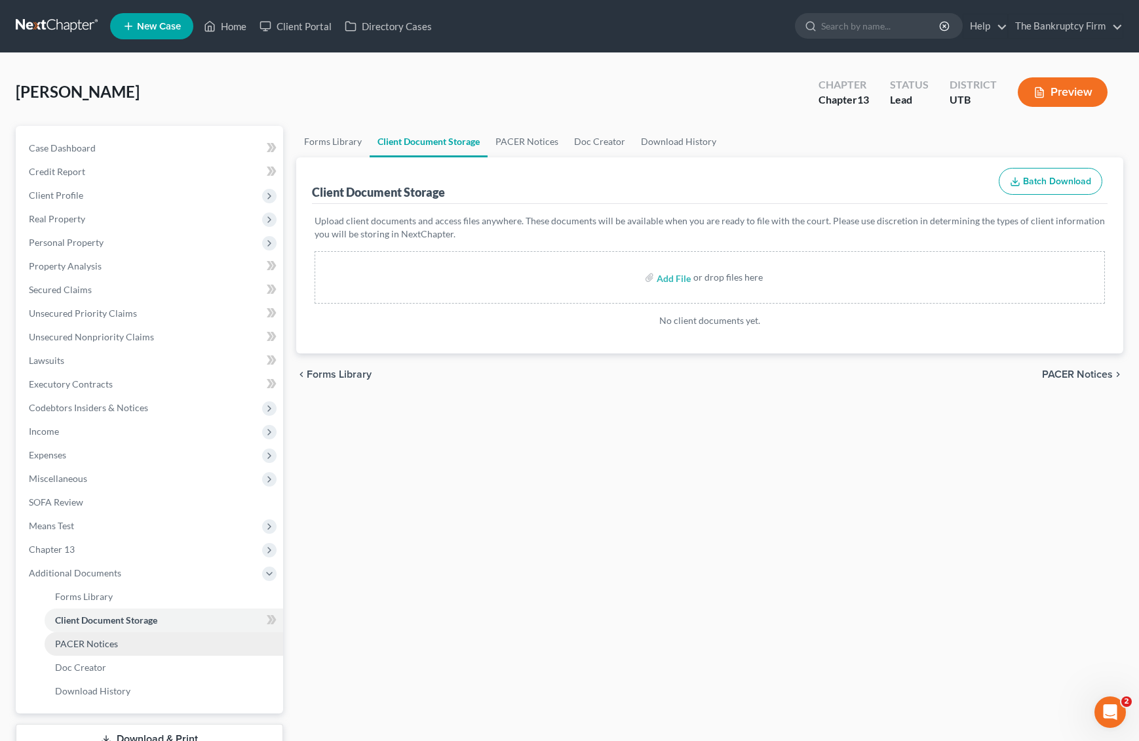
click at [96, 648] on span "PACER Notices" at bounding box center [86, 643] width 63 height 11
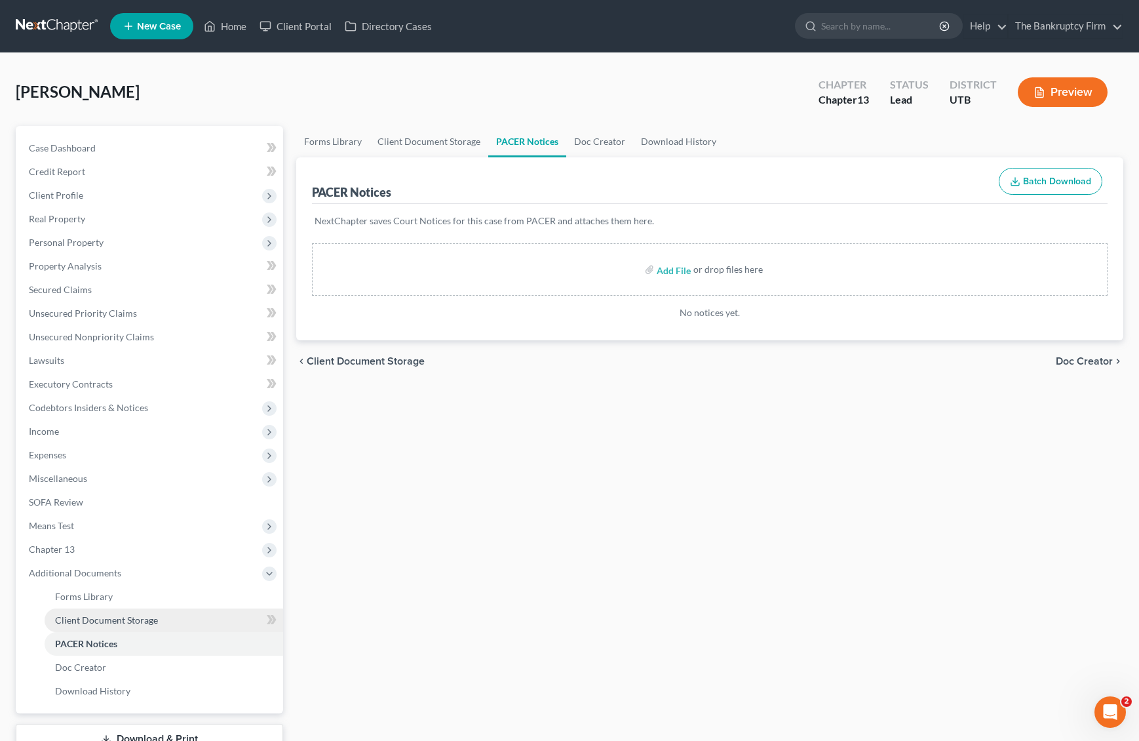
click at [140, 620] on span "Client Document Storage" at bounding box center [106, 619] width 103 height 11
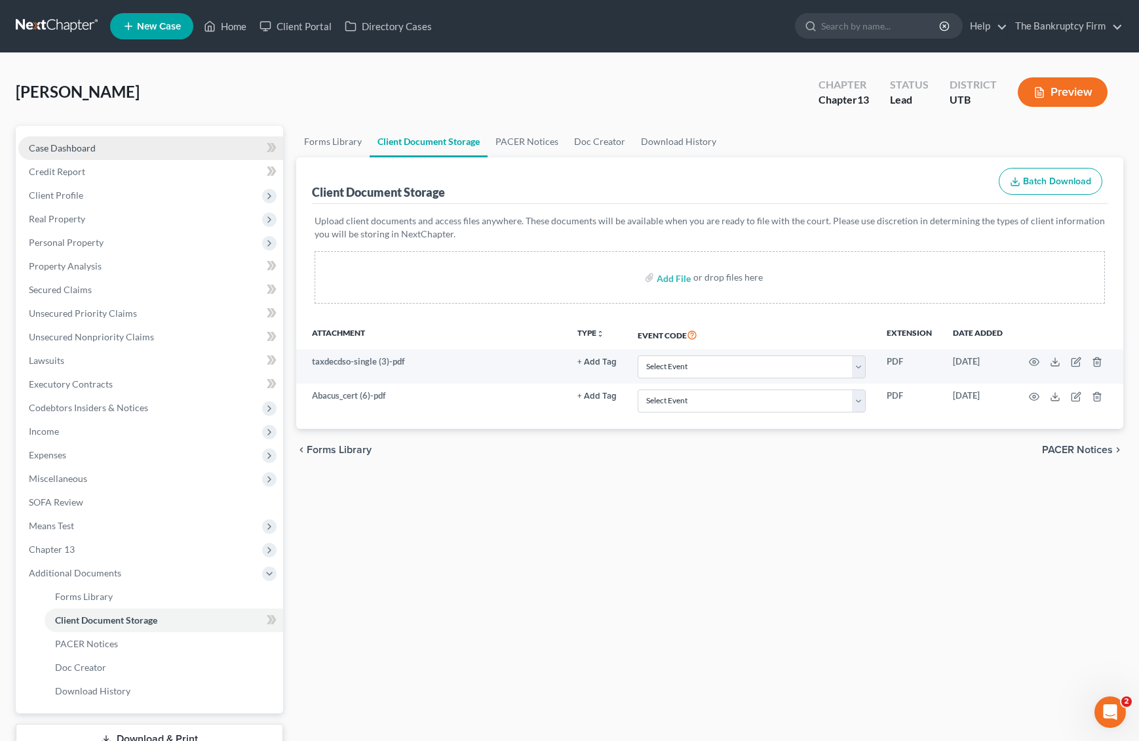
click at [58, 153] on span "Case Dashboard" at bounding box center [62, 147] width 67 height 11
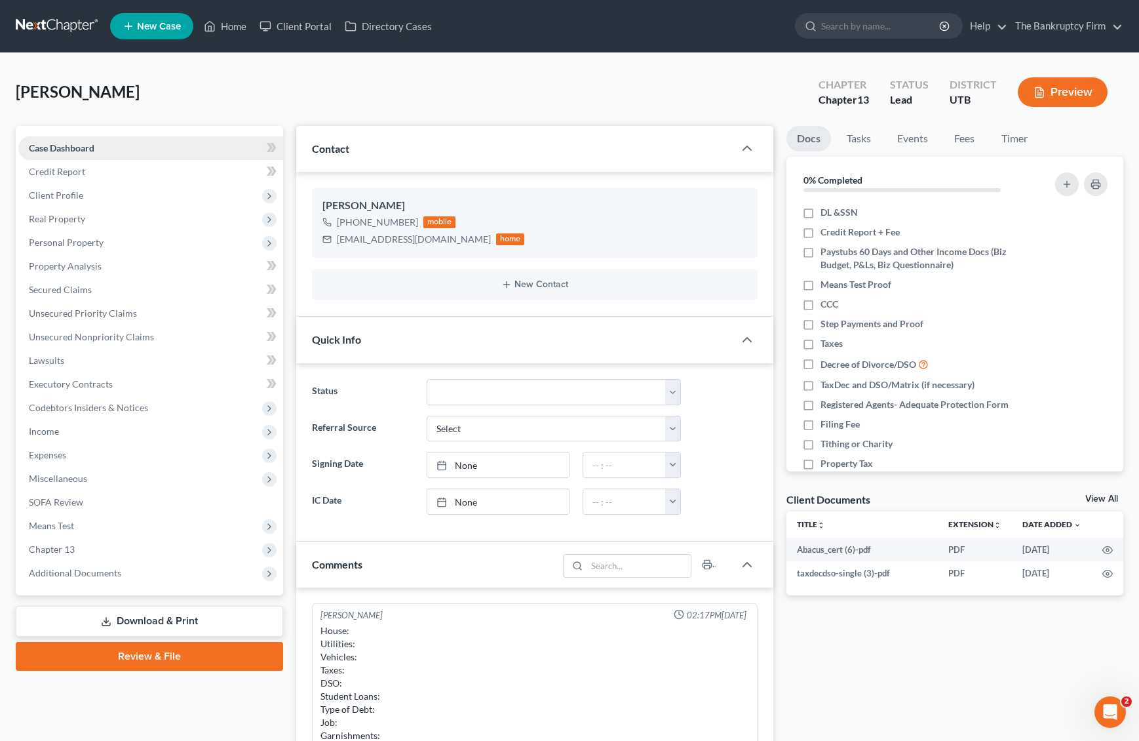
scroll to position [103, 0]
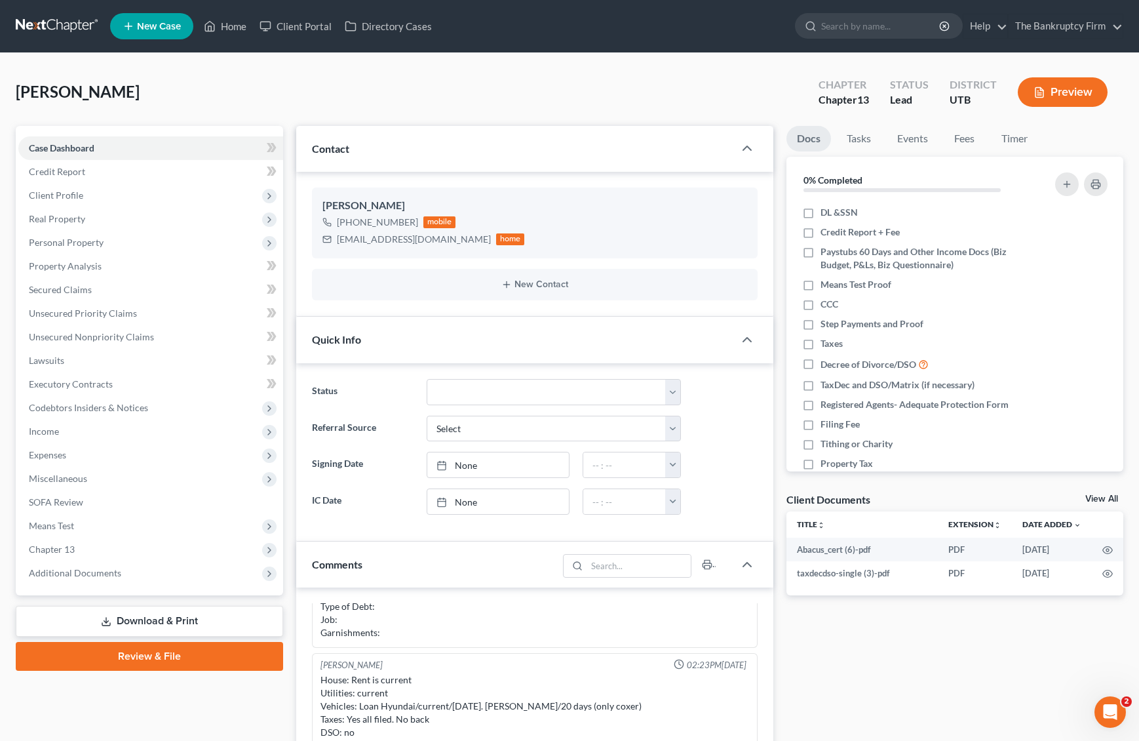
click at [410, 103] on div "[PERSON_NAME] Upgraded Chapter Chapter 13 Status Lead District UTB Preview" at bounding box center [570, 97] width 1108 height 57
click at [406, 102] on div "[PERSON_NAME] Upgraded Chapter Chapter 13 Status Lead District UTB Preview" at bounding box center [570, 97] width 1108 height 57
click at [146, 334] on span "Unsecured Nonpriority Claims" at bounding box center [91, 336] width 125 height 11
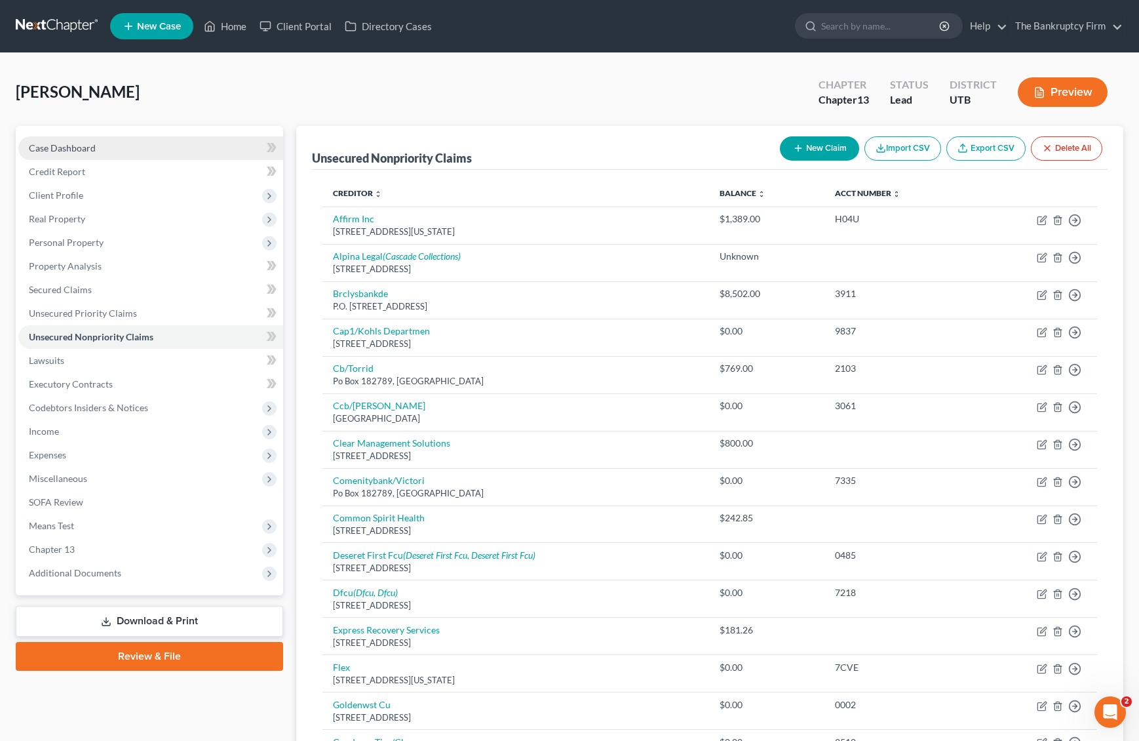
click at [150, 148] on link "Case Dashboard" at bounding box center [150, 148] width 265 height 24
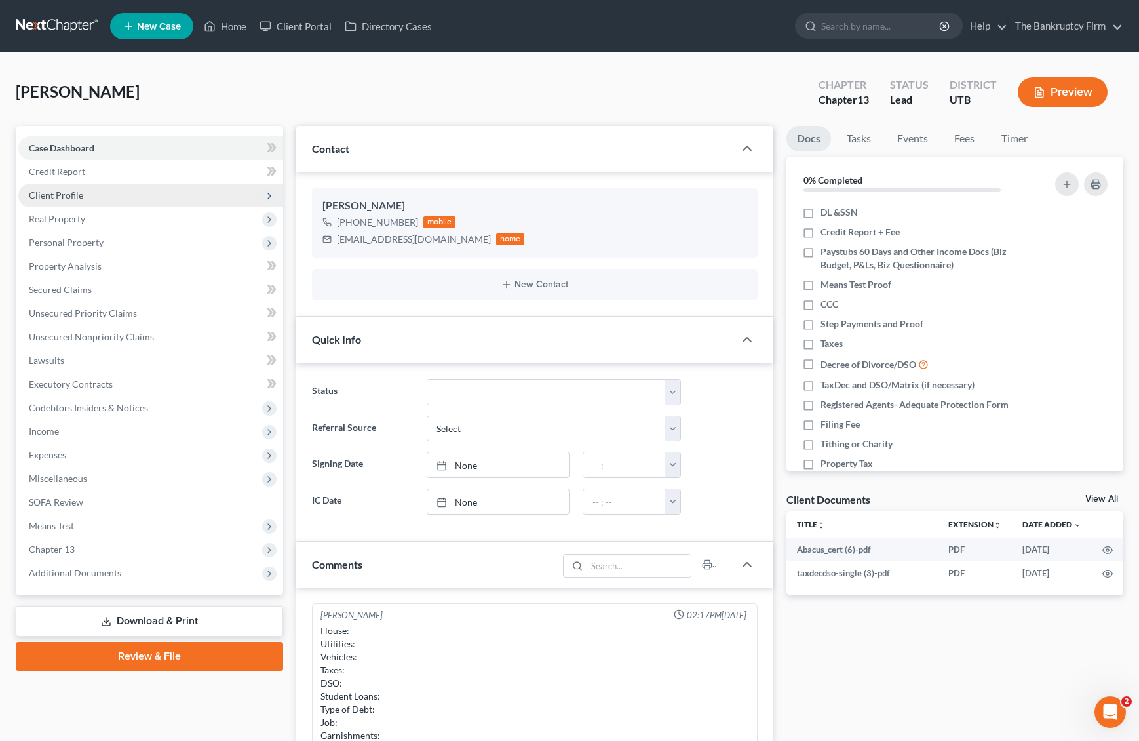
scroll to position [103, 0]
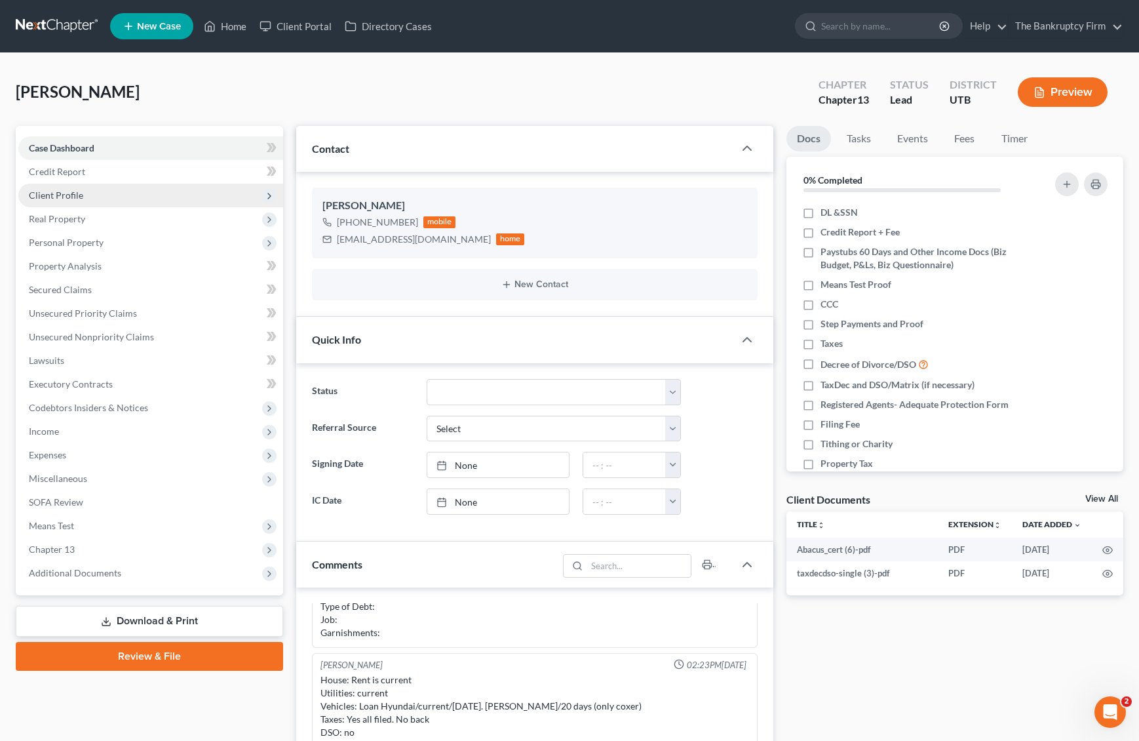
click at [98, 192] on span "Client Profile" at bounding box center [150, 196] width 265 height 24
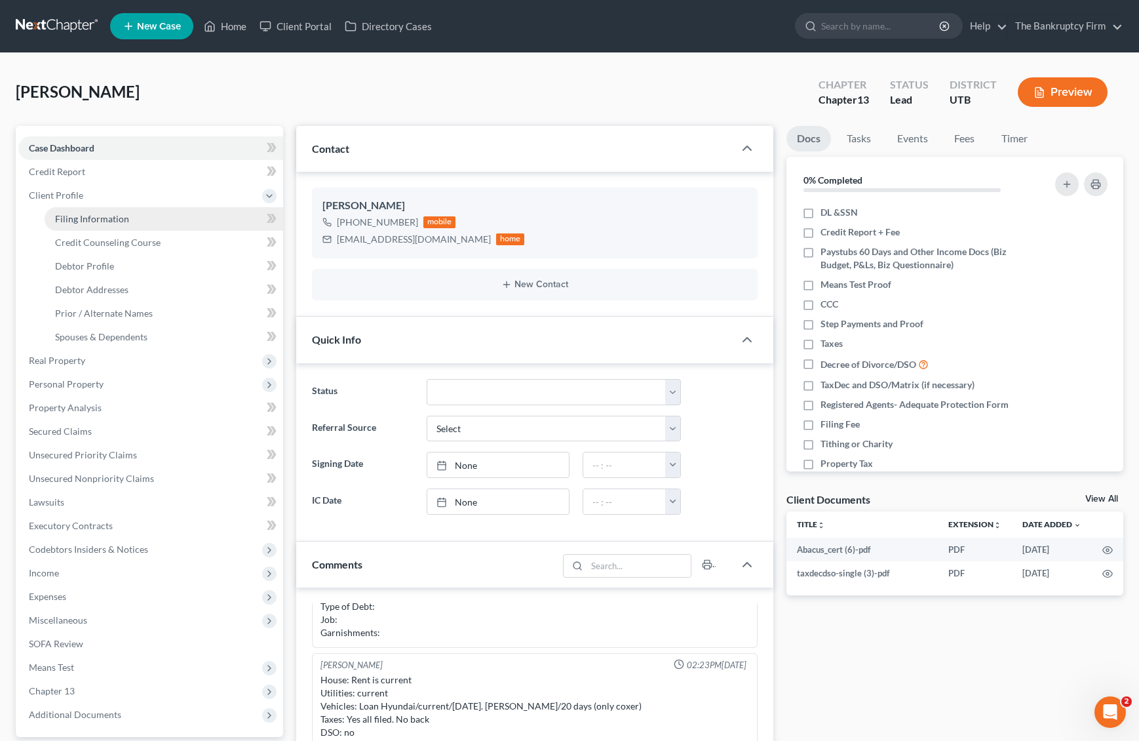
click at [120, 216] on span "Filing Information" at bounding box center [92, 218] width 74 height 11
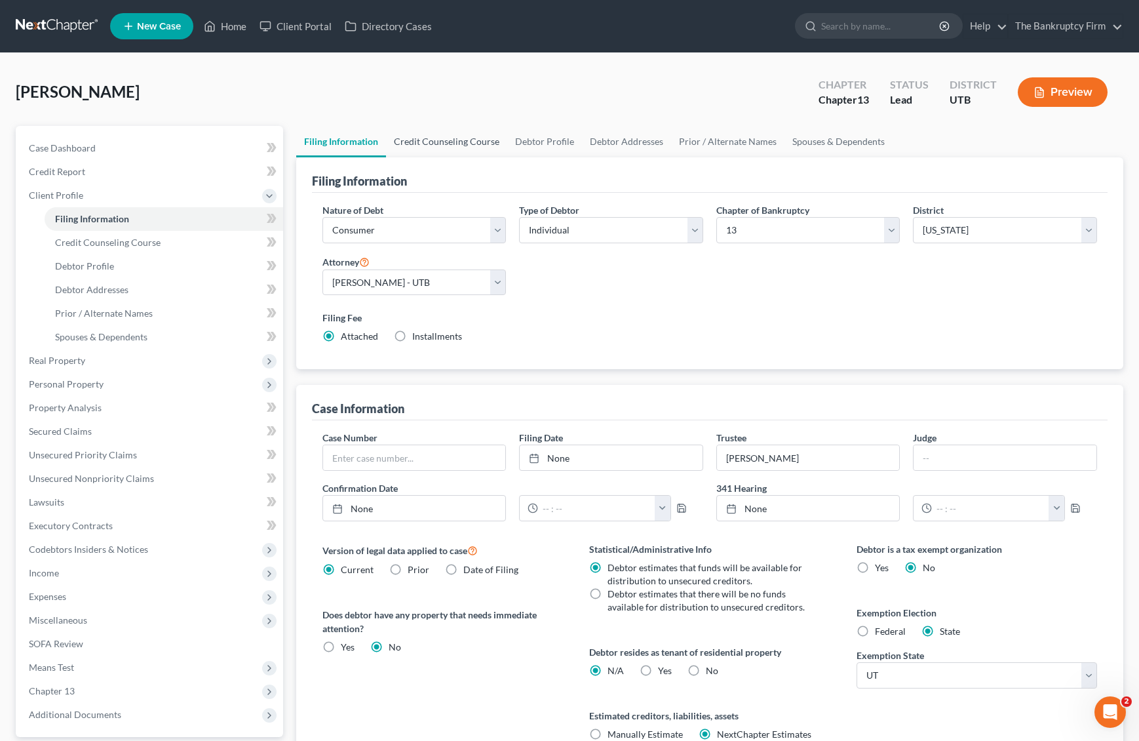
click at [462, 138] on link "Credit Counseling Course" at bounding box center [446, 141] width 121 height 31
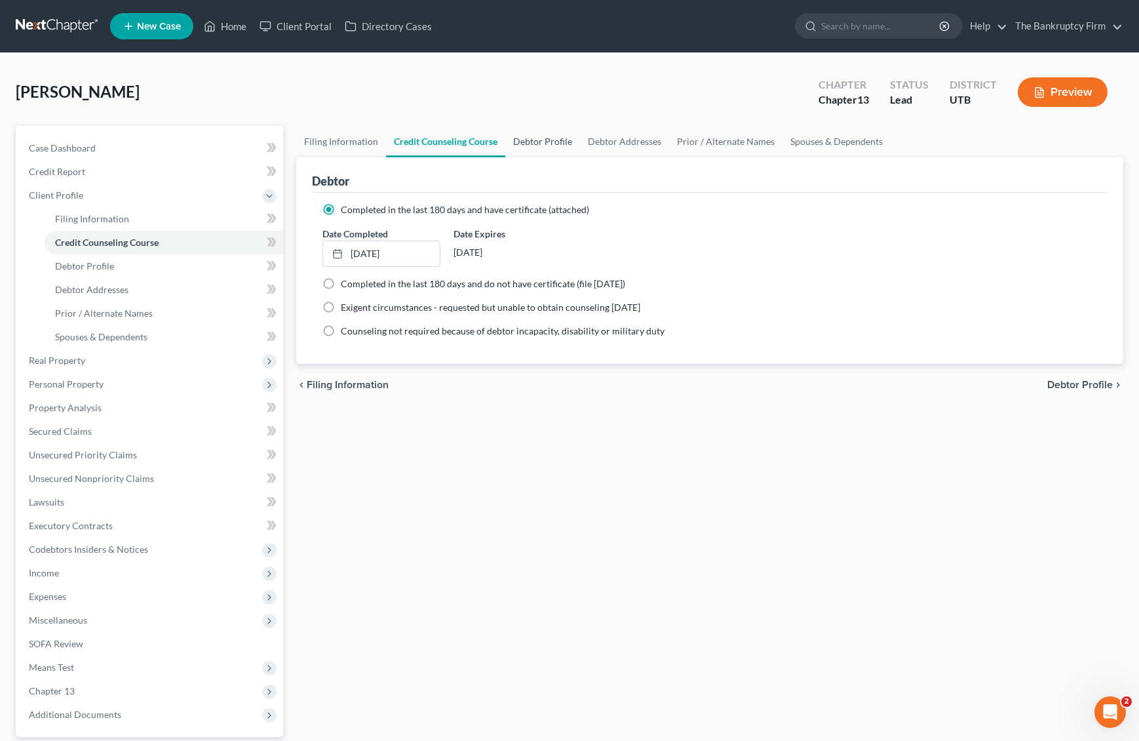
click at [557, 138] on link "Debtor Profile" at bounding box center [542, 141] width 75 height 31
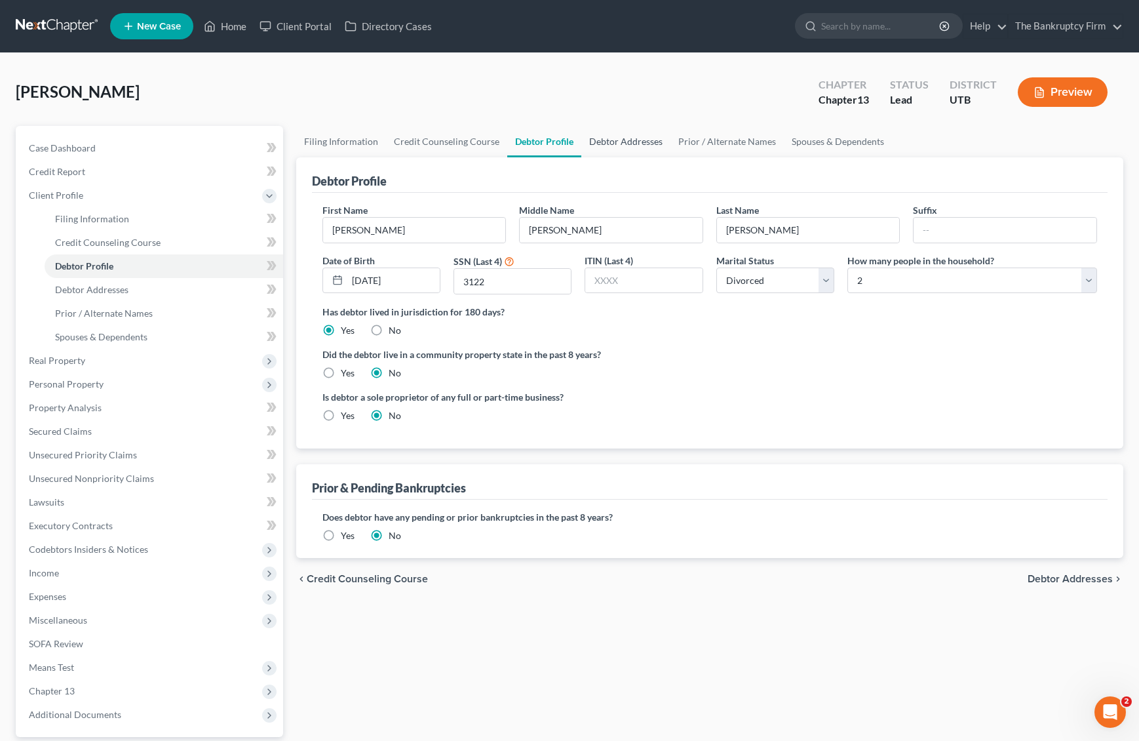
click at [632, 140] on link "Debtor Addresses" at bounding box center [626, 141] width 89 height 31
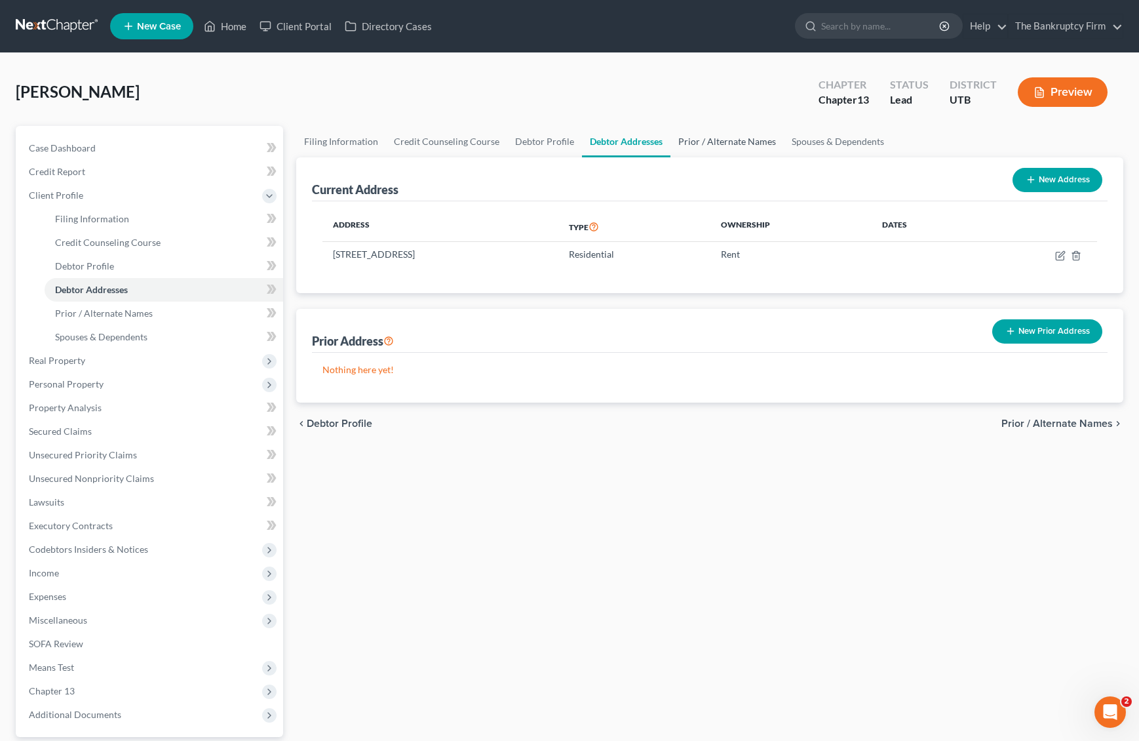
click at [720, 140] on link "Prior / Alternate Names" at bounding box center [727, 141] width 113 height 31
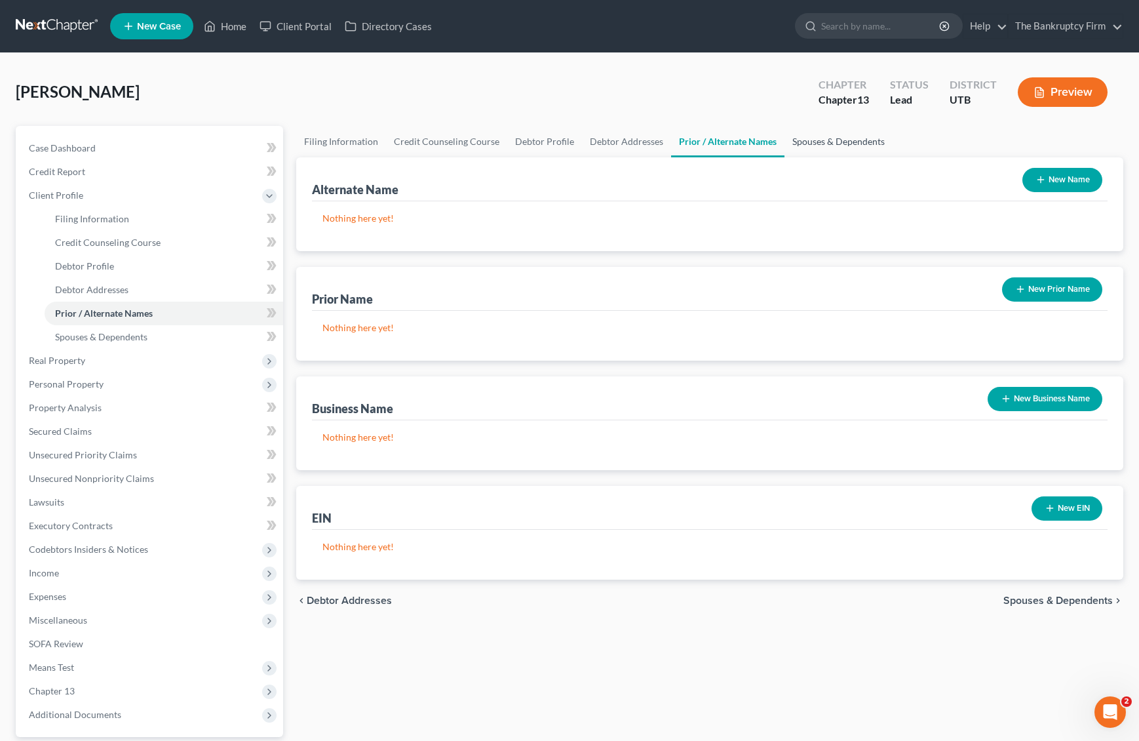
click at [821, 142] on link "Spouses & Dependents" at bounding box center [839, 141] width 108 height 31
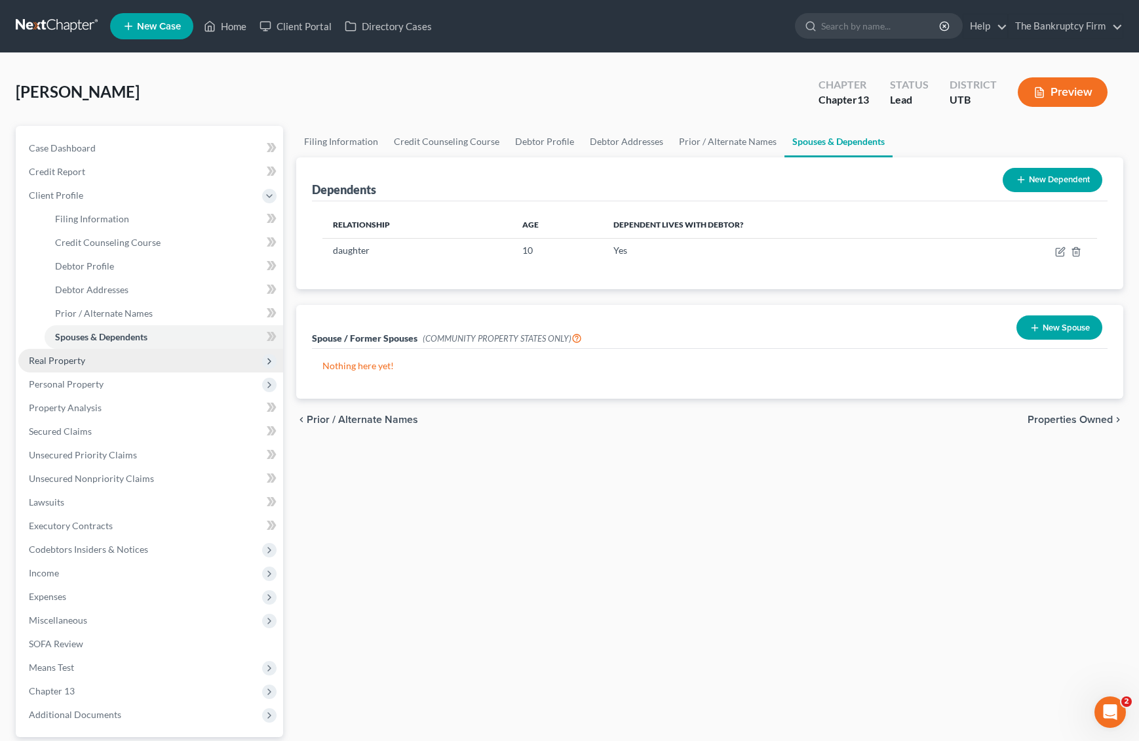
click at [97, 361] on span "Real Property" at bounding box center [150, 361] width 265 height 24
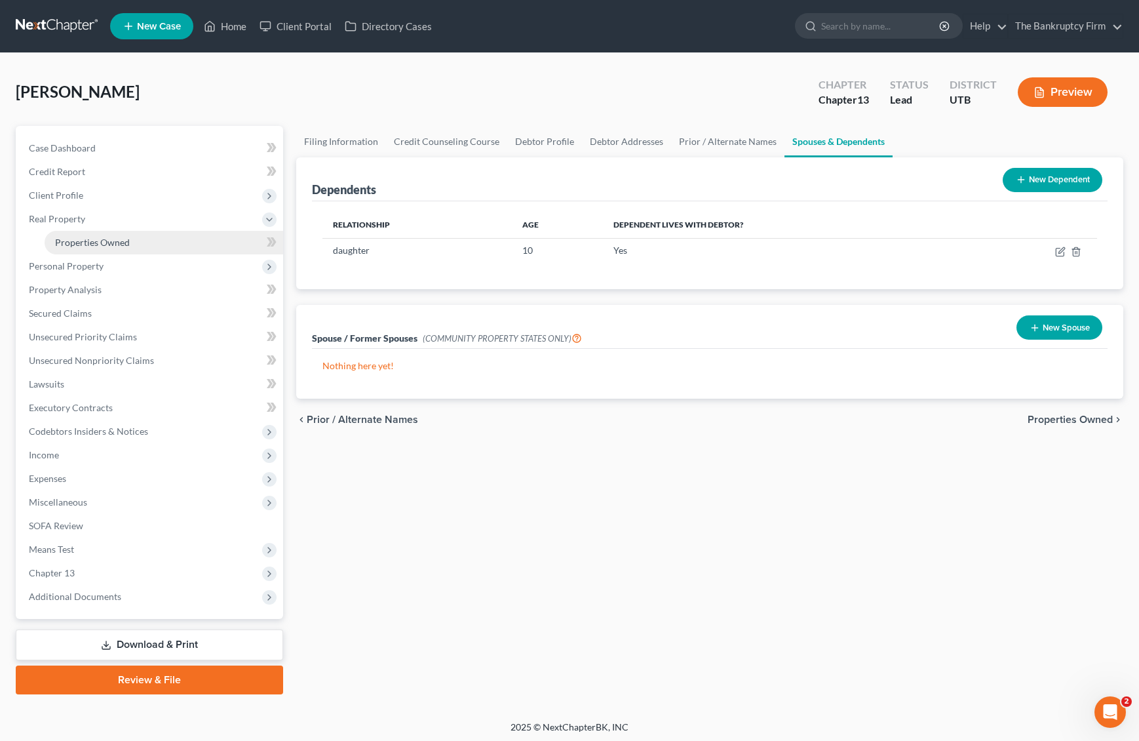
click at [138, 239] on link "Properties Owned" at bounding box center [164, 243] width 239 height 24
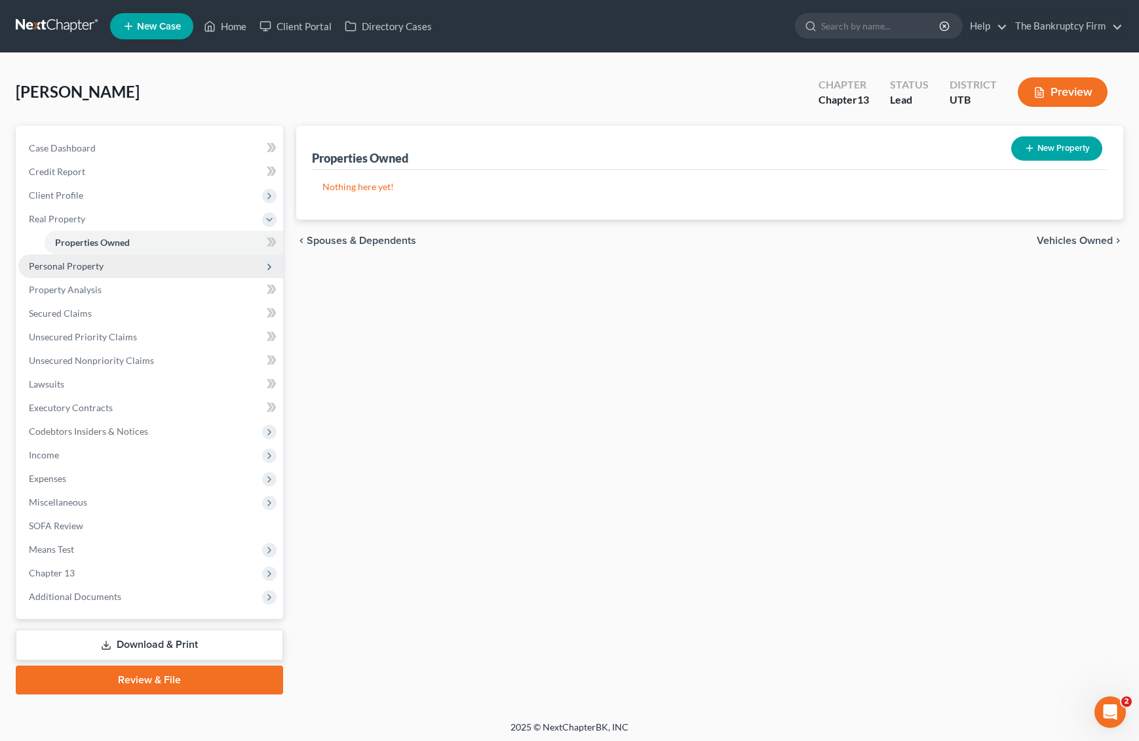
click at [97, 264] on span "Personal Property" at bounding box center [66, 265] width 75 height 11
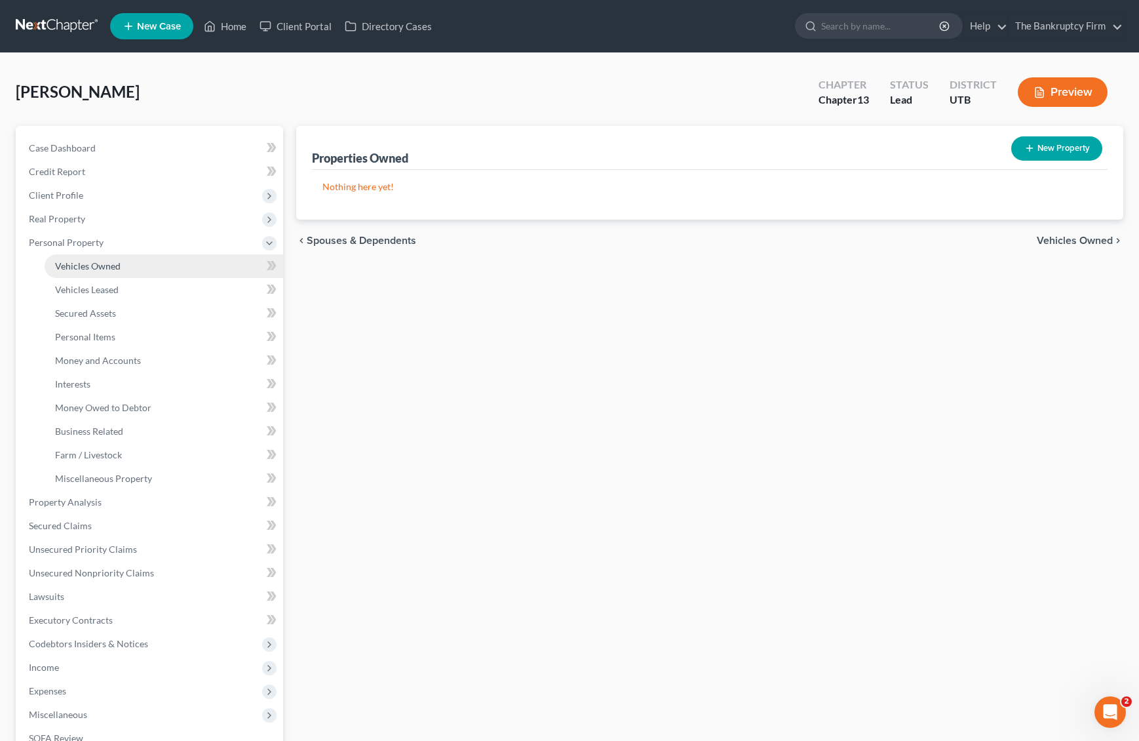
click at [109, 266] on span "Vehicles Owned" at bounding box center [88, 265] width 66 height 11
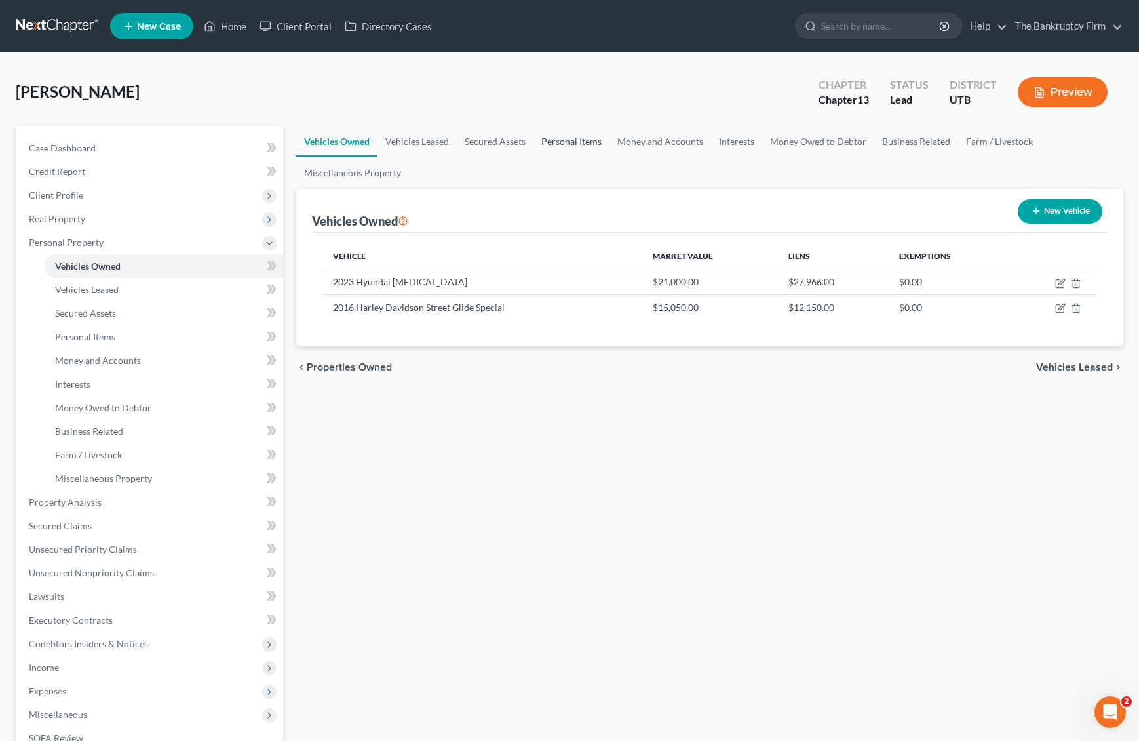
click at [588, 140] on link "Personal Items" at bounding box center [572, 141] width 76 height 31
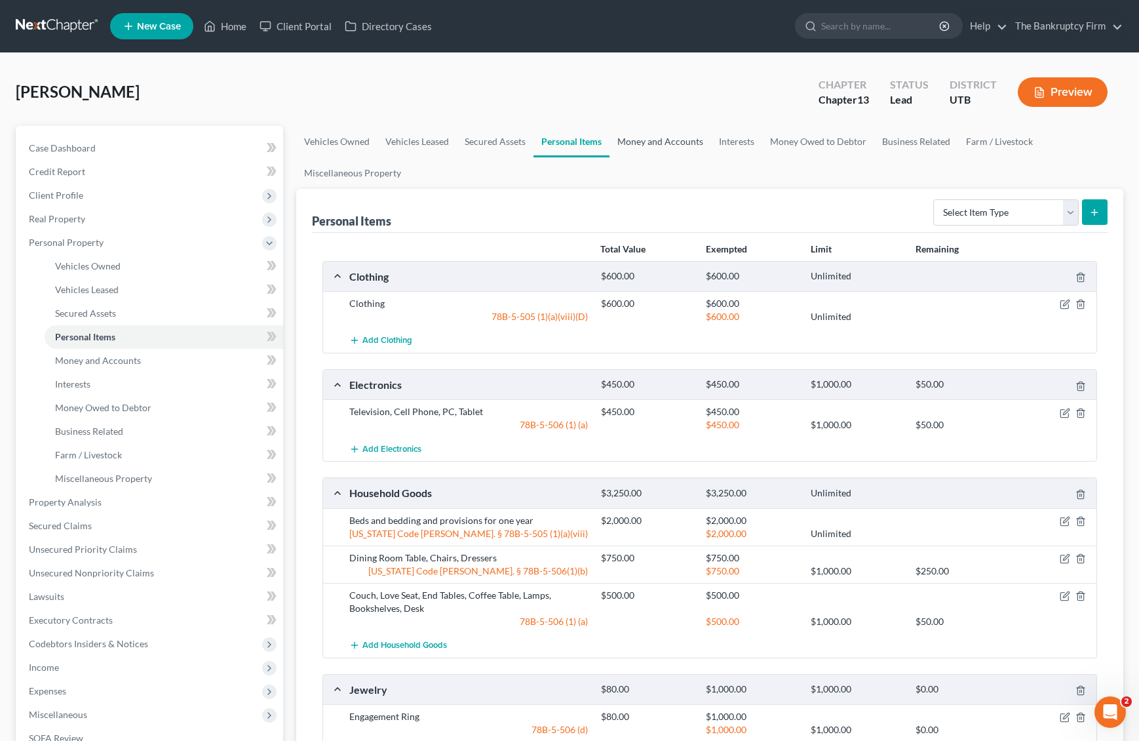
click at [641, 141] on link "Money and Accounts" at bounding box center [661, 141] width 102 height 31
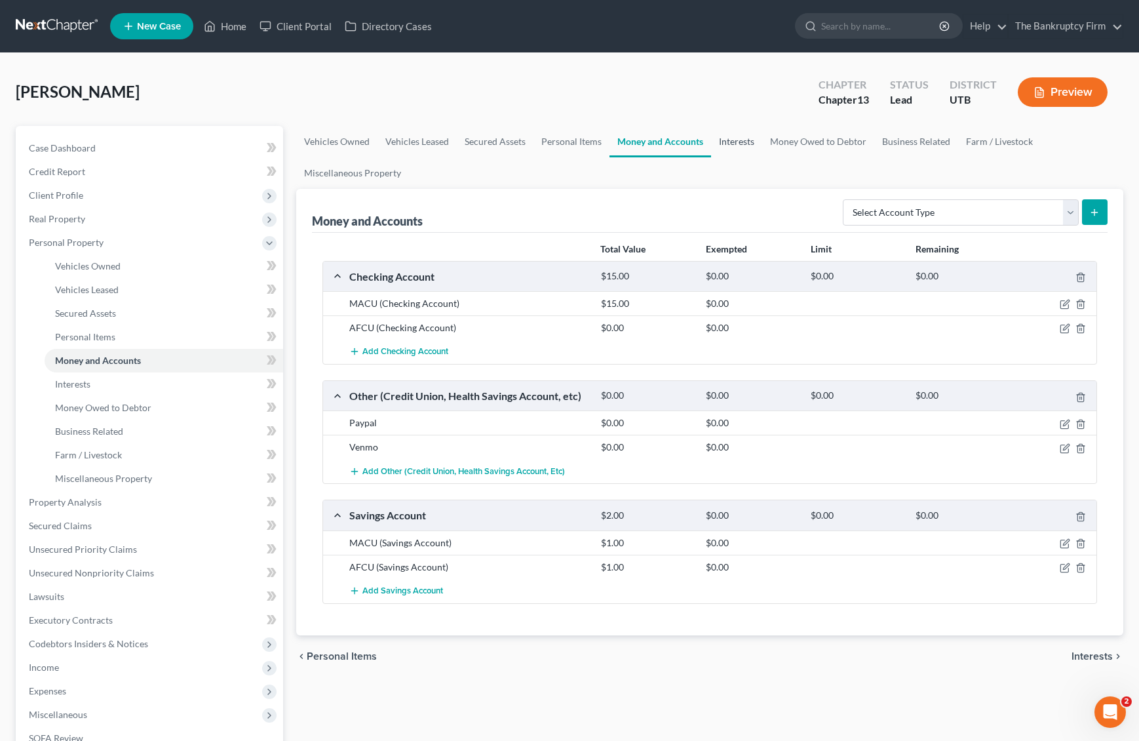
click at [745, 142] on link "Interests" at bounding box center [736, 141] width 51 height 31
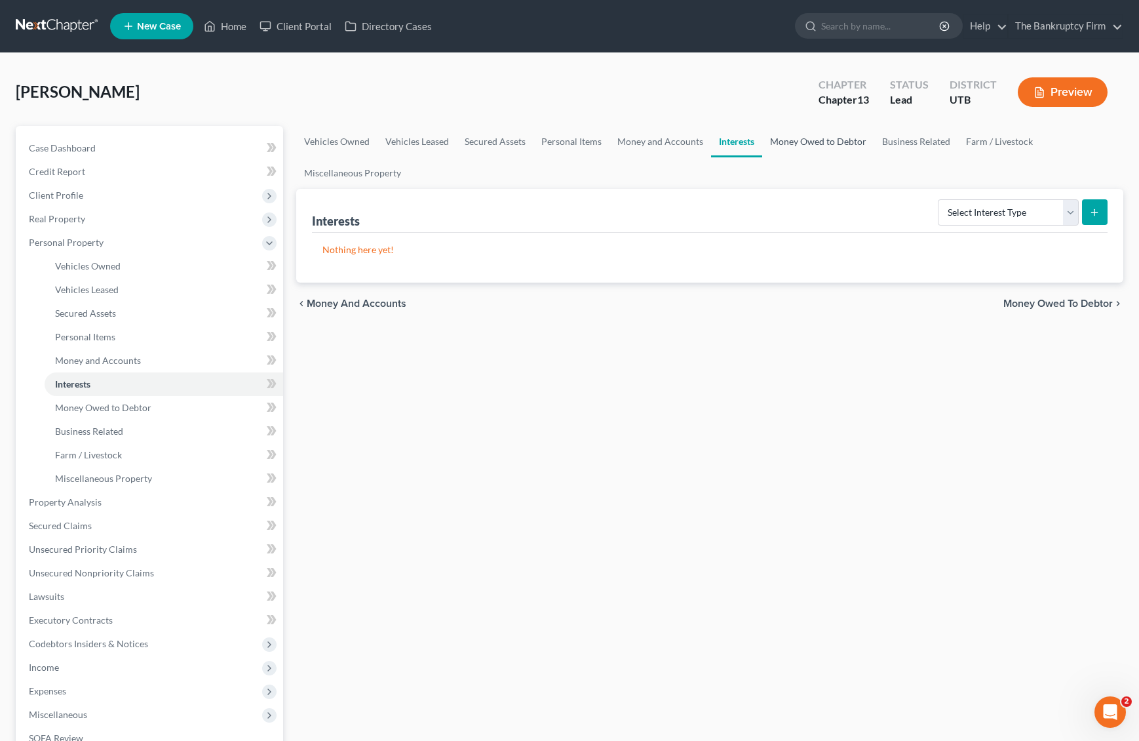
click at [795, 138] on link "Money Owed to Debtor" at bounding box center [818, 141] width 112 height 31
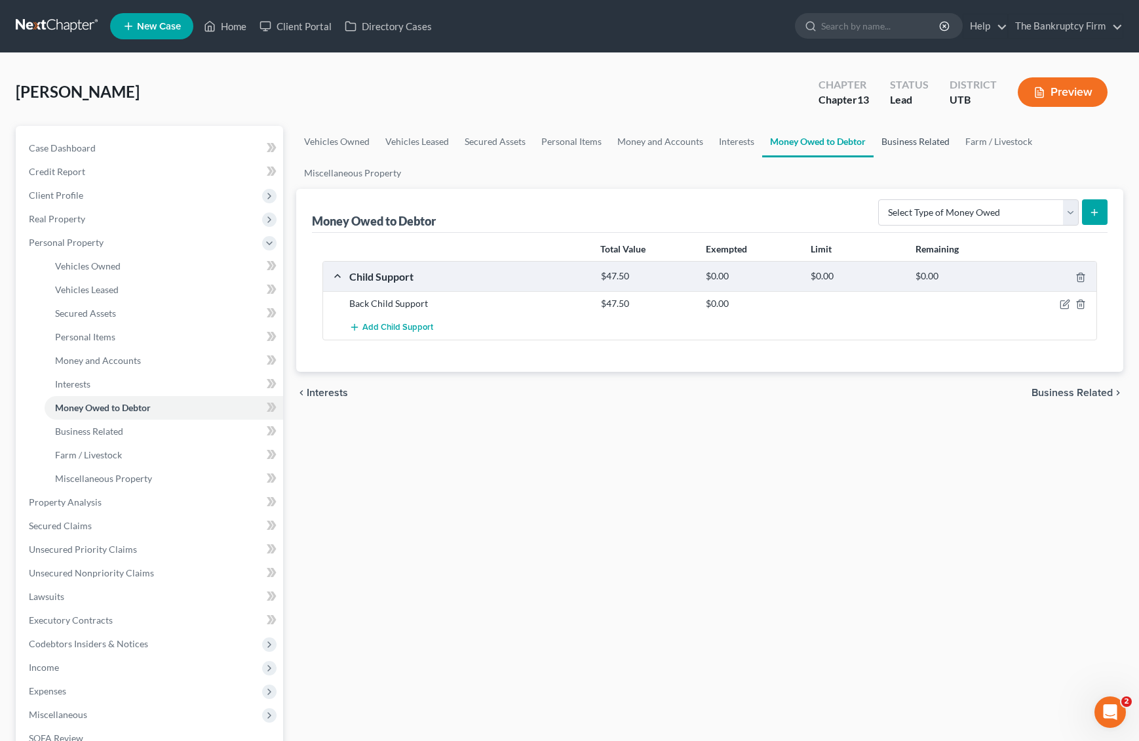
click at [907, 138] on link "Business Related" at bounding box center [916, 141] width 84 height 31
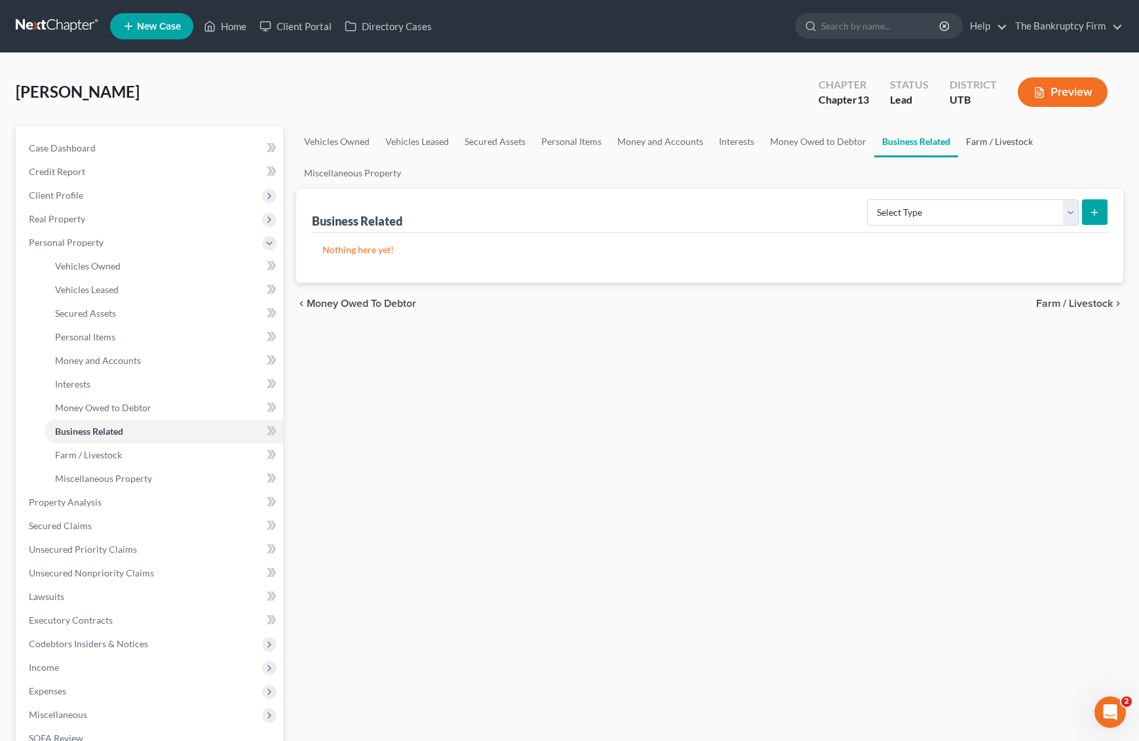
click at [1004, 138] on link "Farm / Livestock" at bounding box center [999, 141] width 83 height 31
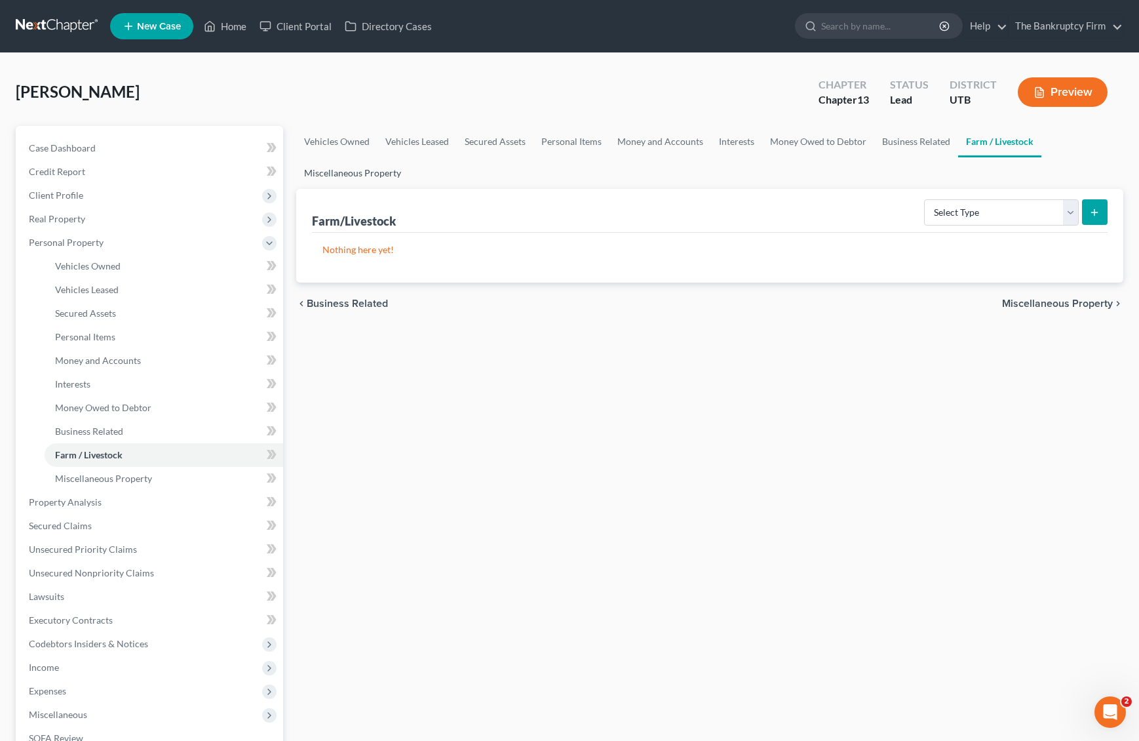
click at [378, 174] on link "Miscellaneous Property" at bounding box center [352, 172] width 113 height 31
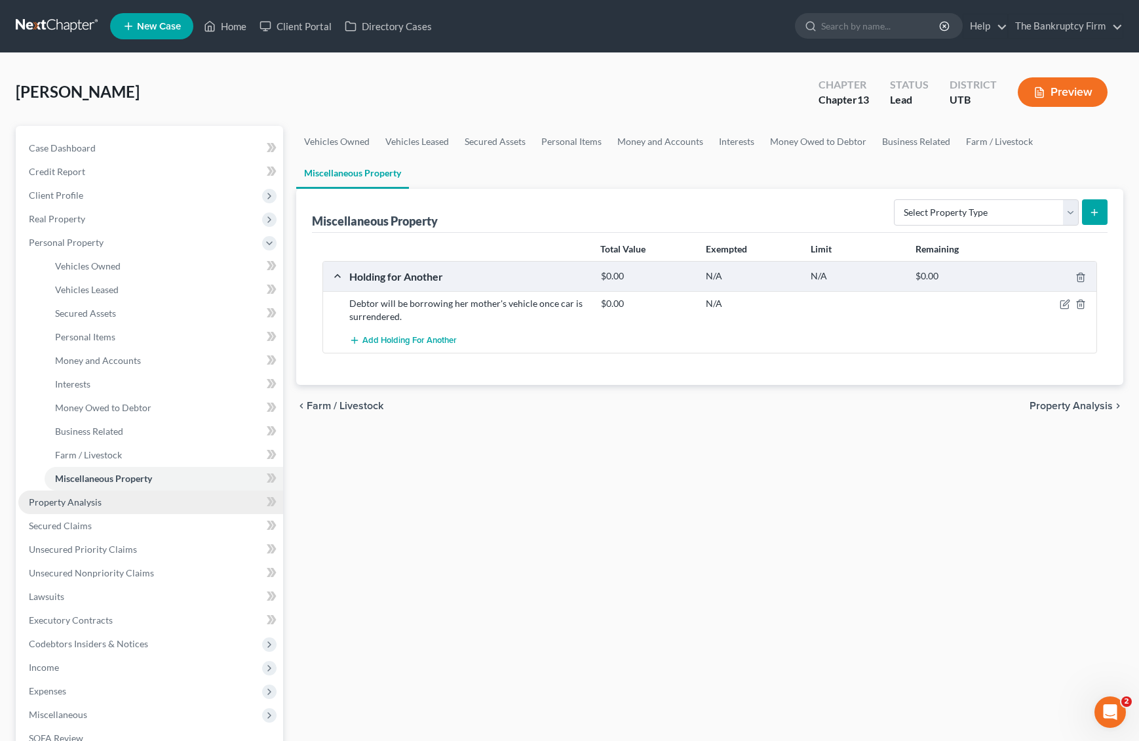
click at [112, 501] on link "Property Analysis" at bounding box center [150, 502] width 265 height 24
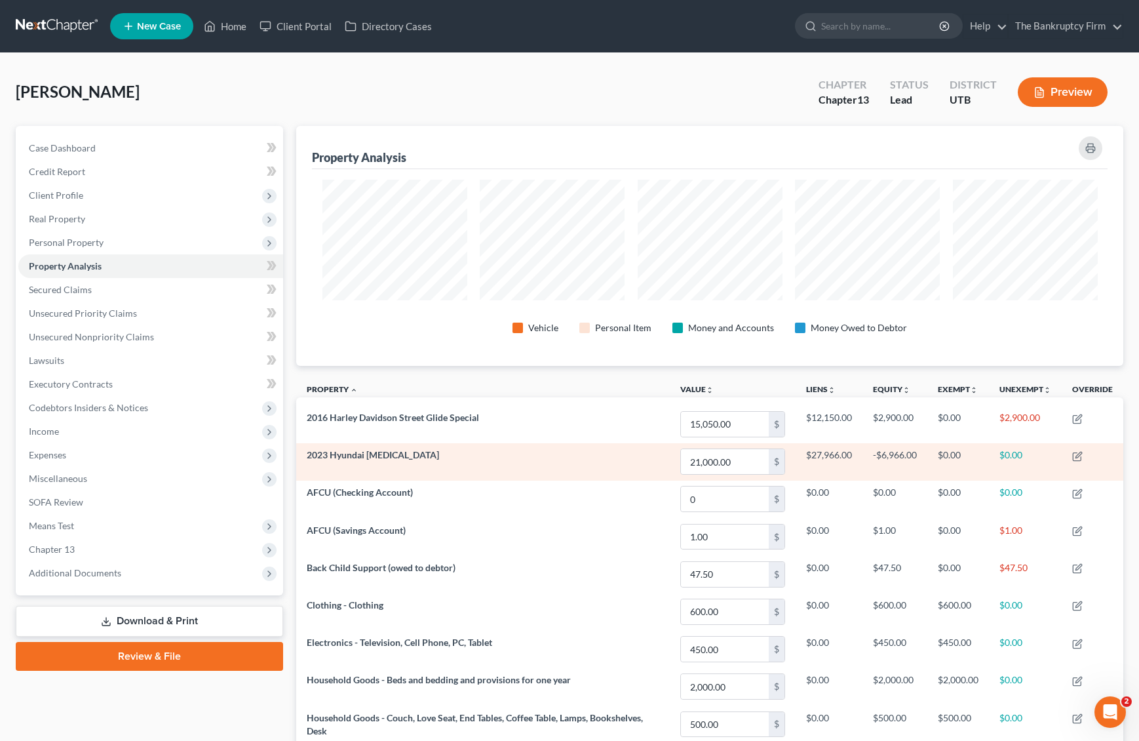
scroll to position [3, 0]
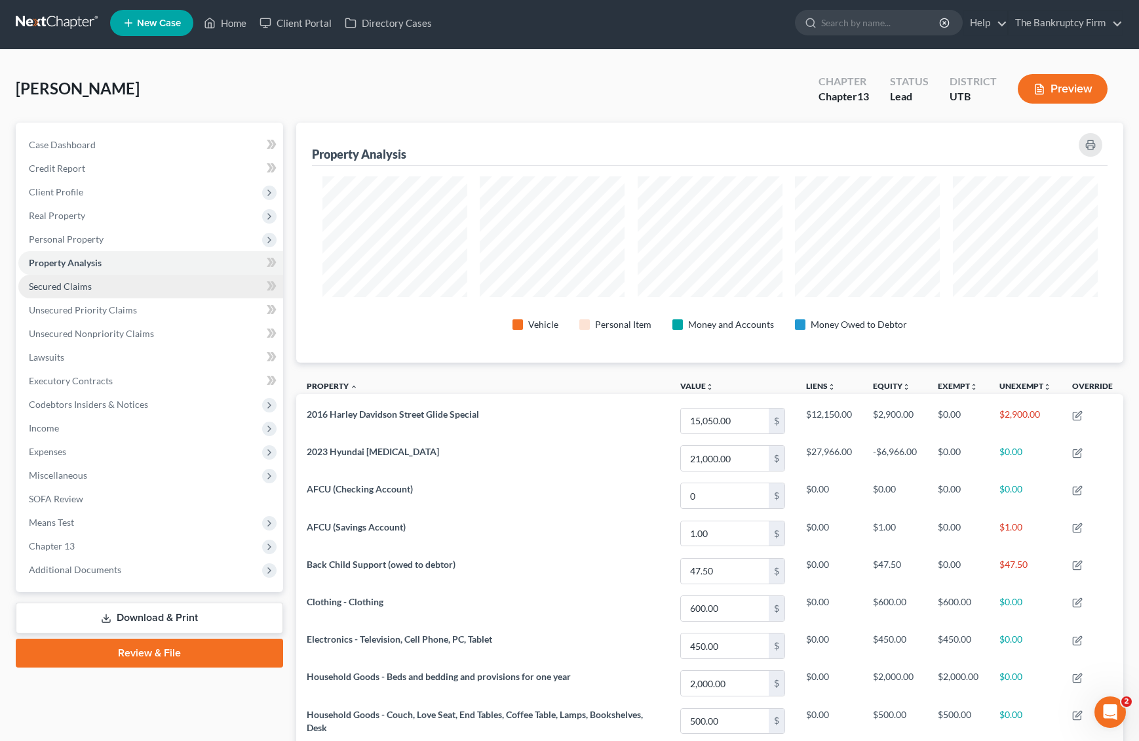
click at [80, 289] on span "Secured Claims" at bounding box center [60, 286] width 63 height 11
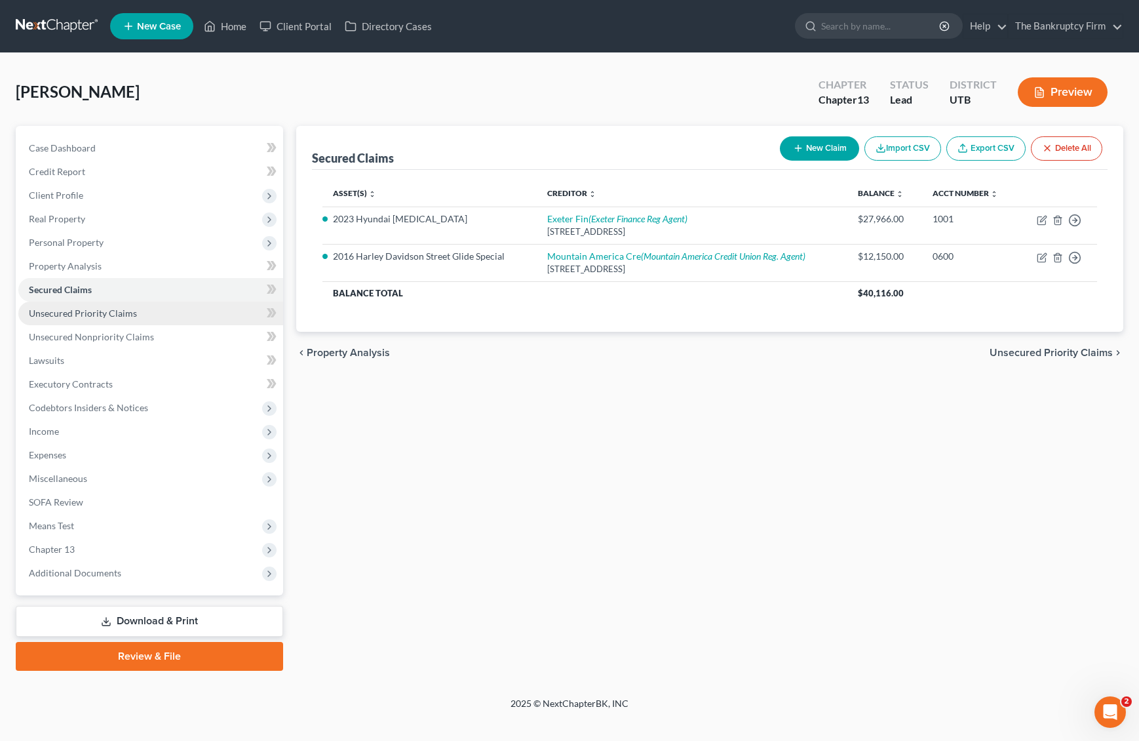
click at [165, 317] on link "Unsecured Priority Claims" at bounding box center [150, 314] width 265 height 24
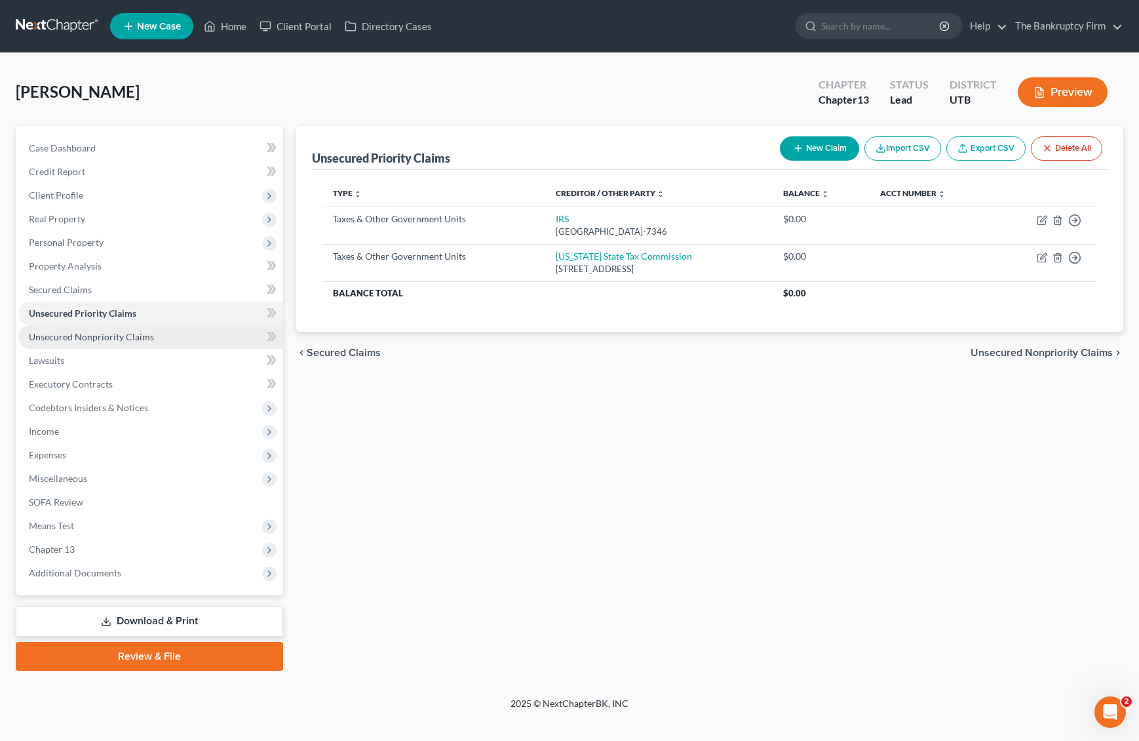
click at [140, 335] on span "Unsecured Nonpriority Claims" at bounding box center [91, 336] width 125 height 11
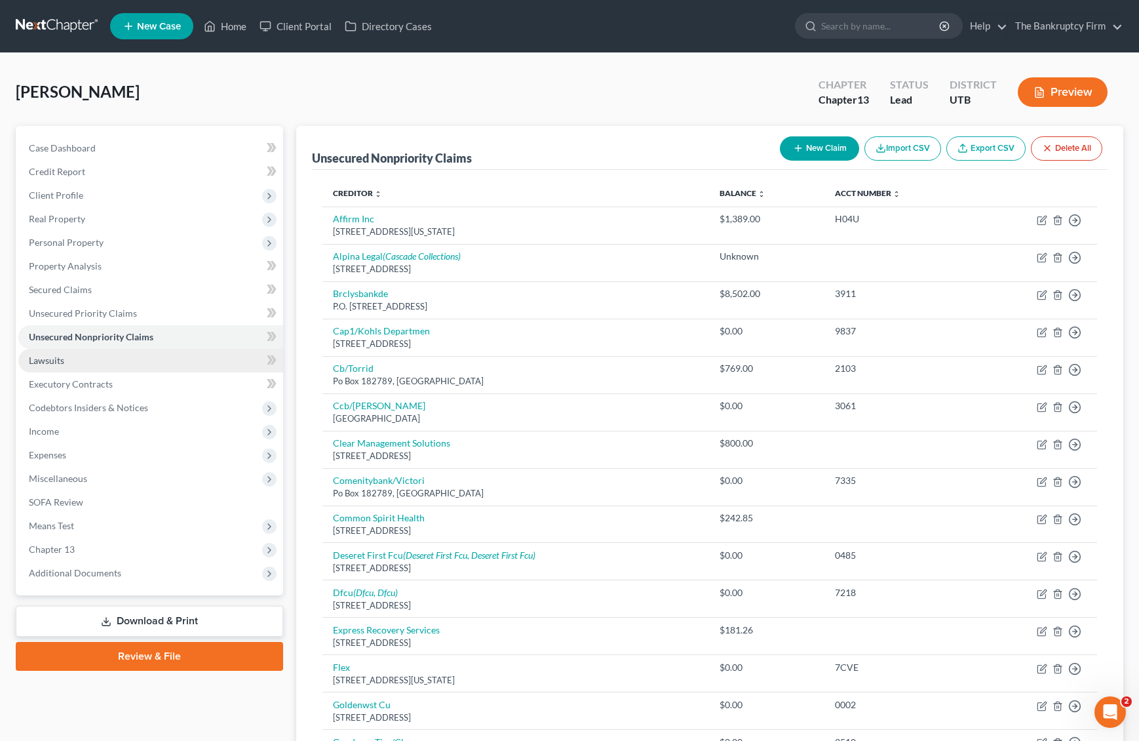
click at [83, 360] on link "Lawsuits" at bounding box center [150, 361] width 265 height 24
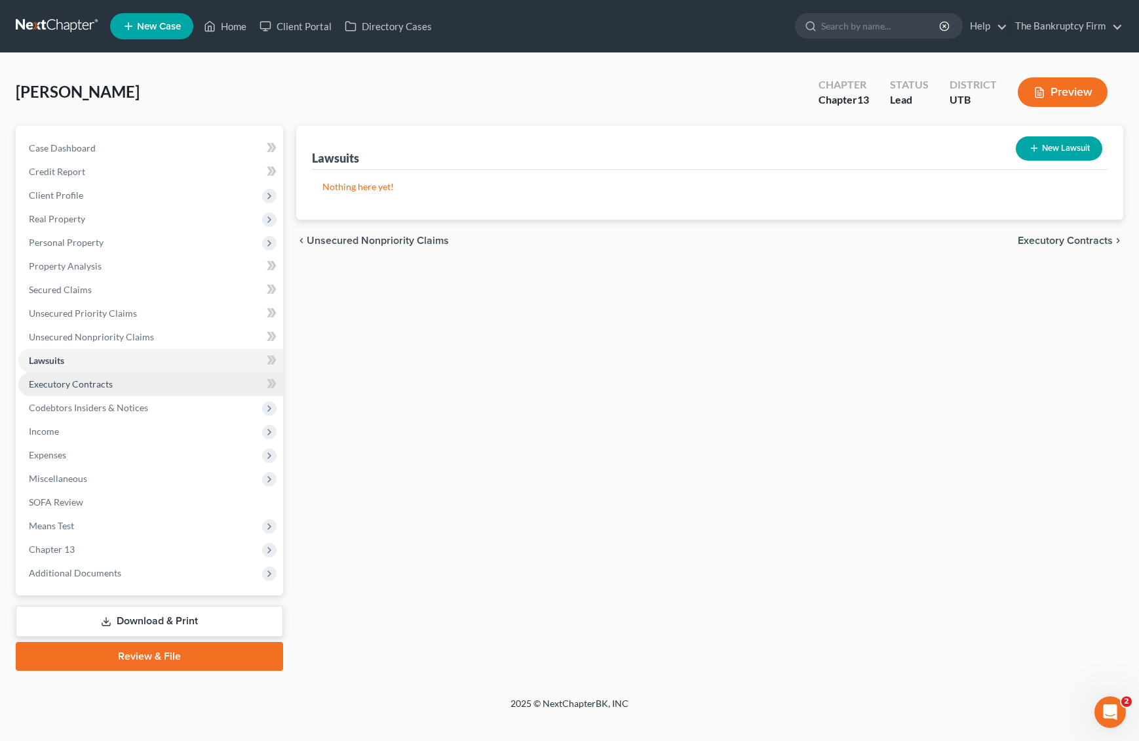
click at [117, 376] on link "Executory Contracts" at bounding box center [150, 384] width 265 height 24
click at [90, 363] on link "Lawsuits" at bounding box center [150, 361] width 265 height 24
click at [106, 379] on span "Executory Contracts" at bounding box center [71, 383] width 84 height 11
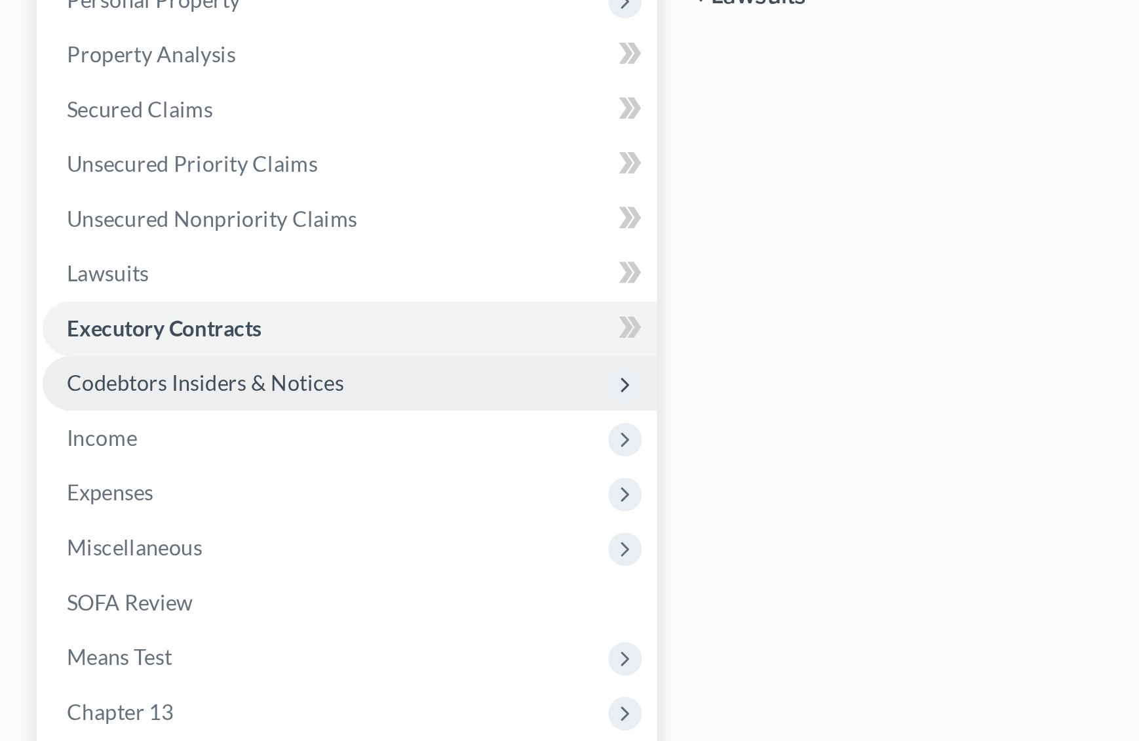
click at [49, 417] on span "Codebtors Insiders & Notices" at bounding box center [150, 408] width 265 height 24
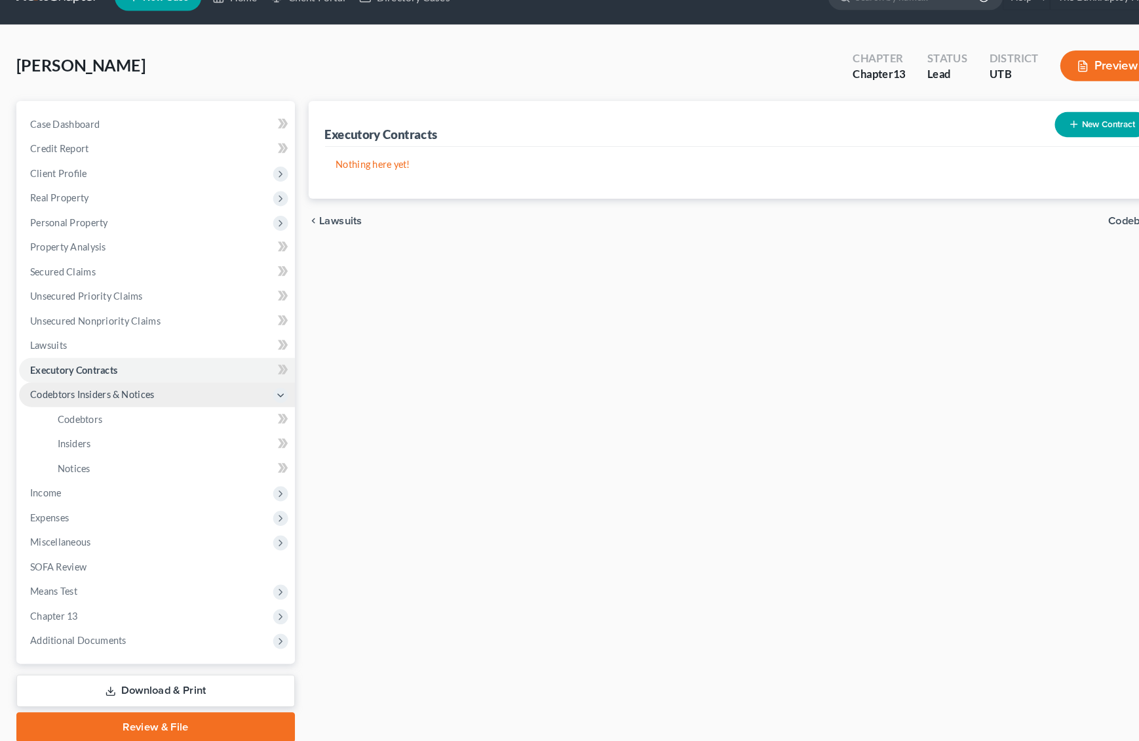
scroll to position [48, 0]
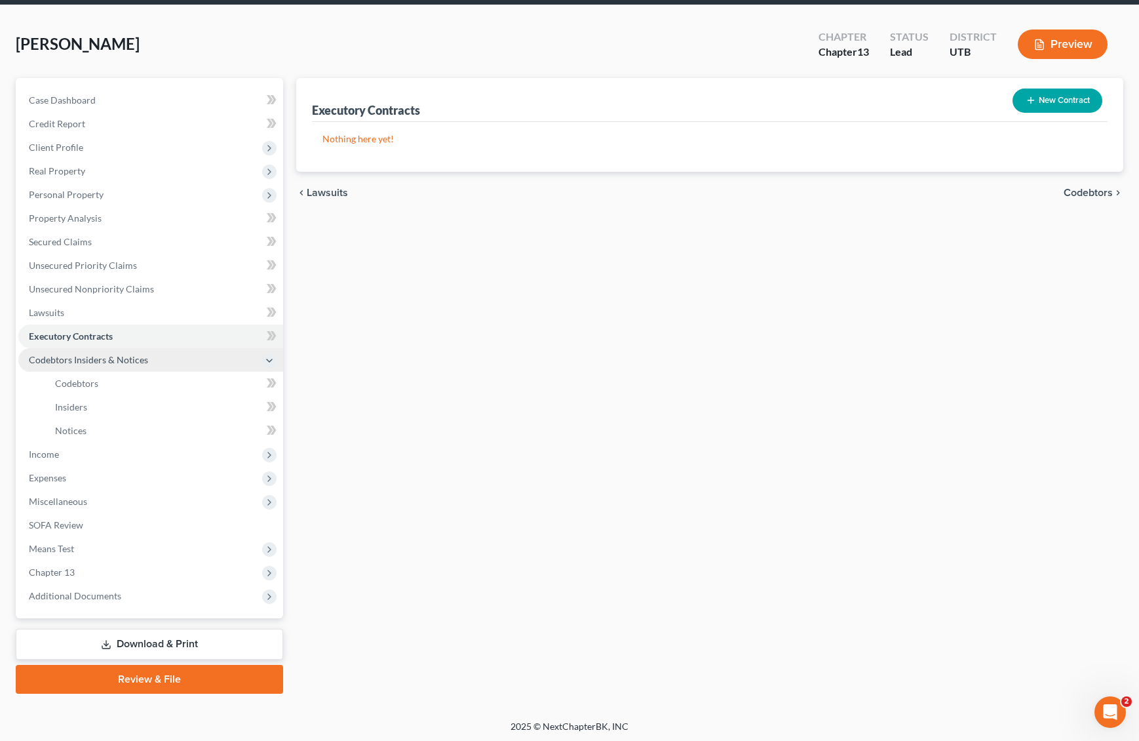
click at [172, 353] on span "Codebtors Insiders & Notices" at bounding box center [150, 360] width 265 height 24
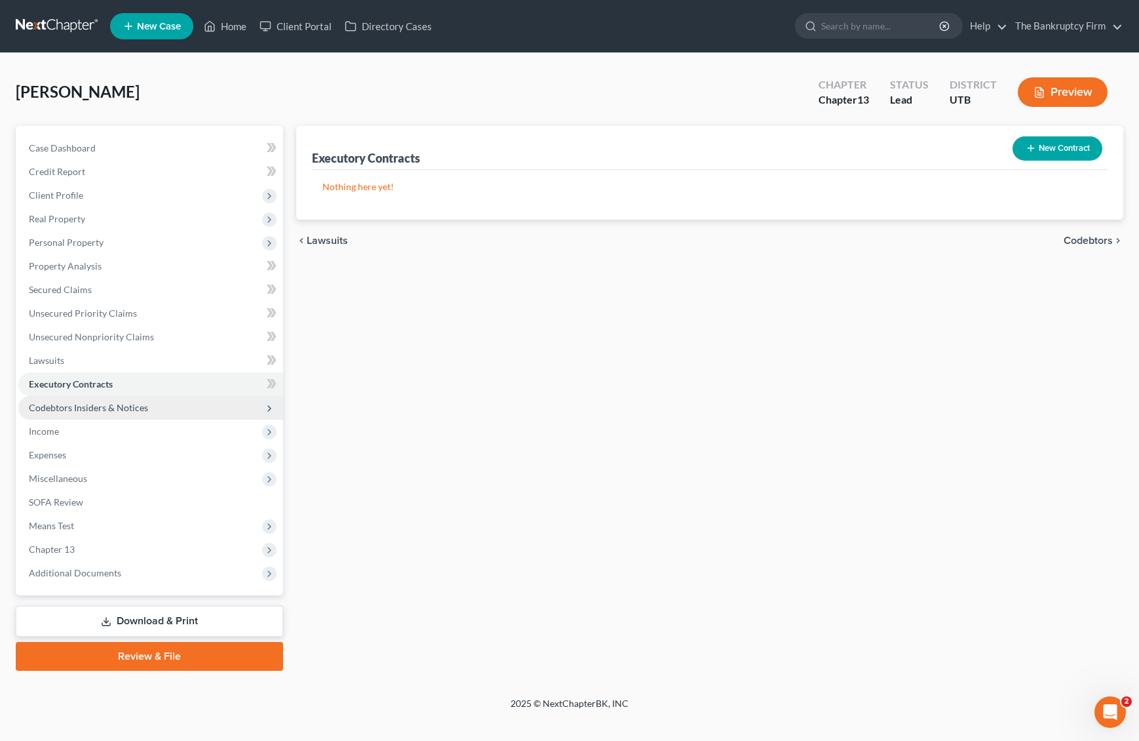
scroll to position [0, 0]
click at [477, 282] on div "Executory Contracts New Contract Nothing here yet! chevron_left Lawsuits Codebt…" at bounding box center [710, 398] width 841 height 545
click at [119, 404] on span "Codebtors Insiders & Notices" at bounding box center [88, 407] width 119 height 11
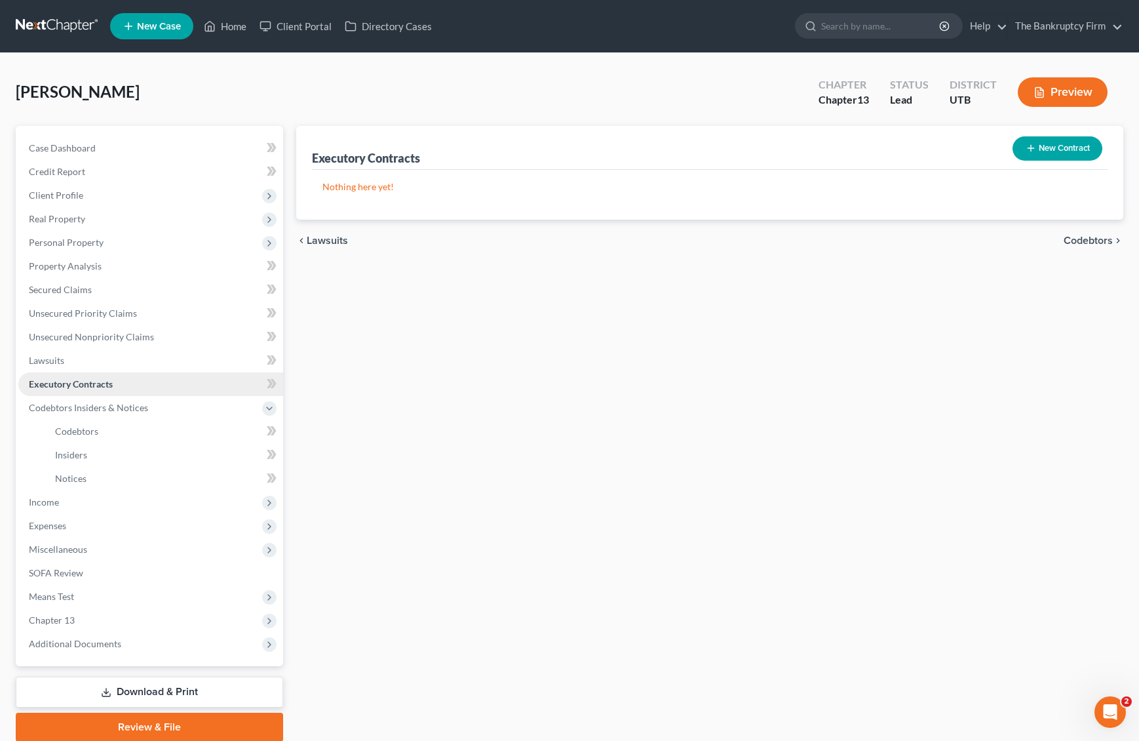
click at [88, 378] on span "Executory Contracts" at bounding box center [71, 383] width 84 height 11
click at [95, 407] on span "Codebtors Insiders & Notices" at bounding box center [88, 407] width 119 height 11
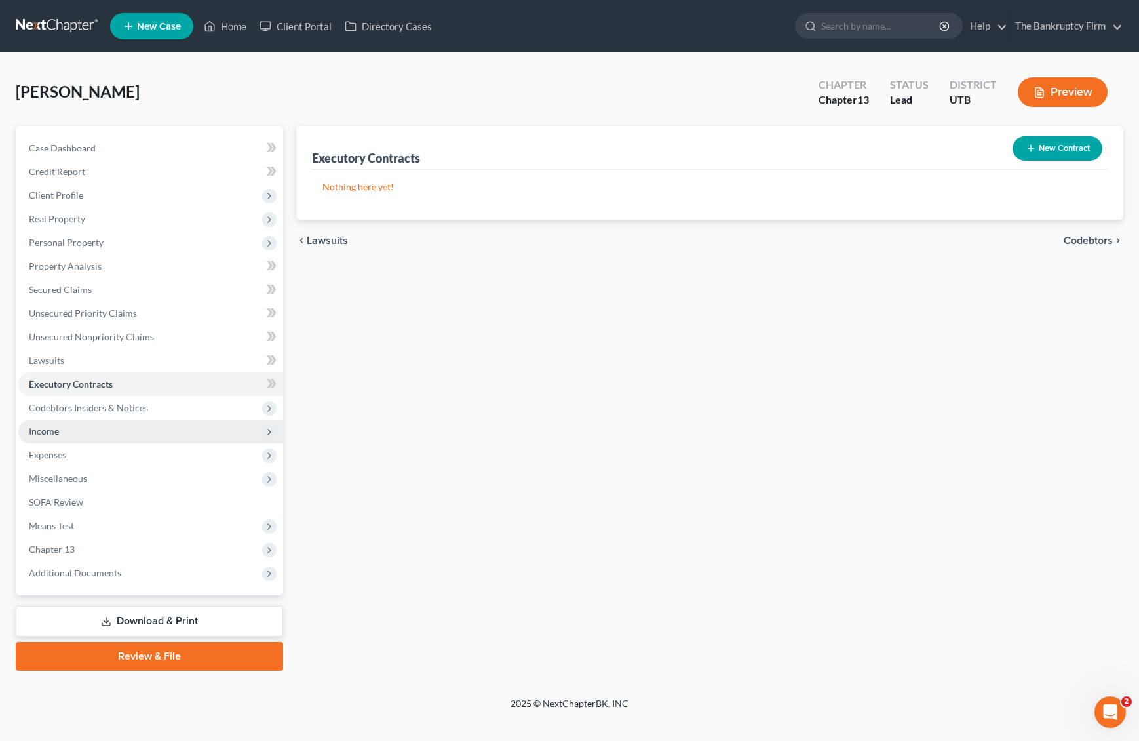
click at [68, 433] on span "Income" at bounding box center [150, 432] width 265 height 24
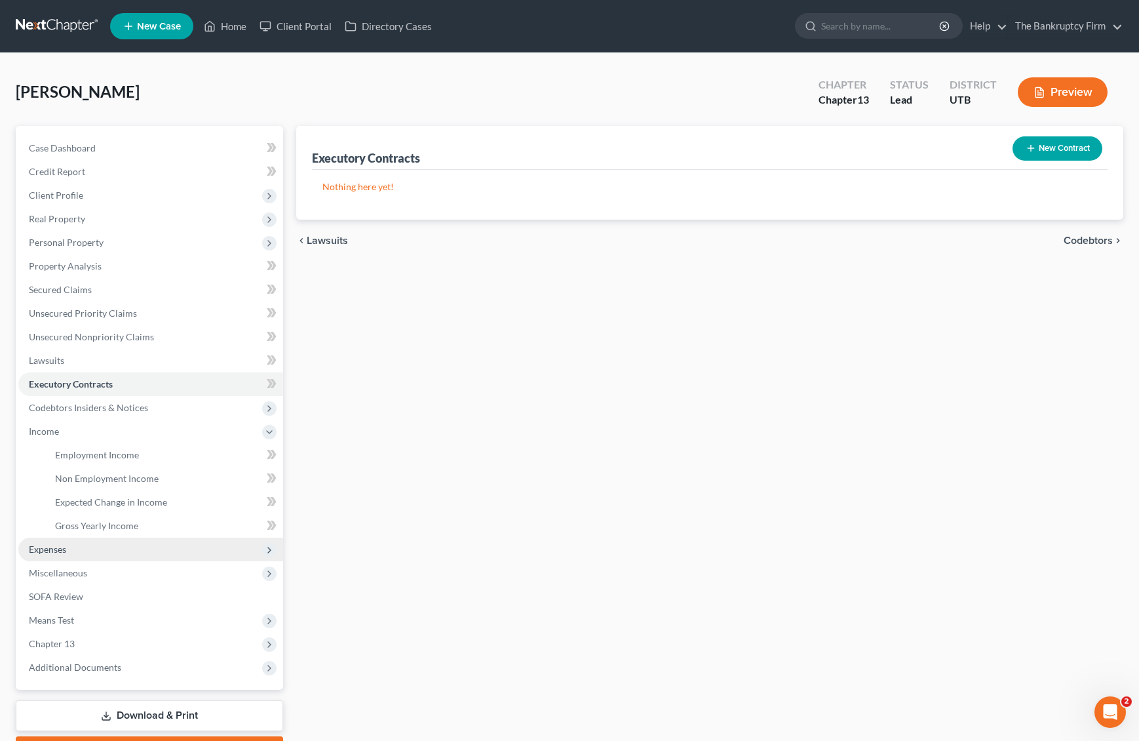
click at [68, 545] on span "Expenses" at bounding box center [150, 550] width 265 height 24
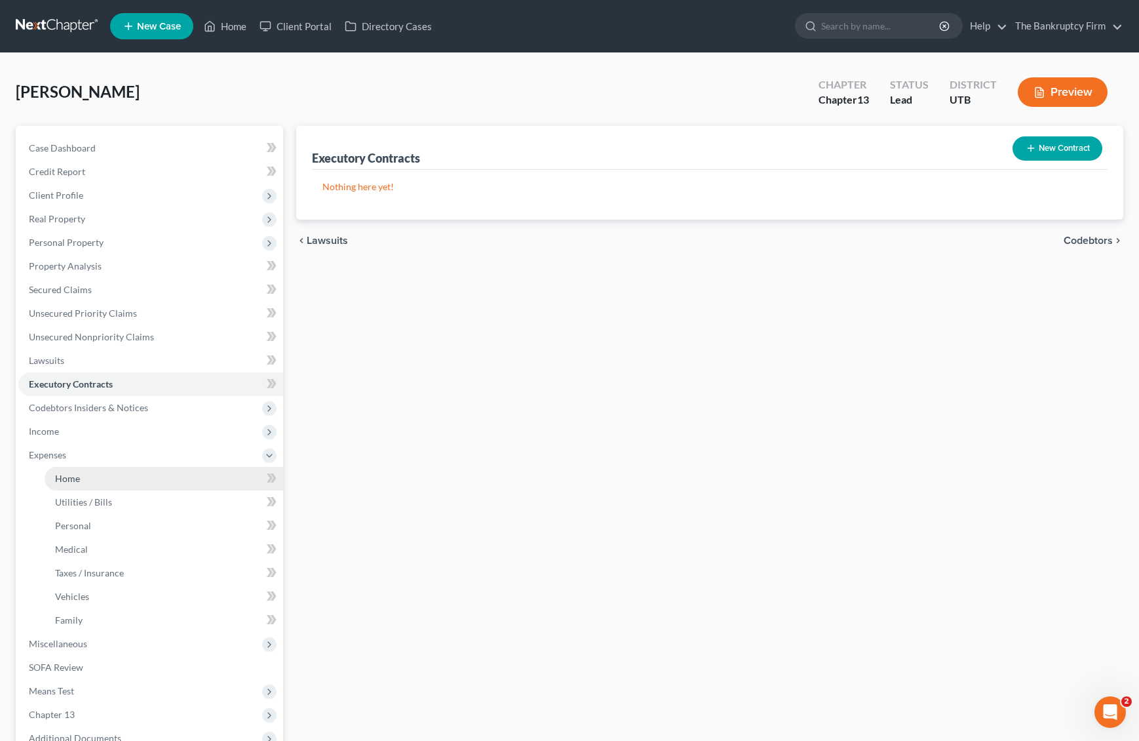
click at [74, 481] on span "Home" at bounding box center [67, 478] width 25 height 11
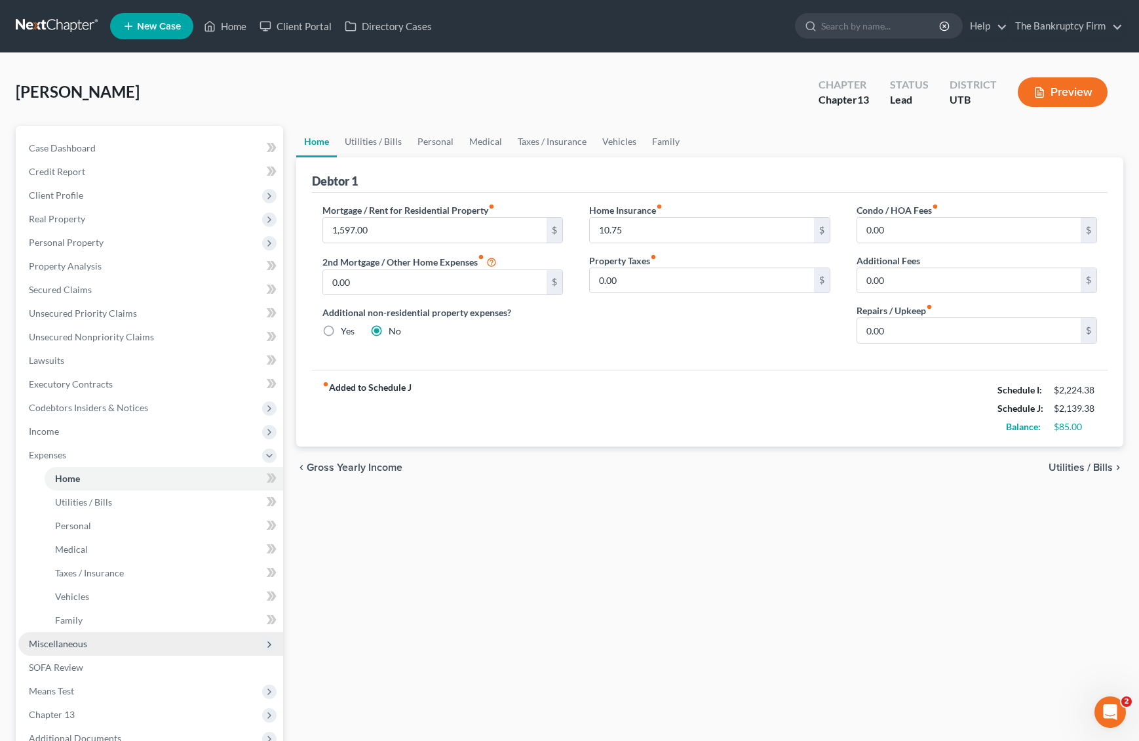
click at [77, 638] on span "Miscellaneous" at bounding box center [58, 643] width 58 height 11
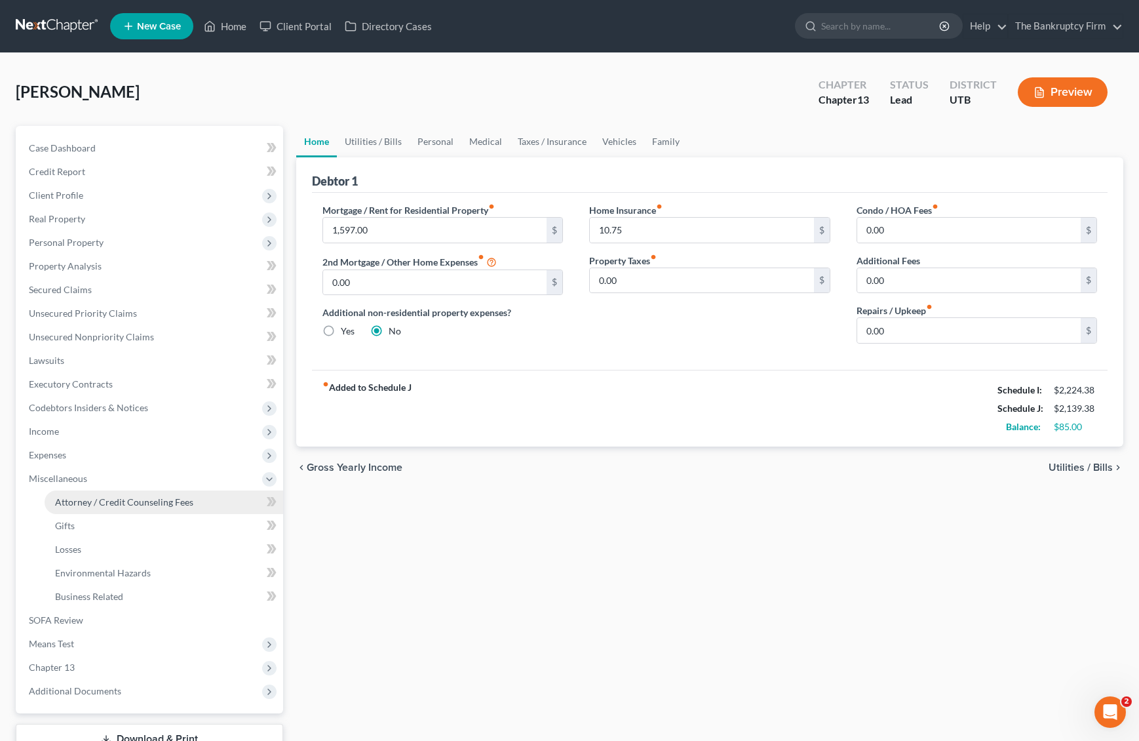
click at [128, 504] on span "Attorney / Credit Counseling Fees" at bounding box center [124, 501] width 138 height 11
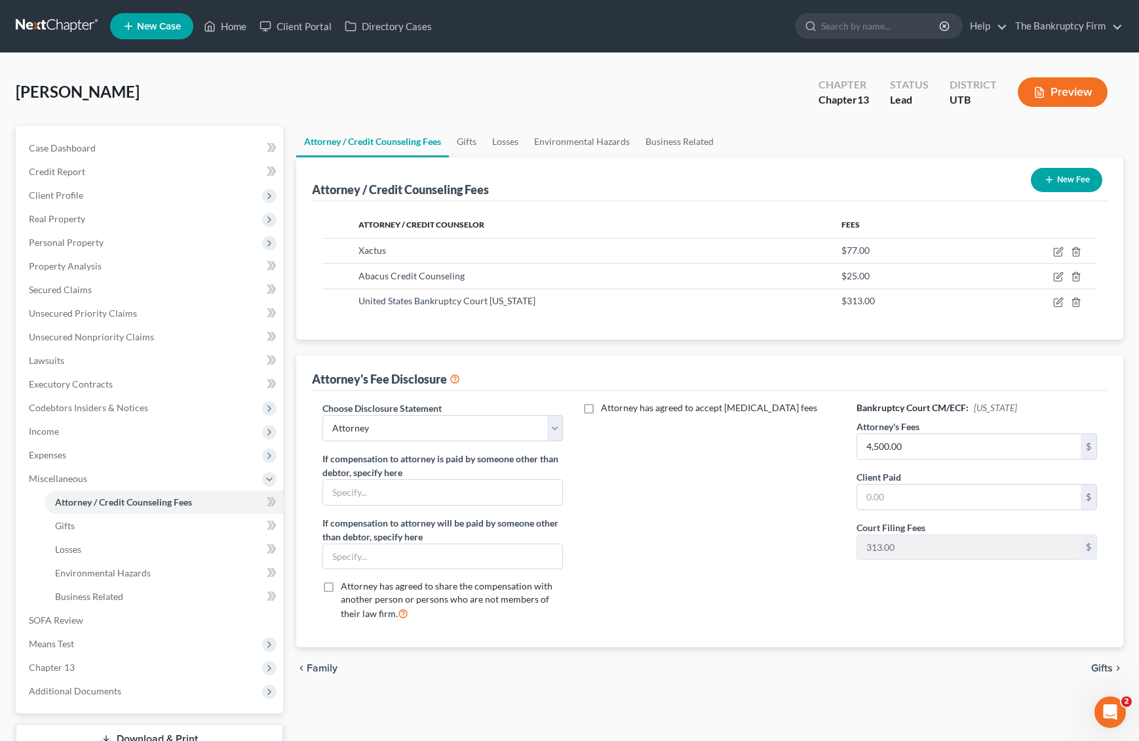
click at [1065, 87] on button "Preview" at bounding box center [1063, 92] width 90 height 30
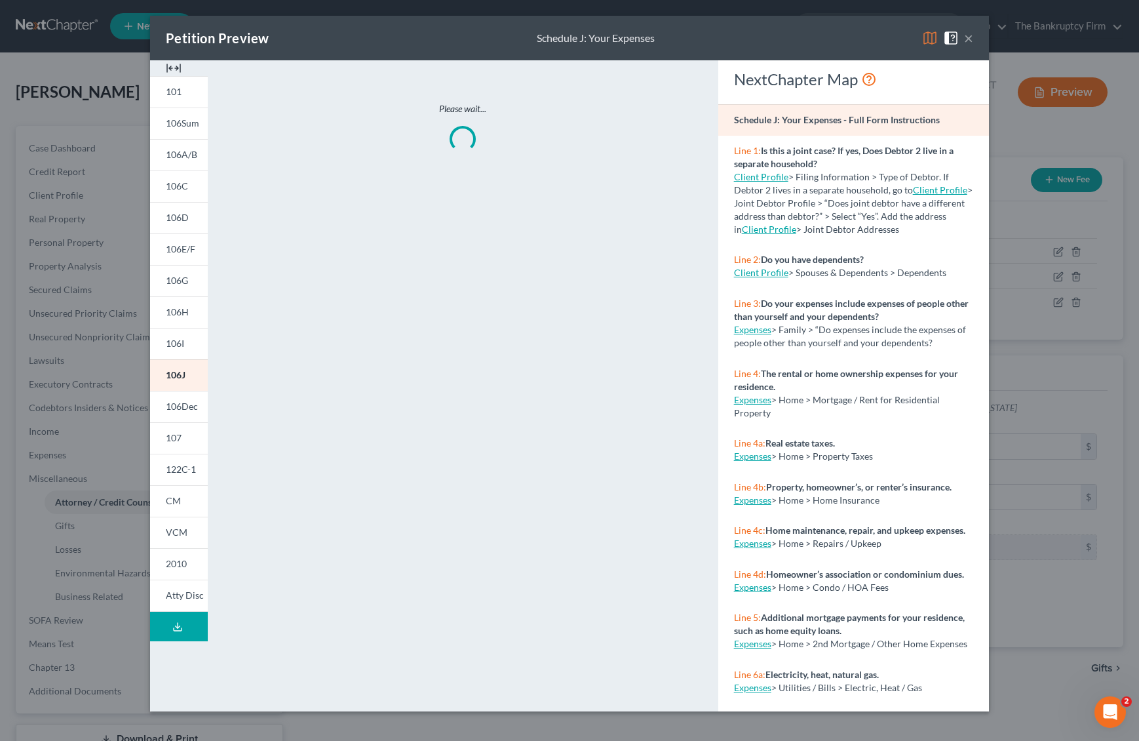
click at [933, 34] on img at bounding box center [930, 38] width 16 height 16
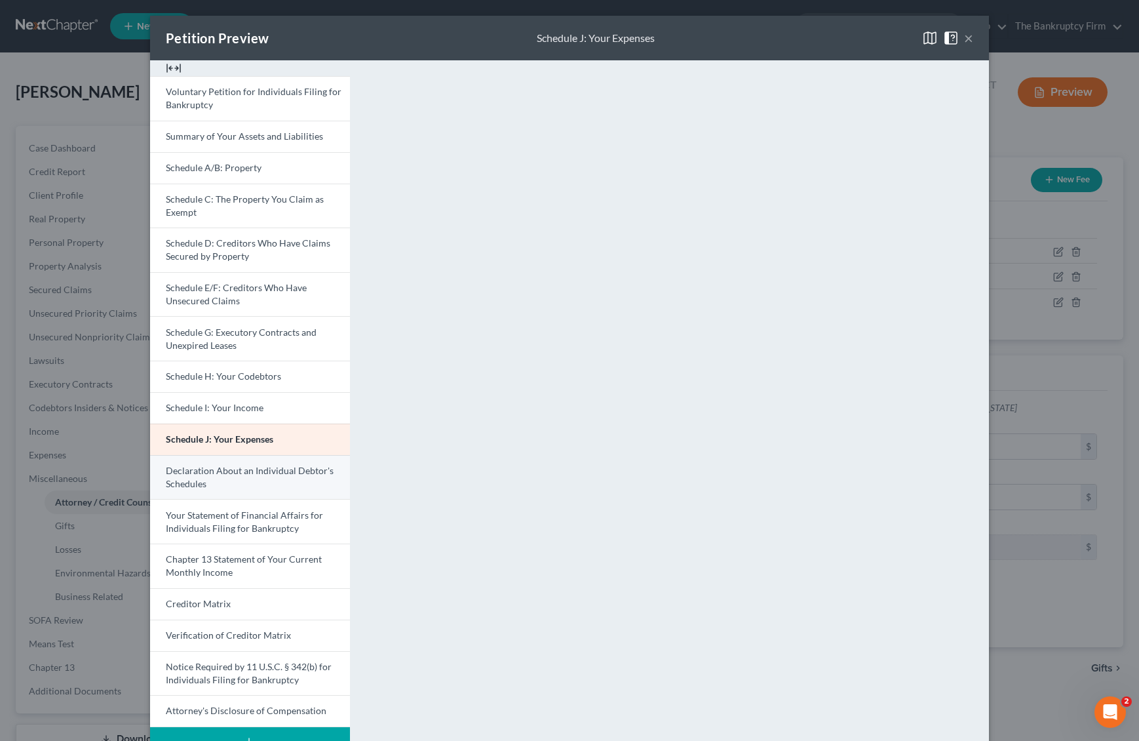
scroll to position [42, 0]
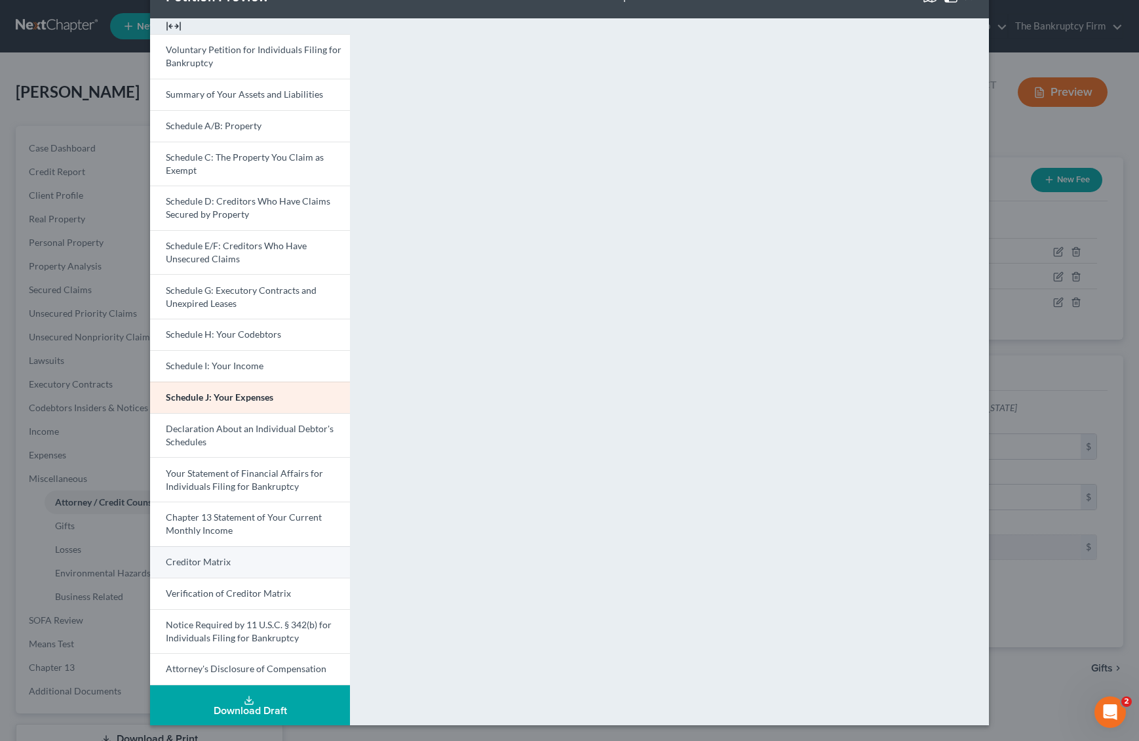
click at [252, 560] on link "Creditor Matrix" at bounding box center [250, 561] width 200 height 31
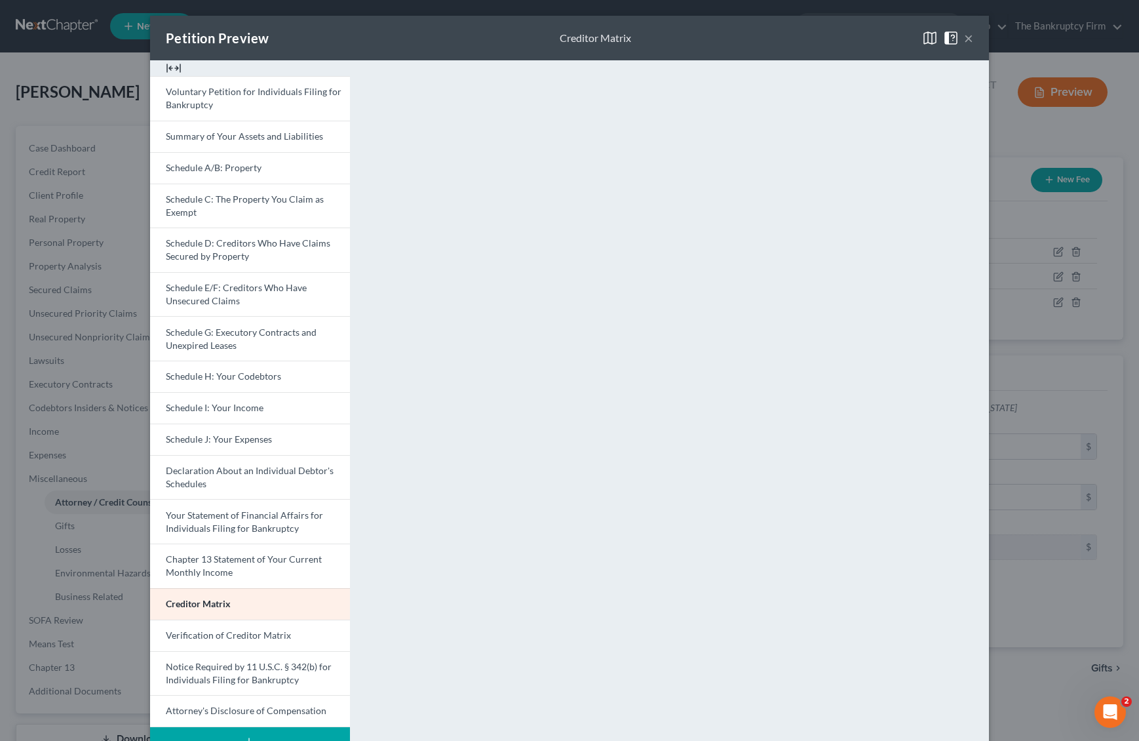
click at [971, 37] on button "×" at bounding box center [968, 38] width 9 height 16
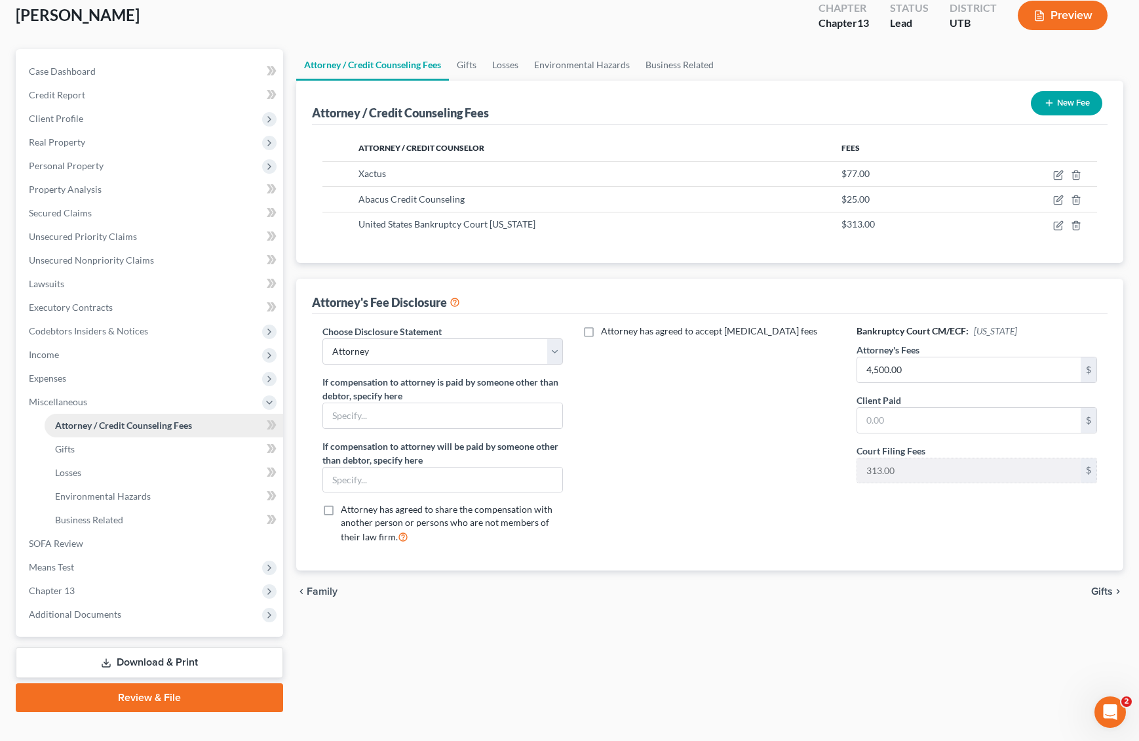
scroll to position [98, 0]
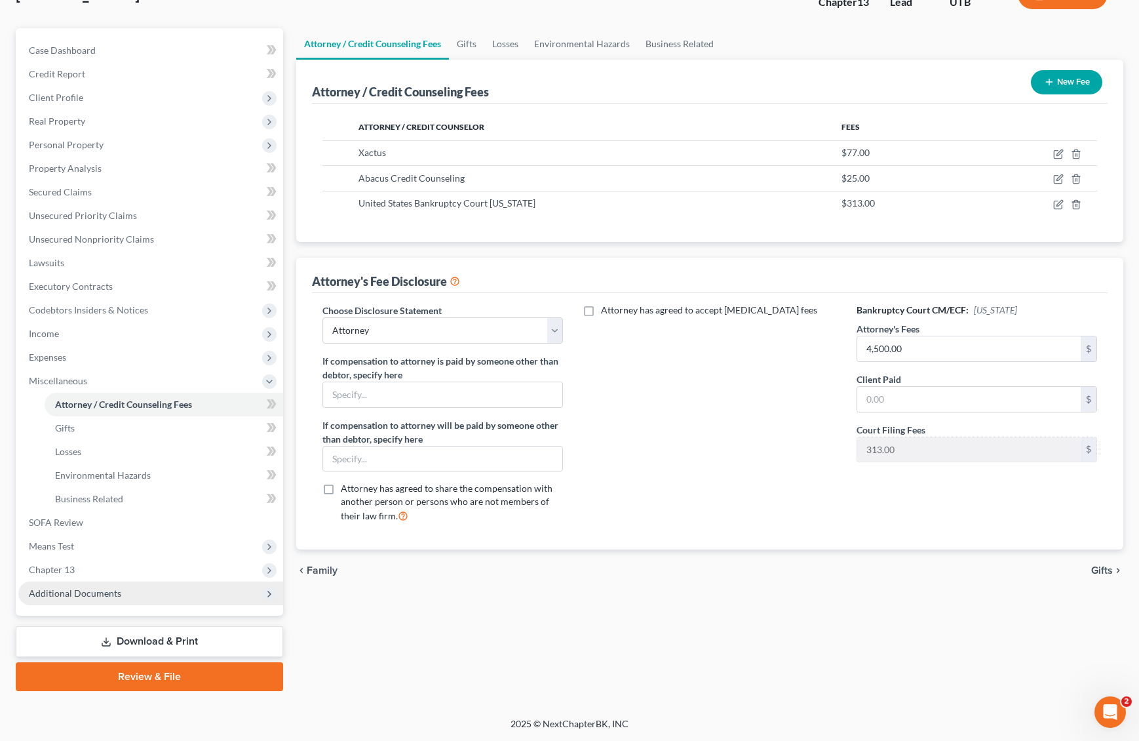
click at [125, 587] on span "Additional Documents" at bounding box center [150, 594] width 265 height 24
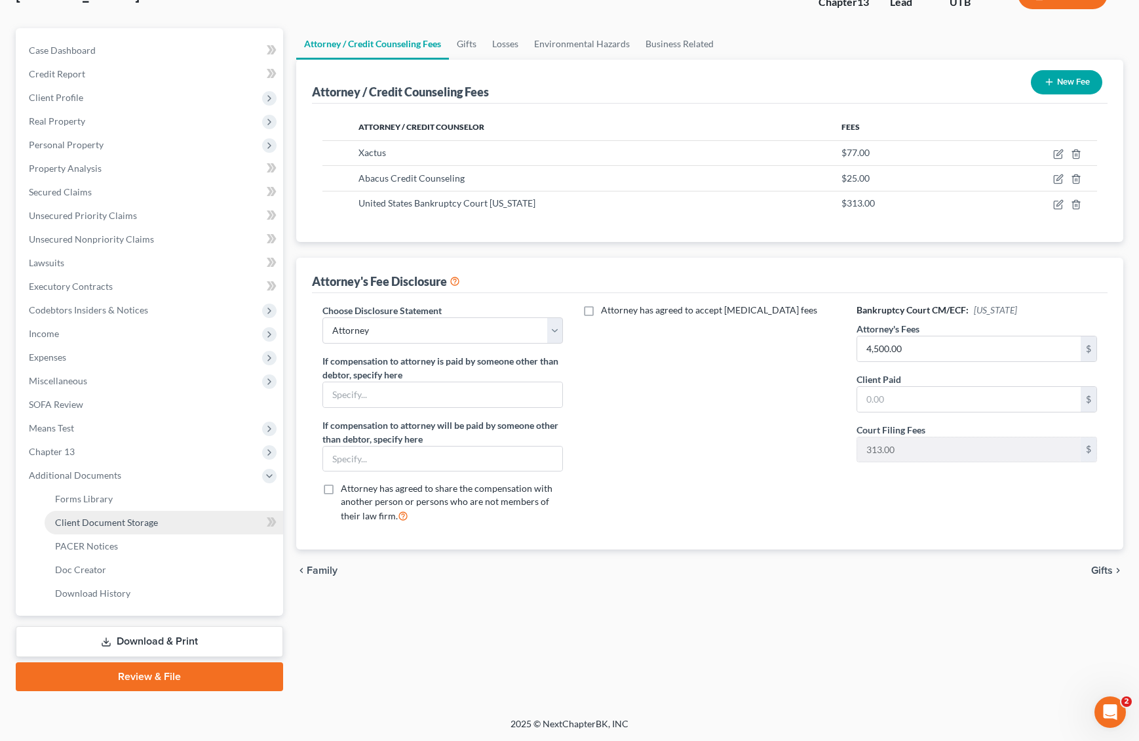
click at [121, 524] on span "Client Document Storage" at bounding box center [106, 522] width 103 height 11
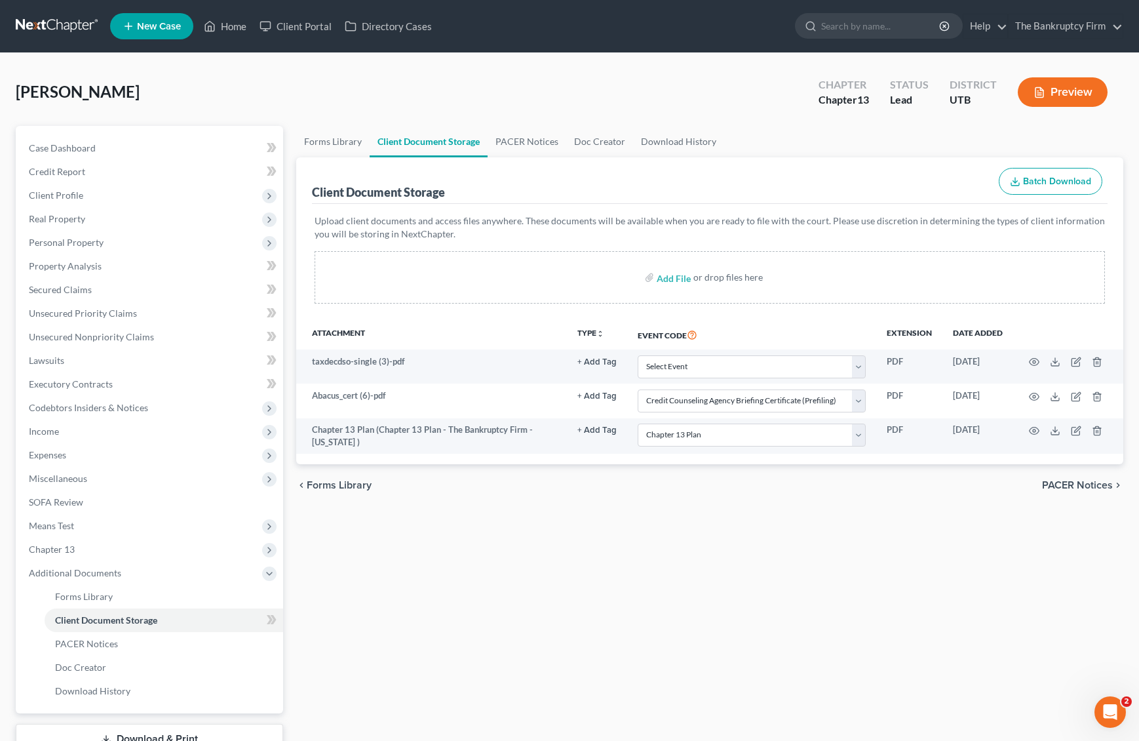
click at [250, 82] on div "[PERSON_NAME] Upgraded Chapter Chapter 13 Status Lead District UTB Preview" at bounding box center [570, 97] width 1108 height 57
click at [215, 22] on icon at bounding box center [210, 26] width 12 height 16
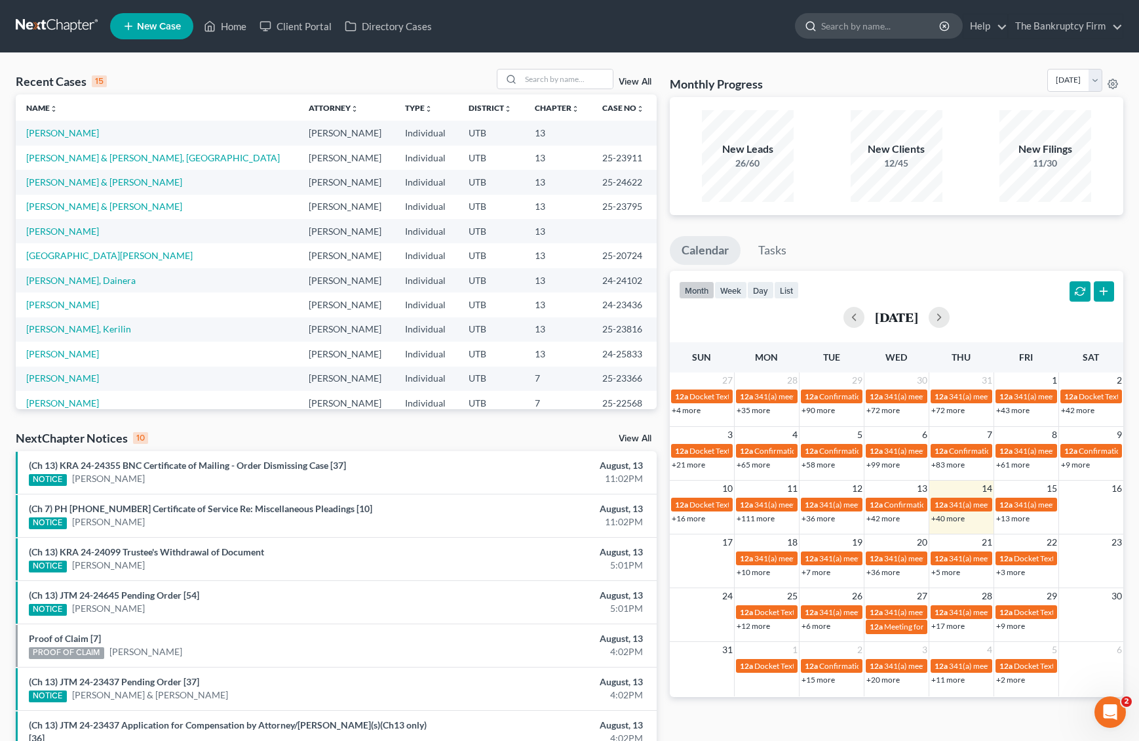
click at [867, 29] on input "search" at bounding box center [881, 26] width 120 height 24
type input "workman"
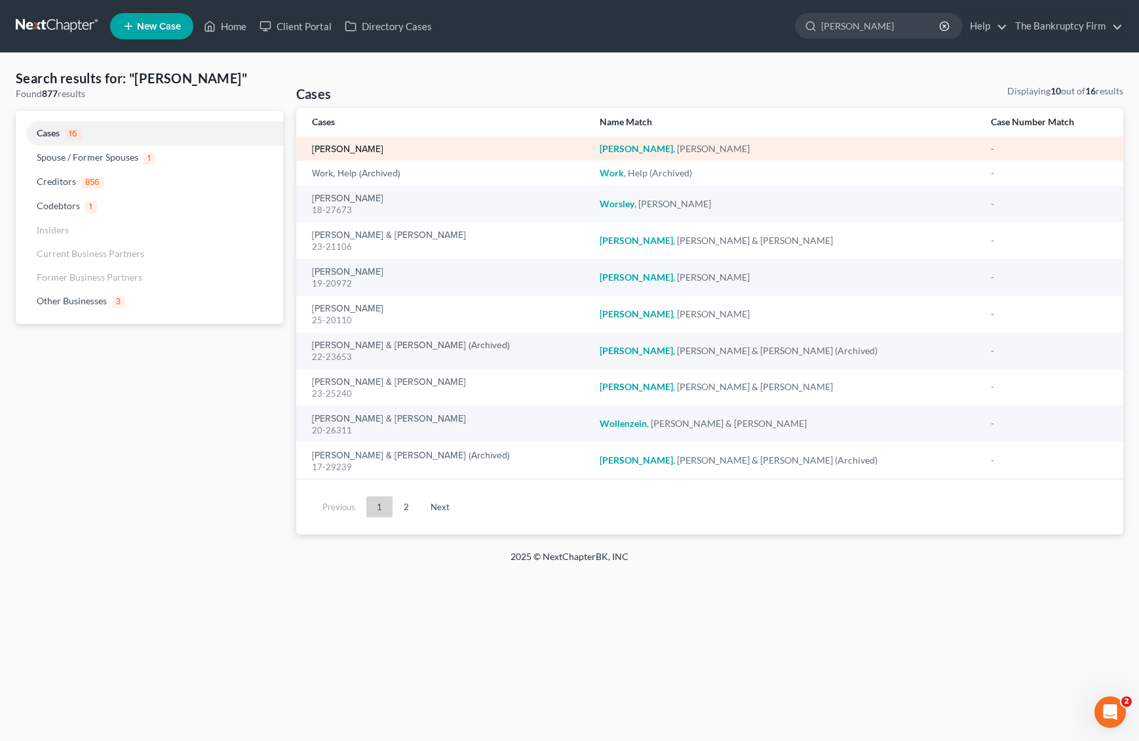
click at [375, 149] on link "[PERSON_NAME]" at bounding box center [347, 149] width 71 height 9
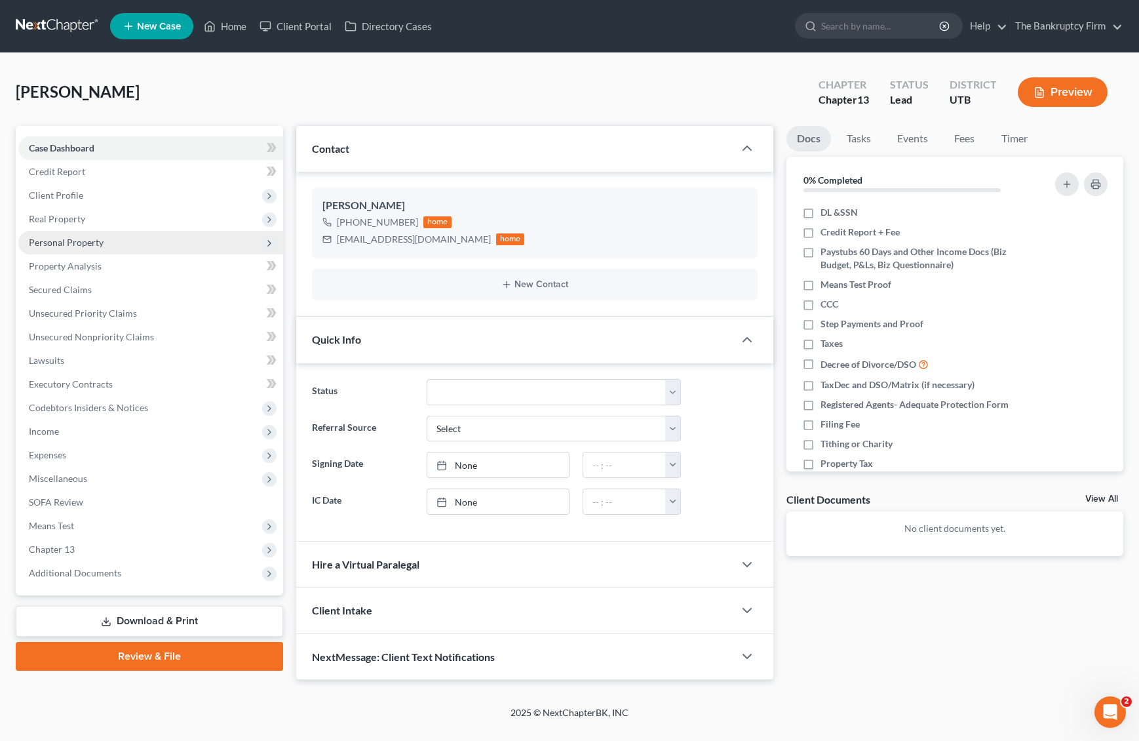
click at [85, 244] on span "Personal Property" at bounding box center [66, 242] width 75 height 11
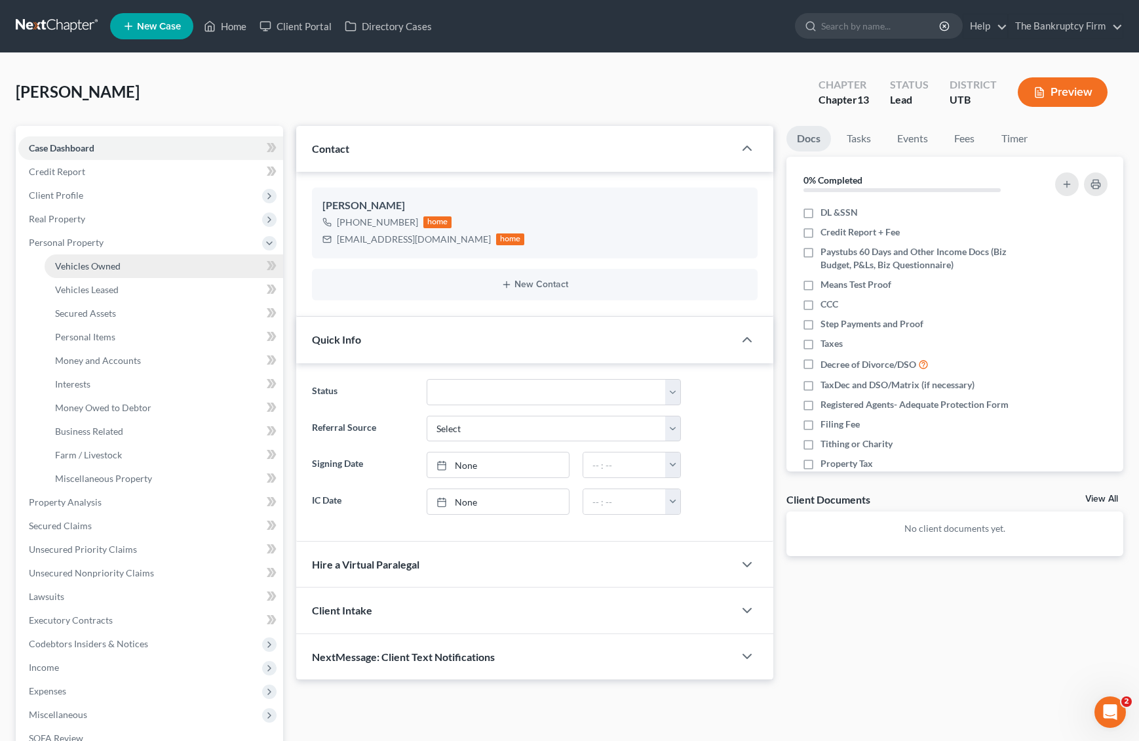
click at [104, 262] on span "Vehicles Owned" at bounding box center [88, 265] width 66 height 11
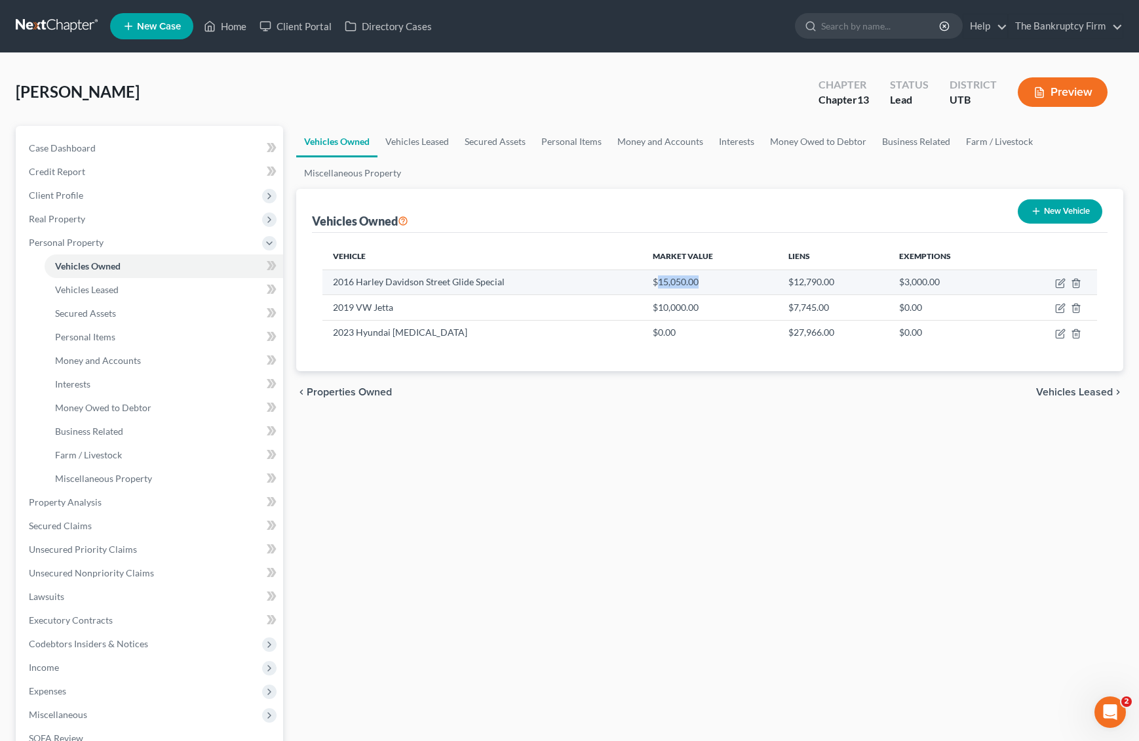
drag, startPoint x: 656, startPoint y: 281, endPoint x: 700, endPoint y: 283, distance: 43.3
click at [700, 283] on td "$15,050.00" at bounding box center [709, 281] width 135 height 25
copy td "15,050.00"
click at [650, 380] on div "chevron_left Properties Owned Vehicles Leased chevron_right" at bounding box center [710, 392] width 828 height 42
click at [1059, 281] on icon "button" at bounding box center [1061, 283] width 10 height 10
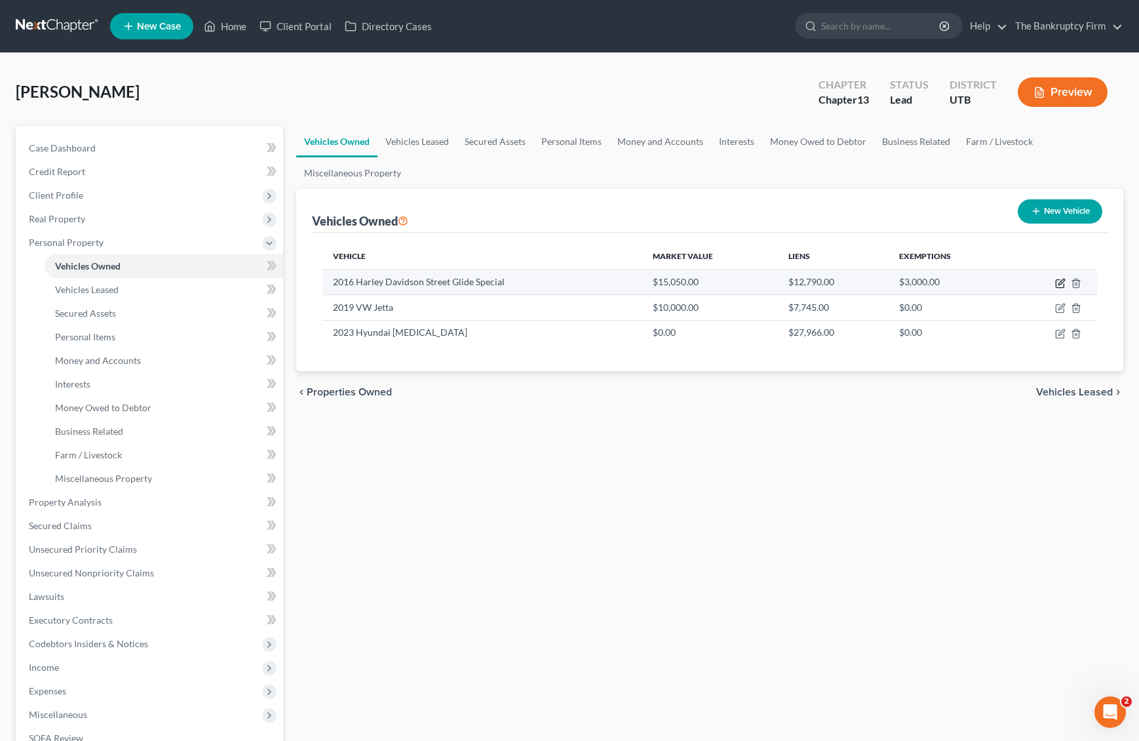
select select "0"
select select "10"
select select "2"
select select "0"
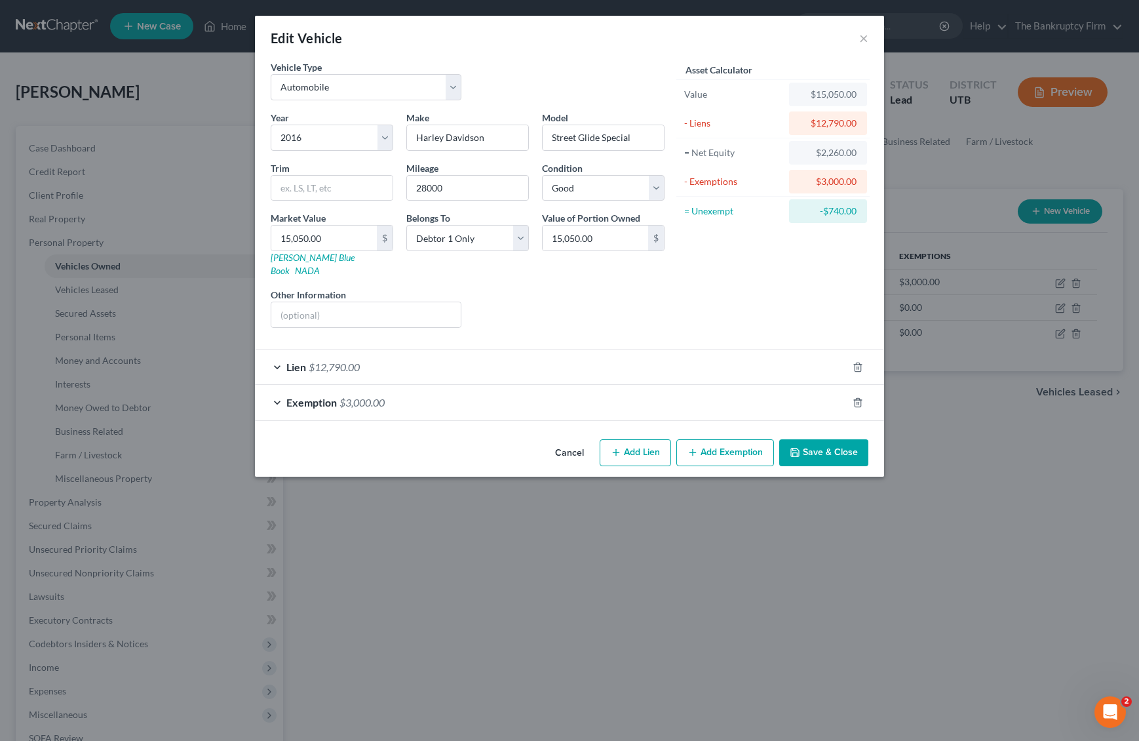
click at [279, 355] on div "Lien $12,790.00" at bounding box center [551, 366] width 593 height 35
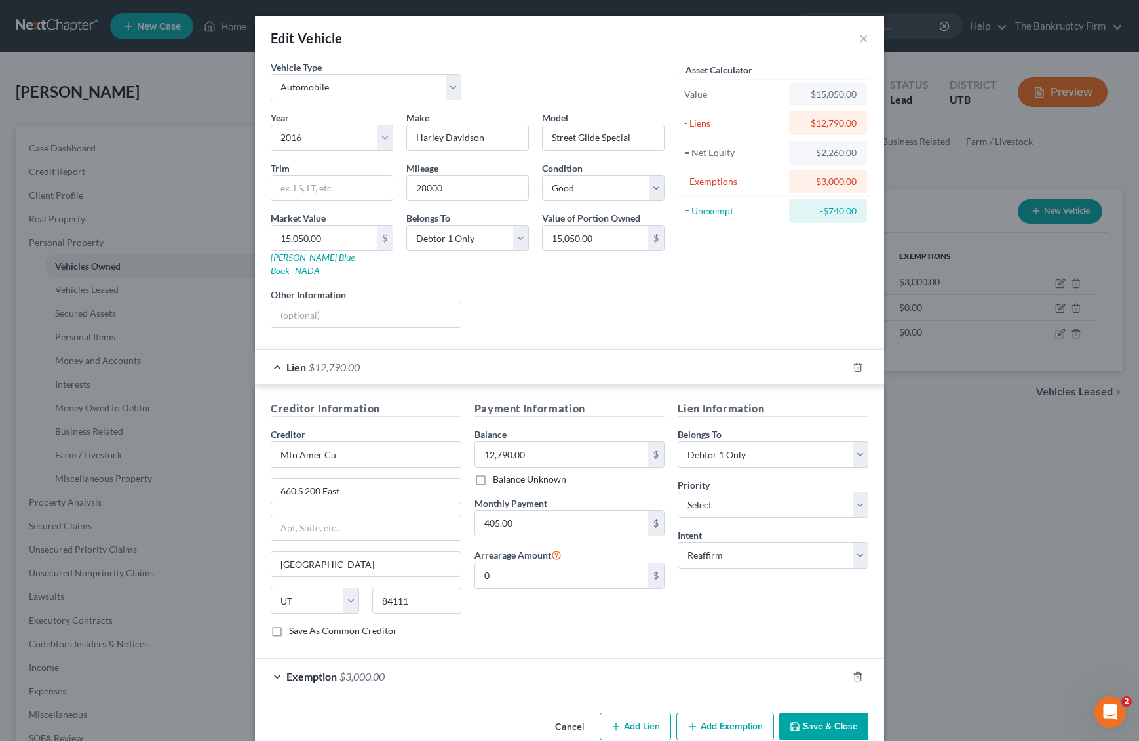
drag, startPoint x: 846, startPoint y: 718, endPoint x: 837, endPoint y: 714, distance: 10.0
click at [843, 715] on button "Save & Close" at bounding box center [824, 727] width 89 height 28
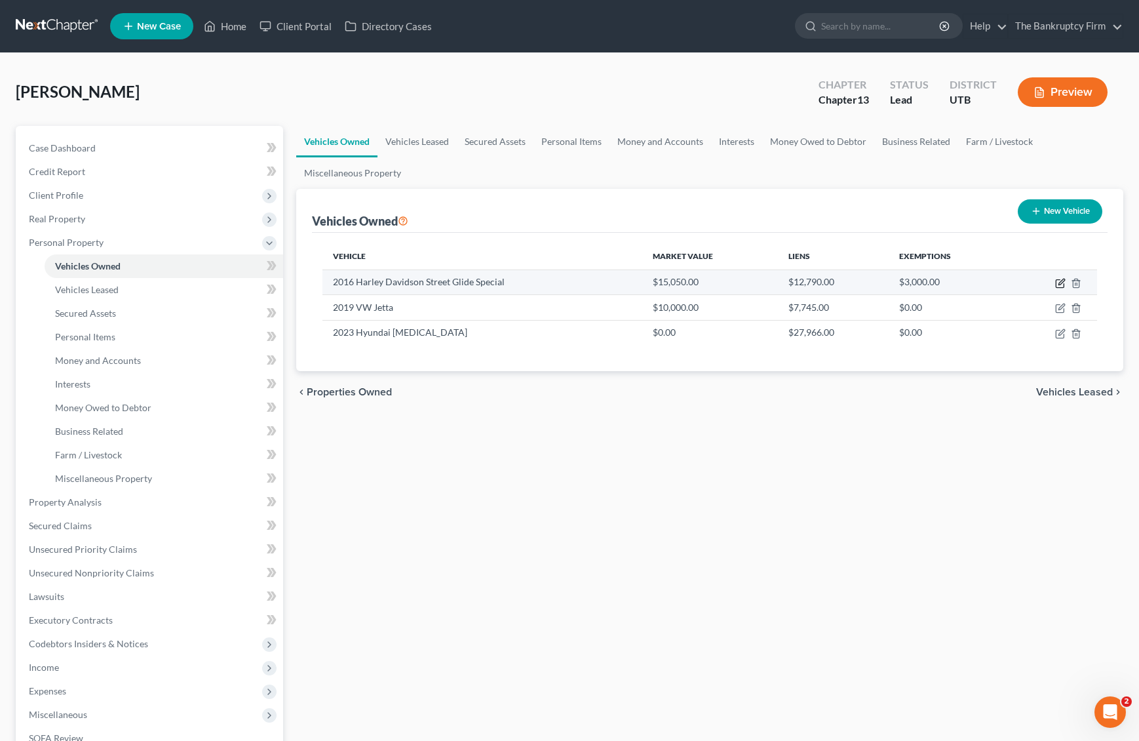
click at [1062, 281] on icon "button" at bounding box center [1061, 283] width 10 height 10
select select "0"
select select "10"
select select "2"
select select "0"
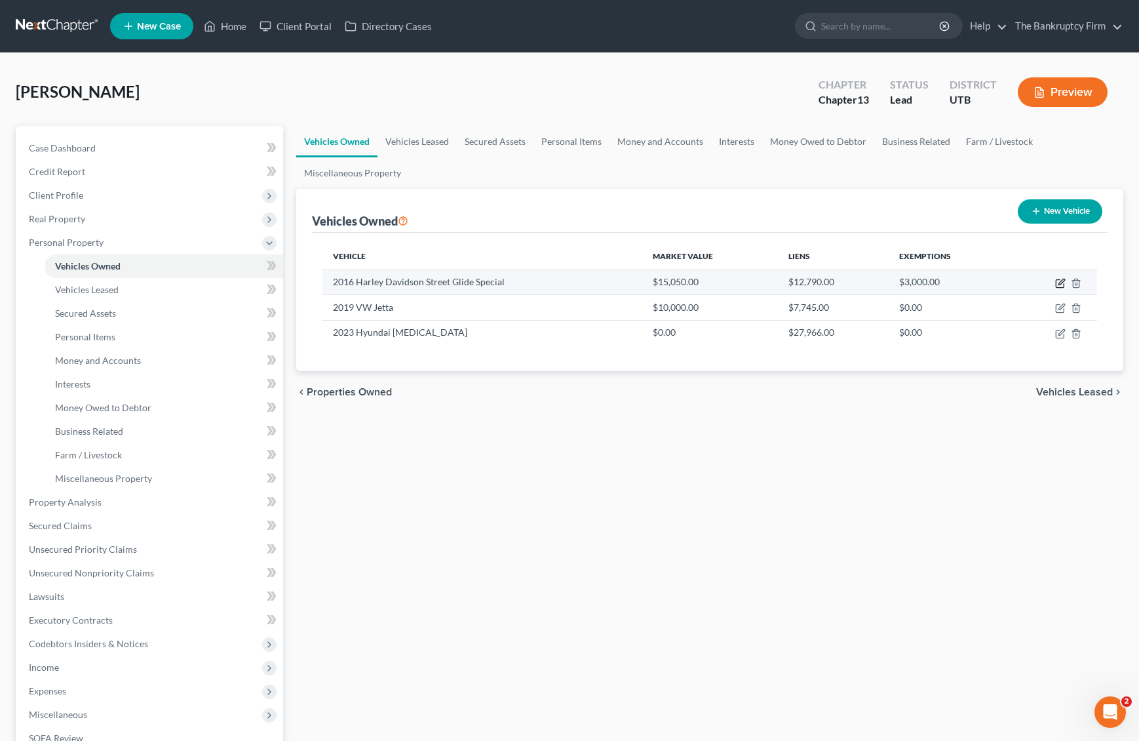
select select "46"
select select "0"
select select "2"
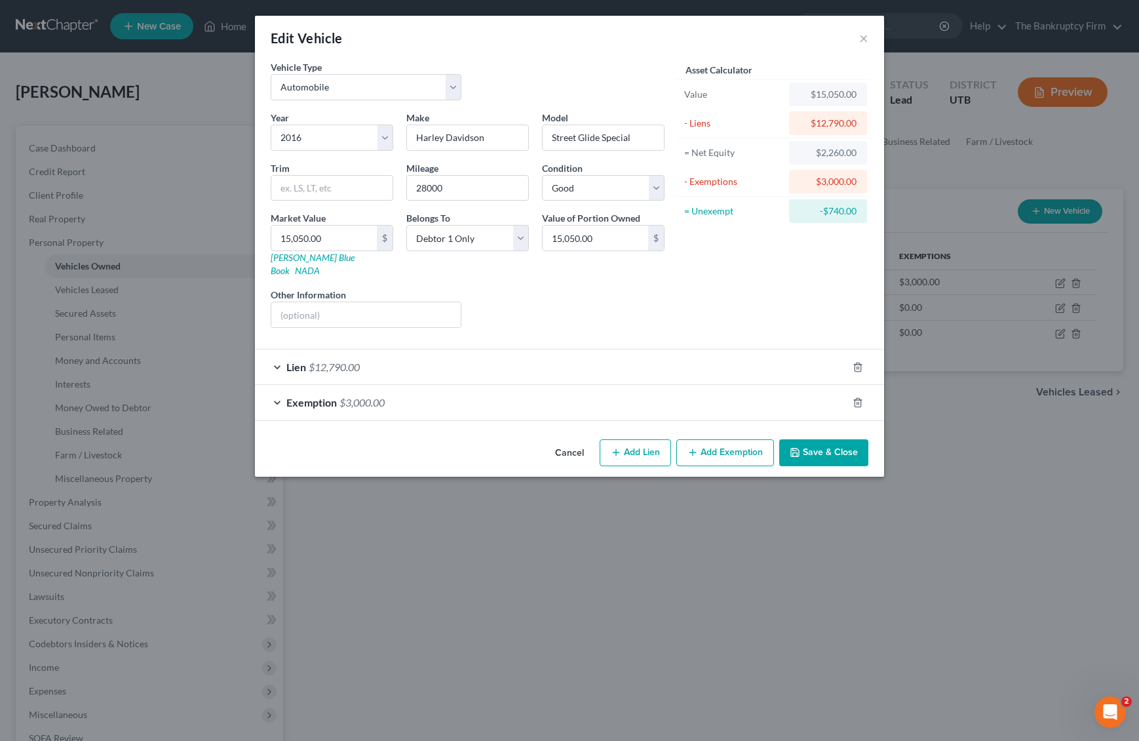
click at [283, 349] on div "Lien $12,790.00" at bounding box center [551, 366] width 593 height 35
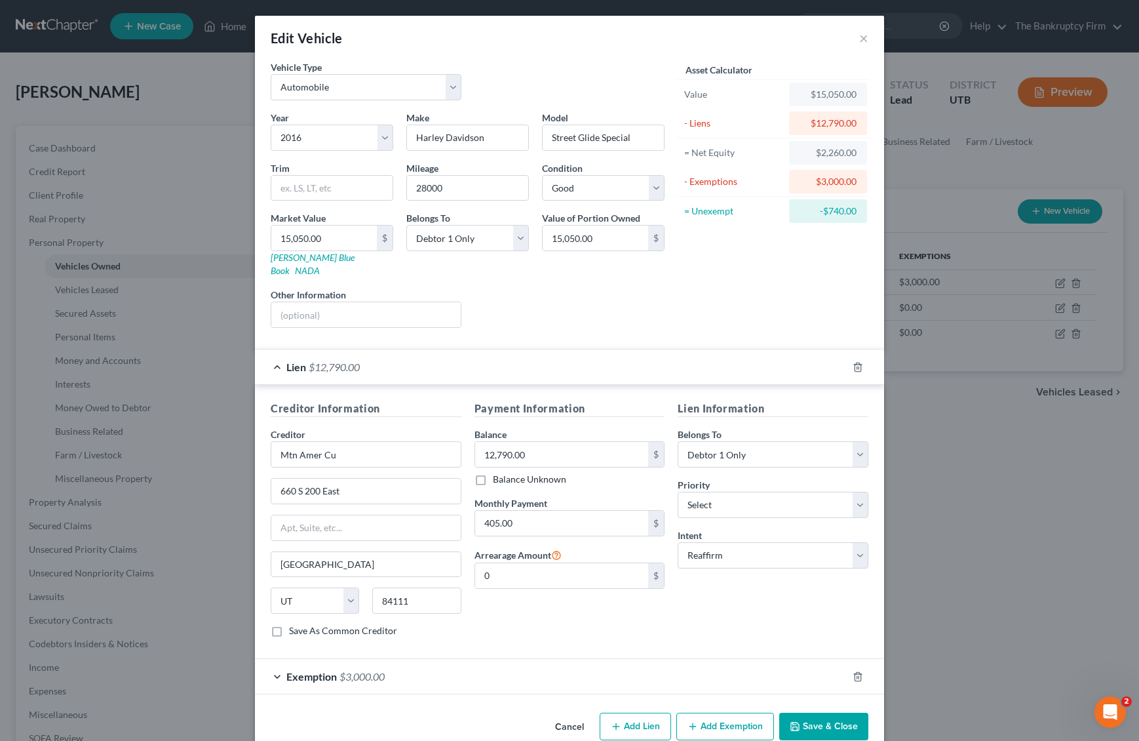
scroll to position [12, 0]
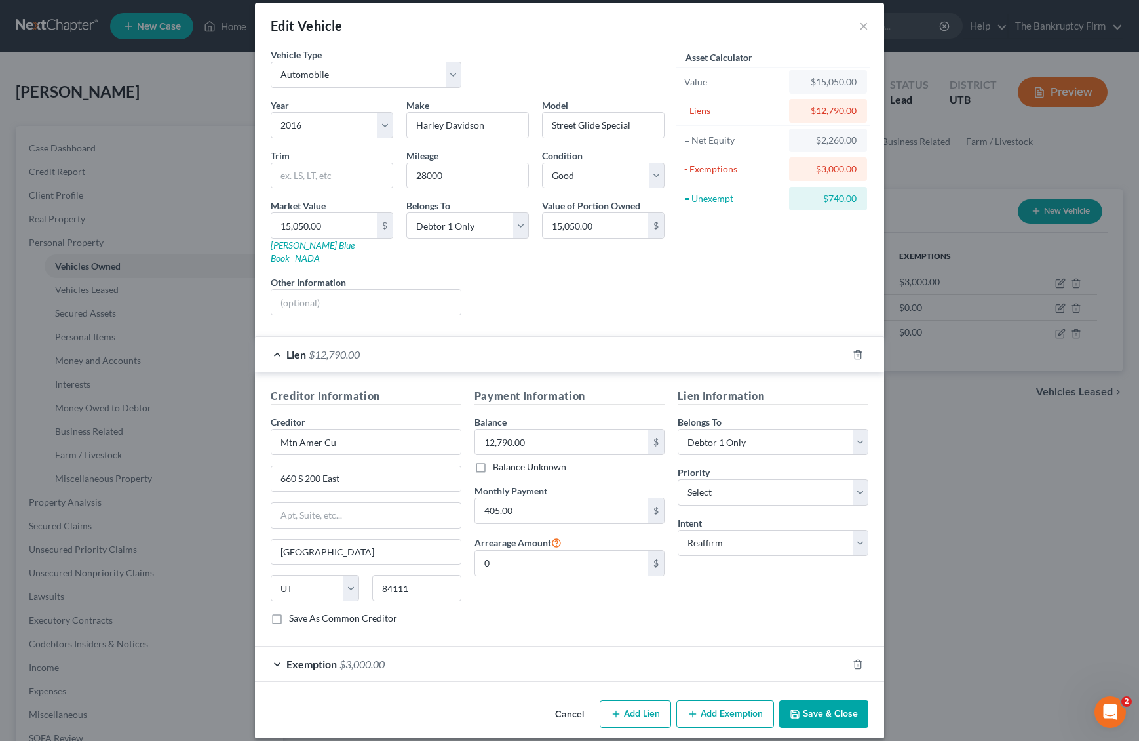
click at [840, 700] on button "Save & Close" at bounding box center [824, 714] width 89 height 28
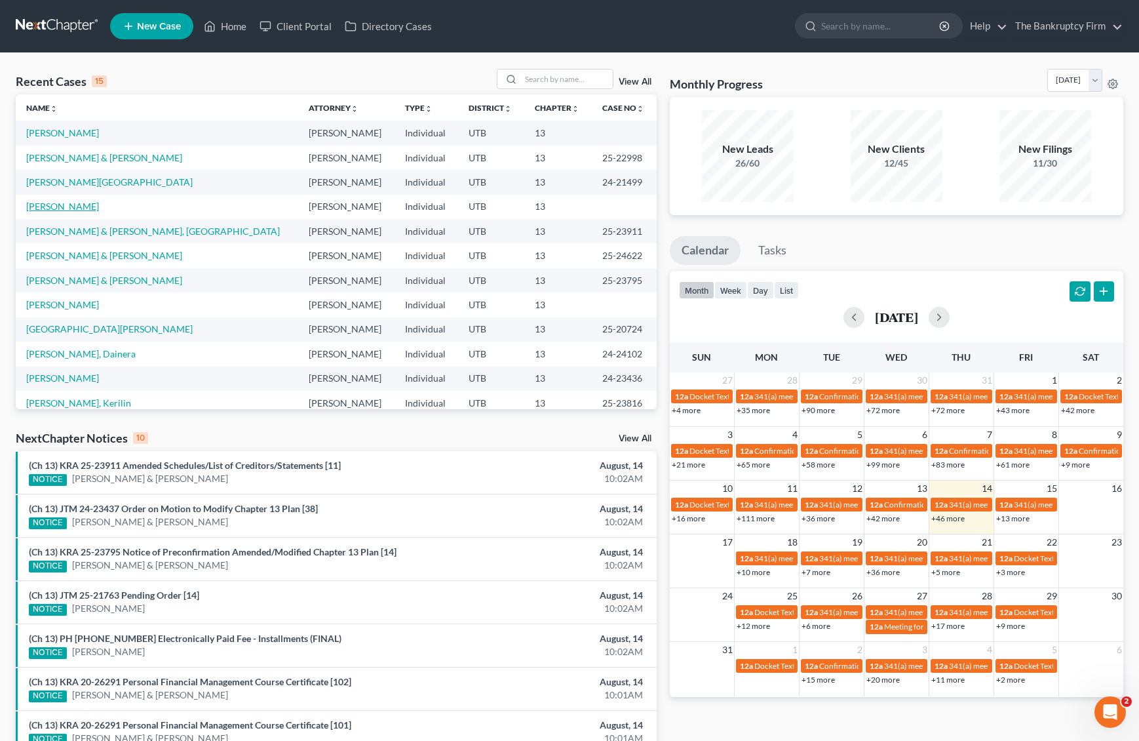
click at [83, 203] on link "[PERSON_NAME]" at bounding box center [62, 206] width 73 height 11
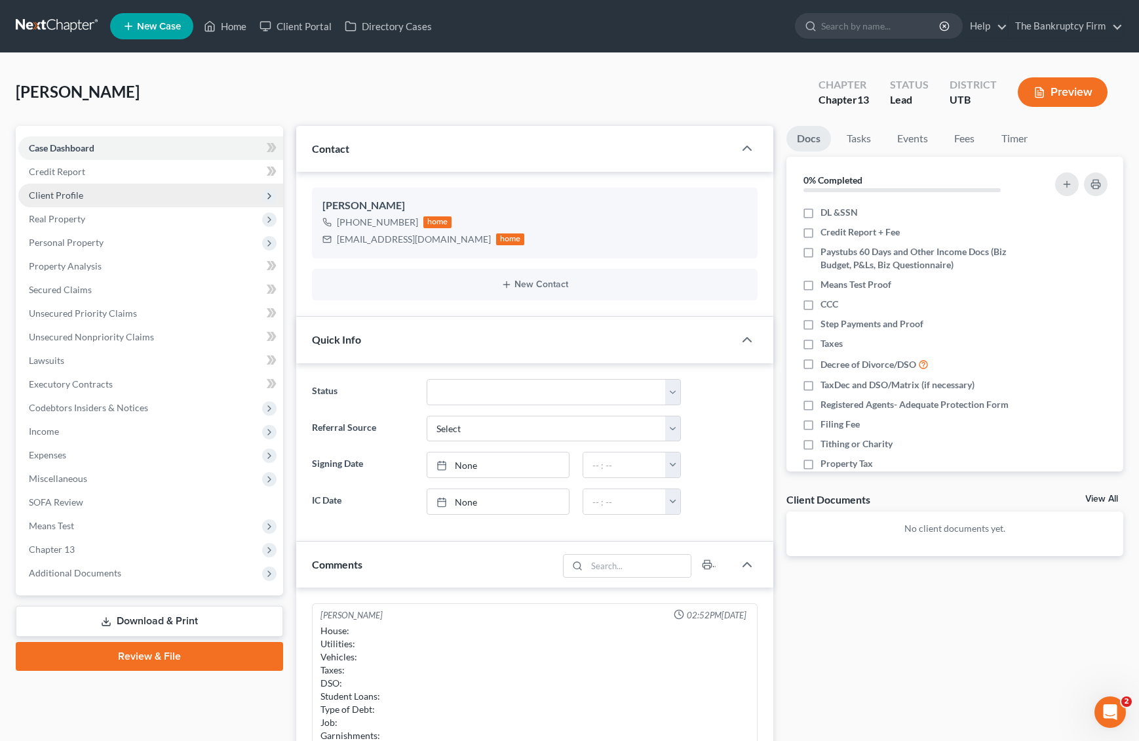
scroll to position [52, 0]
click at [78, 193] on span "Client Profile" at bounding box center [56, 194] width 54 height 11
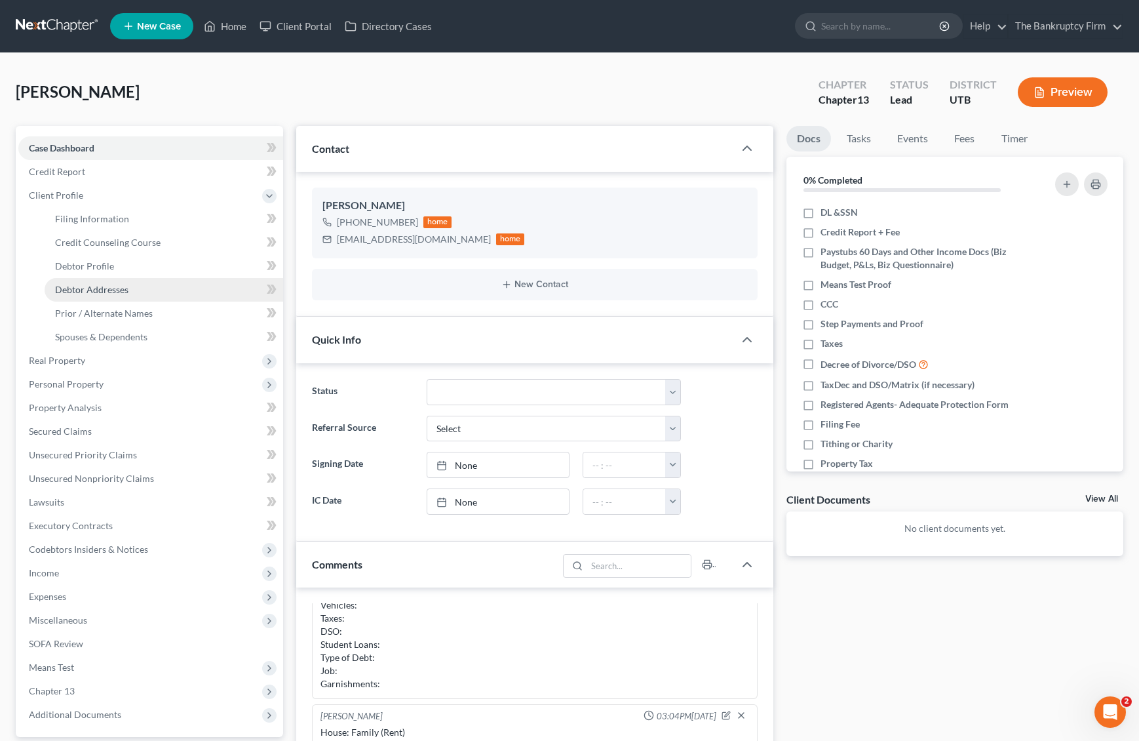
click at [115, 283] on link "Debtor Addresses" at bounding box center [164, 290] width 239 height 24
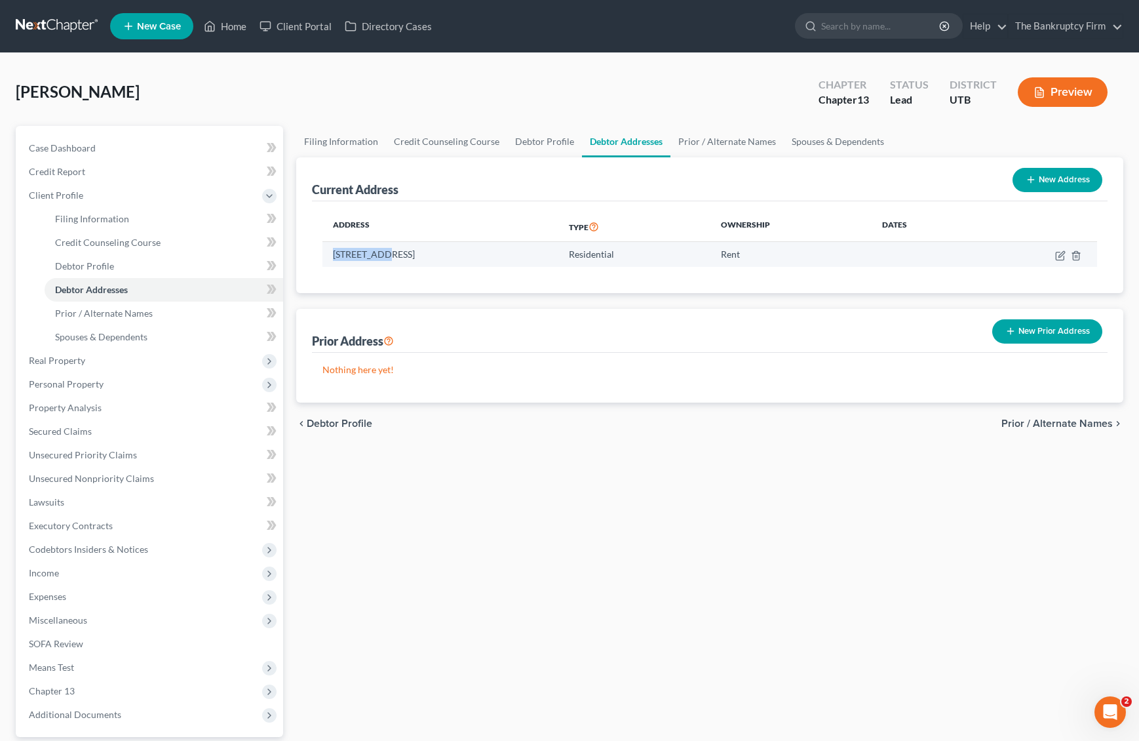
drag, startPoint x: 349, startPoint y: 254, endPoint x: 380, endPoint y: 256, distance: 31.5
click at [380, 256] on td "17 S 500 W, Clearfield, UT 84015" at bounding box center [441, 254] width 236 height 25
copy td "17 S 500 W,"
